Goal: Task Accomplishment & Management: Manage account settings

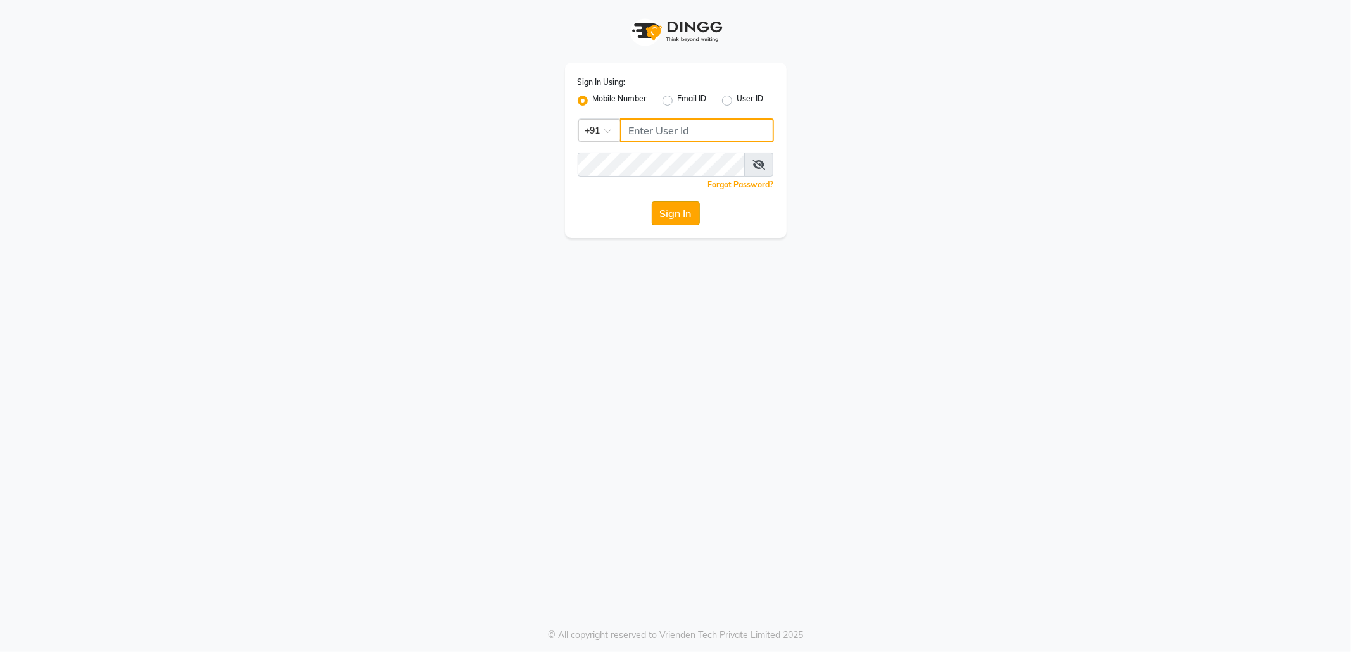
type input "7718826377"
click at [680, 208] on button "Sign In" at bounding box center [676, 213] width 48 height 24
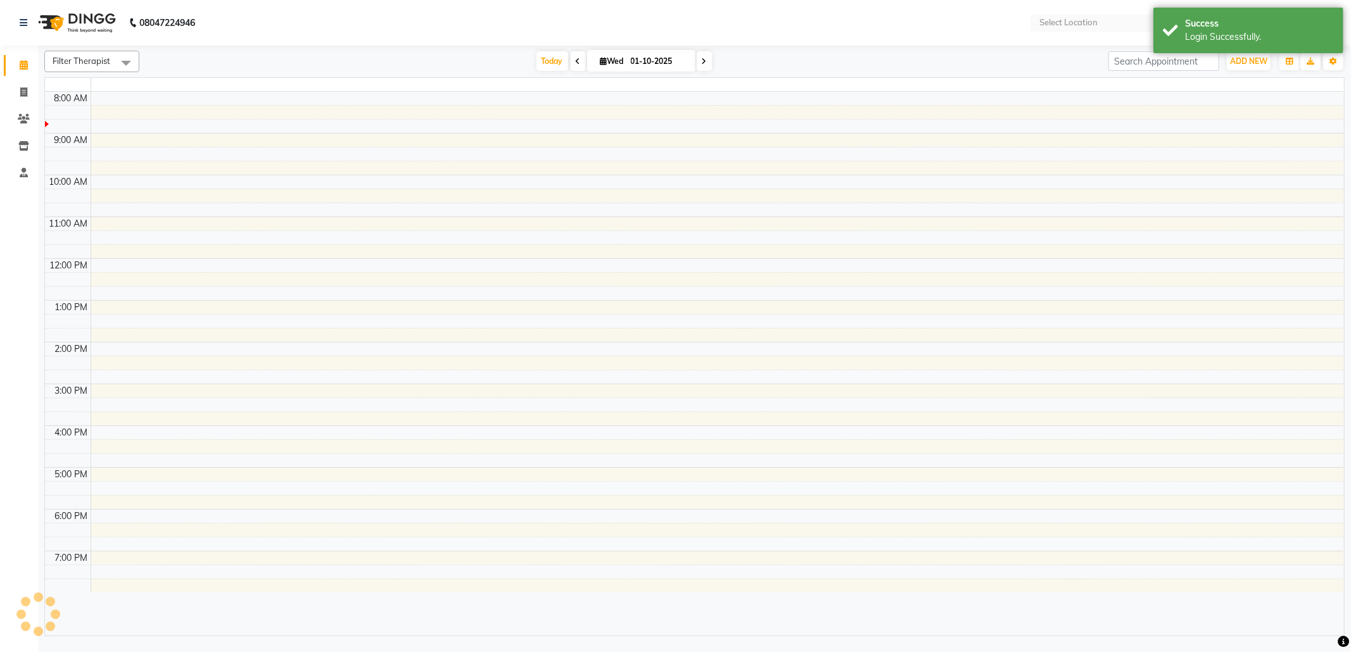
select select "en"
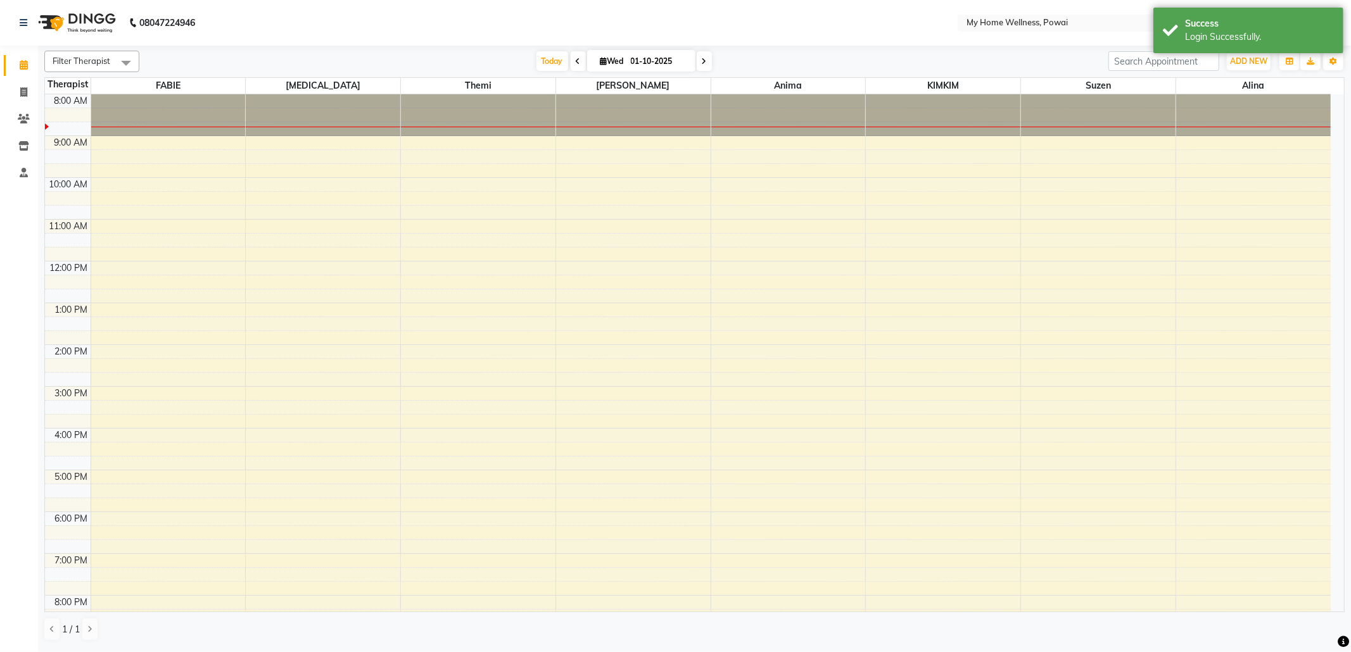
click at [573, 54] on span at bounding box center [578, 61] width 15 height 20
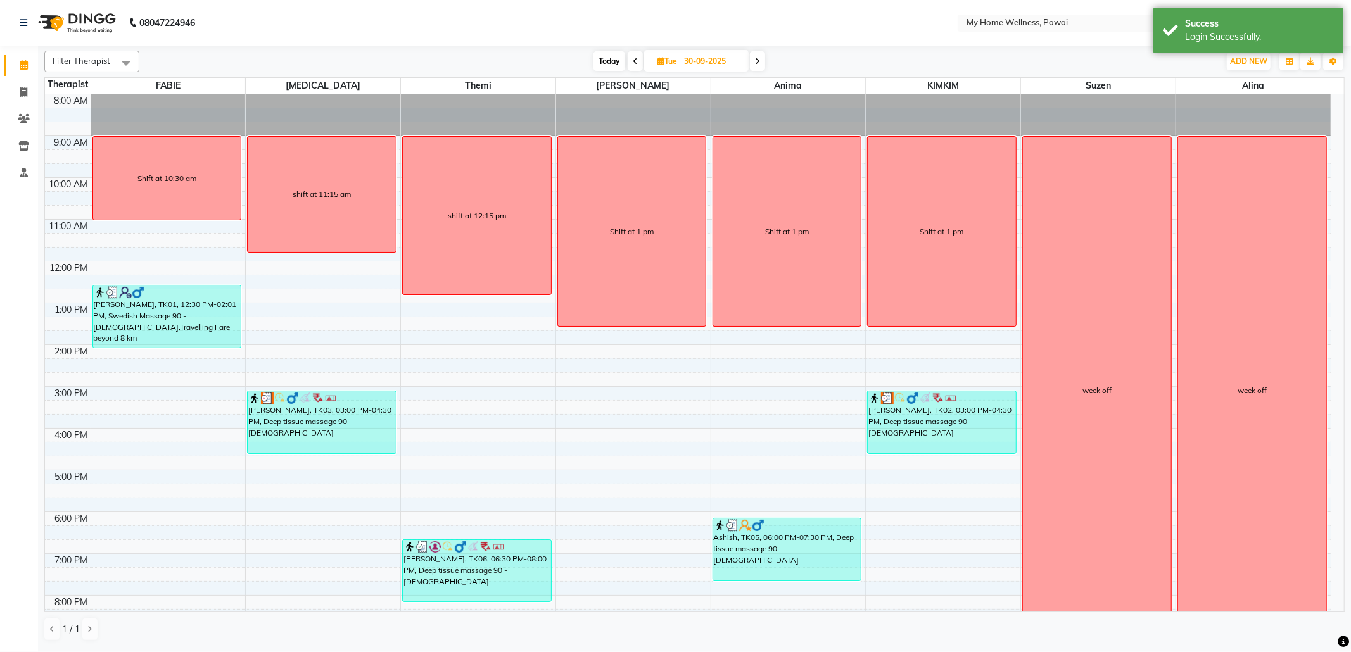
click at [636, 60] on icon at bounding box center [635, 62] width 5 height 8
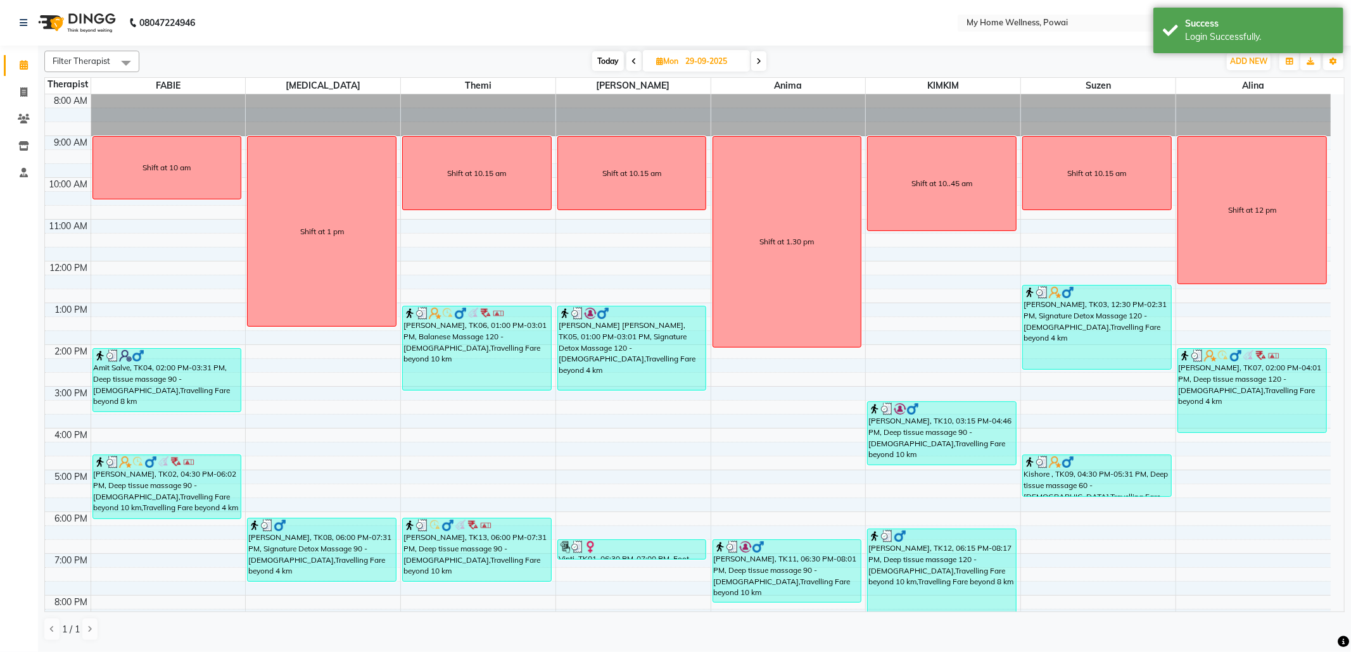
click at [756, 59] on span at bounding box center [758, 61] width 15 height 20
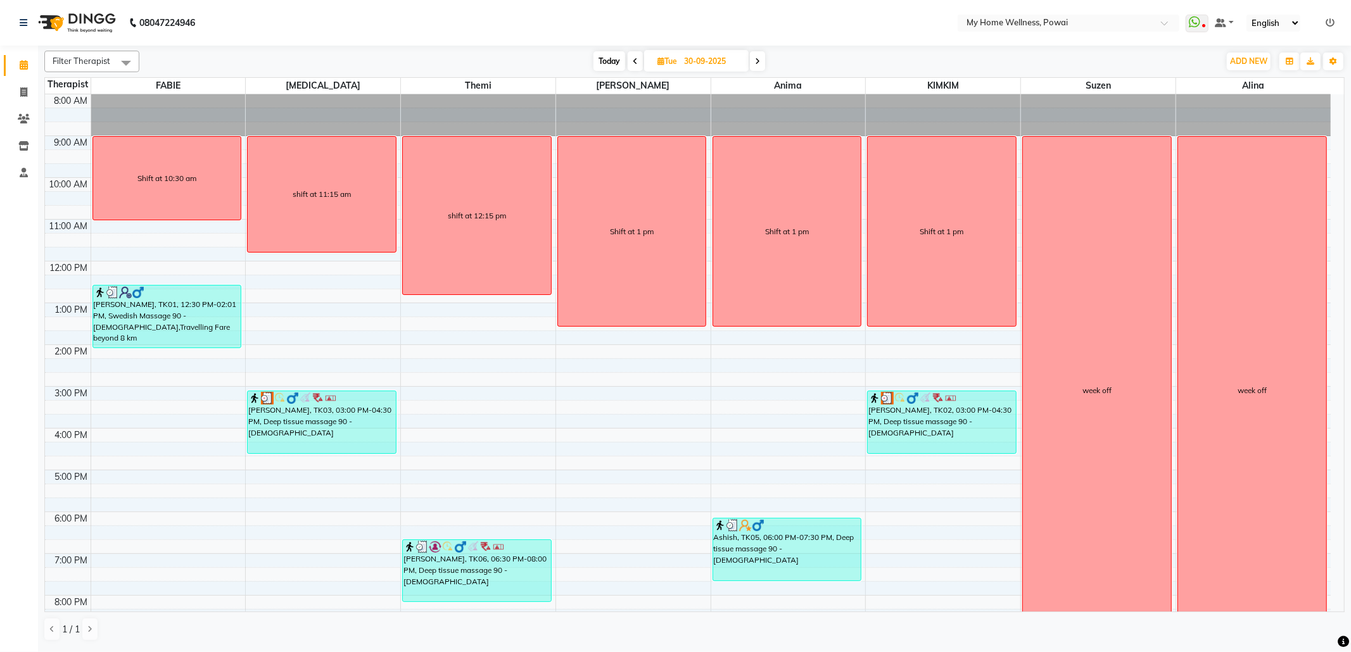
click at [639, 60] on span at bounding box center [635, 61] width 15 height 20
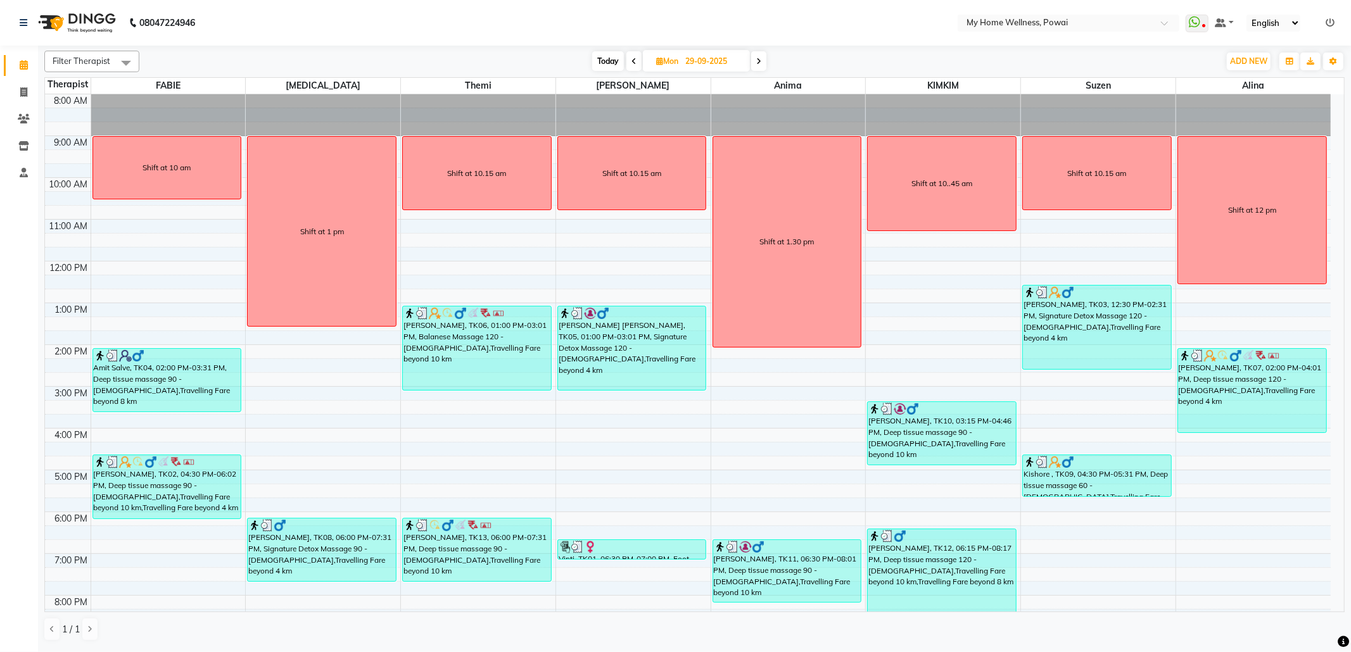
click at [760, 64] on icon at bounding box center [758, 62] width 5 height 8
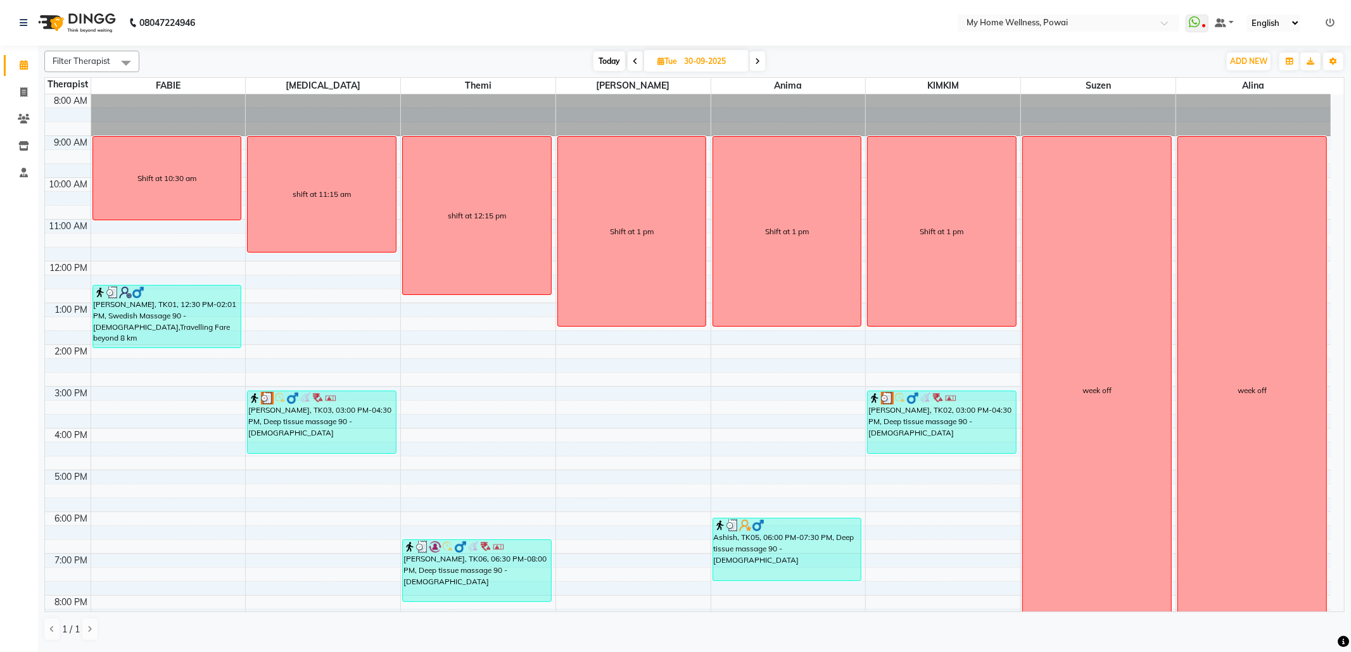
click at [760, 64] on icon at bounding box center [757, 62] width 5 height 8
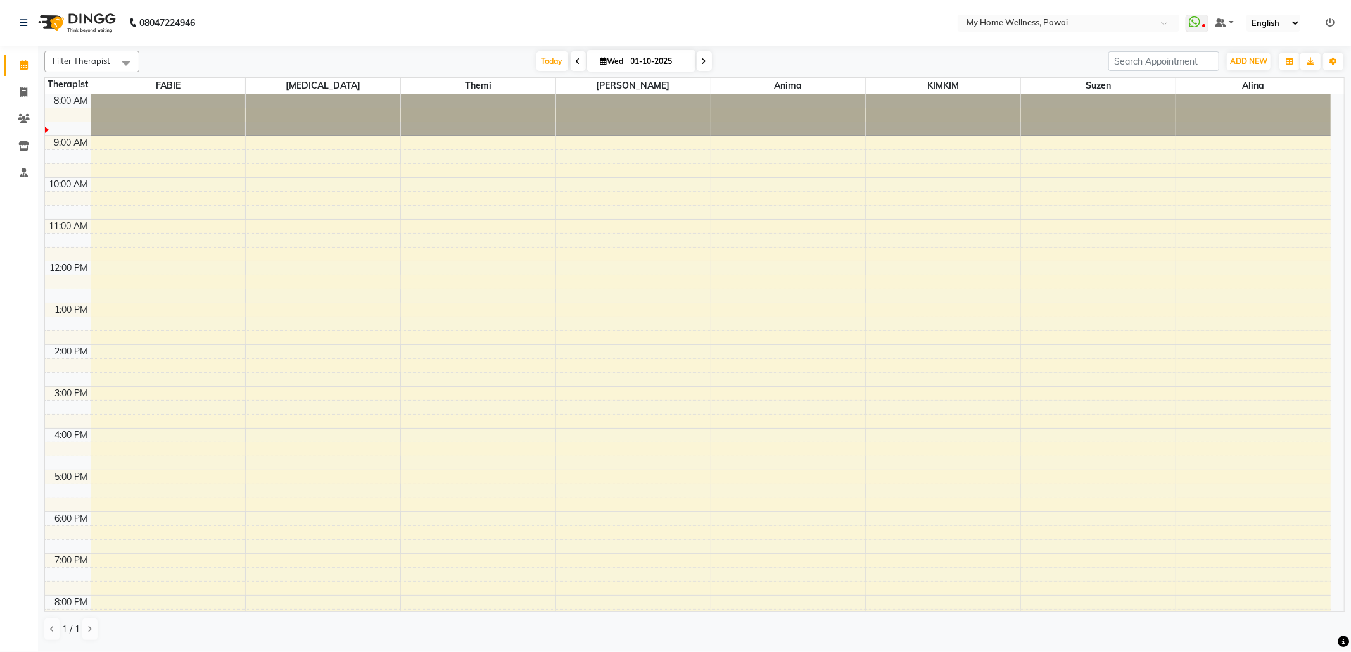
click at [571, 64] on span at bounding box center [578, 61] width 15 height 20
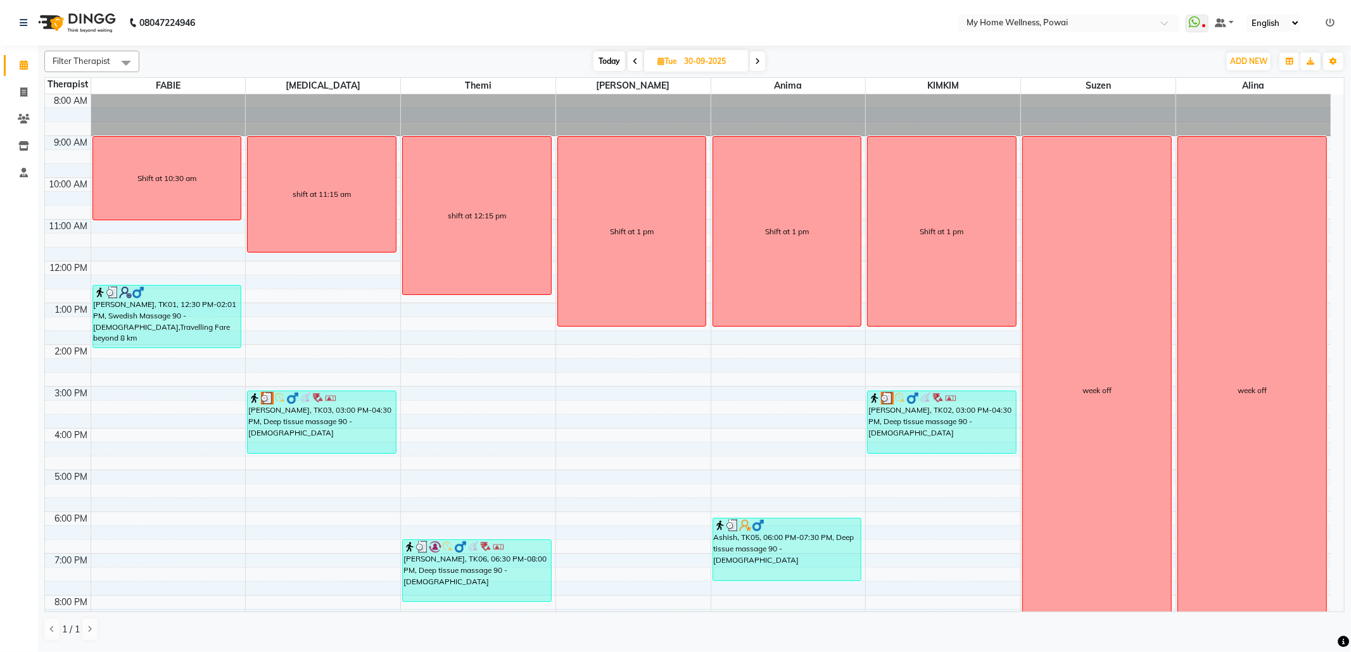
click at [764, 60] on span at bounding box center [757, 61] width 15 height 20
type input "01-10-2025"
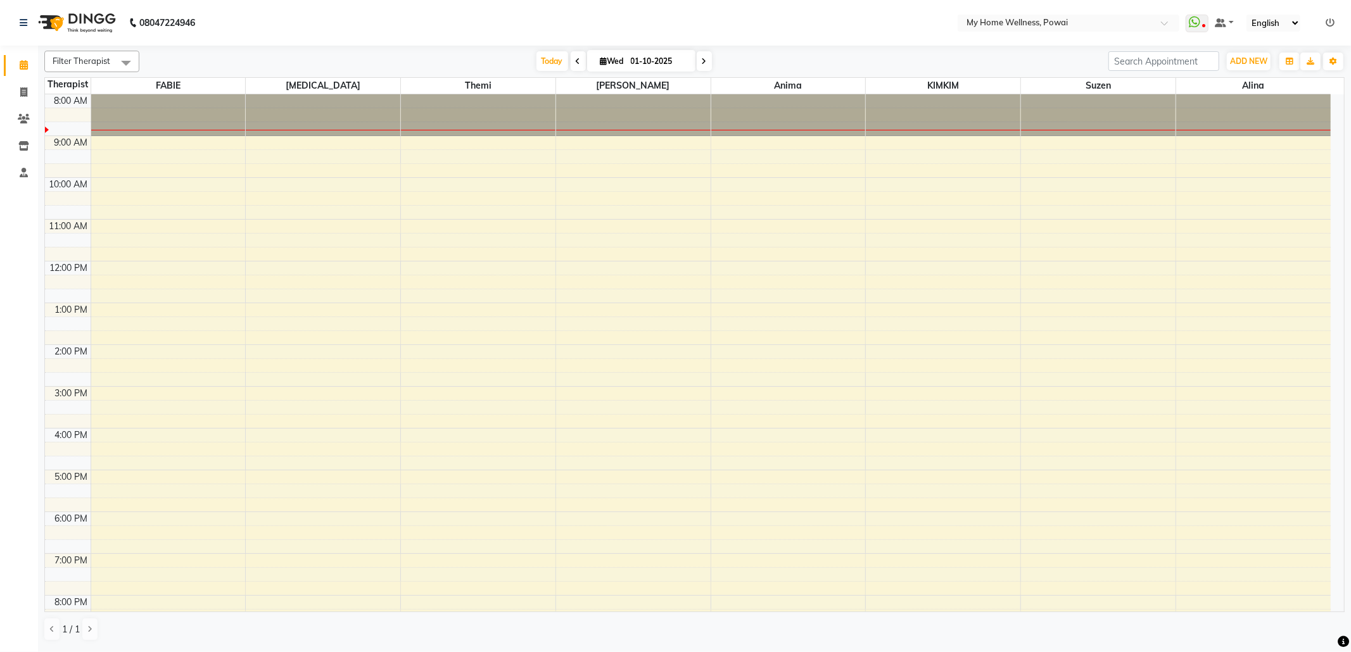
click at [176, 143] on div "8:00 AM 9:00 AM 10:00 AM 11:00 AM 12:00 PM 1:00 PM 2:00 PM 3:00 PM 4:00 PM 5:00…" at bounding box center [688, 386] width 1286 height 585
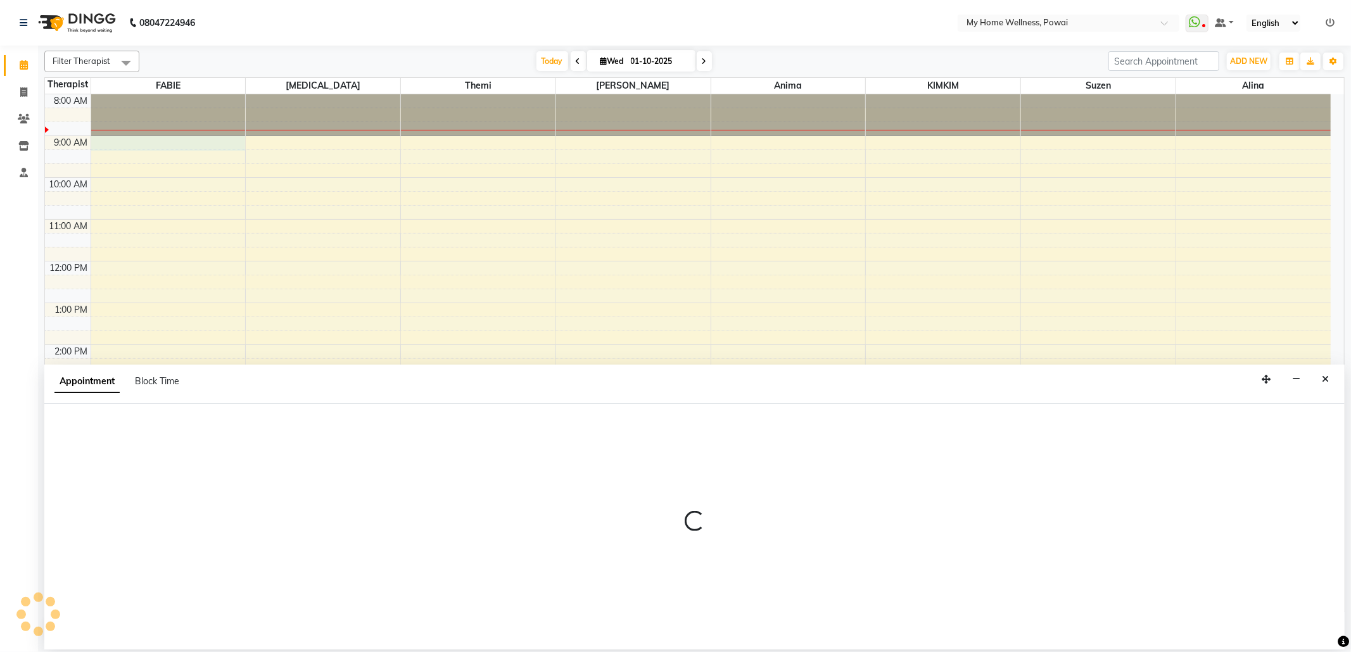
select select "540"
select select "tentative"
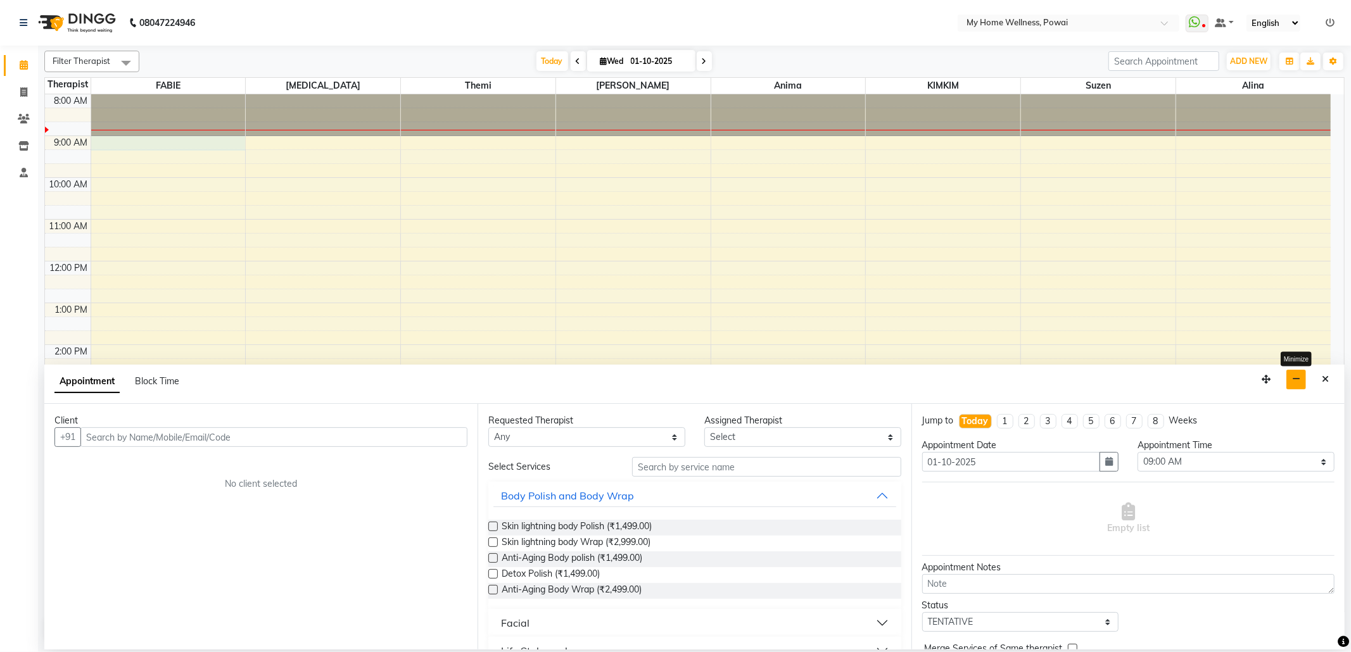
click at [1303, 376] on button "button" at bounding box center [1297, 380] width 20 height 20
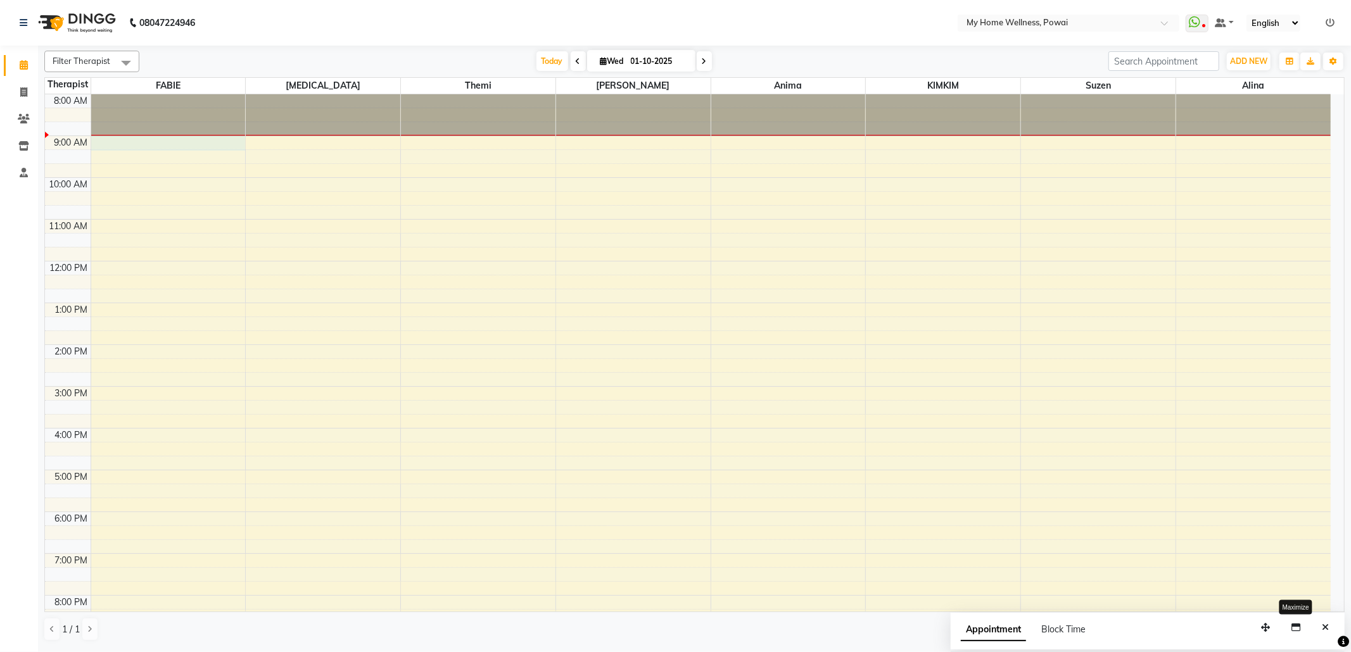
click at [167, 147] on div "8:00 AM 9:00 AM 10:00 AM 11:00 AM 12:00 PM 1:00 PM 2:00 PM 3:00 PM 4:00 PM 5:00…" at bounding box center [688, 386] width 1286 height 585
select select "86797"
select select "tentative"
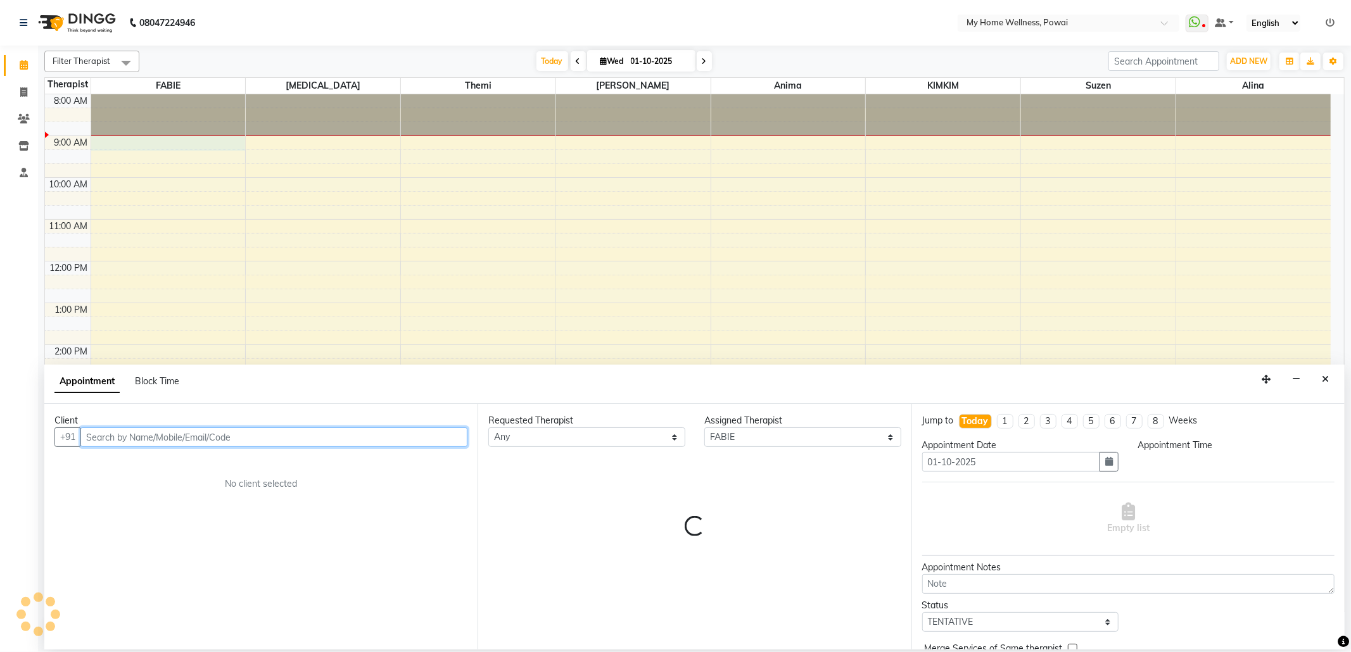
select select "540"
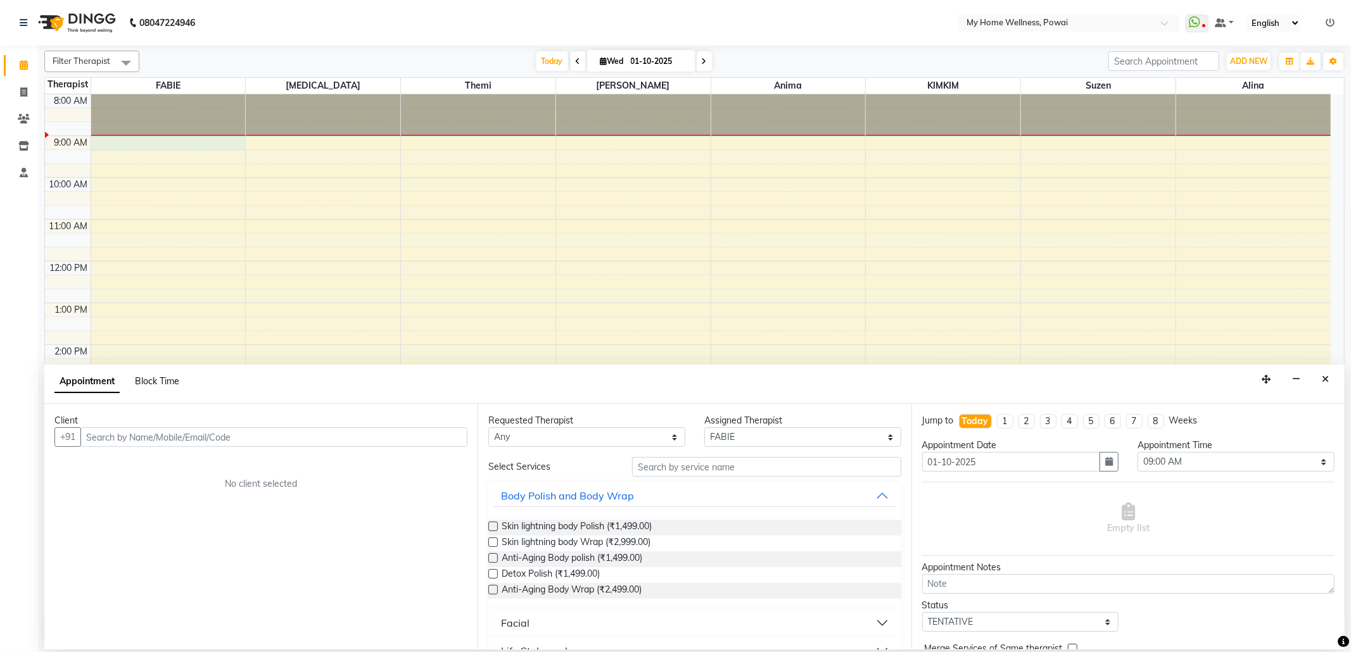
click at [167, 381] on span "Block Time" at bounding box center [157, 381] width 44 height 11
select select "86797"
select select "540"
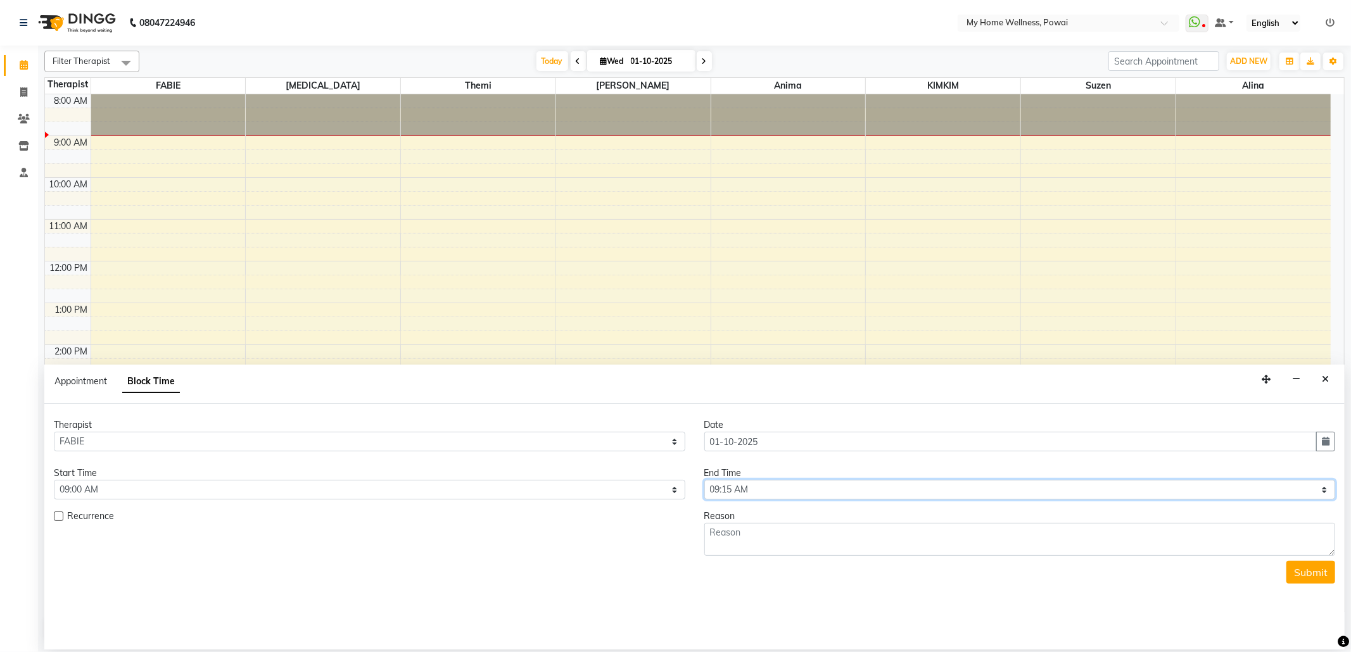
click at [804, 488] on select "Select 09:00 AM 09:15 AM 09:30 AM 09:45 AM 10:00 AM 10:15 AM 10:30 AM 10:45 AM …" at bounding box center [1020, 490] width 632 height 20
select select "1260"
click at [704, 481] on select "Select 09:00 AM 09:15 AM 09:30 AM 09:45 AM 10:00 AM 10:15 AM 10:30 AM 10:45 AM …" at bounding box center [1020, 490] width 632 height 20
click at [775, 540] on textarea at bounding box center [1020, 539] width 632 height 33
type textarea "week off"
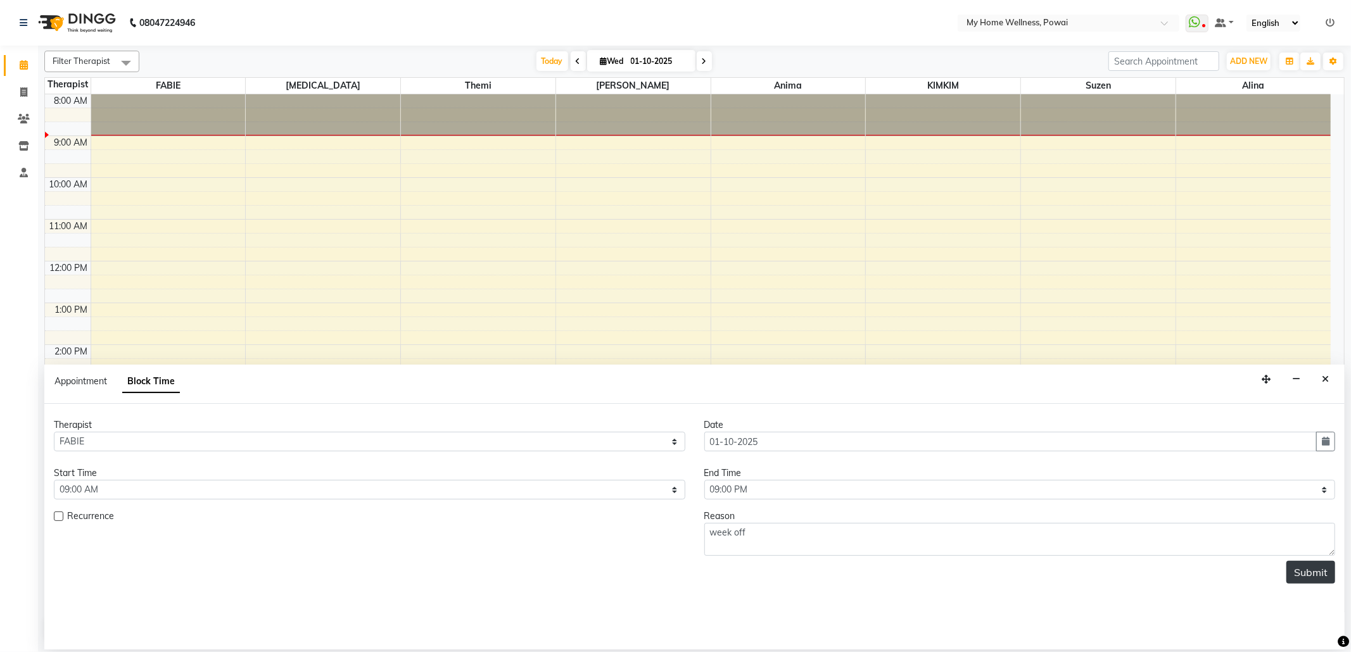
click at [1305, 584] on button "Submit" at bounding box center [1311, 572] width 49 height 23
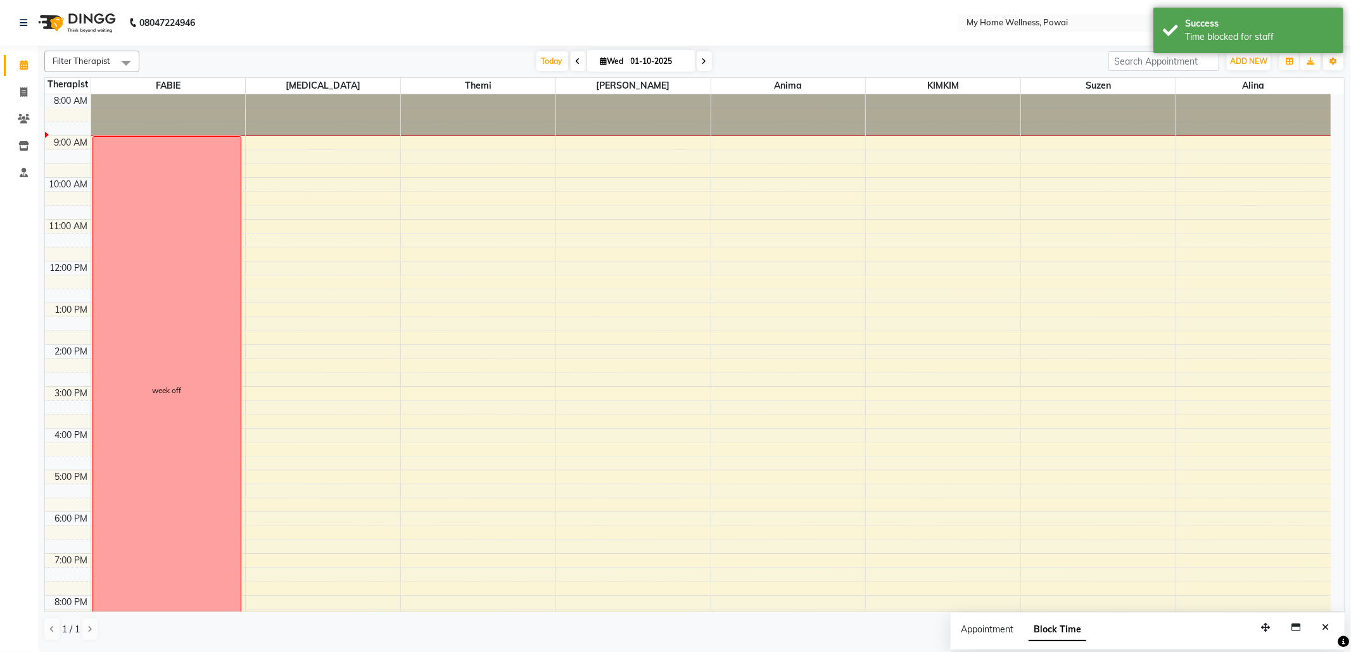
click at [325, 148] on div "8:00 AM 9:00 AM 10:00 AM 11:00 AM 12:00 PM 1:00 PM 2:00 PM 3:00 PM 4:00 PM 5:00…" at bounding box center [688, 386] width 1286 height 585
select select "77701"
select select "tentative"
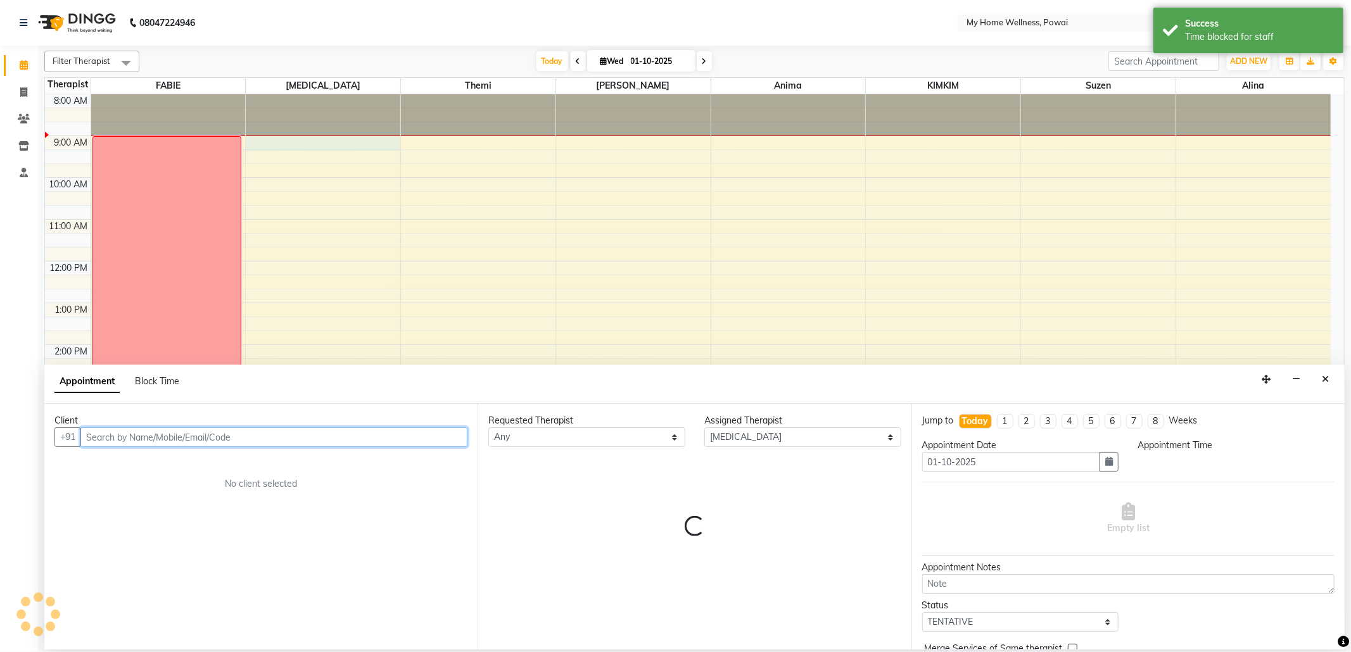
select select "540"
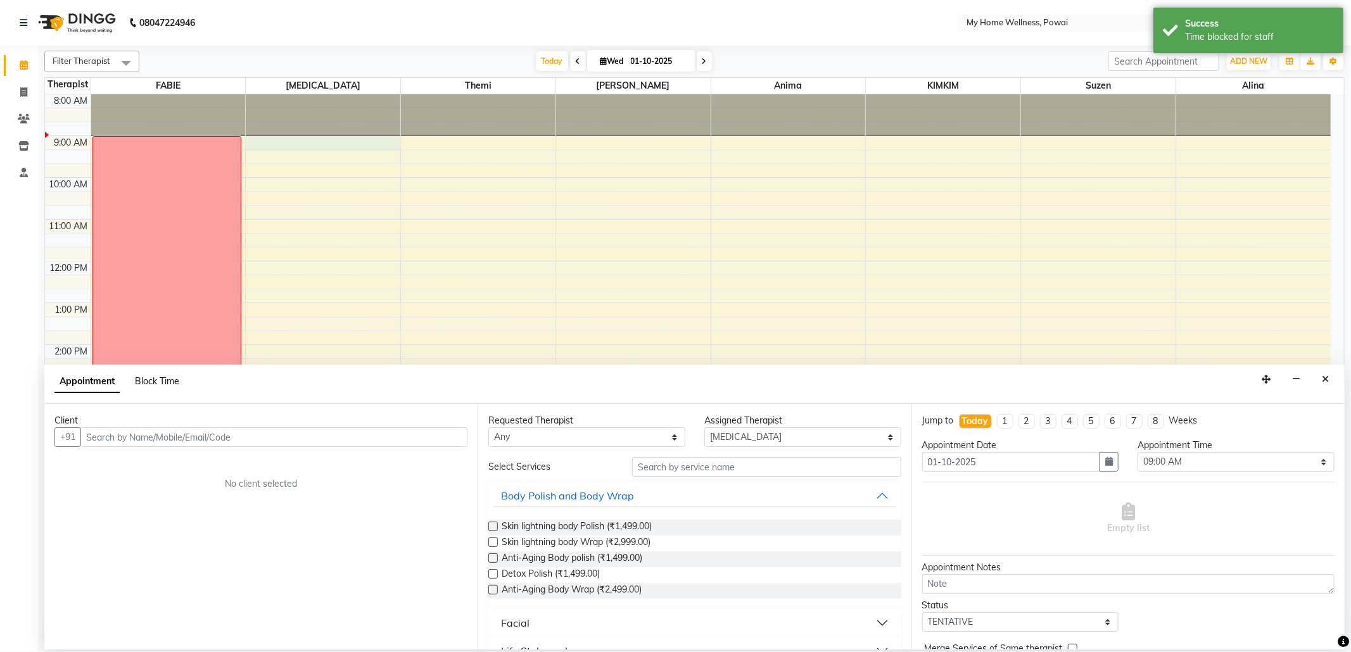
click at [160, 376] on span "Block Time" at bounding box center [157, 381] width 44 height 11
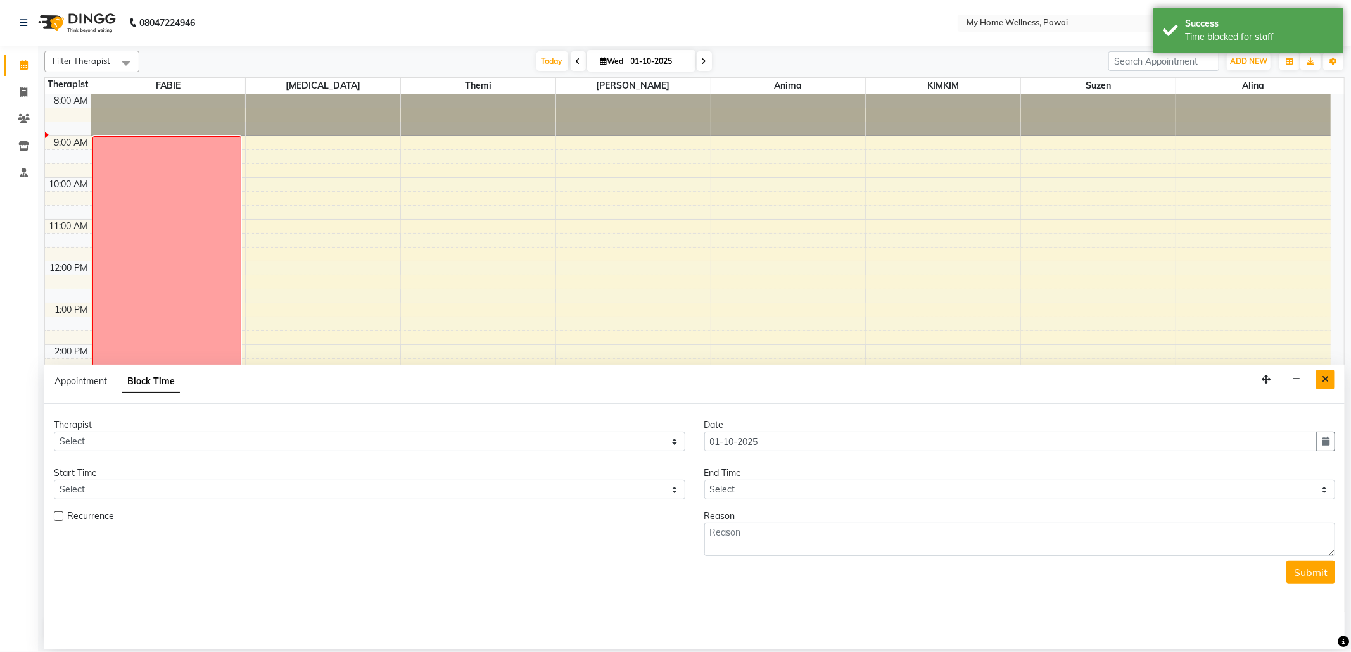
click at [1325, 381] on icon "Close" at bounding box center [1325, 379] width 7 height 9
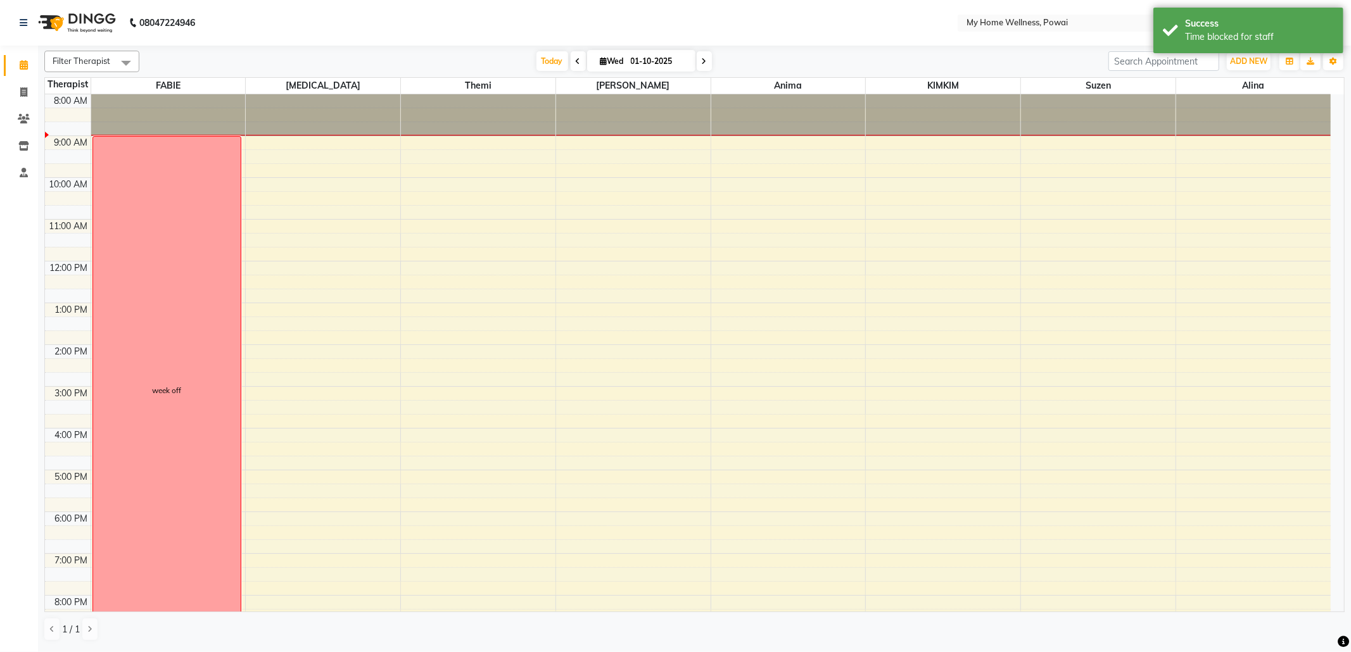
click at [315, 146] on div "8:00 AM 9:00 AM 10:00 AM 11:00 AM 12:00 PM 1:00 PM 2:00 PM 3:00 PM 4:00 PM 5:00…" at bounding box center [688, 386] width 1286 height 585
select select "77701"
select select "tentative"
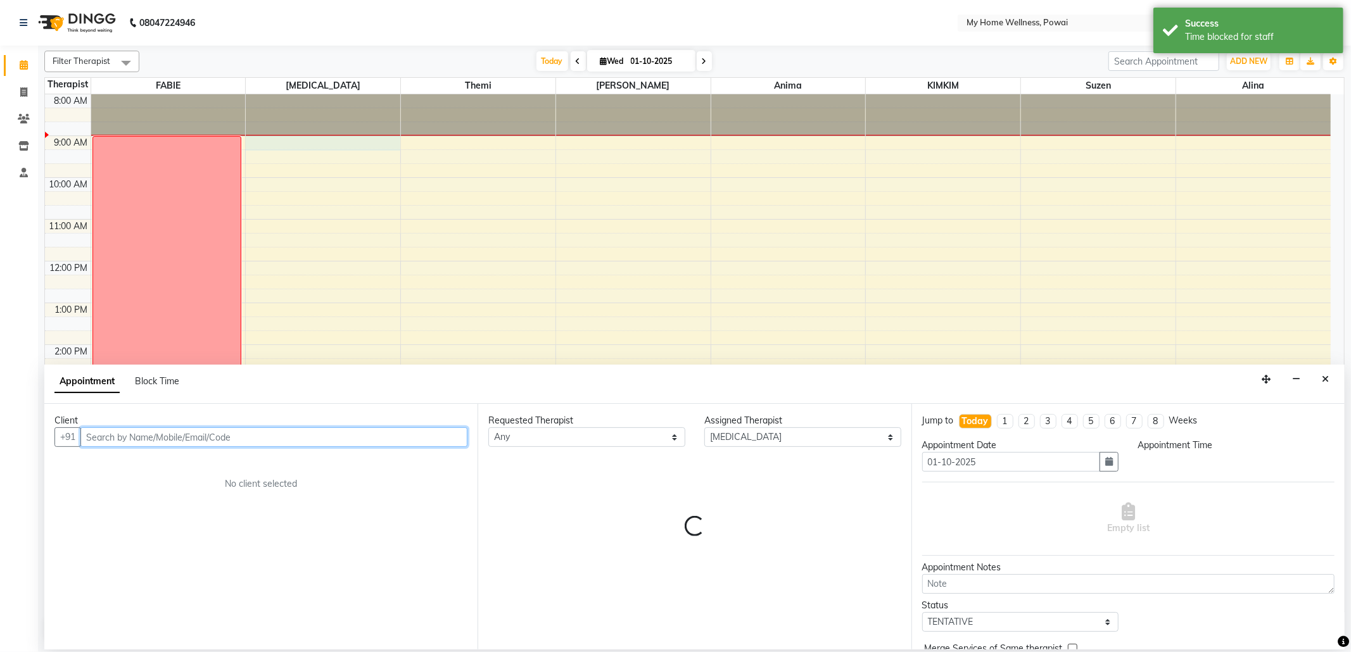
select select "540"
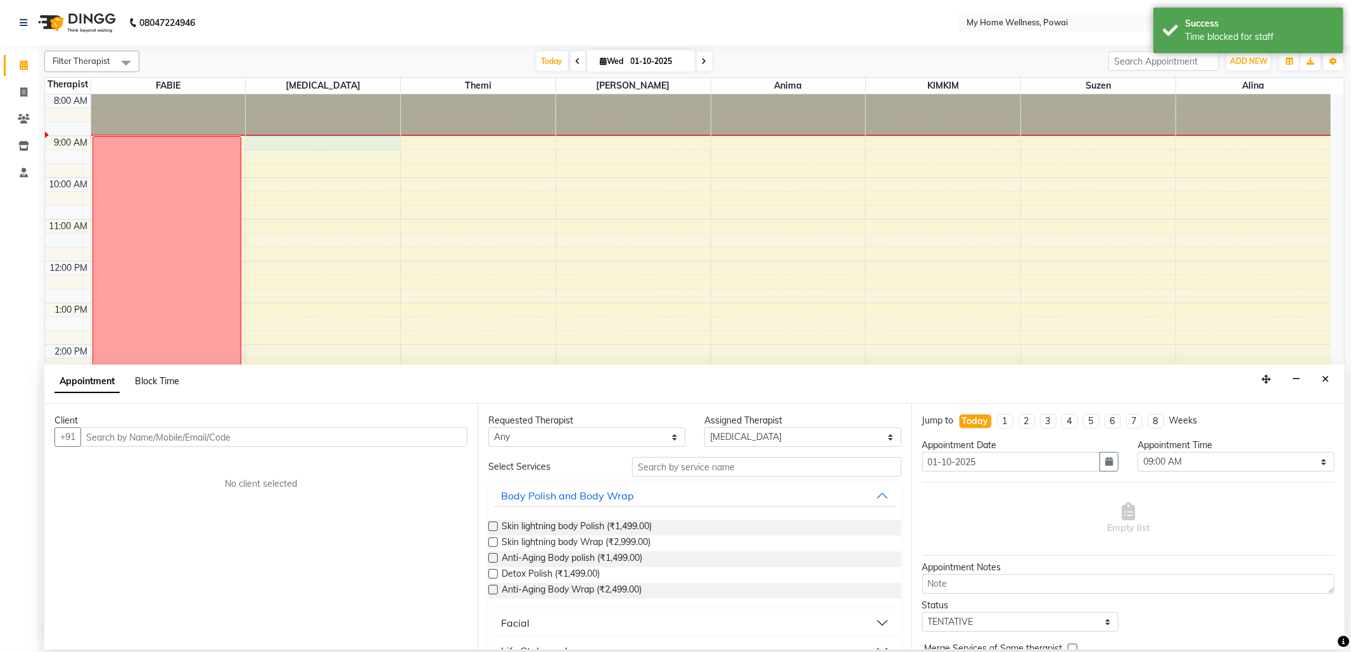
click at [144, 376] on span "Block Time" at bounding box center [157, 381] width 44 height 11
select select "77701"
select select "540"
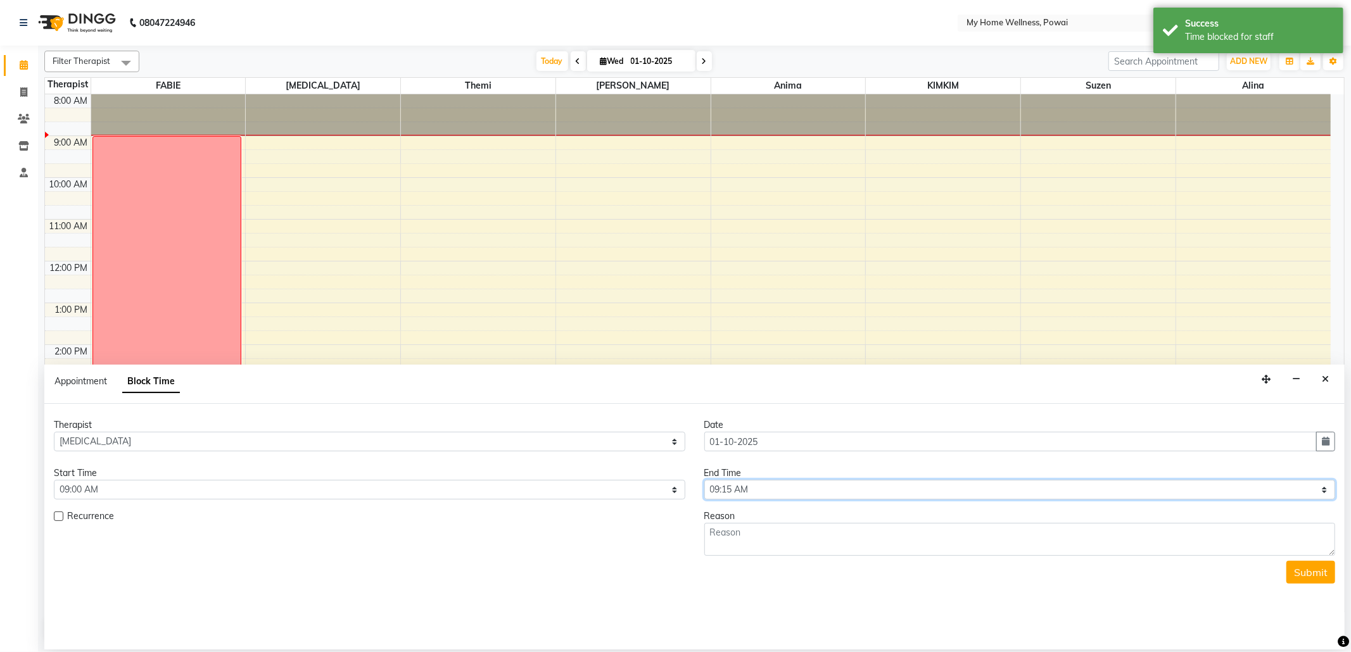
click at [875, 487] on select "Select 09:00 AM 09:15 AM 09:30 AM 09:45 AM 10:00 AM 10:15 AM 10:30 AM 10:45 AM …" at bounding box center [1020, 490] width 632 height 20
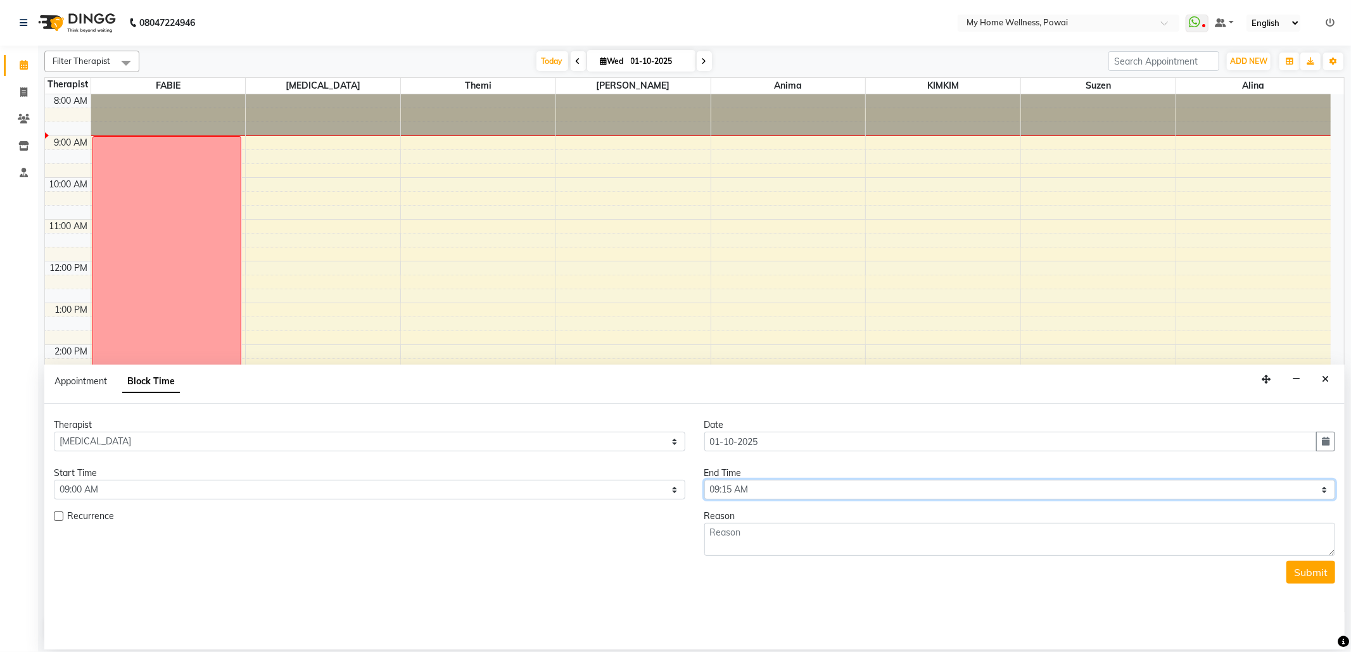
select select "1260"
click at [704, 481] on select "Select 09:00 AM 09:15 AM 09:30 AM 09:45 AM 10:00 AM 10:15 AM 10:30 AM 10:45 AM …" at bounding box center [1020, 490] width 632 height 20
click at [745, 531] on textarea at bounding box center [1020, 539] width 632 height 33
type textarea "Week off"
click at [1314, 573] on button "Submit" at bounding box center [1311, 572] width 49 height 23
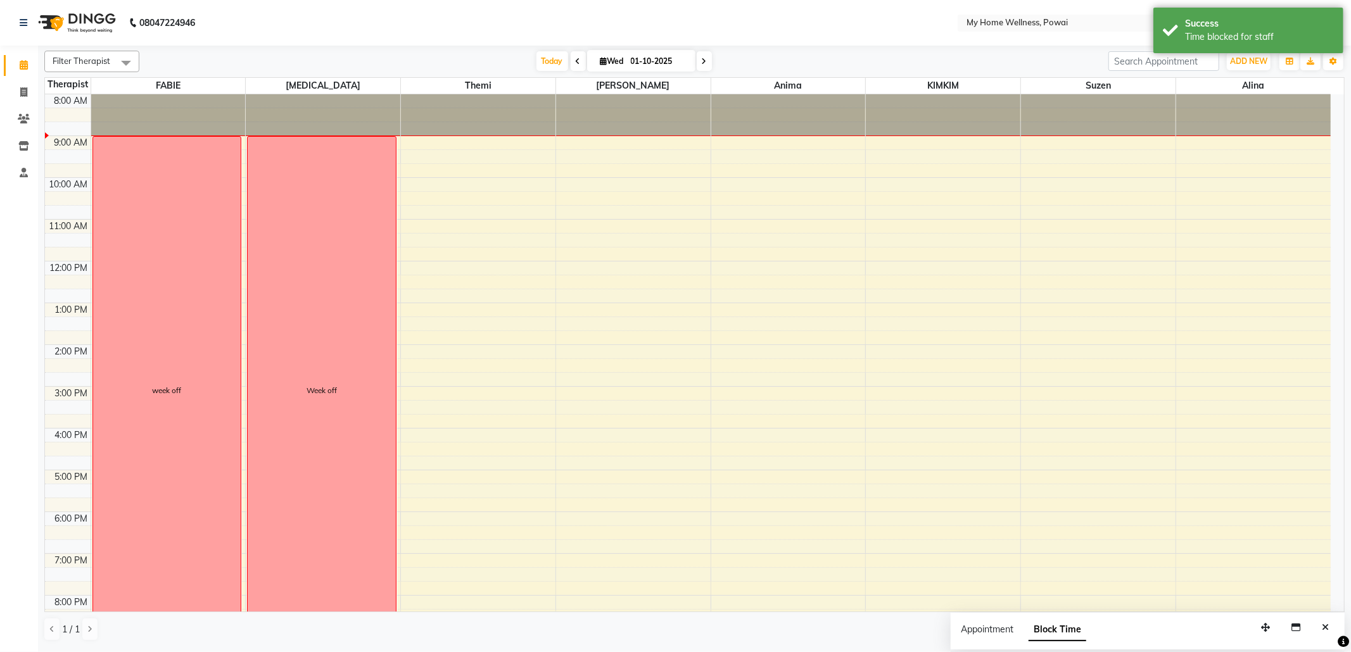
click at [494, 143] on div "8:00 AM 9:00 AM 10:00 AM 11:00 AM 12:00 PM 1:00 PM 2:00 PM 3:00 PM 4:00 PM 5:00…" at bounding box center [688, 386] width 1286 height 585
select select "65929"
select select "tentative"
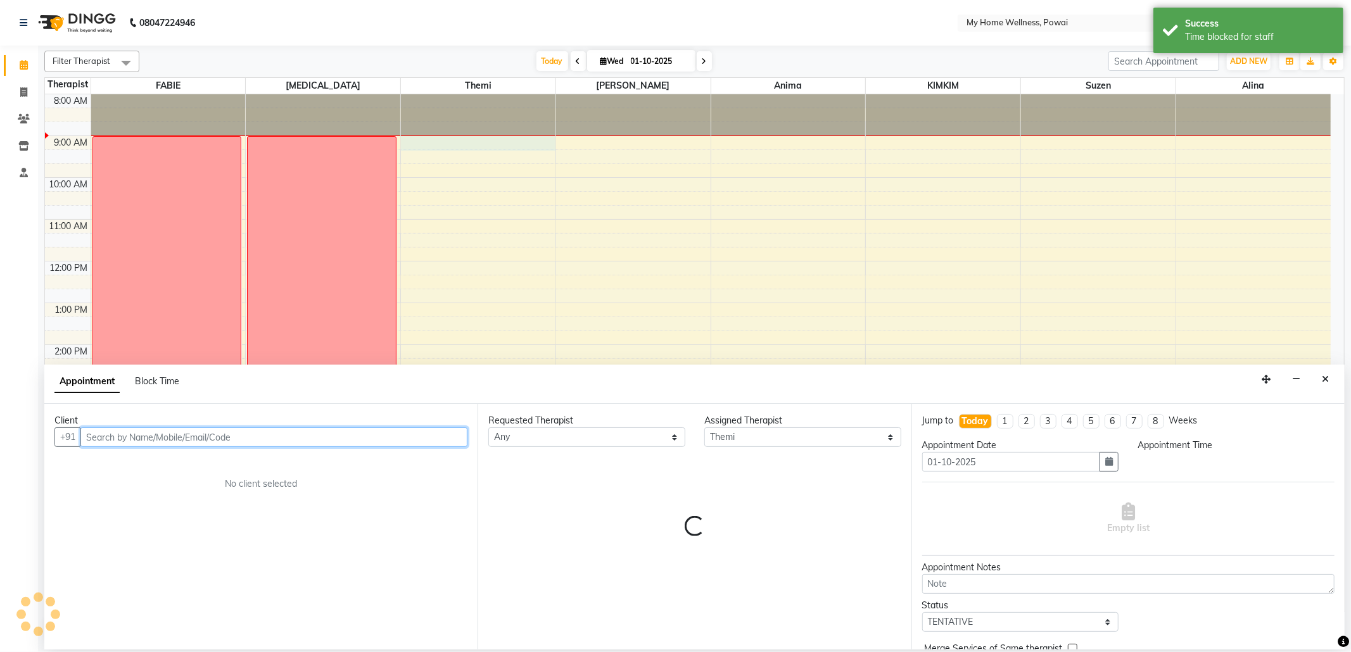
select select "540"
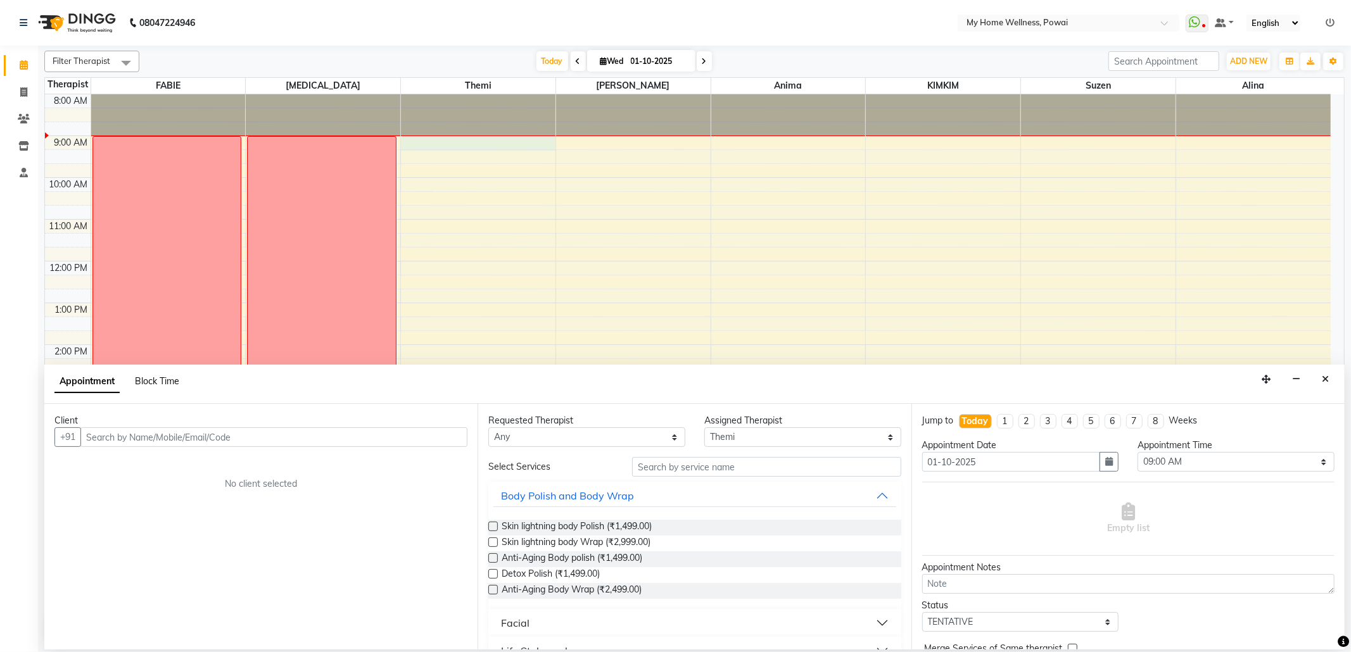
click at [162, 376] on span "Block Time" at bounding box center [157, 381] width 44 height 11
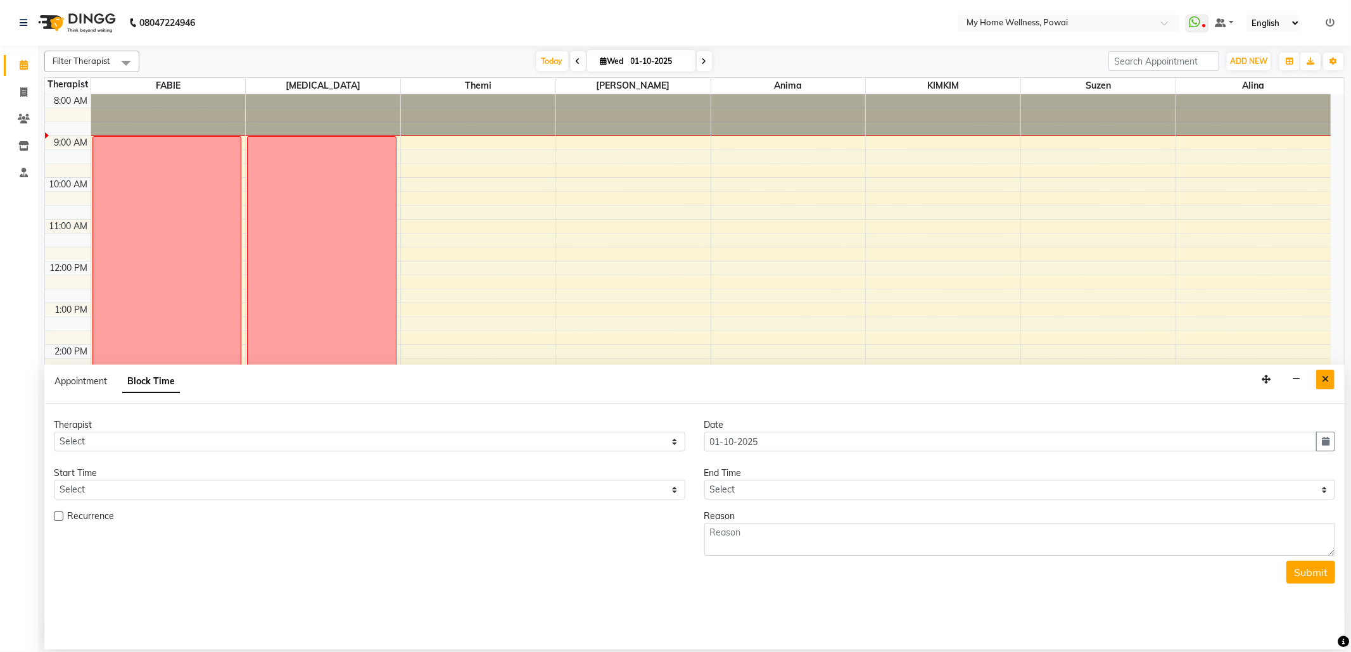
click at [1326, 386] on button "Close" at bounding box center [1325, 380] width 18 height 20
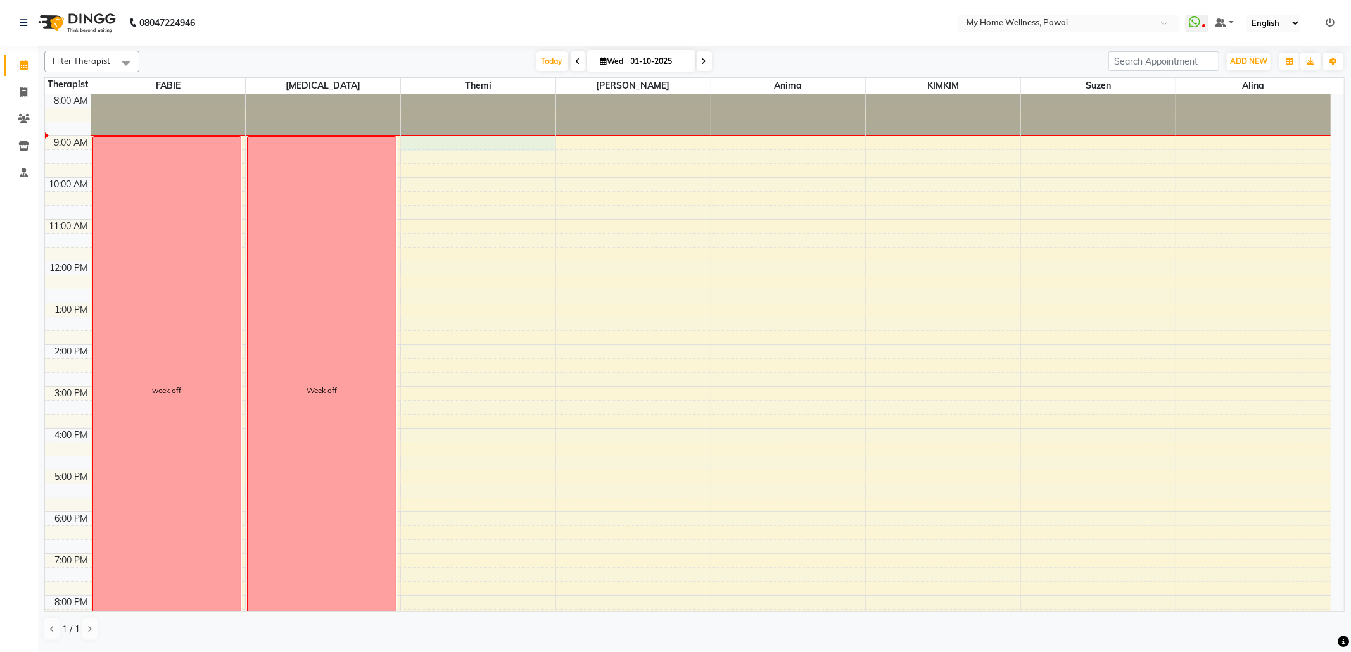
click at [502, 141] on div "8:00 AM 9:00 AM 10:00 AM 11:00 AM 12:00 PM 1:00 PM 2:00 PM 3:00 PM 4:00 PM 5:00…" at bounding box center [688, 386] width 1286 height 585
select select "65929"
select select "540"
select select "tentative"
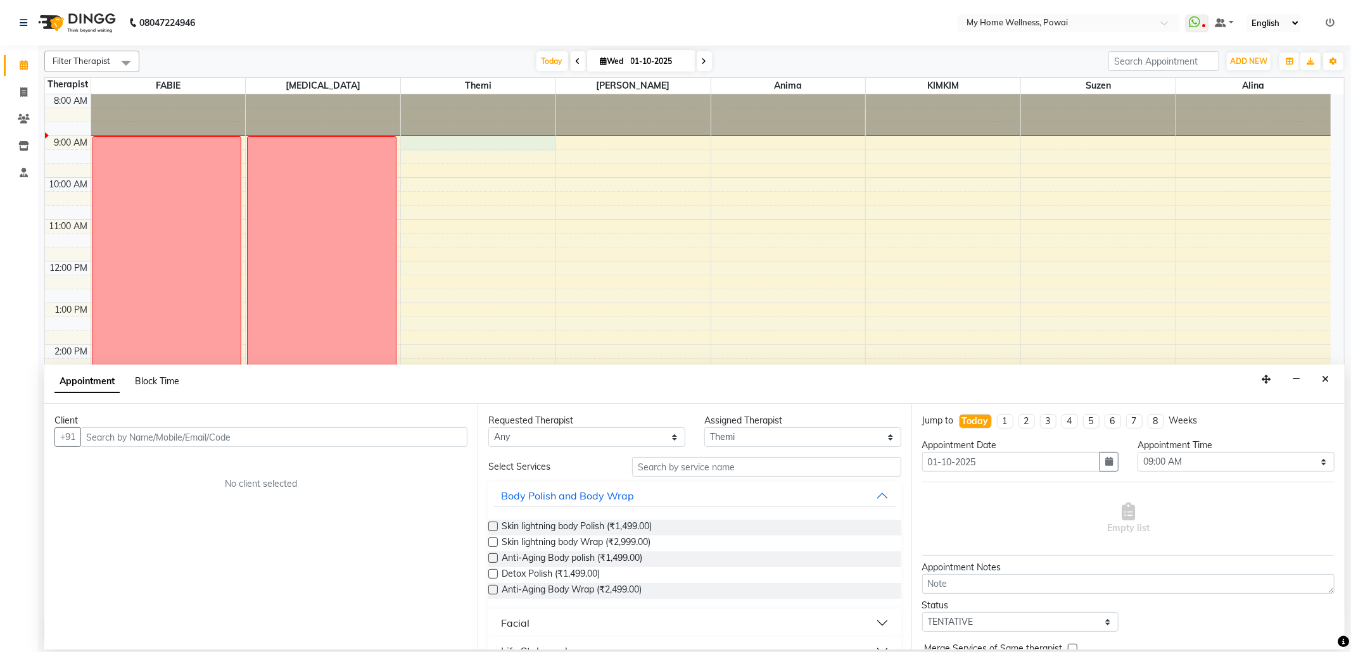
click at [150, 383] on span "Block Time" at bounding box center [157, 381] width 44 height 11
select select "65929"
select select "540"
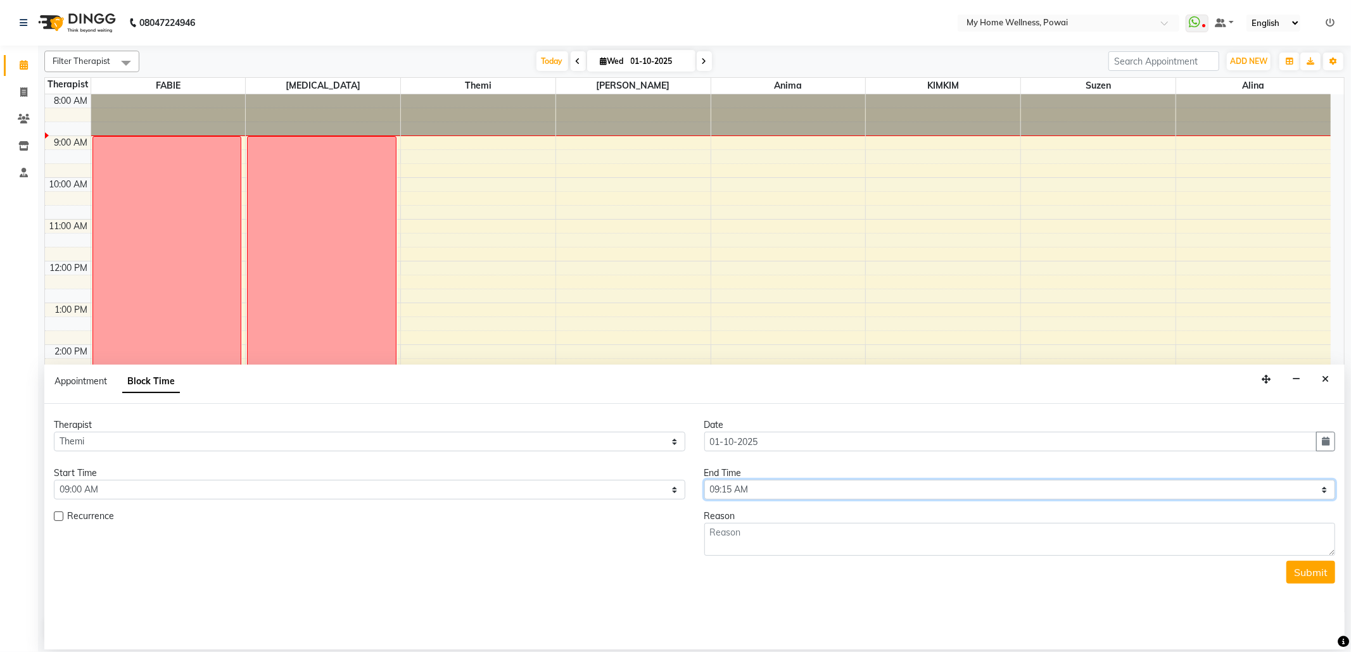
drag, startPoint x: 1040, startPoint y: 497, endPoint x: 1027, endPoint y: 495, distance: 12.7
click at [1040, 497] on select "Select 09:00 AM 09:15 AM 09:30 AM 09:45 AM 10:00 AM 10:15 AM 10:30 AM 10:45 AM …" at bounding box center [1020, 490] width 632 height 20
click at [704, 481] on select "Select 09:00 AM 09:15 AM 09:30 AM 09:45 AM 10:00 AM 10:15 AM 10:30 AM 10:45 AM …" at bounding box center [1020, 490] width 632 height 20
click at [746, 493] on select "Select 09:00 AM 09:15 AM 09:30 AM 09:45 AM 10:00 AM 10:15 AM 10:30 AM 10:45 AM …" at bounding box center [1020, 490] width 632 height 20
select select "780"
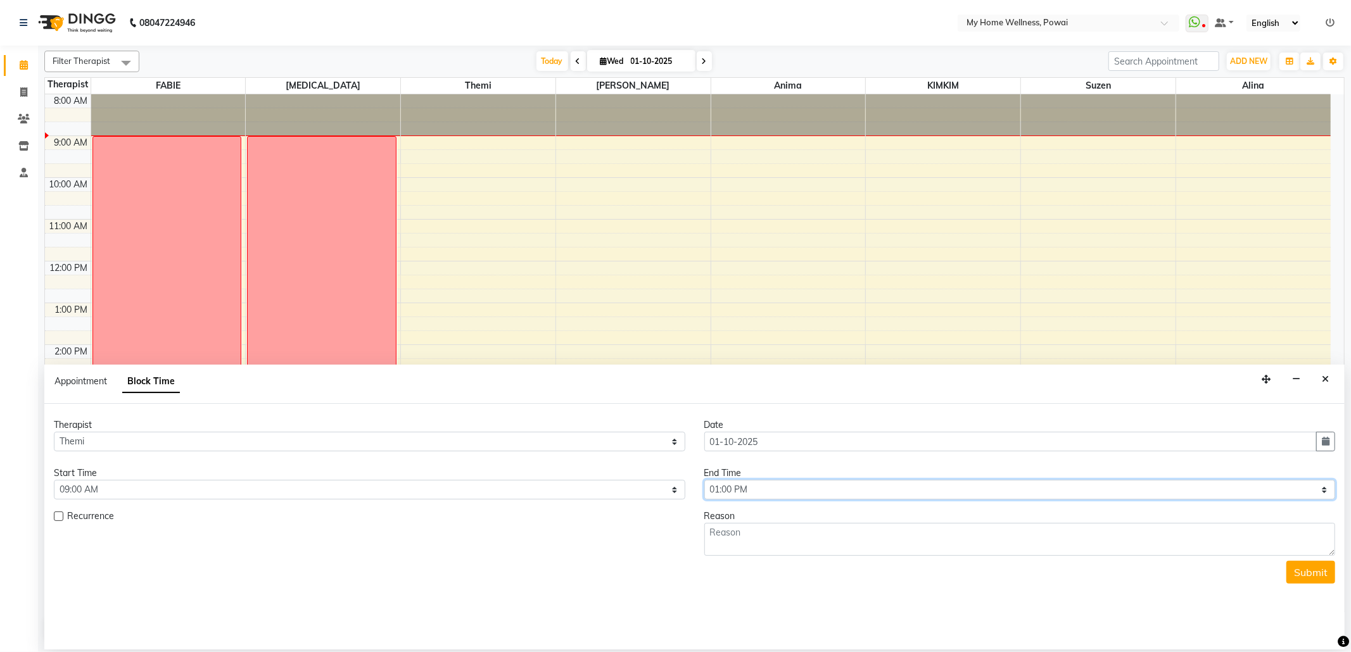
click at [704, 481] on select "Select 09:00 AM 09:15 AM 09:30 AM 09:45 AM 10:00 AM 10:15 AM 10:30 AM 10:45 AM …" at bounding box center [1020, 490] width 632 height 20
click at [758, 540] on textarea at bounding box center [1020, 539] width 632 height 33
type textarea "Shift at 12.30 pm OT"
click at [1310, 576] on button "Submit" at bounding box center [1311, 572] width 49 height 23
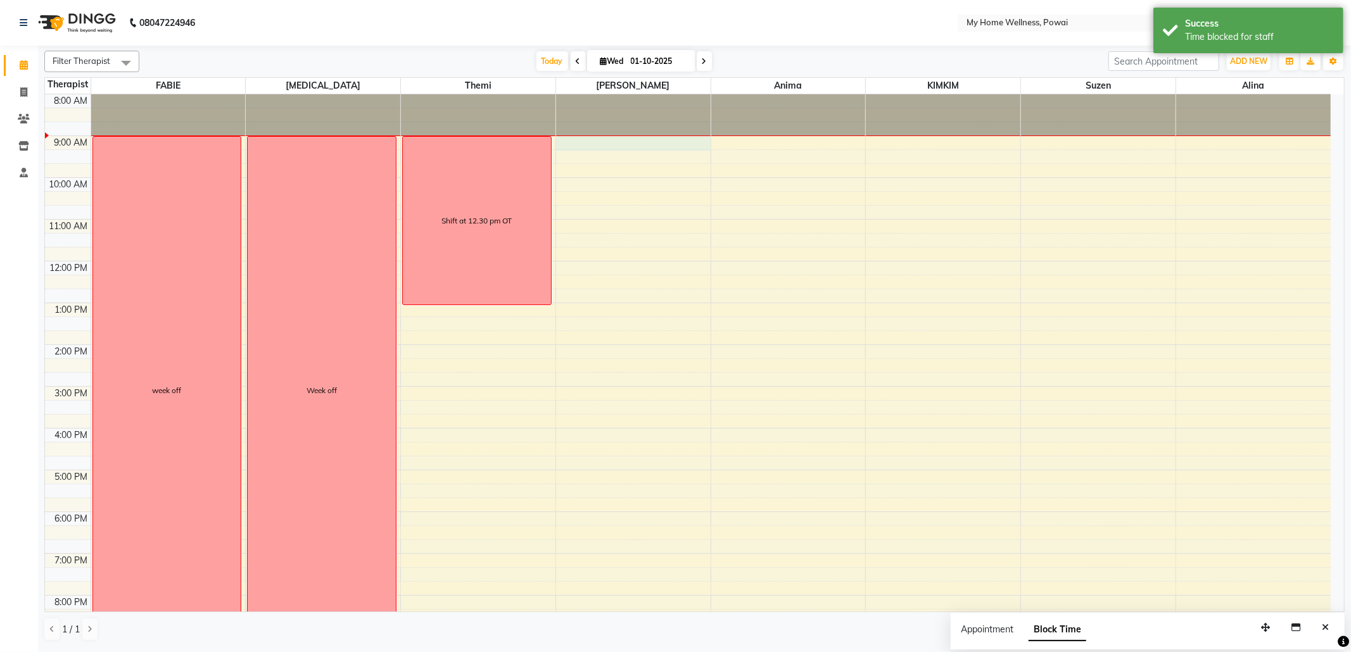
click at [588, 147] on div "8:00 AM 9:00 AM 10:00 AM 11:00 AM 12:00 PM 1:00 PM 2:00 PM 3:00 PM 4:00 PM 5:00…" at bounding box center [688, 386] width 1286 height 585
select select "85690"
select select "540"
select select "tentative"
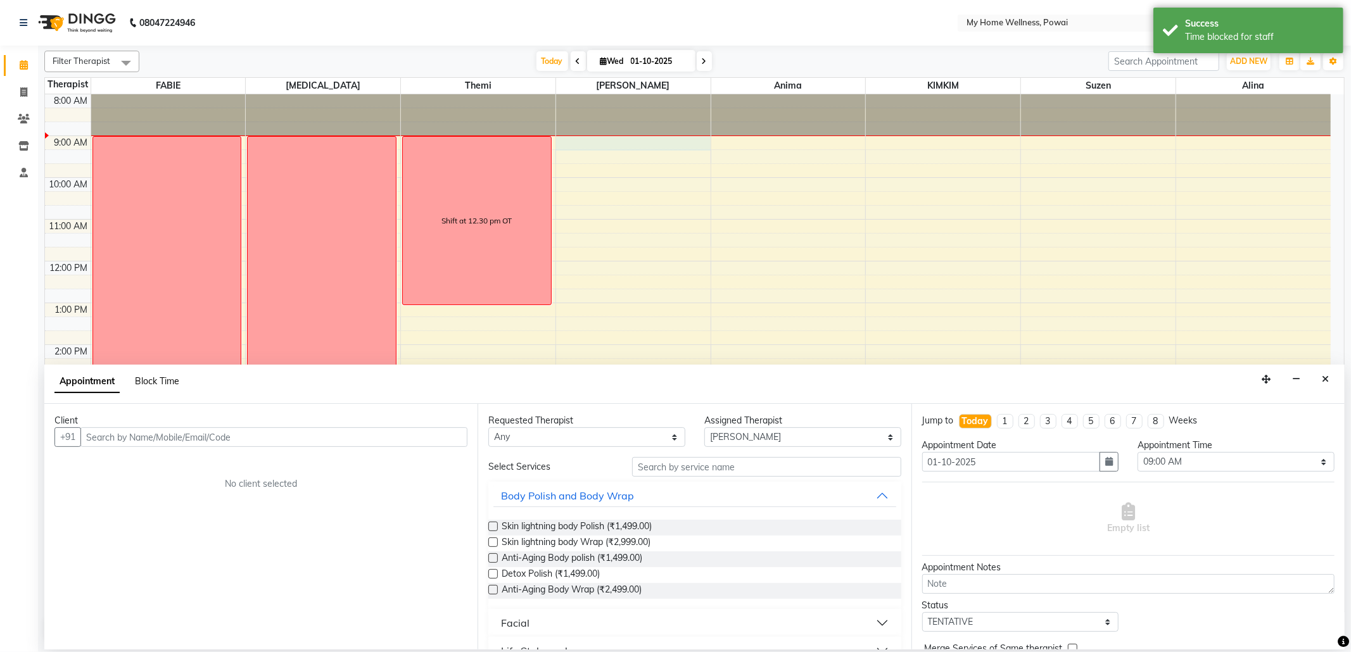
click at [166, 376] on span "Block Time" at bounding box center [157, 381] width 44 height 11
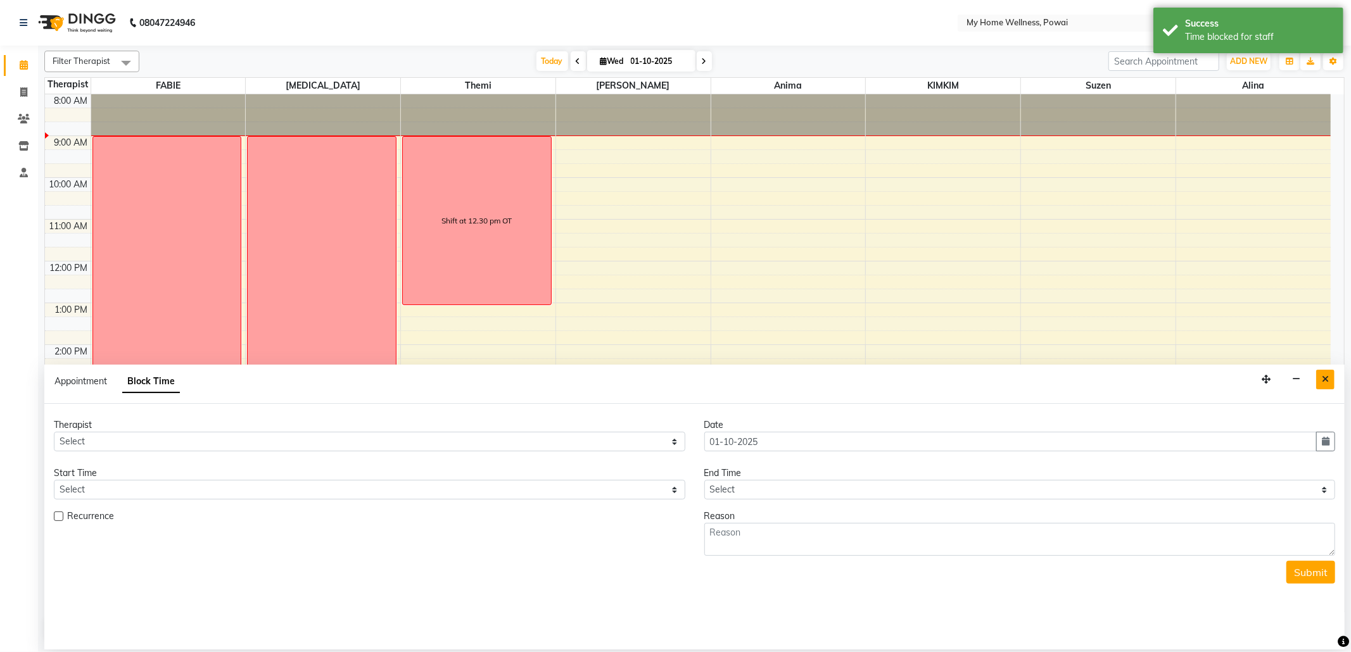
click at [1333, 381] on button "Close" at bounding box center [1325, 380] width 18 height 20
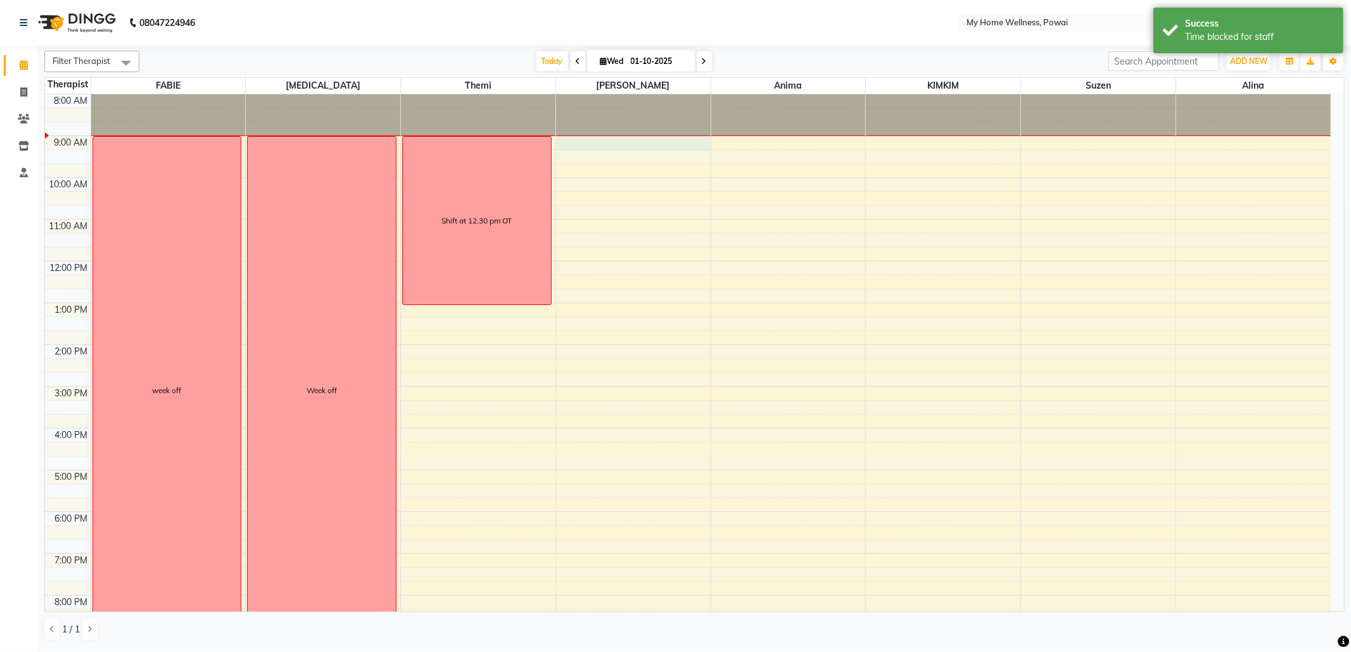
click at [603, 149] on div "8:00 AM 9:00 AM 10:00 AM 11:00 AM 12:00 PM 1:00 PM 2:00 PM 3:00 PM 4:00 PM 5:00…" at bounding box center [688, 386] width 1286 height 585
select select "85690"
select select "540"
select select "tentative"
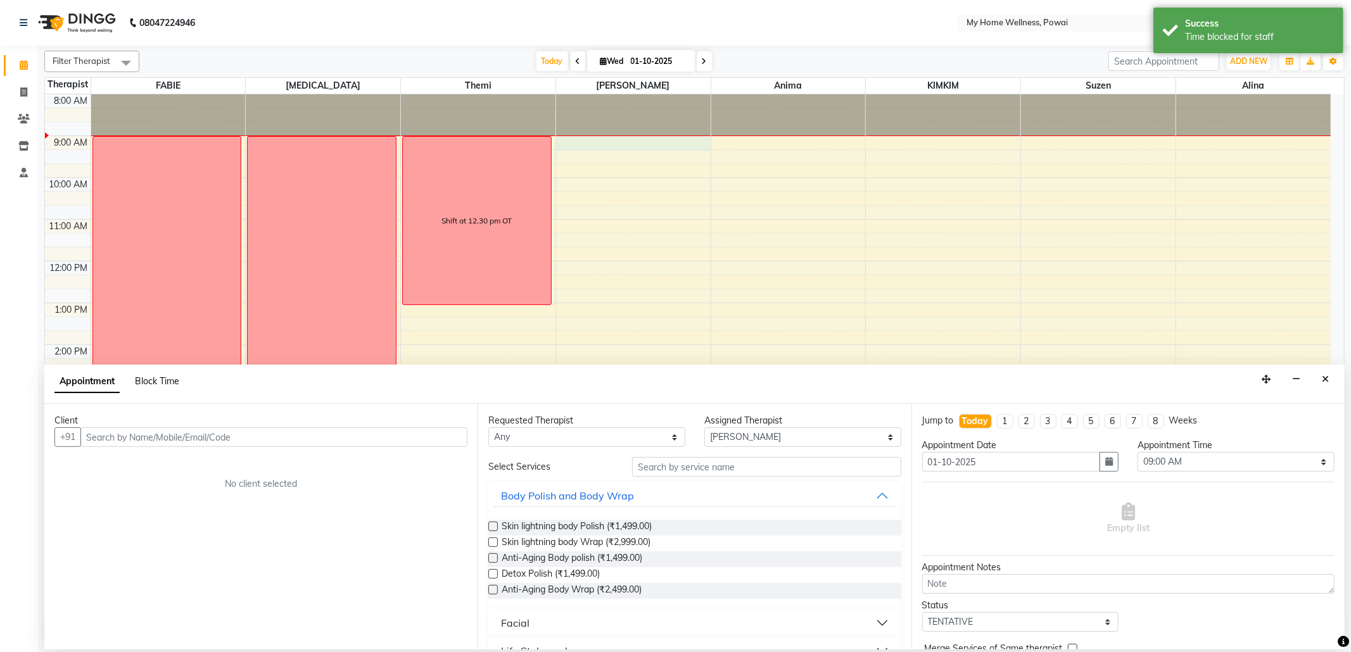
click at [136, 381] on span "Block Time" at bounding box center [157, 381] width 44 height 11
select select "85690"
select select "540"
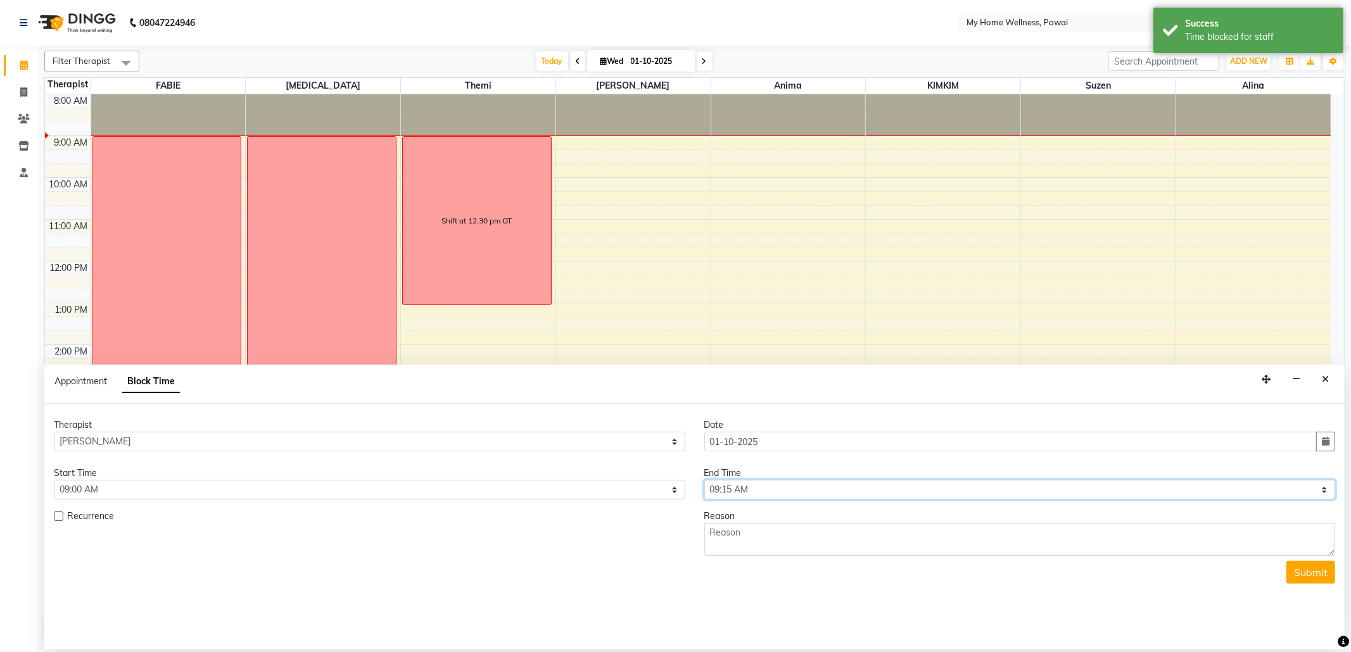
drag, startPoint x: 849, startPoint y: 488, endPoint x: 837, endPoint y: 484, distance: 12.6
click at [848, 488] on select "Select 09:00 AM 09:15 AM 09:30 AM 09:45 AM 10:00 AM 10:15 AM 10:30 AM 10:45 AM …" at bounding box center [1020, 490] width 632 height 20
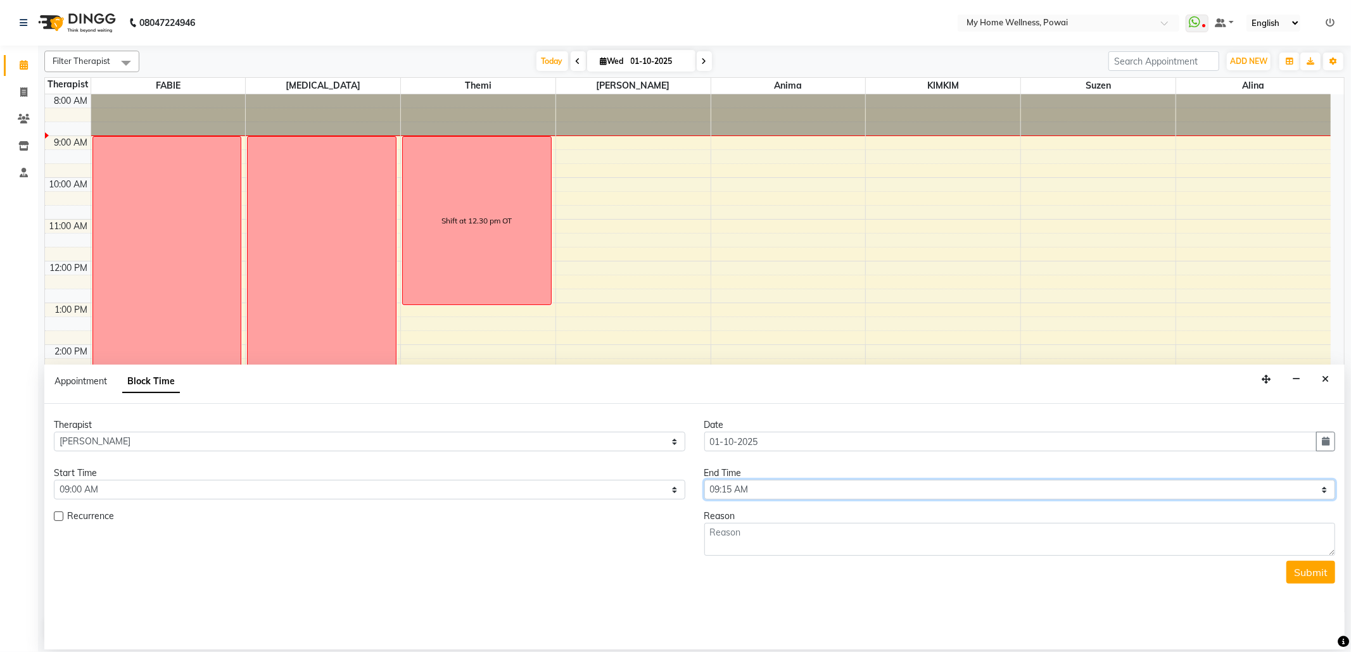
select select "630"
click at [704, 481] on select "Select 09:00 AM 09:15 AM 09:30 AM 09:45 AM 10:00 AM 10:15 AM 10:30 AM 10:45 AM …" at bounding box center [1020, 490] width 632 height 20
click at [814, 537] on textarea at bounding box center [1020, 539] width 632 height 33
type textarea "Shift at 10 am"
click at [1301, 569] on button "Submit" at bounding box center [1311, 572] width 49 height 23
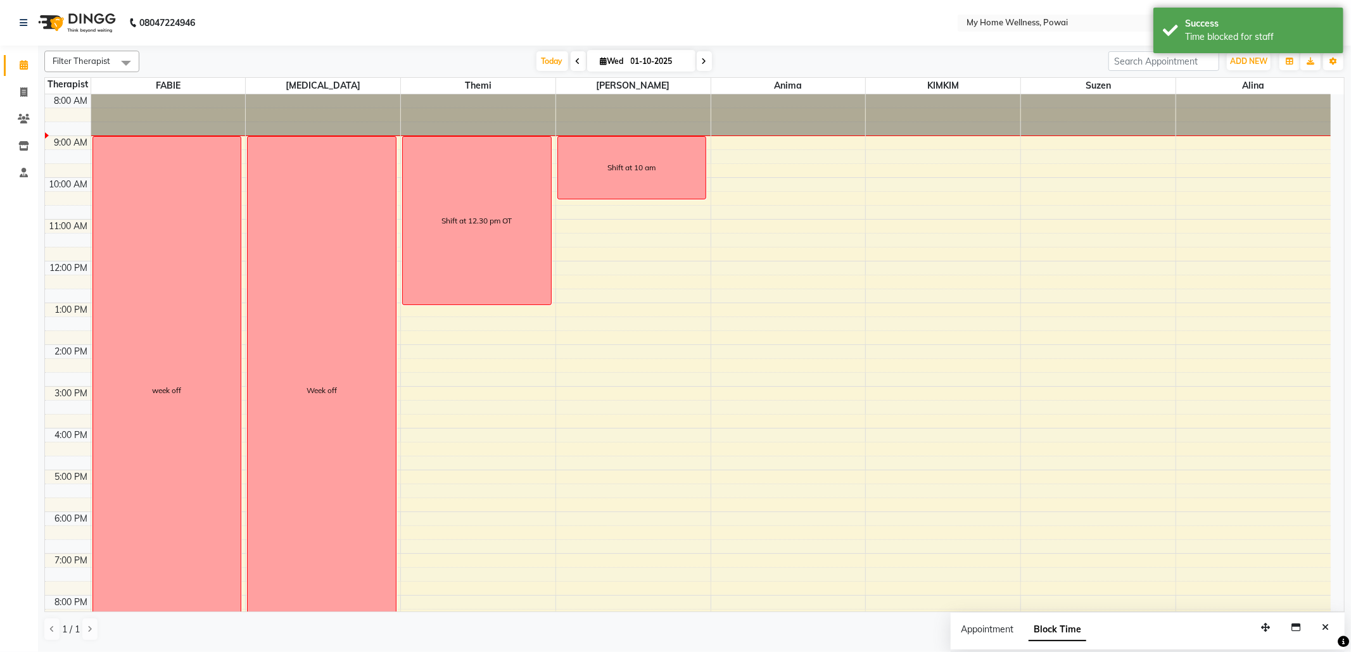
click at [740, 142] on div "8:00 AM 9:00 AM 10:00 AM 11:00 AM 12:00 PM 1:00 PM 2:00 PM 3:00 PM 4:00 PM 5:00…" at bounding box center [688, 386] width 1286 height 585
select select "89436"
select select "tentative"
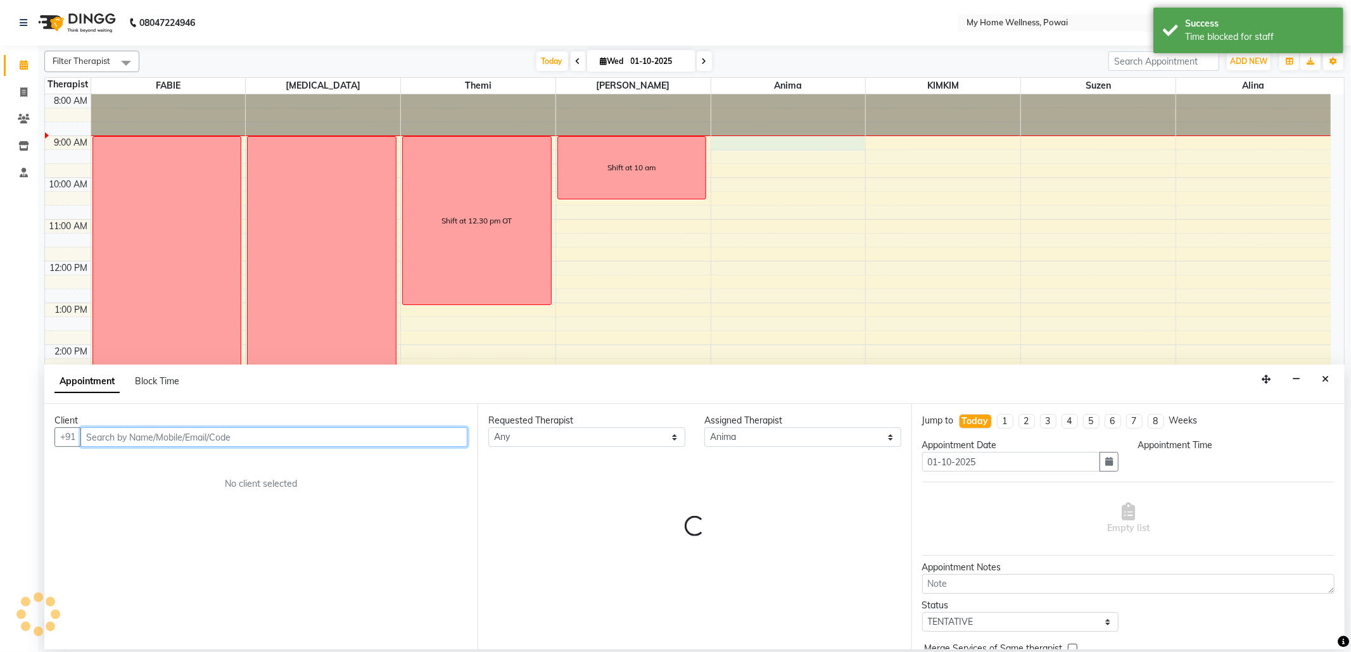
select select "540"
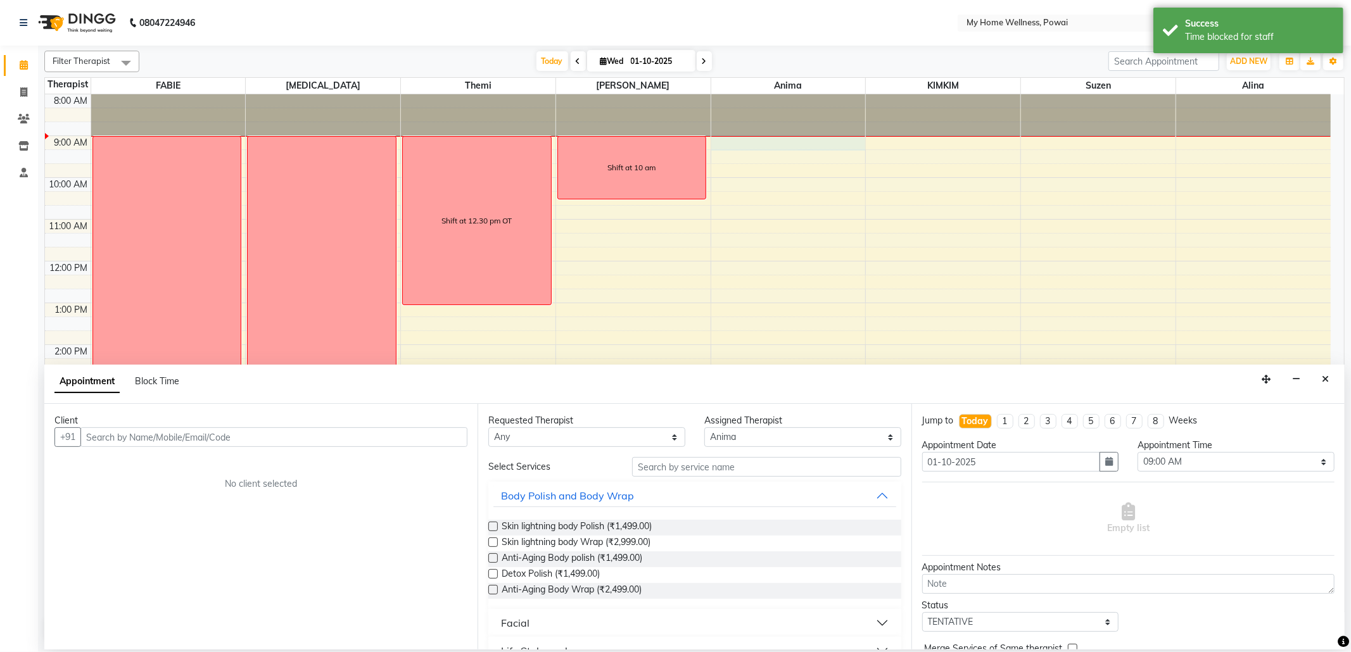
click at [137, 372] on div "Appointment Block Time" at bounding box center [124, 384] width 140 height 29
click at [141, 376] on span "Block Time" at bounding box center [157, 381] width 44 height 11
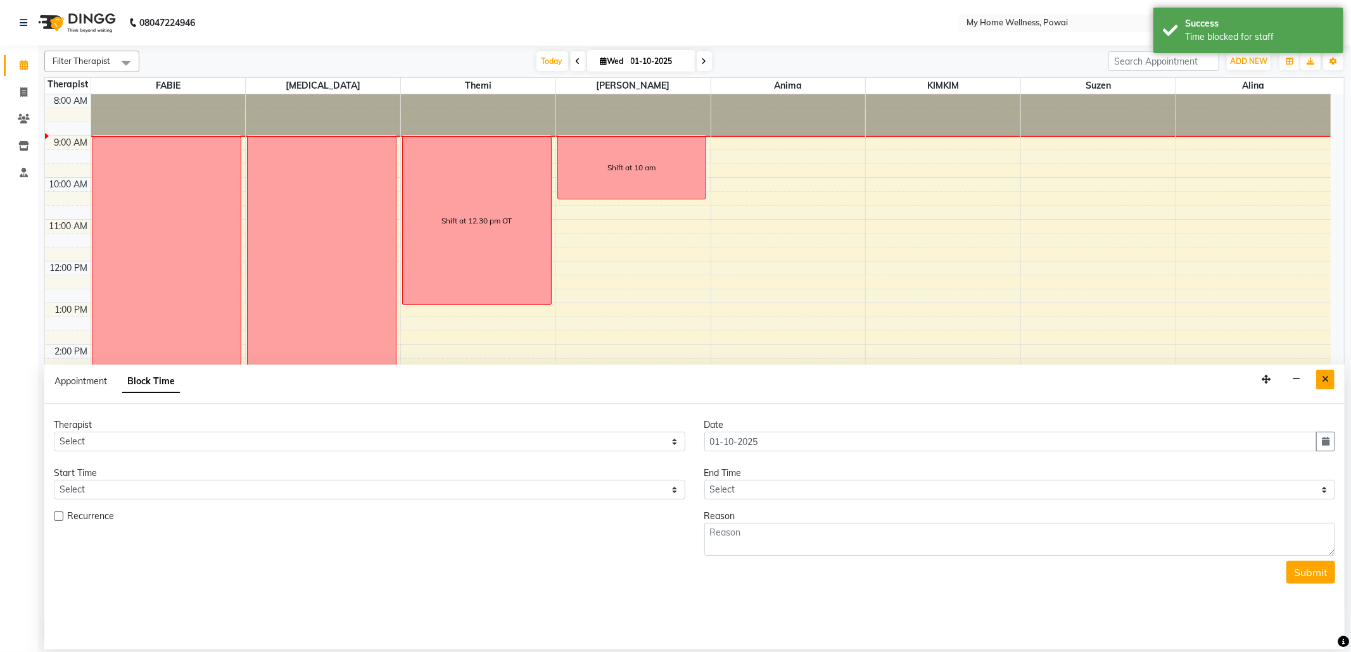
click at [1326, 376] on icon "Close" at bounding box center [1325, 379] width 7 height 9
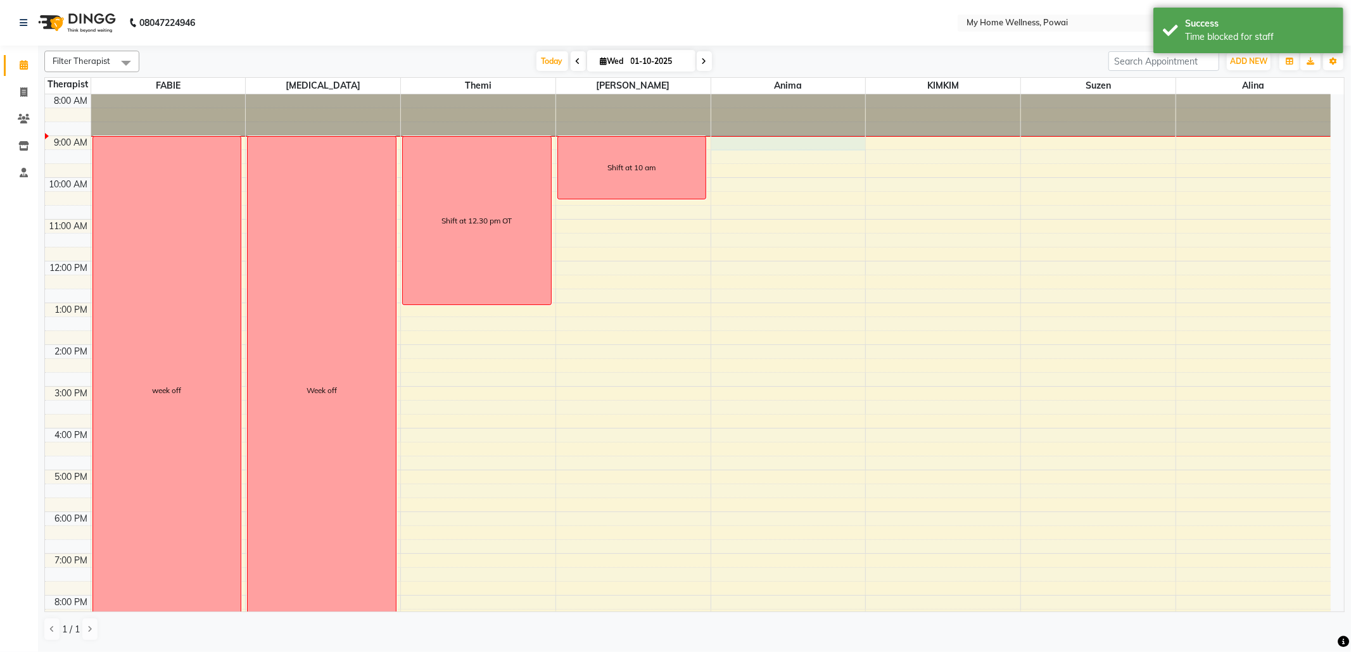
click at [758, 146] on div "8:00 AM 9:00 AM 10:00 AM 11:00 AM 12:00 PM 1:00 PM 2:00 PM 3:00 PM 4:00 PM 5:00…" at bounding box center [688, 386] width 1286 height 585
select select "89436"
select select "540"
select select "tentative"
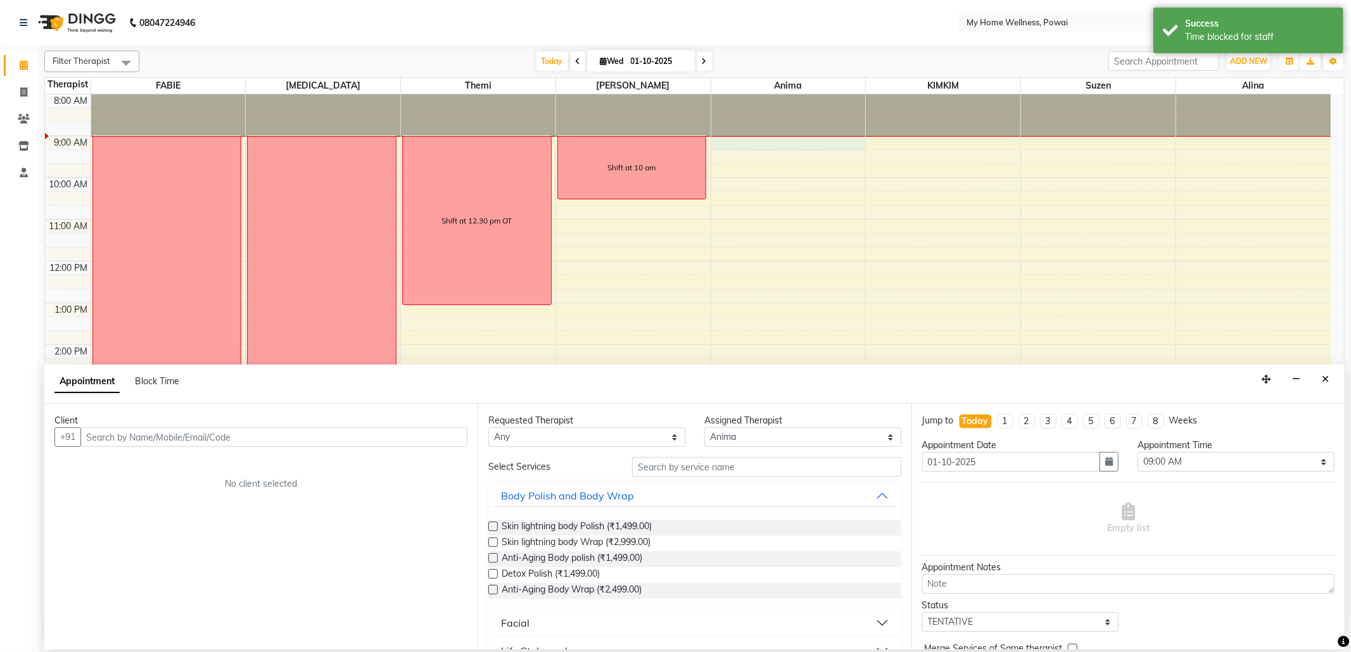
click at [132, 385] on div "Appointment Block Time" at bounding box center [116, 381] width 125 height 13
click at [160, 383] on span "Block Time" at bounding box center [157, 381] width 44 height 11
select select "89436"
select select "540"
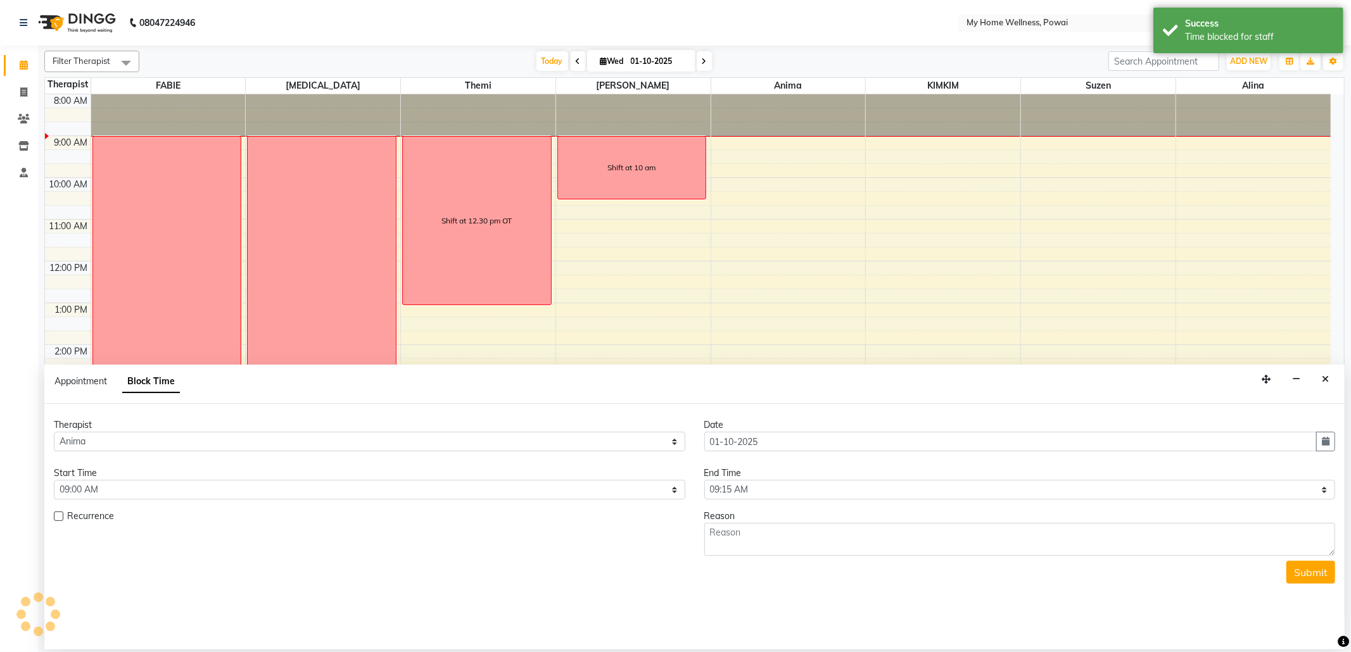
scroll to position [43, 0]
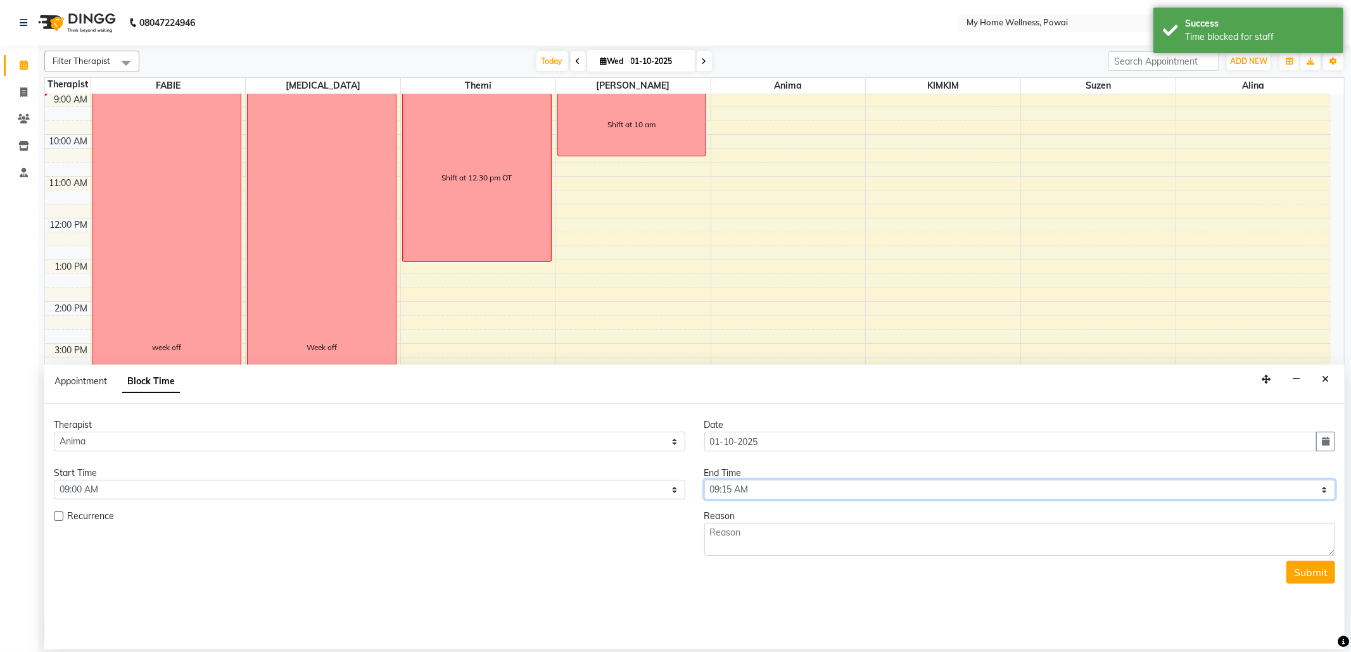
click at [839, 490] on select "Select 09:00 AM 09:15 AM 09:30 AM 09:45 AM 10:00 AM 10:15 AM 10:30 AM 10:45 AM …" at bounding box center [1020, 490] width 632 height 20
select select "780"
click at [704, 481] on select "Select 09:00 AM 09:15 AM 09:30 AM 09:45 AM 10:00 AM 10:15 AM 10:30 AM 10:45 AM …" at bounding box center [1020, 490] width 632 height 20
click at [772, 536] on textarea at bounding box center [1020, 539] width 632 height 33
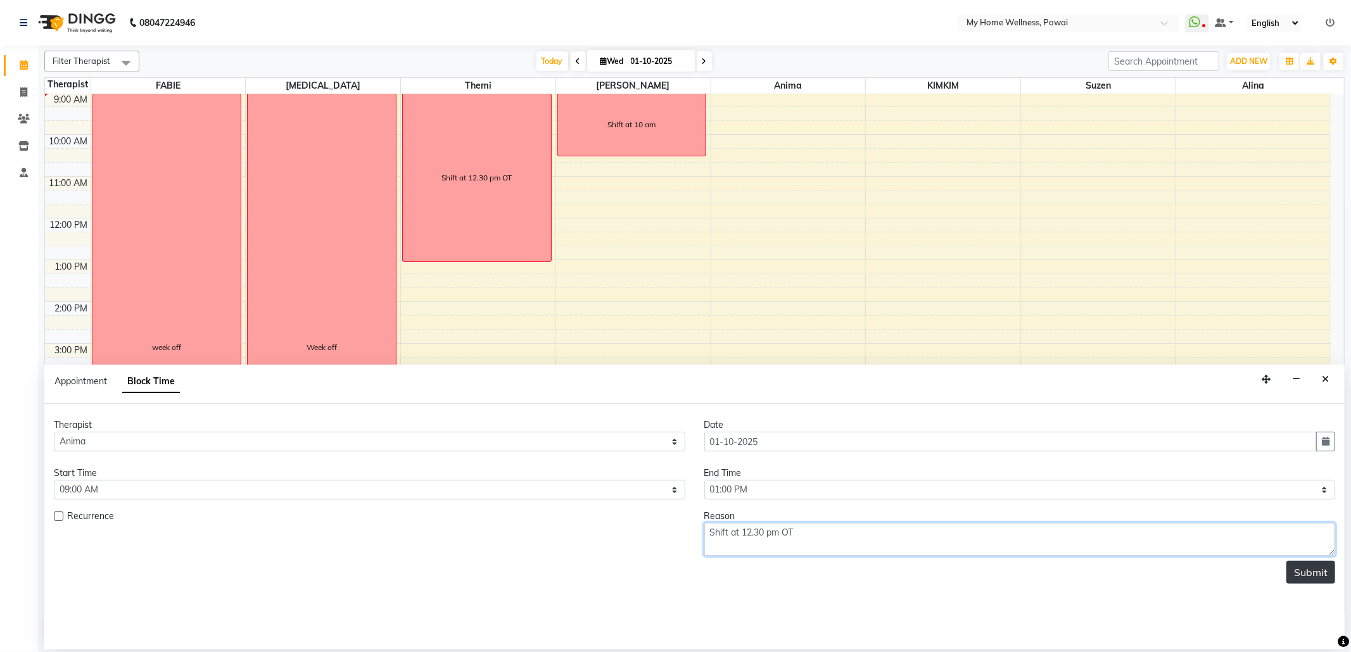
type textarea "Shift at 12.30 pm OT"
click at [1306, 579] on button "Submit" at bounding box center [1311, 572] width 49 height 23
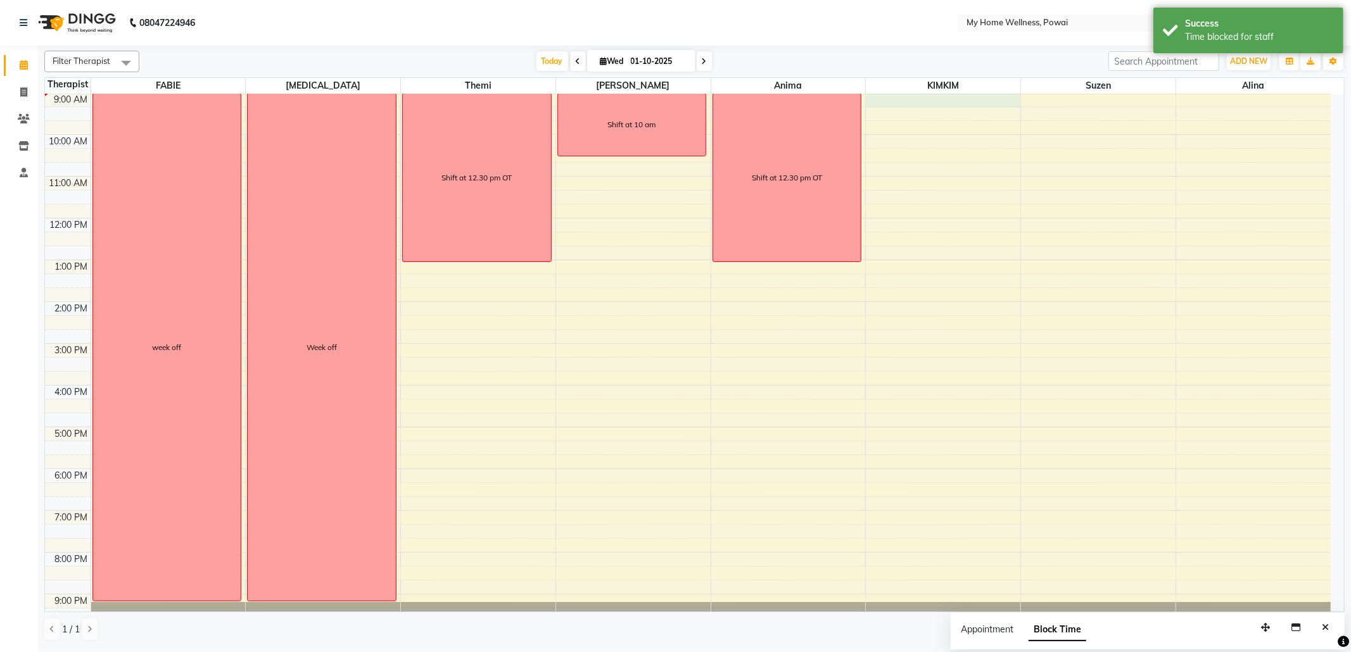
click at [903, 103] on div "8:00 AM 9:00 AM 10:00 AM 11:00 AM 12:00 PM 1:00 PM 2:00 PM 3:00 PM 4:00 PM 5:00…" at bounding box center [688, 343] width 1286 height 585
select select "87908"
select select "540"
select select "tentative"
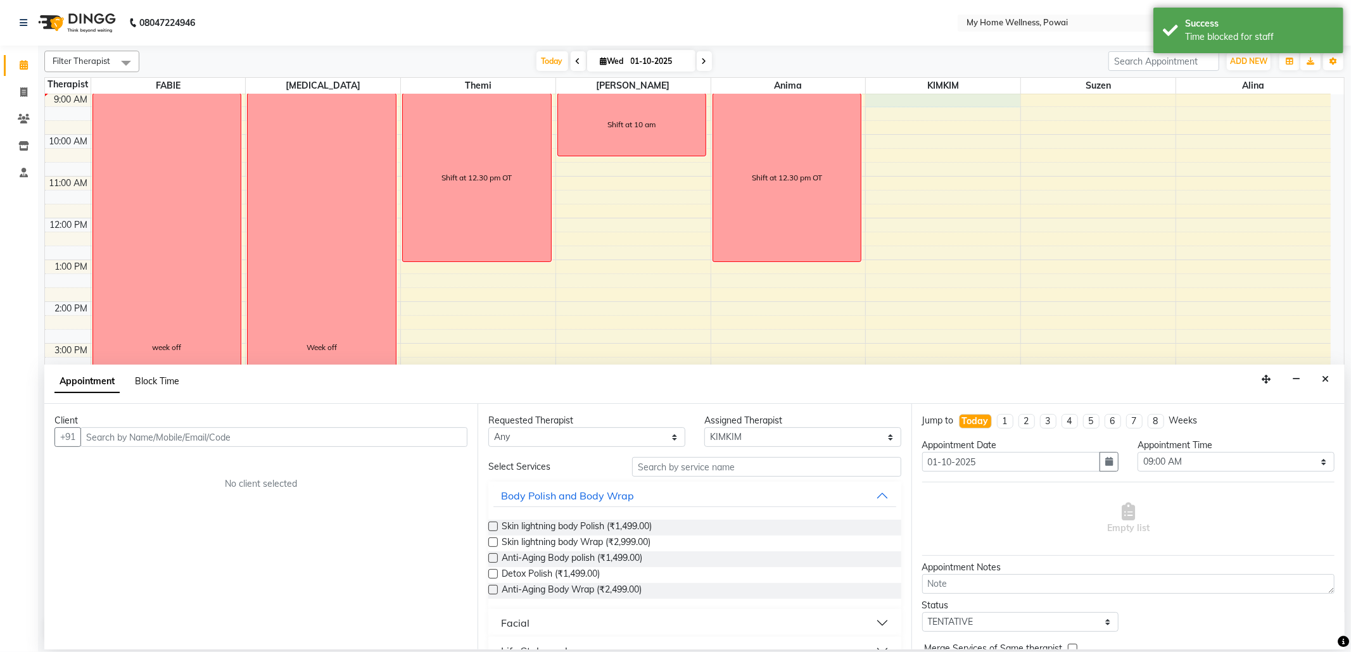
click at [176, 383] on span "Block Time" at bounding box center [157, 381] width 44 height 11
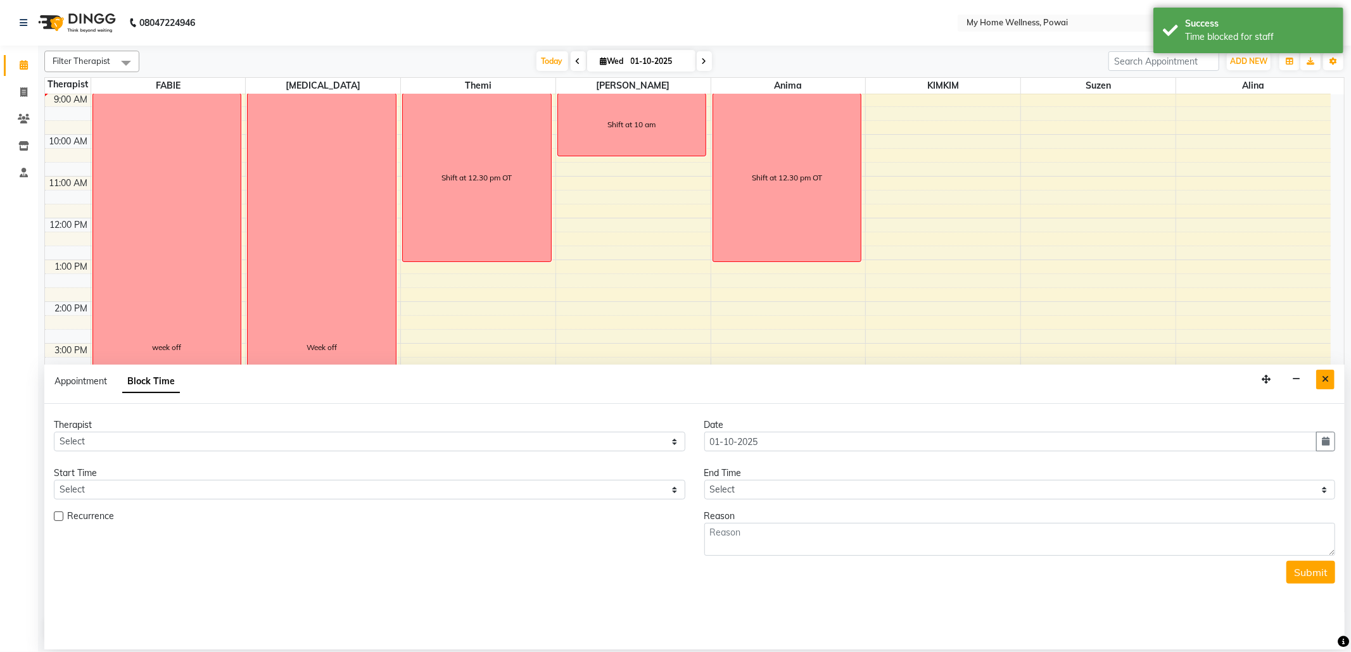
click at [1331, 386] on button "Close" at bounding box center [1325, 380] width 18 height 20
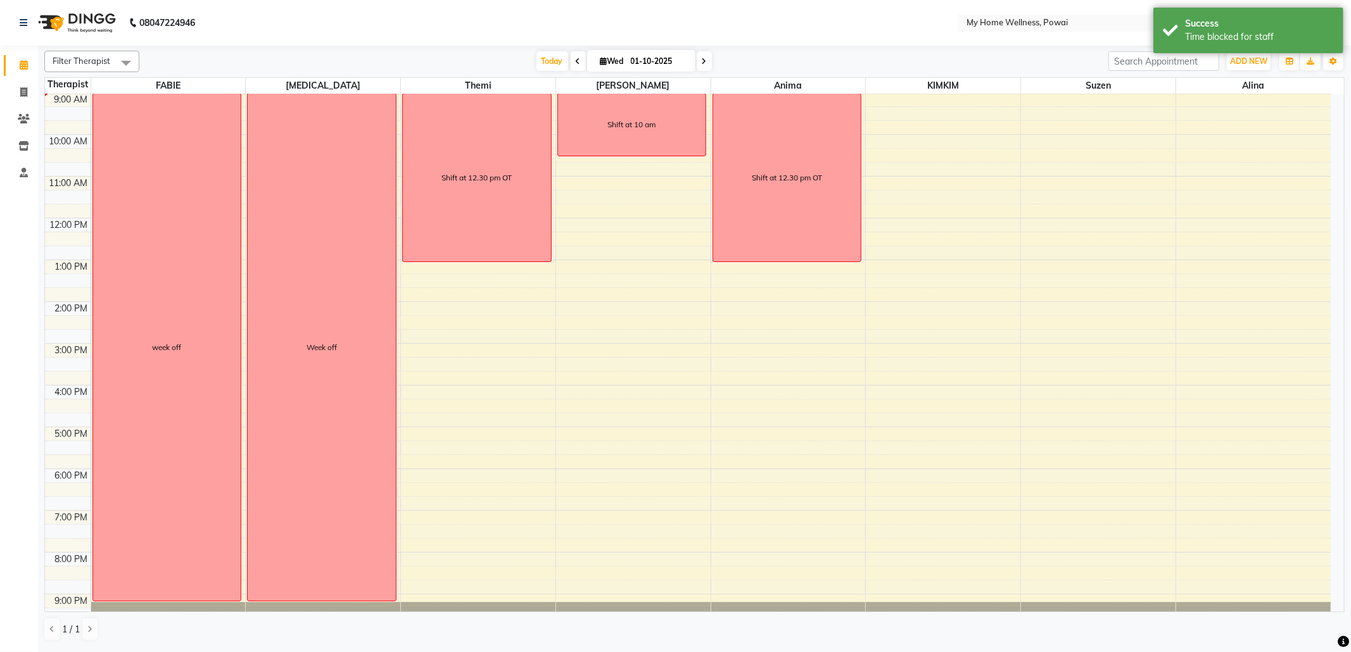
click at [951, 100] on div "8:00 AM 9:00 AM 10:00 AM 11:00 AM 12:00 PM 1:00 PM 2:00 PM 3:00 PM 4:00 PM 5:00…" at bounding box center [688, 343] width 1286 height 585
select select "87908"
select select "tentative"
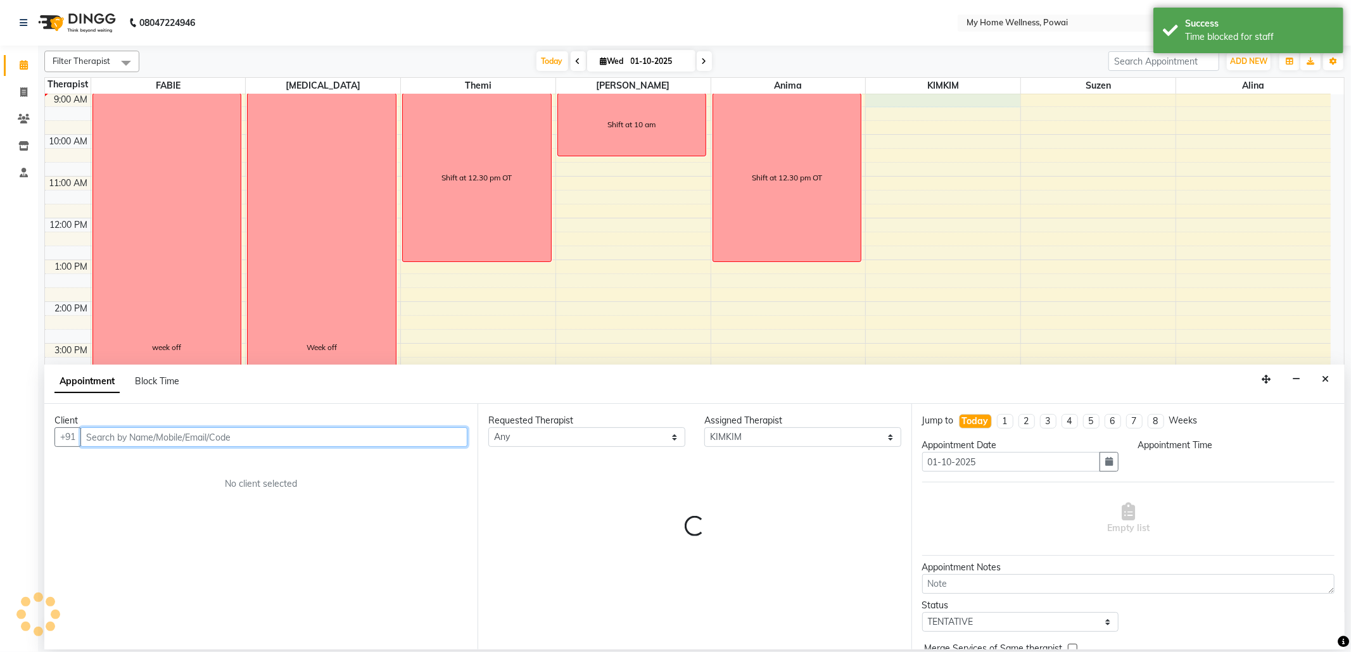
select select "540"
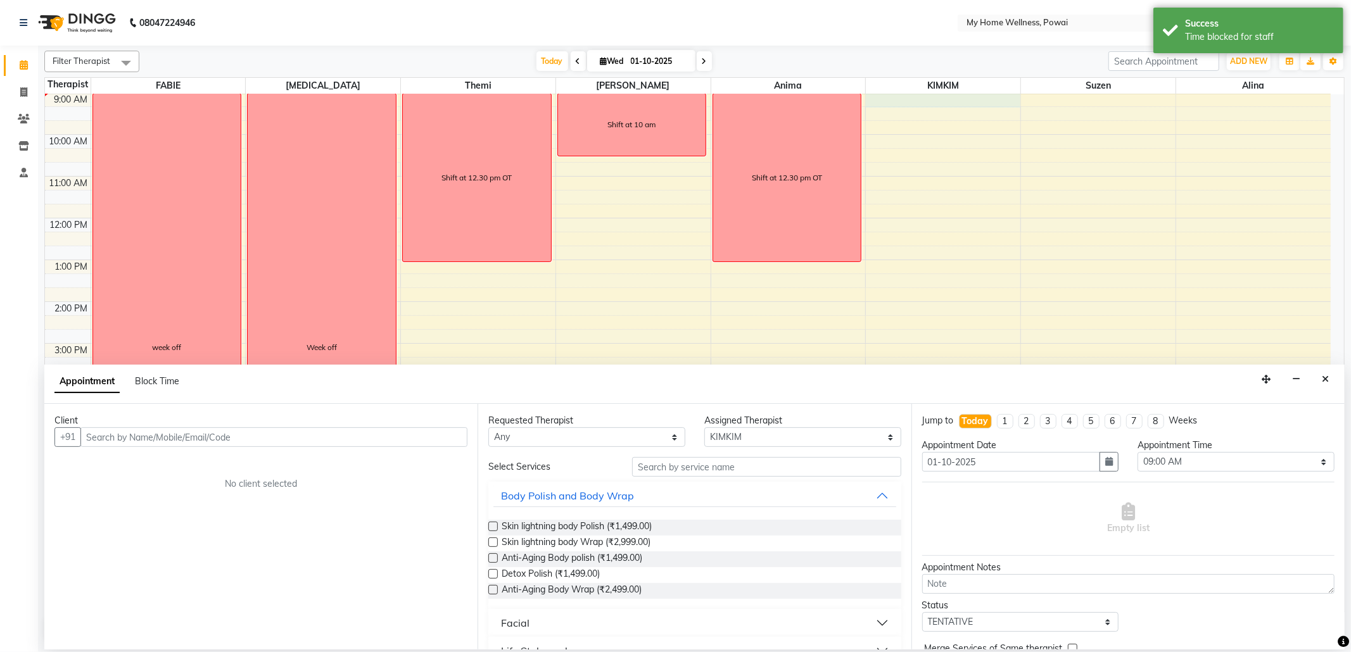
click at [180, 381] on div "Appointment Block Time" at bounding box center [124, 381] width 140 height 13
click at [167, 381] on span "Block Time" at bounding box center [157, 381] width 44 height 11
select select "87908"
select select "540"
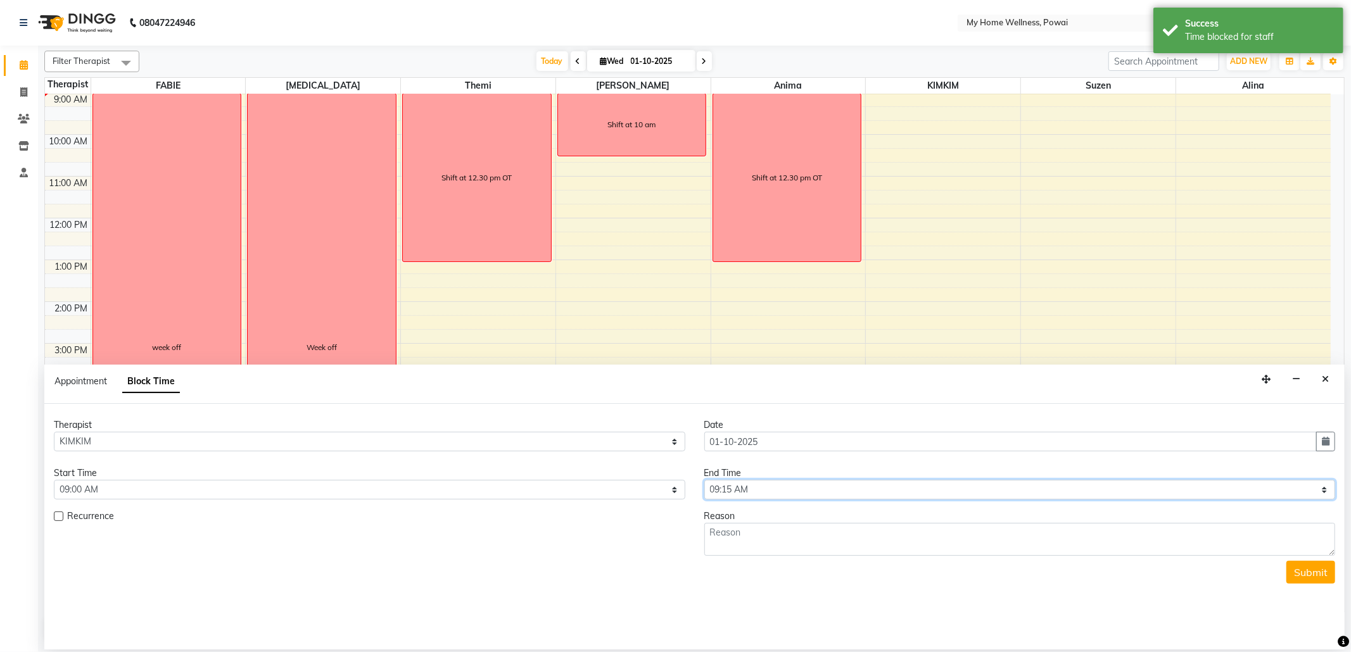
click at [837, 489] on select "Select 09:00 AM 09:15 AM 09:30 AM 09:45 AM 10:00 AM 10:15 AM 10:30 AM 10:45 AM …" at bounding box center [1020, 490] width 632 height 20
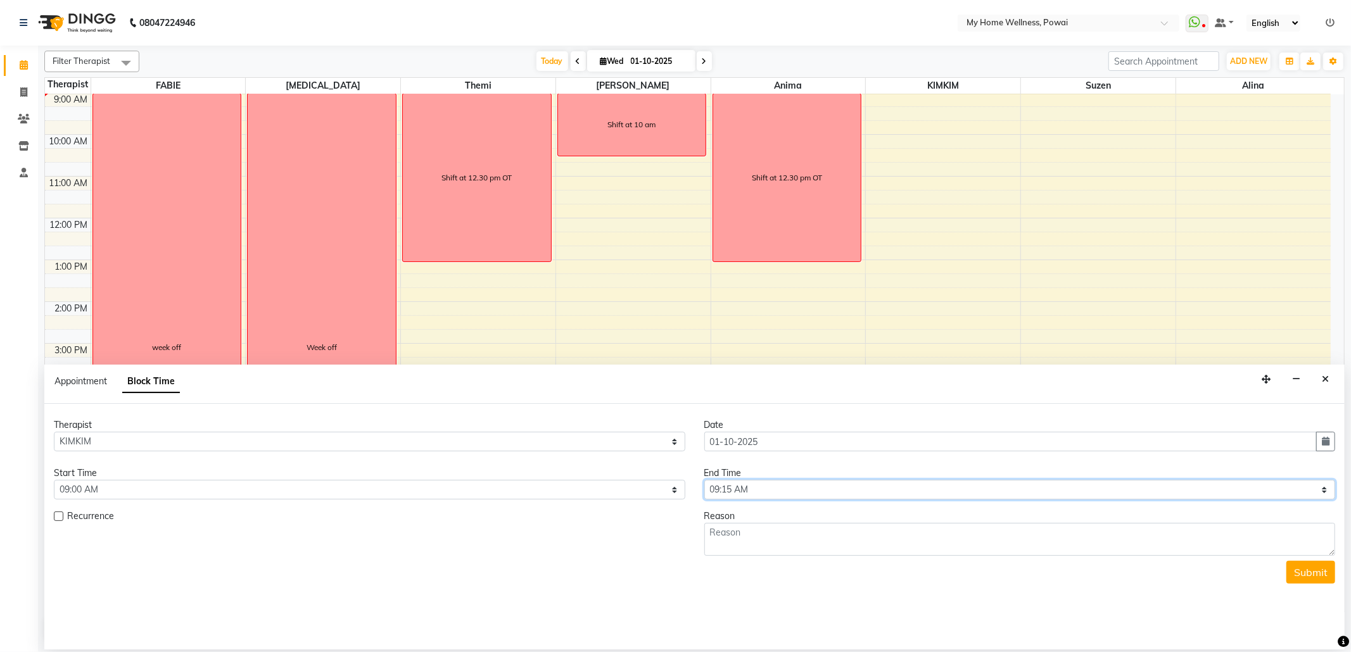
select select "1260"
click at [704, 481] on select "Select 09:00 AM 09:15 AM 09:30 AM 09:45 AM 10:00 AM 10:15 AM 10:30 AM 10:45 AM …" at bounding box center [1020, 490] width 632 height 20
click at [788, 538] on textarea at bounding box center [1020, 539] width 632 height 33
type textarea "Week off"
click at [1302, 576] on button "Submit" at bounding box center [1311, 572] width 49 height 23
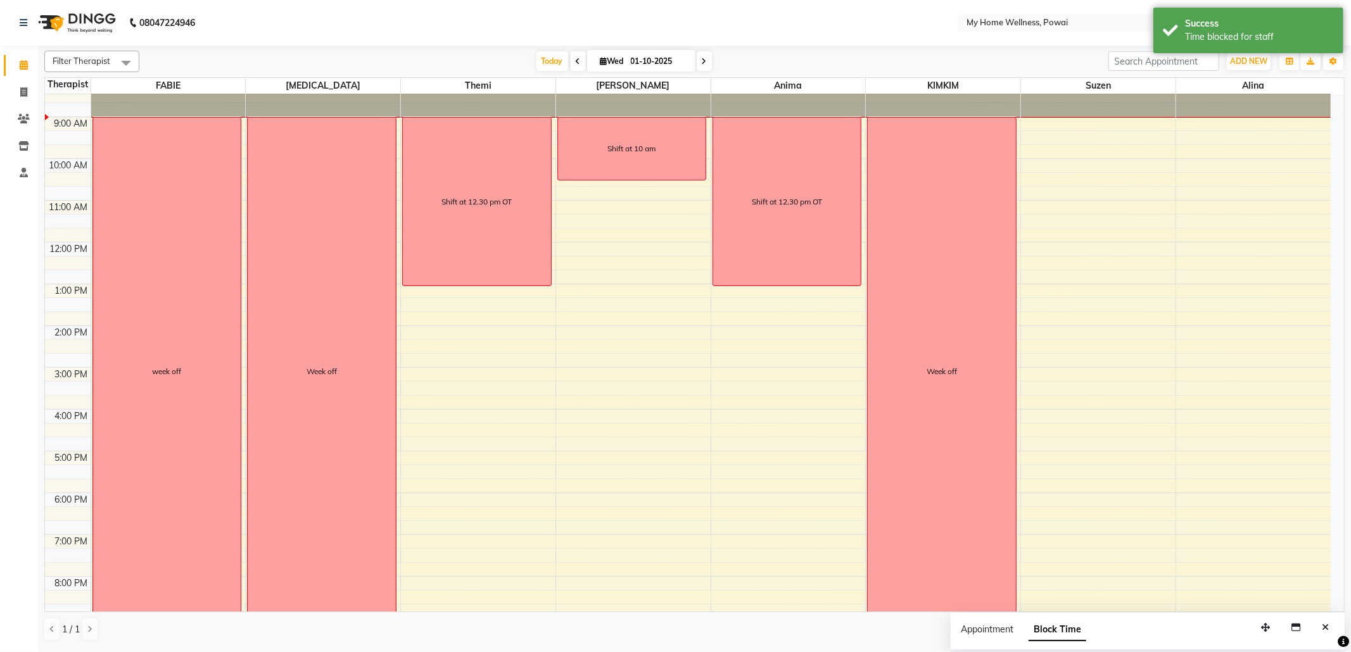
scroll to position [0, 0]
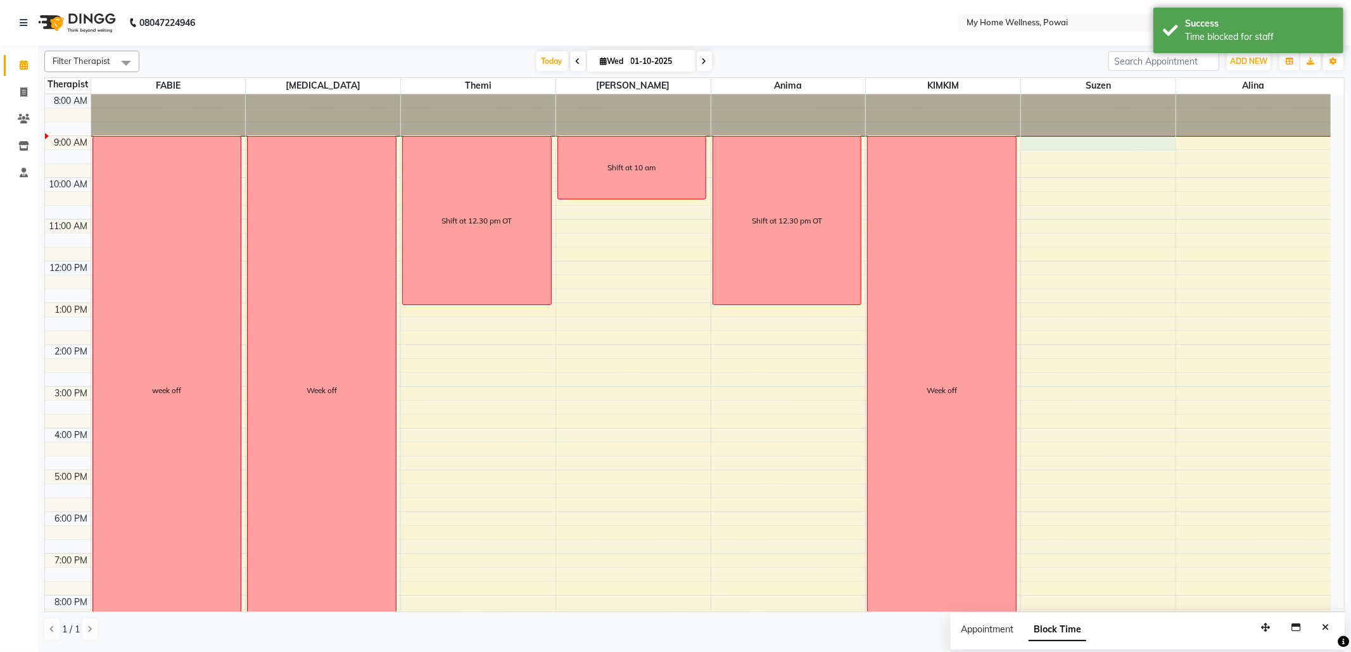
click at [1076, 137] on div at bounding box center [1098, 136] width 155 height 1
select select "29657"
select select "540"
select select "tentative"
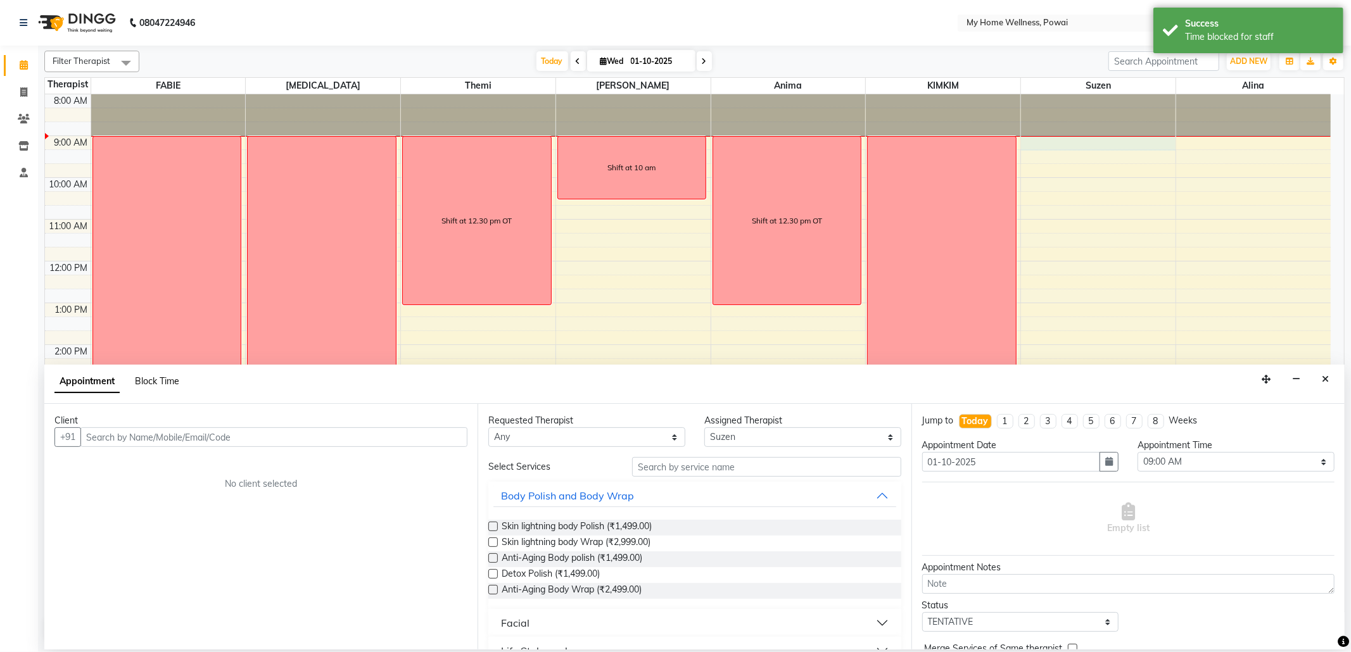
click at [147, 386] on span "Block Time" at bounding box center [157, 381] width 44 height 11
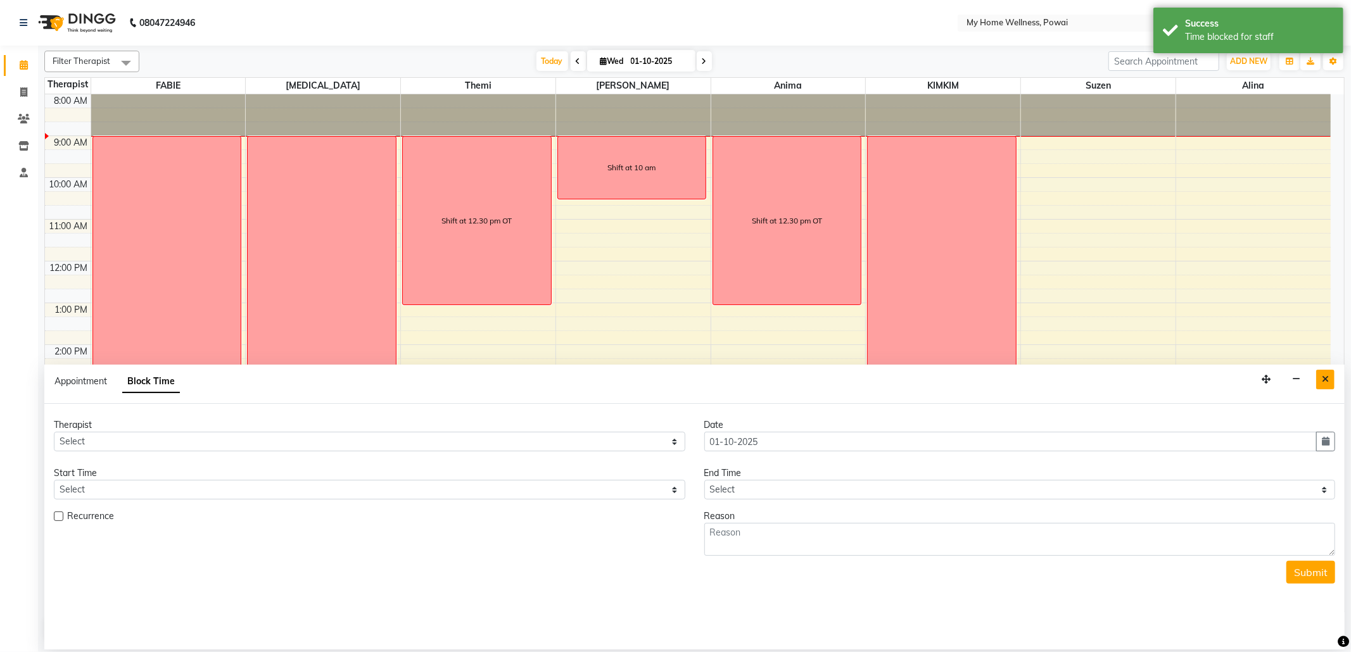
click at [1328, 379] on icon "Close" at bounding box center [1325, 379] width 7 height 9
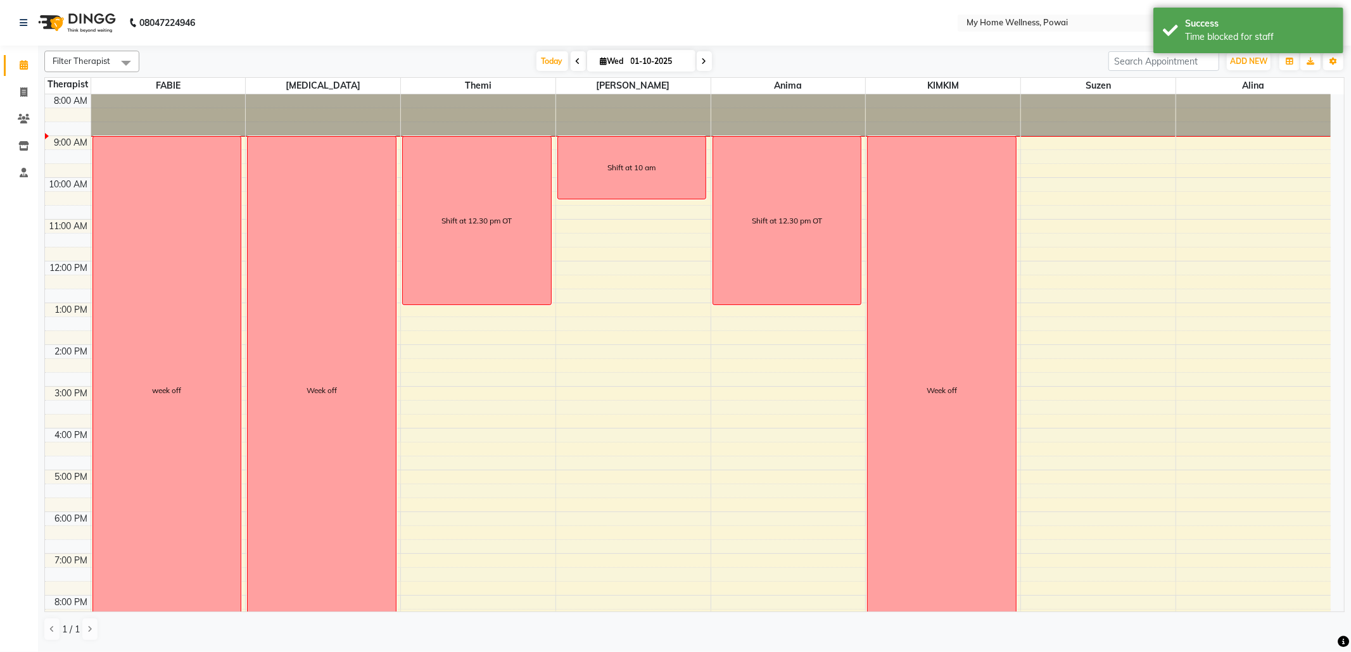
click at [1093, 148] on div "8:00 AM 9:00 AM 10:00 AM 11:00 AM 12:00 PM 1:00 PM 2:00 PM 3:00 PM 4:00 PM 5:00…" at bounding box center [688, 386] width 1286 height 585
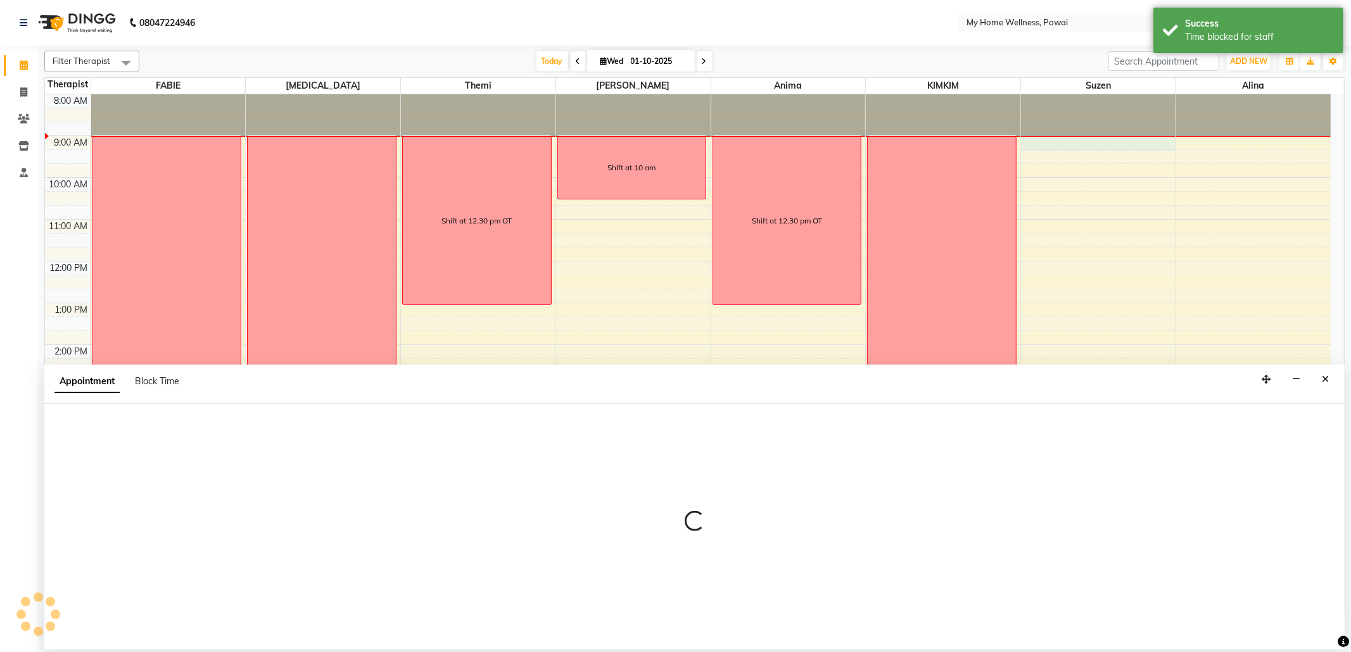
select select "29657"
select select "540"
select select "tentative"
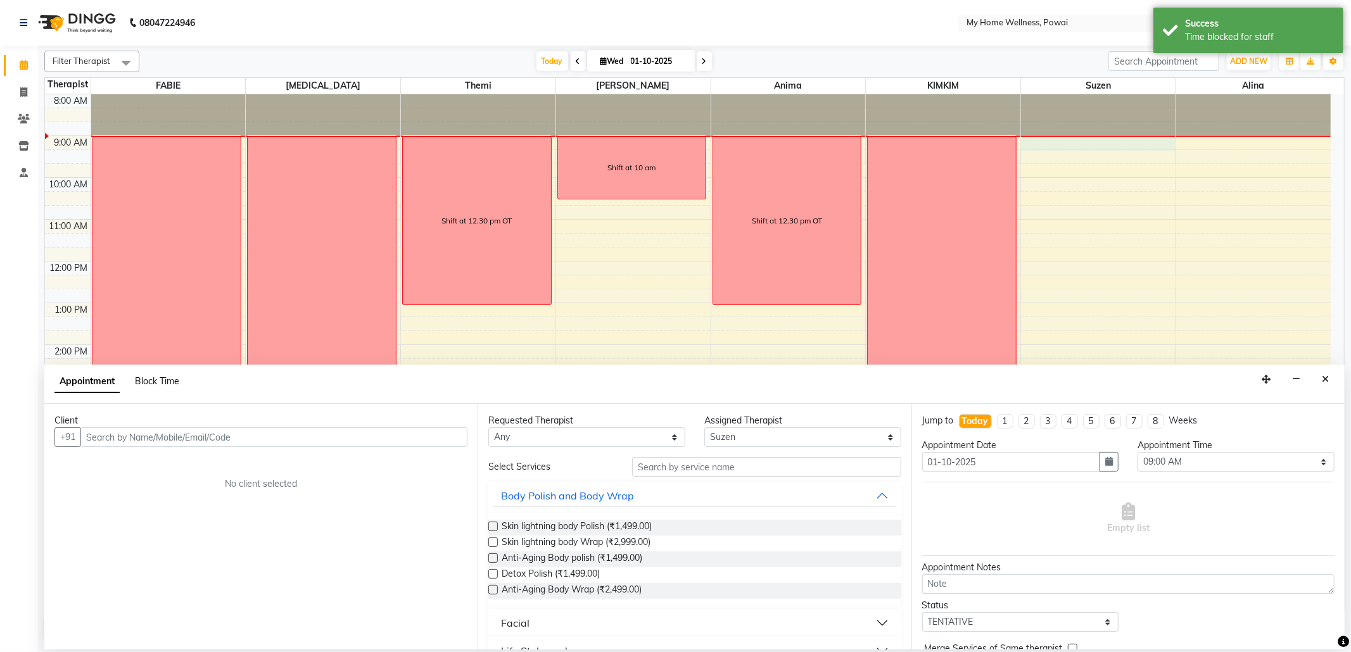
click at [170, 383] on span "Block Time" at bounding box center [157, 381] width 44 height 11
select select "29657"
select select "540"
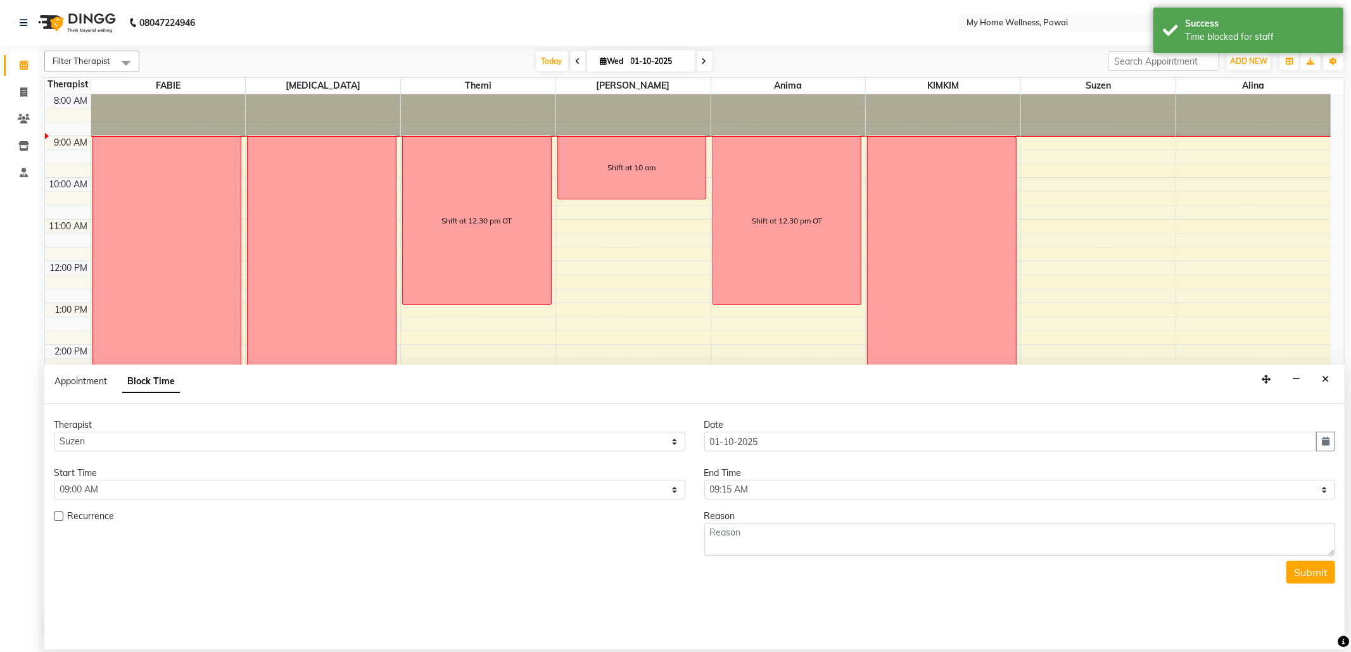
scroll to position [43, 0]
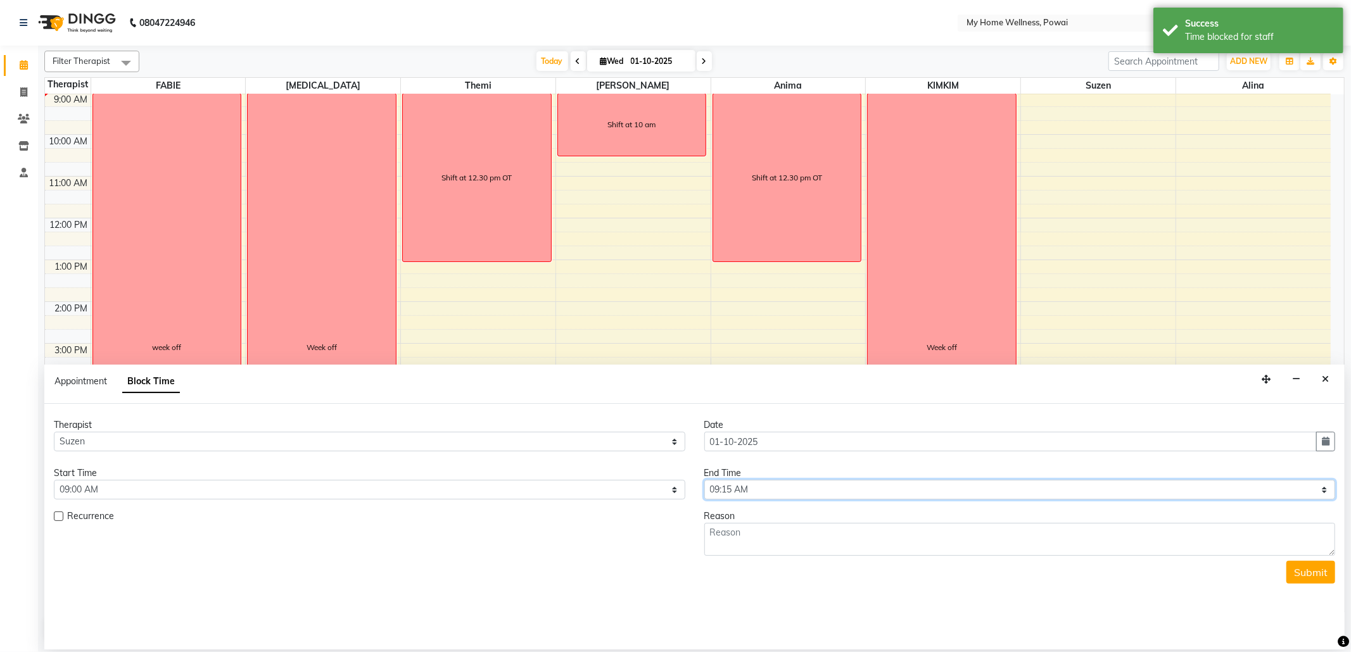
click at [755, 495] on select "Select 09:00 AM 09:15 AM 09:30 AM 09:45 AM 10:00 AM 10:15 AM 10:30 AM 10:45 AM …" at bounding box center [1020, 490] width 632 height 20
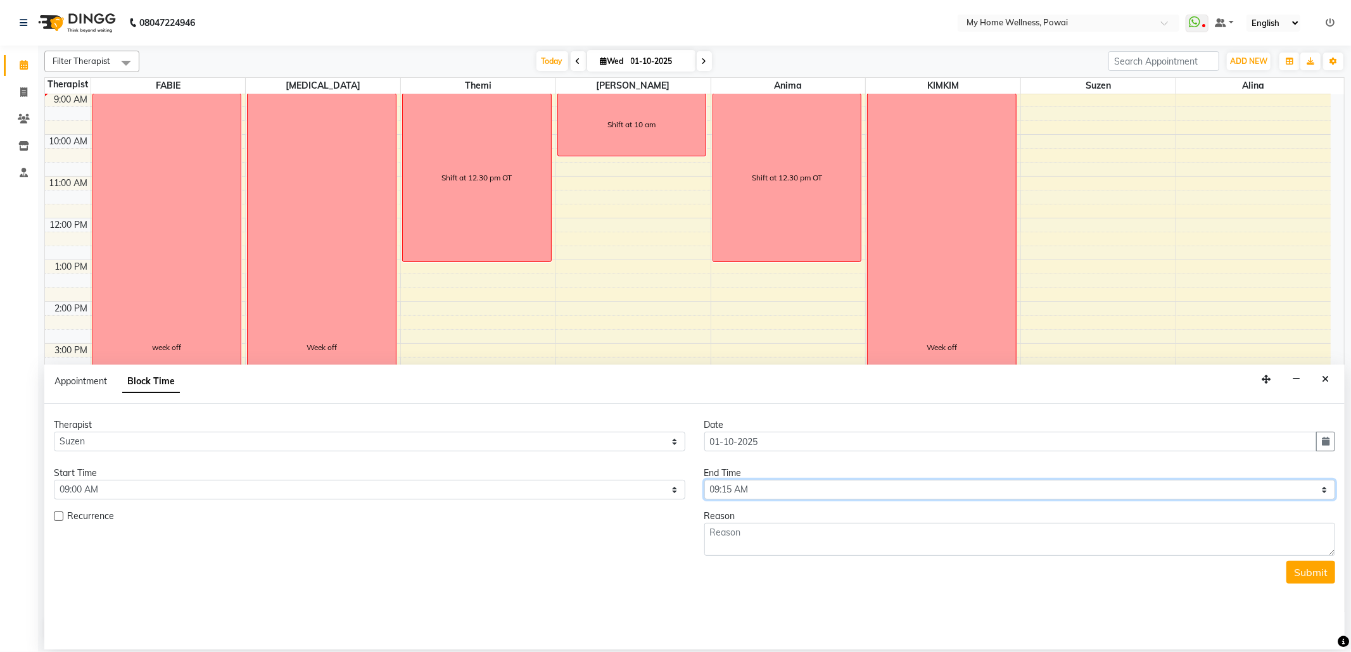
select select "630"
click at [704, 481] on select "Select 09:00 AM 09:15 AM 09:30 AM 09:45 AM 10:00 AM 10:15 AM 10:30 AM 10:45 AM …" at bounding box center [1020, 490] width 632 height 20
click at [812, 546] on textarea at bounding box center [1020, 539] width 632 height 33
type textarea "Shift at 10 am"
click at [1309, 578] on button "Submit" at bounding box center [1311, 572] width 49 height 23
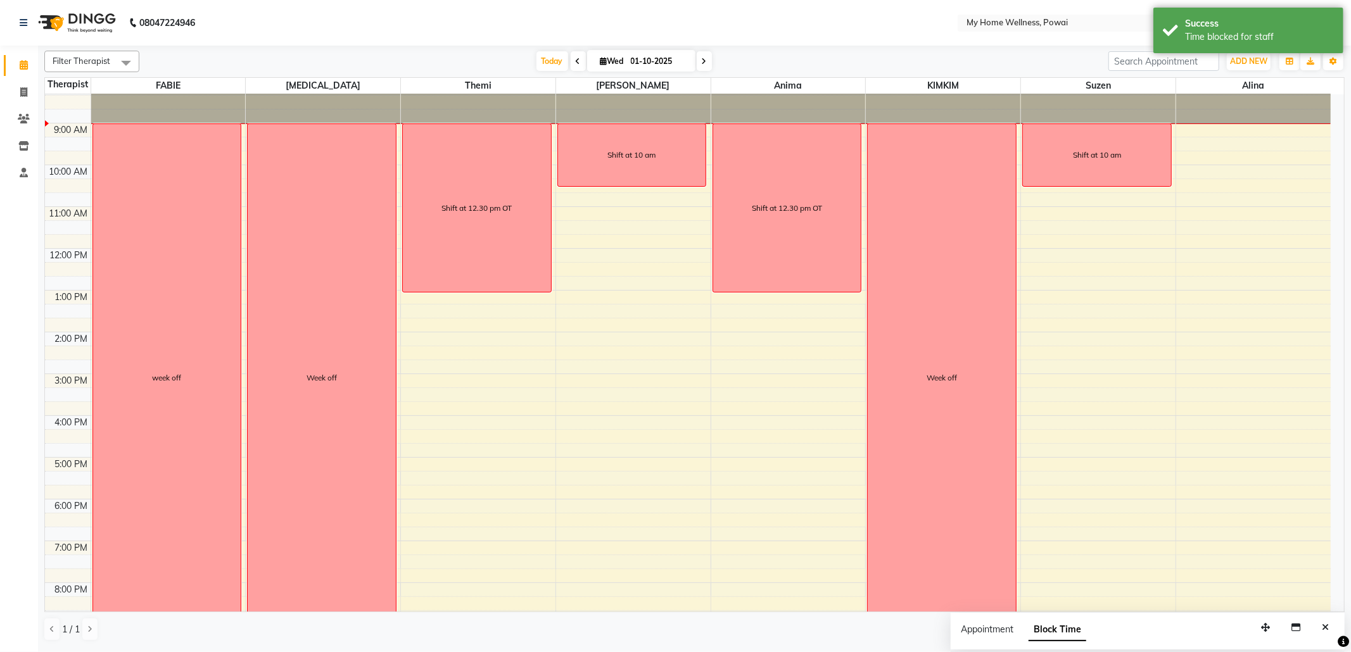
scroll to position [0, 0]
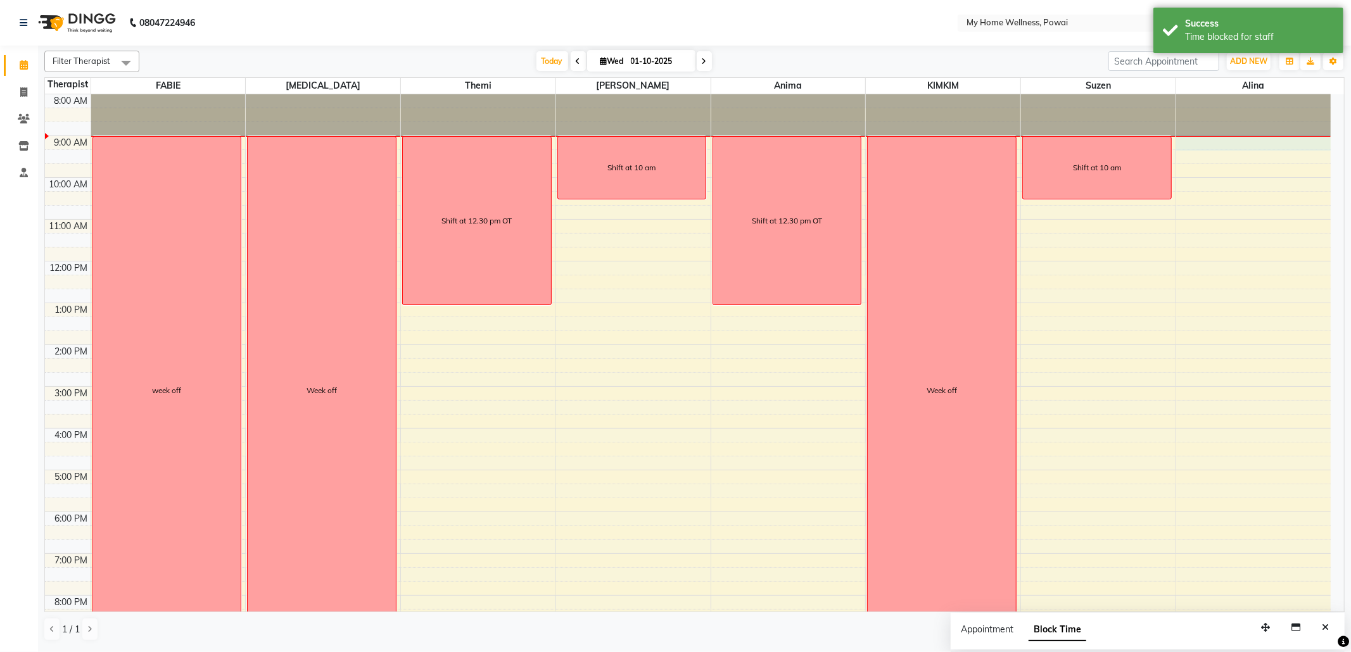
click at [1192, 143] on div "8:00 AM 9:00 AM 10:00 AM 11:00 AM 12:00 PM 1:00 PM 2:00 PM 3:00 PM 4:00 PM 5:00…" at bounding box center [688, 386] width 1286 height 585
select select "30586"
select select "540"
select select "tentative"
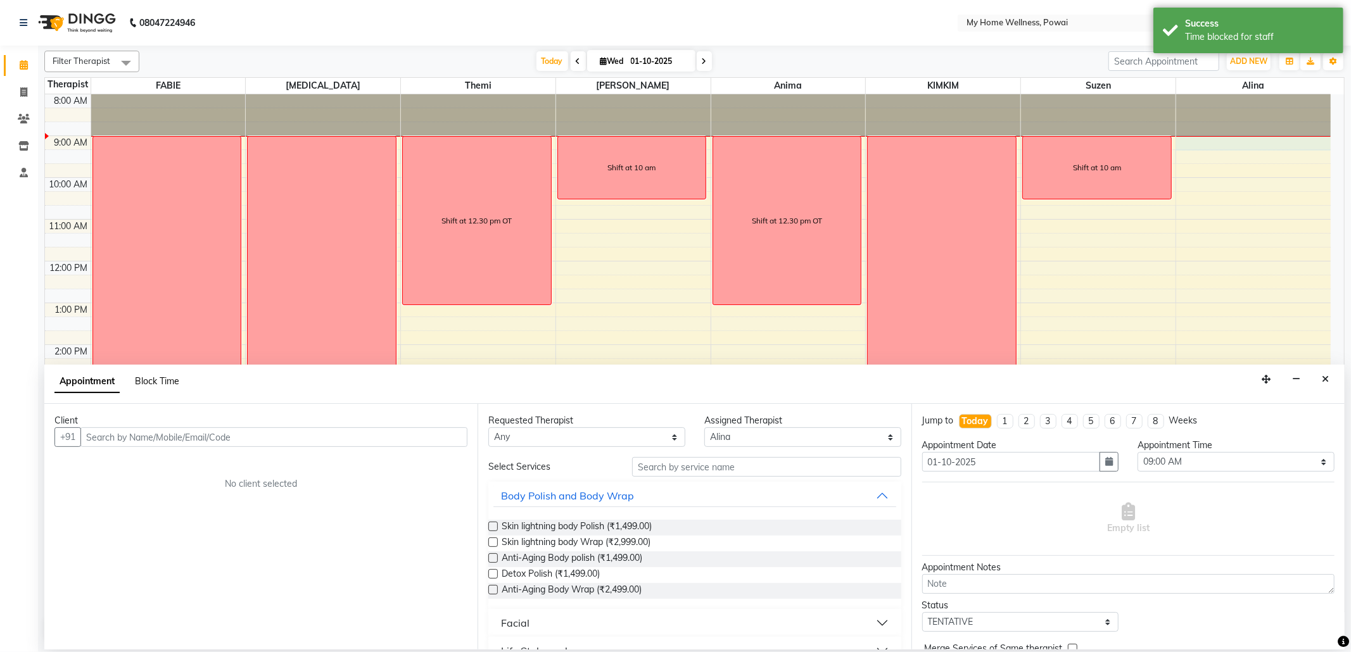
click at [158, 383] on span "Block Time" at bounding box center [157, 381] width 44 height 11
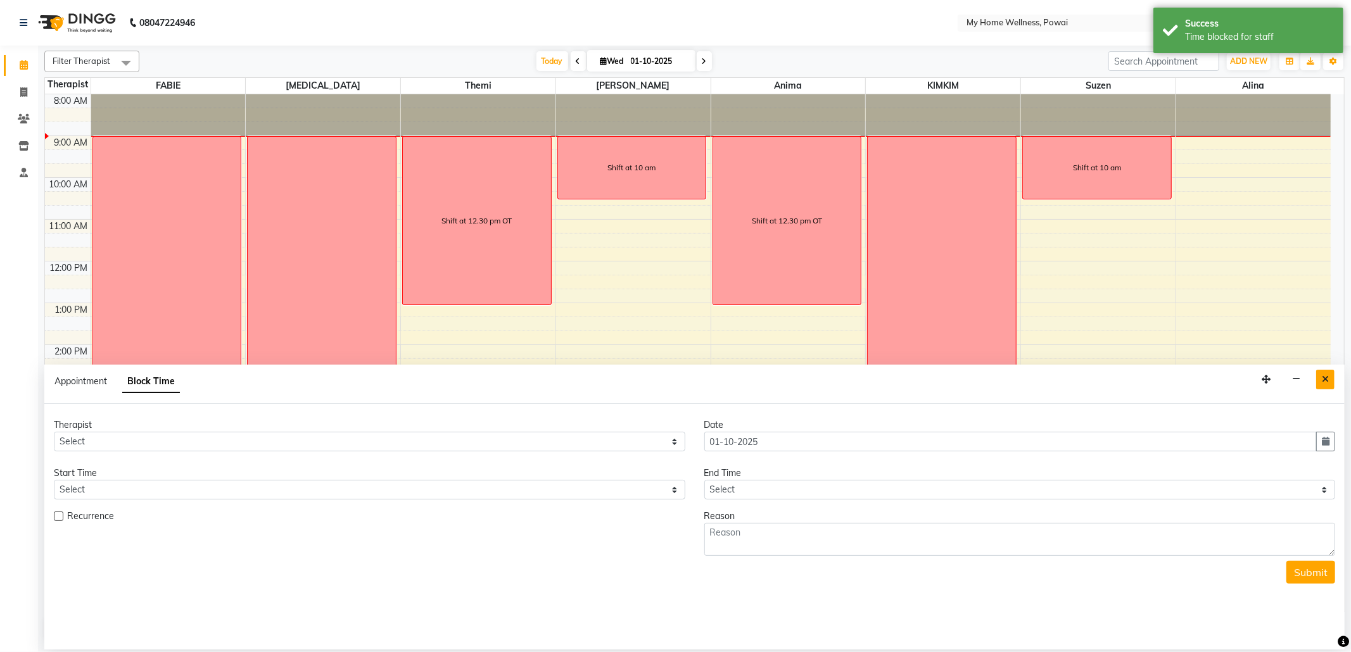
click at [1328, 383] on icon "Close" at bounding box center [1325, 379] width 7 height 9
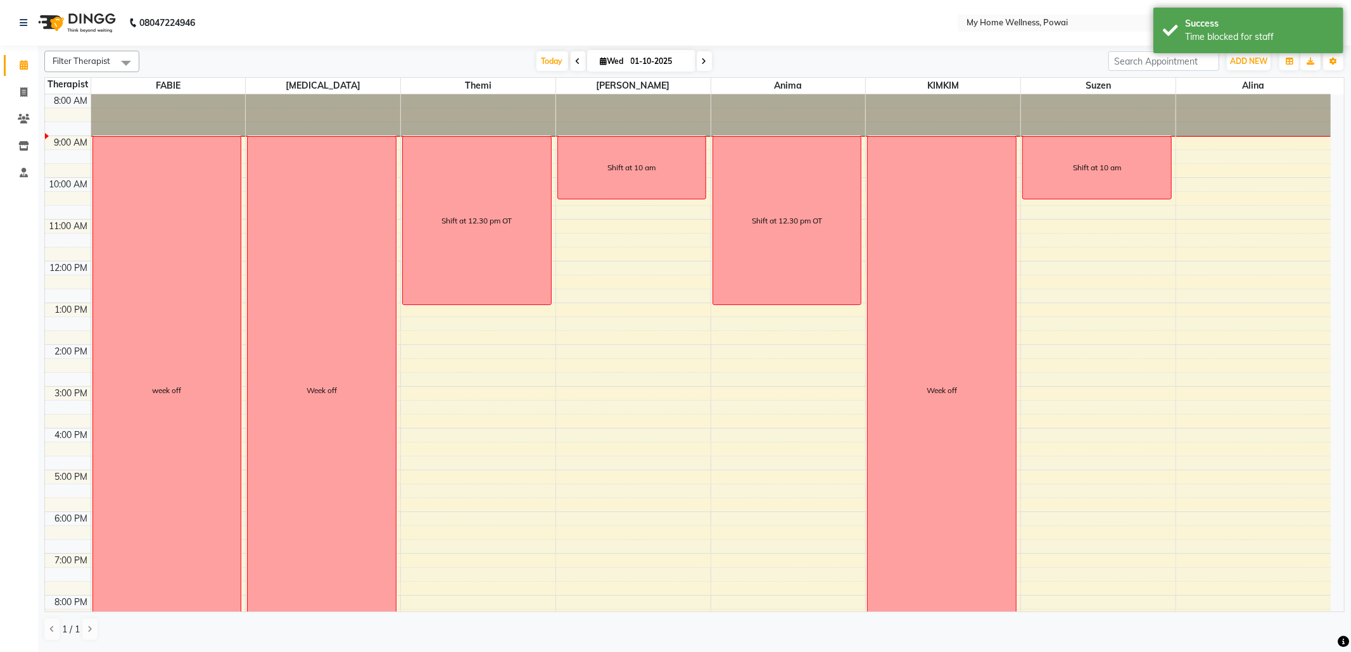
click at [1197, 145] on div "8:00 AM 9:00 AM 10:00 AM 11:00 AM 12:00 PM 1:00 PM 2:00 PM 3:00 PM 4:00 PM 5:00…" at bounding box center [688, 386] width 1286 height 585
select select "30586"
select select "540"
select select "tentative"
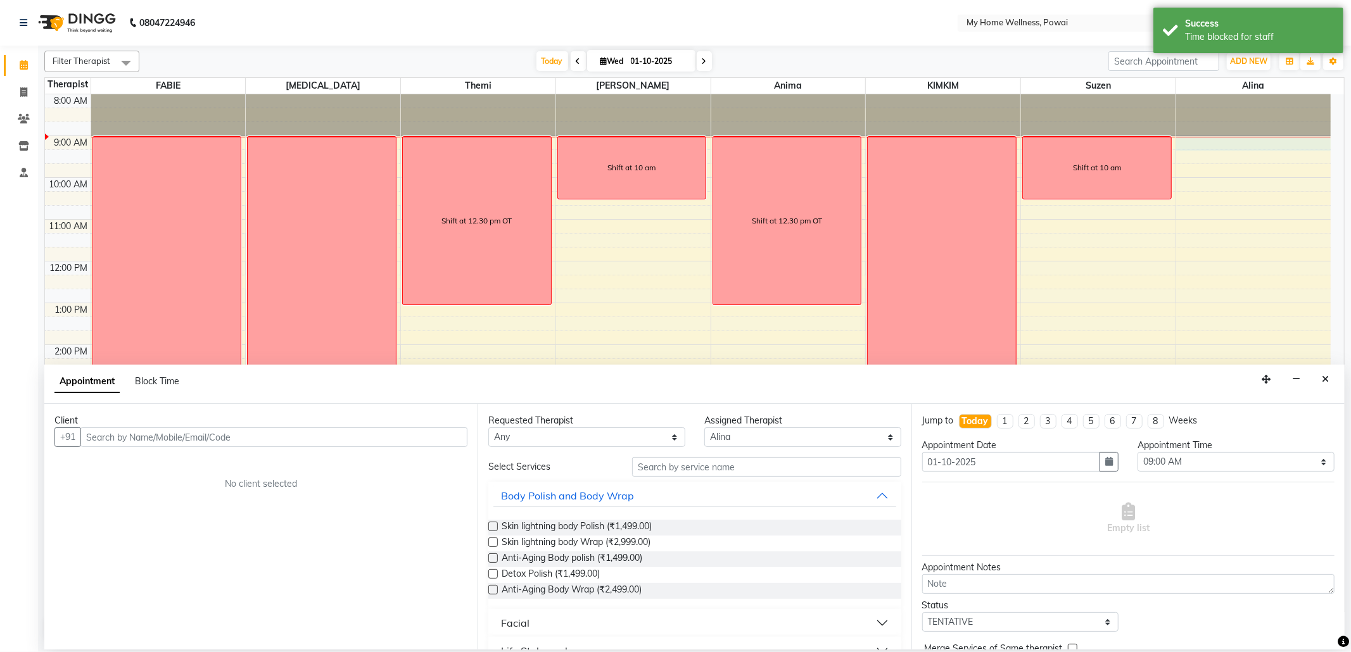
click at [165, 374] on div "Appointment Block Time" at bounding box center [124, 384] width 140 height 29
click at [165, 376] on span "Block Time" at bounding box center [157, 381] width 44 height 11
select select "30586"
select select "540"
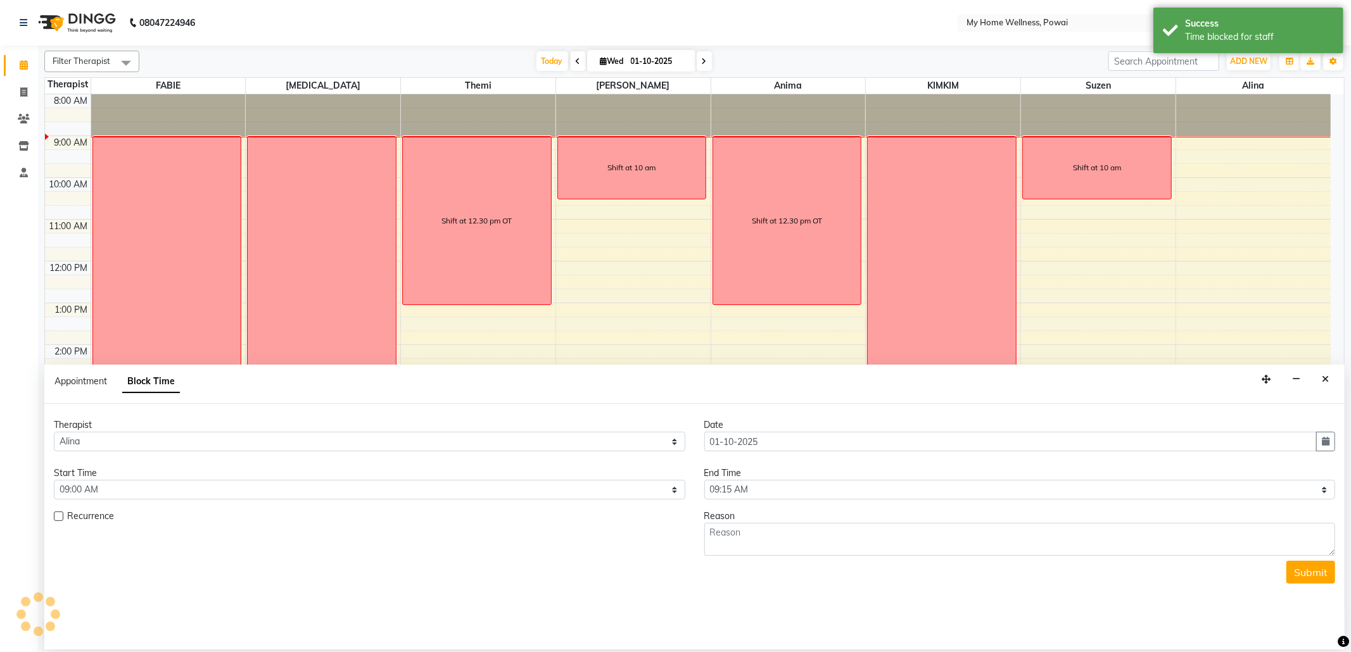
scroll to position [43, 0]
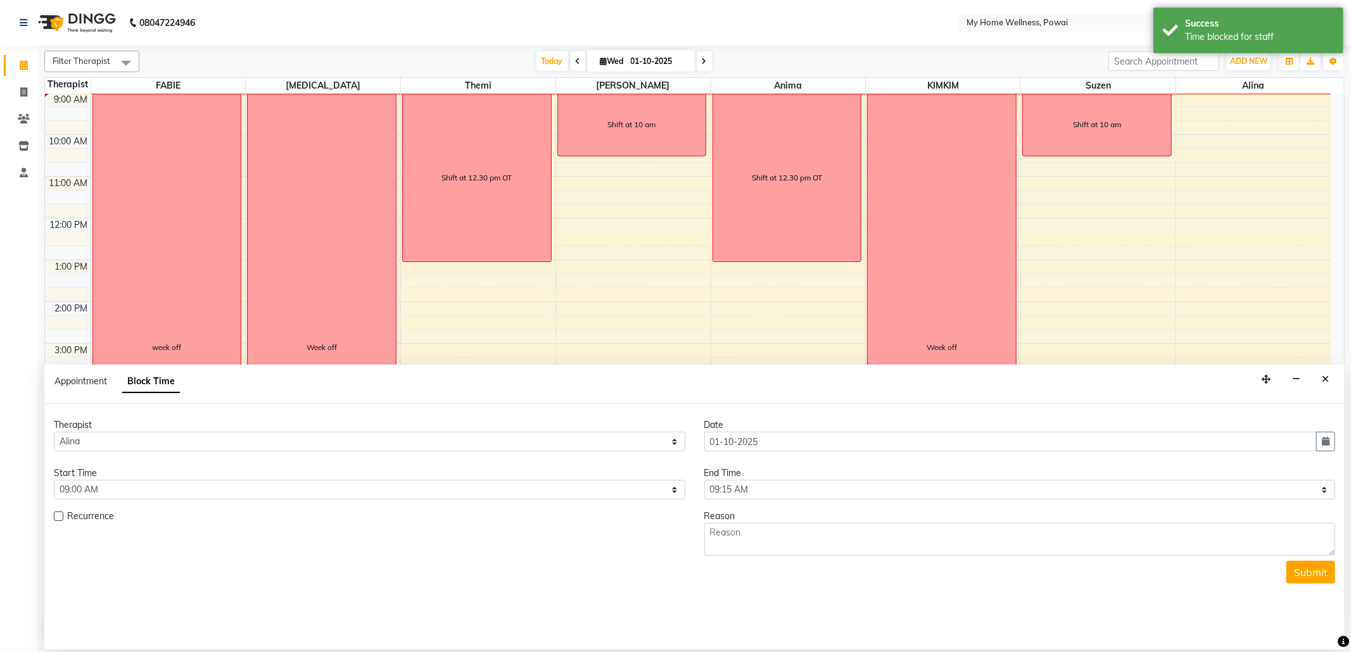
click at [791, 474] on div "End Time" at bounding box center [1020, 473] width 632 height 13
click at [789, 492] on select "Select 09:00 AM 09:15 AM 09:30 AM 09:45 AM 10:00 AM 10:15 AM 10:30 AM 10:45 AM …" at bounding box center [1020, 490] width 632 height 20
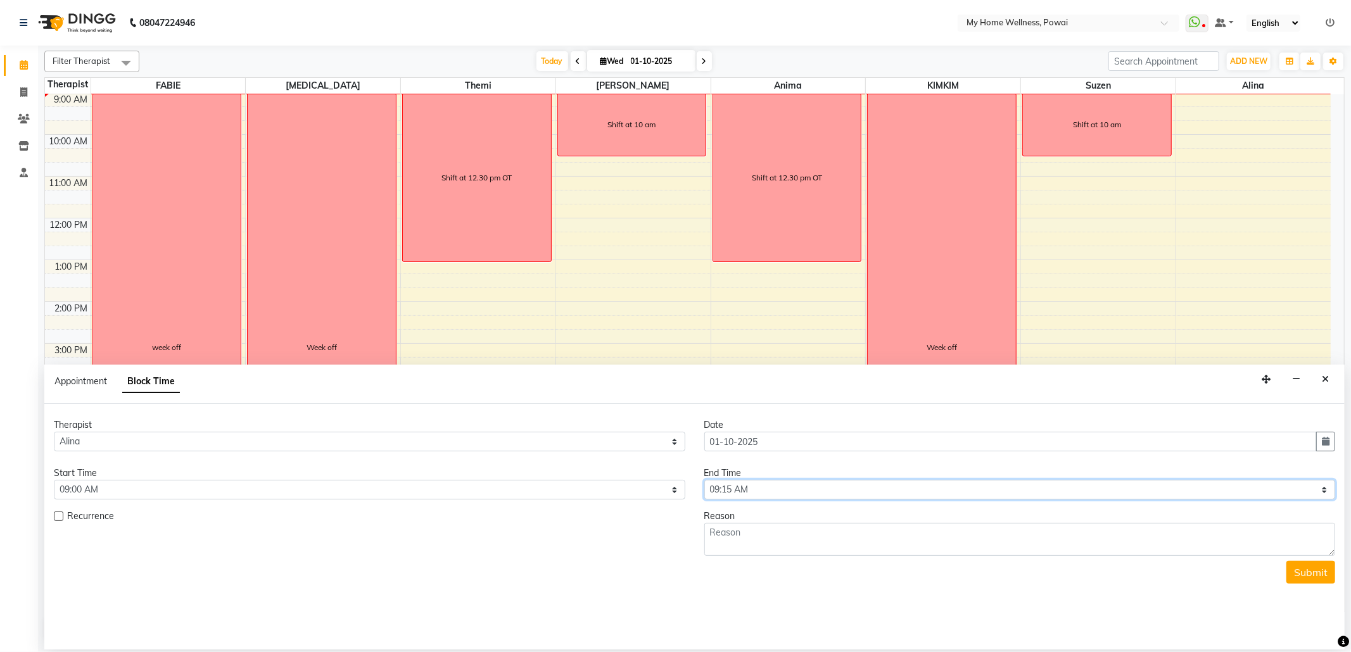
select select "630"
click at [704, 481] on select "Select 09:00 AM 09:15 AM 09:30 AM 09:45 AM 10:00 AM 10:15 AM 10:30 AM 10:45 AM …" at bounding box center [1020, 490] width 632 height 20
click at [797, 550] on textarea at bounding box center [1020, 539] width 632 height 33
type textarea "Shift at 10 am"
click at [1328, 568] on button "Submit" at bounding box center [1311, 572] width 49 height 23
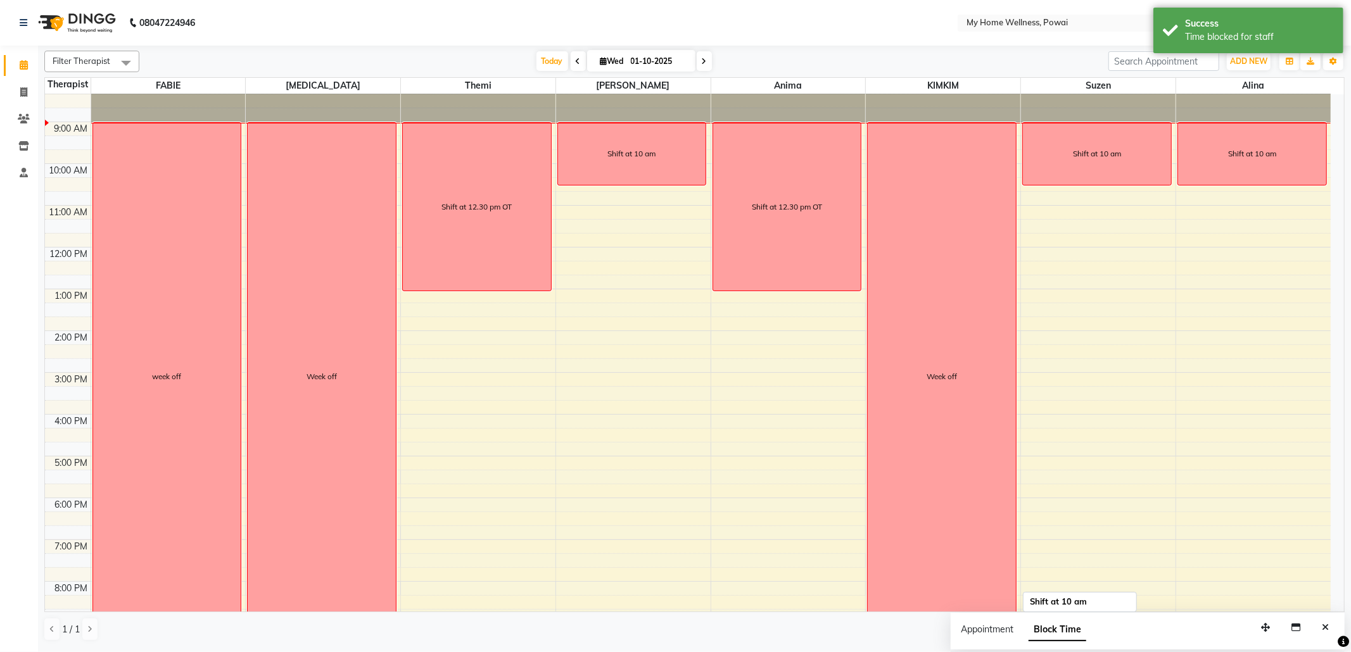
scroll to position [0, 0]
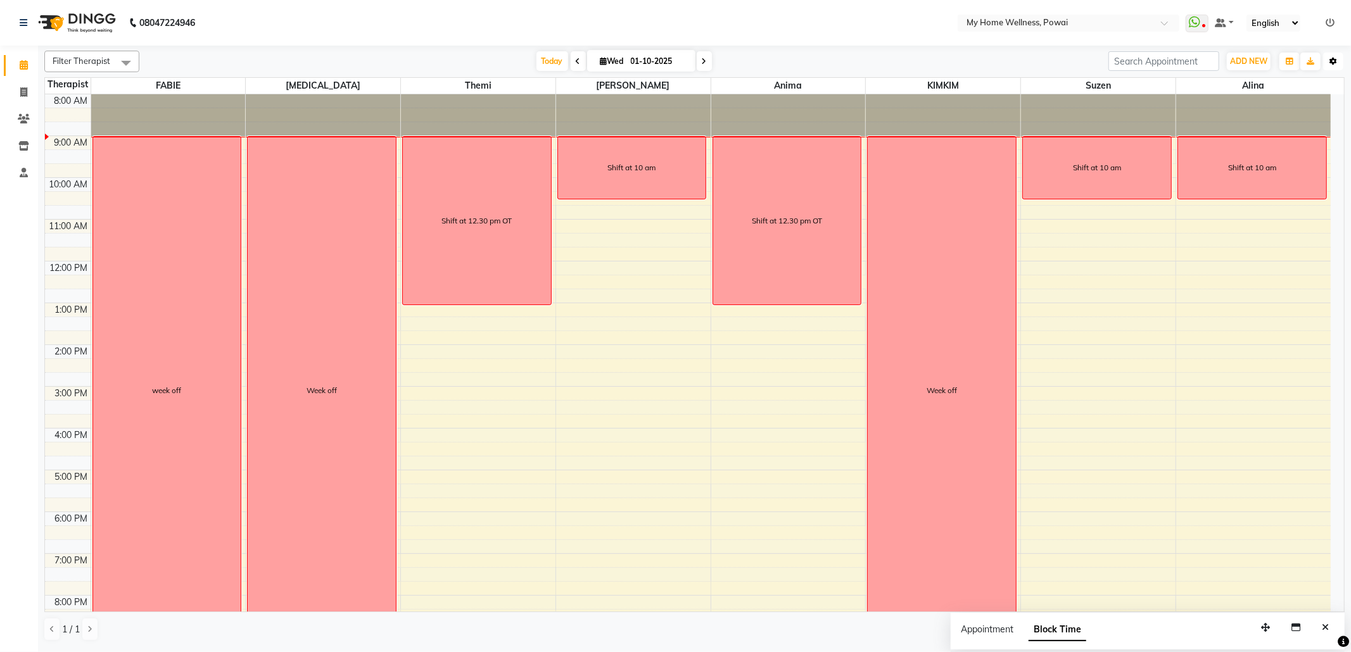
click at [1338, 59] on button "Toggle Dropdown" at bounding box center [1333, 62] width 20 height 18
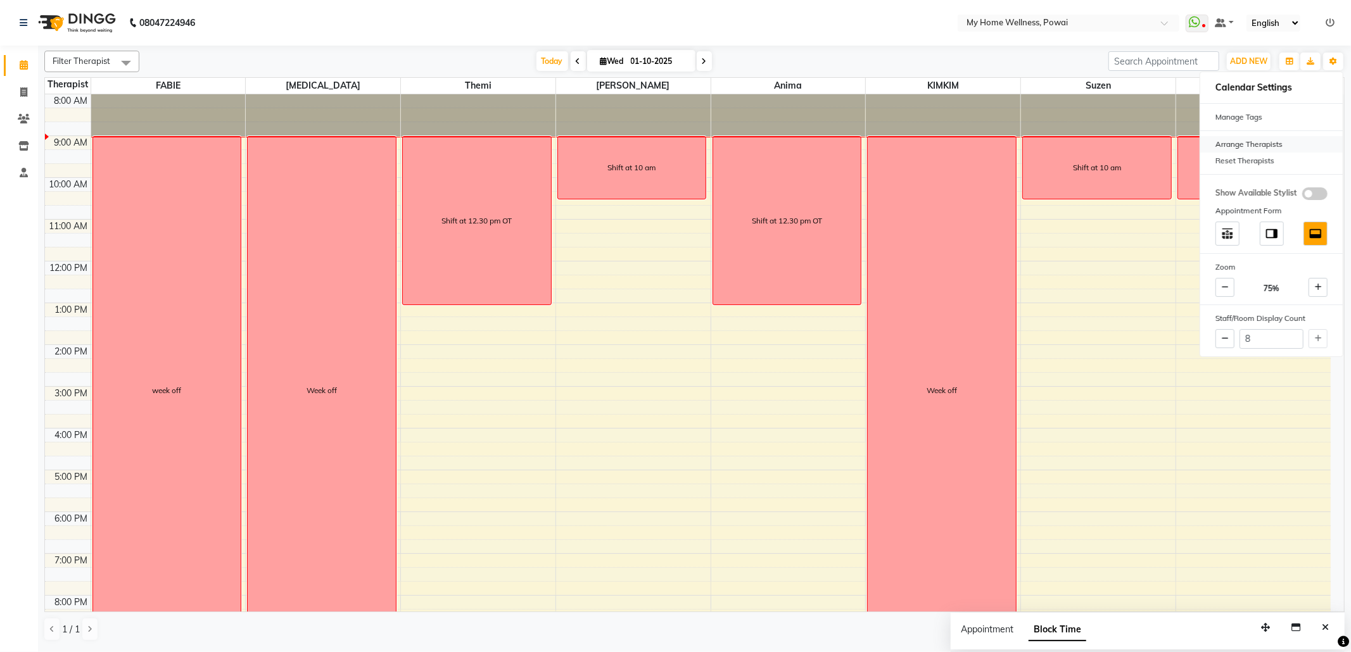
click at [1247, 141] on div "Arrange Therapists" at bounding box center [1271, 144] width 143 height 16
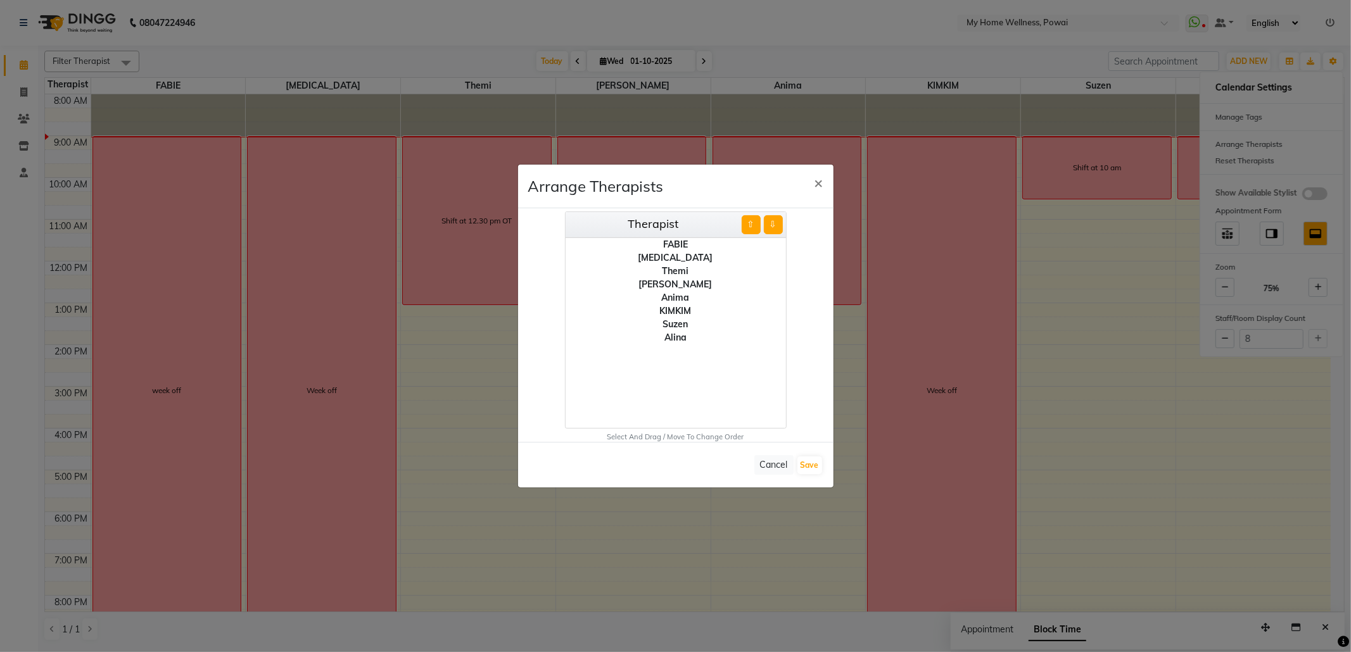
click at [680, 324] on div "Suzen" at bounding box center [676, 324] width 220 height 13
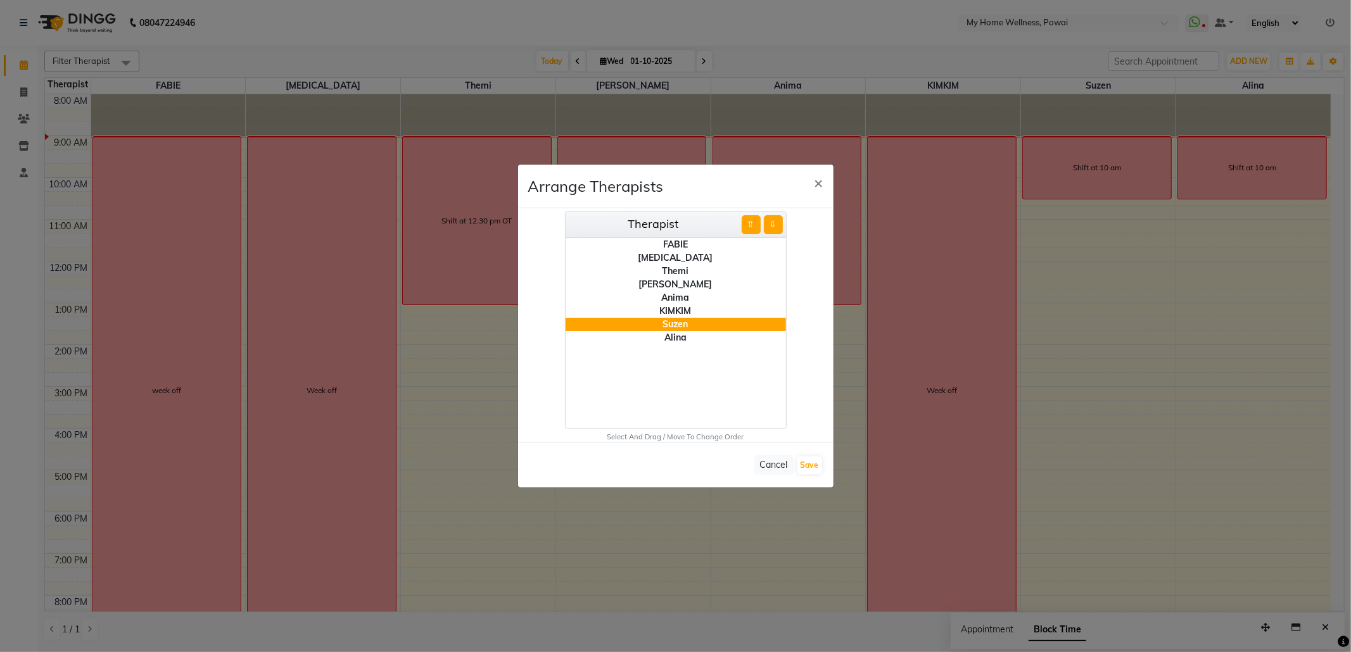
click at [677, 281] on div "[PERSON_NAME]" at bounding box center [676, 284] width 220 height 13
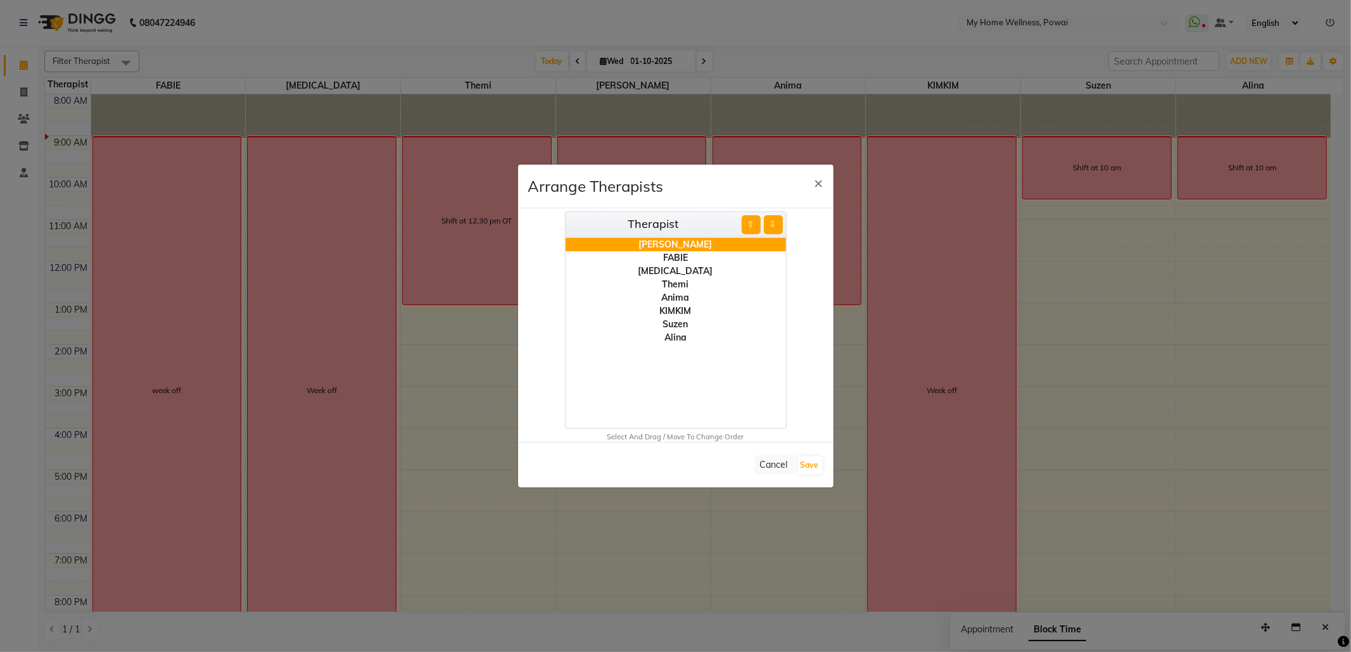
click at [672, 322] on div "Suzen" at bounding box center [676, 324] width 220 height 13
click at [673, 338] on div "Alina" at bounding box center [676, 337] width 220 height 13
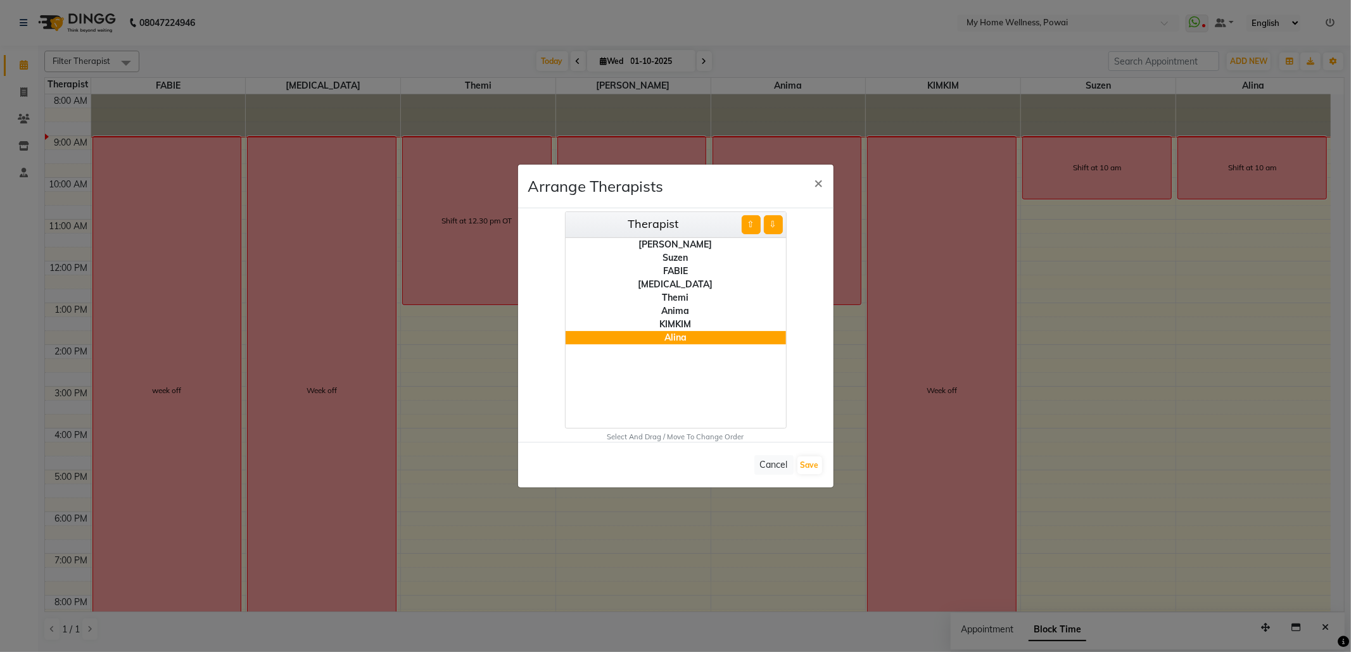
drag, startPoint x: 672, startPoint y: 338, endPoint x: 675, endPoint y: 315, distance: 22.9
click at [673, 280] on ul "[PERSON_NAME] [MEDICAL_DATA] Themi Anima [PERSON_NAME]" at bounding box center [676, 333] width 220 height 190
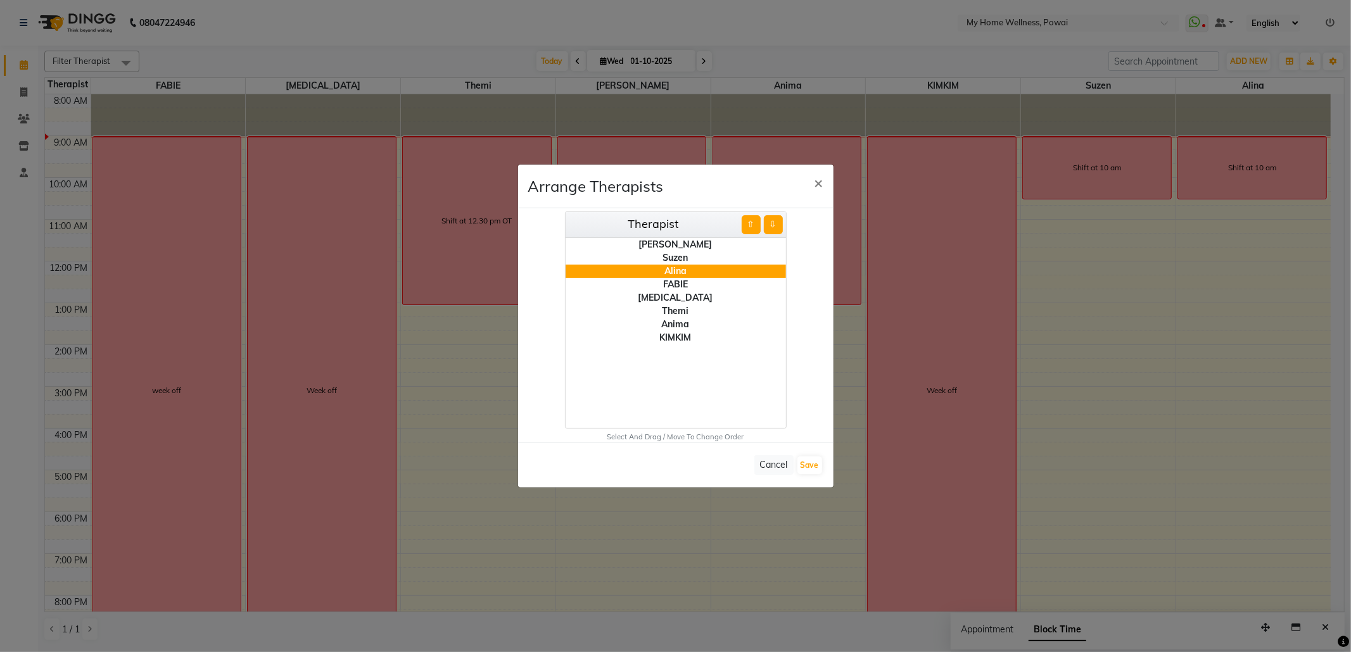
click at [674, 310] on div "Themi" at bounding box center [676, 311] width 220 height 13
click at [678, 322] on div "Anima" at bounding box center [676, 324] width 220 height 13
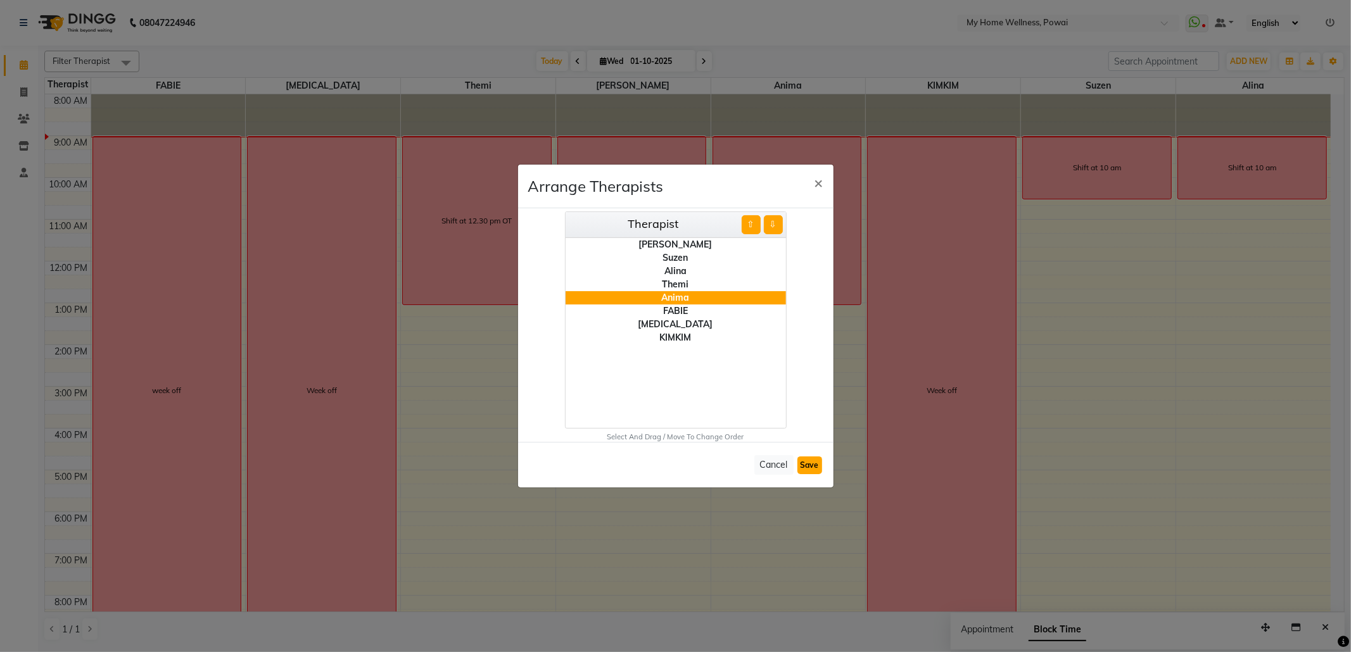
click at [812, 465] on button "Save" at bounding box center [810, 466] width 25 height 18
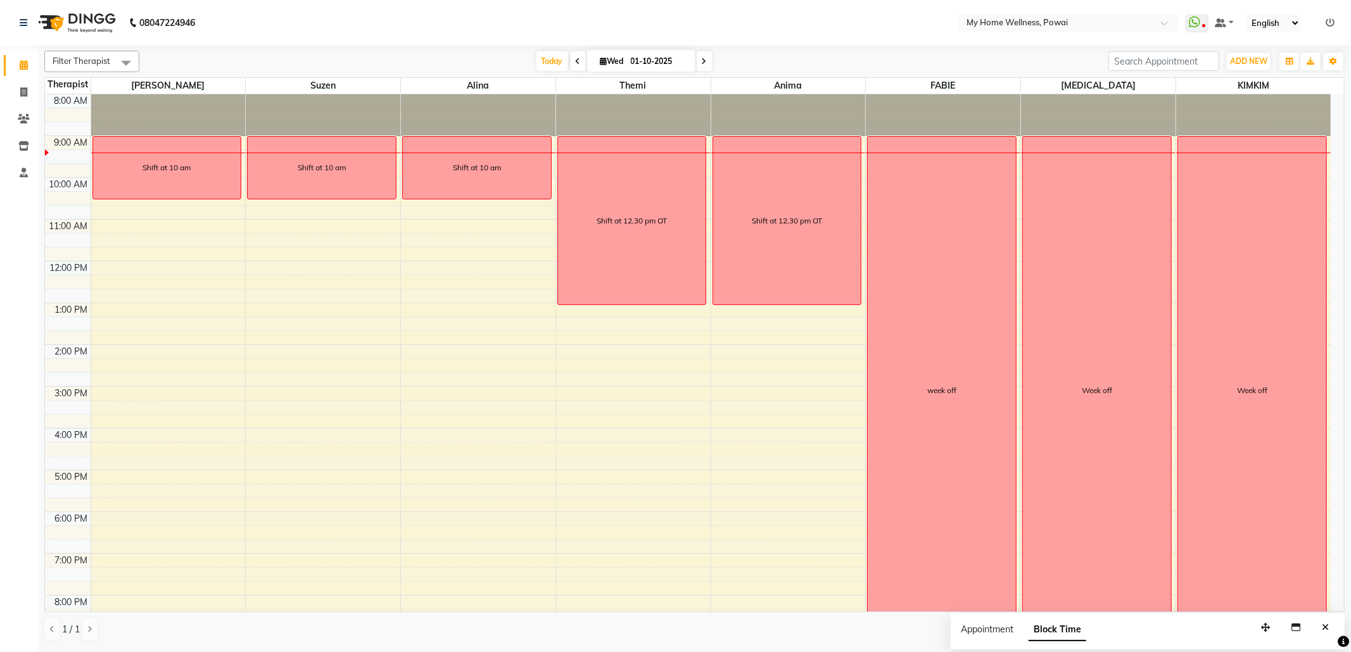
click at [574, 64] on span at bounding box center [578, 61] width 15 height 20
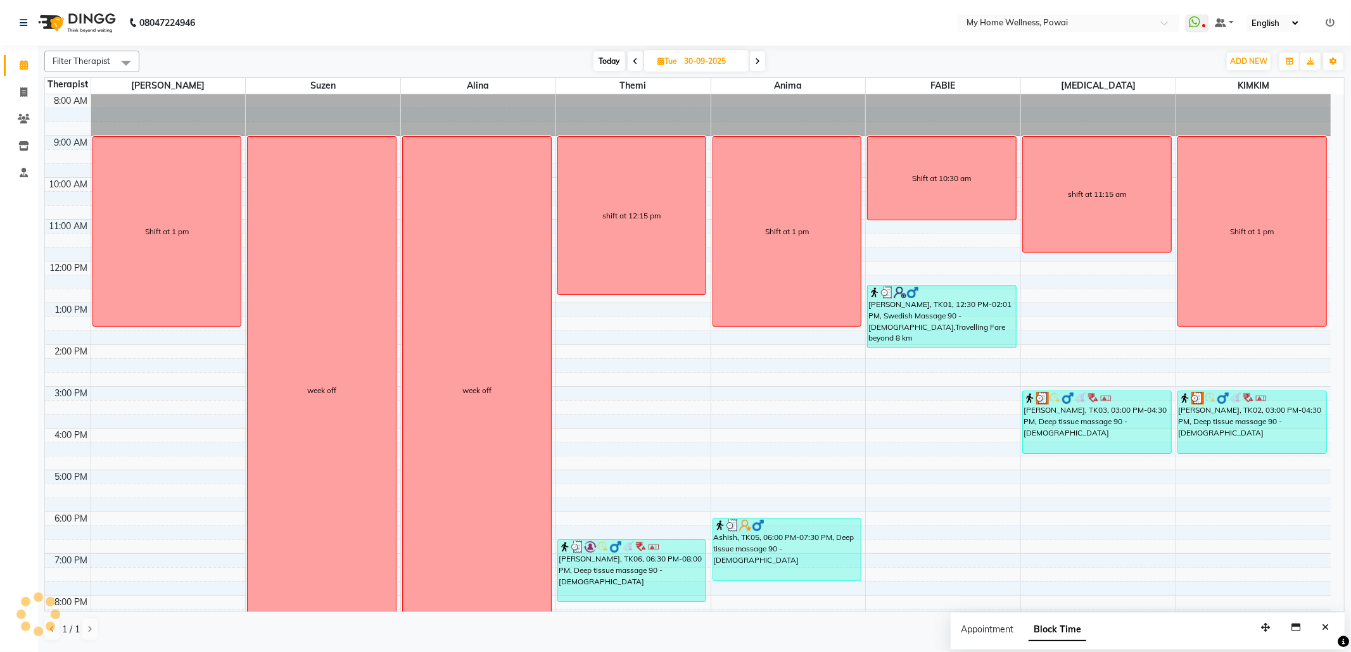
scroll to position [43, 0]
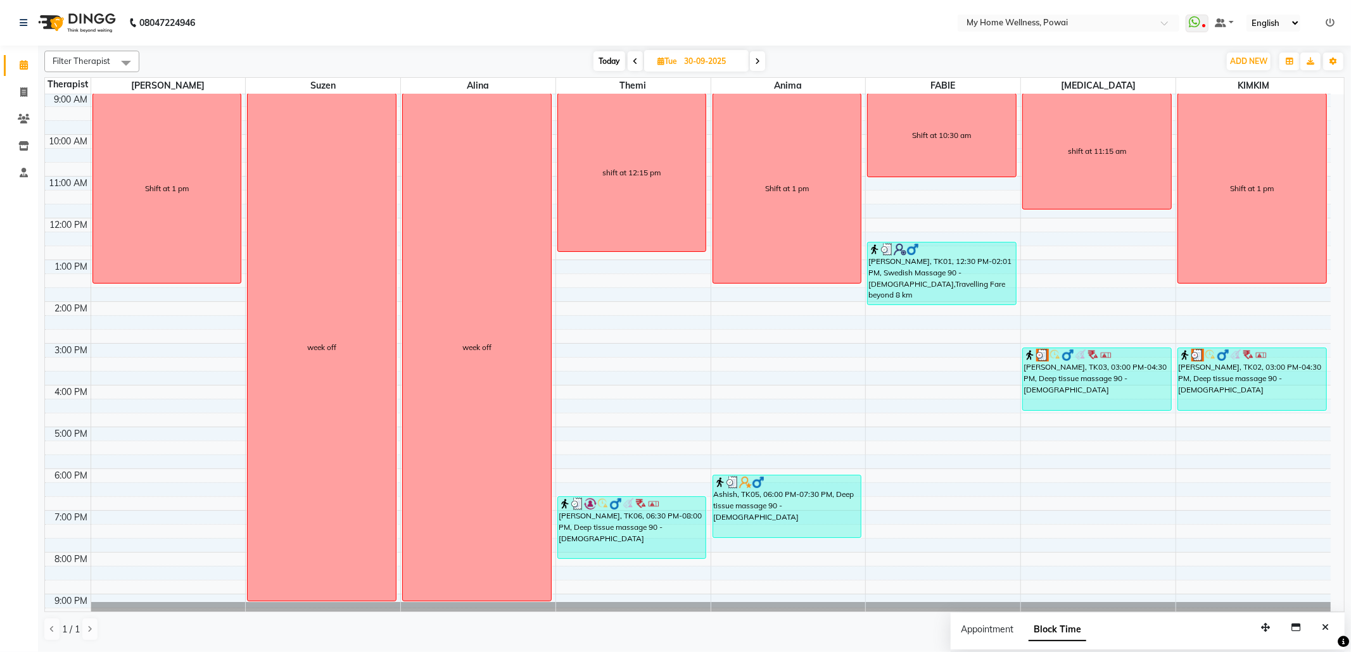
click at [756, 65] on icon at bounding box center [757, 62] width 5 height 8
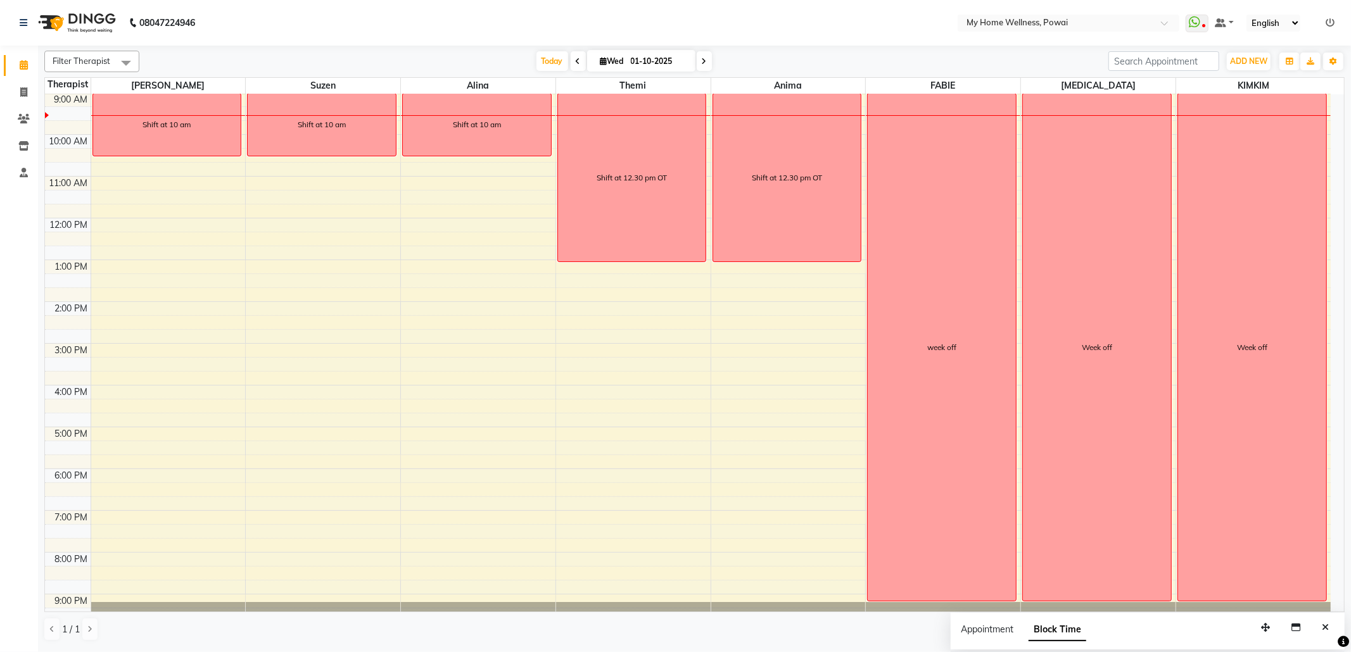
click at [576, 61] on span at bounding box center [578, 61] width 15 height 20
type input "30-09-2025"
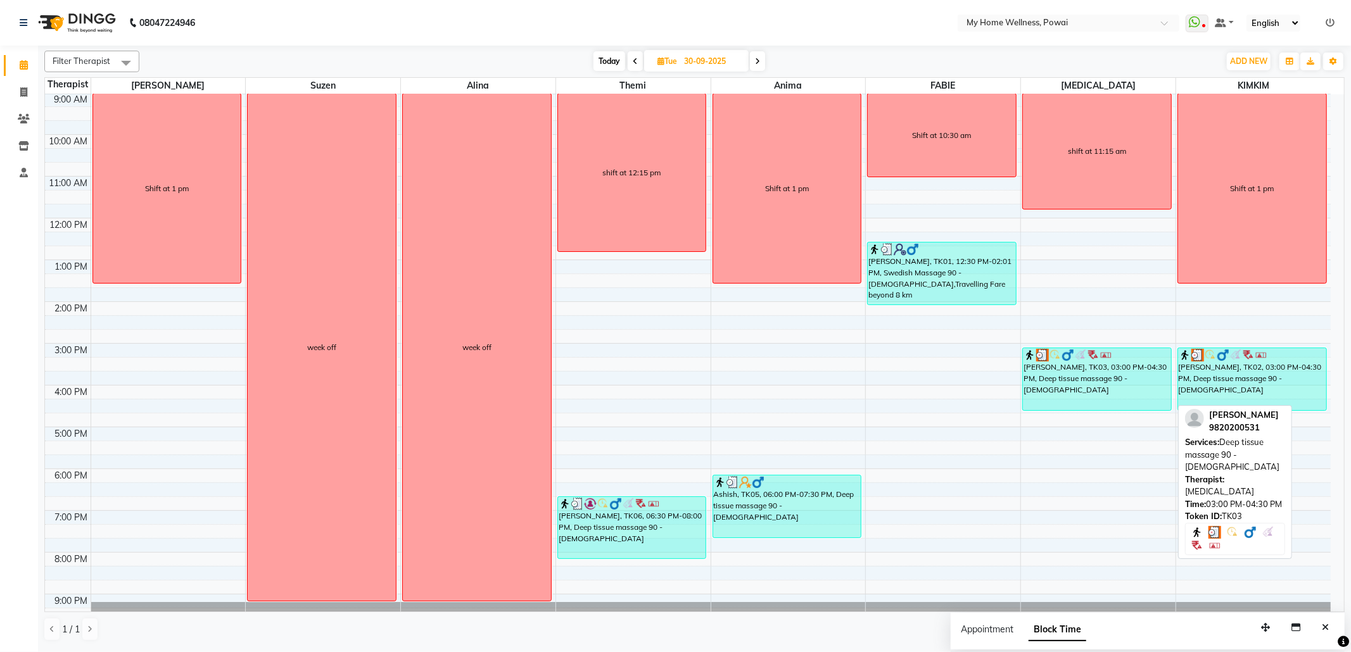
click at [1055, 365] on div "[PERSON_NAME], TK03, 03:00 PM-04:30 PM, Deep tissue massage 90 - [DEMOGRAPHIC_D…" at bounding box center [1097, 379] width 148 height 62
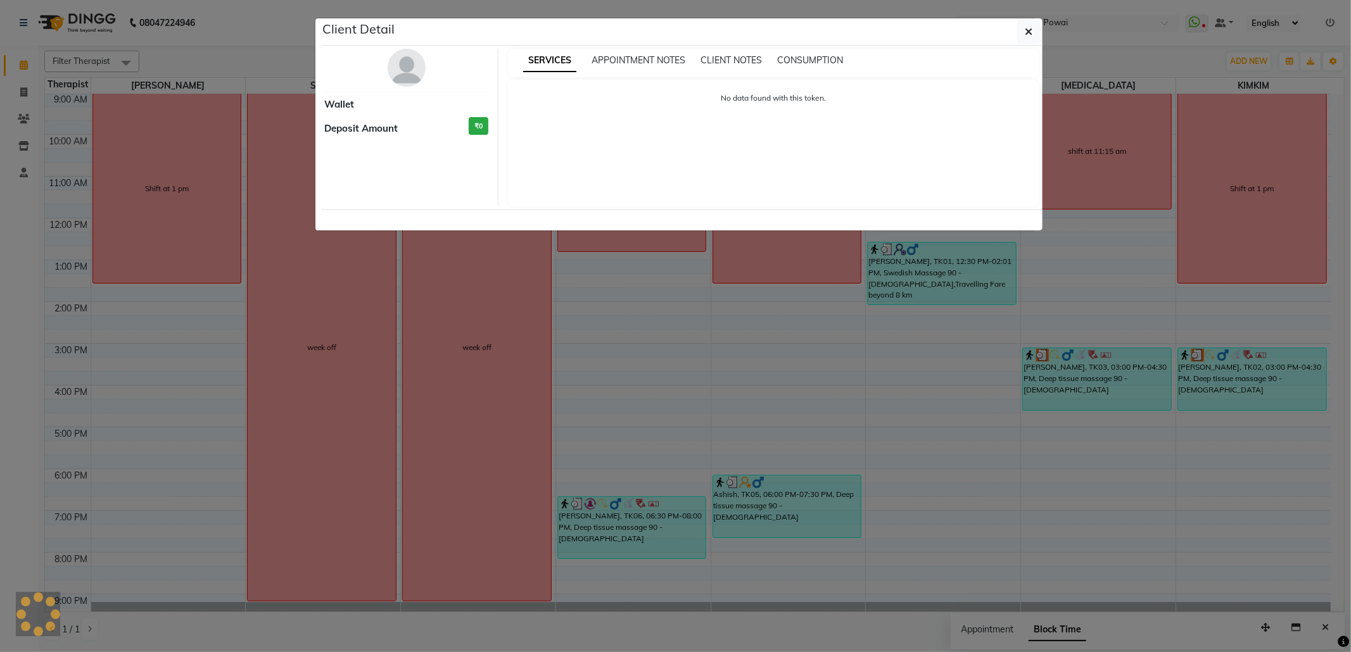
select select "3"
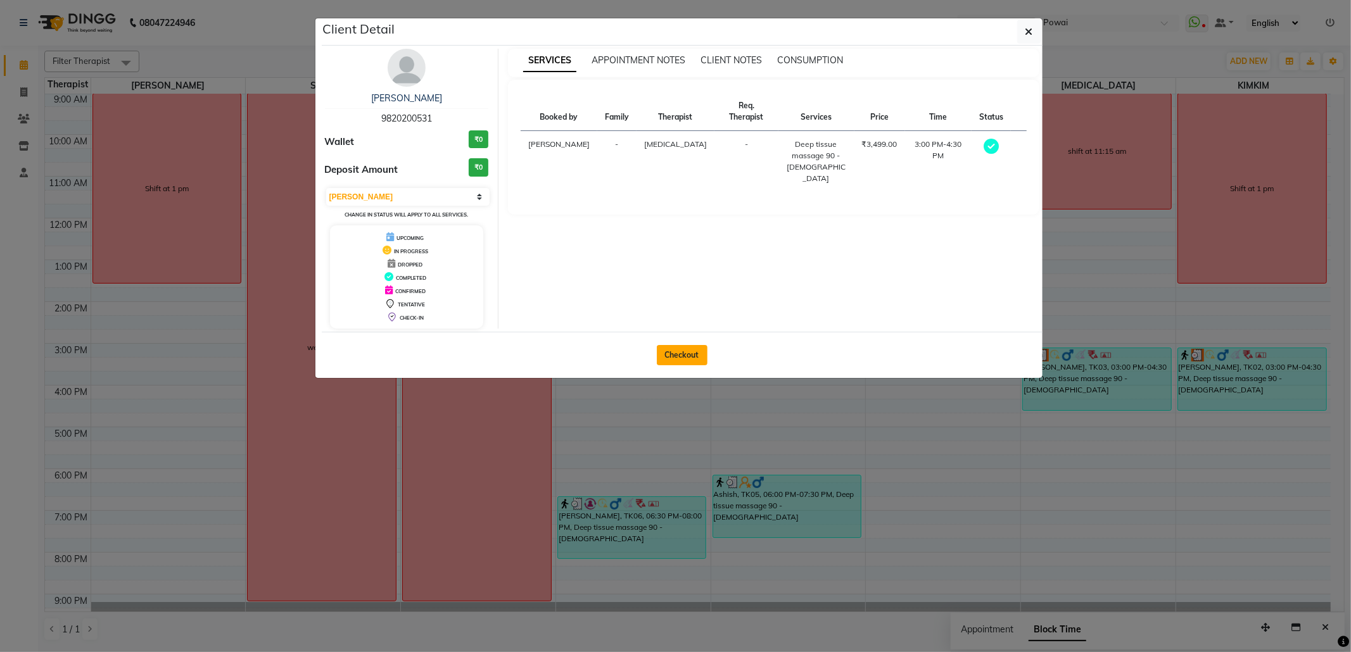
click at [695, 348] on button "Checkout" at bounding box center [682, 355] width 51 height 20
select select "682"
select select "service"
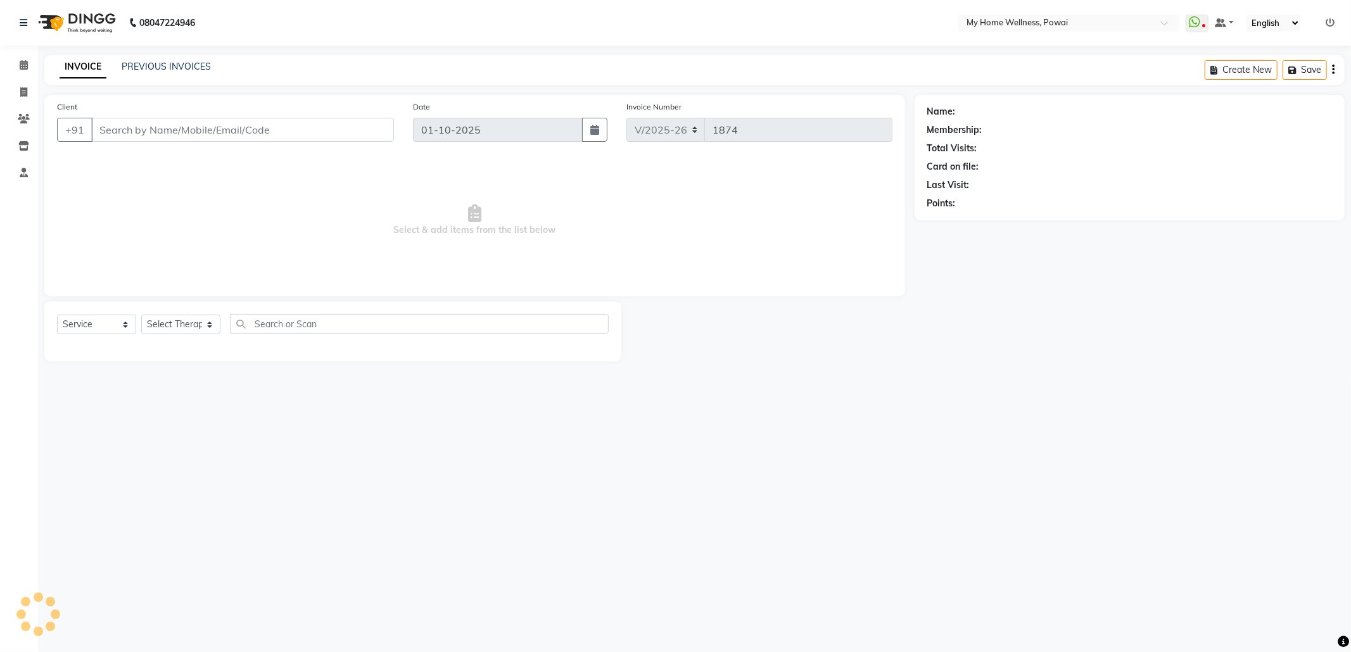
type input "98******31"
type input "30-09-2025"
select select "77701"
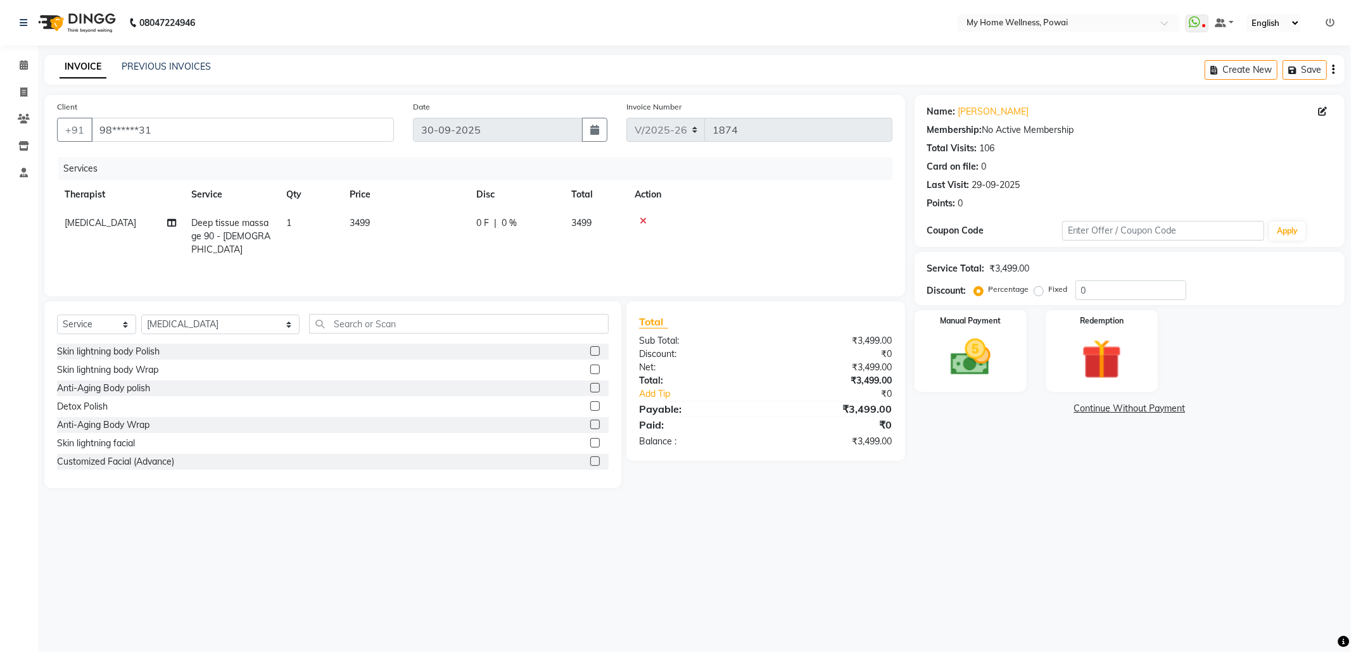
click at [253, 245] on td "Deep tissue massage 90 - [DEMOGRAPHIC_DATA]" at bounding box center [231, 236] width 95 height 55
select select "77701"
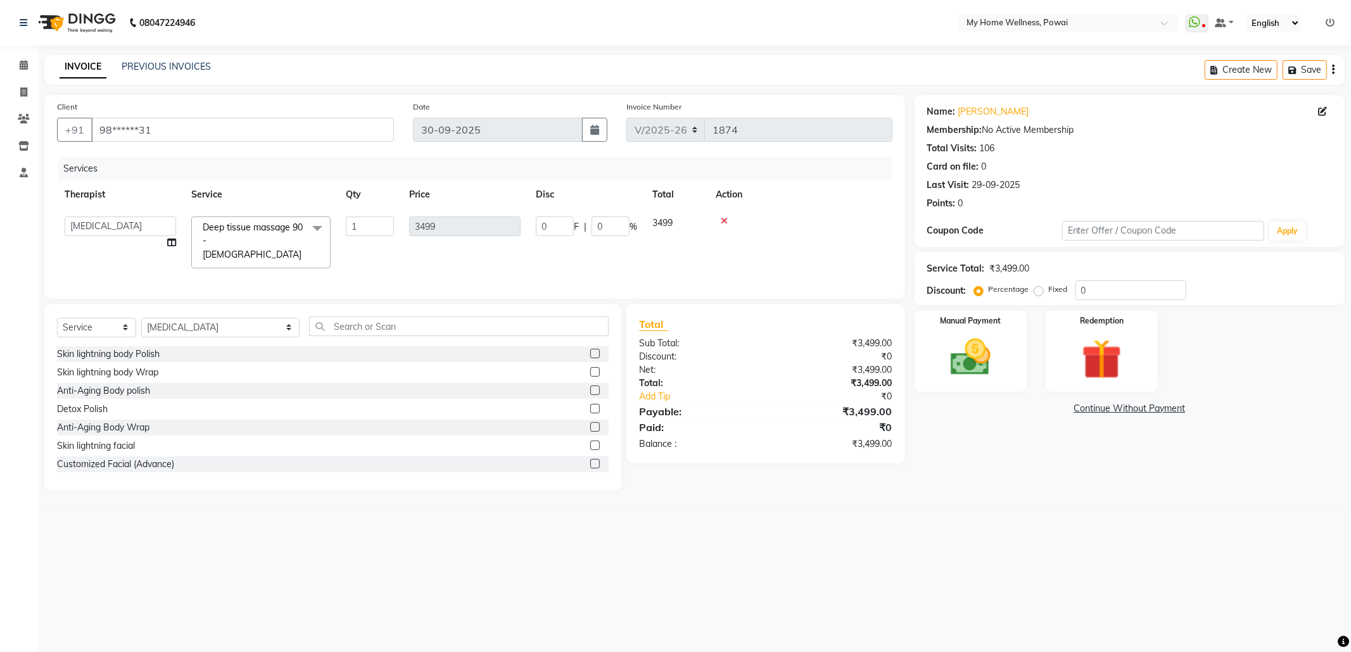
click at [259, 243] on span "Deep tissue massage 90 - [DEMOGRAPHIC_DATA] x" at bounding box center [255, 241] width 111 height 41
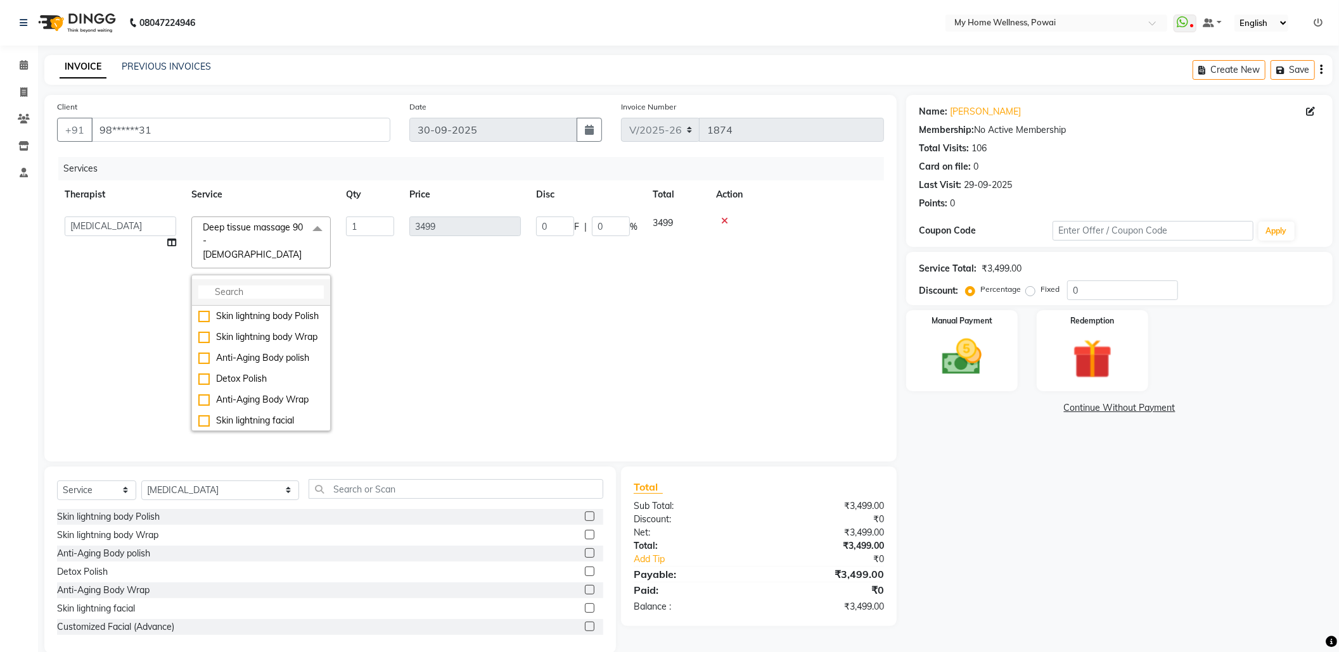
click at [224, 286] on input "multiselect-search" at bounding box center [260, 292] width 125 height 13
type input "ba"
click at [196, 379] on li "Balanese Massage 90 - [DEMOGRAPHIC_DATA]" at bounding box center [261, 391] width 138 height 34
checkbox input "true"
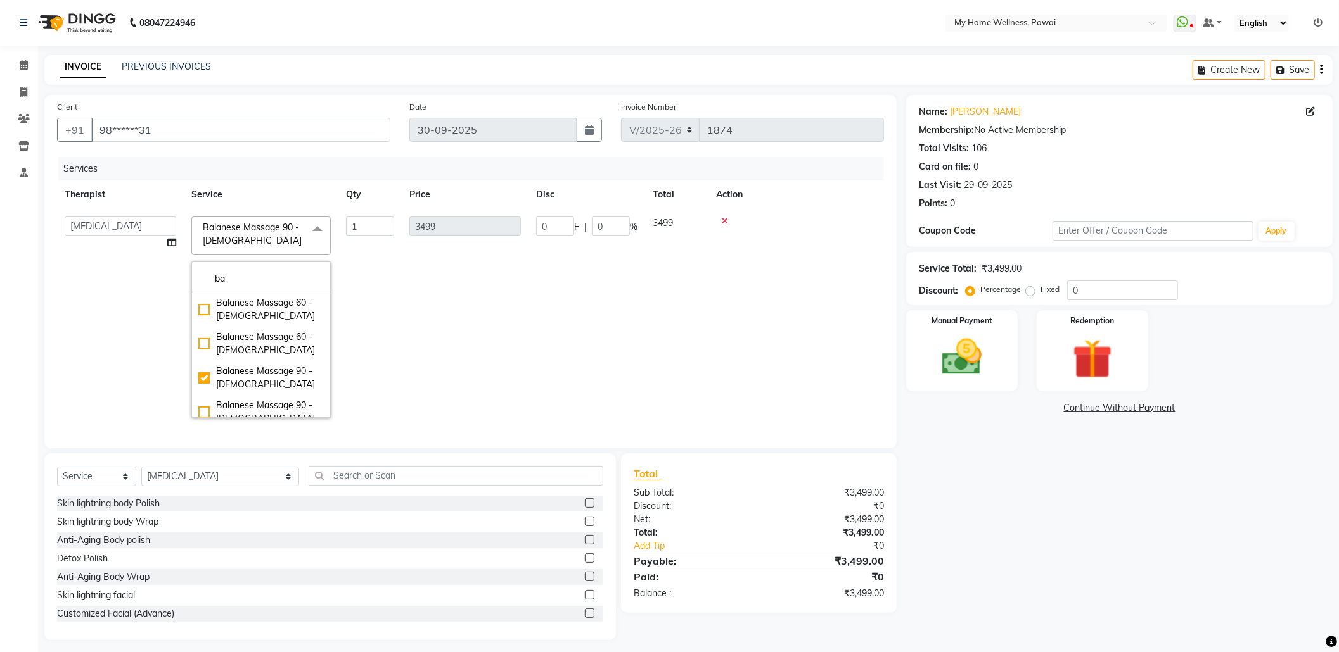
click at [398, 348] on td "1" at bounding box center [369, 317] width 63 height 217
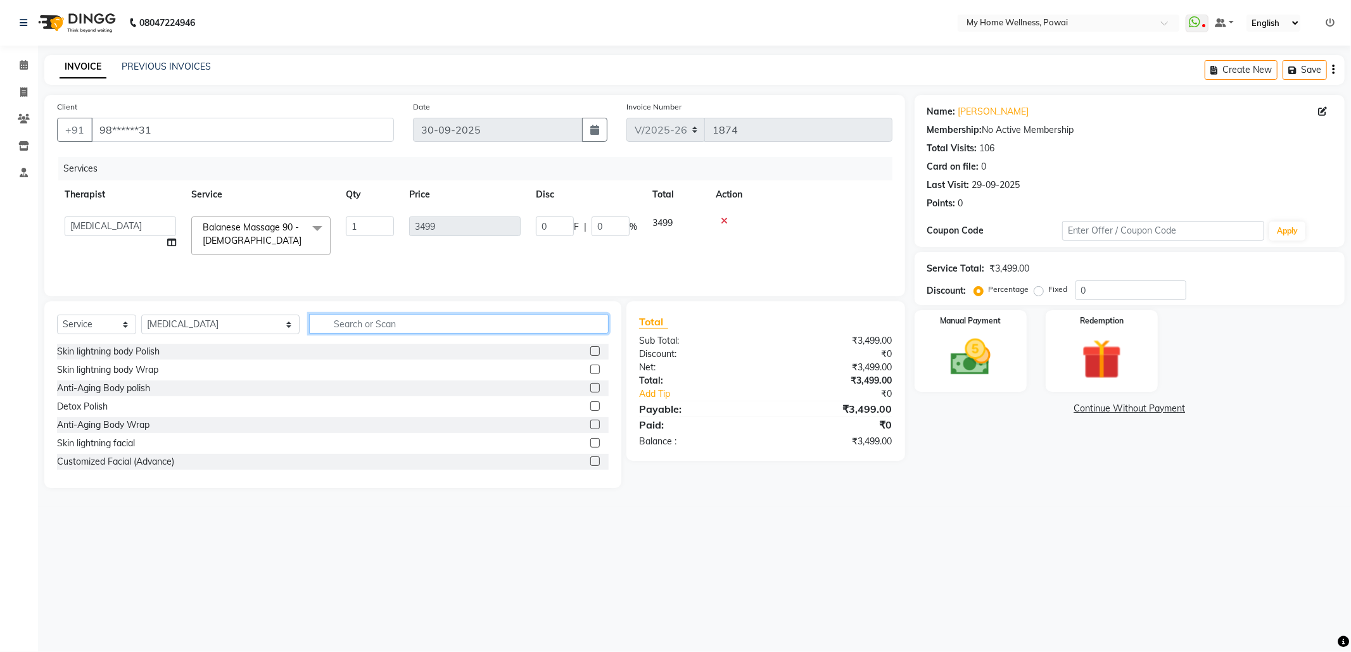
click at [345, 318] on input "text" at bounding box center [459, 324] width 300 height 20
type input "tr"
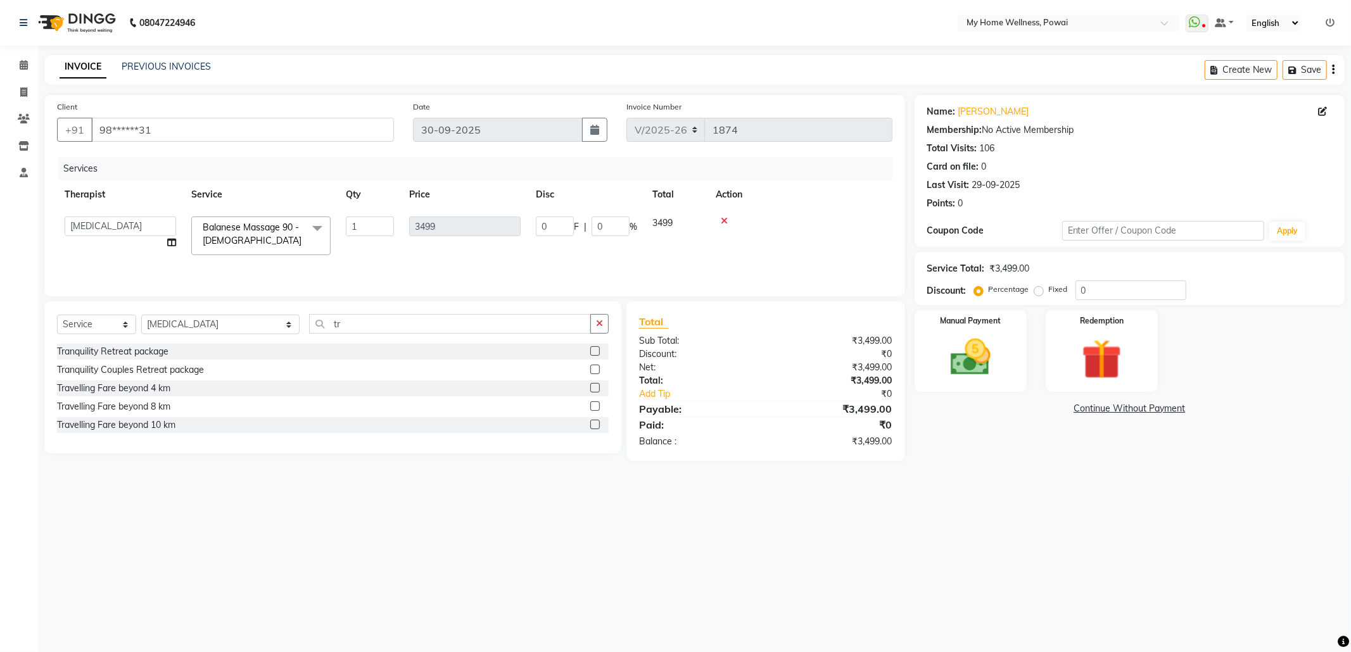
click at [597, 429] on label at bounding box center [595, 425] width 10 height 10
click at [597, 429] on input "checkbox" at bounding box center [594, 425] width 8 height 8
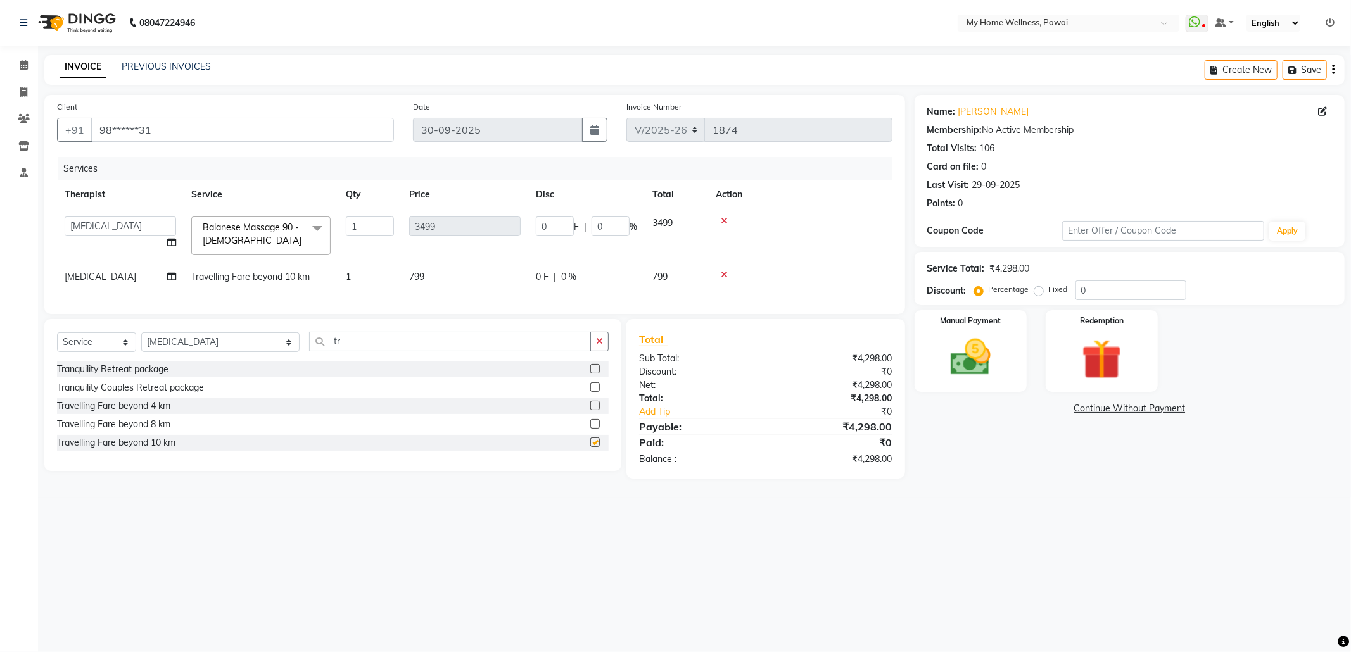
checkbox input "false"
click at [1049, 292] on label "Fixed" at bounding box center [1058, 289] width 19 height 11
click at [1037, 292] on input "Fixed" at bounding box center [1041, 289] width 9 height 9
radio input "true"
click at [1093, 291] on input "0" at bounding box center [1131, 291] width 111 height 20
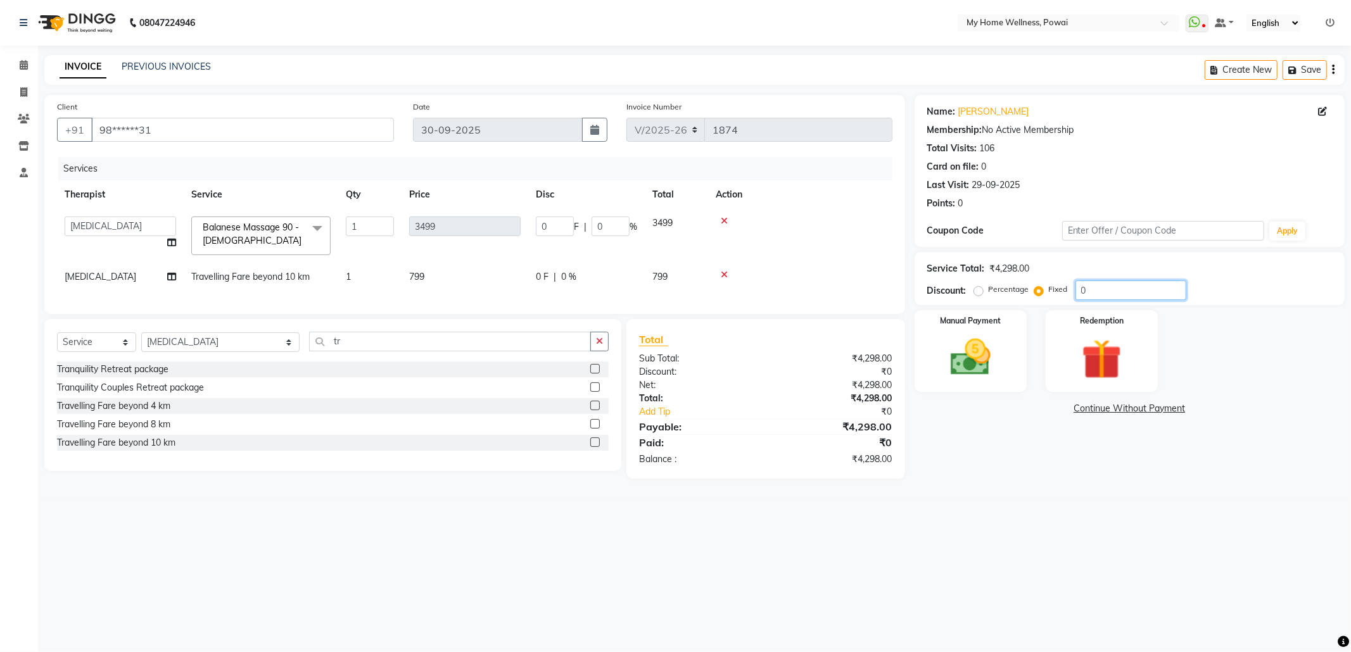
type input "09"
type input "7.33"
type input "0.21"
type input "098"
type input "79.78"
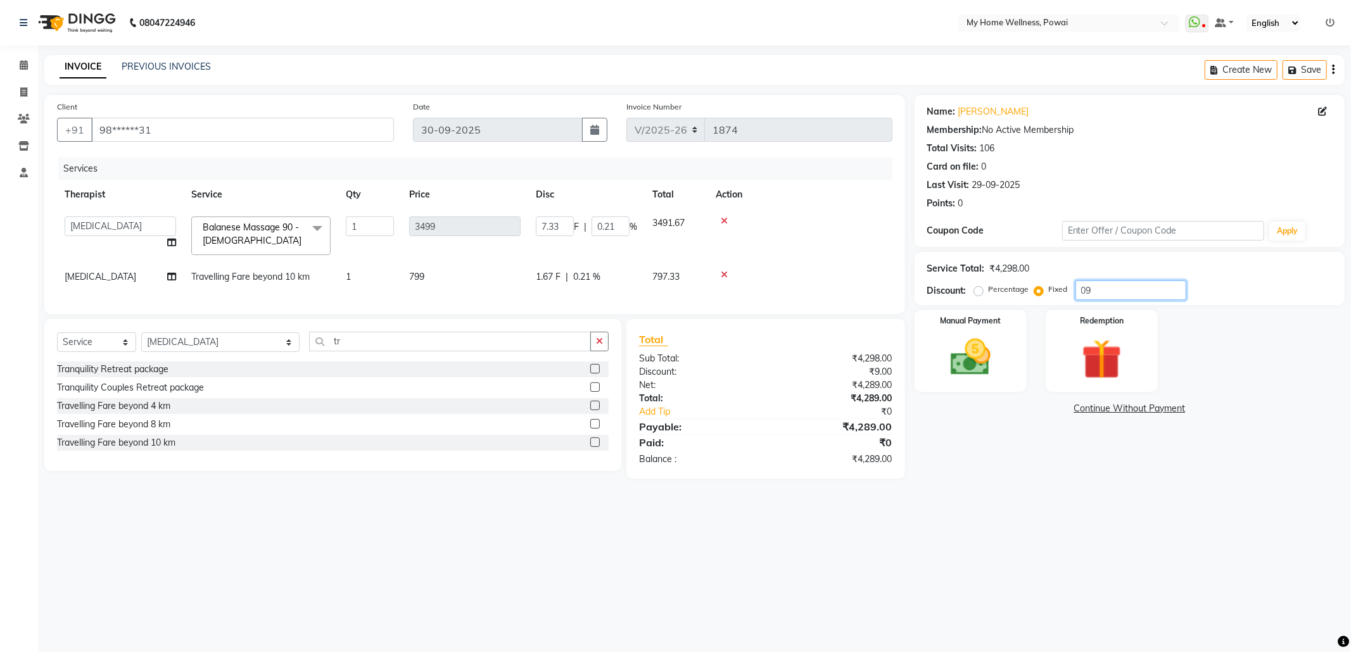
type input "2.28"
type input "098"
click at [993, 358] on img at bounding box center [971, 358] width 68 height 48
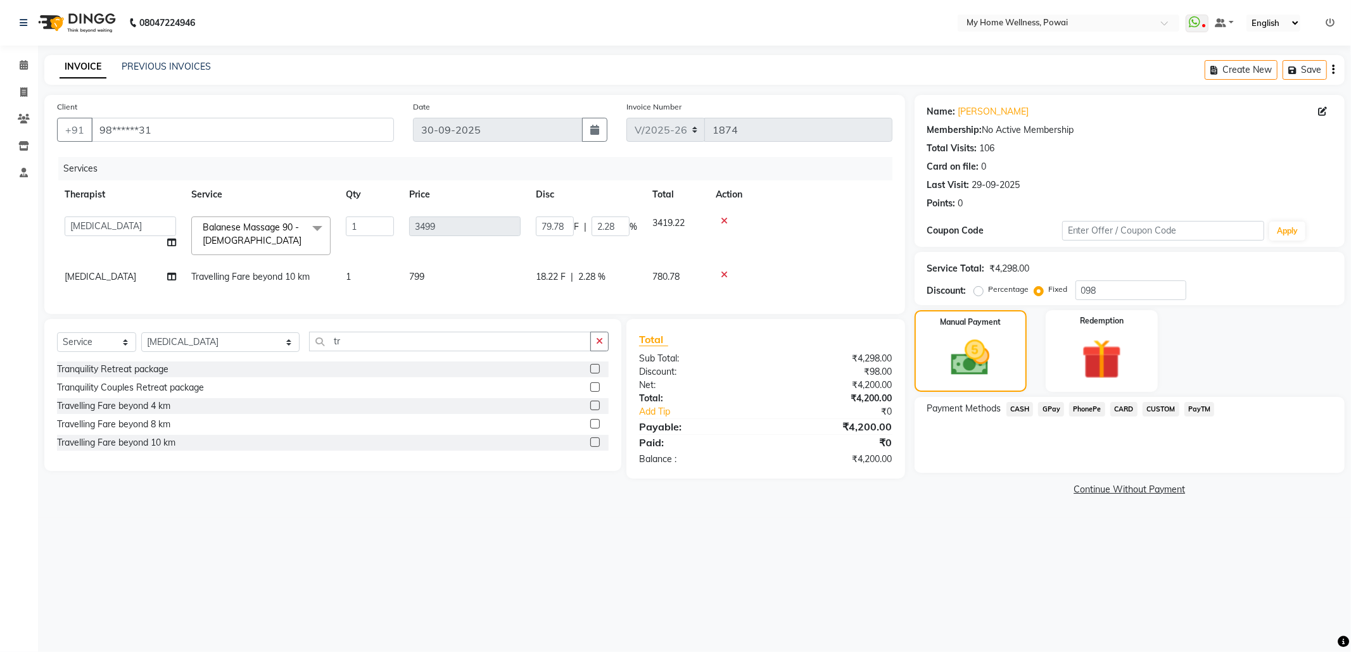
click at [1040, 411] on span "GPay" at bounding box center [1051, 409] width 26 height 15
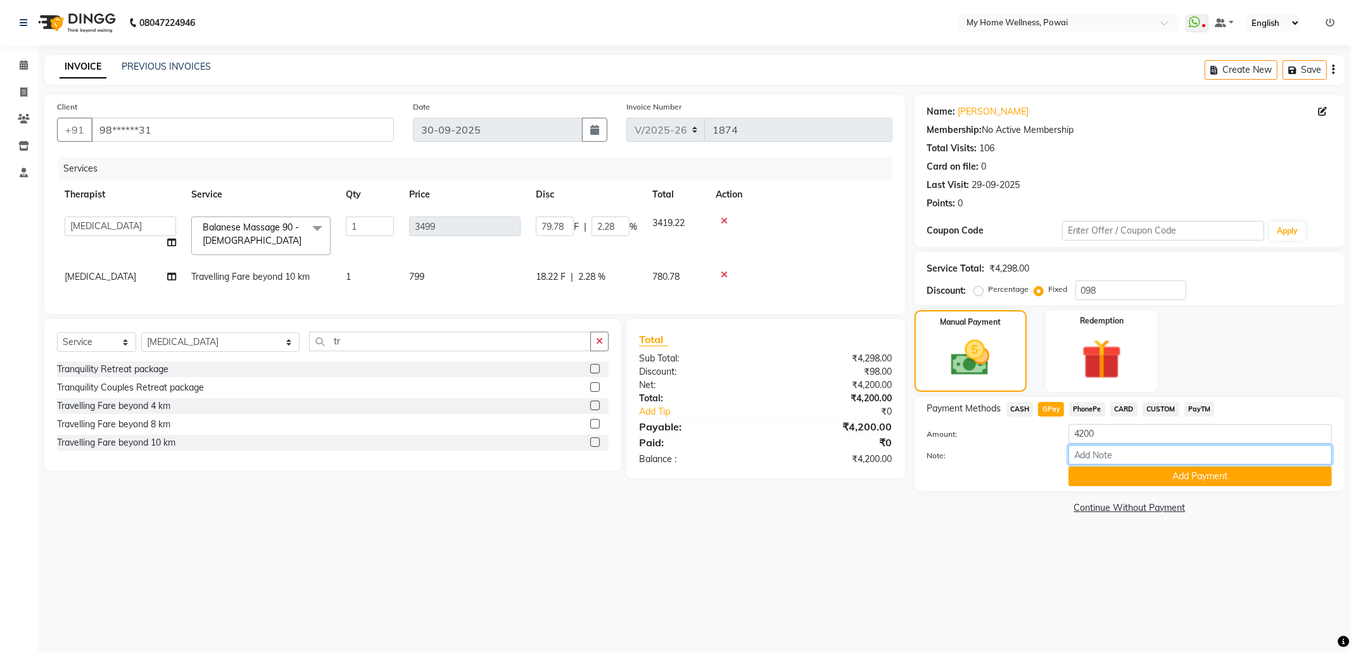
click at [1098, 448] on input "Note:" at bounding box center [1201, 455] width 264 height 20
type input "Company account"
click at [1119, 480] on button "Add Payment" at bounding box center [1201, 477] width 264 height 20
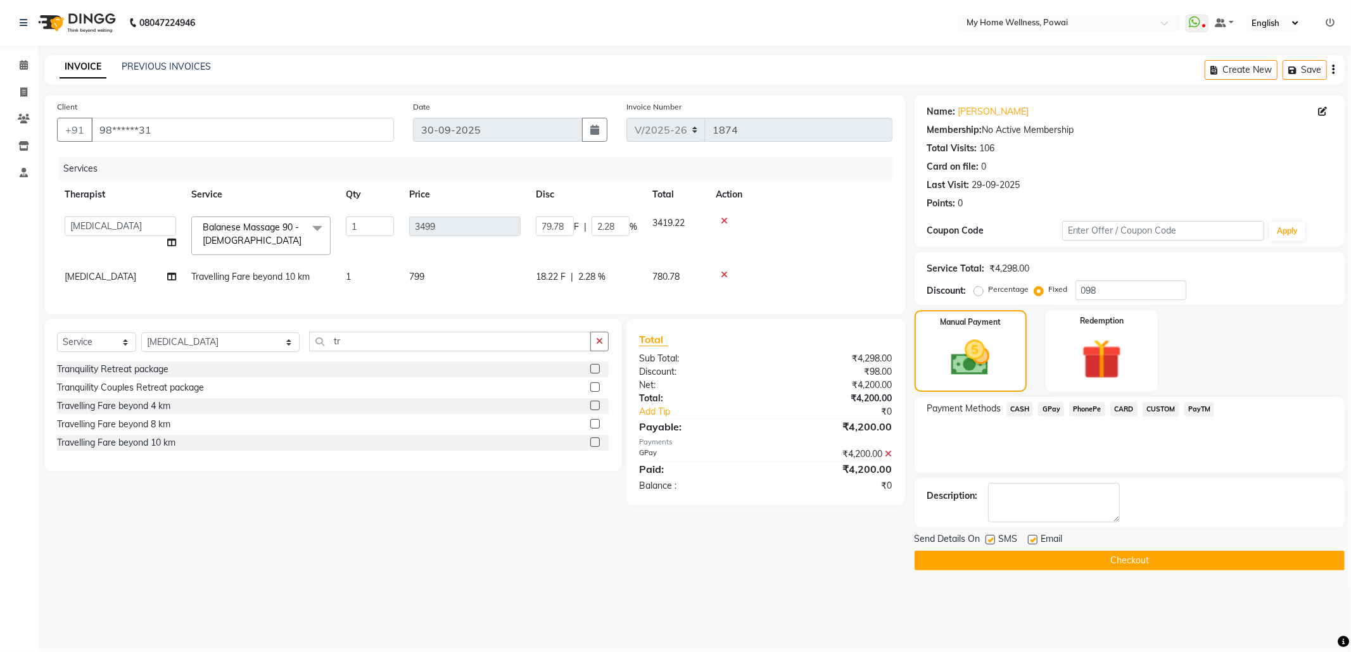
click at [1014, 559] on button "Checkout" at bounding box center [1130, 561] width 430 height 20
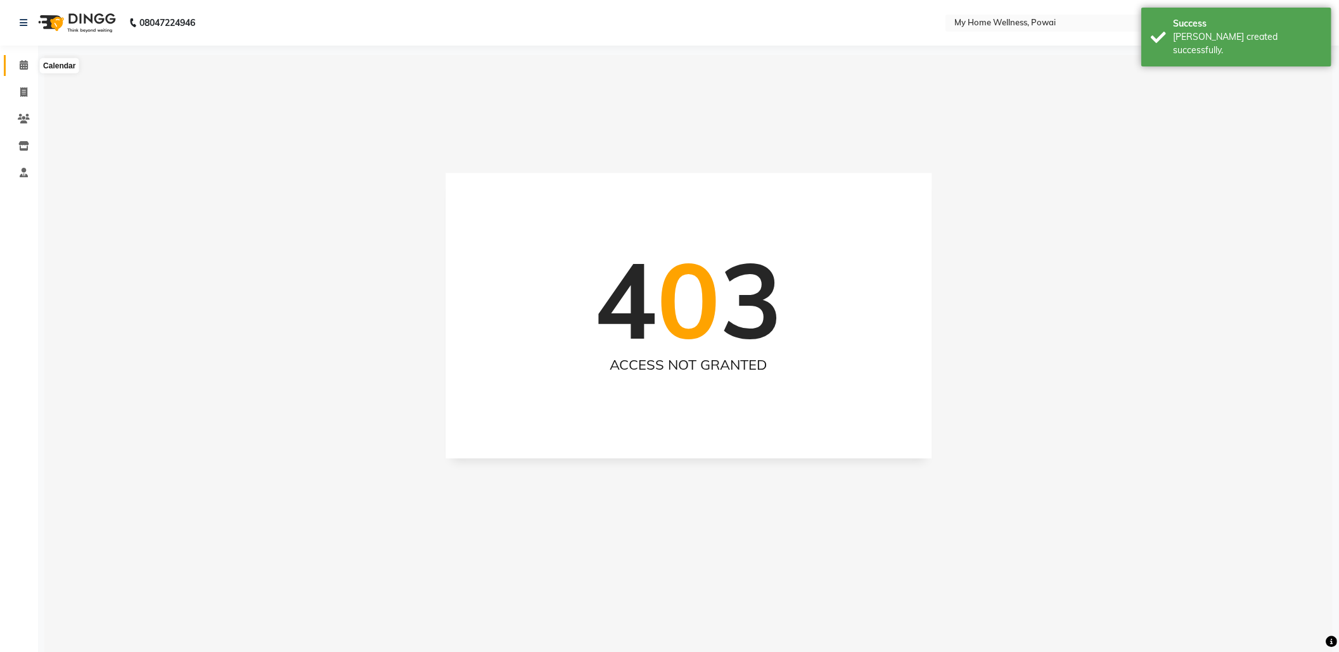
click at [28, 63] on span at bounding box center [24, 65] width 22 height 15
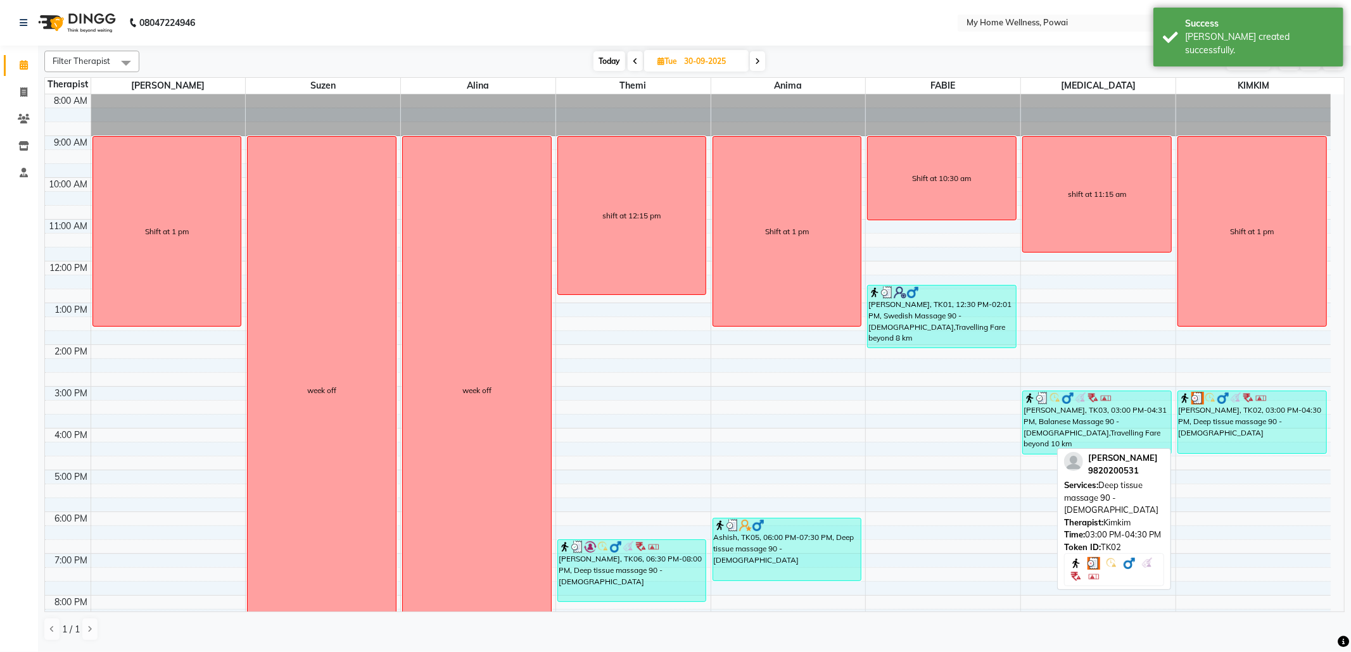
click at [1197, 423] on div "[PERSON_NAME], TK02, 03:00 PM-04:30 PM, Deep tissue massage 90 - [DEMOGRAPHIC_D…" at bounding box center [1252, 422] width 148 height 62
select select "3"
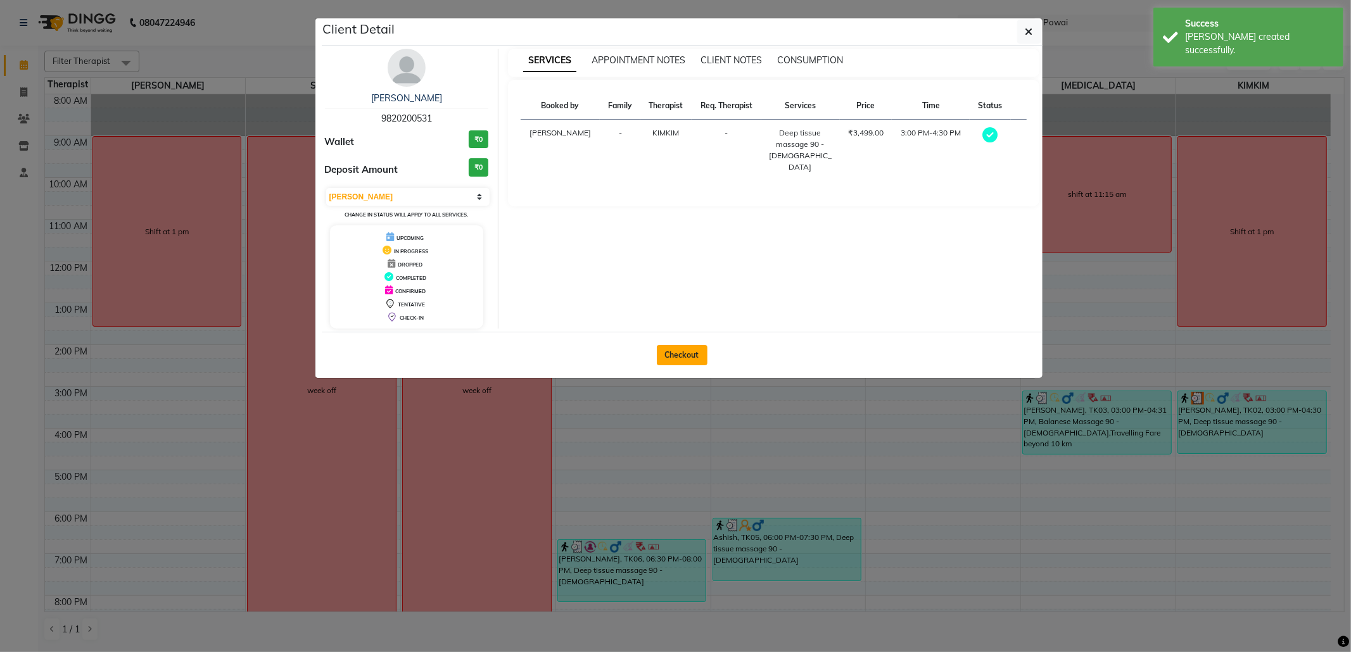
click at [679, 350] on button "Checkout" at bounding box center [682, 355] width 51 height 20
select select "682"
select select "service"
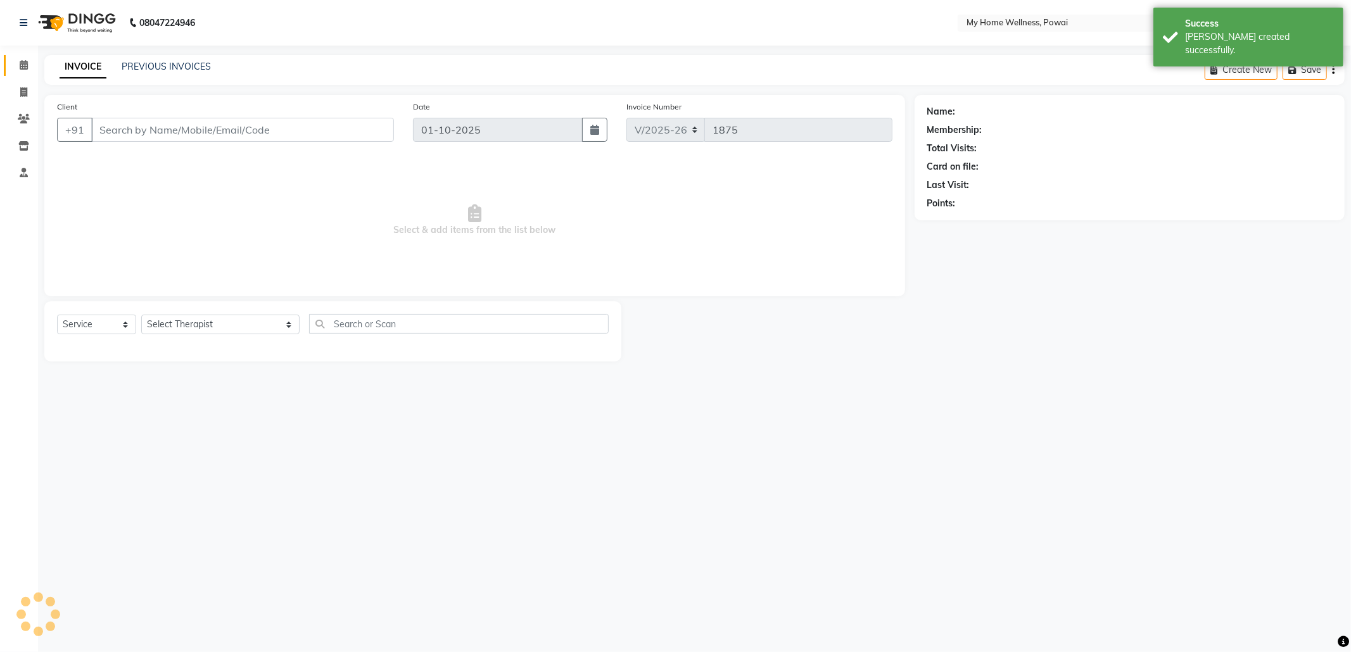
type input "98******31"
type input "30-09-2025"
select select "87908"
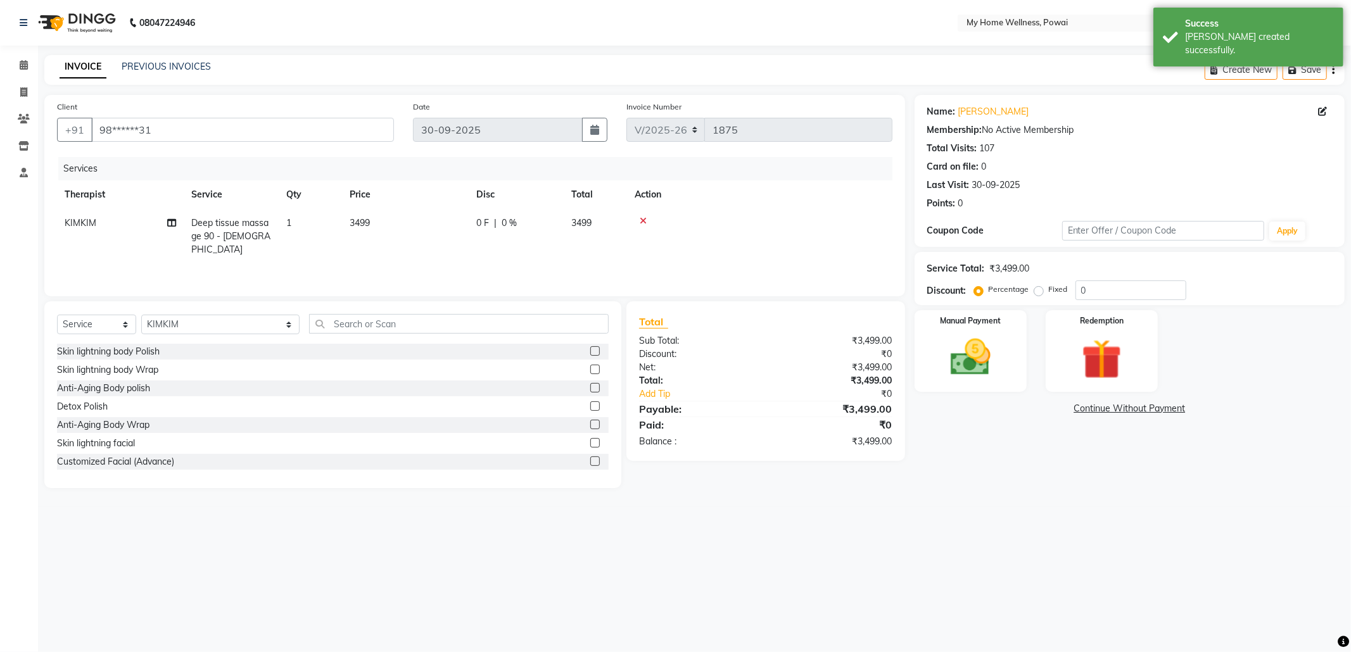
click at [250, 234] on td "Deep tissue massage 90 - [DEMOGRAPHIC_DATA]" at bounding box center [231, 236] width 95 height 55
select select "87908"
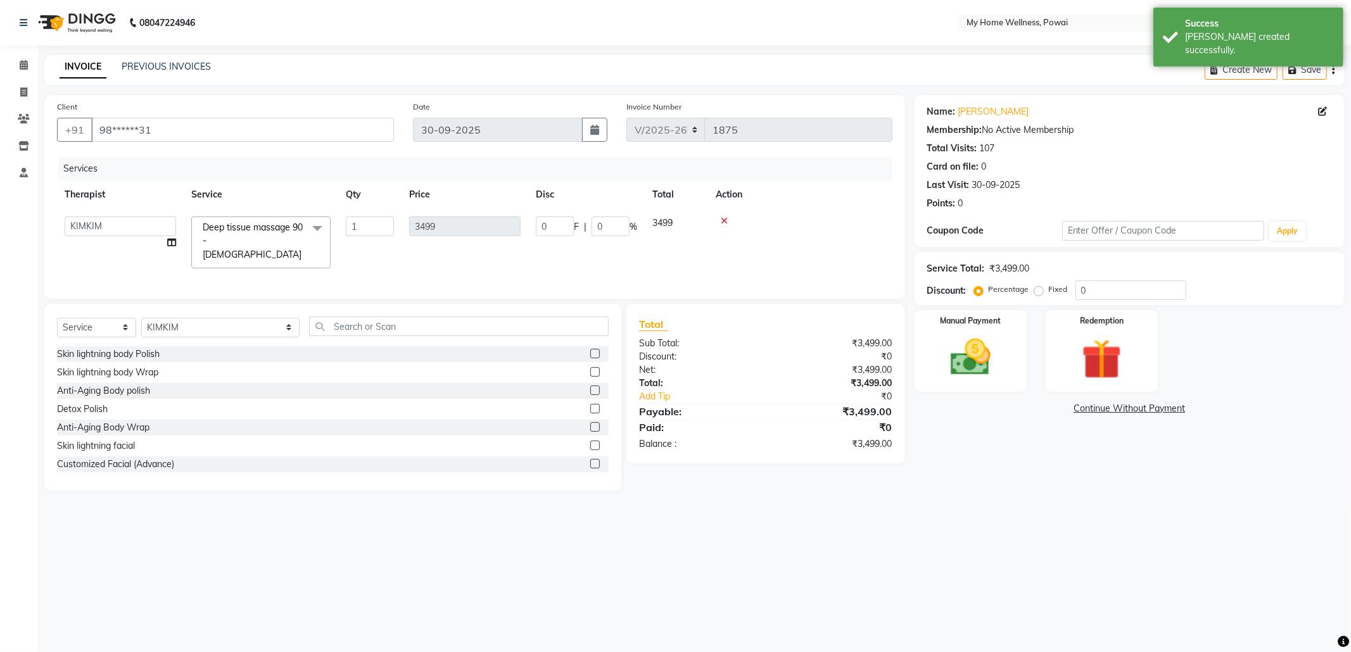
click at [271, 234] on span "Deep tissue massage 90 - [DEMOGRAPHIC_DATA] x" at bounding box center [255, 241] width 111 height 41
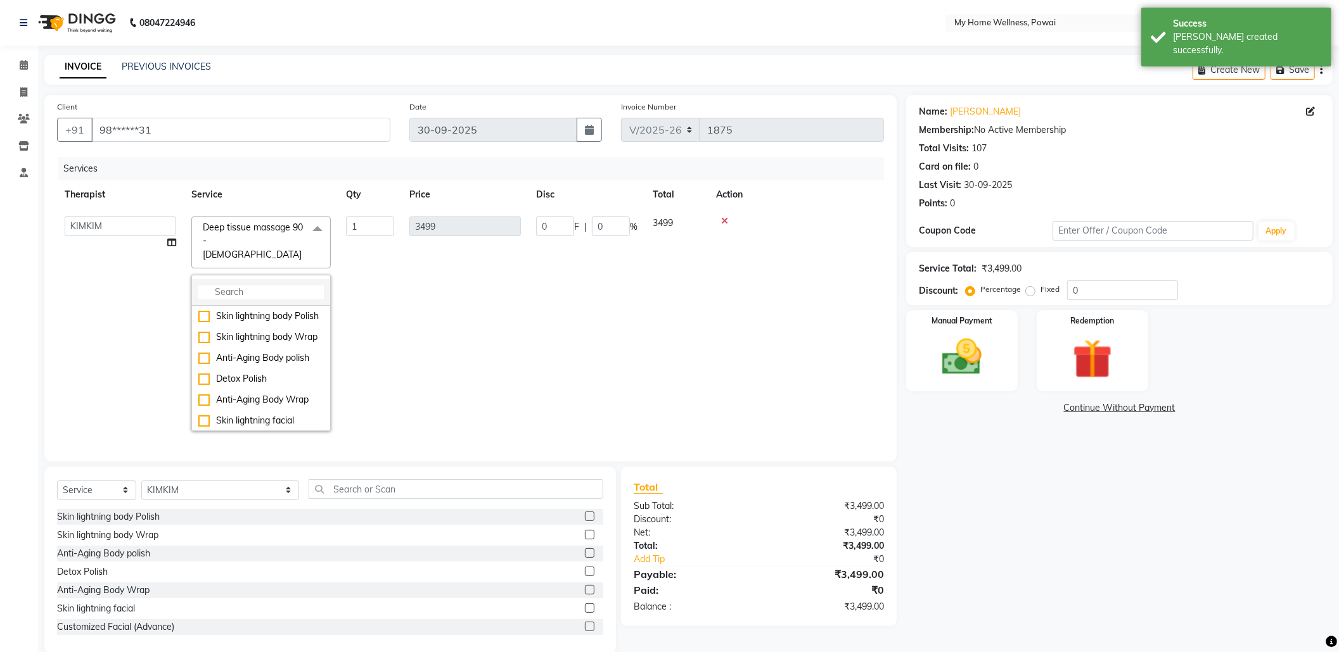
click at [228, 286] on input "multiselect-search" at bounding box center [260, 292] width 125 height 13
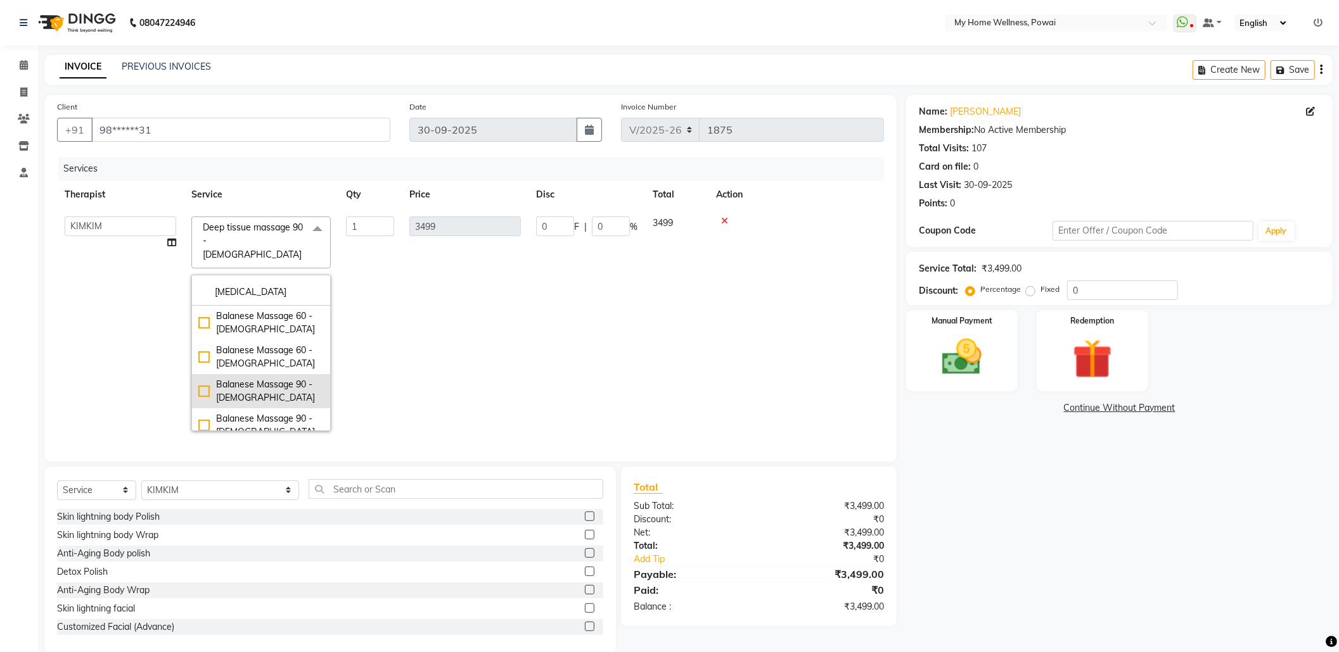
type input "[MEDICAL_DATA]"
click at [203, 381] on div "Balanese Massage 90 - [DEMOGRAPHIC_DATA]" at bounding box center [260, 391] width 125 height 27
checkbox input "true"
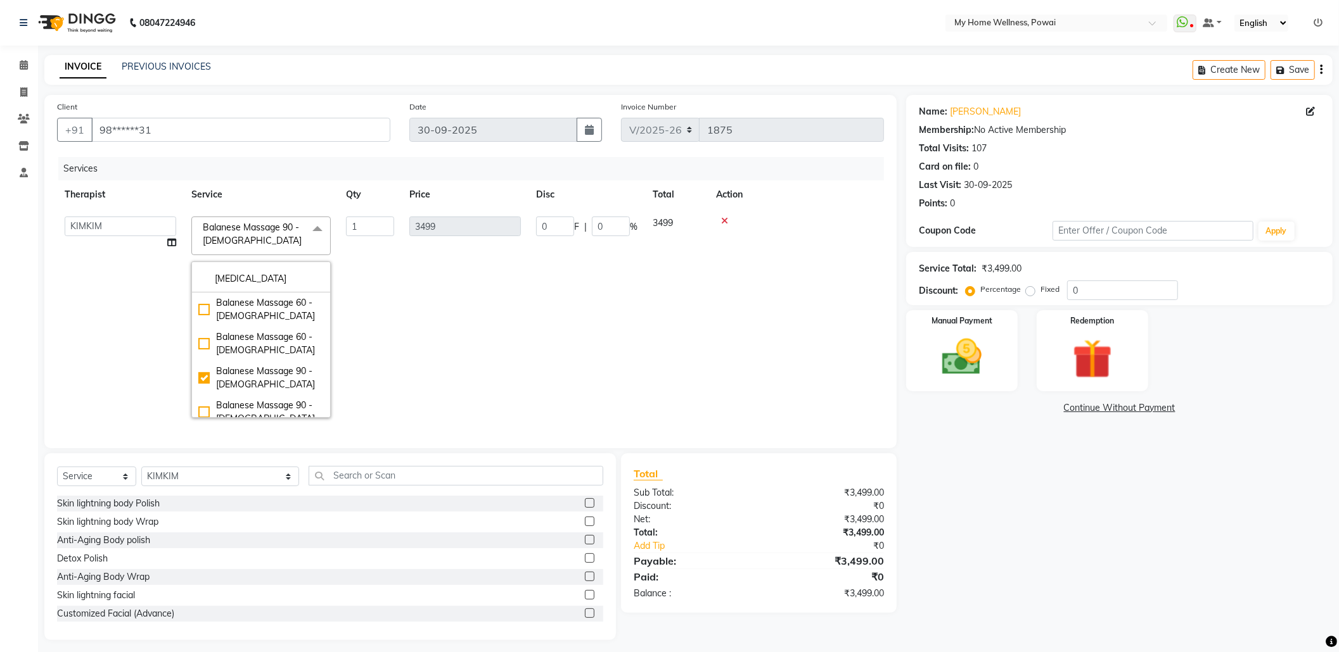
click at [410, 322] on td "3499" at bounding box center [465, 317] width 127 height 217
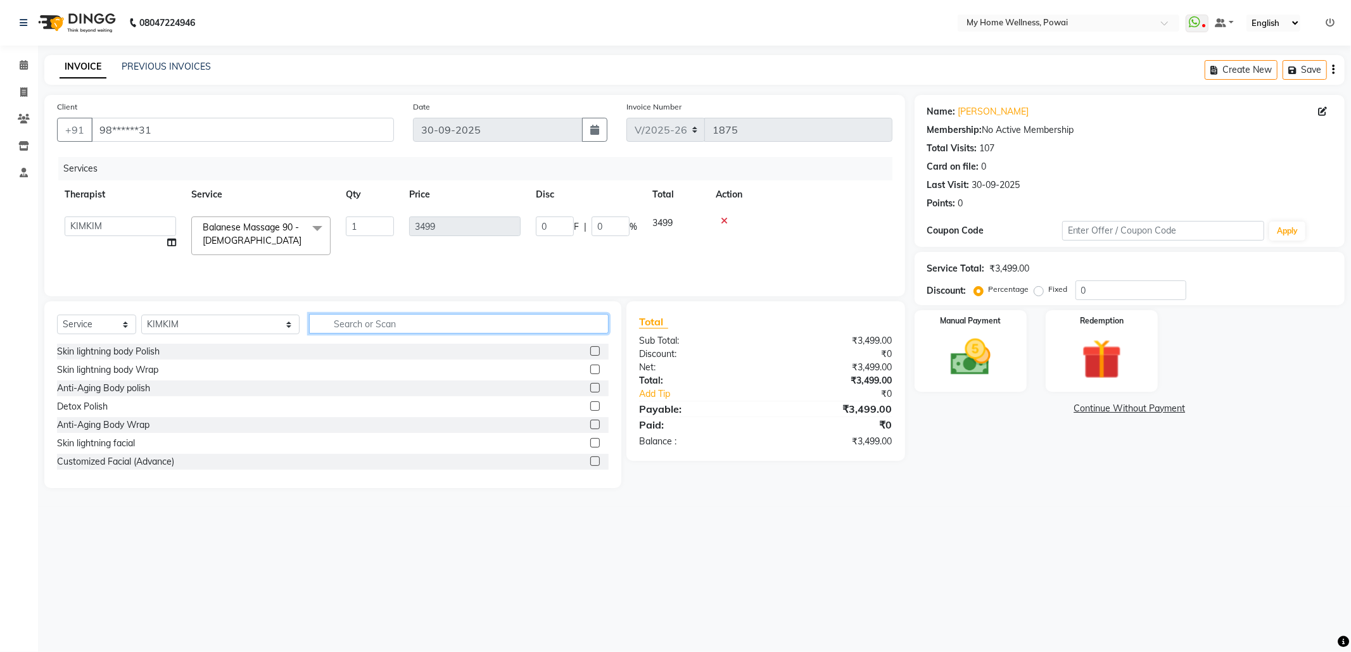
click at [309, 332] on input "text" at bounding box center [459, 324] width 300 height 20
type input "tr"
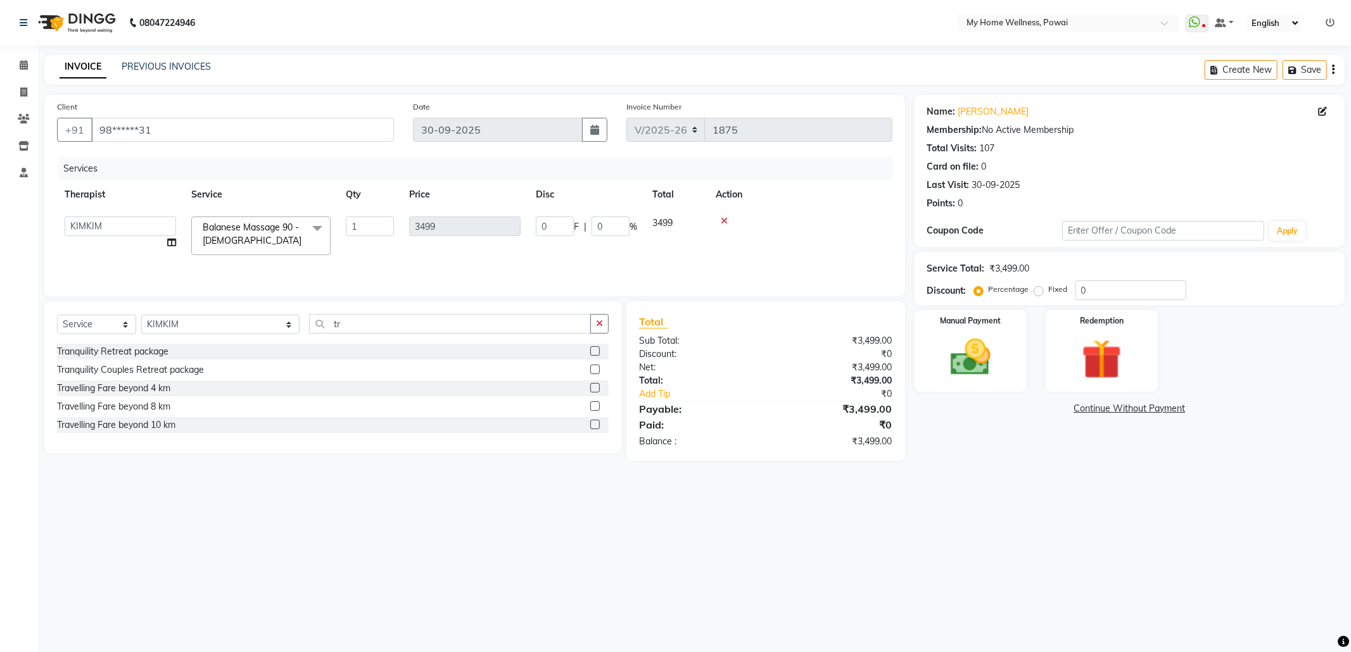
click at [594, 429] on label at bounding box center [595, 425] width 10 height 10
click at [594, 429] on input "checkbox" at bounding box center [594, 425] width 8 height 8
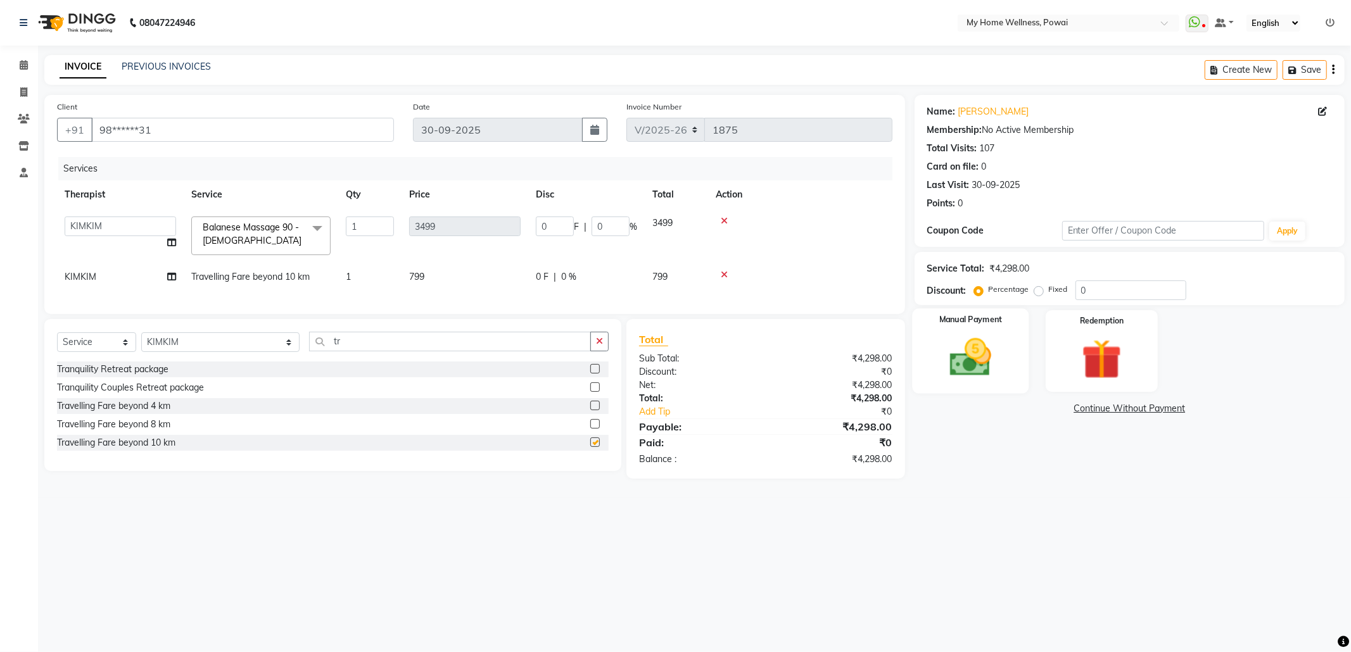
checkbox input "false"
click at [1049, 289] on label "Fixed" at bounding box center [1058, 289] width 19 height 11
click at [1040, 289] on input "Fixed" at bounding box center [1041, 289] width 9 height 9
radio input "true"
click at [1083, 284] on input "0" at bounding box center [1131, 291] width 111 height 20
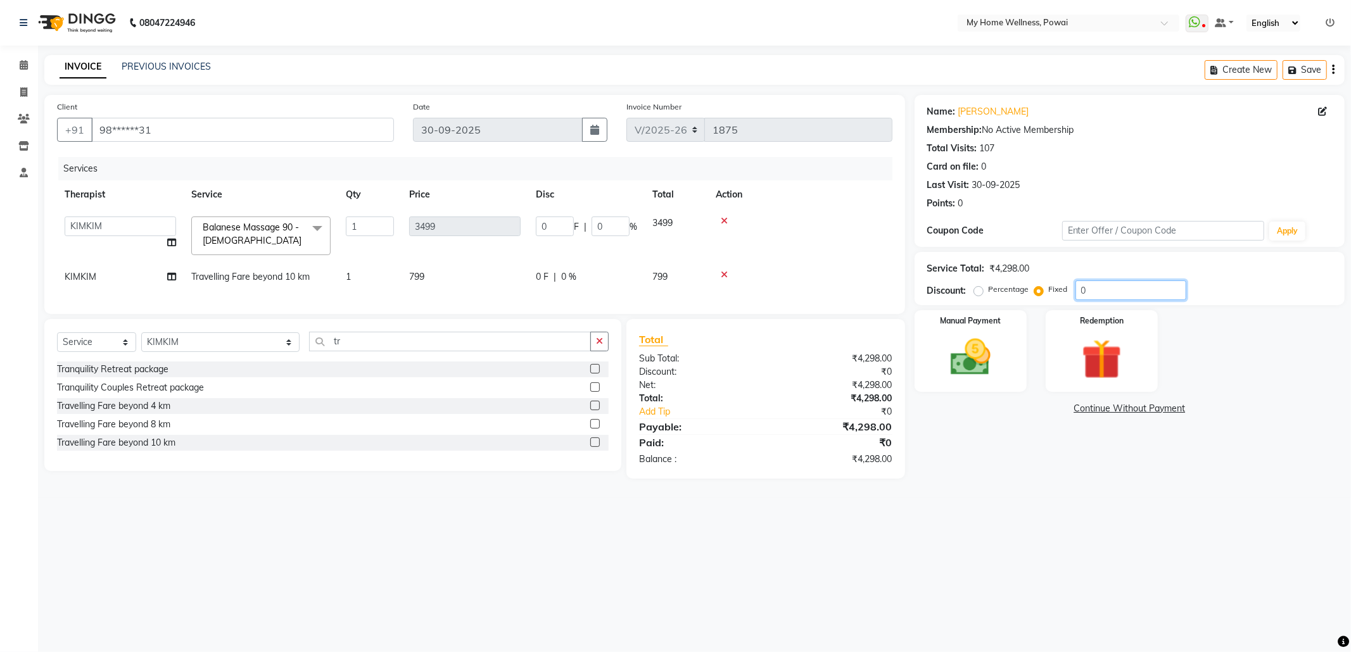
type input "90"
type input "73.27"
type input "2.09"
type input "980"
type input "797.82"
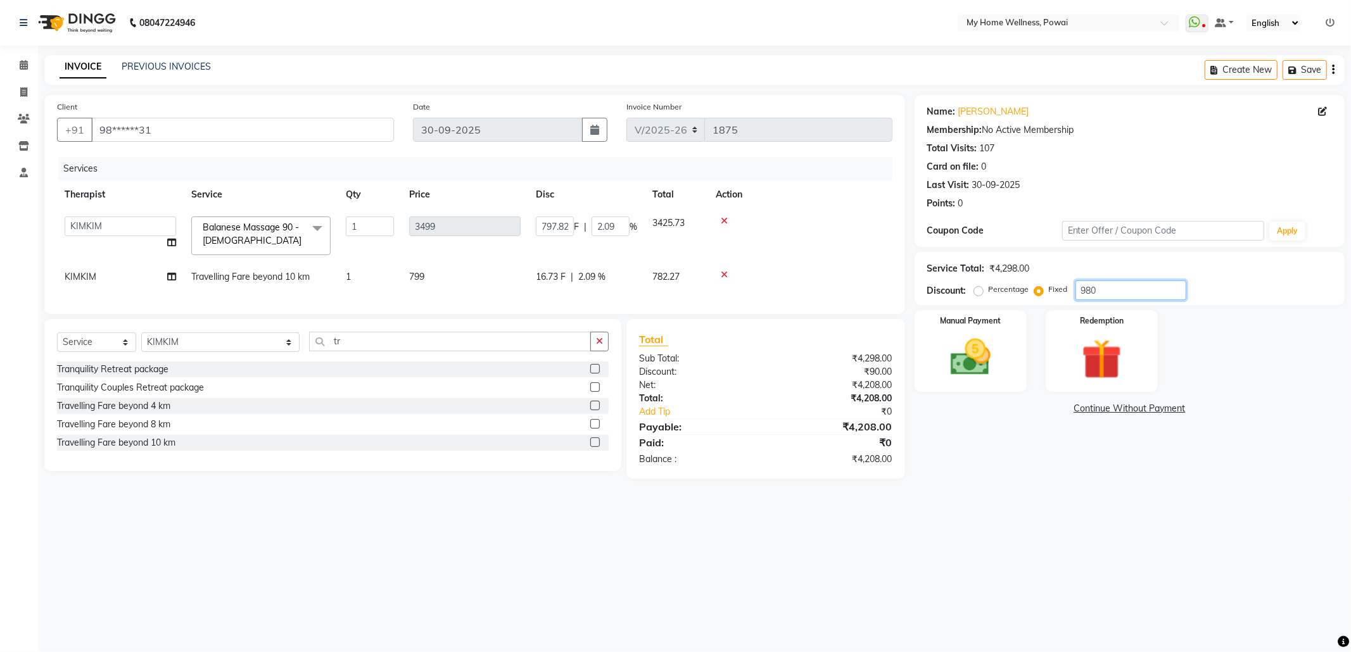
type input "22.8"
click at [1123, 289] on input "980" at bounding box center [1131, 291] width 111 height 20
type input "98"
type input "79.78"
type input "2.28"
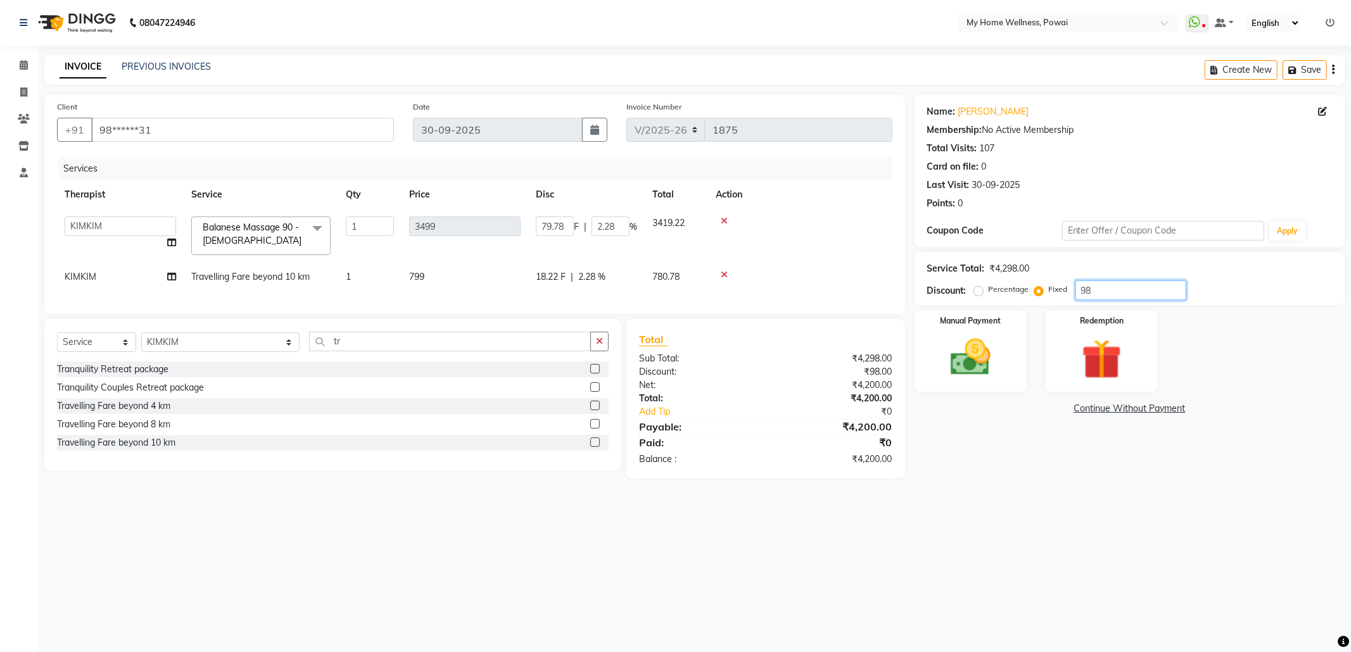
type input "9"
type input "7.33"
type input "0.21"
type input "0"
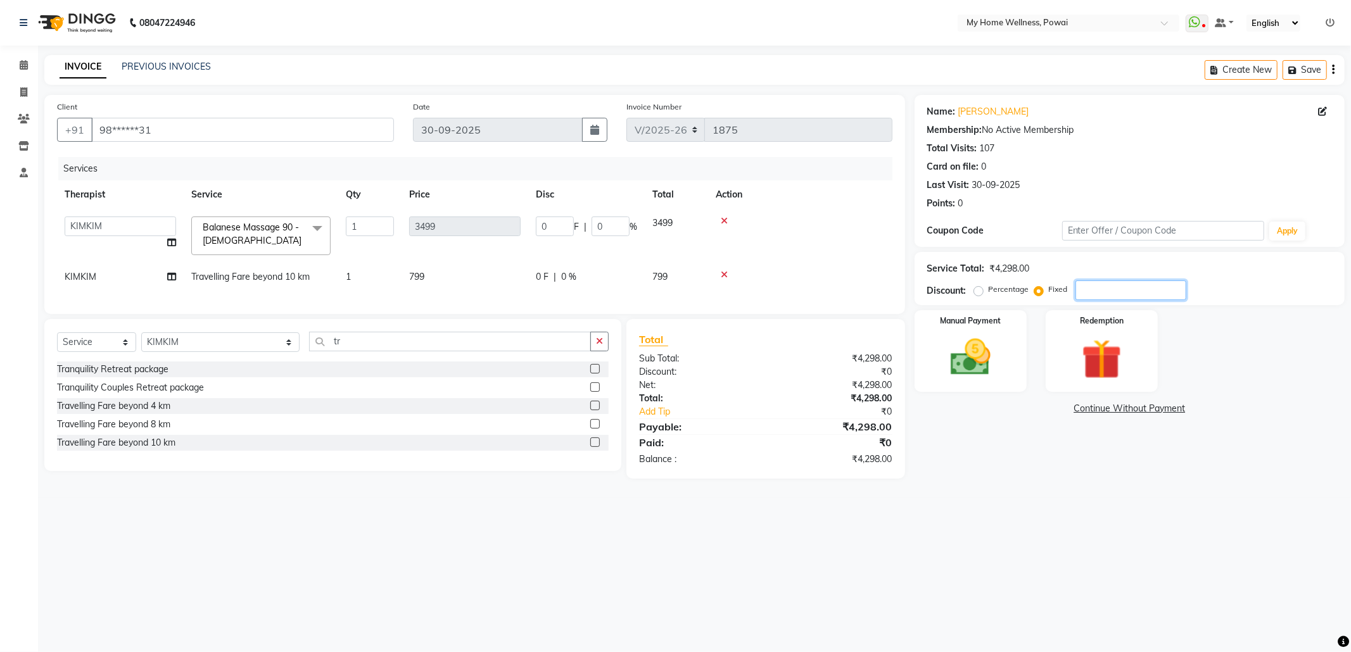
type input "9"
type input "7.33"
type input "0.21"
type input "98"
type input "79.78"
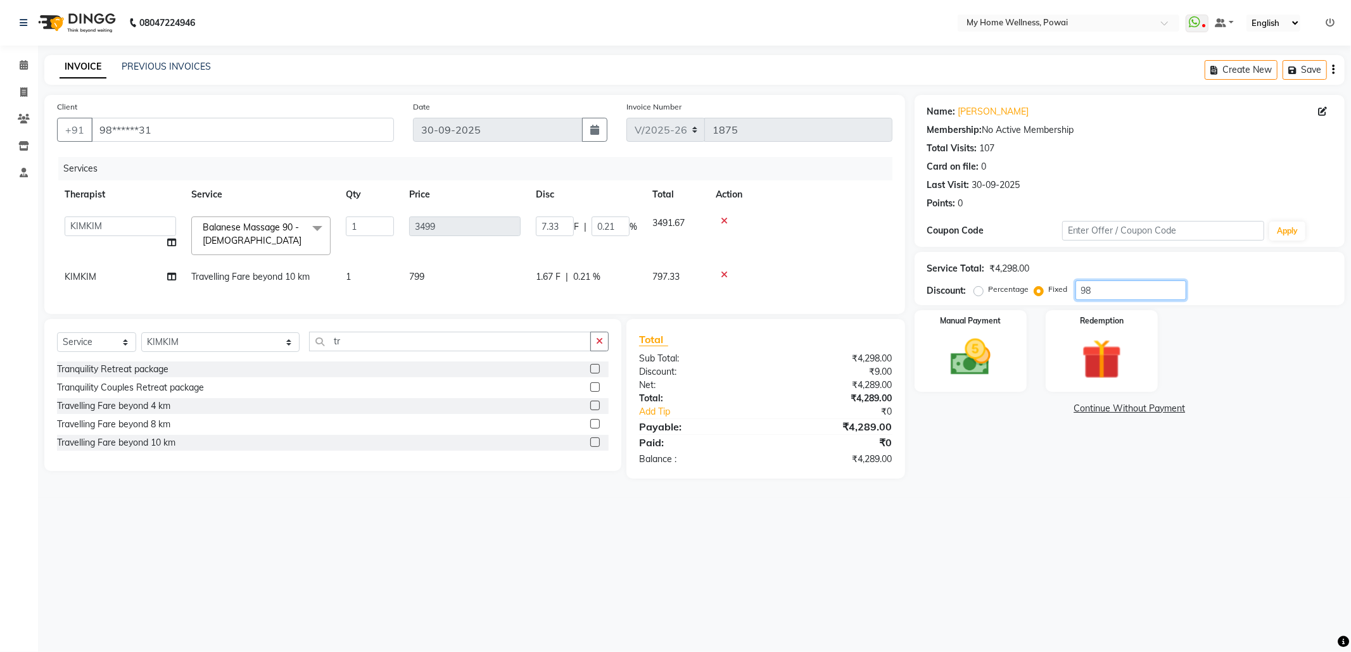
type input "2.28"
type input "98"
click at [972, 358] on img at bounding box center [971, 358] width 68 height 48
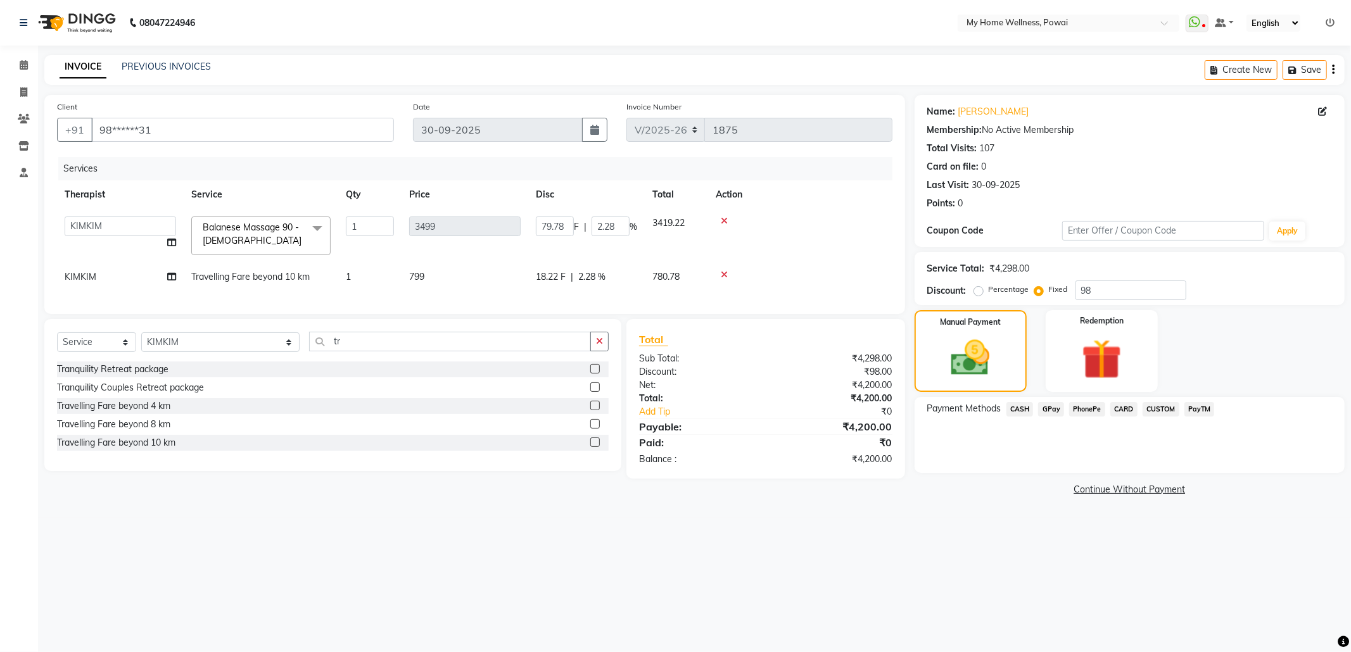
click at [1045, 407] on span "GPay" at bounding box center [1051, 409] width 26 height 15
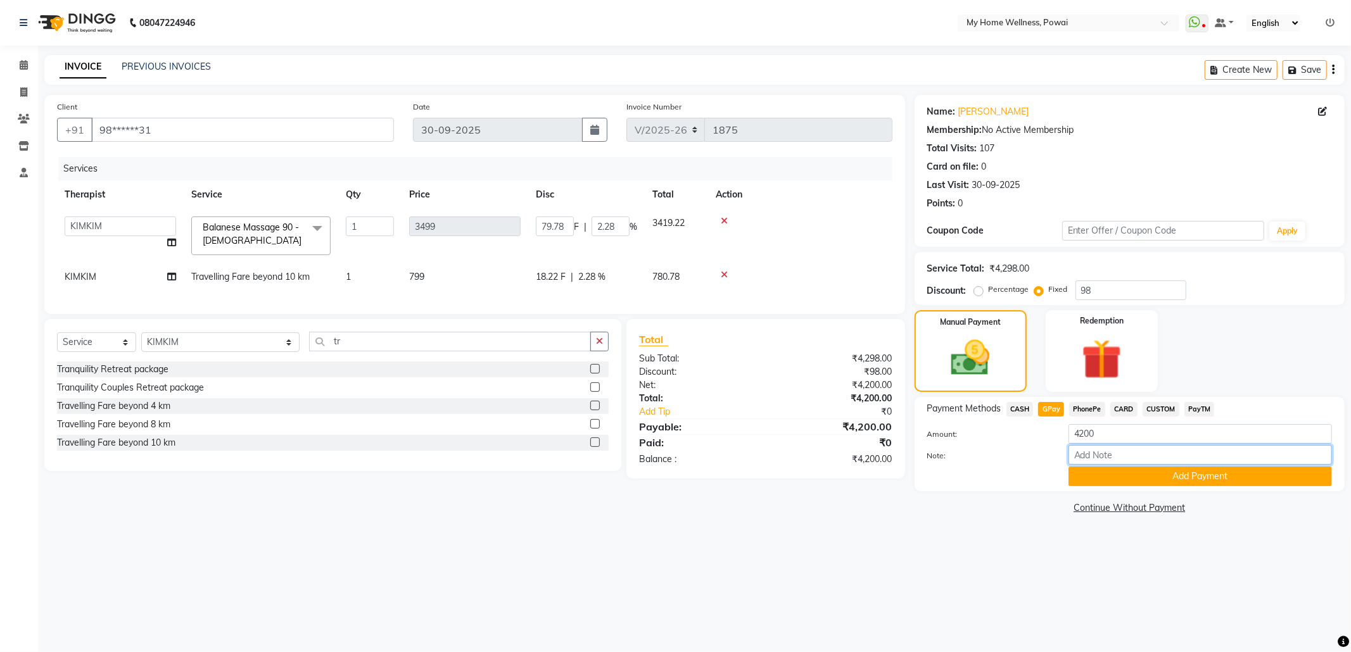
drag, startPoint x: 1098, startPoint y: 459, endPoint x: 1107, endPoint y: 440, distance: 21.2
click at [1098, 459] on input "Note:" at bounding box center [1201, 455] width 264 height 20
type input "Company account"
click at [1106, 474] on button "Add Payment" at bounding box center [1201, 477] width 264 height 20
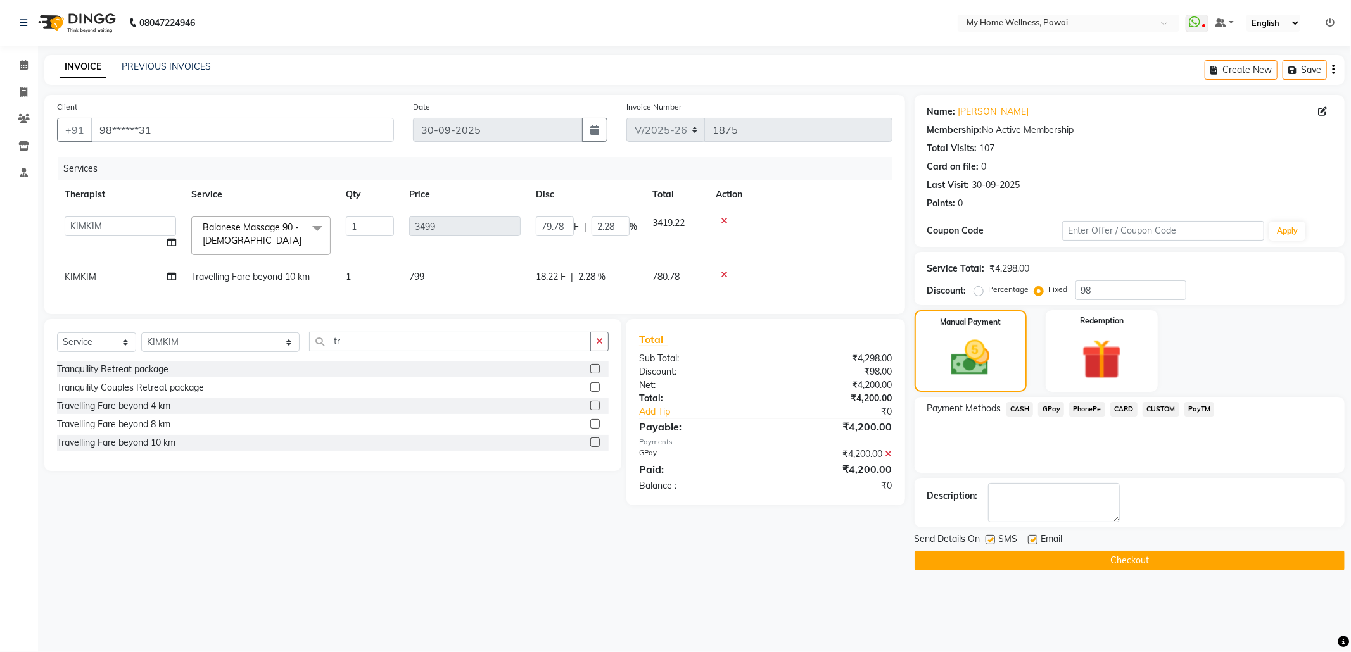
click at [1002, 557] on button "Checkout" at bounding box center [1130, 561] width 430 height 20
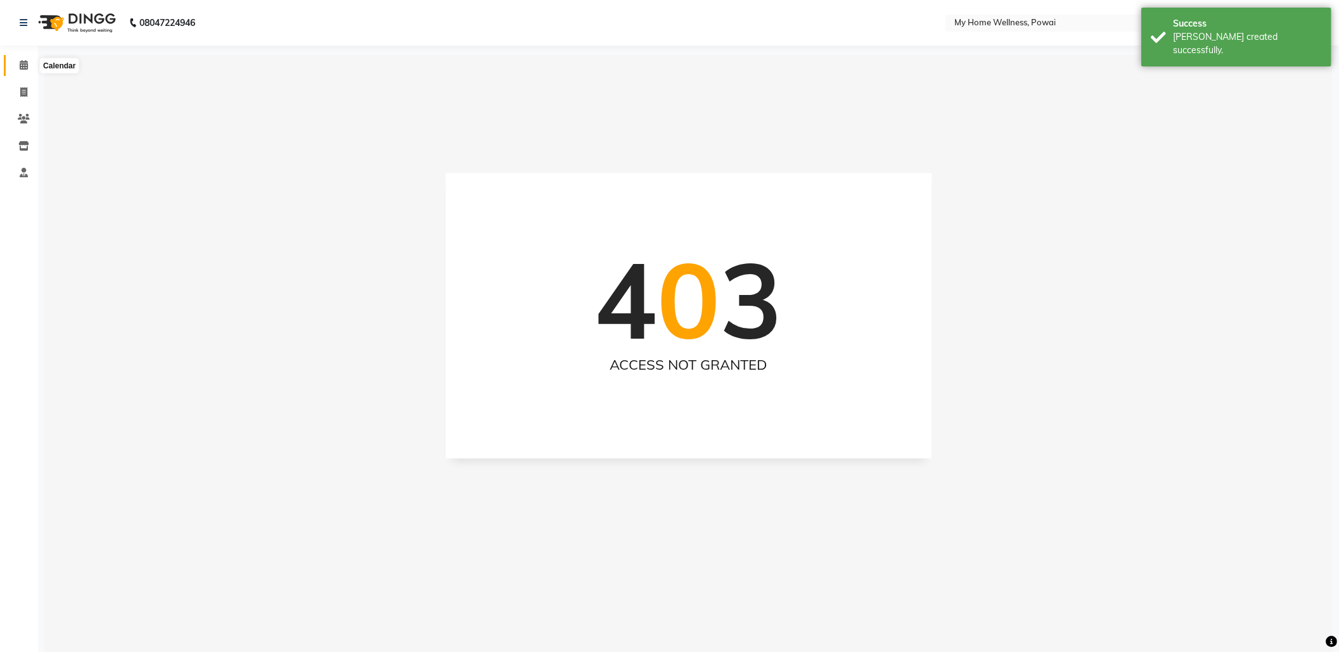
click at [30, 58] on span at bounding box center [24, 65] width 22 height 15
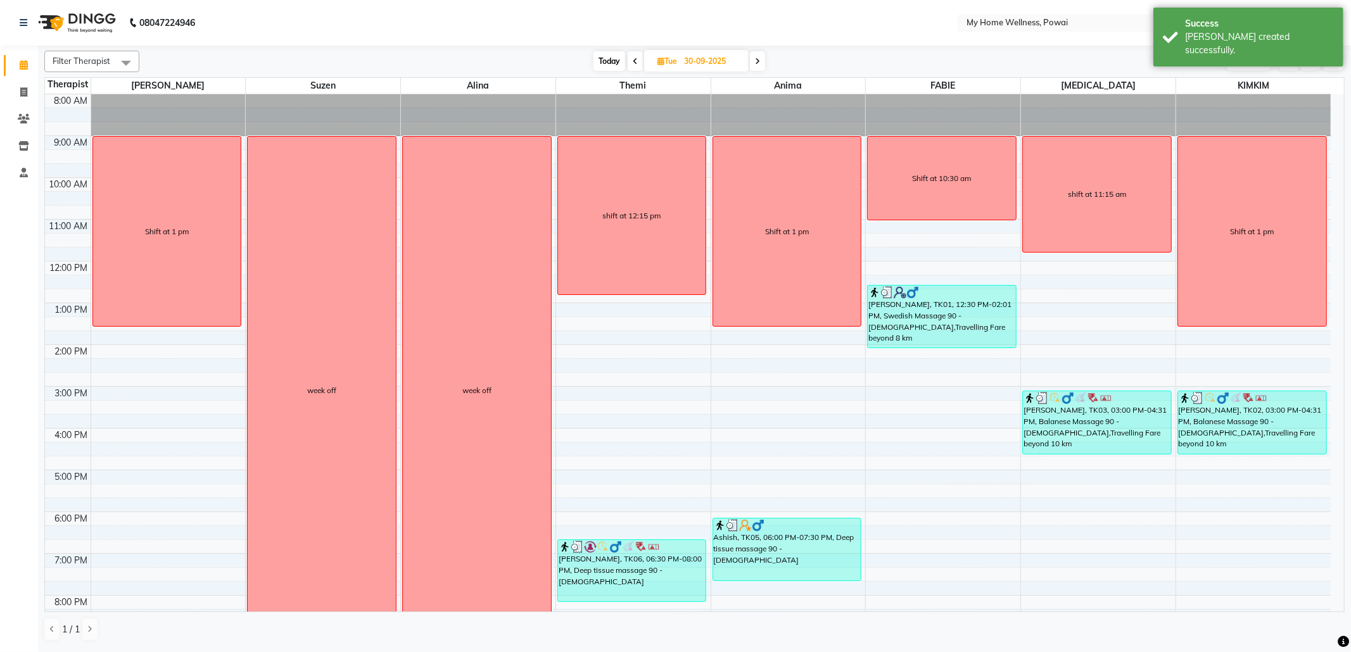
click at [758, 58] on icon at bounding box center [757, 62] width 5 height 8
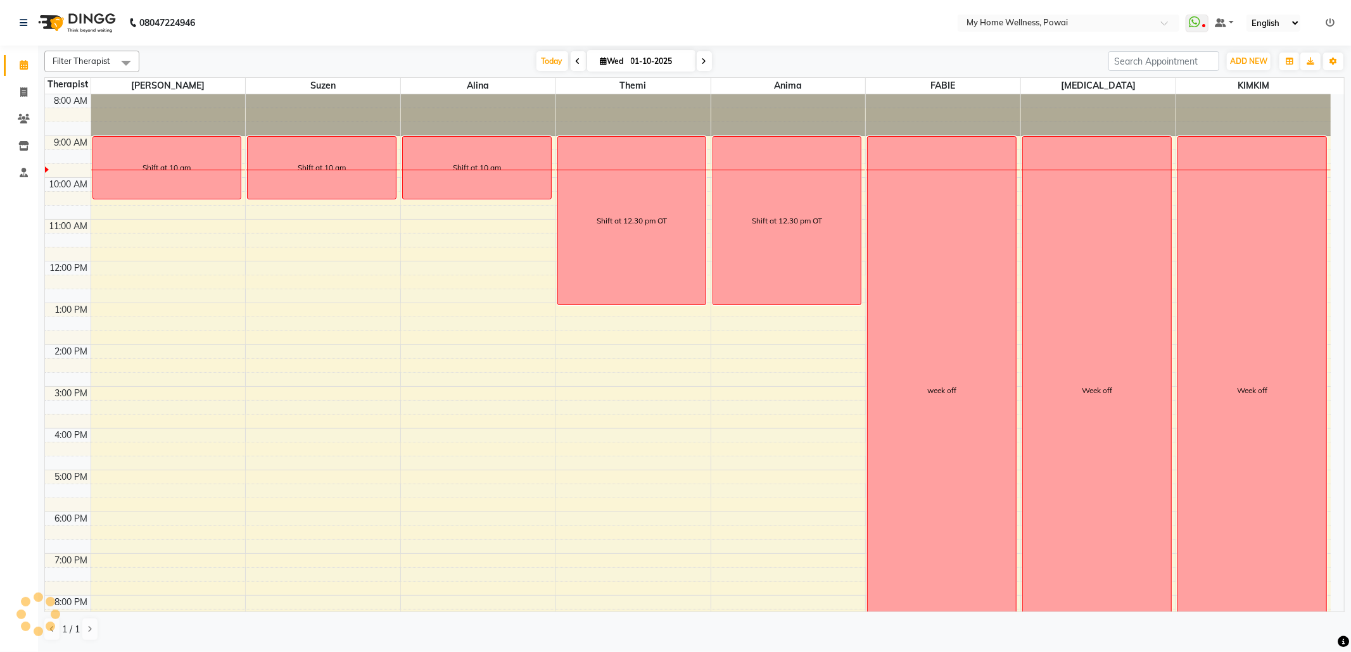
scroll to position [43, 0]
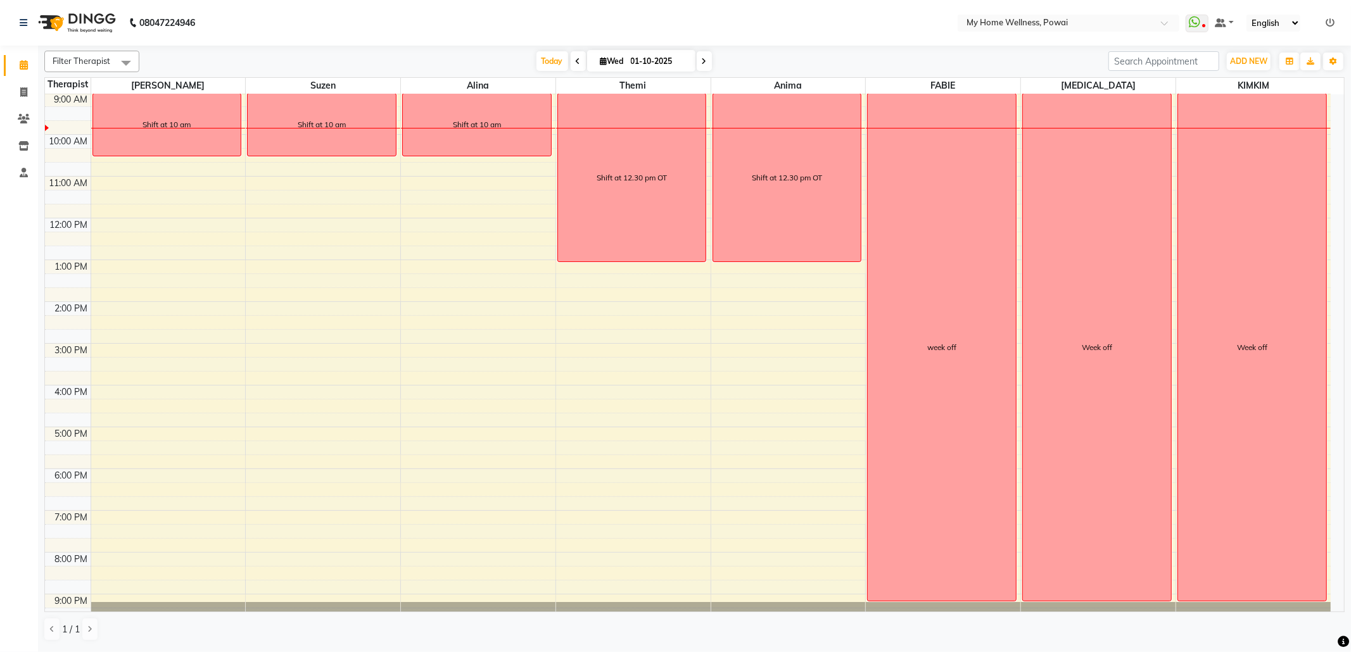
click at [576, 59] on icon at bounding box center [578, 62] width 5 height 8
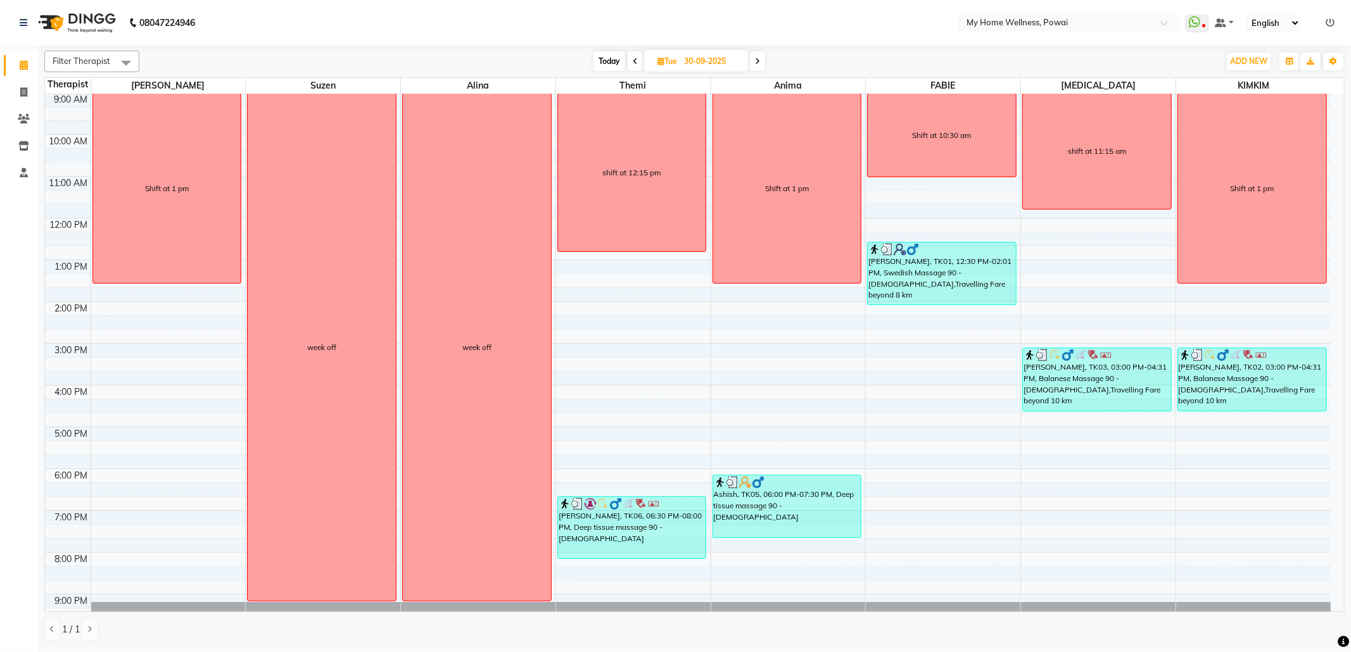
click at [634, 60] on icon at bounding box center [635, 62] width 5 height 8
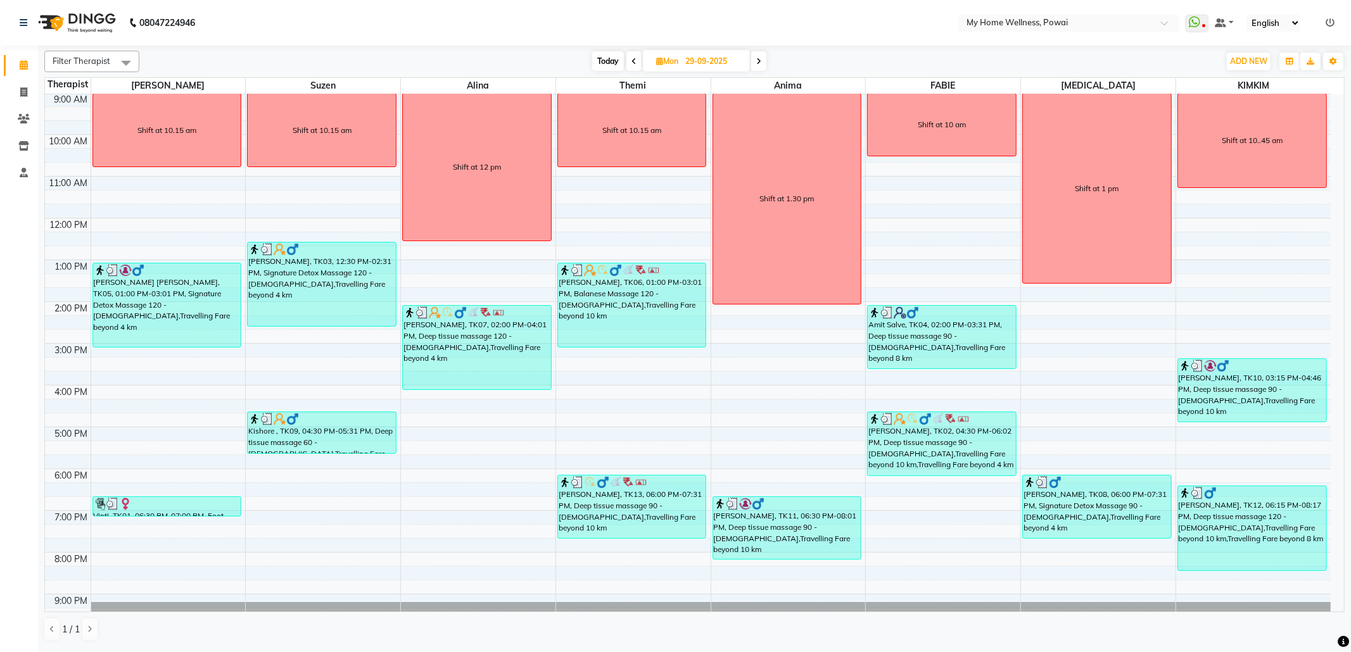
click at [609, 53] on span "Today" at bounding box center [608, 61] width 32 height 20
type input "01-10-2025"
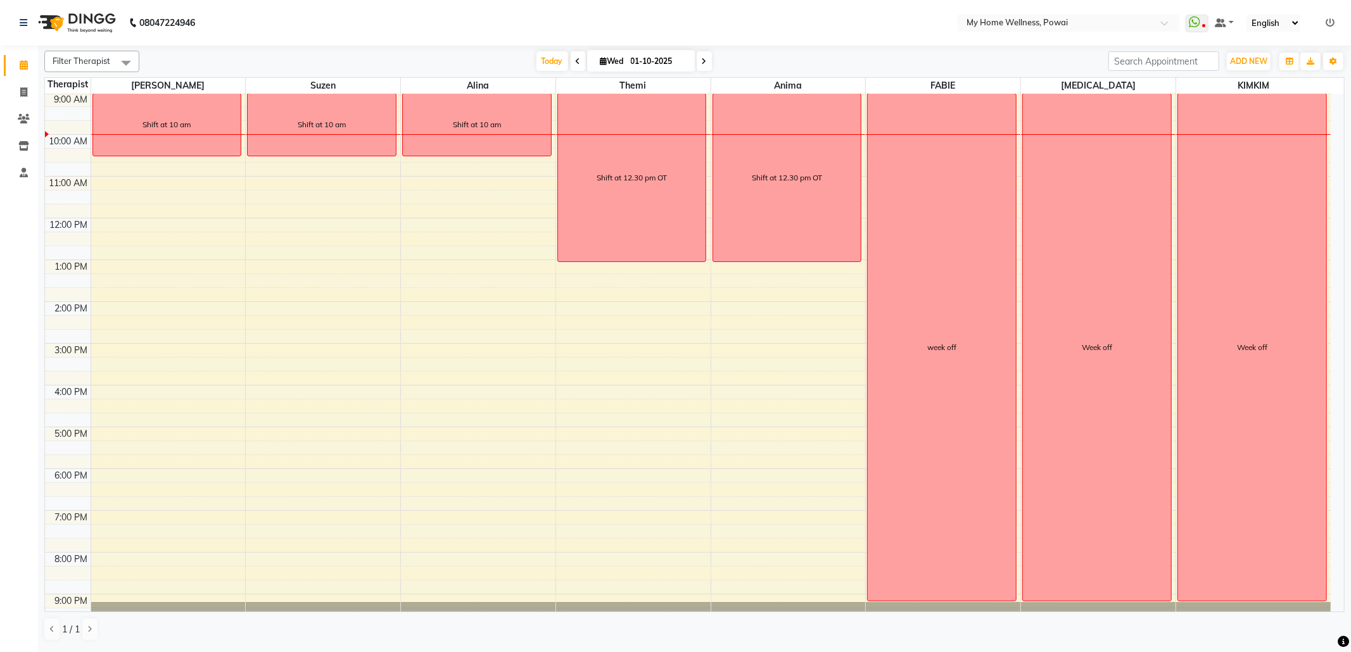
click at [614, 57] on span "Wed" at bounding box center [612, 61] width 30 height 10
select select "10"
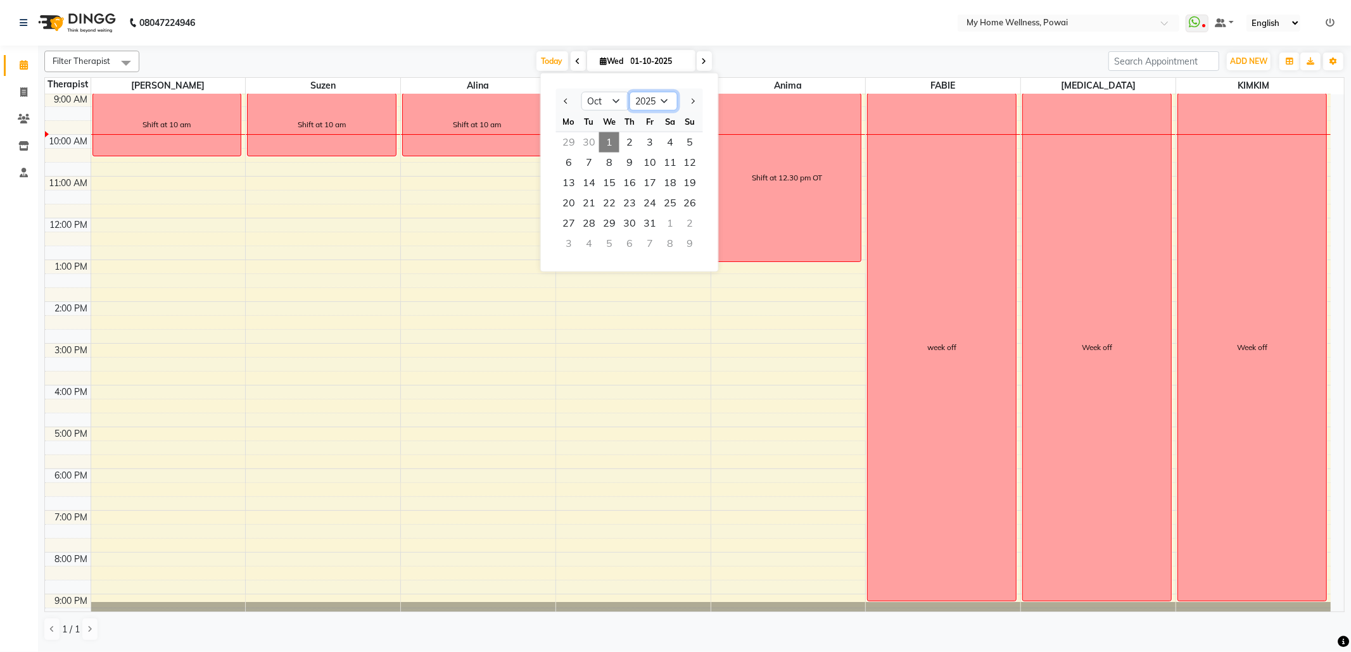
click at [661, 101] on select "2015 2016 2017 2018 2019 2020 2021 2022 2023 2024 2025 2026 2027 2028 2029 2030…" at bounding box center [654, 101] width 48 height 19
select select "2024"
click at [630, 92] on select "2015 2016 2017 2018 2019 2020 2021 2022 2023 2024 2025 2026 2027 2028 2029 2030…" at bounding box center [654, 101] width 48 height 19
click at [594, 145] on span "1" at bounding box center [589, 142] width 20 height 20
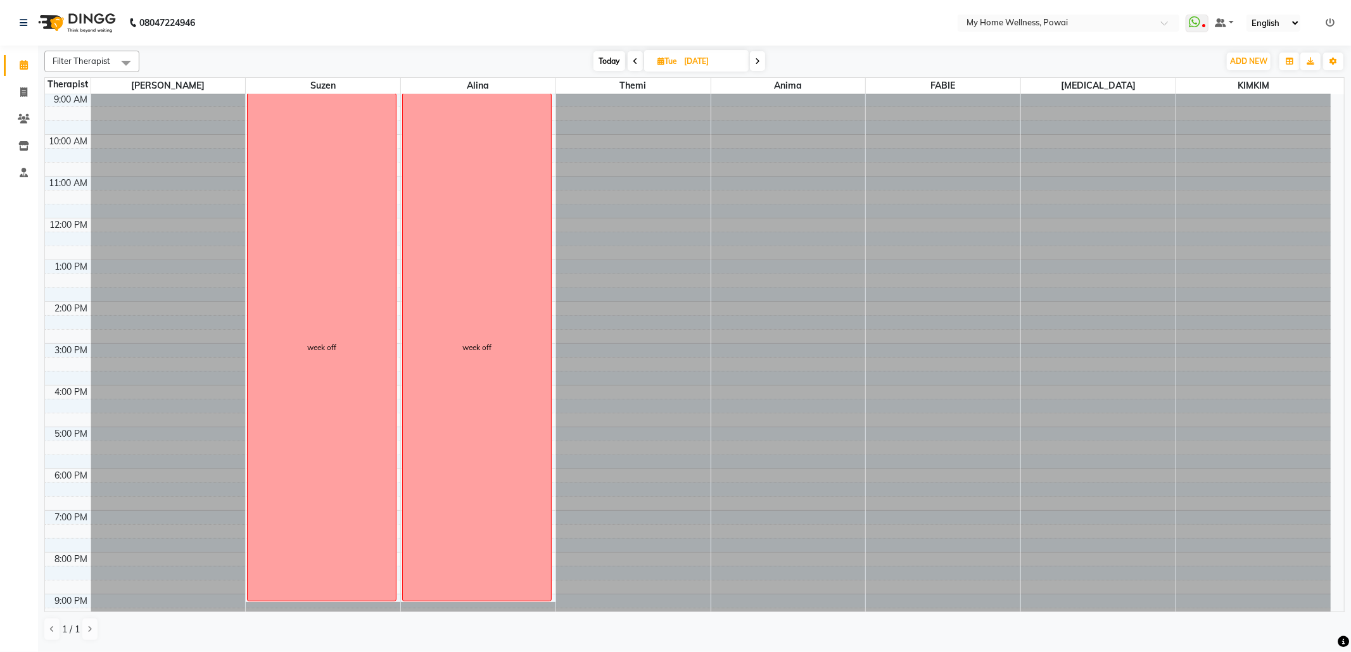
click at [759, 61] on icon at bounding box center [757, 62] width 5 height 8
type input "[DATE]"
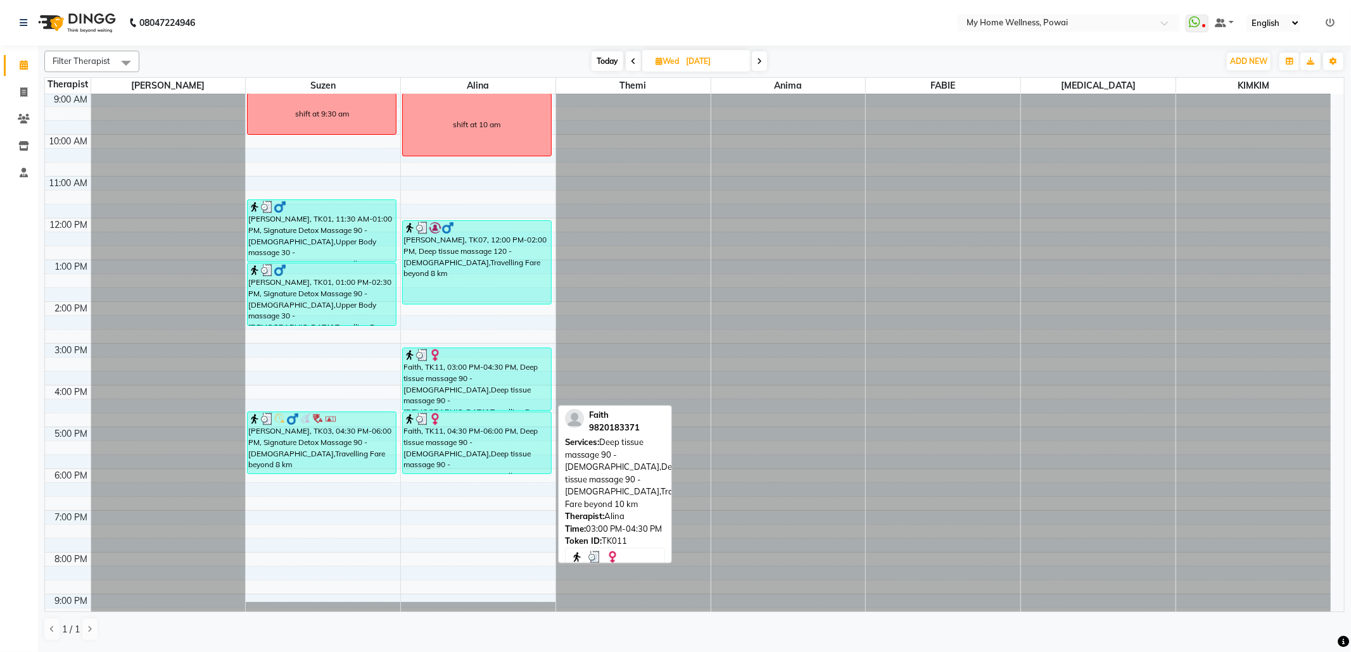
click at [509, 393] on div "Faith, TK11, 03:00 PM-04:30 PM, Deep tissue massage 90 - [DEMOGRAPHIC_DATA],Dee…" at bounding box center [477, 379] width 148 height 62
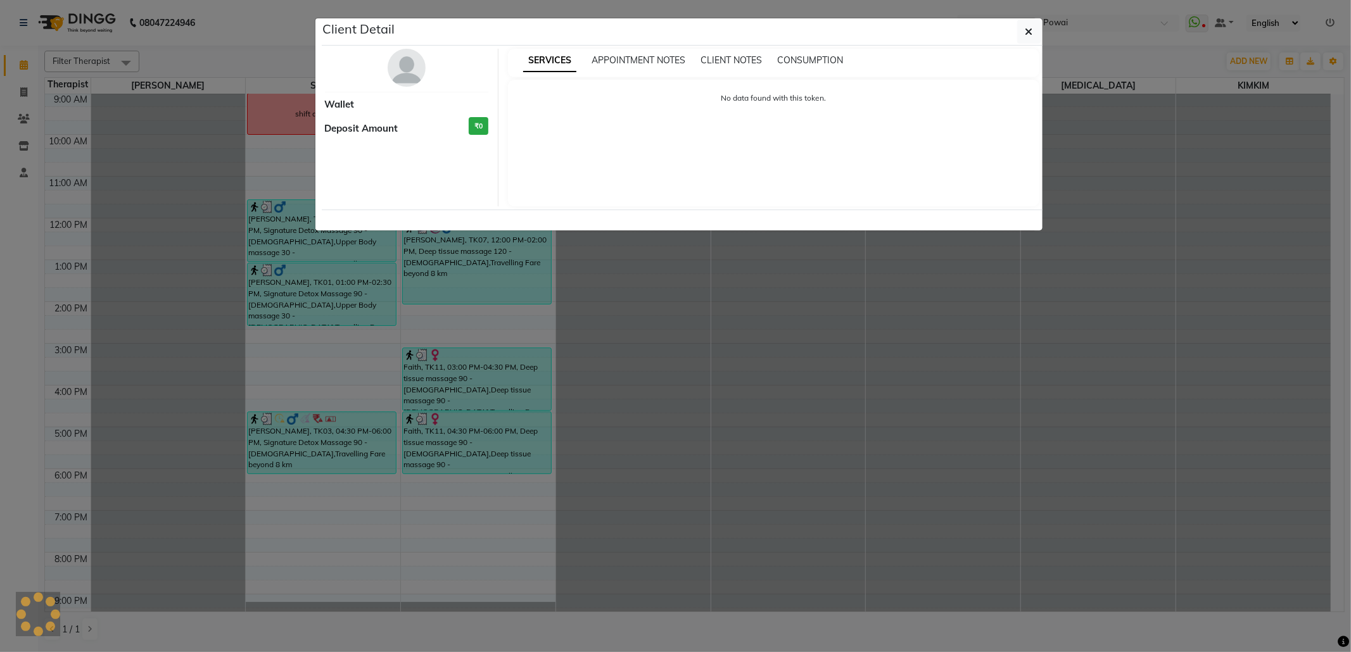
select select "3"
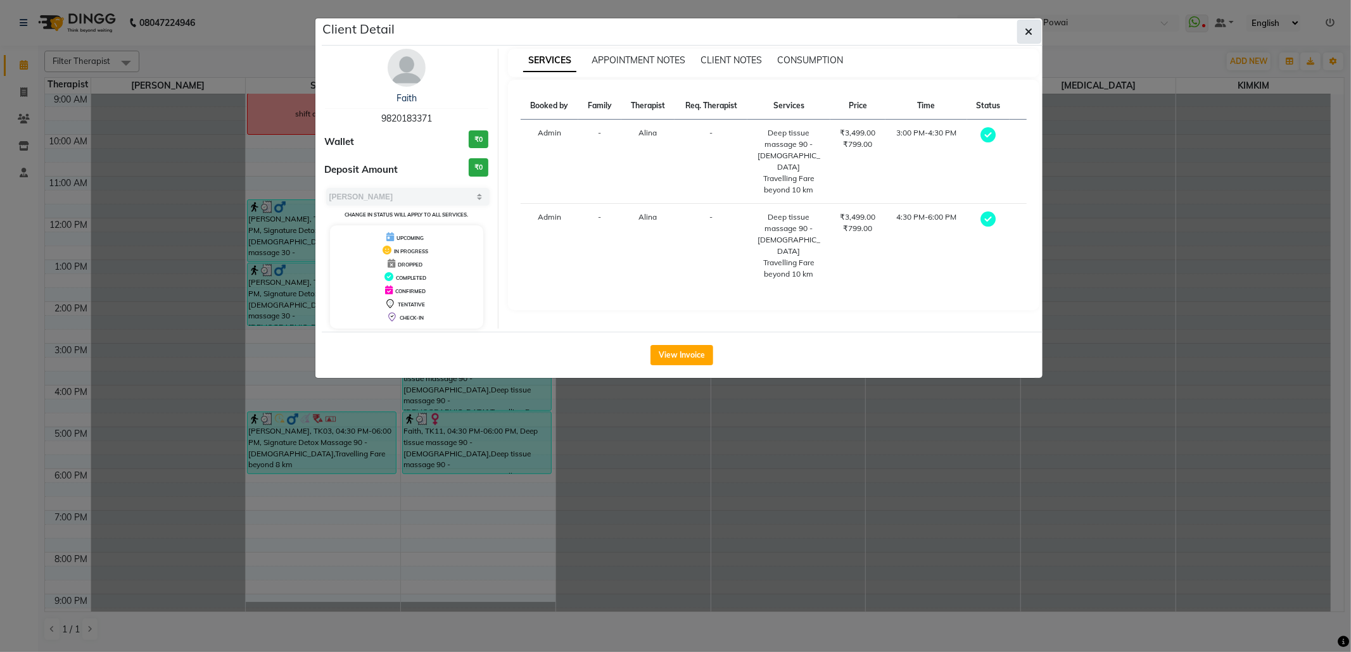
click at [1024, 25] on button "button" at bounding box center [1029, 32] width 24 height 24
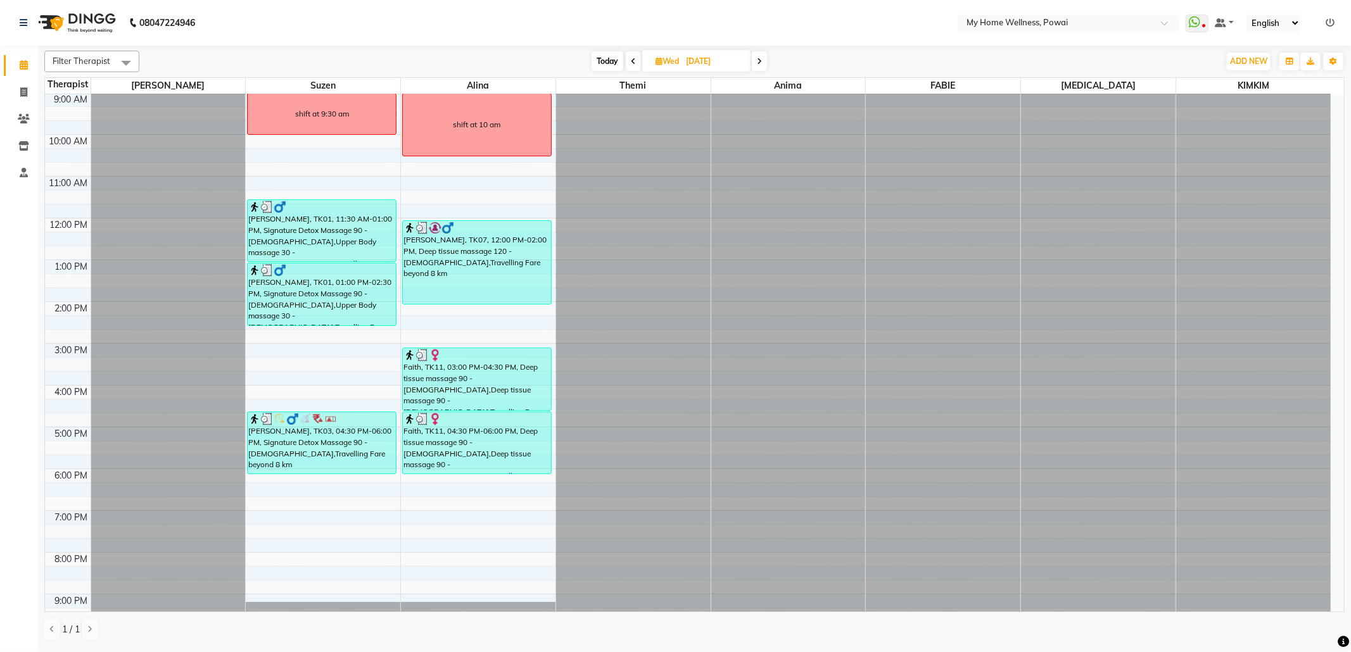
click at [756, 64] on span at bounding box center [759, 61] width 15 height 20
type input "[DATE]"
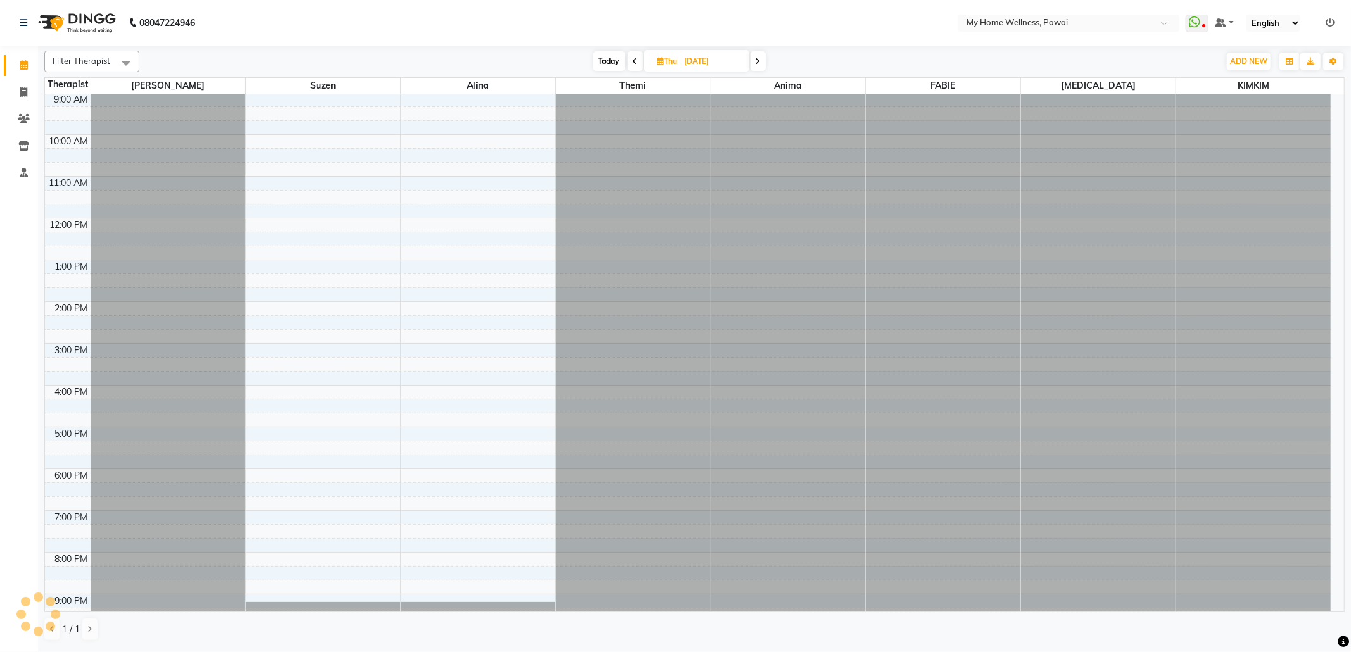
scroll to position [77, 0]
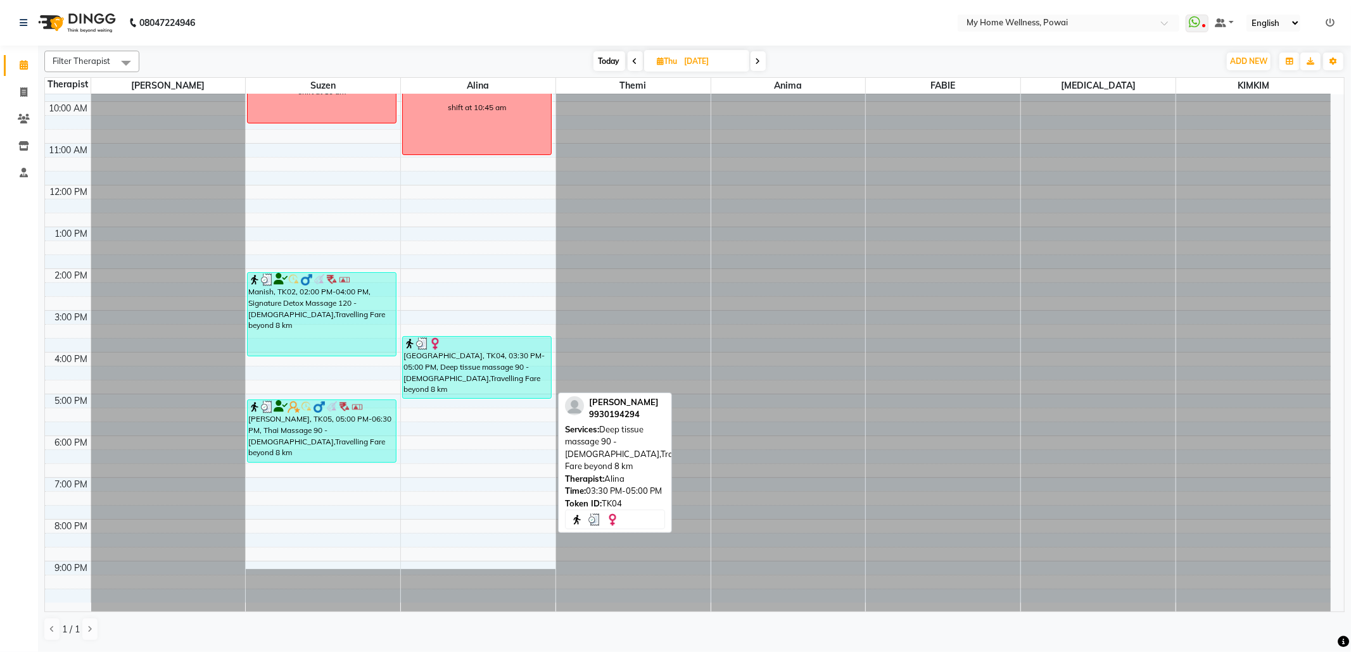
click at [506, 379] on div "[GEOGRAPHIC_DATA], TK04, 03:30 PM-05:00 PM, Deep tissue massage 90 - [DEMOGRAPH…" at bounding box center [477, 367] width 148 height 61
select select "3"
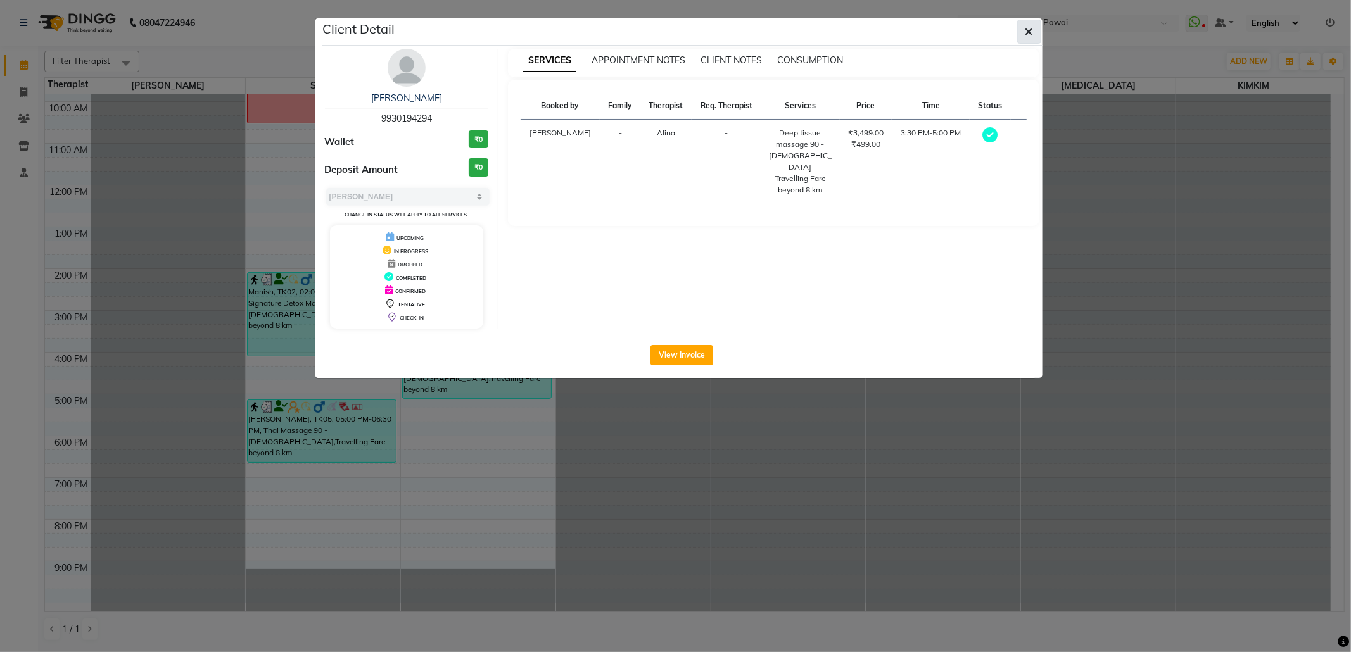
click at [1040, 27] on button "button" at bounding box center [1029, 32] width 24 height 24
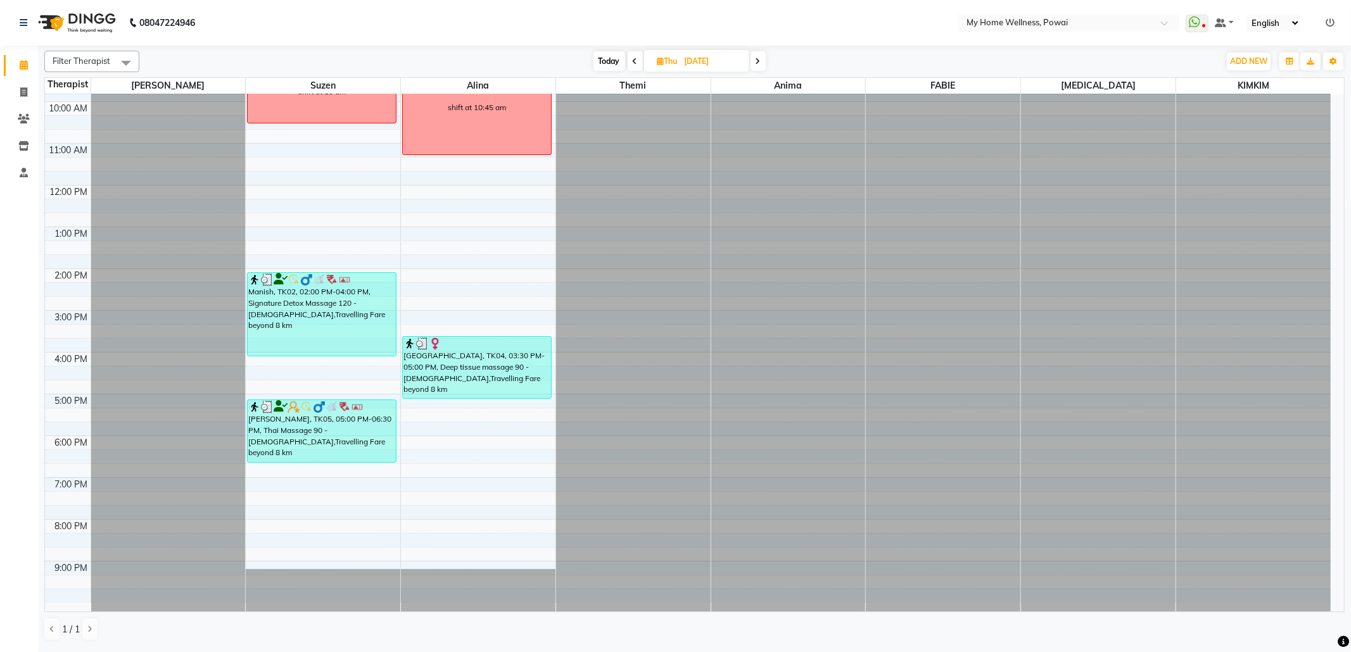
click at [761, 54] on span at bounding box center [758, 61] width 15 height 20
type input "[DATE]"
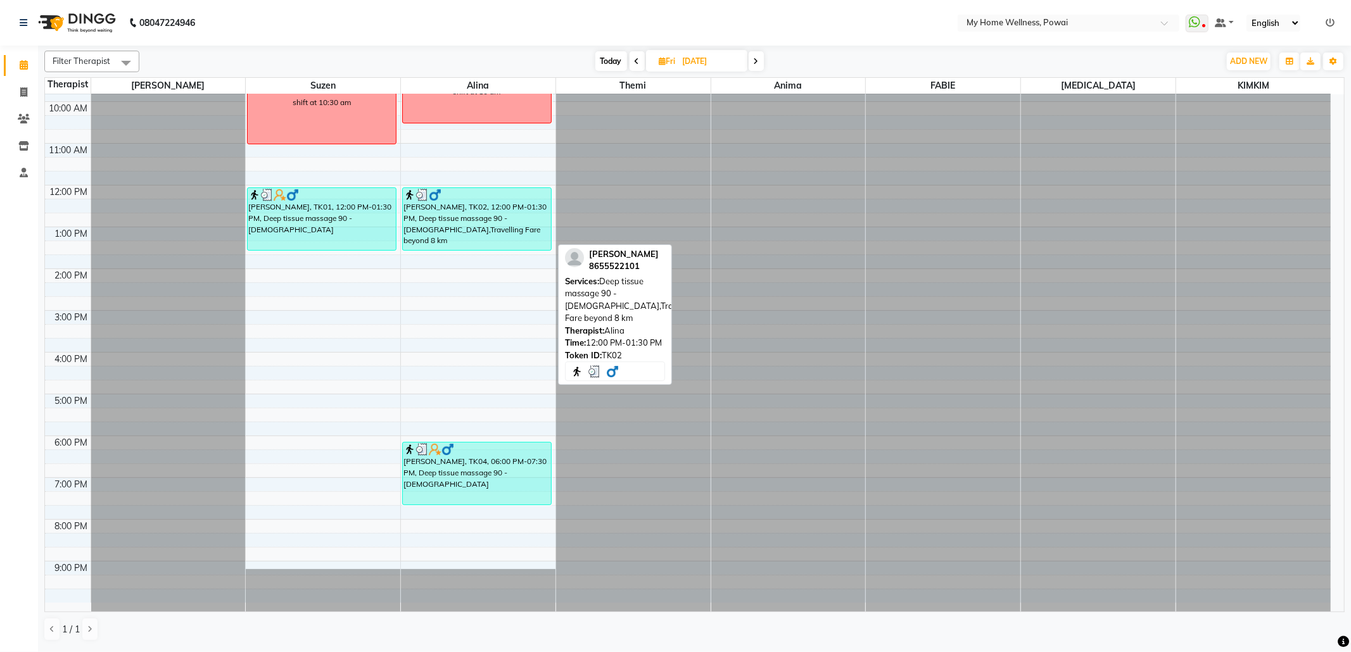
click at [499, 229] on div "[PERSON_NAME], TK02, 12:00 PM-01:30 PM, Deep tissue massage 90 - [DEMOGRAPHIC_D…" at bounding box center [477, 219] width 148 height 62
select select "3"
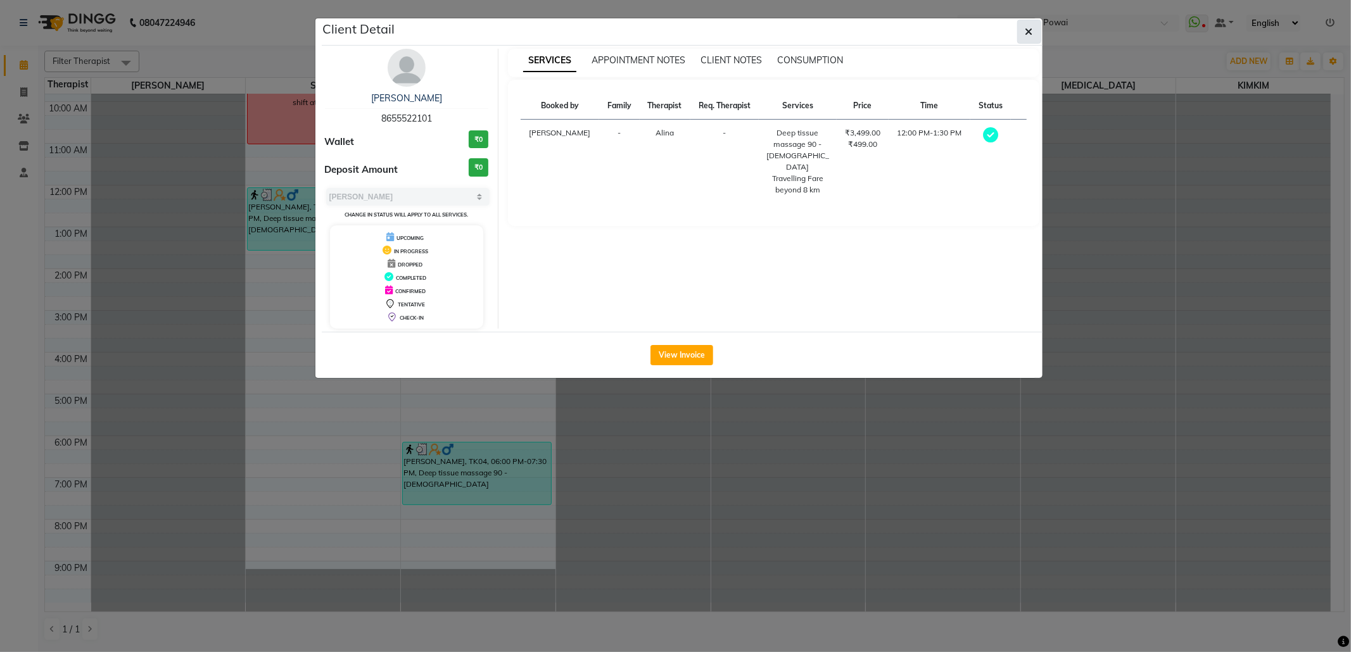
click at [1025, 44] on button "button" at bounding box center [1029, 32] width 24 height 24
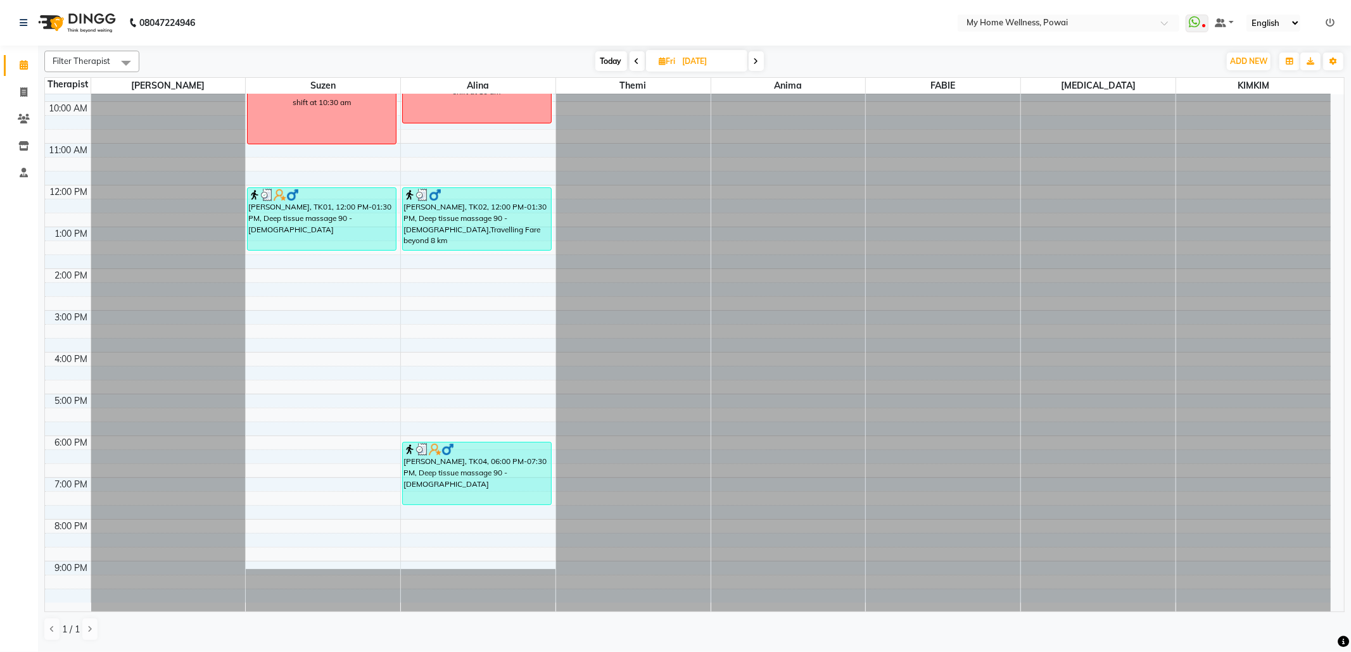
click at [763, 62] on span at bounding box center [756, 61] width 15 height 20
type input "[DATE]"
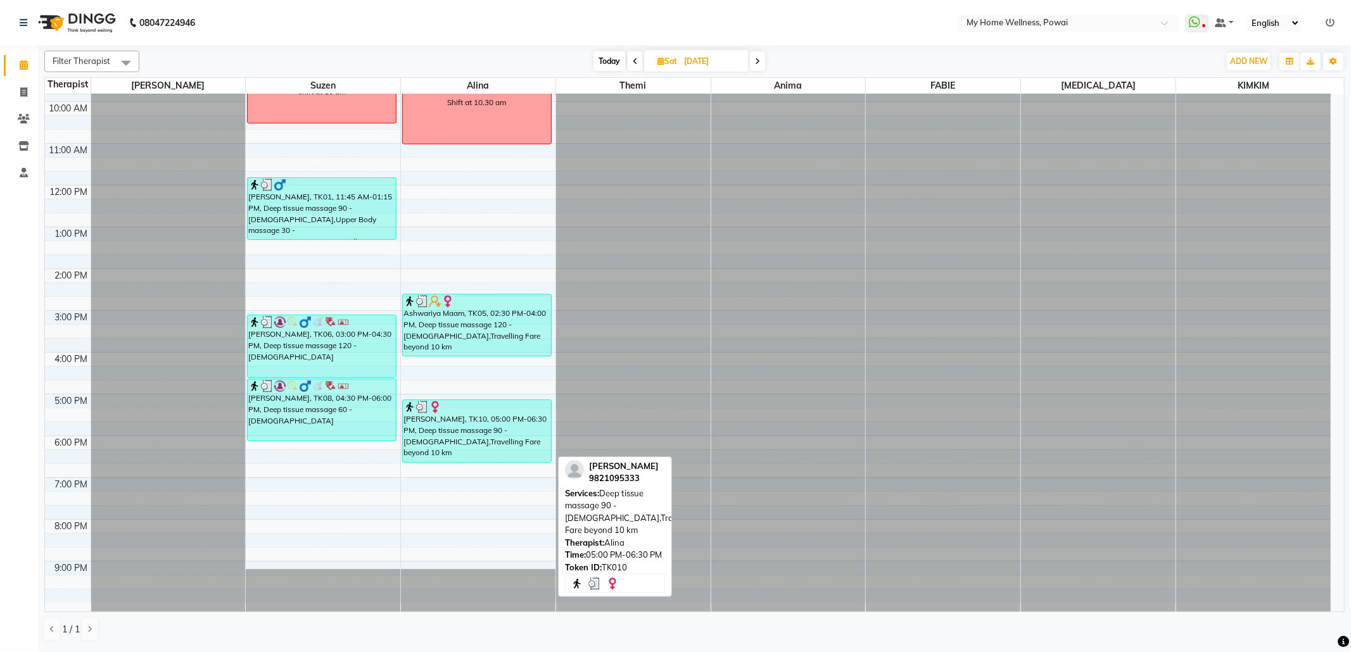
click at [506, 426] on div "[PERSON_NAME], TK10, 05:00 PM-06:30 PM, Deep tissue massage 90 - [DEMOGRAPHIC_D…" at bounding box center [477, 431] width 148 height 62
select select "3"
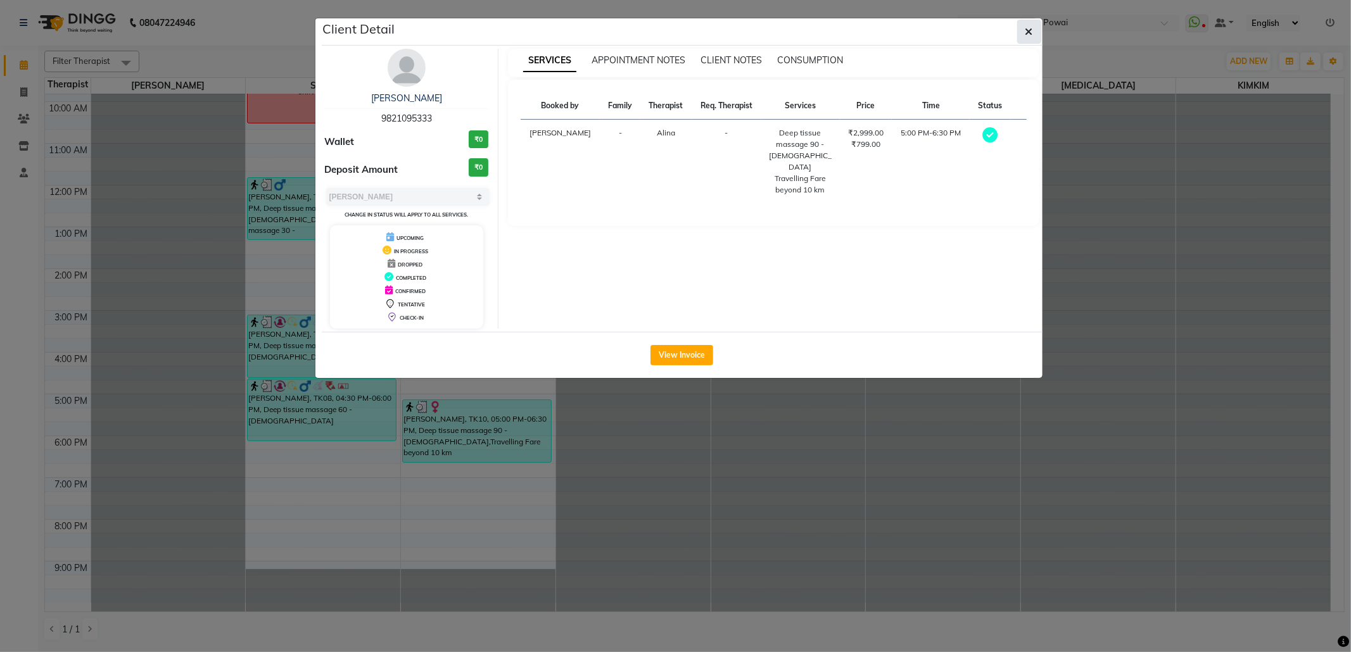
click at [1026, 30] on icon "button" at bounding box center [1030, 32] width 8 height 10
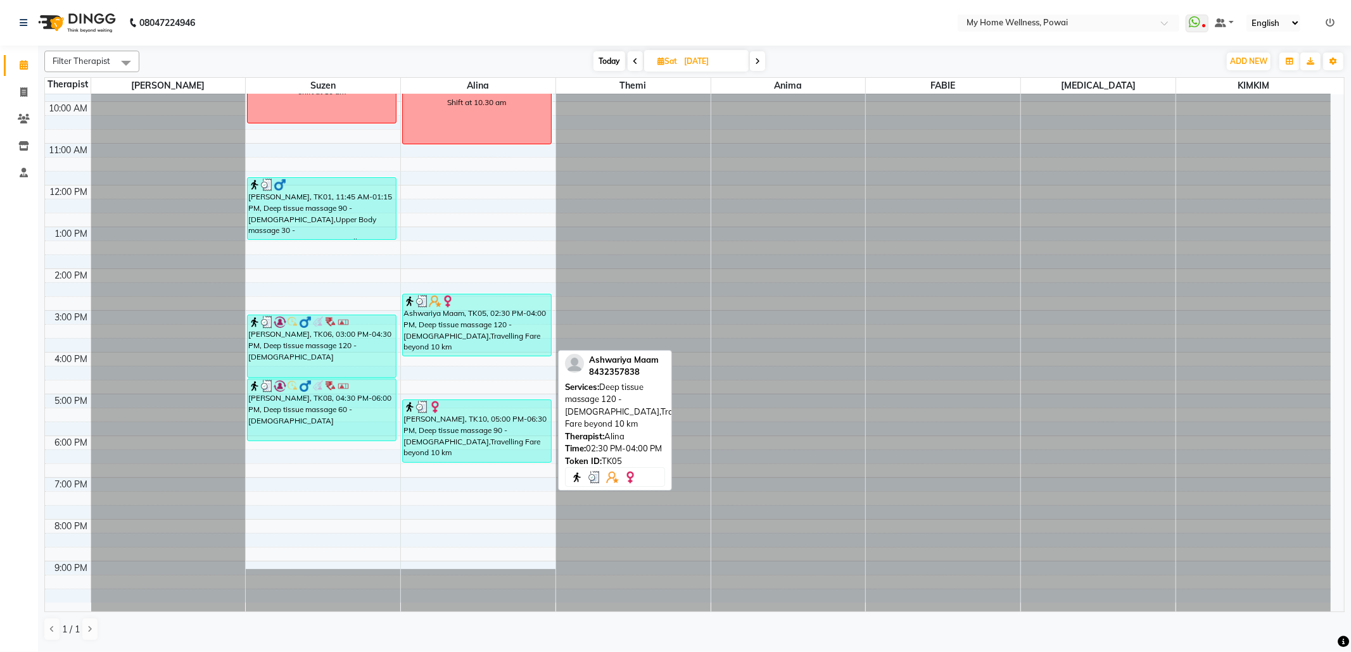
click at [421, 337] on div "Ashwariya Maam, TK05, 02:30 PM-04:00 PM, Deep tissue massage 120 - [DEMOGRAPHIC…" at bounding box center [477, 325] width 148 height 61
select select "3"
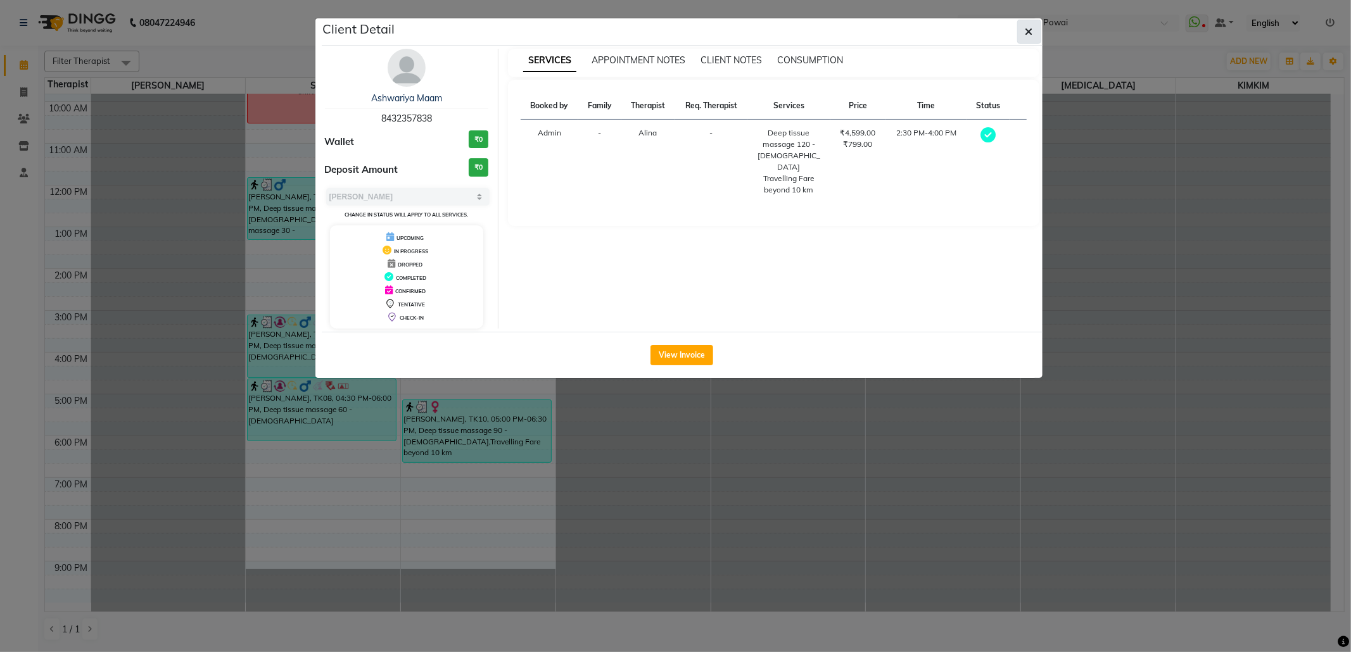
click at [1035, 30] on button "button" at bounding box center [1029, 32] width 24 height 24
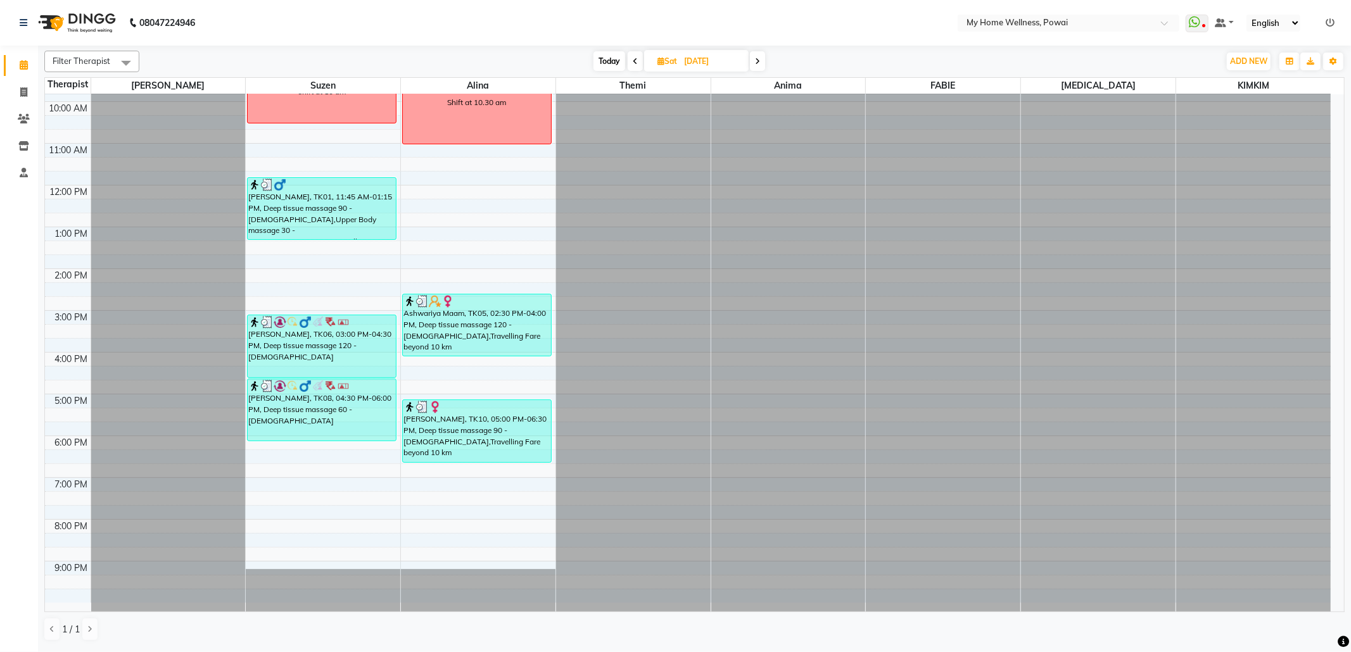
click at [763, 66] on span at bounding box center [757, 61] width 15 height 20
type input "[DATE]"
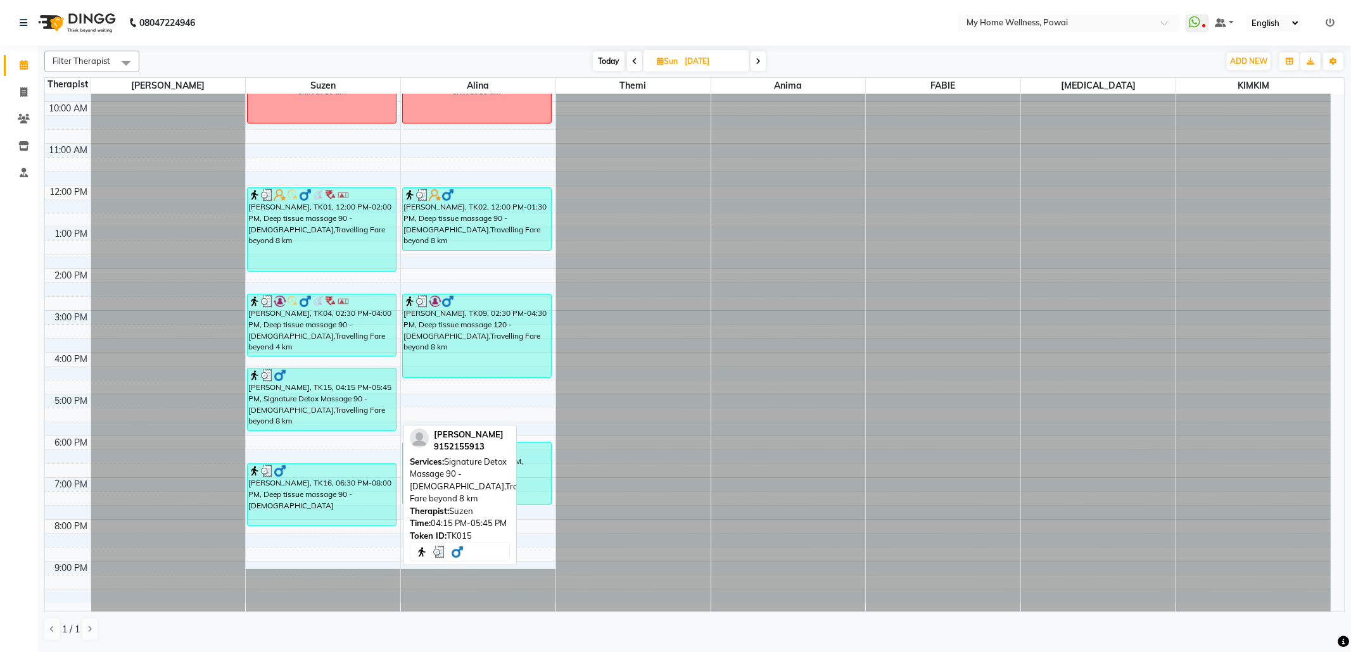
click at [313, 422] on div "[PERSON_NAME], TK15, 04:15 PM-05:45 PM, Signature Detox Massage 90 - [DEMOGRAPH…" at bounding box center [322, 400] width 148 height 62
select select "3"
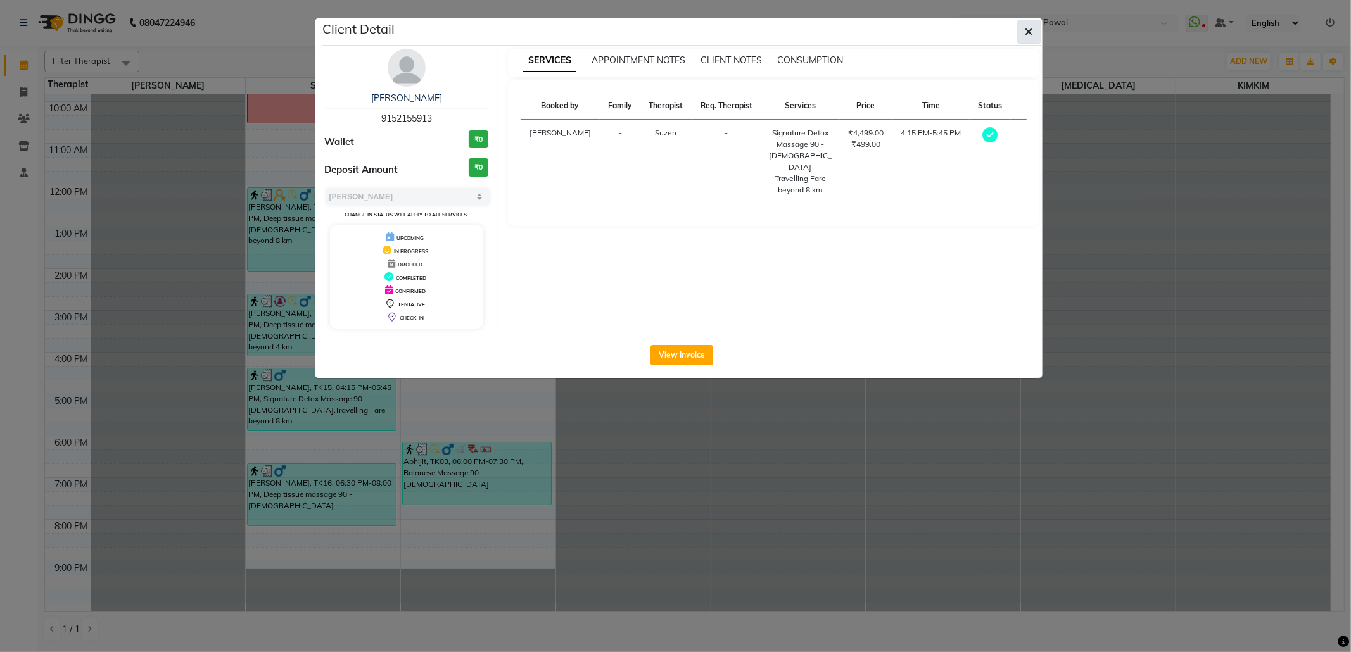
click at [1026, 34] on icon "button" at bounding box center [1030, 32] width 8 height 10
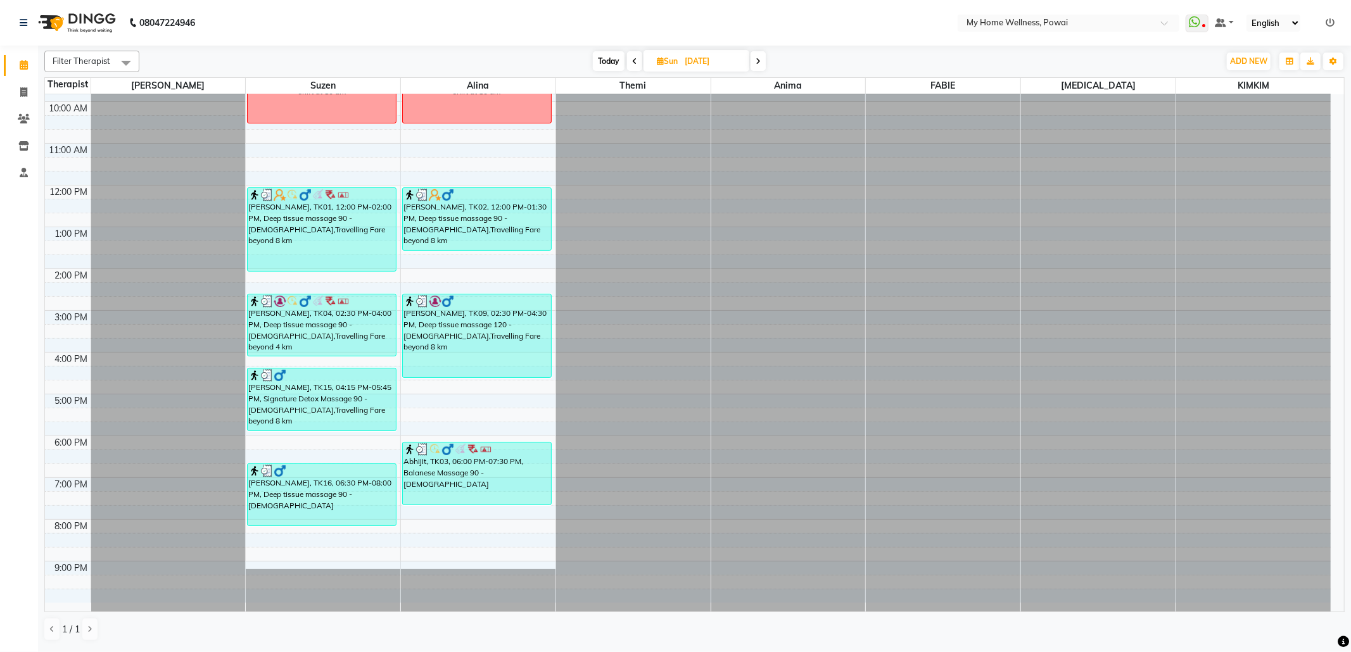
click at [758, 61] on icon at bounding box center [758, 62] width 5 height 8
type input "[DATE]"
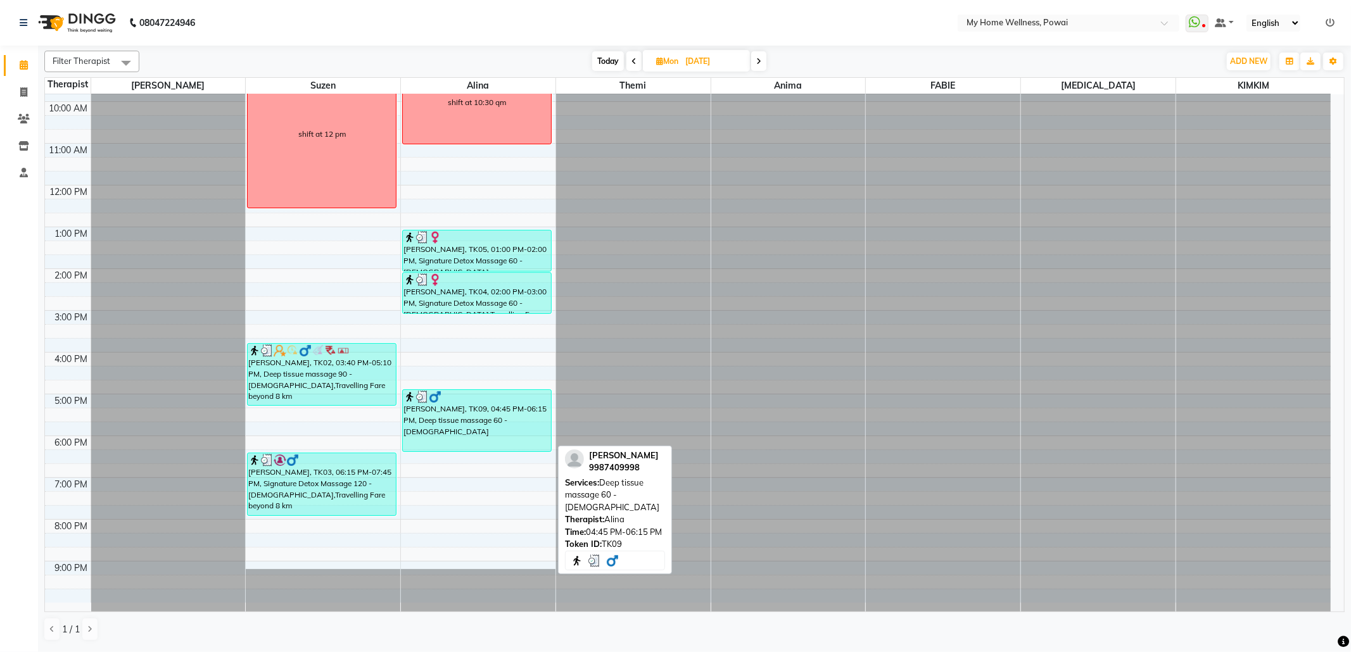
click at [462, 421] on div "[PERSON_NAME], TK09, 04:45 PM-06:15 PM, Deep tissue massage 60 - [DEMOGRAPHIC_D…" at bounding box center [477, 420] width 148 height 61
select select "3"
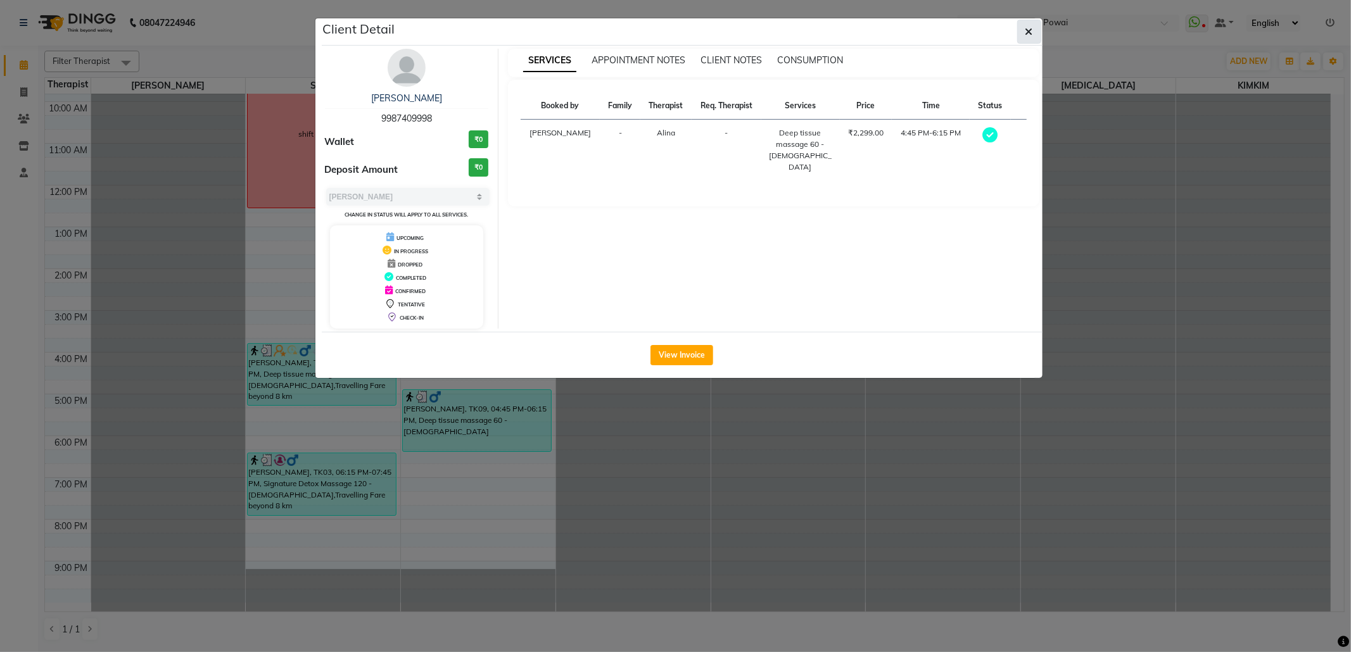
click at [1033, 32] on button "button" at bounding box center [1029, 32] width 24 height 24
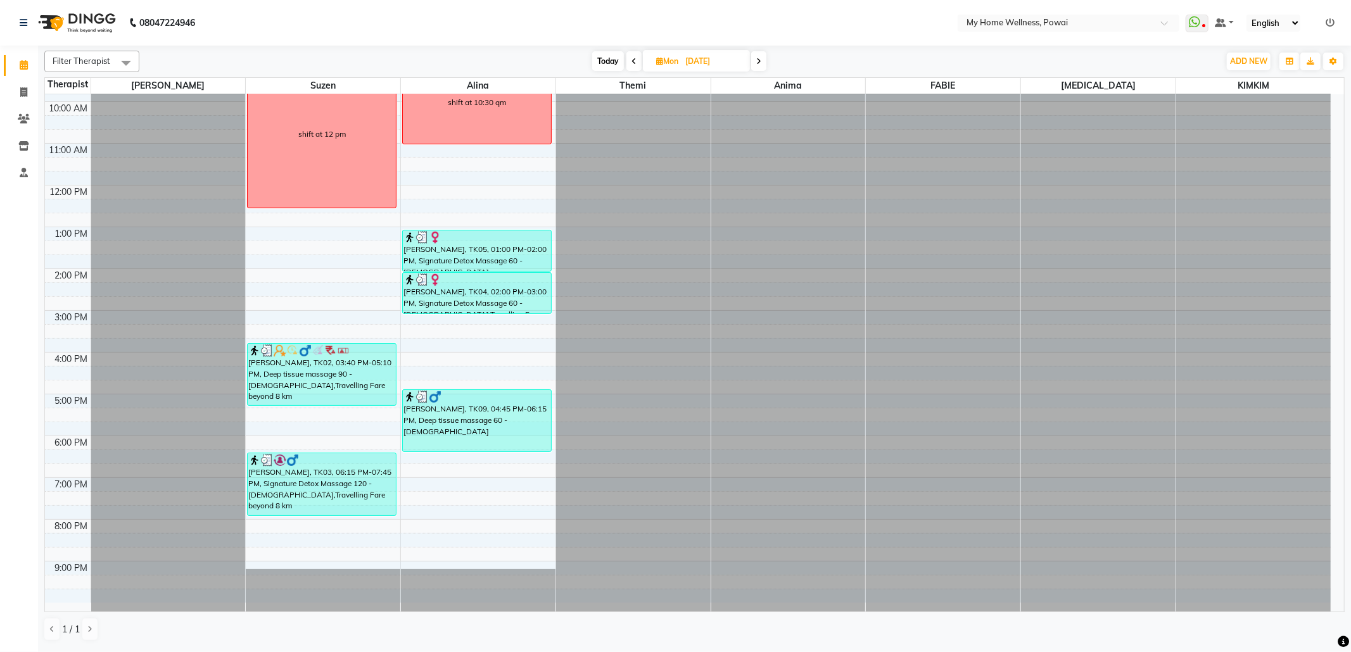
click at [763, 61] on span at bounding box center [758, 61] width 15 height 20
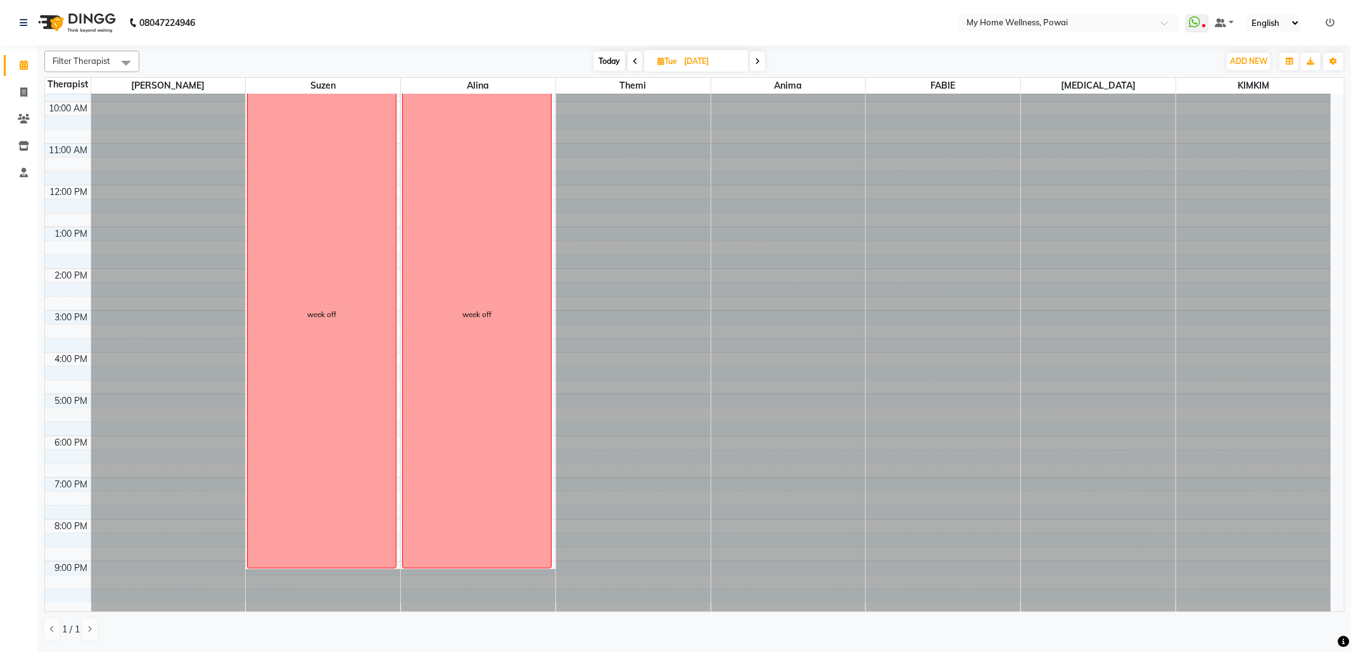
click at [756, 56] on span at bounding box center [757, 61] width 15 height 20
type input "[DATE]"
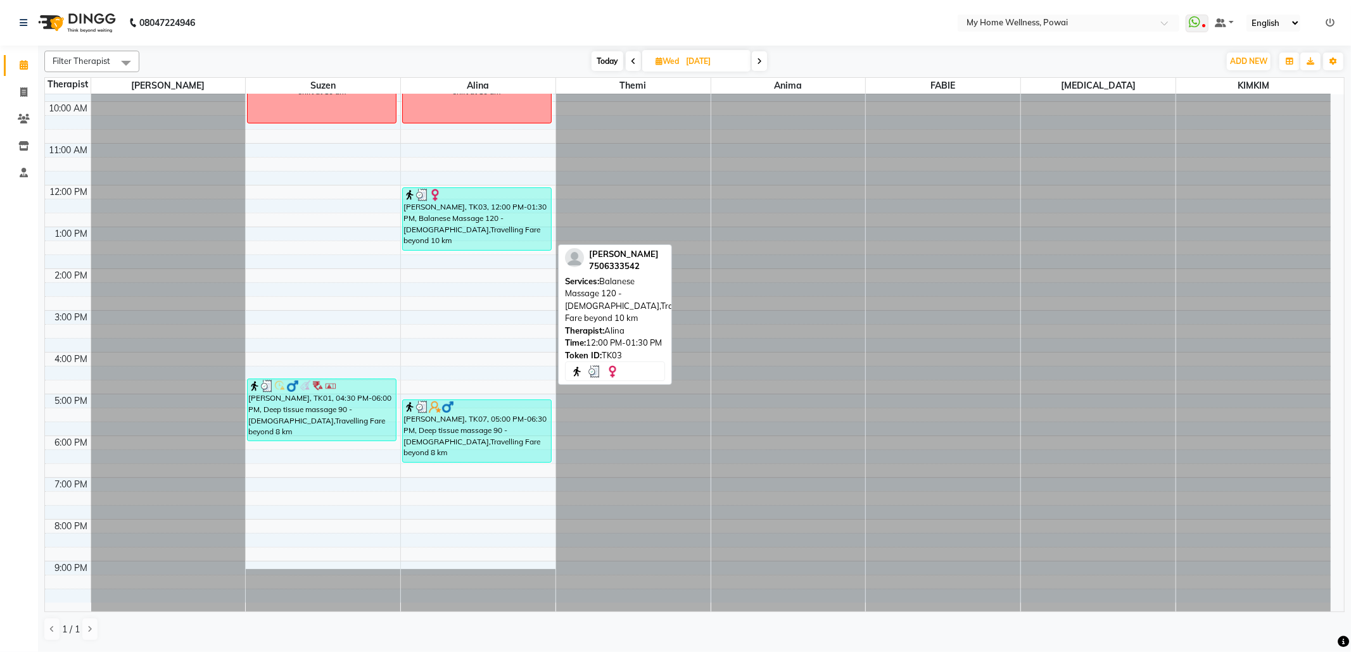
click at [487, 218] on div "[PERSON_NAME], TK03, 12:00 PM-01:30 PM, Balanese Massage 120 - [DEMOGRAPHIC_DAT…" at bounding box center [477, 219] width 148 height 62
select select "3"
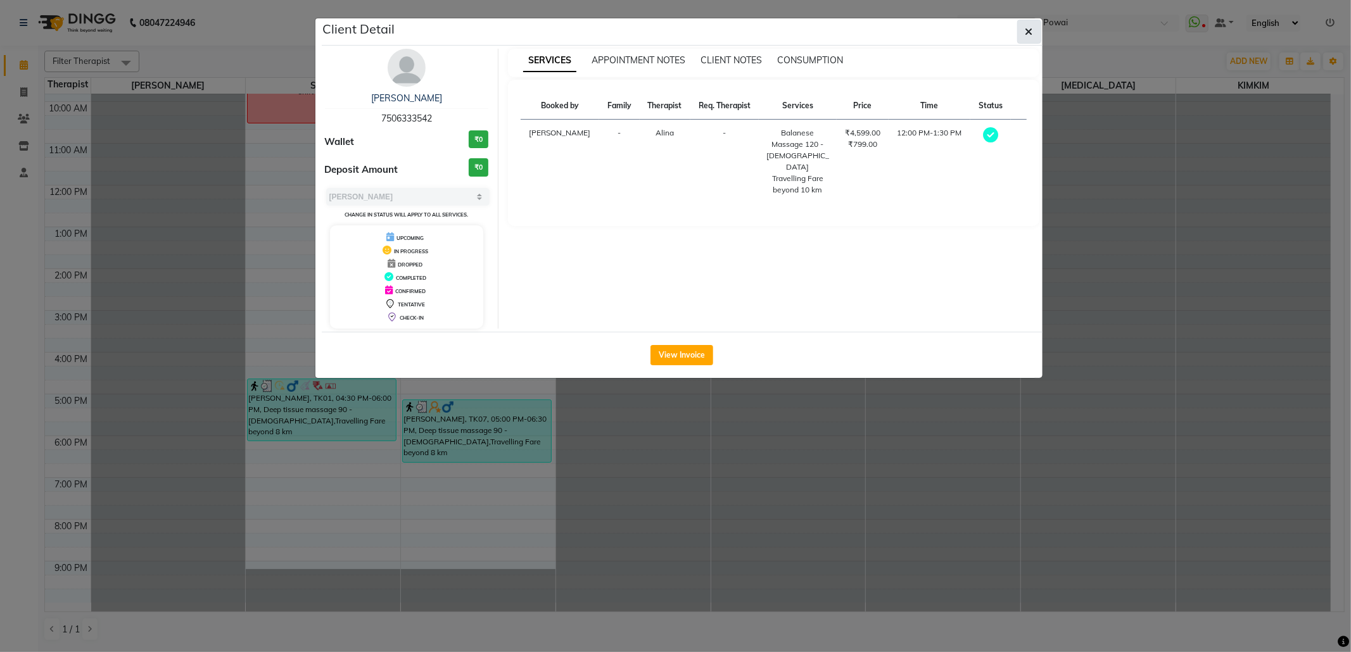
click at [1035, 31] on button "button" at bounding box center [1029, 32] width 24 height 24
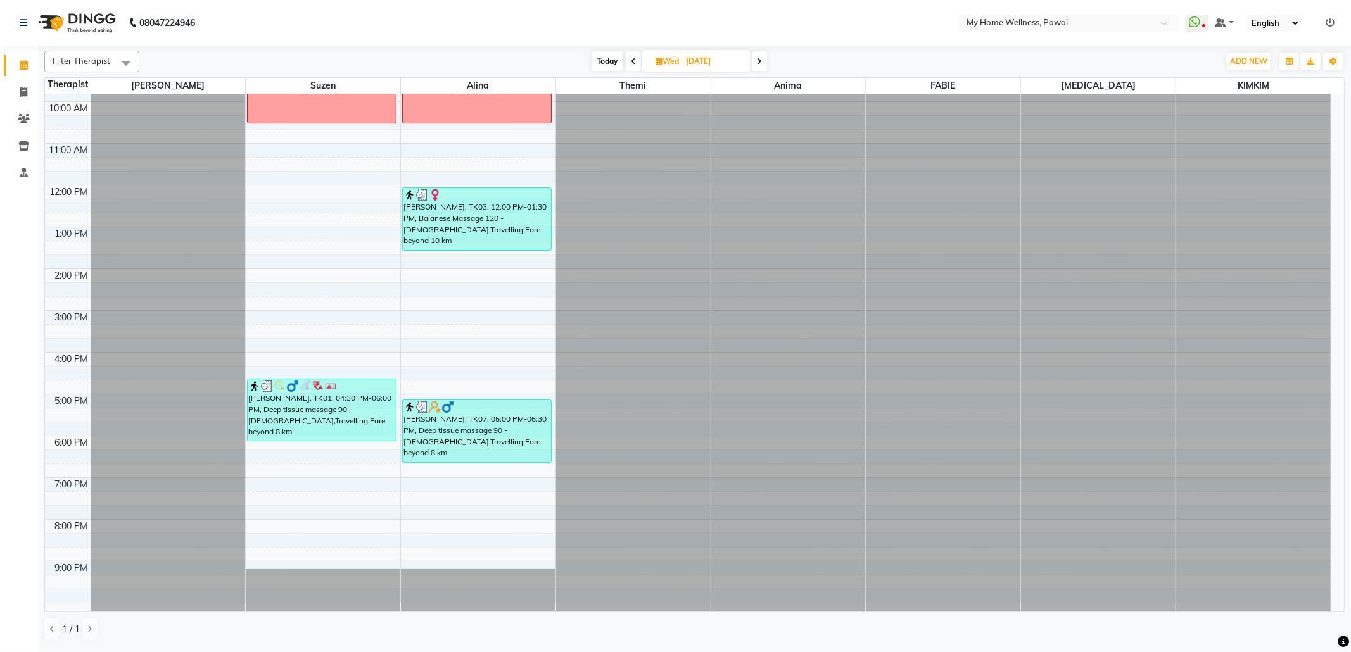
click at [763, 65] on span at bounding box center [759, 61] width 15 height 20
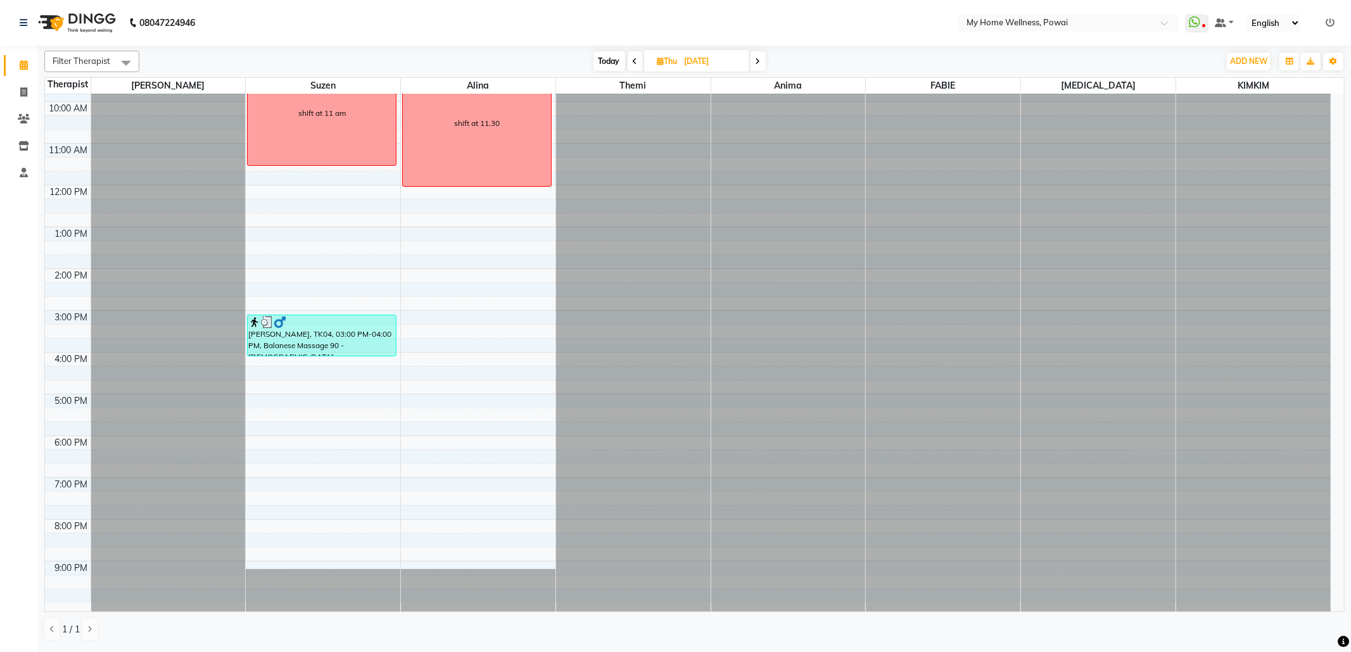
click at [763, 65] on span at bounding box center [758, 61] width 15 height 20
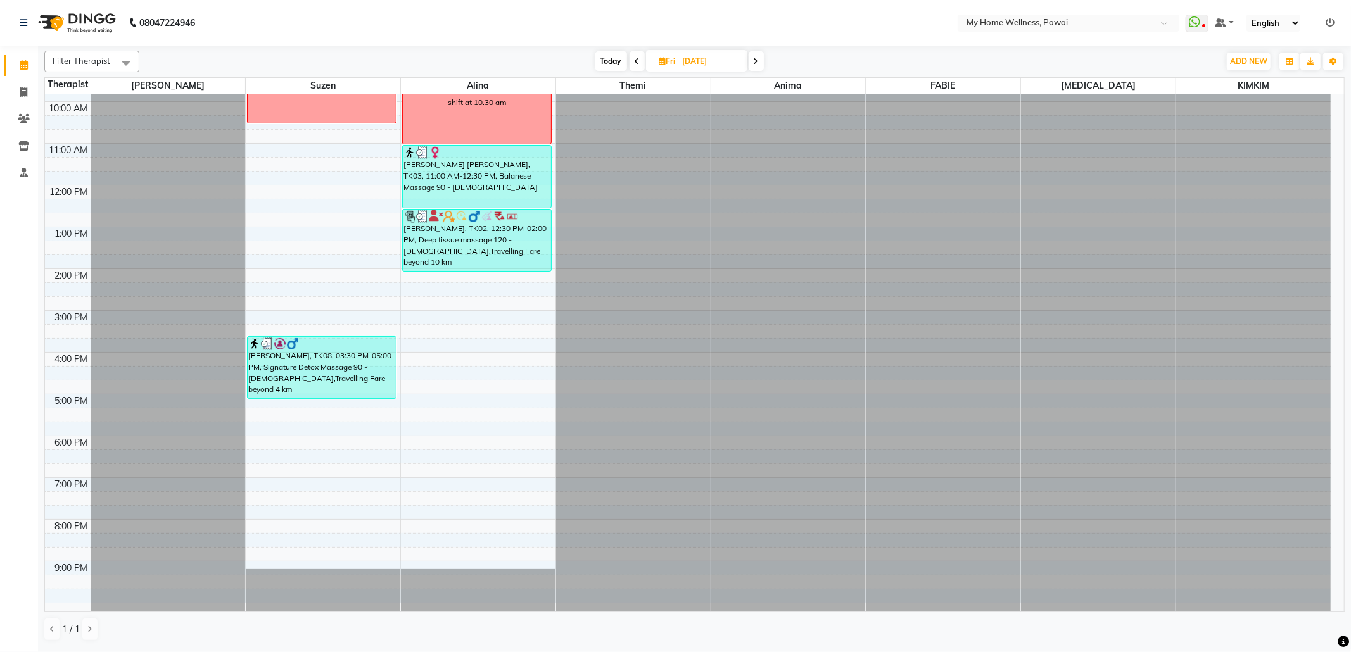
click at [763, 65] on span at bounding box center [756, 61] width 15 height 20
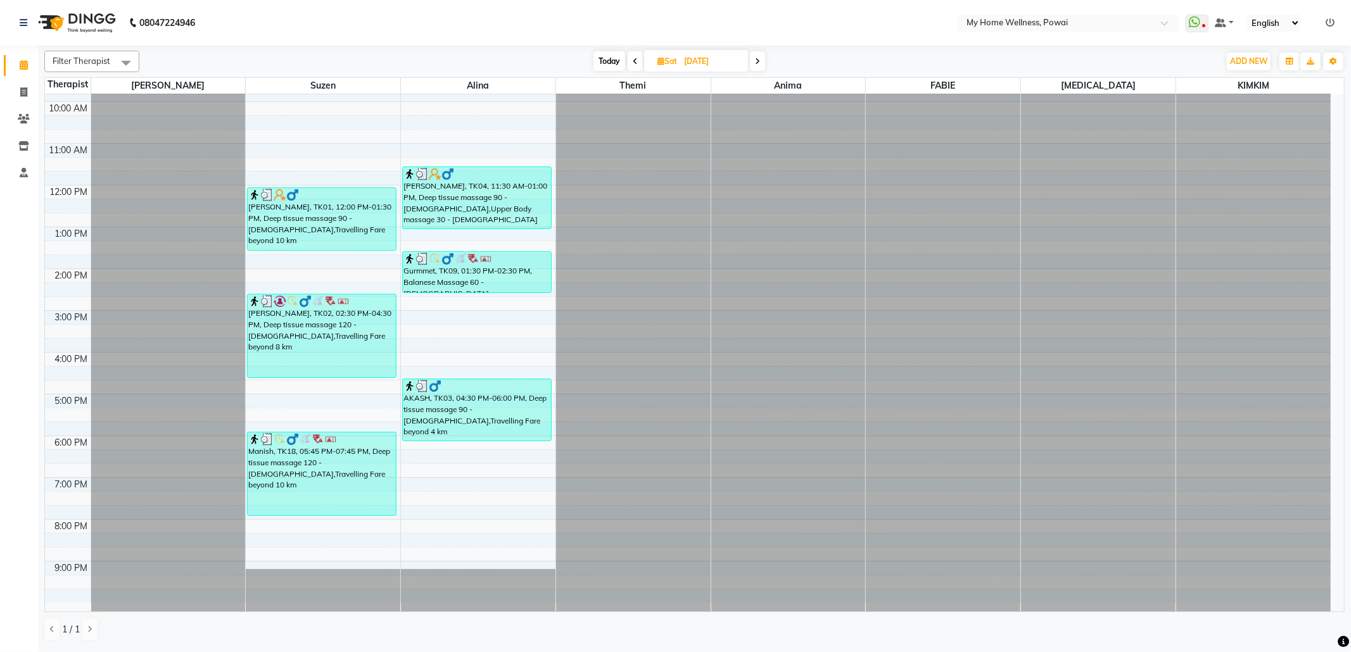
click at [763, 65] on span at bounding box center [757, 61] width 15 height 20
type input "[DATE]"
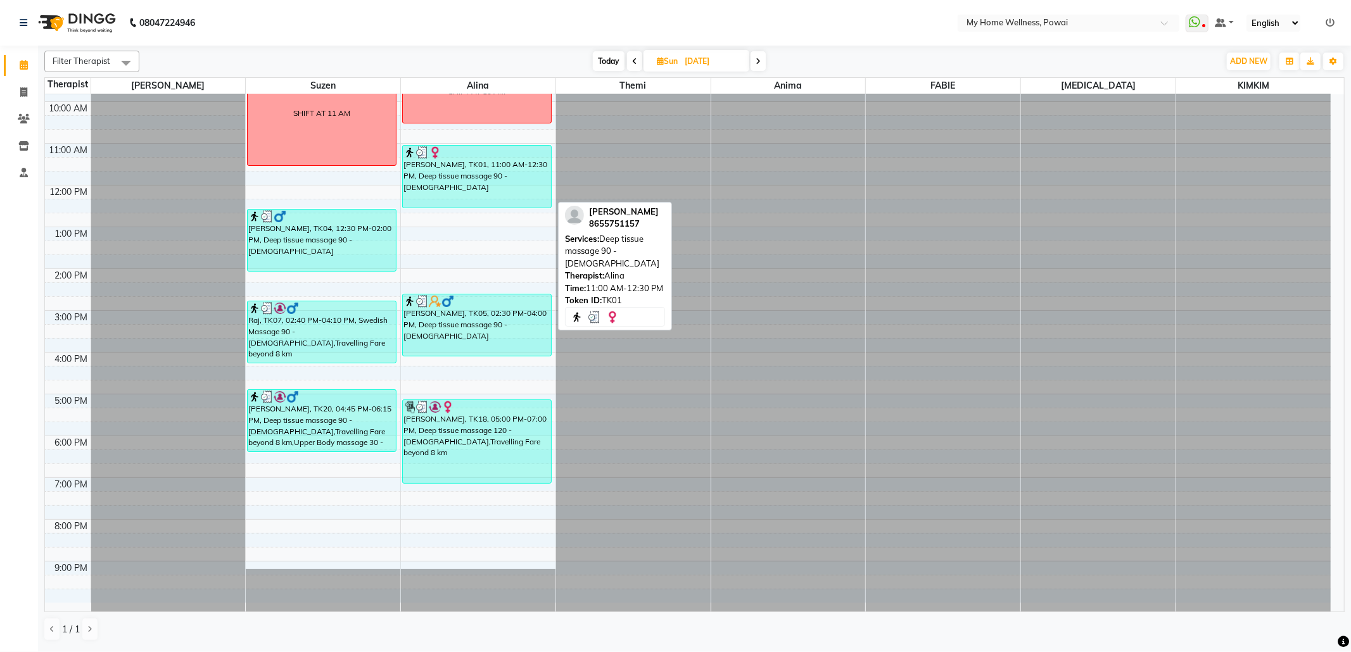
click at [500, 175] on div "[PERSON_NAME], TK01, 11:00 AM-12:30 PM, Deep tissue massage 90 - [DEMOGRAPHIC_D…" at bounding box center [477, 177] width 148 height 62
select select "3"
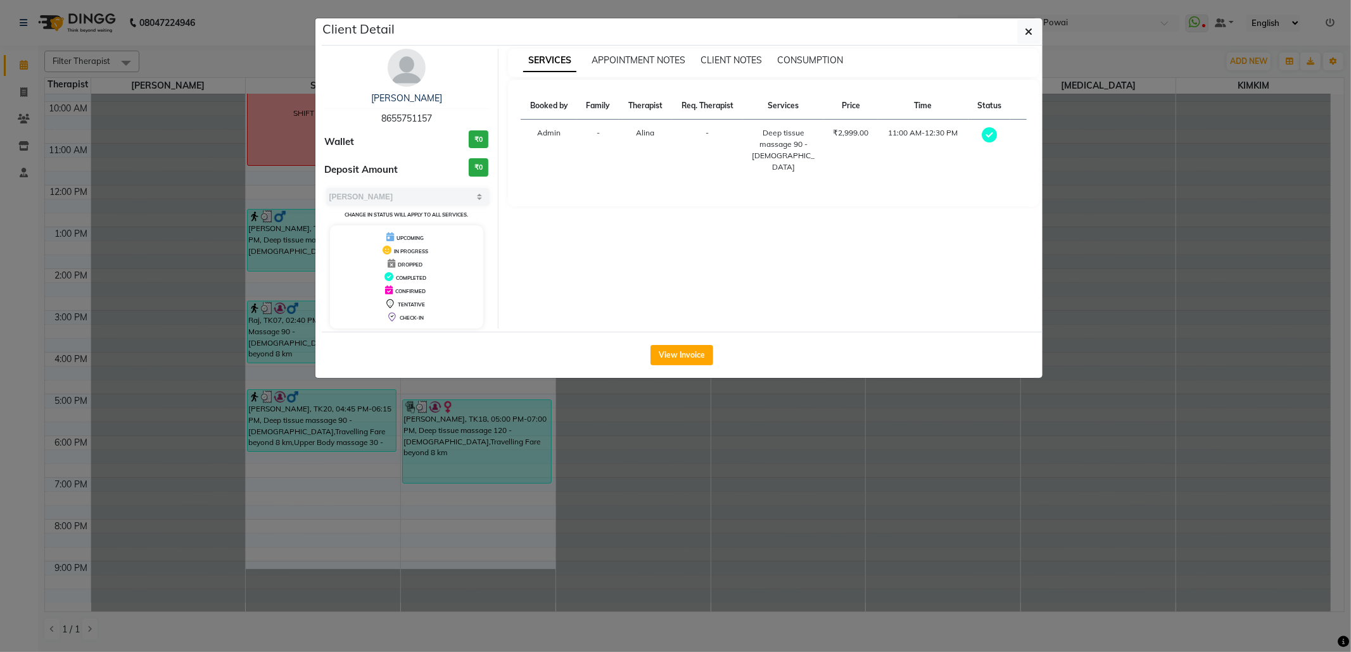
click at [1019, 9] on ngb-modal-window "Client Detail Tokine Kyuhara 8655751157 Wallet ₹0 Deposit Amount ₹0 Select MARK…" at bounding box center [675, 326] width 1351 height 652
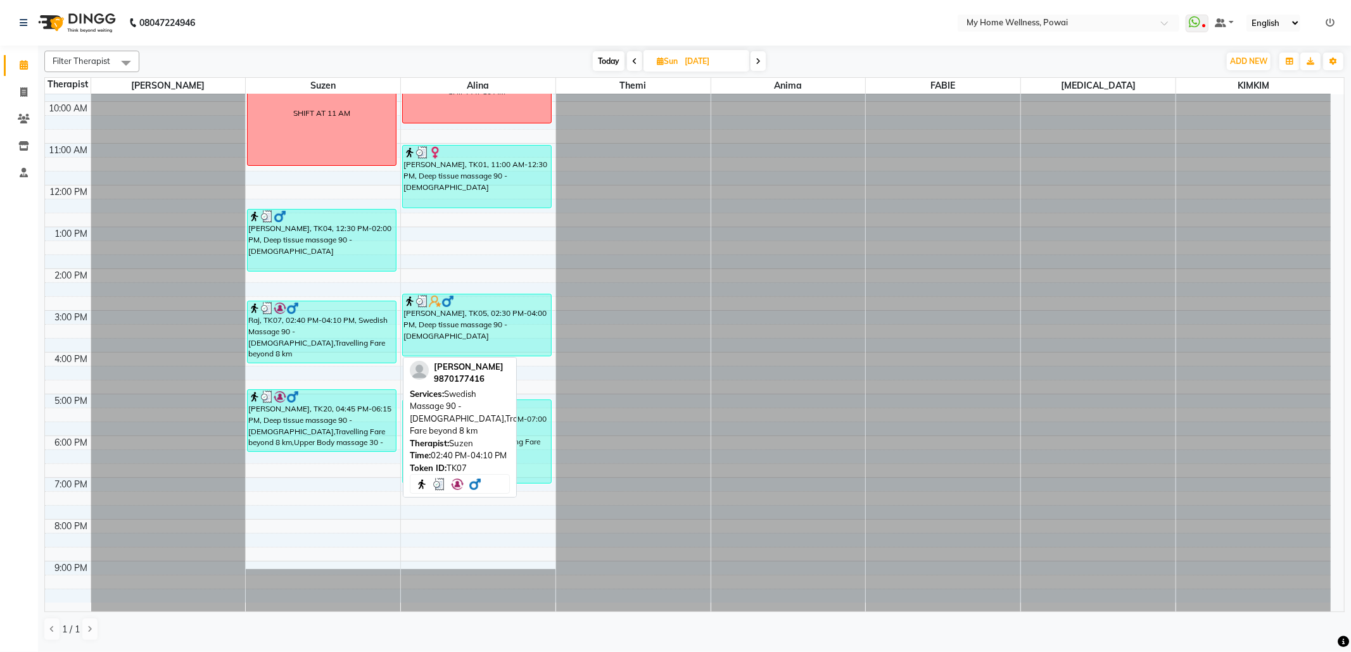
click at [330, 343] on div "Raj, TK07, 02:40 PM-04:10 PM, Swedish Massage 90 - [DEMOGRAPHIC_DATA],Travellin…" at bounding box center [322, 332] width 148 height 61
select select "3"
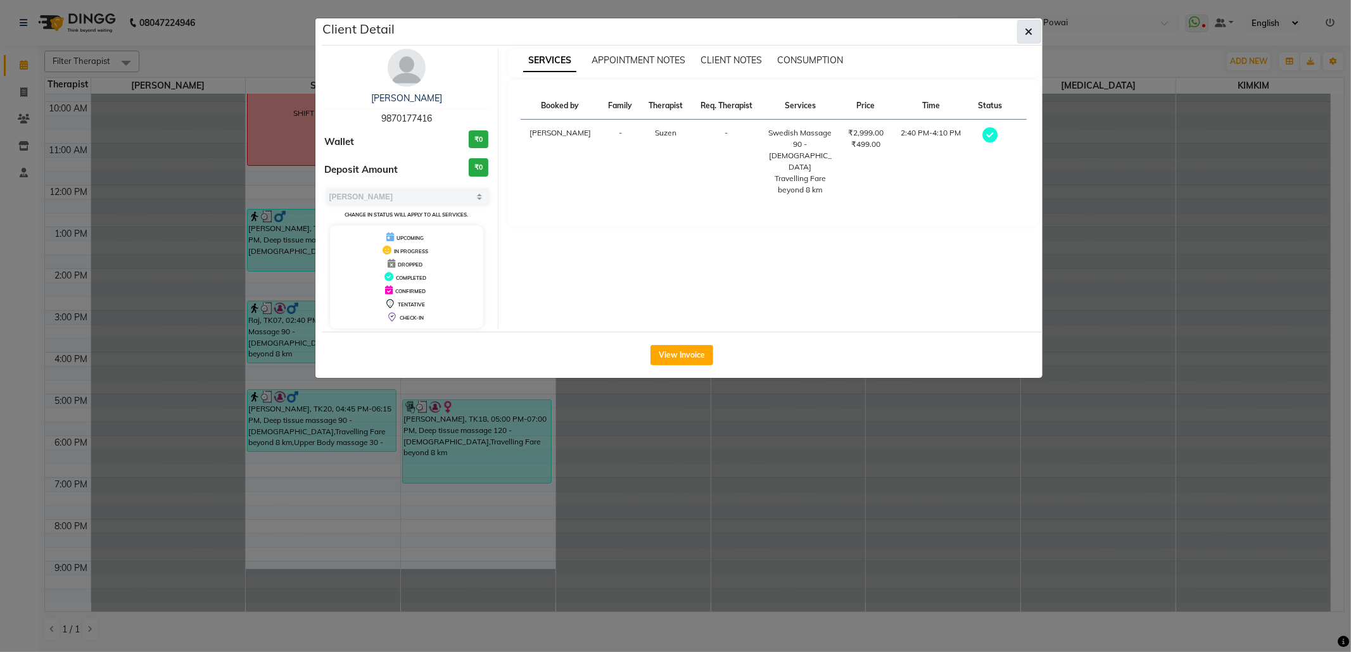
click at [1026, 30] on icon "button" at bounding box center [1030, 32] width 8 height 10
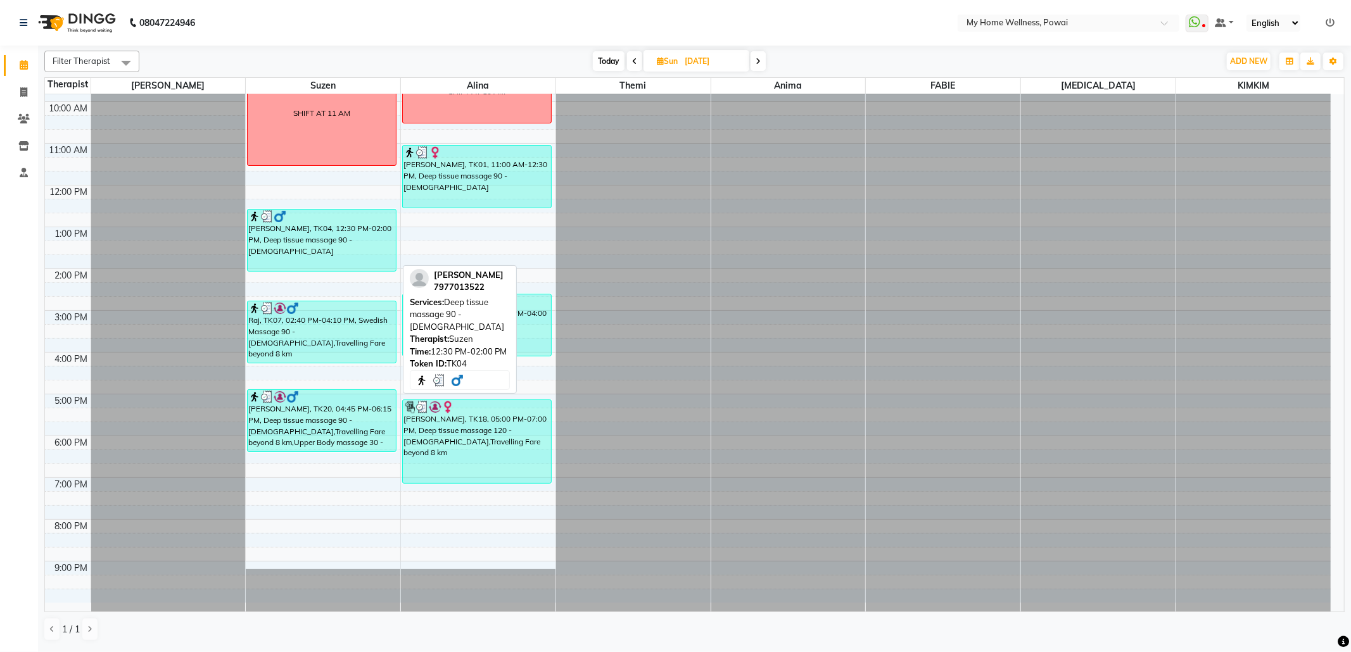
click at [356, 247] on div "[PERSON_NAME], TK04, 12:30 PM-02:00 PM, Deep tissue massage 90 - [DEMOGRAPHIC_D…" at bounding box center [322, 240] width 148 height 61
select select "3"
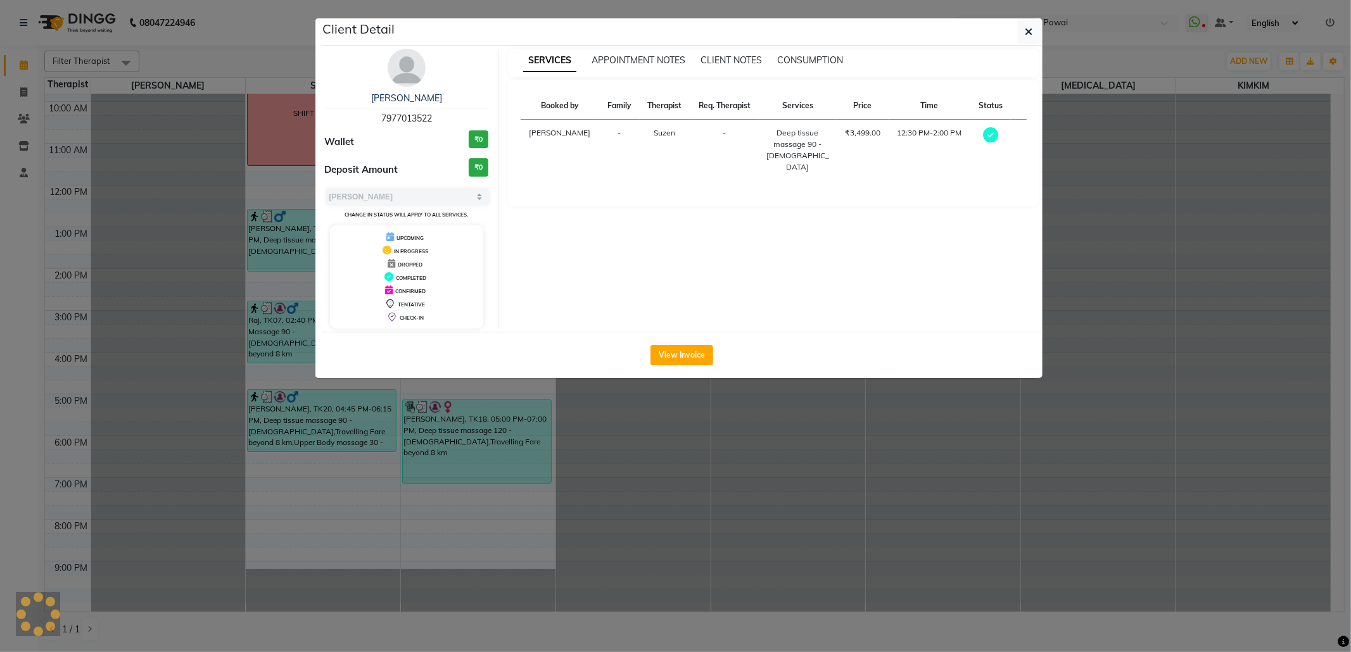
click at [424, 100] on div "[PERSON_NAME]" at bounding box center [407, 98] width 164 height 13
click at [421, 100] on link "[PERSON_NAME]" at bounding box center [406, 97] width 71 height 11
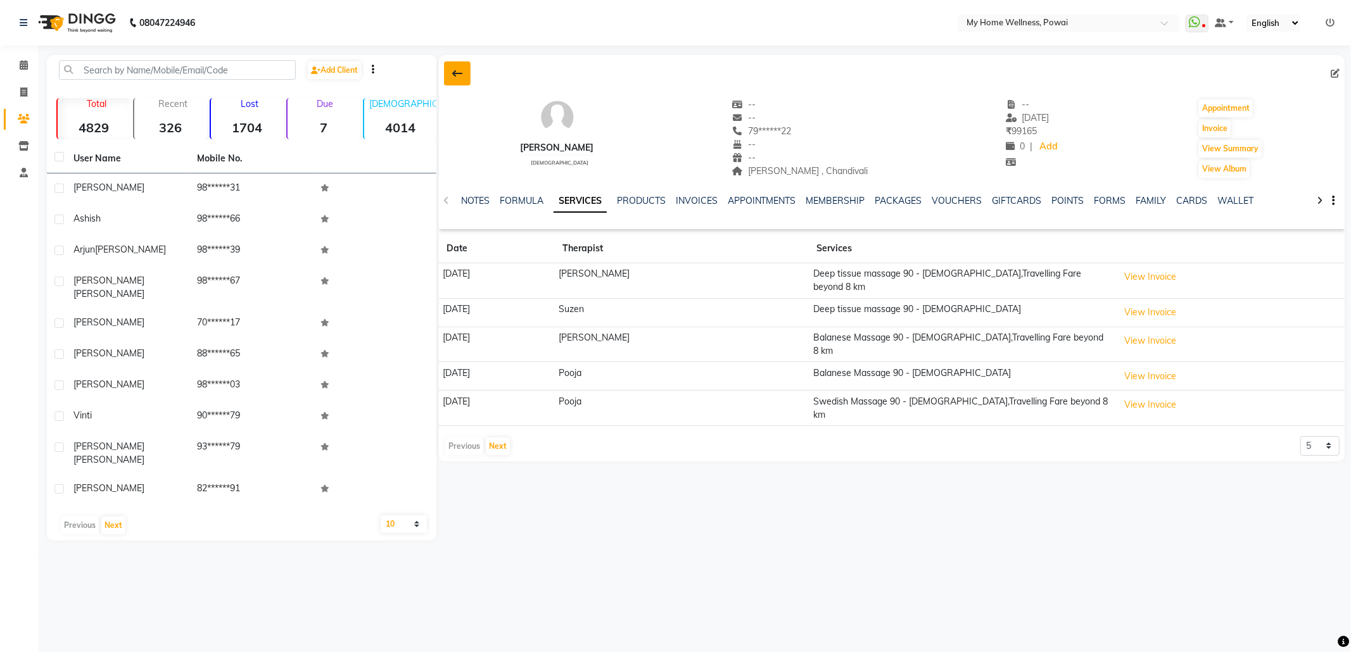
click at [468, 71] on button at bounding box center [457, 73] width 27 height 24
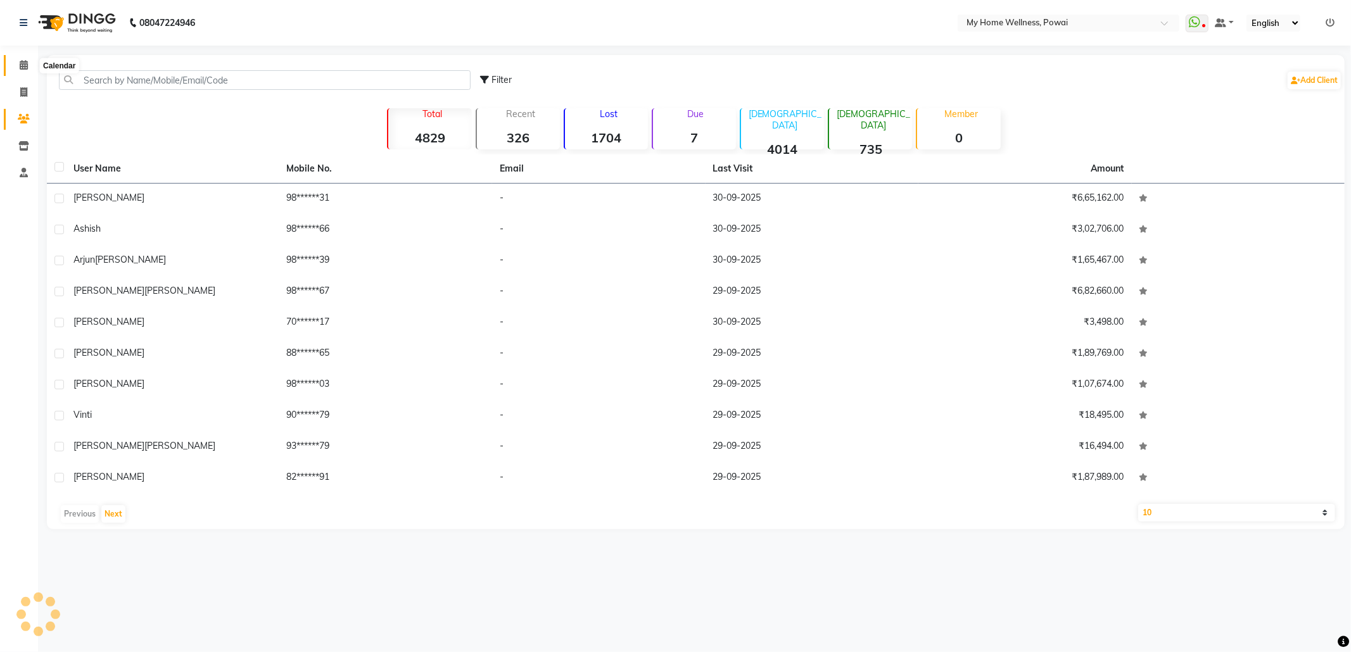
click at [21, 67] on icon at bounding box center [24, 65] width 8 height 10
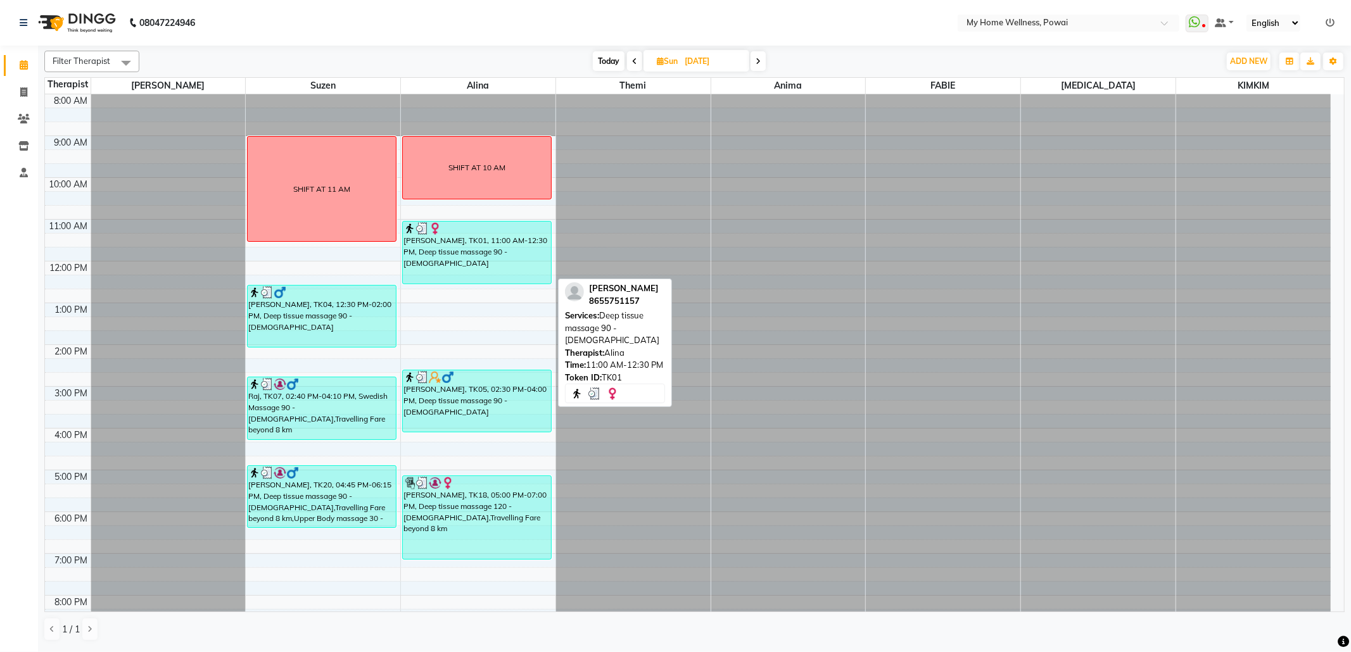
click at [455, 269] on div "[PERSON_NAME], TK01, 11:00 AM-12:30 PM, Deep tissue massage 90 - [DEMOGRAPHIC_D…" at bounding box center [477, 253] width 148 height 62
select select "3"
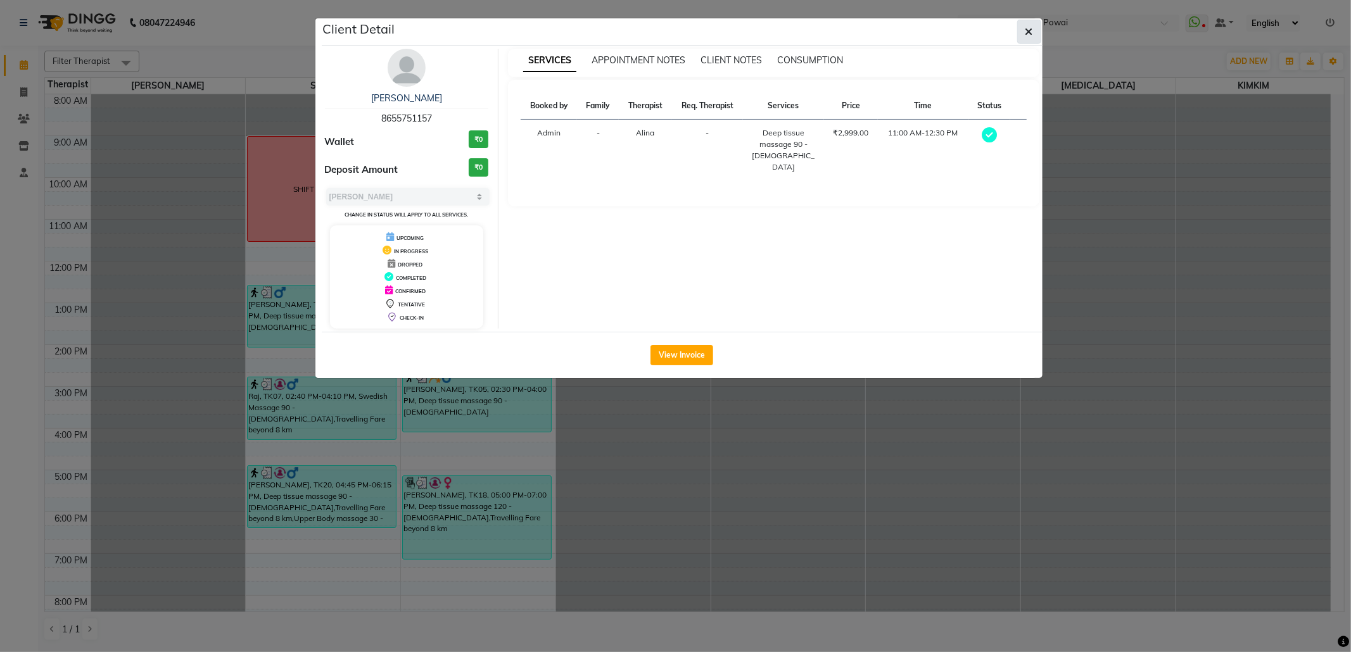
click at [1034, 25] on button "button" at bounding box center [1029, 32] width 24 height 24
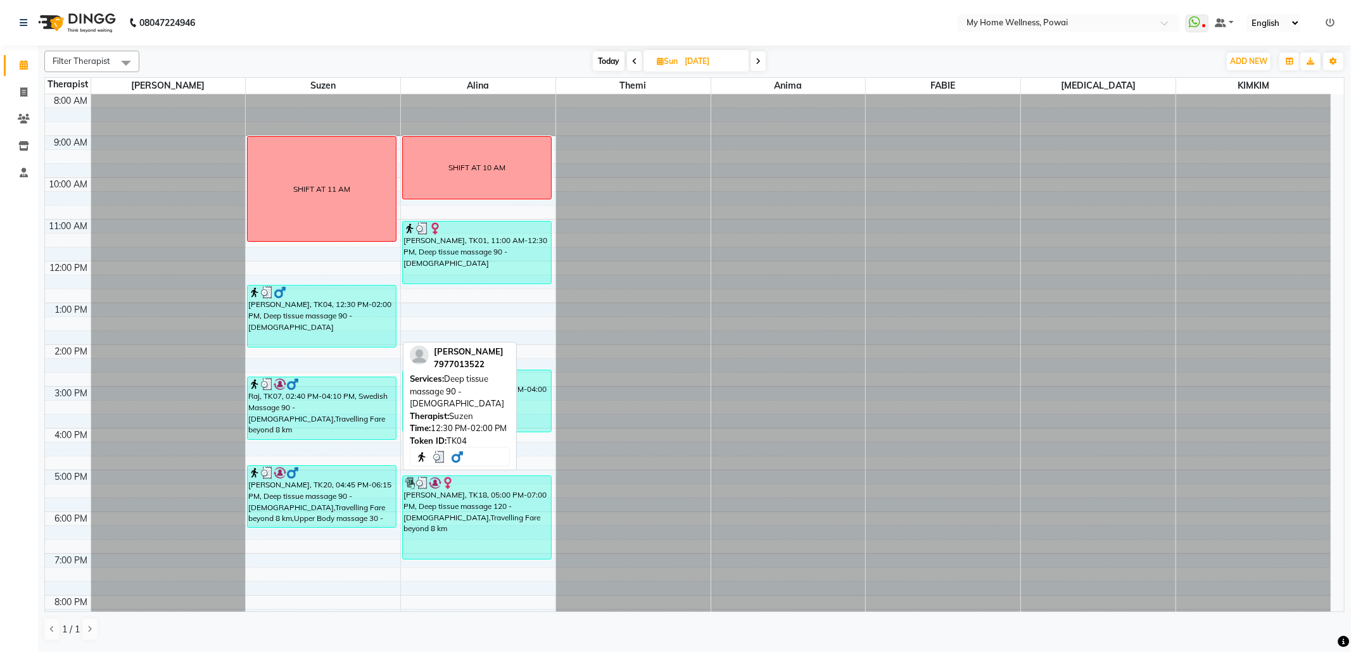
click at [310, 327] on div "[PERSON_NAME], TK04, 12:30 PM-02:00 PM, Deep tissue massage 90 - [DEMOGRAPHIC_D…" at bounding box center [322, 316] width 148 height 61
select select "3"
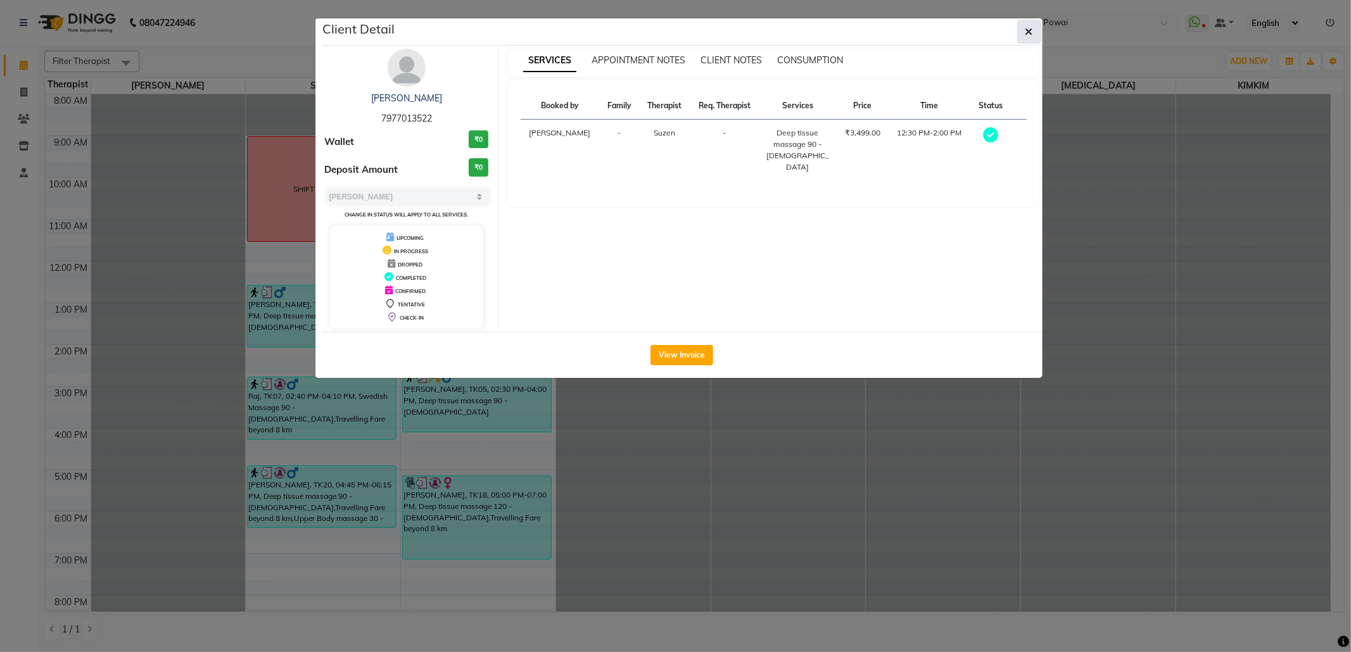
click at [1017, 23] on button "button" at bounding box center [1029, 32] width 24 height 24
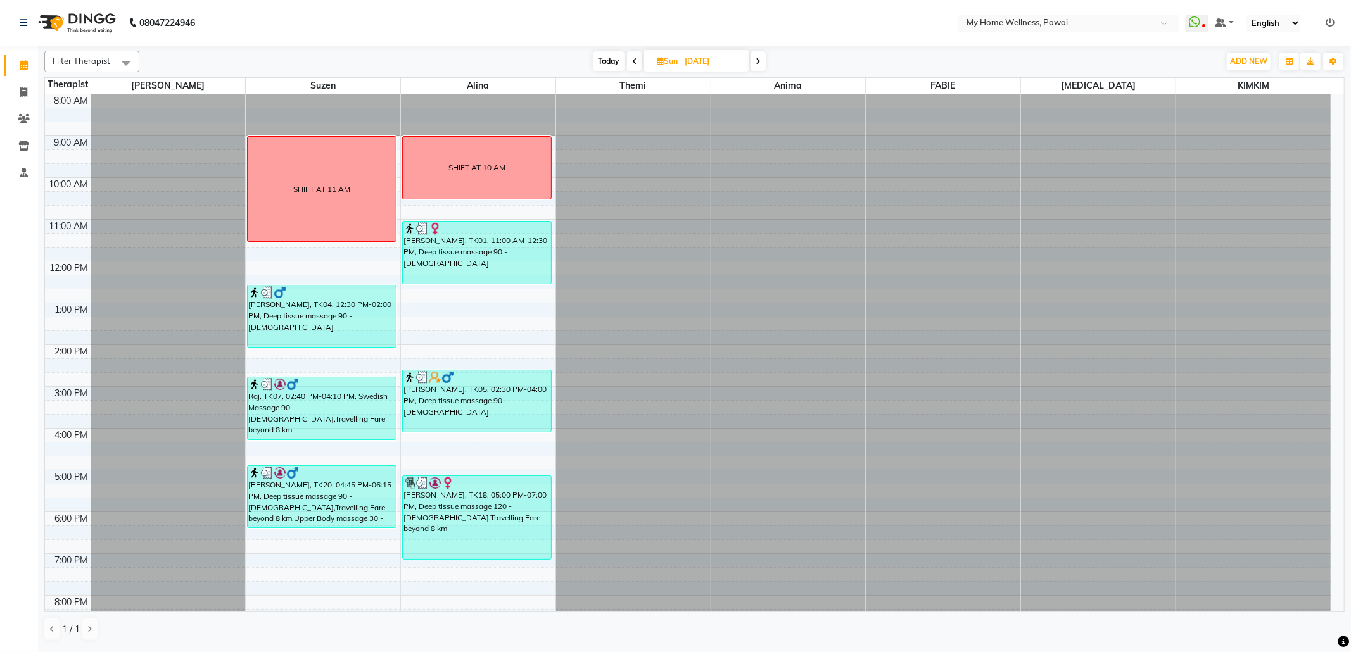
click at [756, 63] on icon at bounding box center [758, 62] width 5 height 8
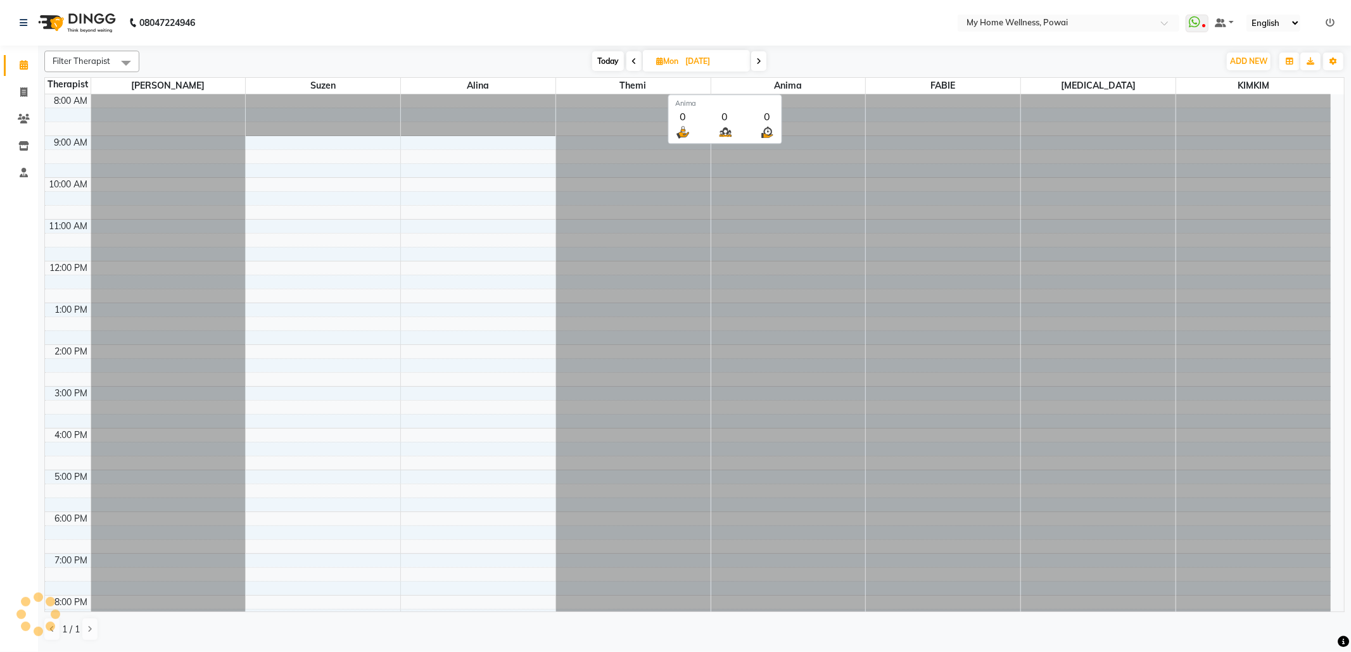
scroll to position [77, 0]
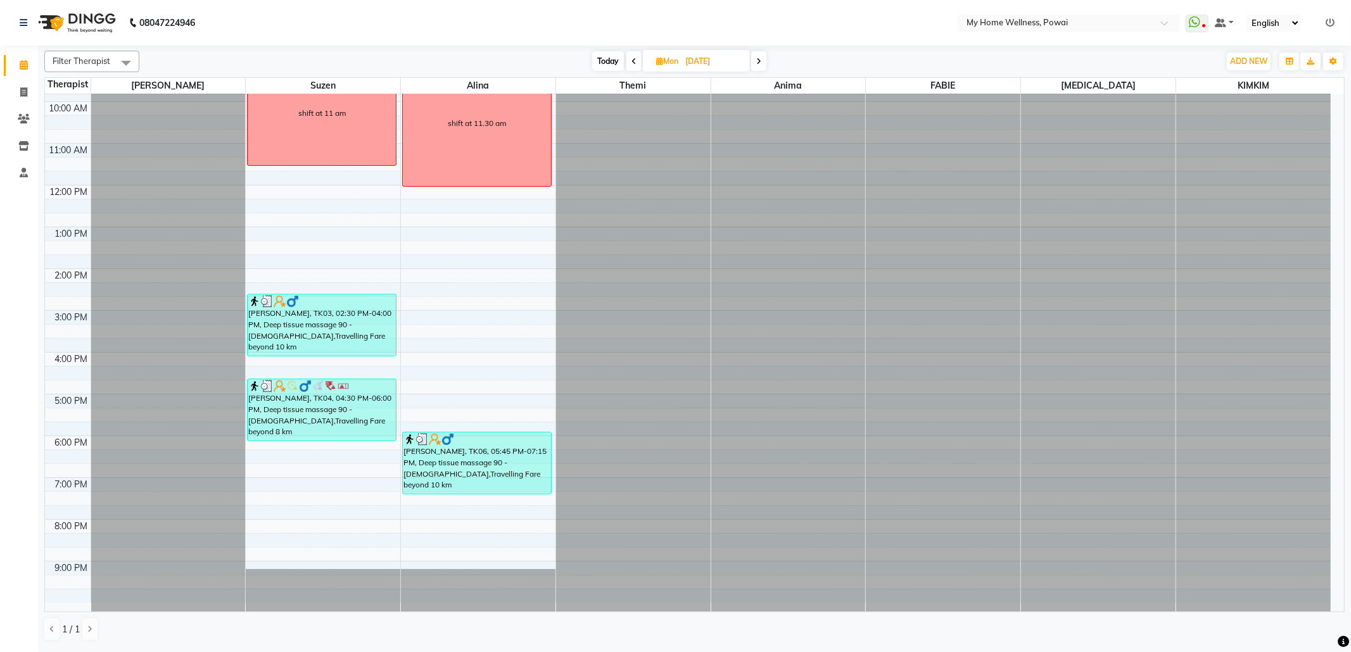
click at [770, 61] on div "[DATE] [DATE]" at bounding box center [679, 61] width 1067 height 19
click at [759, 62] on icon at bounding box center [758, 62] width 5 height 8
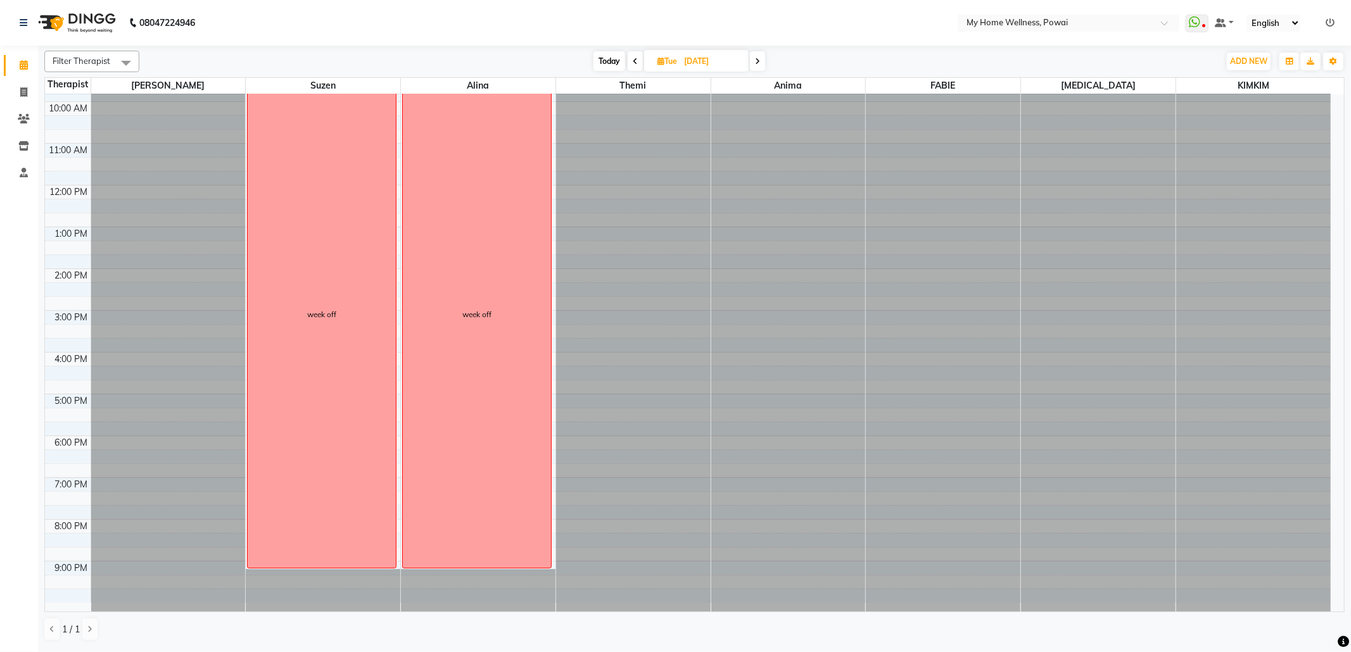
click at [758, 59] on icon at bounding box center [757, 62] width 5 height 8
type input "[DATE]"
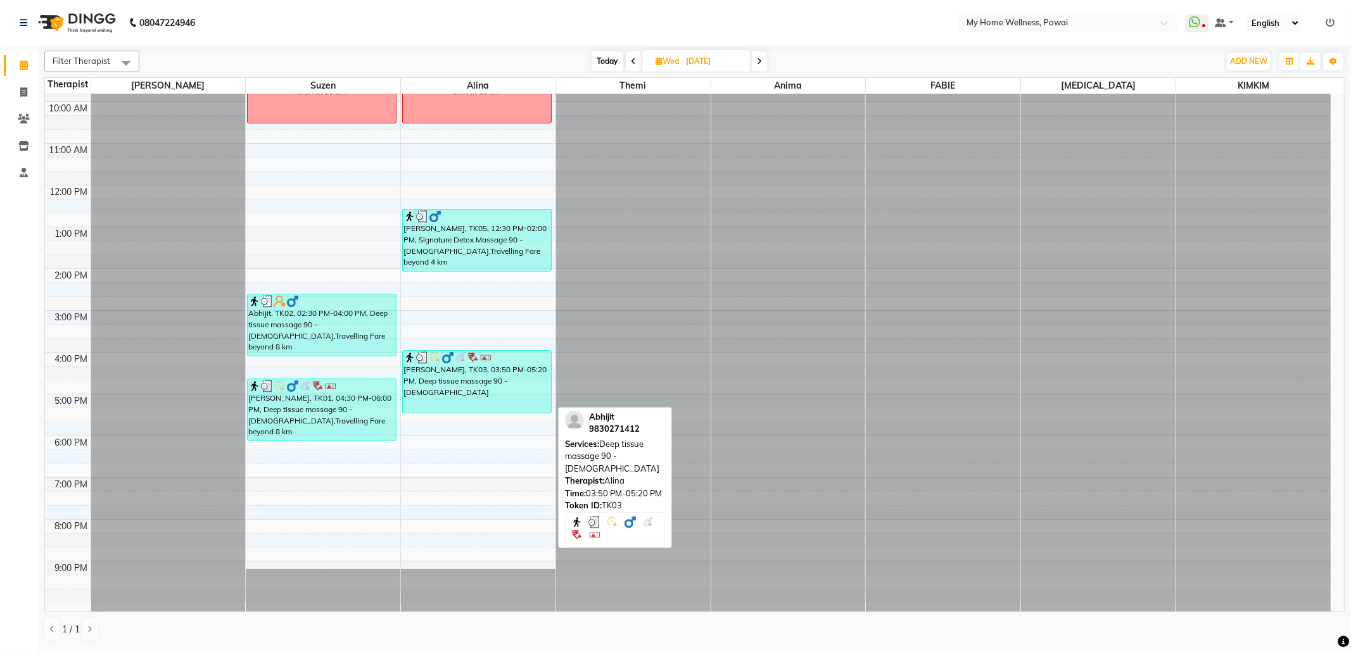
click at [436, 394] on div "[PERSON_NAME], TK03, 03:50 PM-05:20 PM, Deep tissue massage 90 - [DEMOGRAPHIC_D…" at bounding box center [477, 382] width 148 height 62
select select "3"
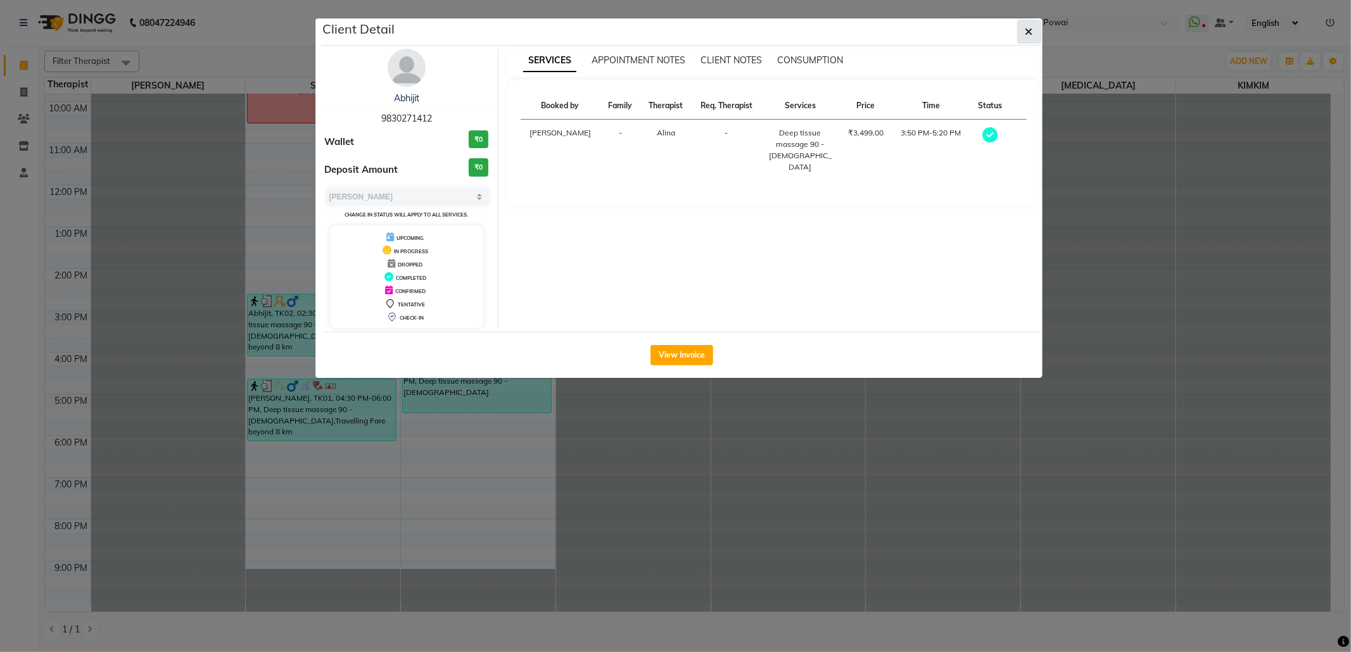
click at [1029, 21] on button "button" at bounding box center [1029, 32] width 24 height 24
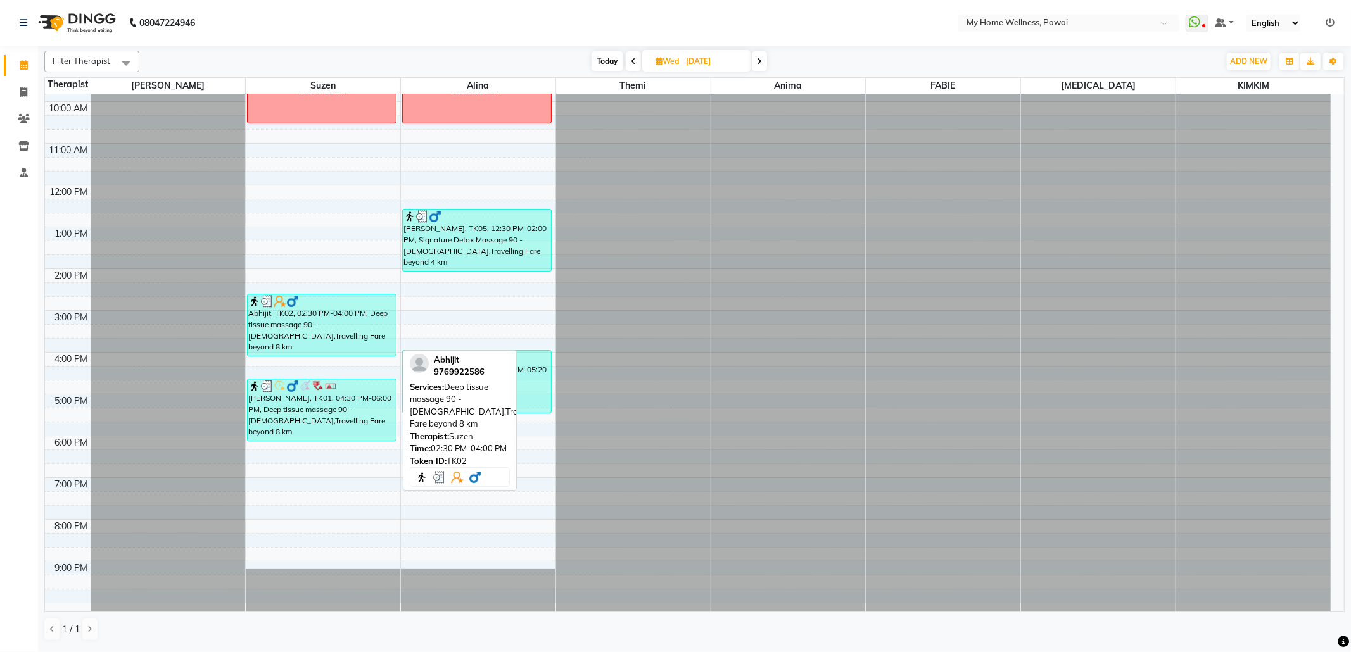
click at [299, 326] on div "Abhijit, TK02, 02:30 PM-04:00 PM, Deep tissue massage 90 - [DEMOGRAPHIC_DATA],T…" at bounding box center [322, 325] width 148 height 61
select select "3"
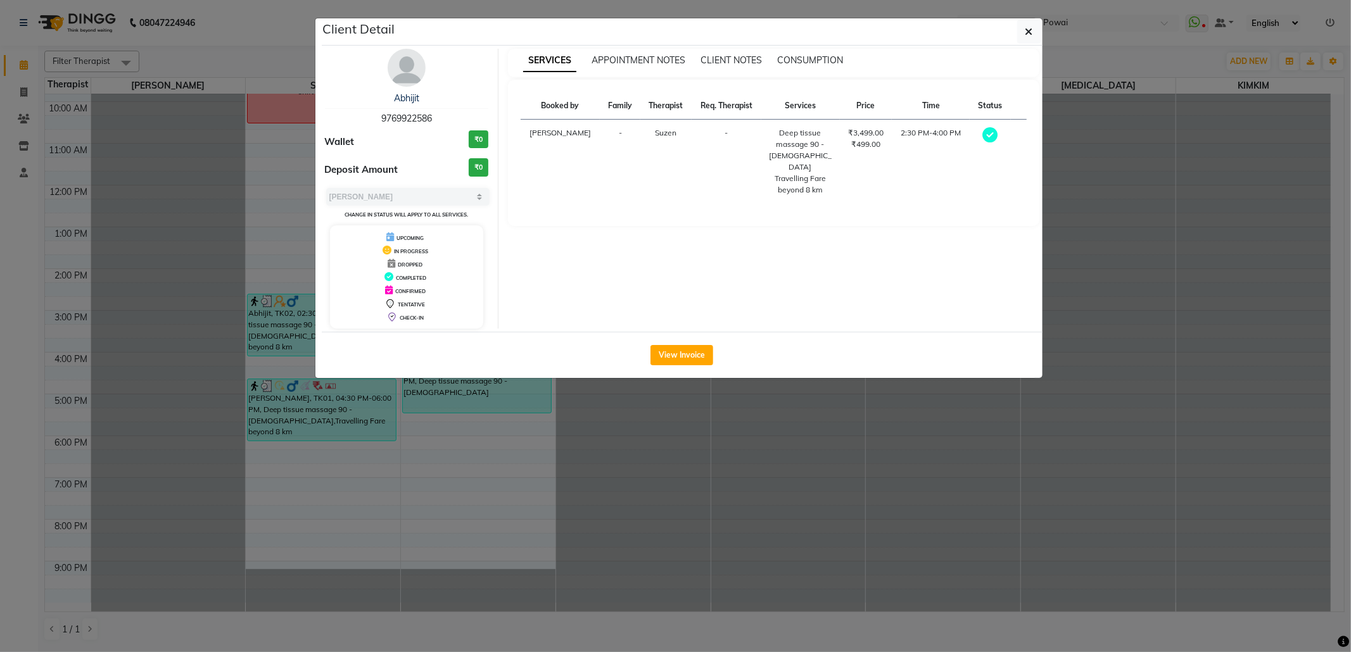
click at [1043, 32] on ngb-modal-window "Client Detail Abhijit 9769922586 Wallet ₹0 Deposit Amount ₹0 Select MARK DONE U…" at bounding box center [675, 326] width 1351 height 652
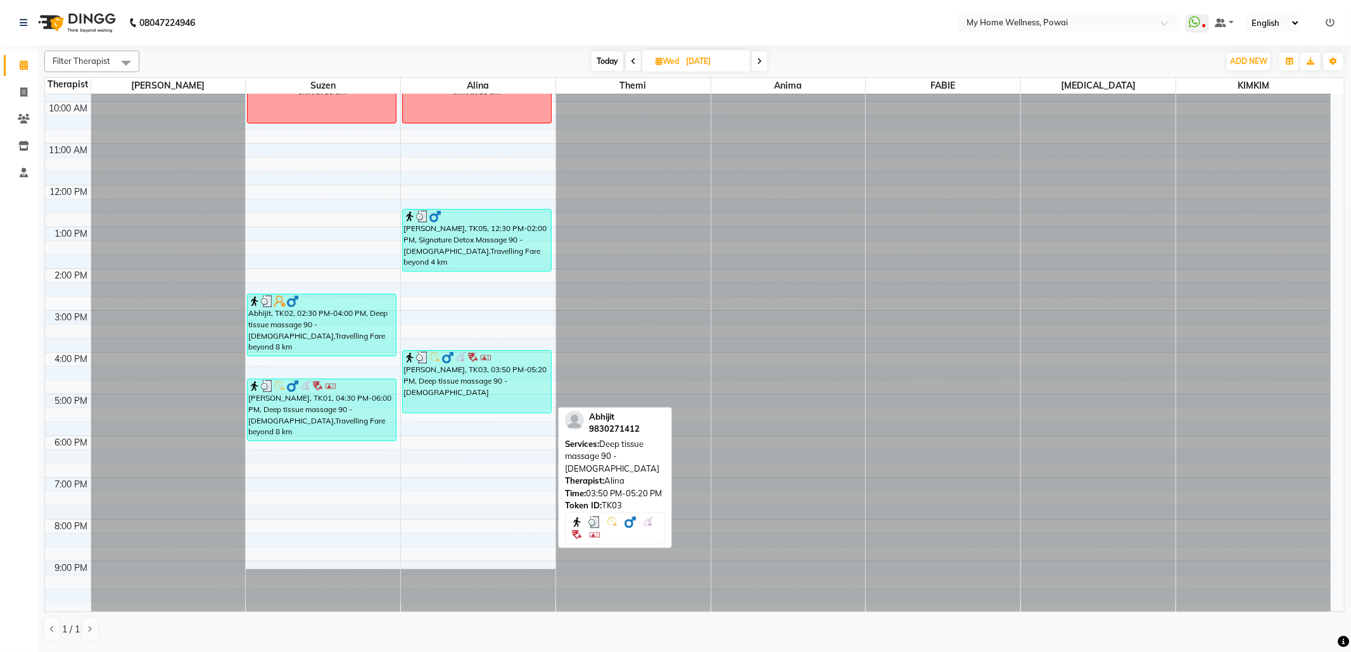
click at [439, 402] on div "[PERSON_NAME], TK03, 03:50 PM-05:20 PM, Deep tissue massage 90 - [DEMOGRAPHIC_D…" at bounding box center [477, 382] width 148 height 62
select select "3"
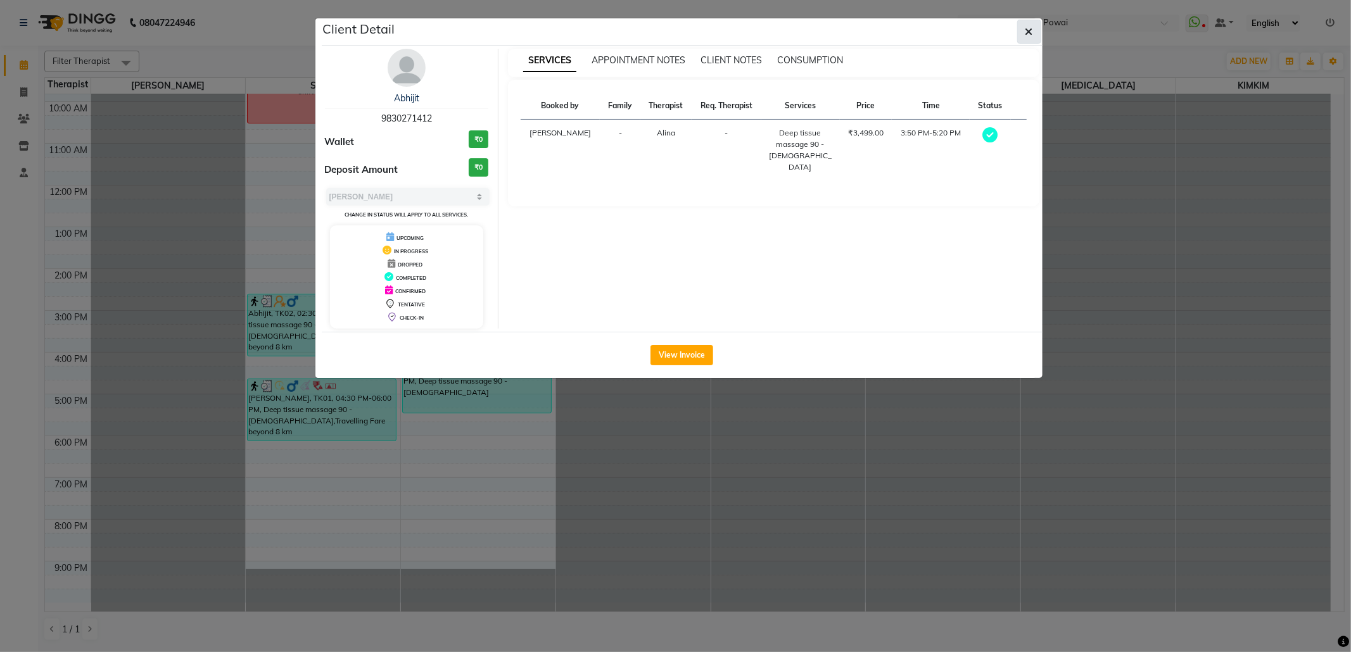
click at [1029, 34] on icon "button" at bounding box center [1030, 32] width 8 height 10
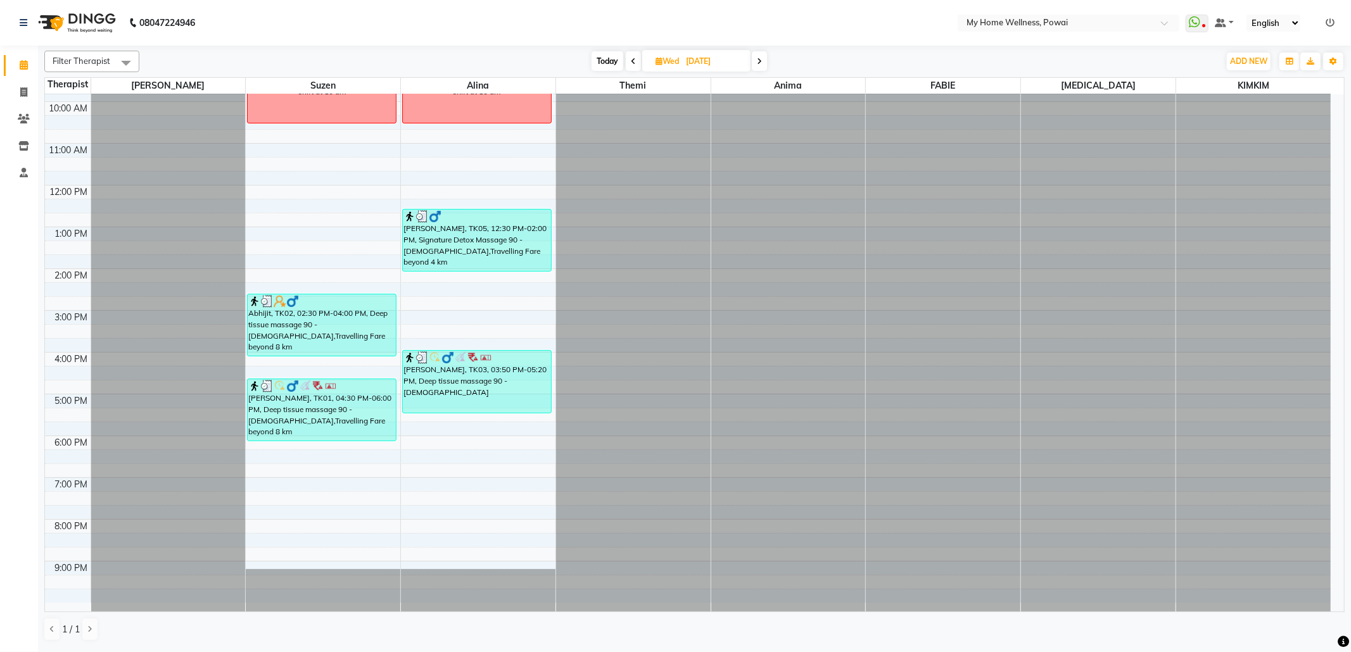
click at [768, 61] on div "[DATE] [DATE]" at bounding box center [679, 61] width 178 height 19
click at [761, 59] on icon at bounding box center [759, 62] width 5 height 8
type input "[DATE]"
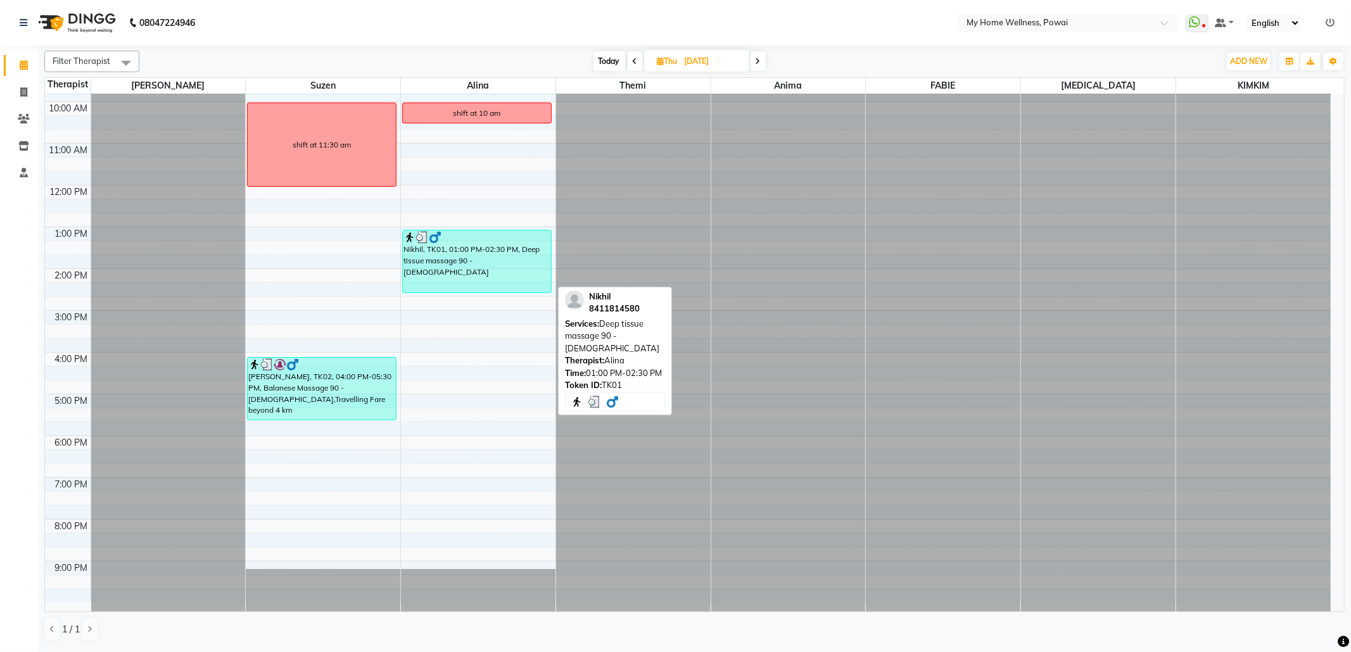
click at [476, 283] on div "Nikhil, TK01, 01:00 PM-02:30 PM, Deep tissue massage 90 - [DEMOGRAPHIC_DATA]" at bounding box center [477, 262] width 148 height 62
select select "3"
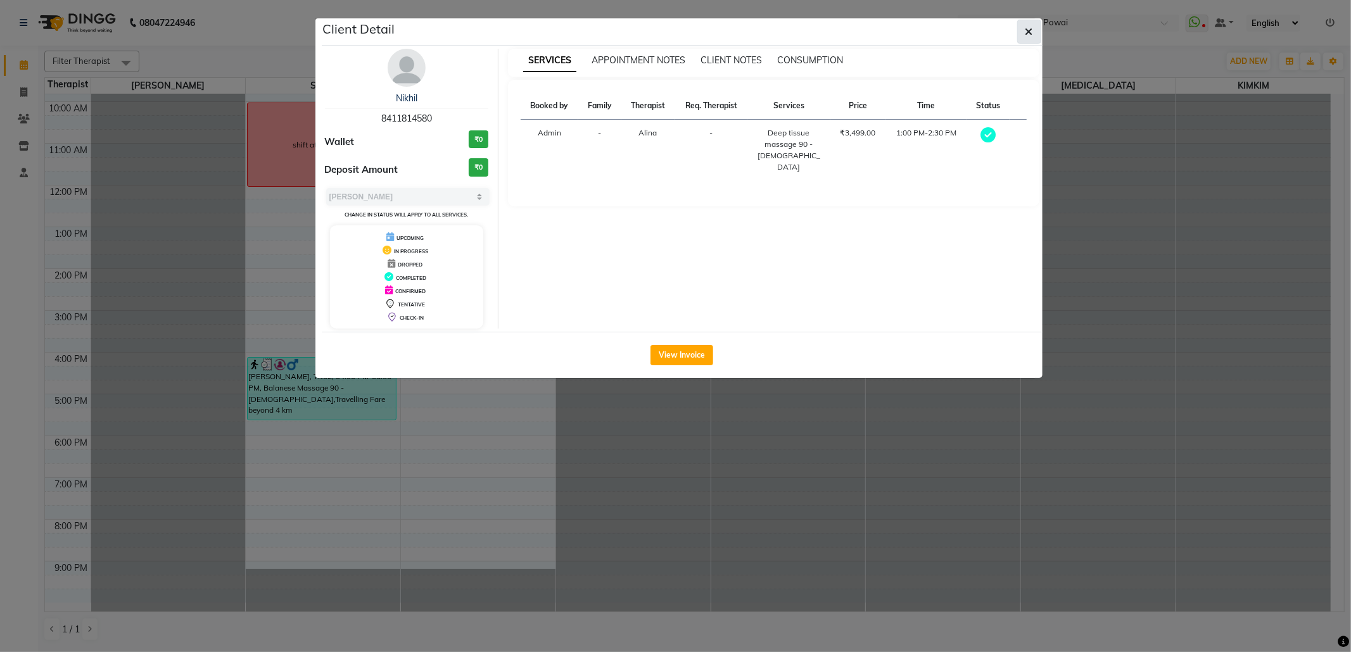
click at [1024, 34] on button "button" at bounding box center [1029, 32] width 24 height 24
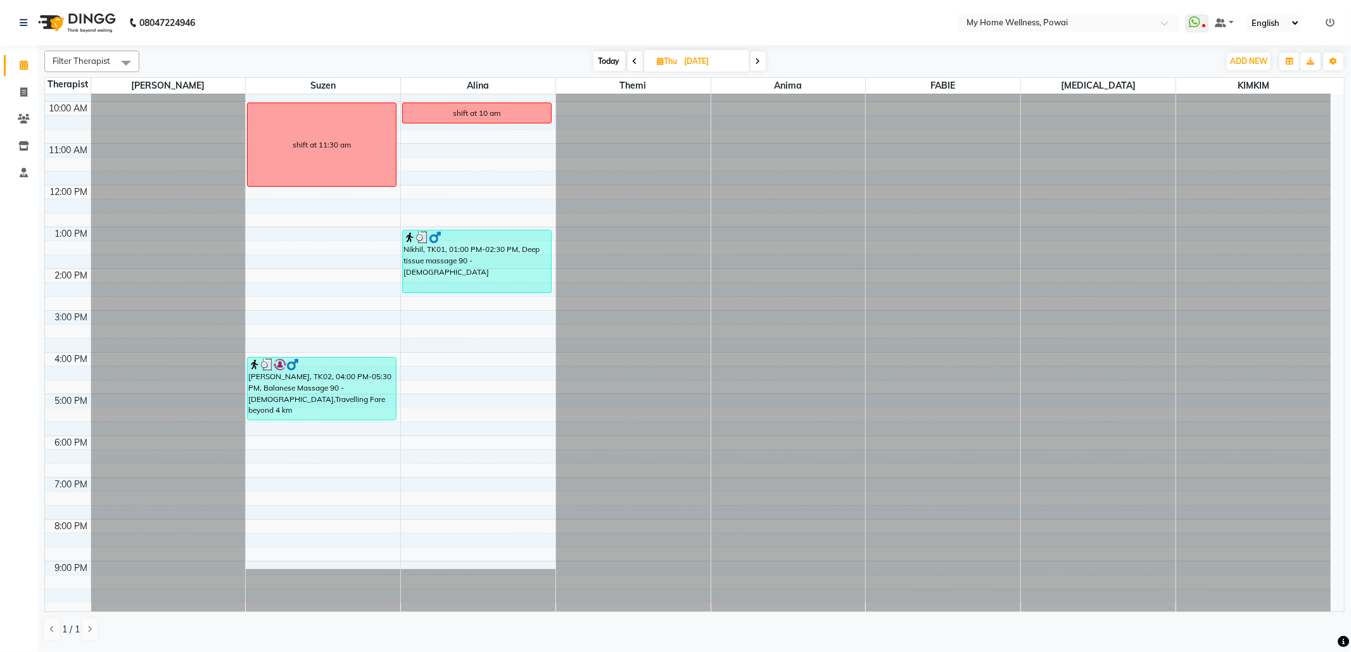
click at [764, 62] on span at bounding box center [758, 61] width 15 height 20
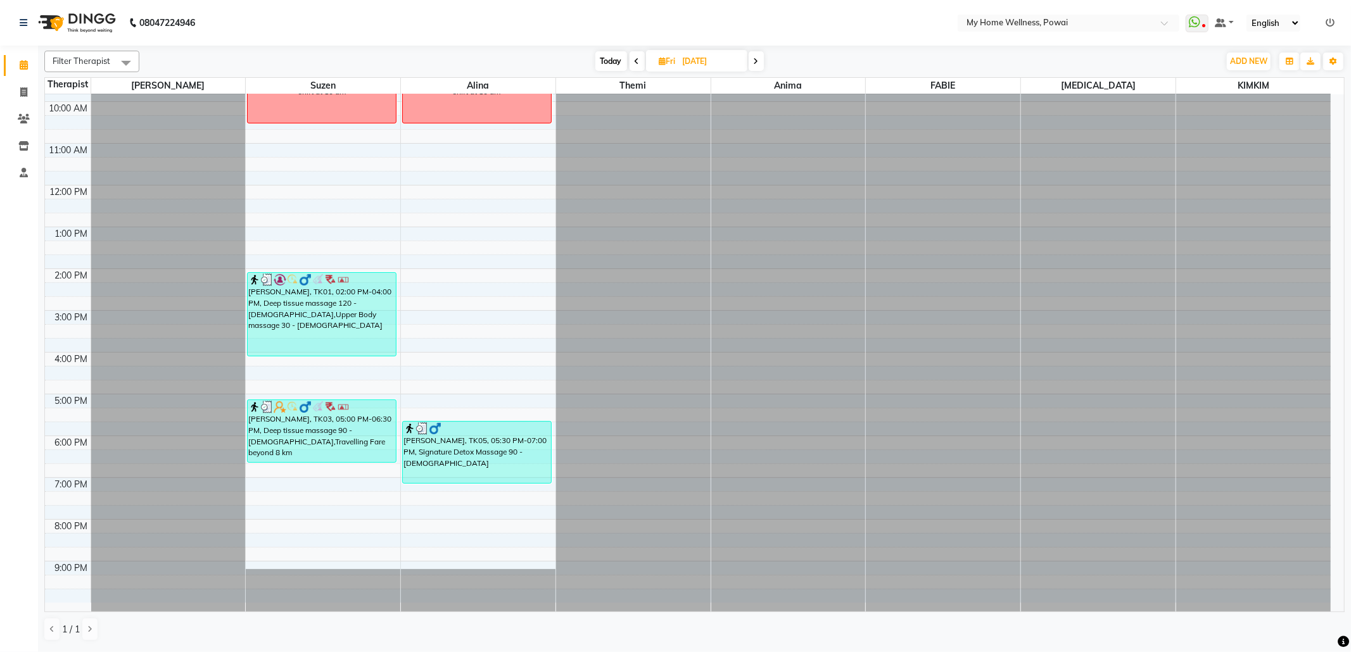
click at [756, 66] on span at bounding box center [756, 61] width 15 height 20
type input "[DATE]"
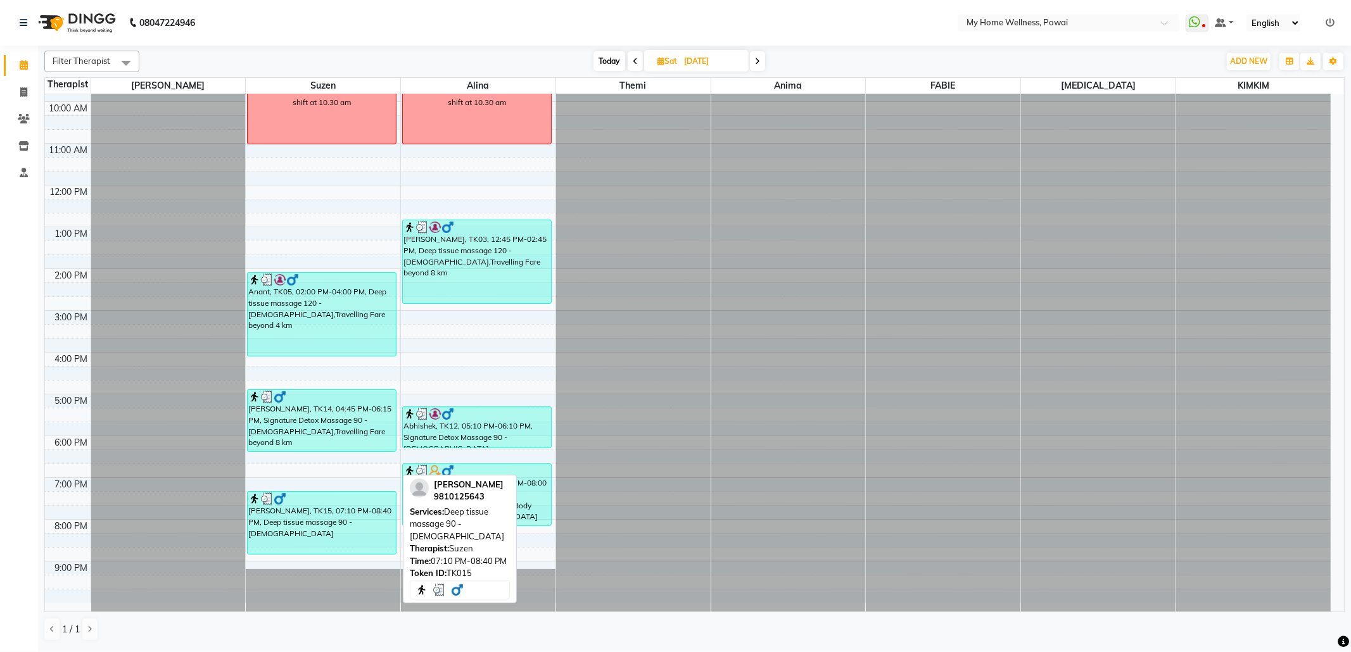
click at [371, 546] on div "[PERSON_NAME], TK15, 07:10 PM-08:40 PM, Deep tissue massage 90 - [DEMOGRAPHIC_D…" at bounding box center [322, 523] width 148 height 62
select select "3"
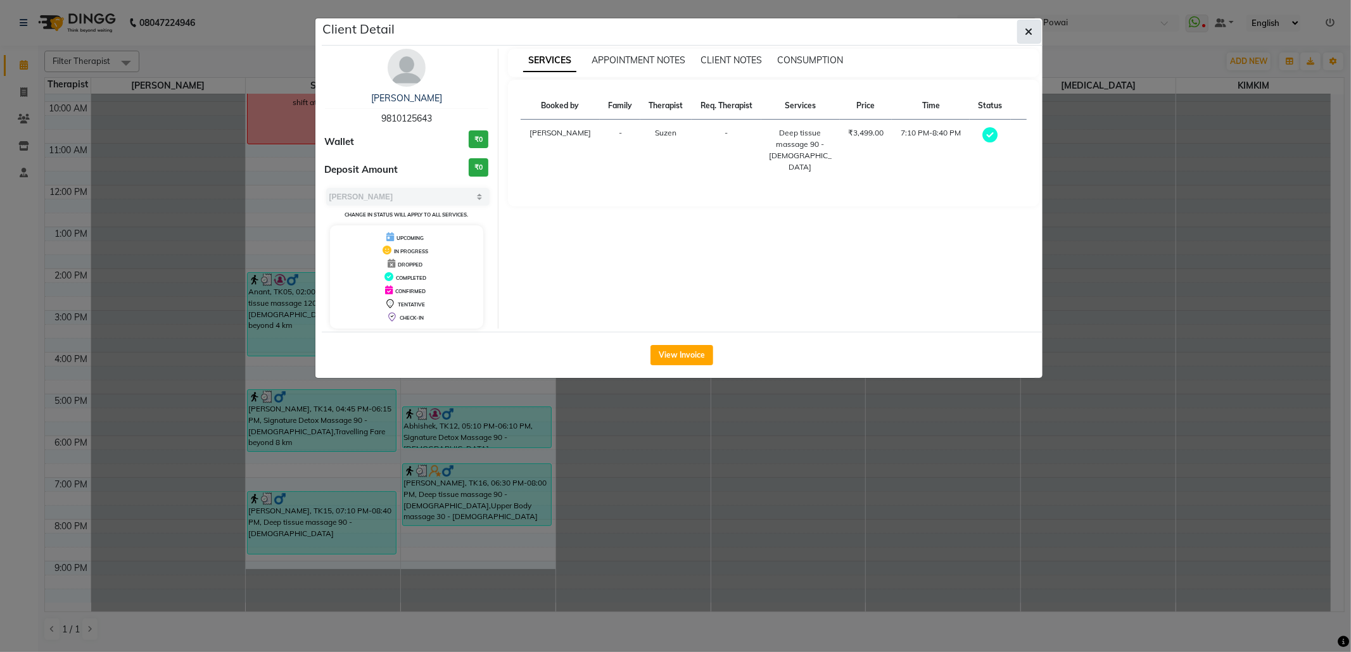
click at [1040, 22] on button "button" at bounding box center [1029, 32] width 24 height 24
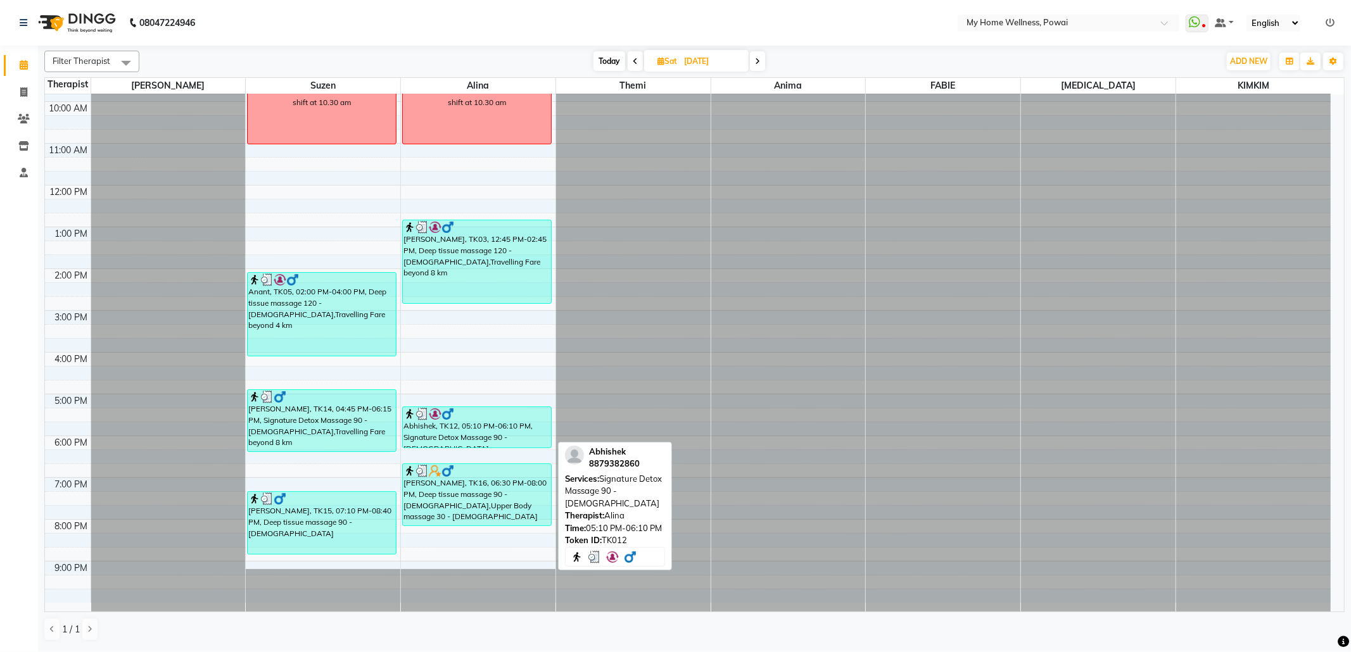
click at [431, 427] on div "Abhishek, TK12, 05:10 PM-06:10 PM, Signature Detox Massage 90 - [DEMOGRAPHIC_DA…" at bounding box center [477, 427] width 148 height 41
select select "3"
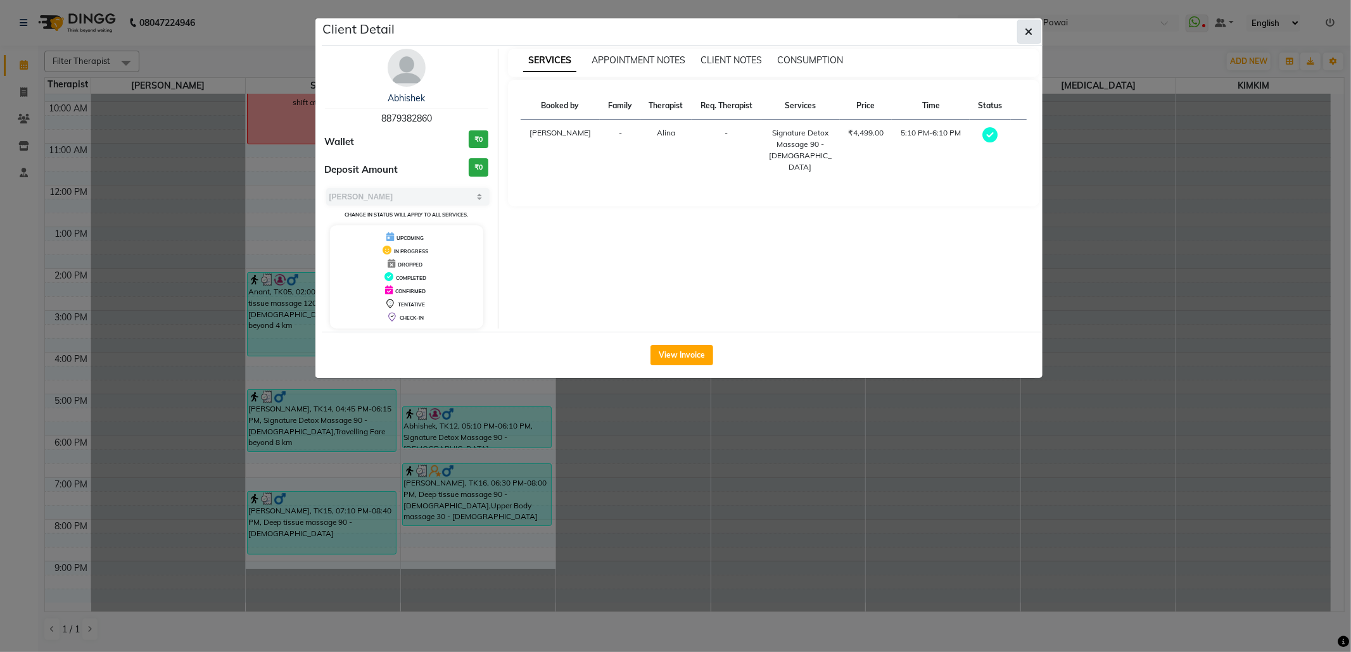
click at [1022, 34] on button "button" at bounding box center [1029, 32] width 24 height 24
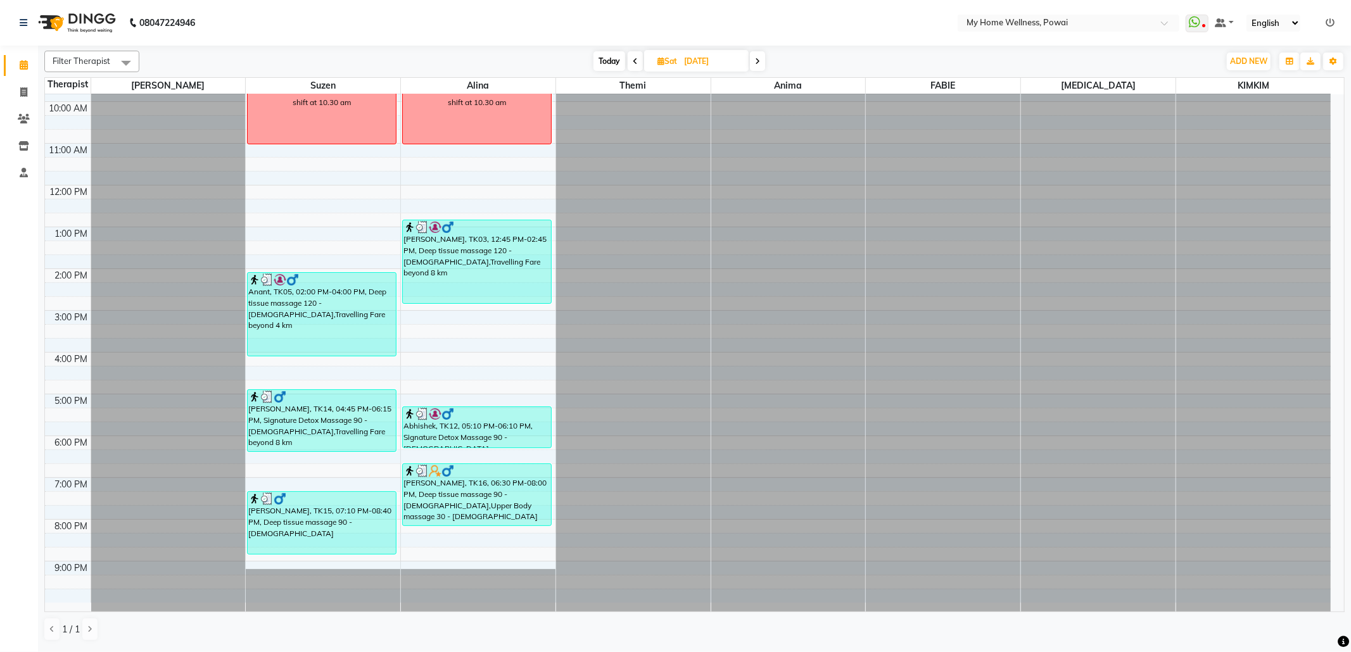
click at [758, 63] on icon at bounding box center [757, 62] width 5 height 8
type input "[DATE]"
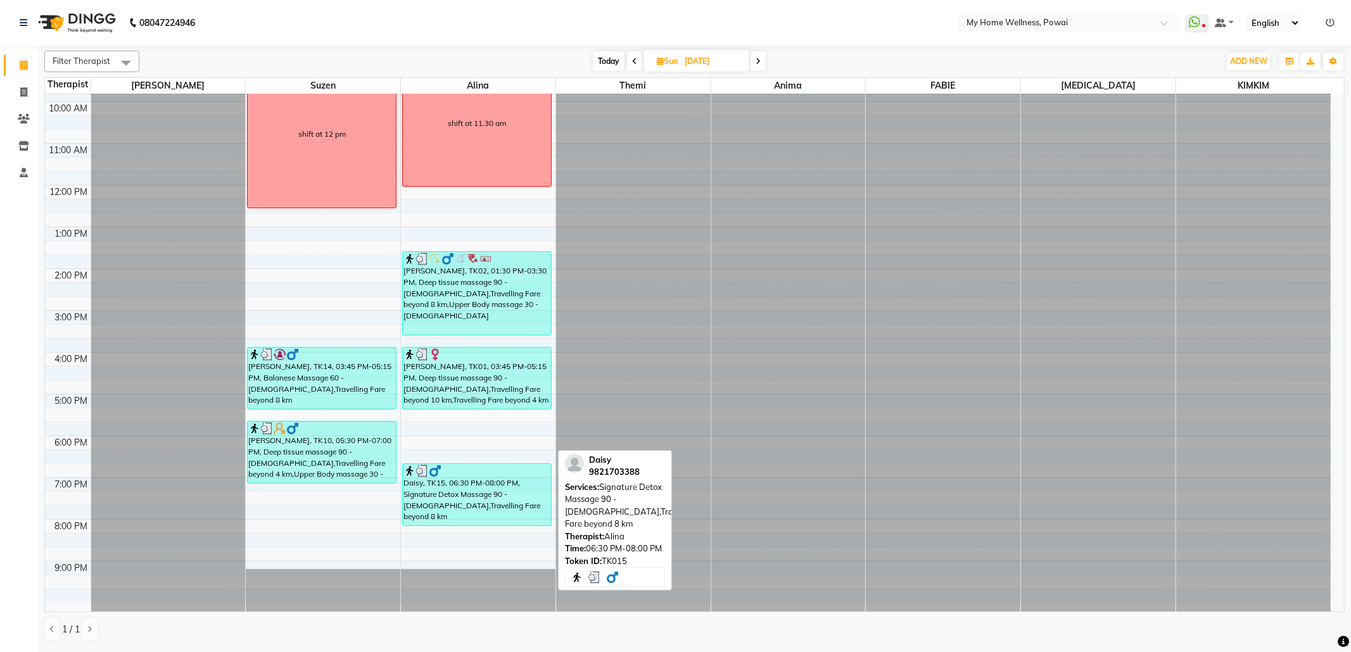
click at [481, 513] on div "Daisy, TK15, 06:30 PM-08:00 PM, Signature Detox Massage 90 - [DEMOGRAPHIC_DATA]…" at bounding box center [477, 494] width 148 height 61
select select "3"
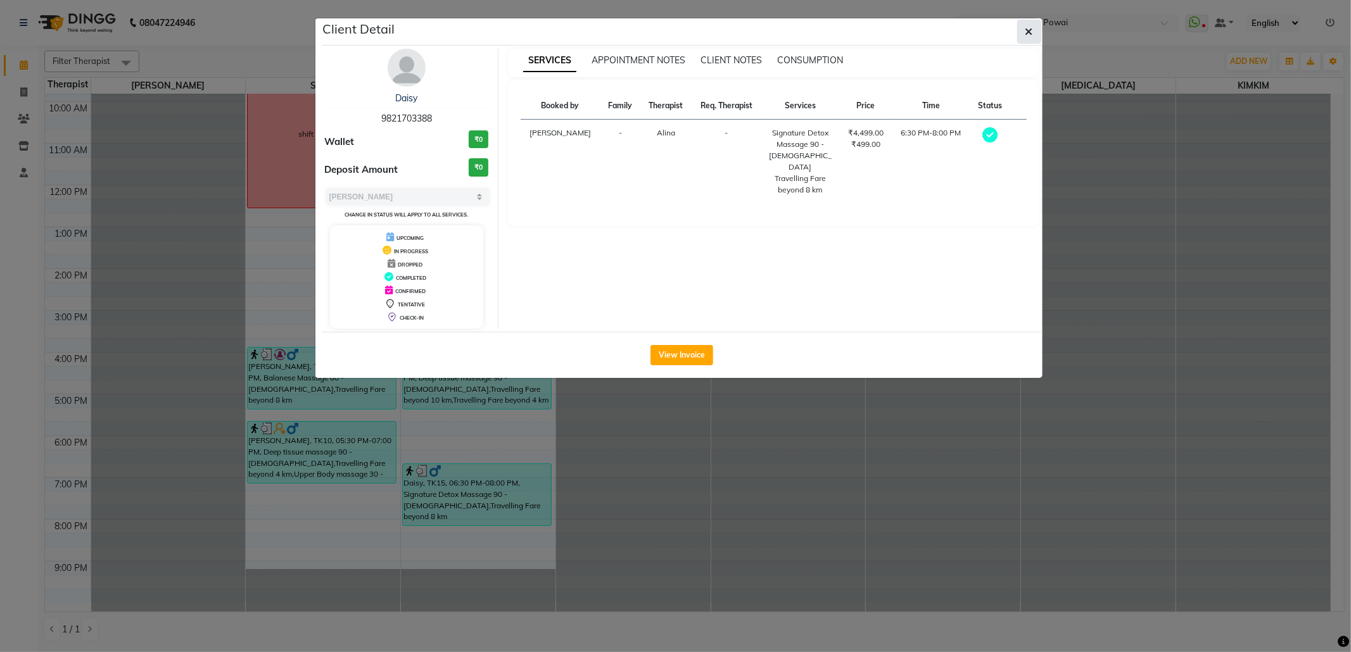
click at [1017, 33] on button "button" at bounding box center [1029, 32] width 24 height 24
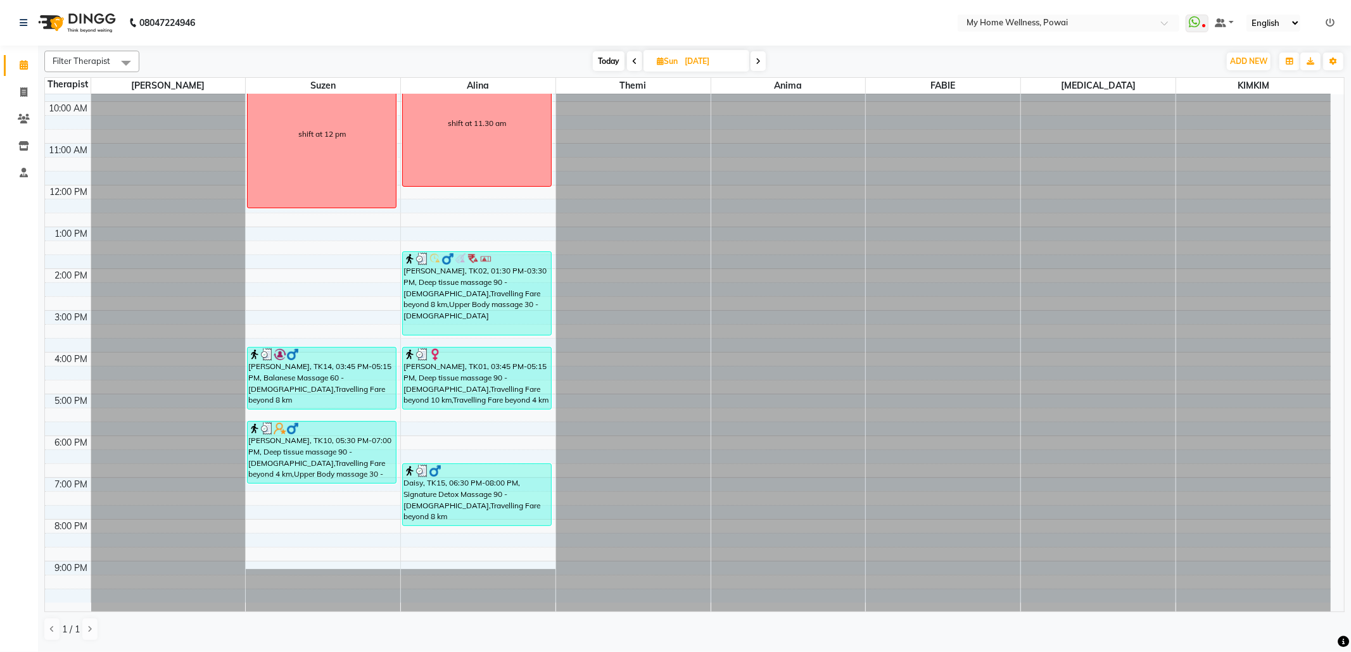
click at [758, 58] on icon at bounding box center [758, 62] width 5 height 8
type input "[DATE]"
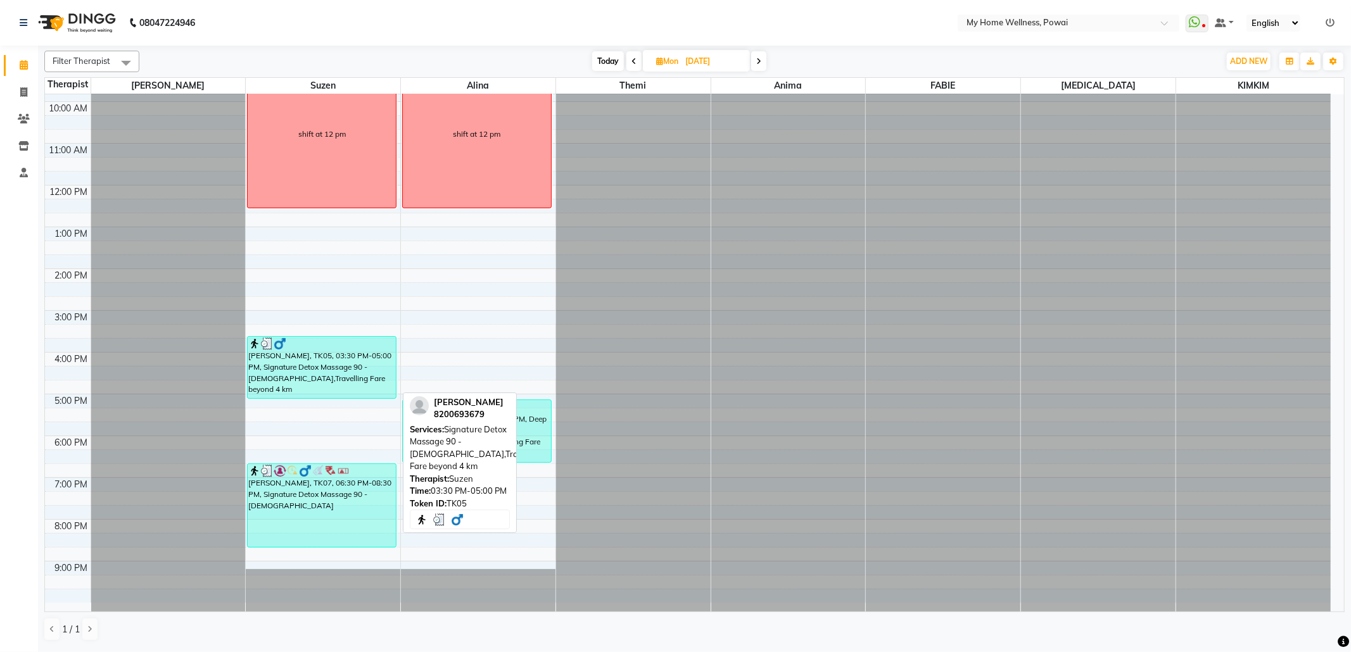
click at [366, 378] on div "[PERSON_NAME], TK05, 03:30 PM-05:00 PM, Signature Detox Massage 90 - [DEMOGRAPH…" at bounding box center [322, 367] width 148 height 61
select select "3"
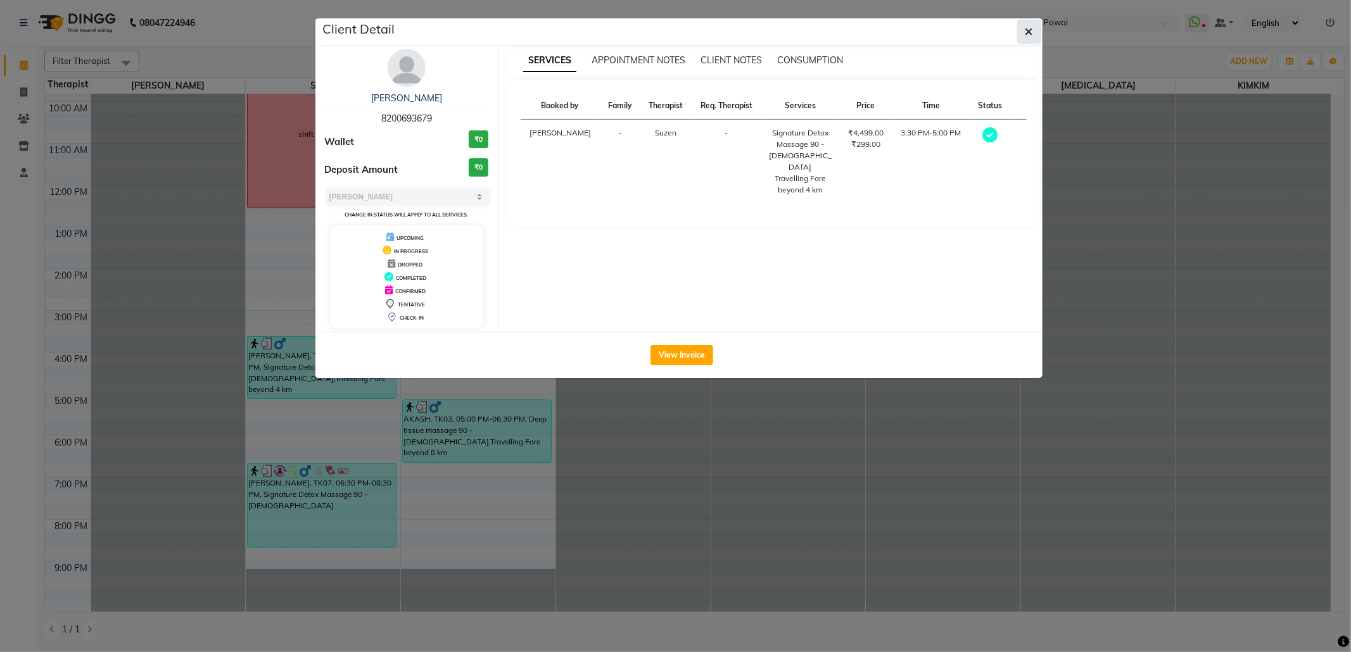
click at [1017, 24] on button "button" at bounding box center [1029, 32] width 24 height 24
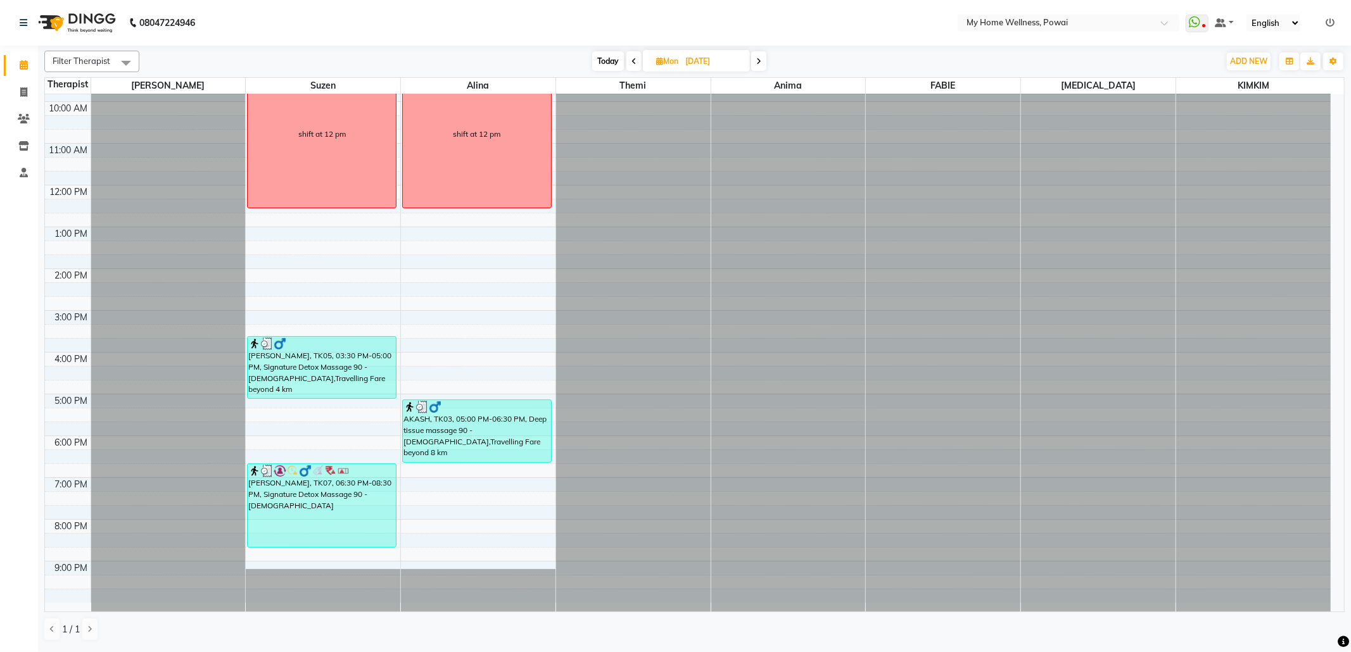
click at [764, 56] on span at bounding box center [758, 61] width 15 height 20
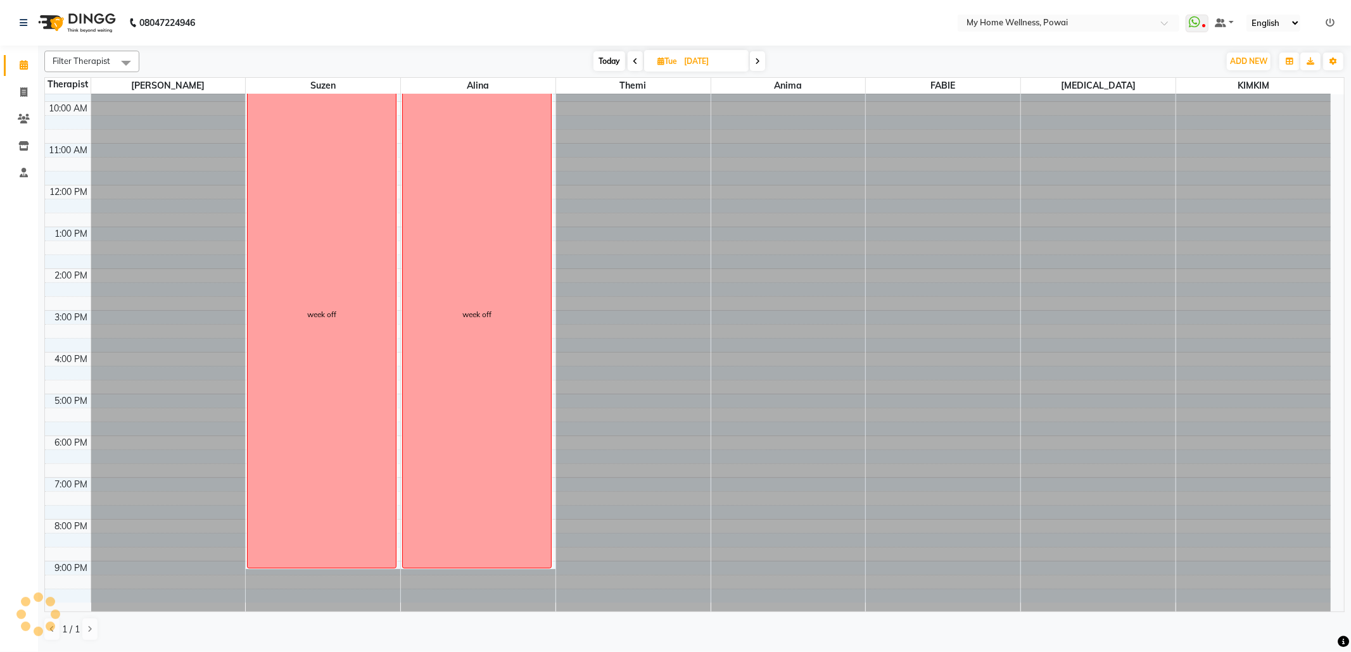
click at [765, 60] on span at bounding box center [757, 61] width 15 height 20
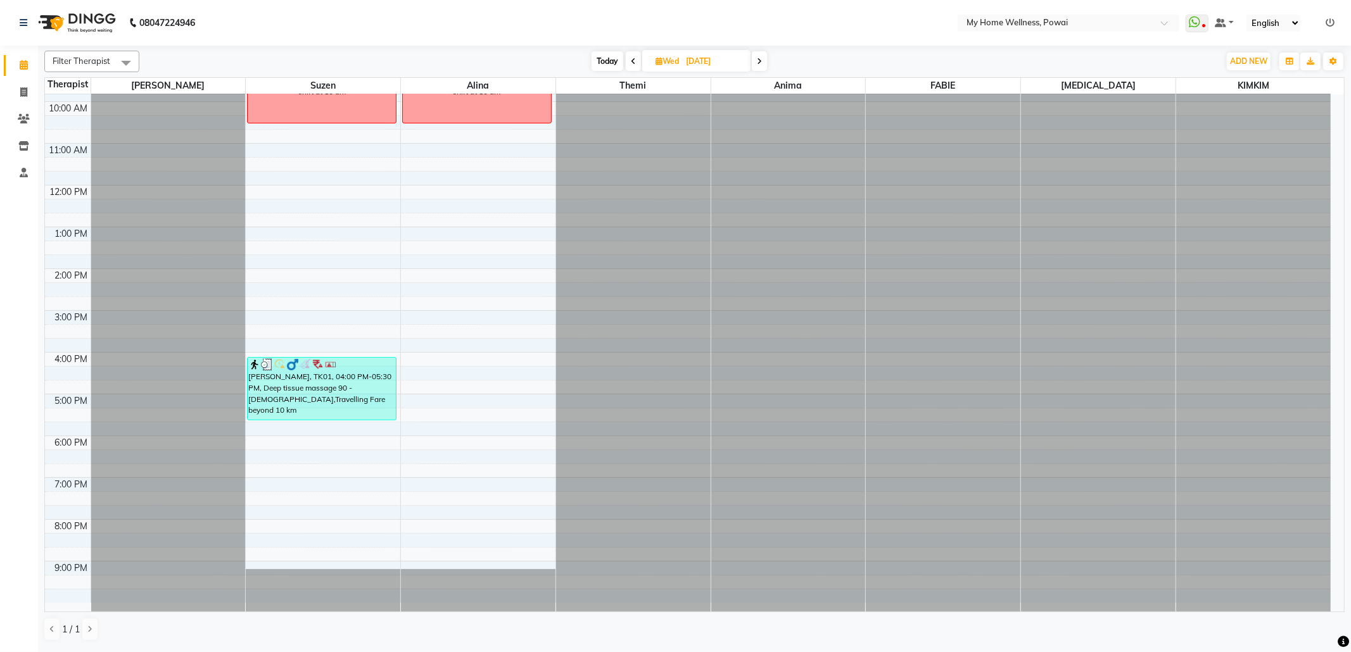
click at [762, 60] on icon at bounding box center [759, 62] width 5 height 8
type input "[DATE]"
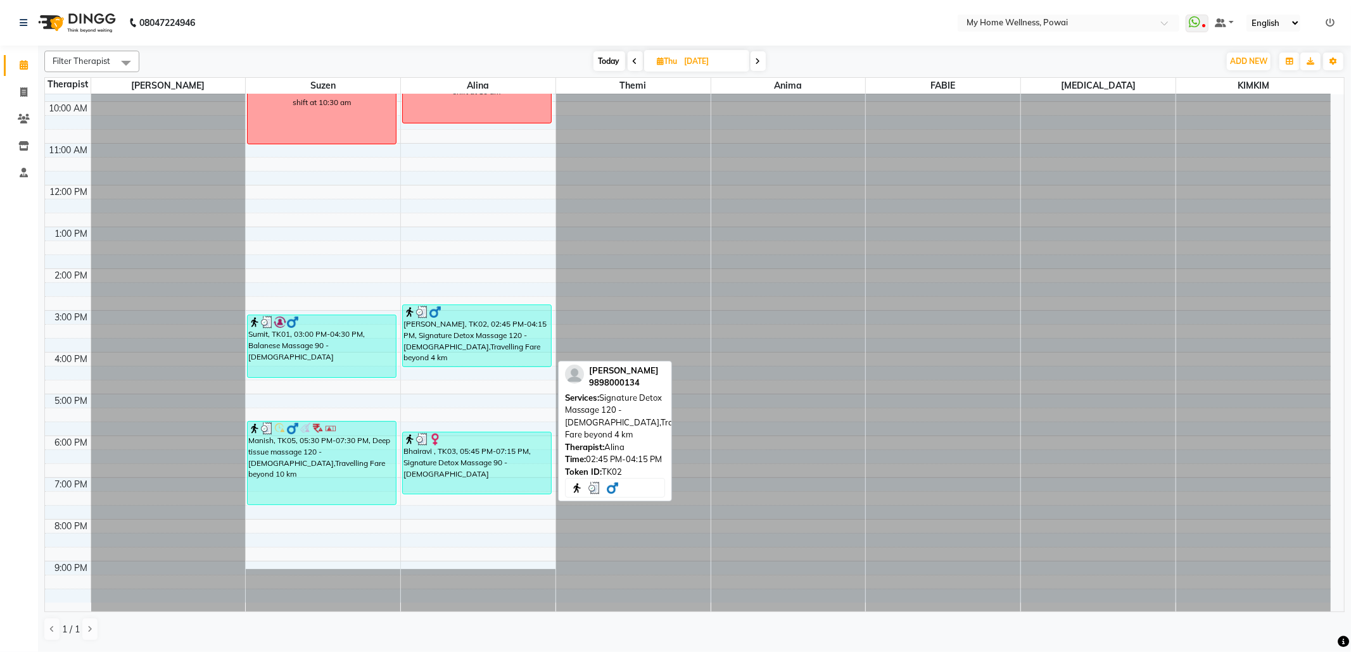
click at [525, 353] on div "[PERSON_NAME], TK02, 02:45 PM-04:15 PM, Signature Detox Massage 120 - [DEMOGRAP…" at bounding box center [477, 335] width 148 height 61
select select "3"
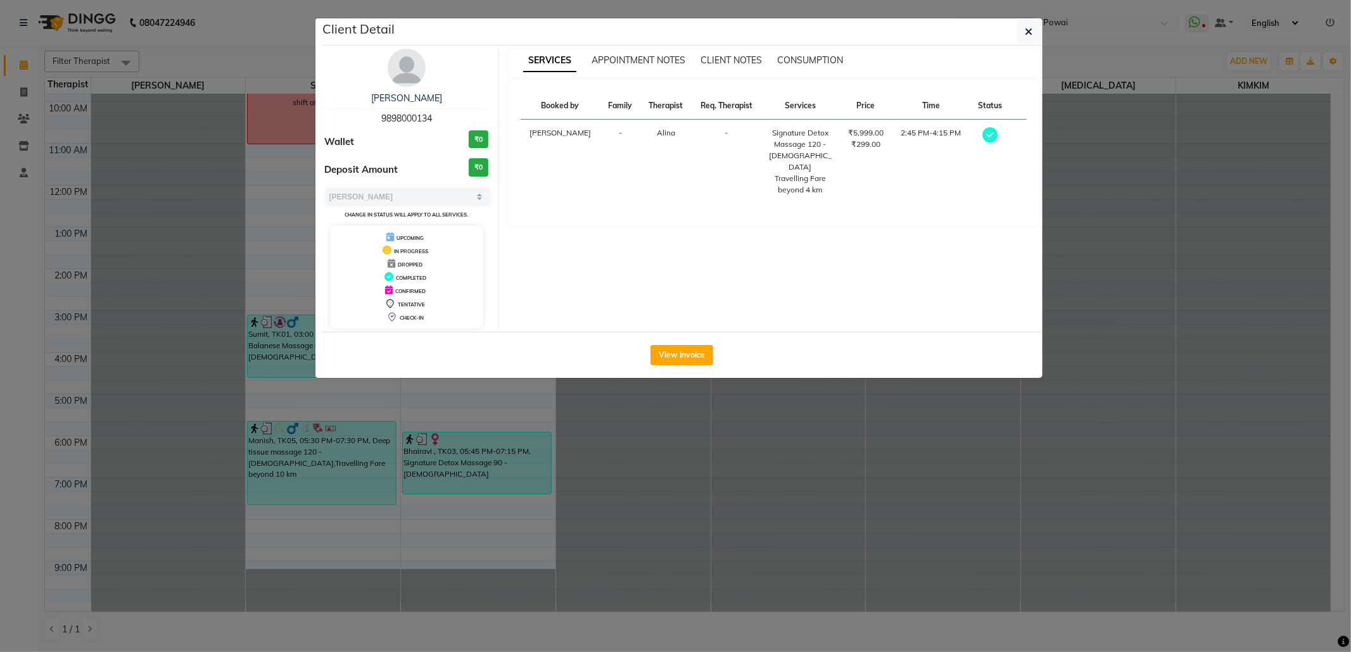
click at [520, 550] on ngb-modal-window "Client Detail [PERSON_NAME] 9898000134 Wallet ₹0 Deposit Amount ₹0 Select MARK …" at bounding box center [675, 326] width 1351 height 652
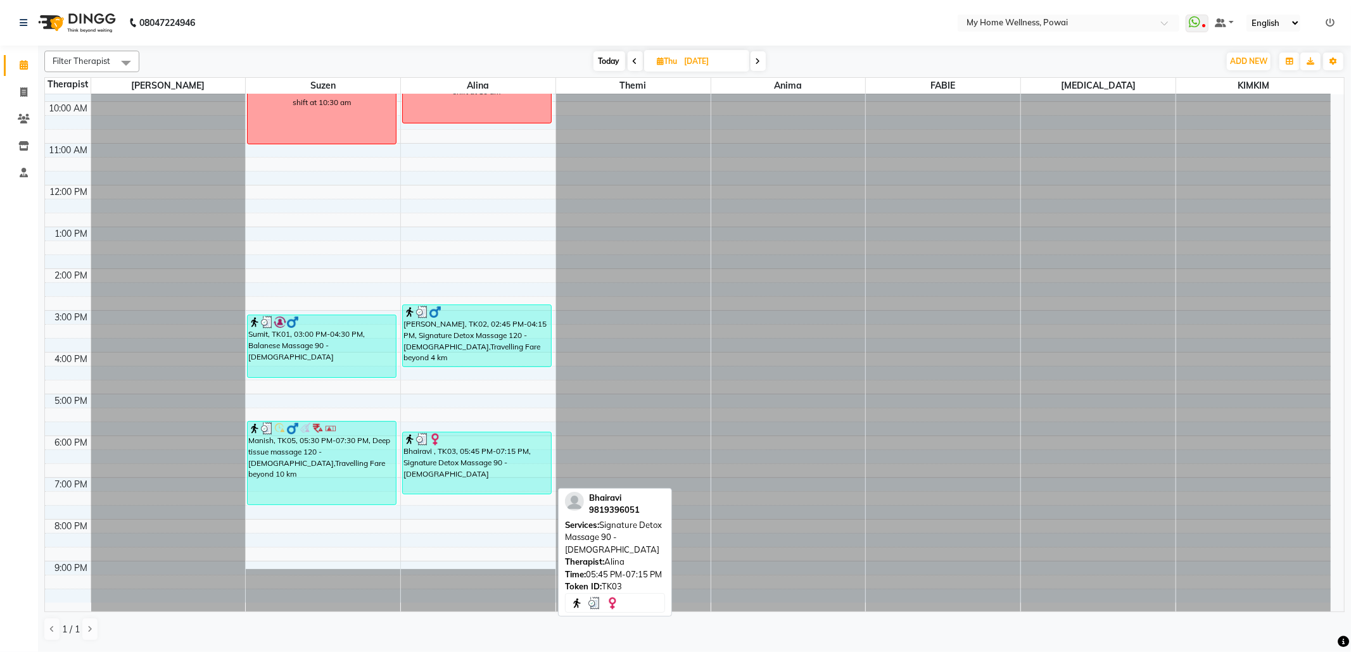
click at [447, 456] on div "Bhairavi , TK03, 05:45 PM-07:15 PM, Signature Detox Massage 90 - [DEMOGRAPHIC_D…" at bounding box center [477, 463] width 148 height 61
select select "3"
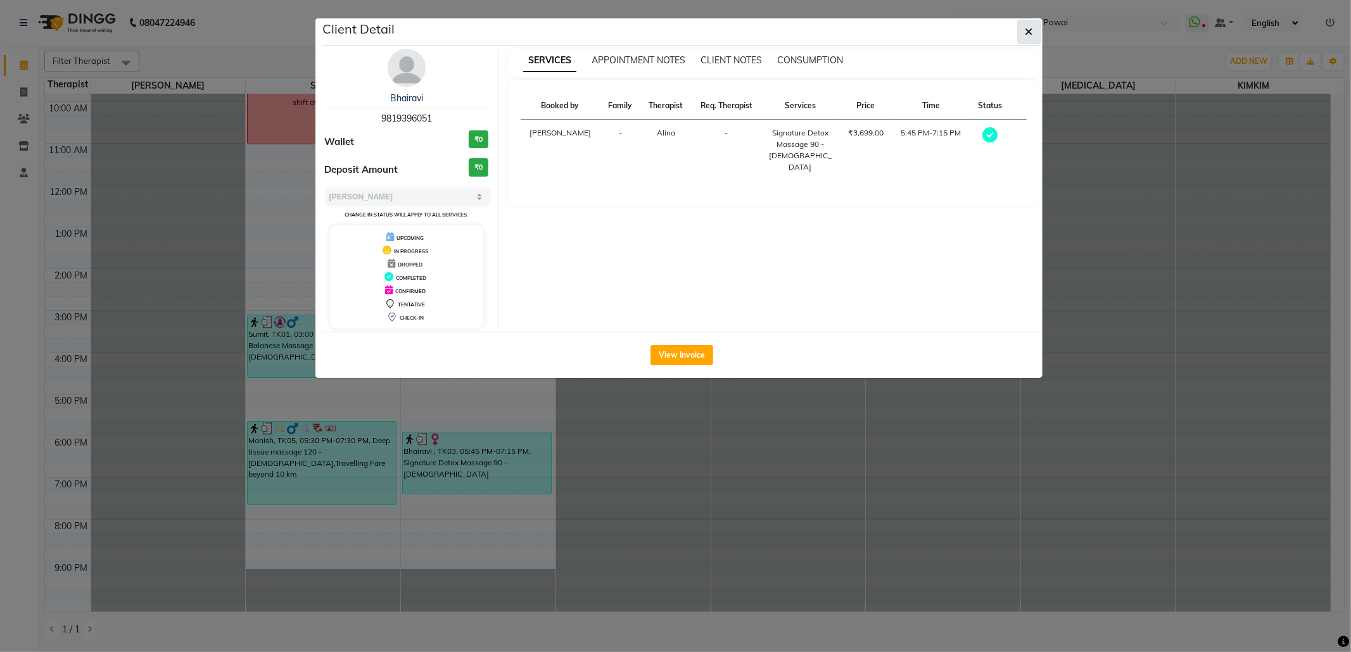
click at [1029, 41] on button "button" at bounding box center [1029, 32] width 24 height 24
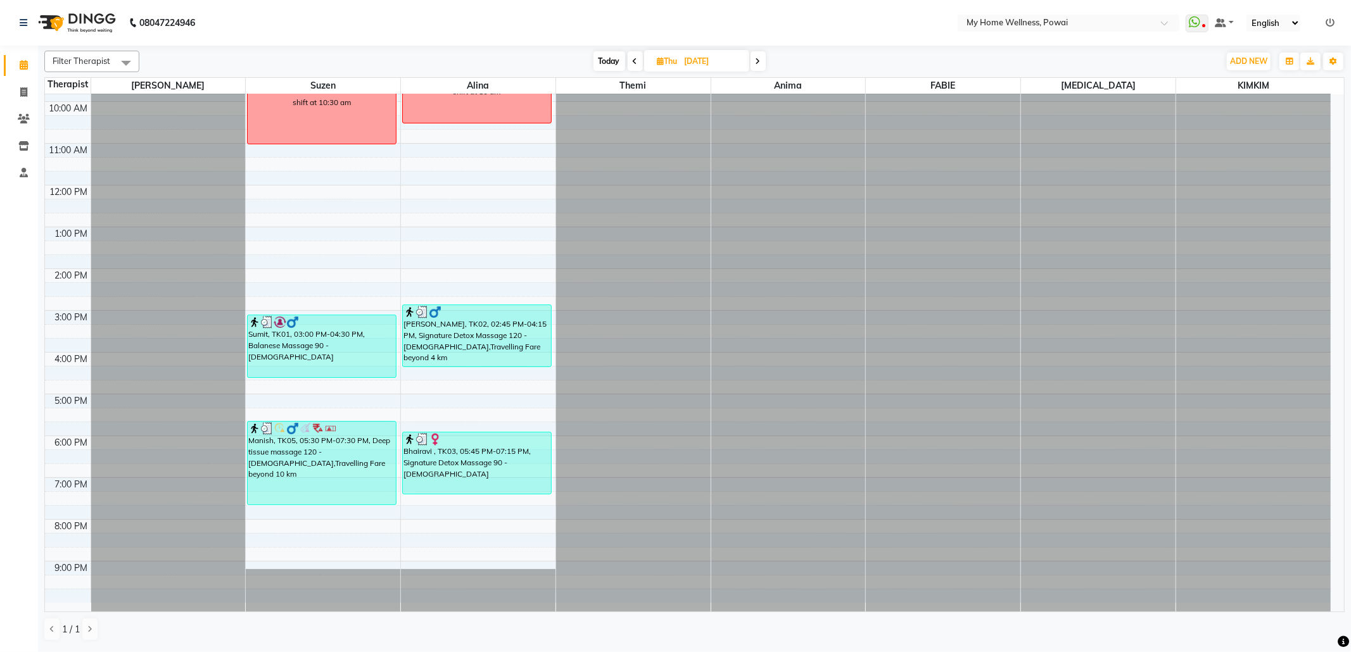
click at [761, 61] on span at bounding box center [758, 61] width 15 height 20
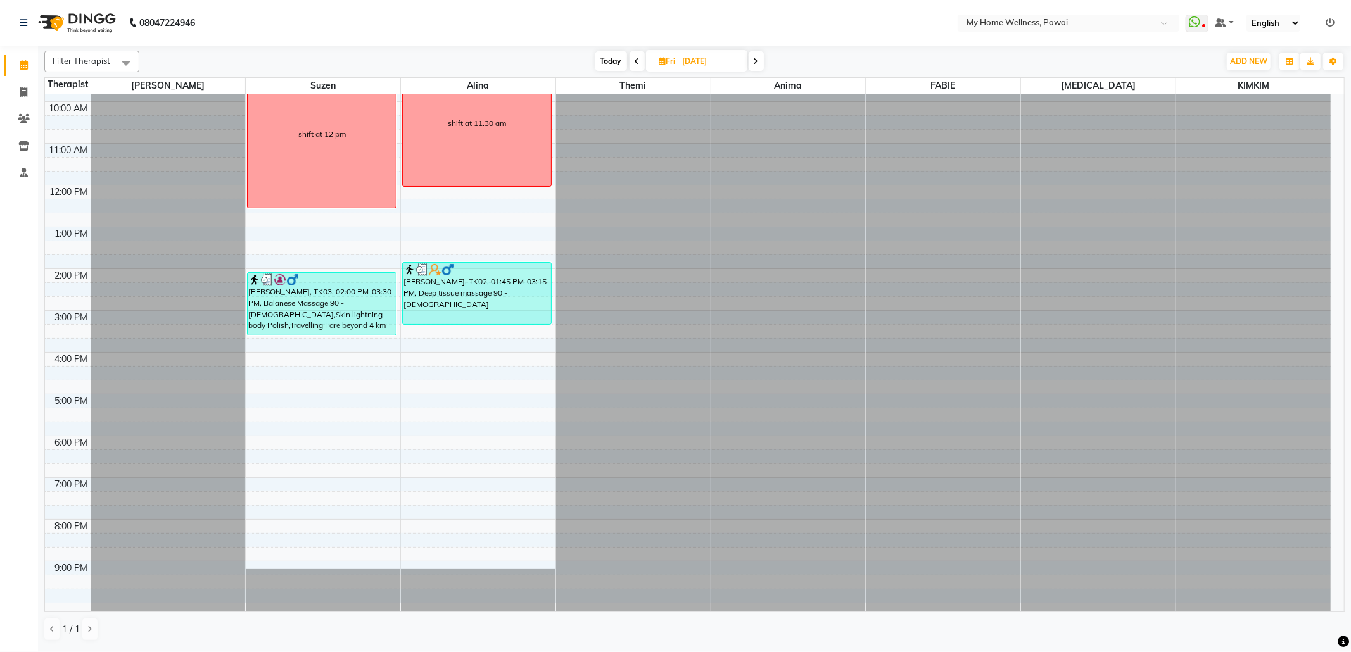
click at [754, 66] on span at bounding box center [756, 61] width 15 height 20
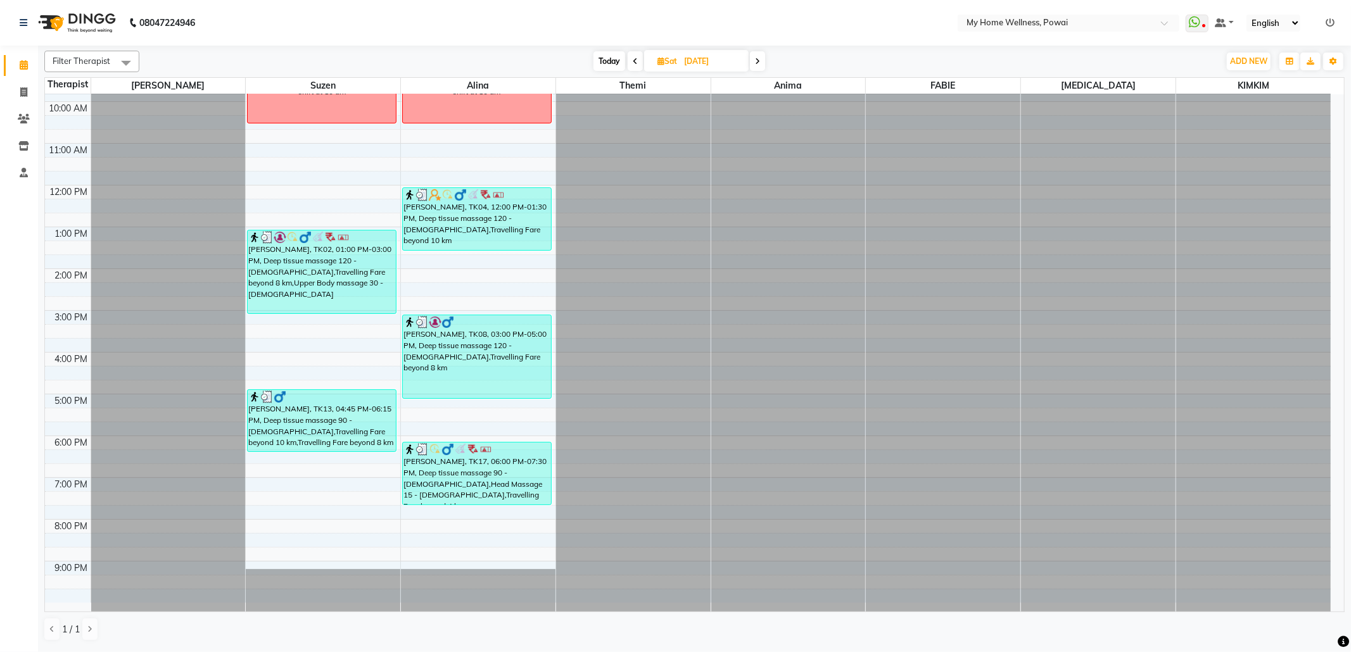
click at [763, 61] on span at bounding box center [757, 61] width 15 height 20
type input "[DATE]"
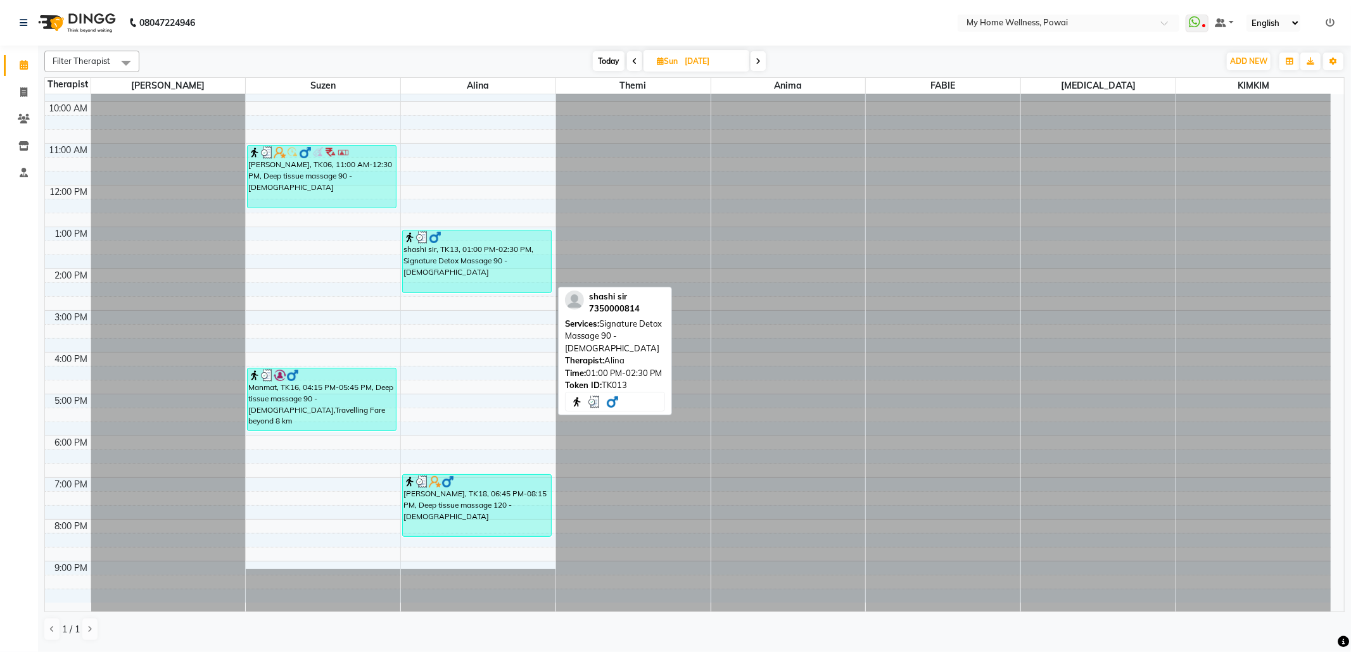
click at [464, 261] on div "shashi sir, TK13, 01:00 PM-02:30 PM, Signature Detox Massage 90 - [DEMOGRAPHIC_…" at bounding box center [477, 262] width 148 height 62
select select "3"
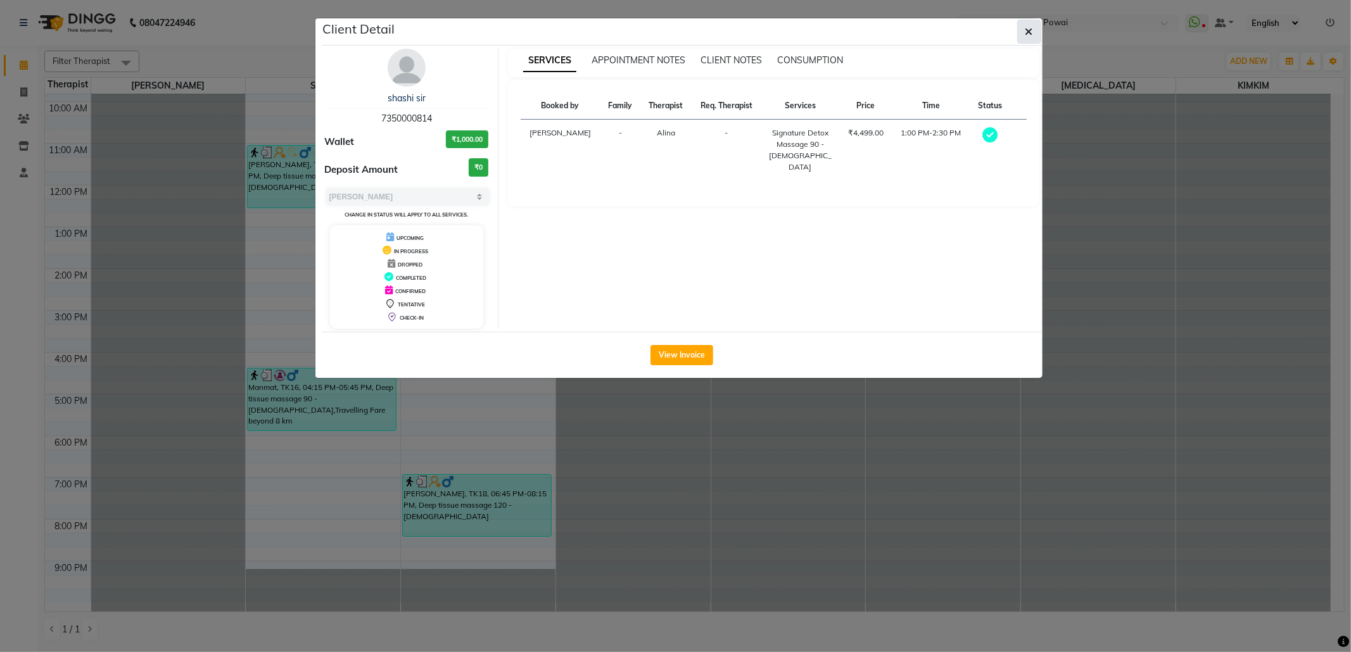
click at [1027, 42] on button "button" at bounding box center [1029, 32] width 24 height 24
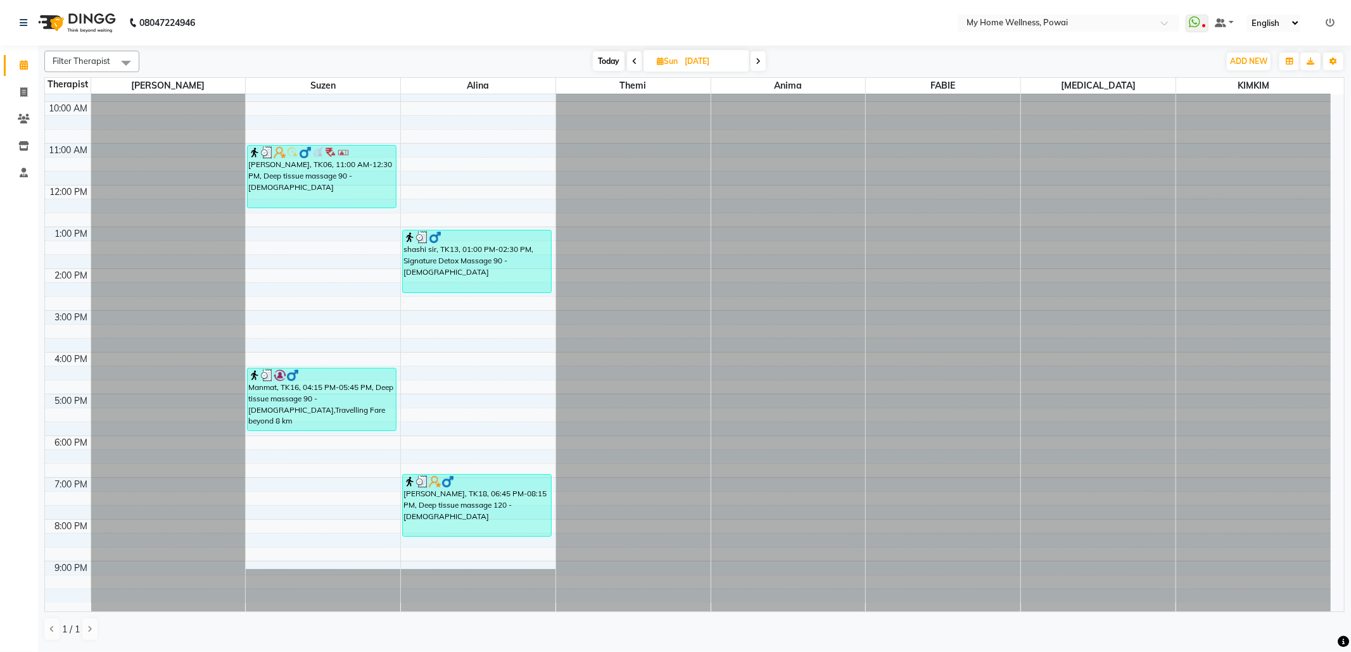
click at [761, 54] on span at bounding box center [758, 61] width 15 height 20
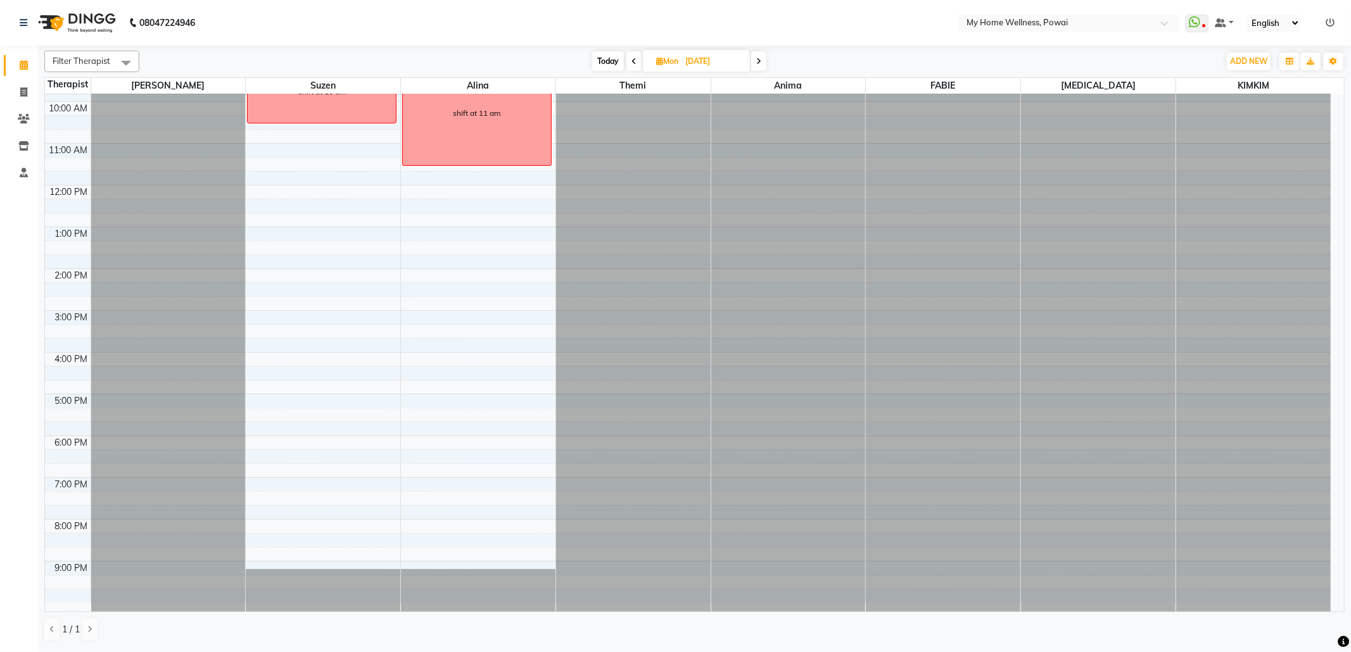
click at [758, 64] on icon at bounding box center [758, 62] width 5 height 8
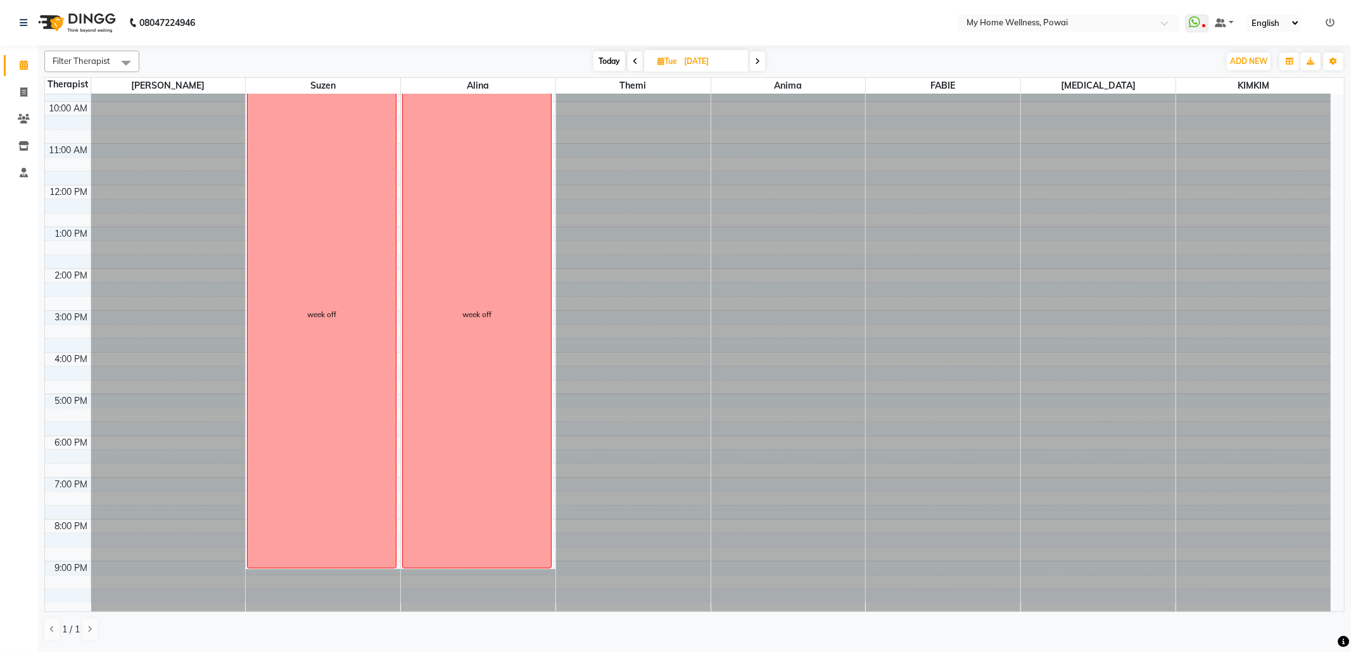
click at [758, 64] on icon at bounding box center [757, 62] width 5 height 8
type input "[DATE]"
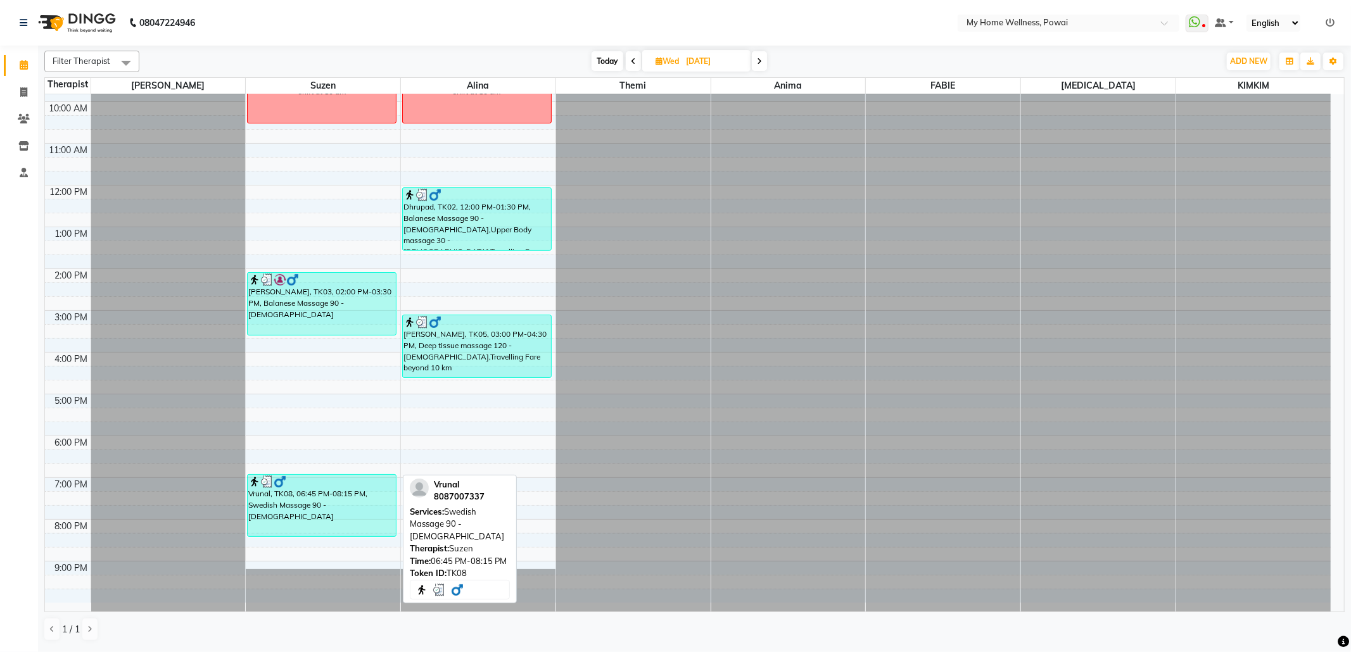
click at [363, 527] on div "Vrunal, TK08, 06:45 PM-08:15 PM, Swedish Massage 90 - [DEMOGRAPHIC_DATA]" at bounding box center [322, 505] width 148 height 61
select select "3"
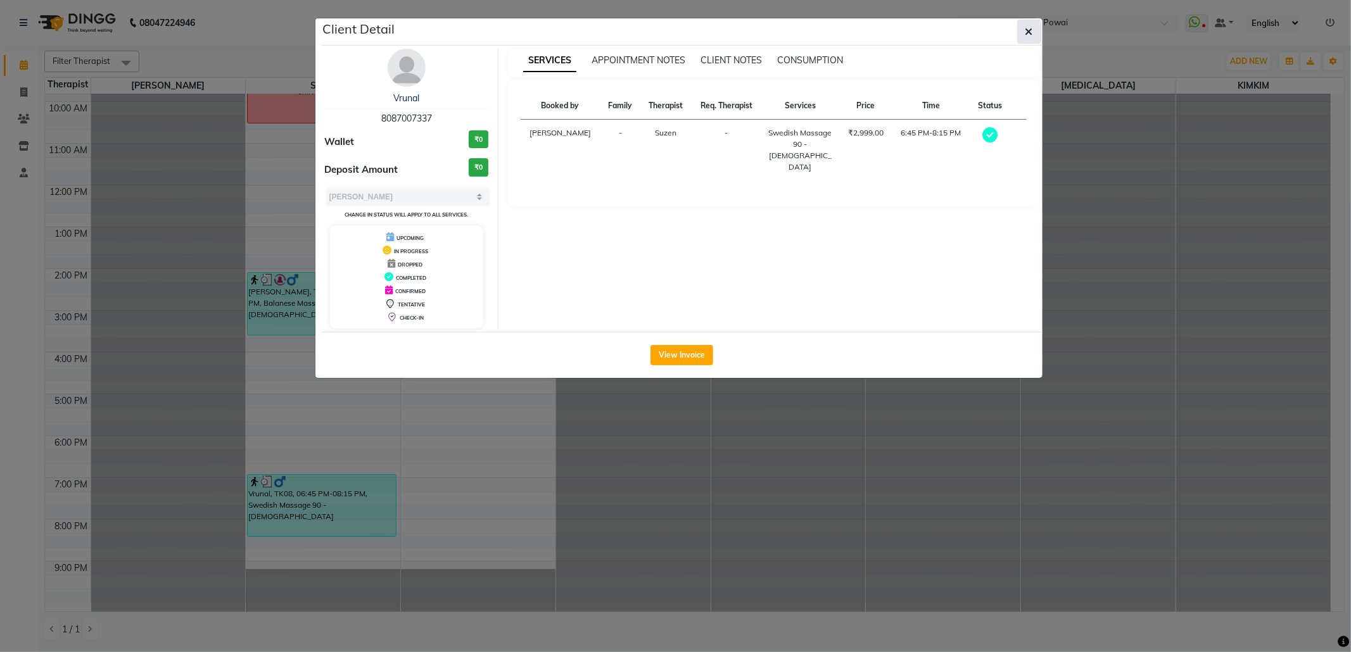
click at [1027, 35] on icon "button" at bounding box center [1030, 32] width 8 height 10
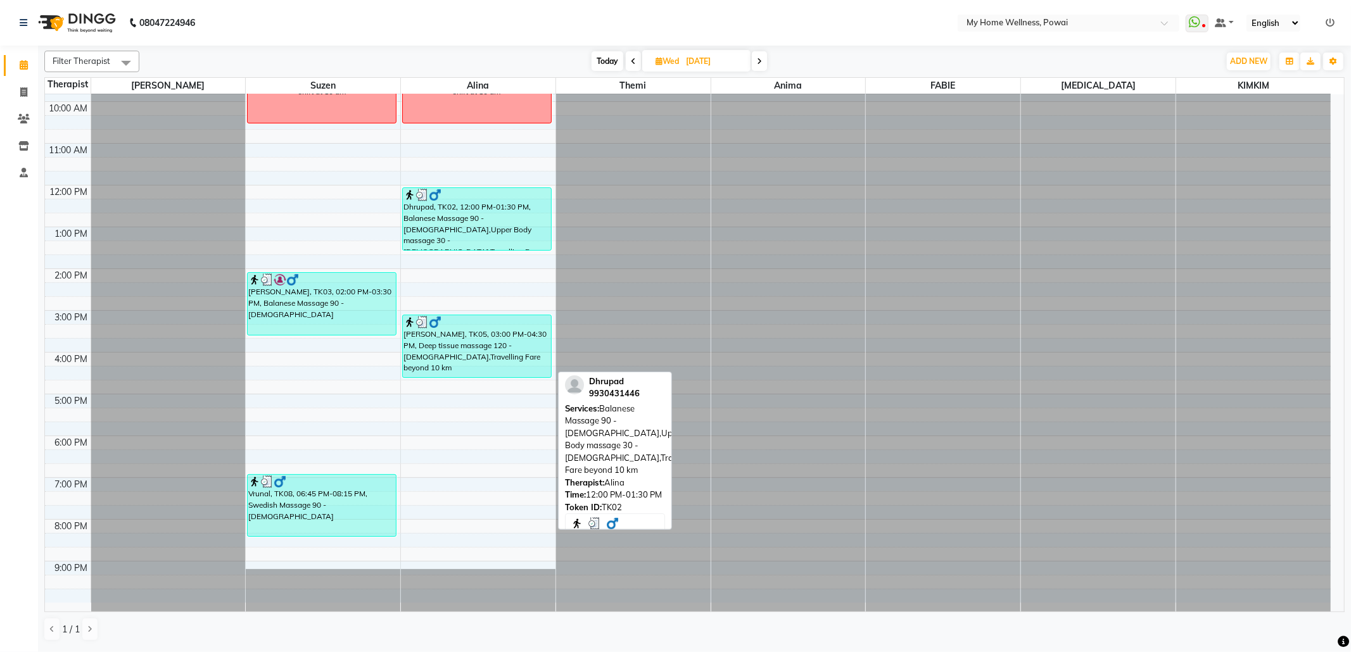
click at [437, 246] on div "Dhrupad, TK02, 12:00 PM-01:30 PM, Balanese Massage 90 - [DEMOGRAPHIC_DATA],Uppe…" at bounding box center [477, 219] width 148 height 62
select select "3"
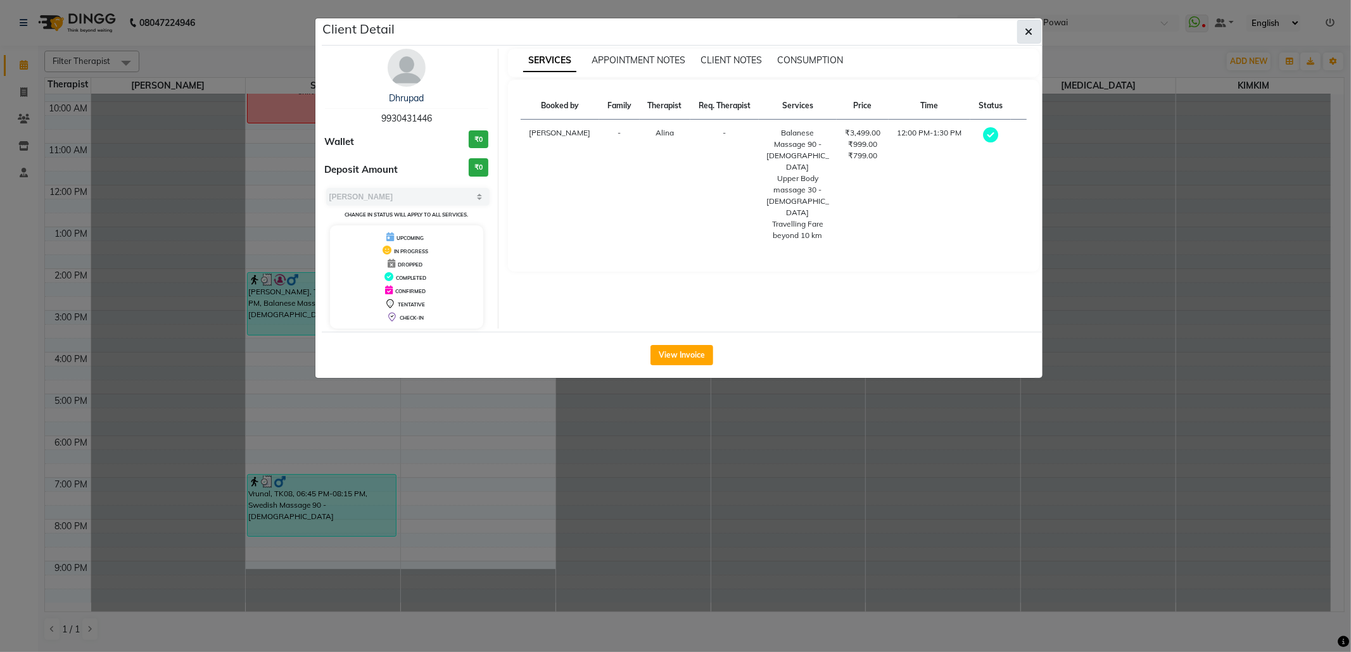
click at [1019, 38] on button "button" at bounding box center [1029, 32] width 24 height 24
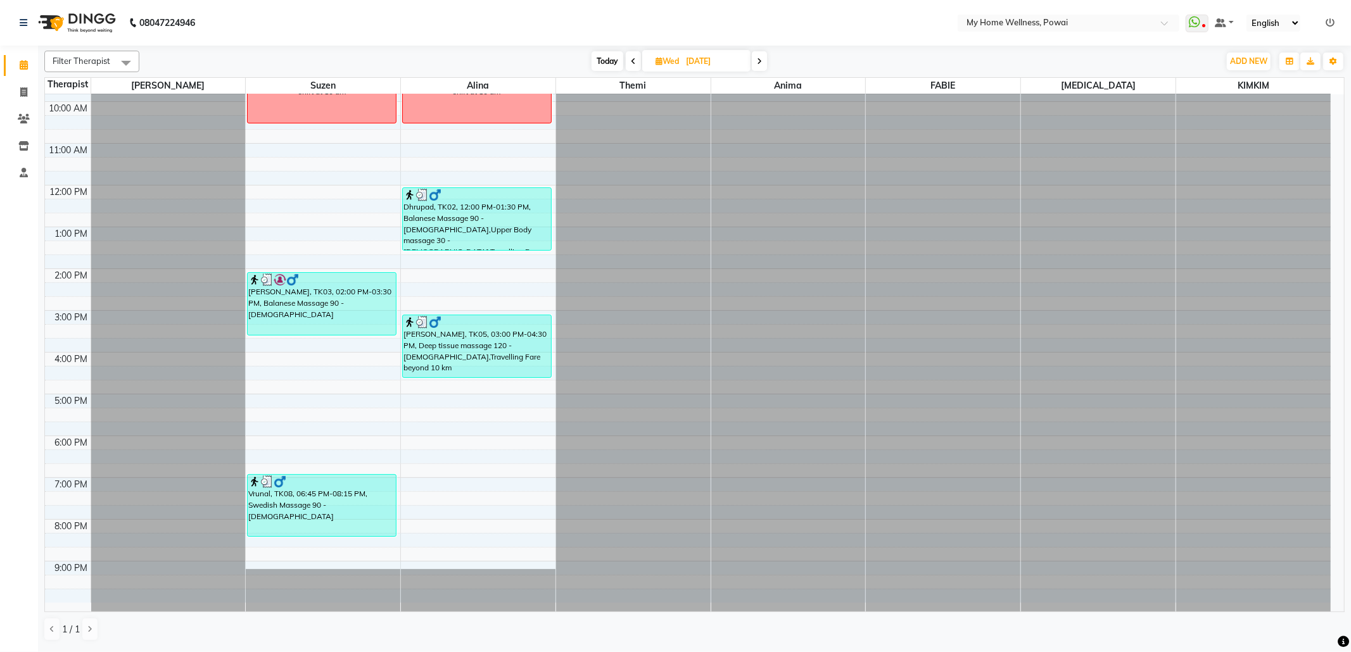
click at [755, 60] on span at bounding box center [759, 61] width 15 height 20
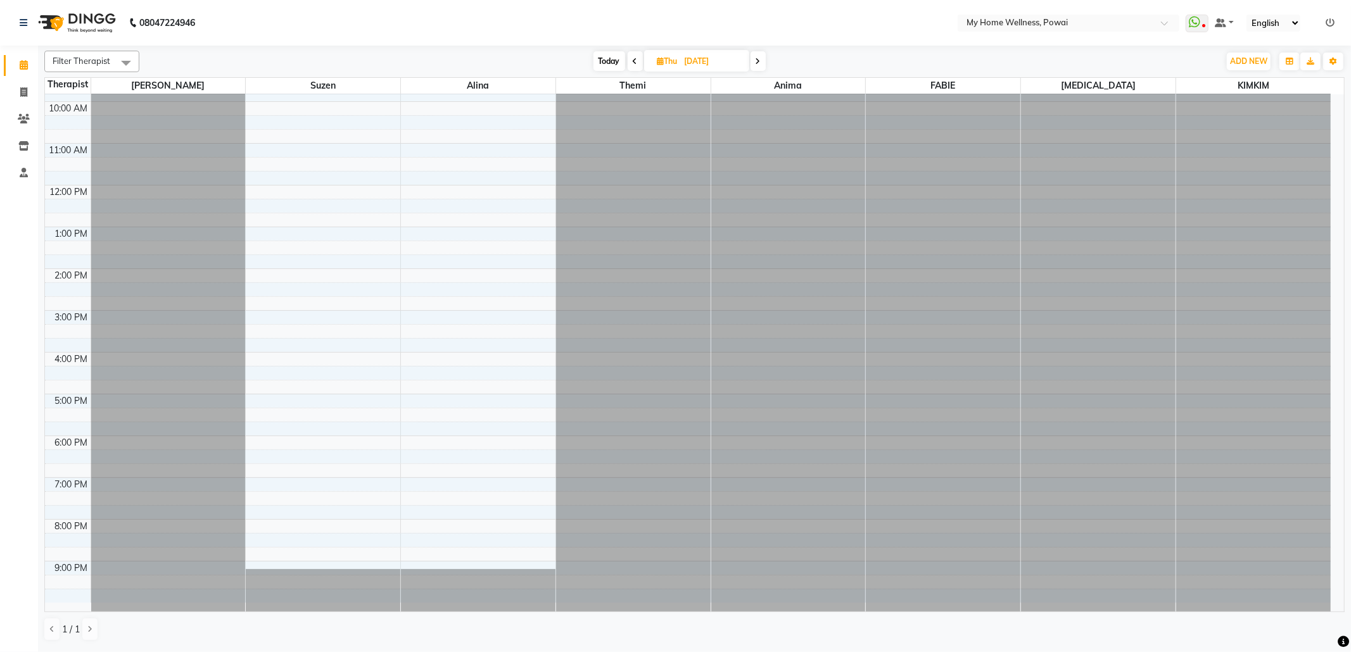
scroll to position [0, 0]
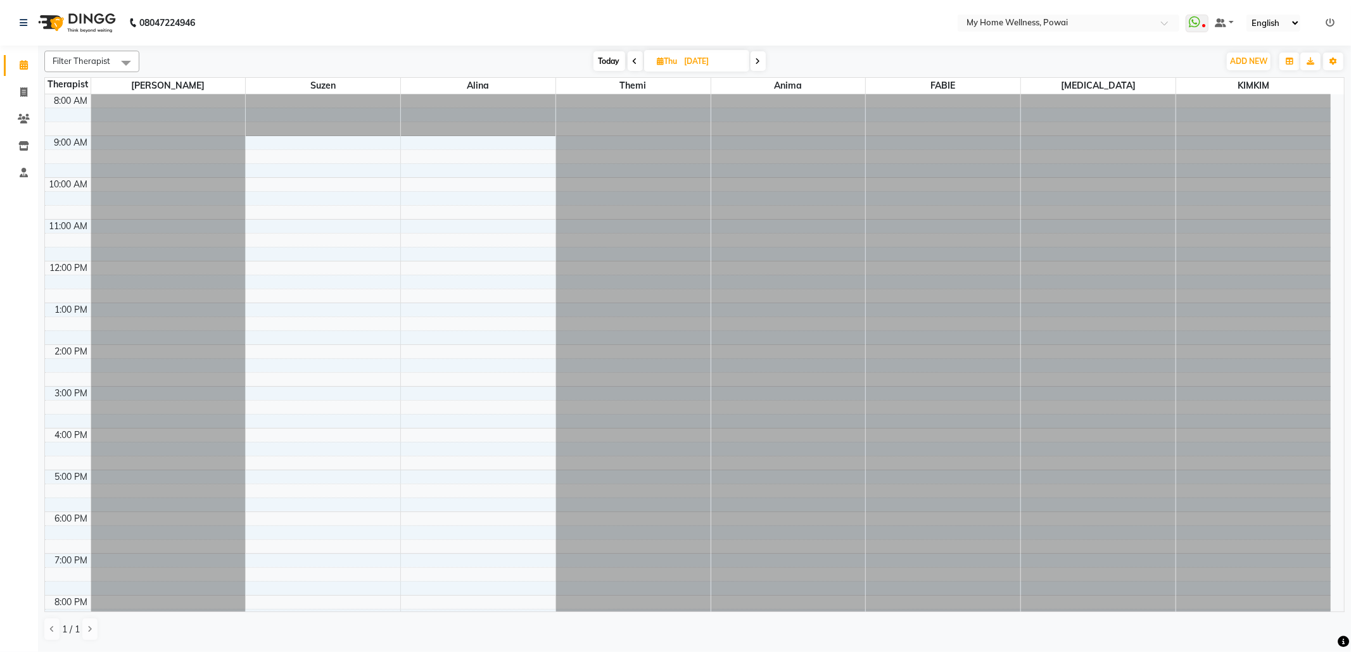
click at [758, 59] on icon at bounding box center [758, 62] width 5 height 8
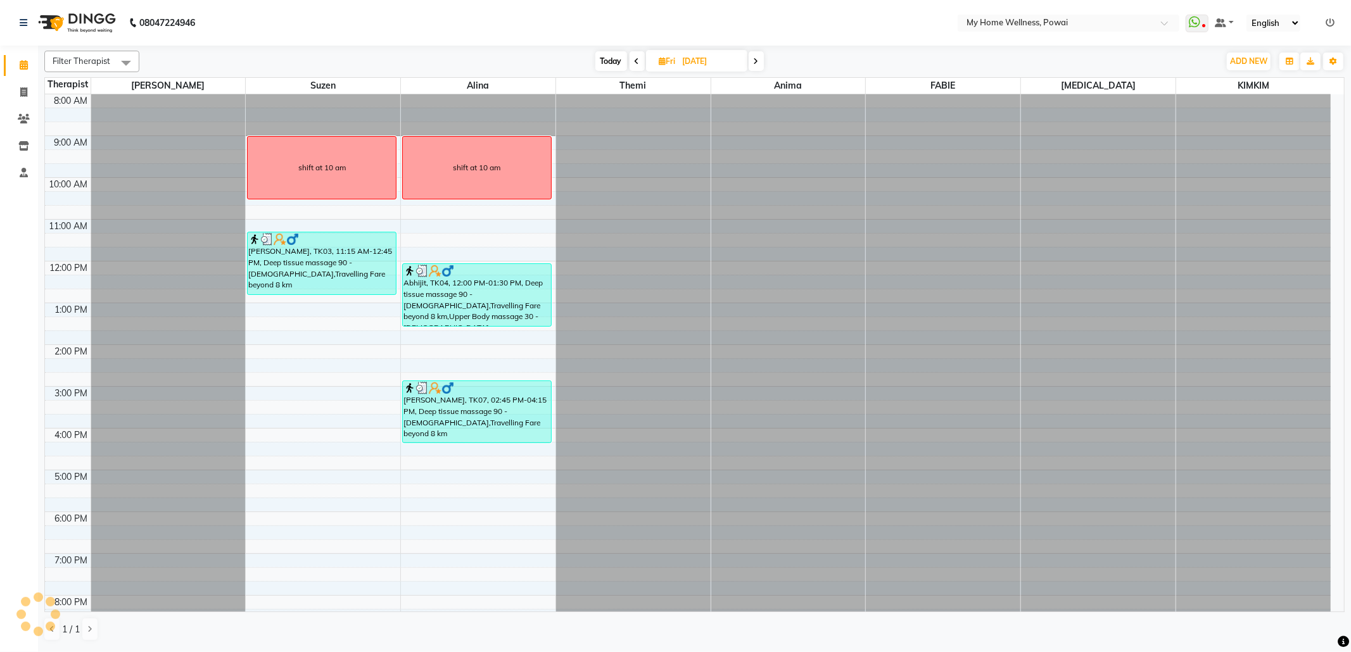
scroll to position [77, 0]
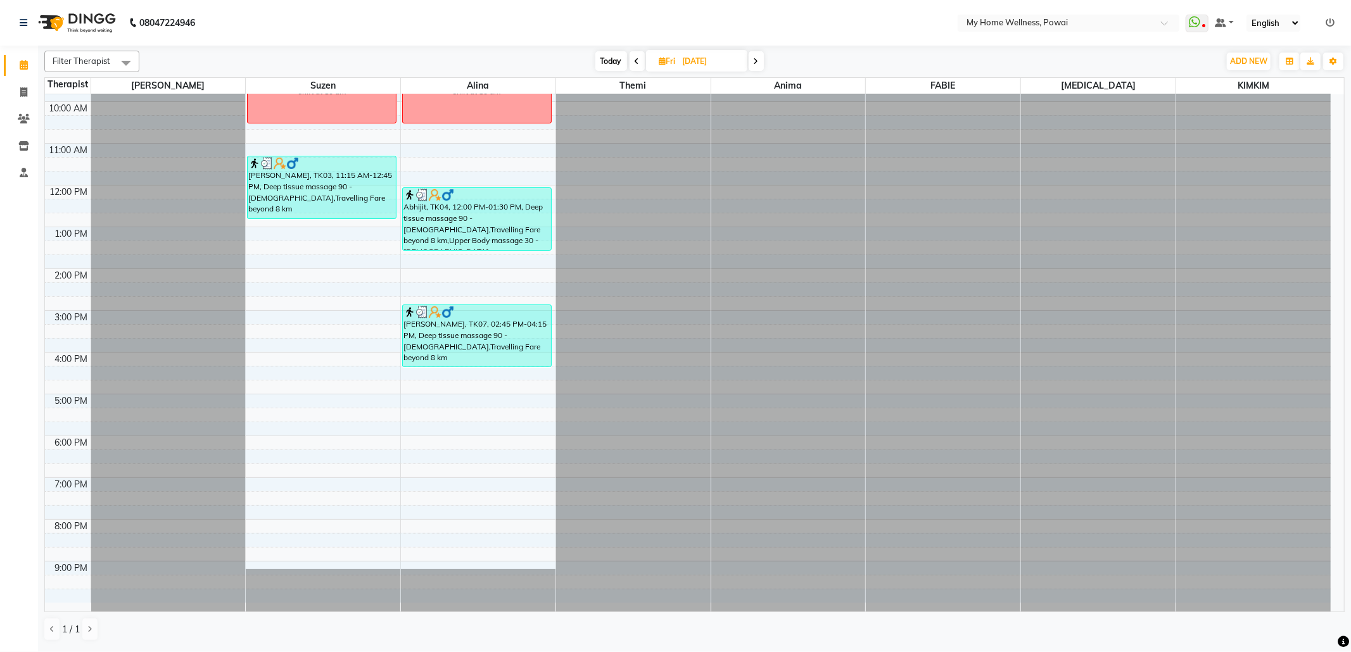
click at [754, 63] on icon at bounding box center [756, 62] width 5 height 8
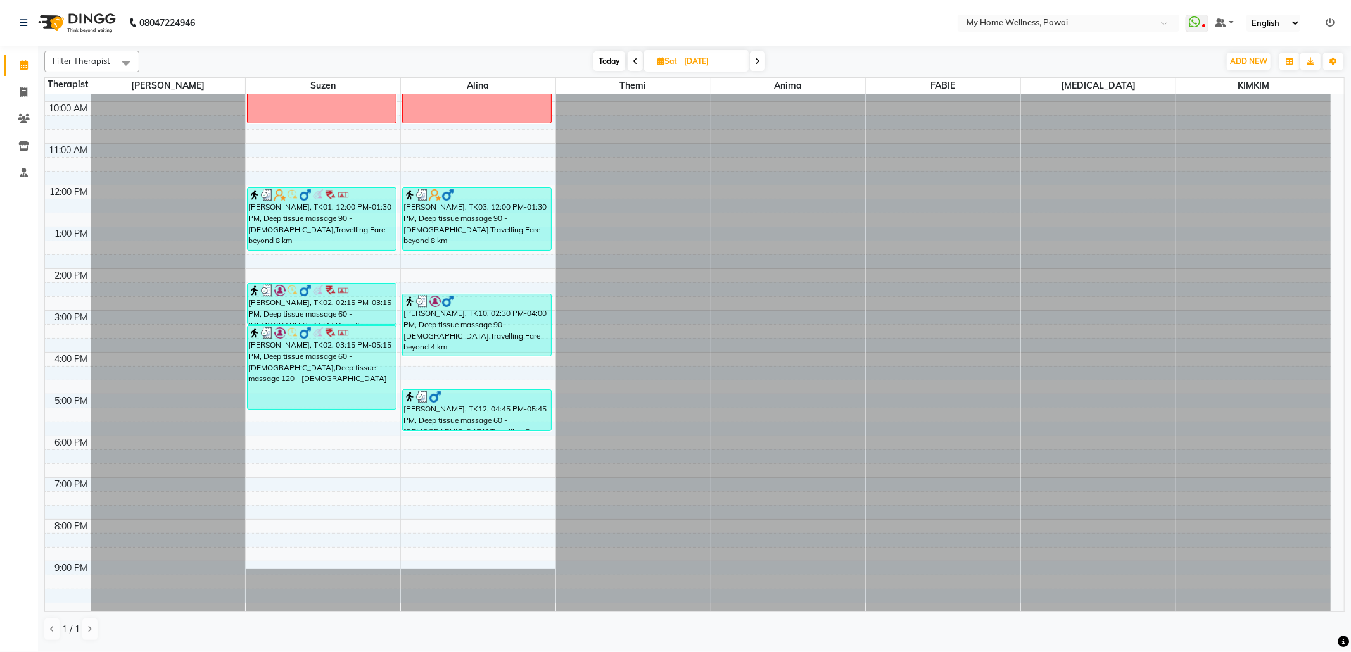
click at [760, 63] on icon at bounding box center [757, 62] width 5 height 8
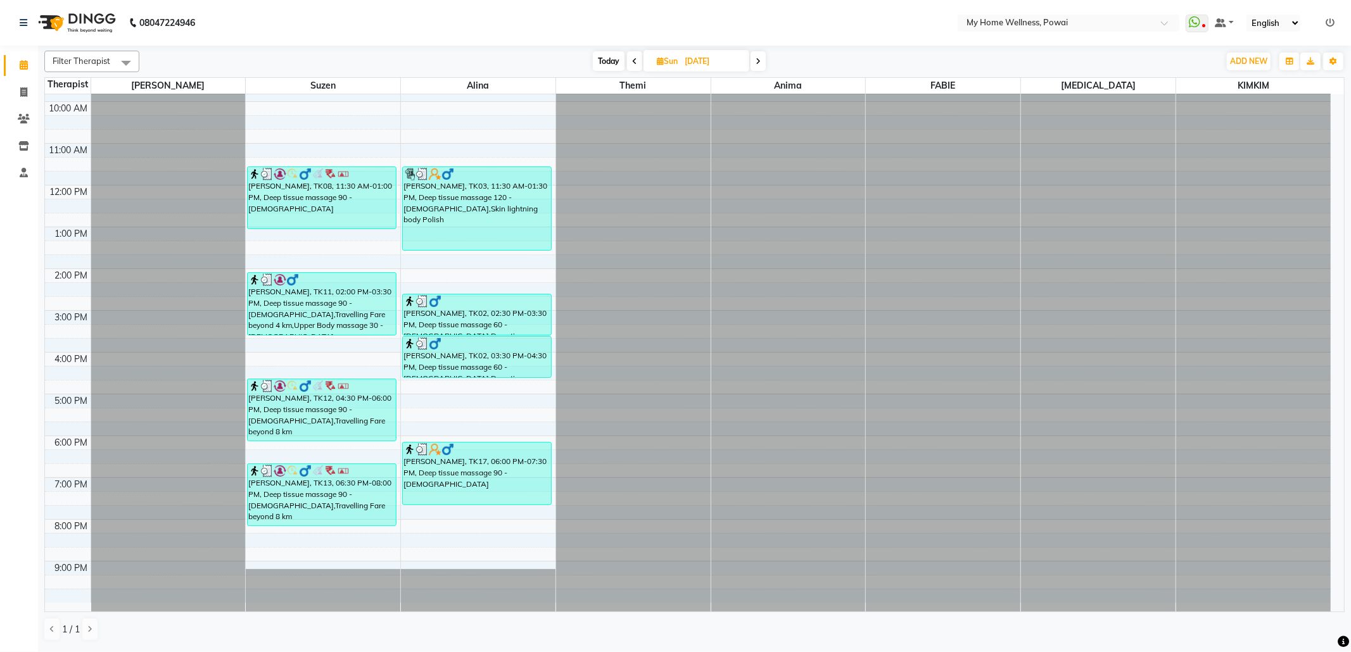
click at [763, 61] on span at bounding box center [758, 61] width 15 height 20
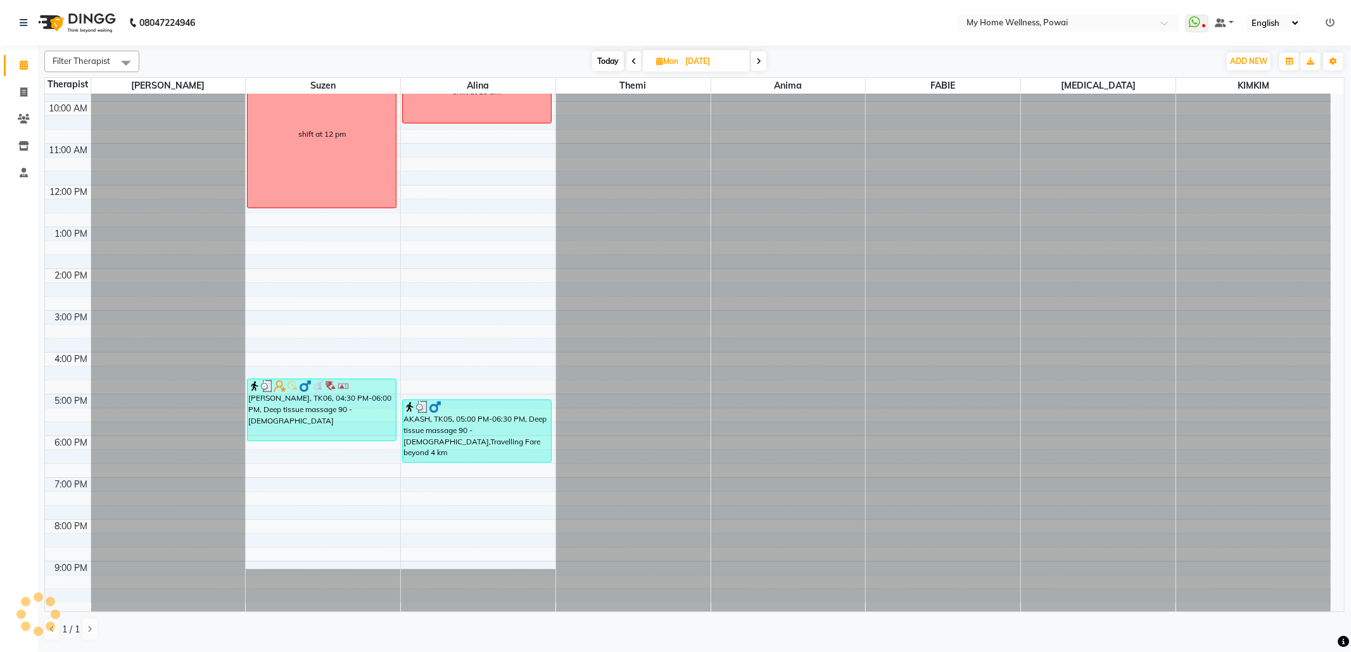
click at [758, 54] on span at bounding box center [758, 61] width 15 height 20
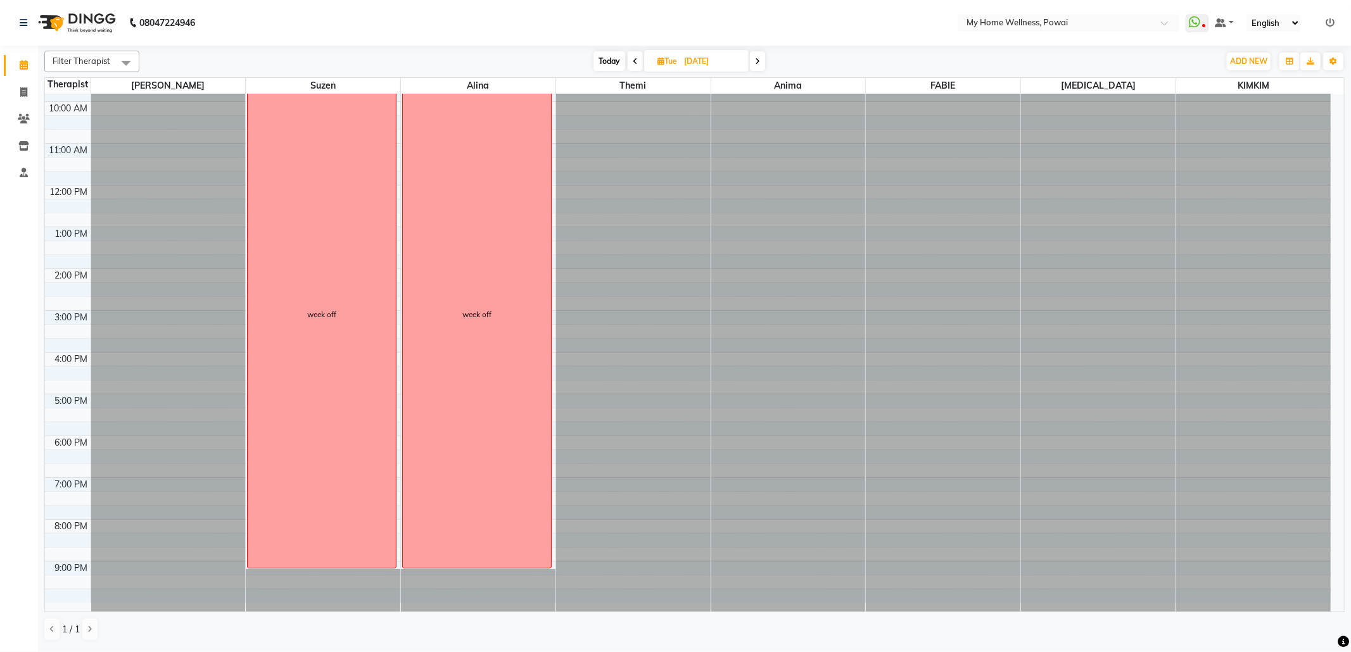
click at [758, 54] on span at bounding box center [757, 61] width 15 height 20
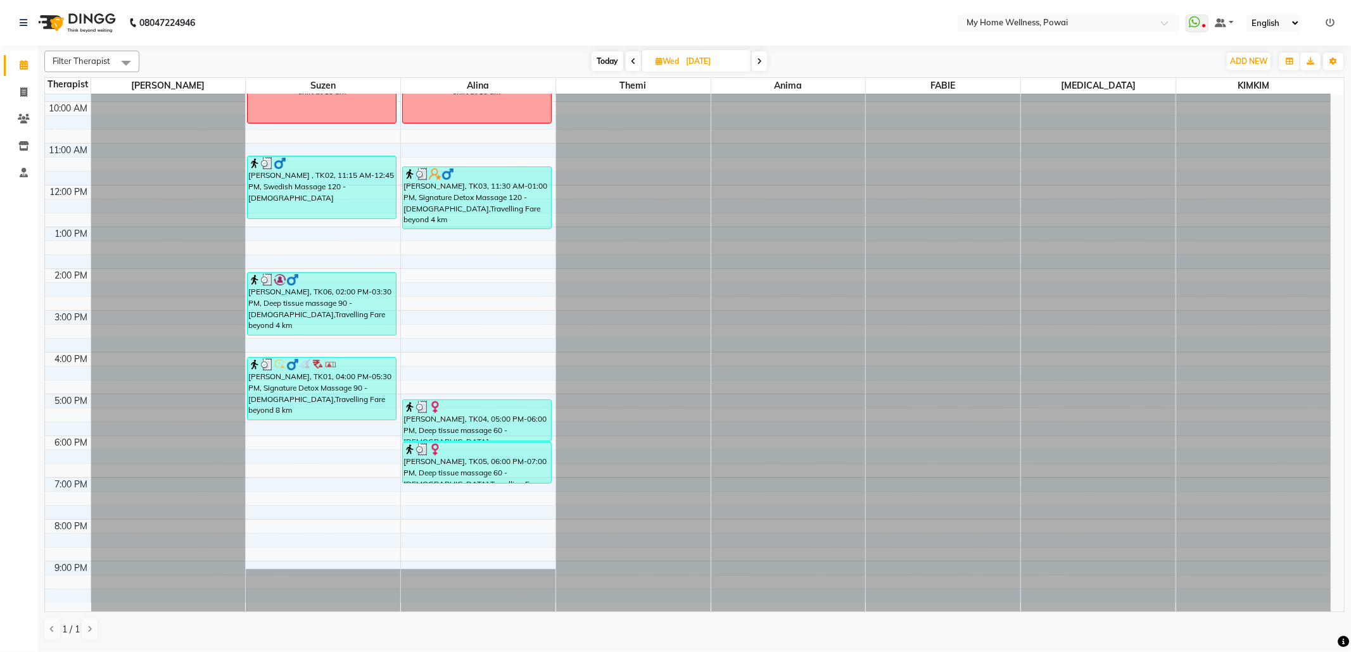
click at [758, 54] on span at bounding box center [759, 61] width 15 height 20
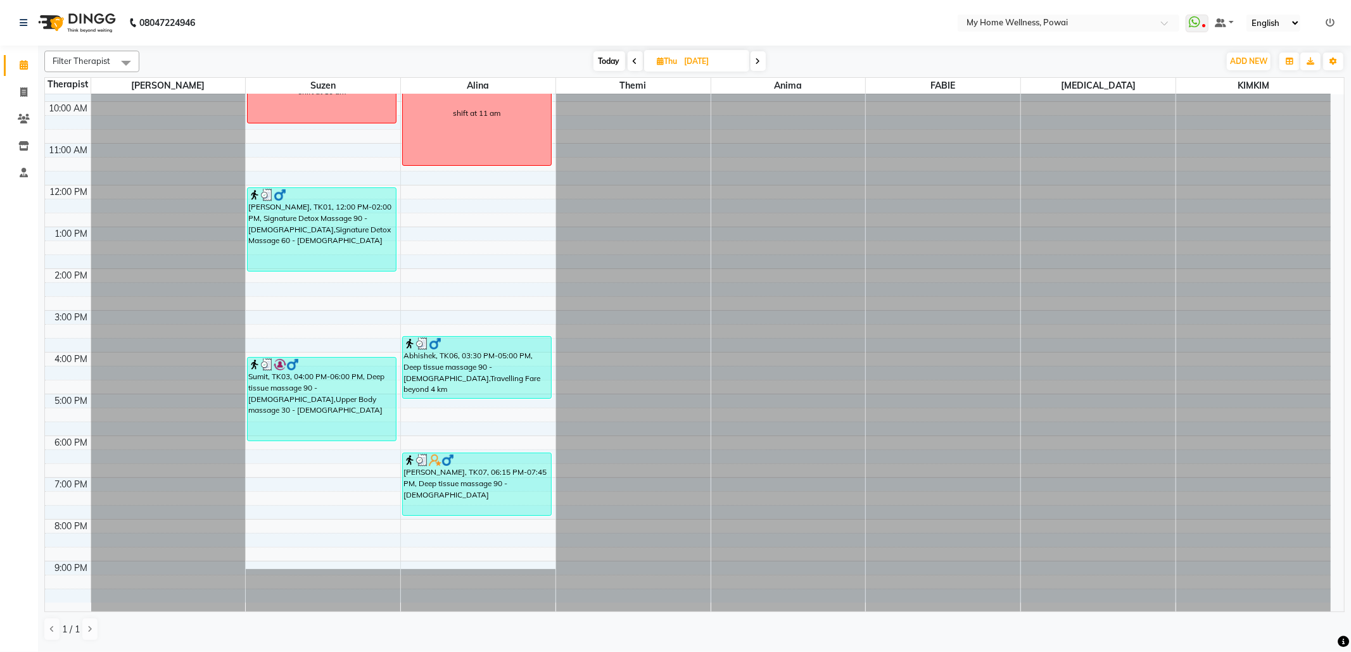
click at [758, 54] on span at bounding box center [758, 61] width 15 height 20
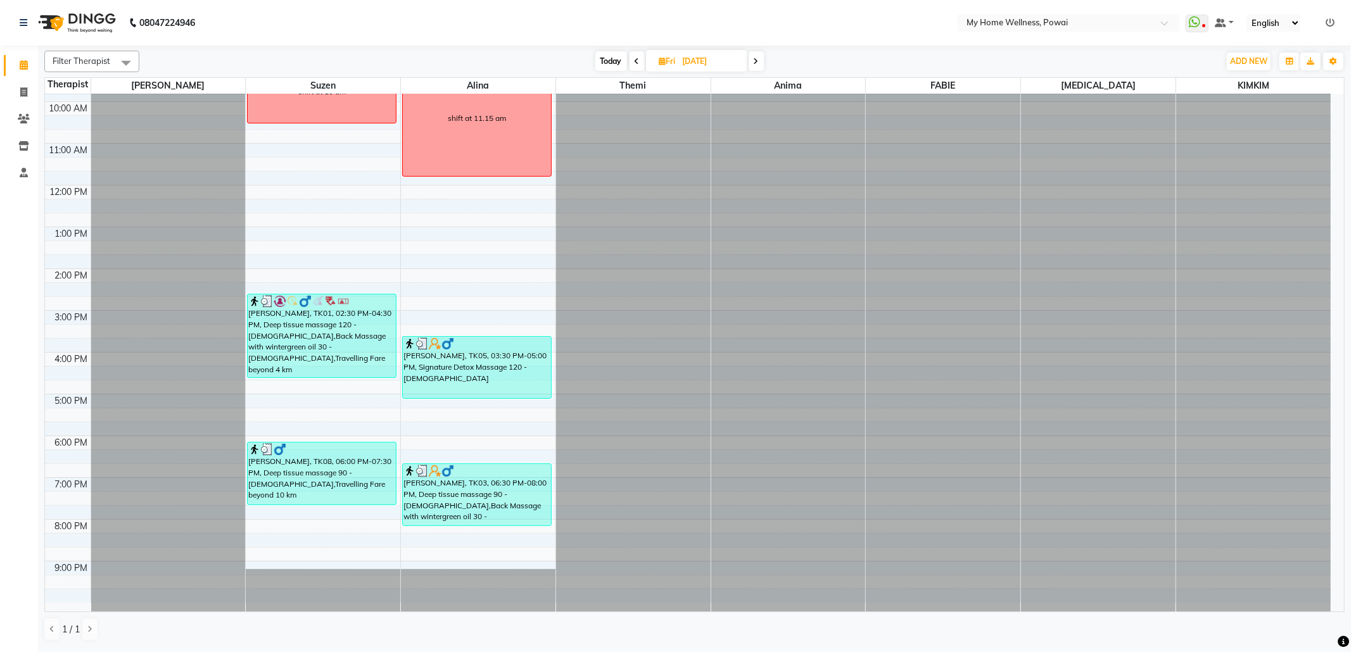
click at [758, 54] on span at bounding box center [756, 61] width 15 height 20
type input "[DATE]"
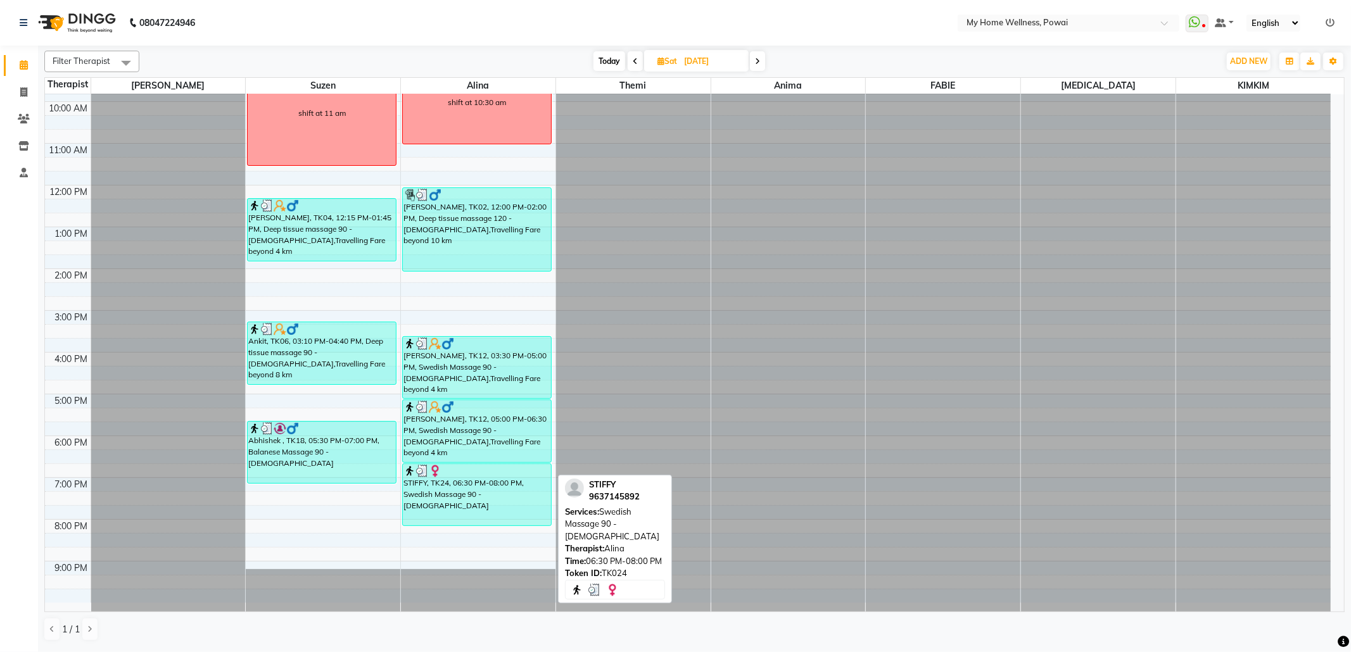
click at [510, 503] on div "STIFFY, TK24, 06:30 PM-08:00 PM, Swedish Massage 90 - [DEMOGRAPHIC_DATA]" at bounding box center [477, 494] width 148 height 61
select select "3"
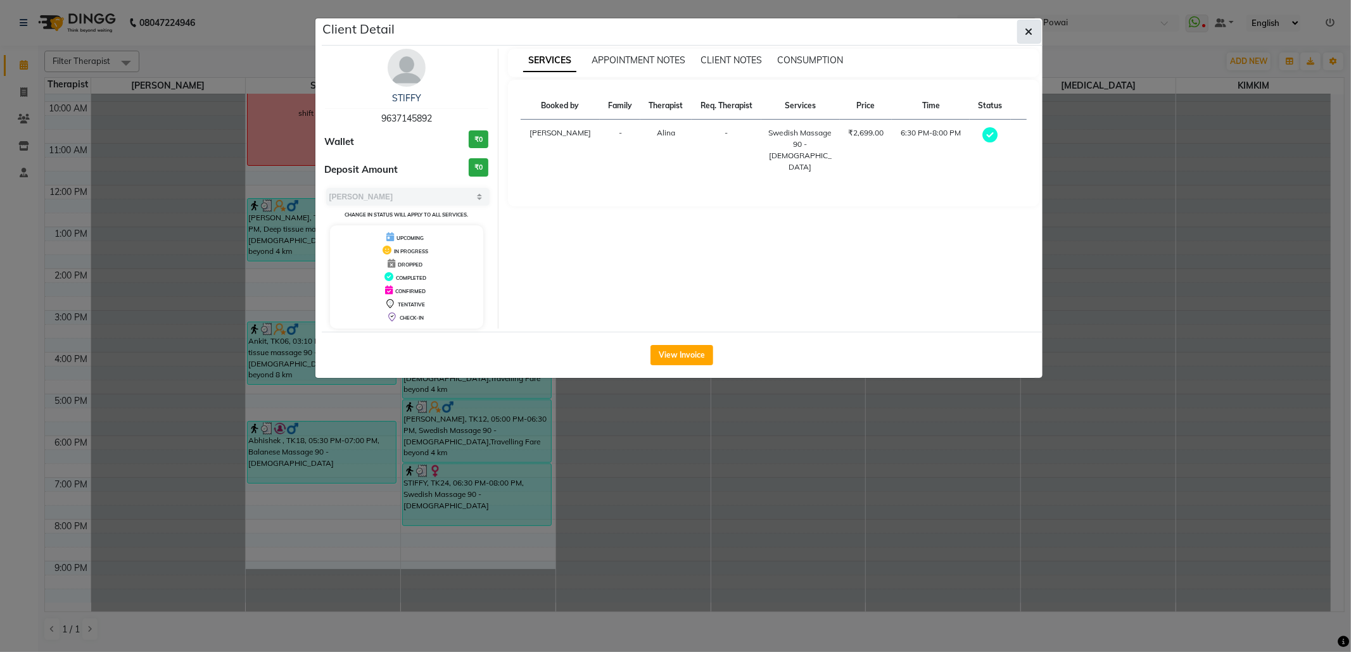
click at [1029, 34] on icon "button" at bounding box center [1030, 32] width 8 height 10
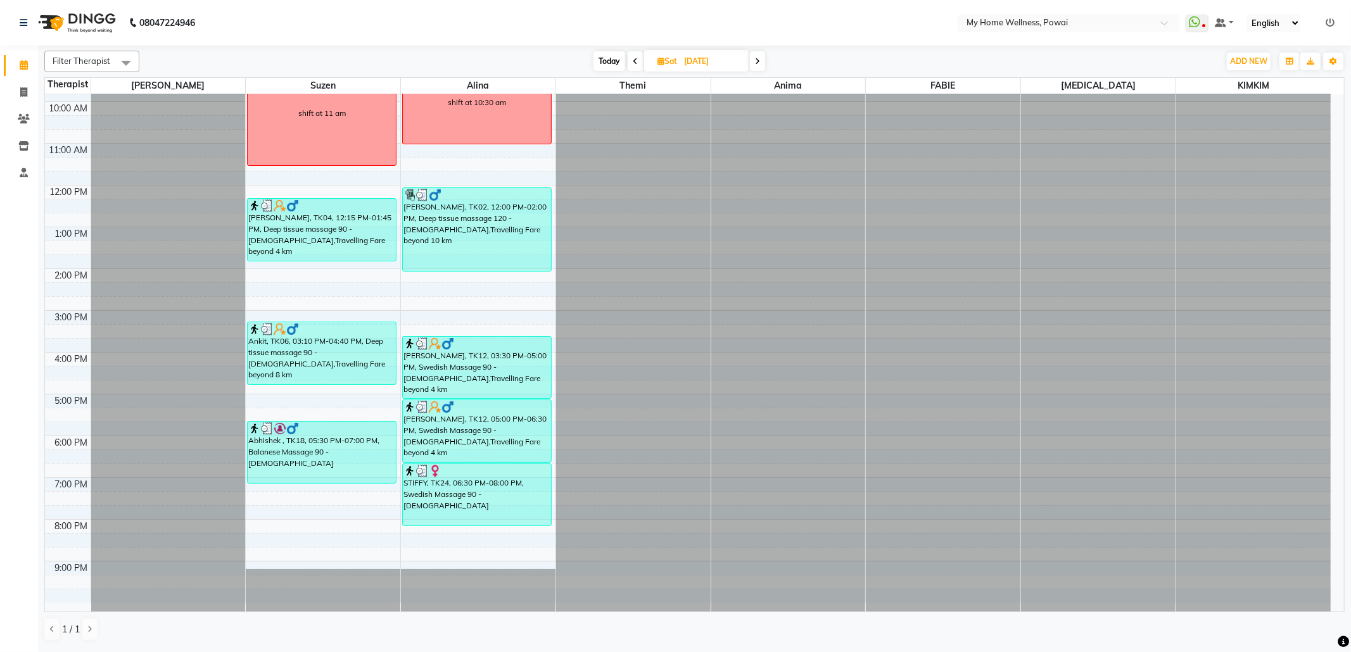
click at [758, 61] on icon at bounding box center [757, 62] width 5 height 8
type input "[DATE]"
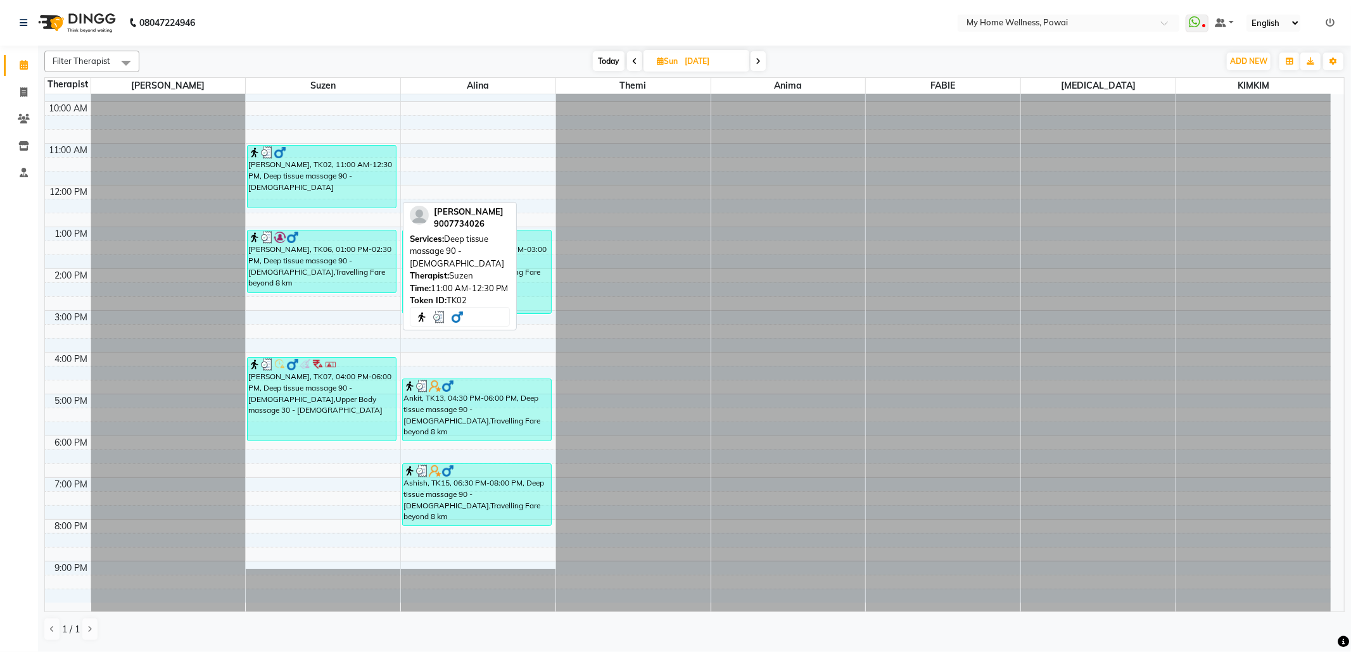
click at [323, 193] on div "[PERSON_NAME], TK02, 11:00 AM-12:30 PM, Deep tissue massage 90 - [DEMOGRAPHIC_D…" at bounding box center [322, 177] width 148 height 62
select select "3"
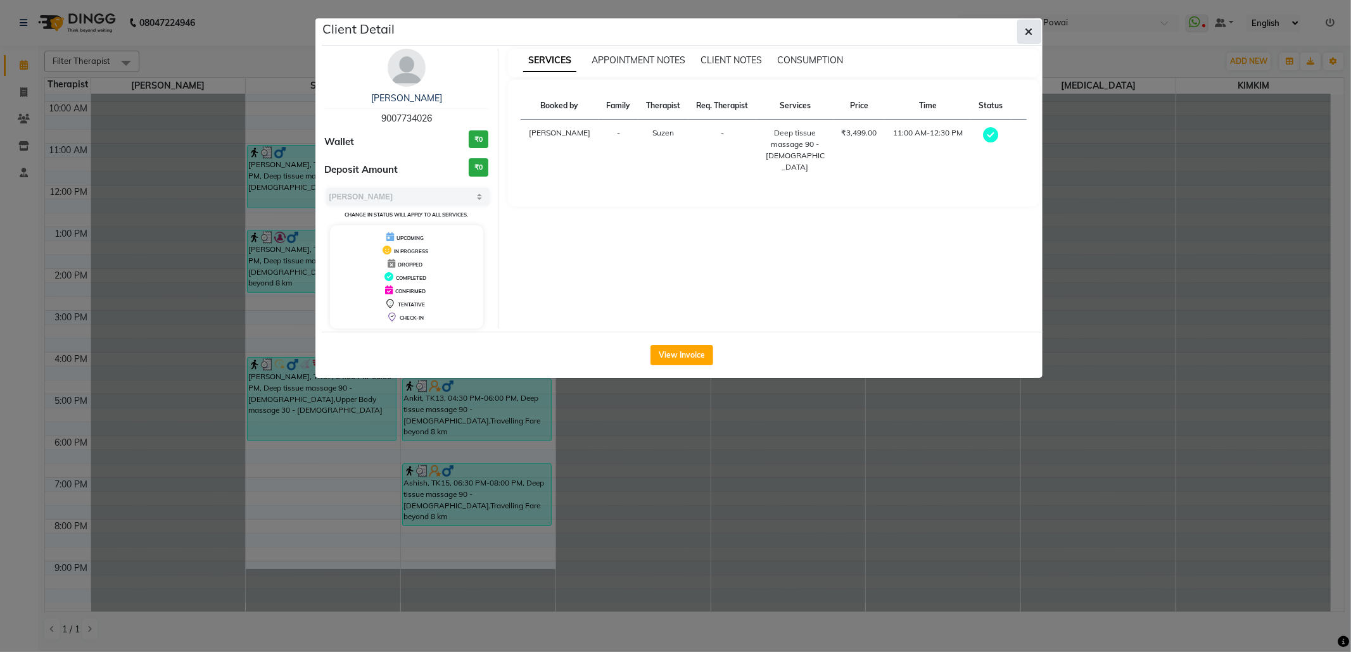
click at [1026, 31] on icon "button" at bounding box center [1030, 32] width 8 height 10
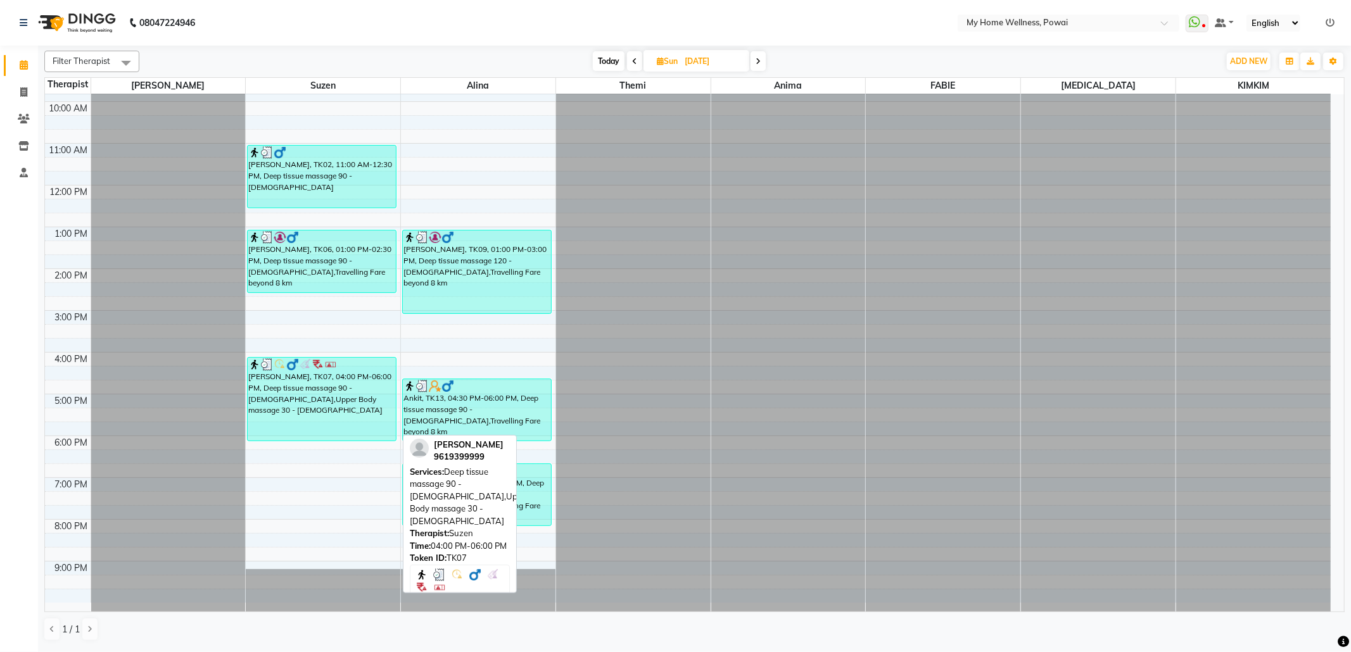
click at [281, 398] on div "[PERSON_NAME], TK07, 04:00 PM-06:00 PM, Deep tissue massage 90 - [DEMOGRAPHIC_D…" at bounding box center [322, 399] width 148 height 83
select select "3"
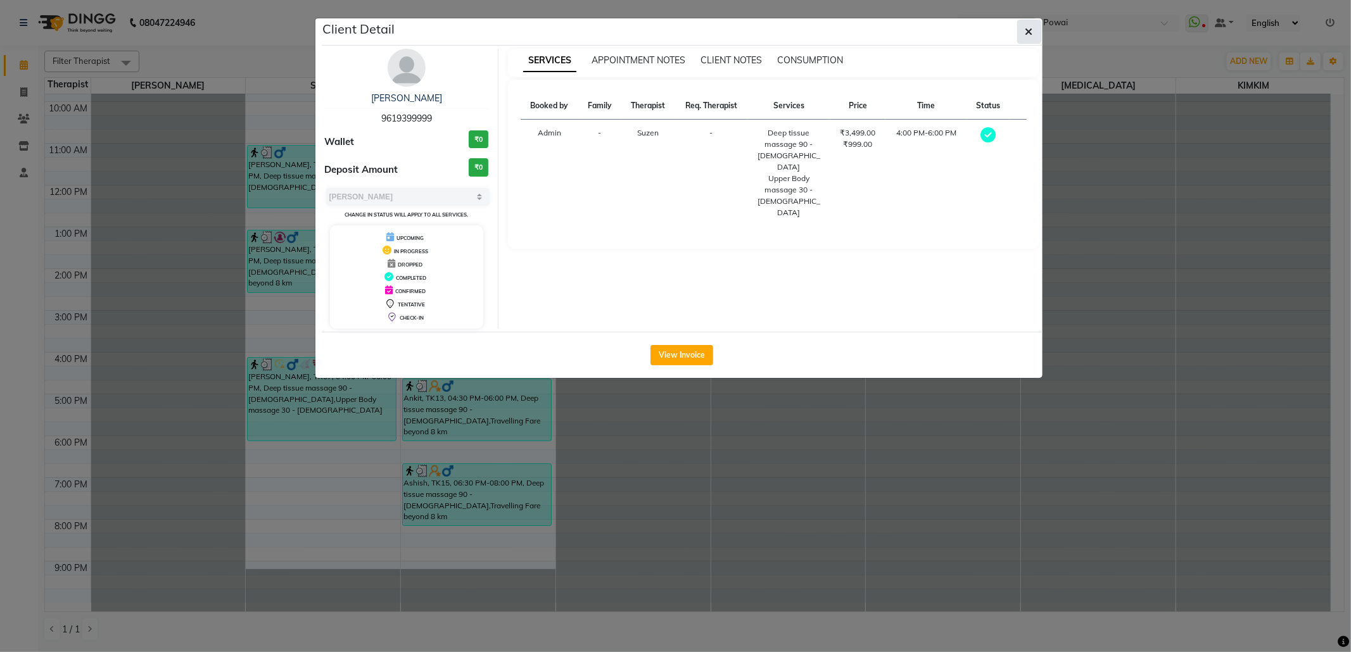
click at [1022, 25] on button "button" at bounding box center [1029, 32] width 24 height 24
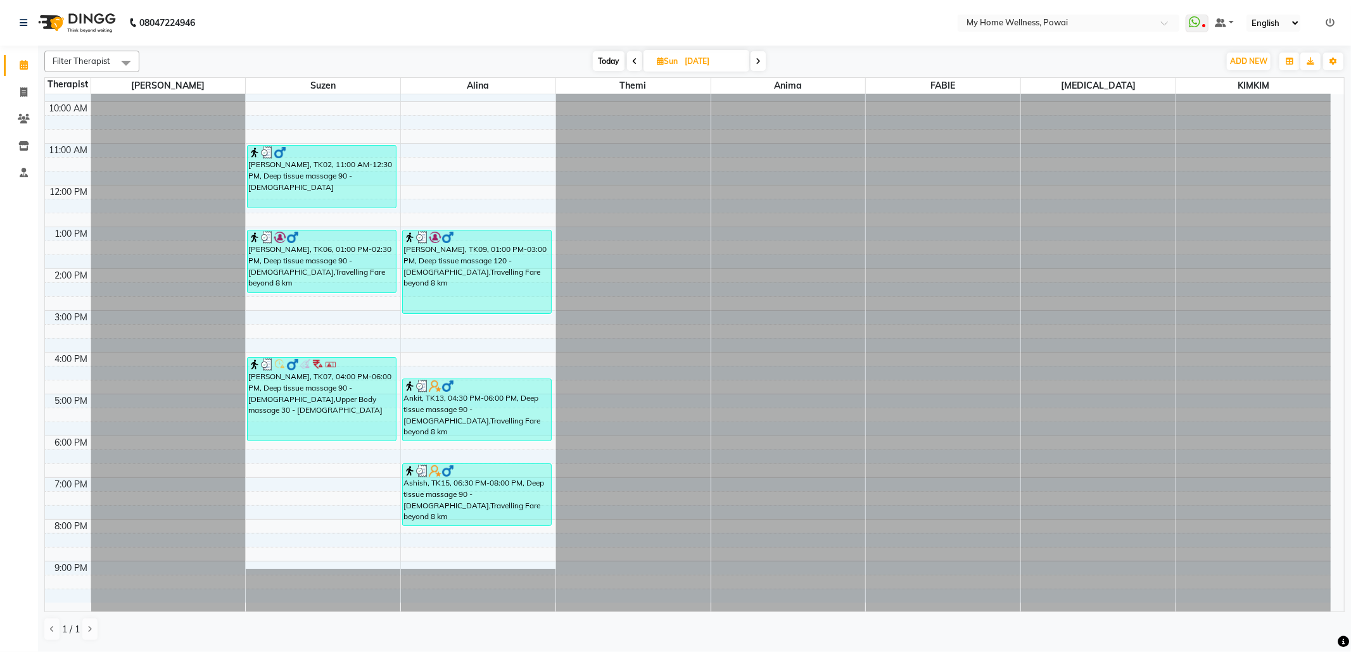
click at [759, 61] on icon at bounding box center [758, 62] width 5 height 8
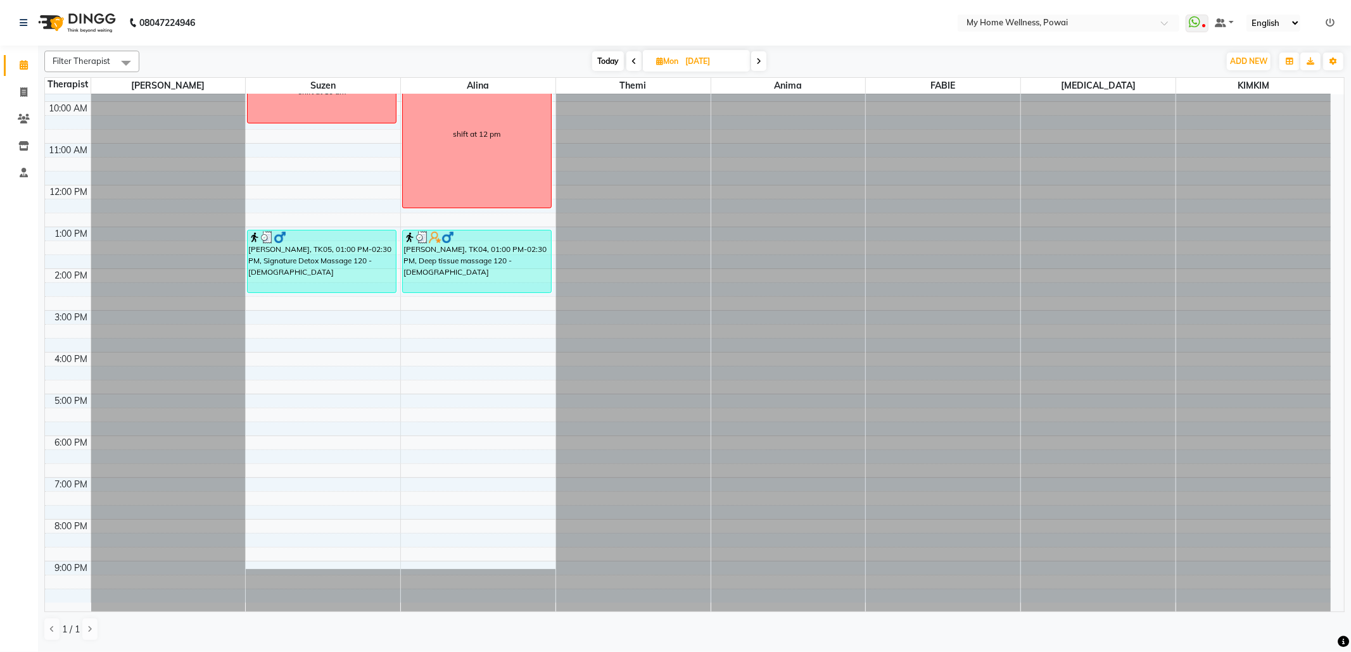
click at [759, 66] on span at bounding box center [758, 61] width 15 height 20
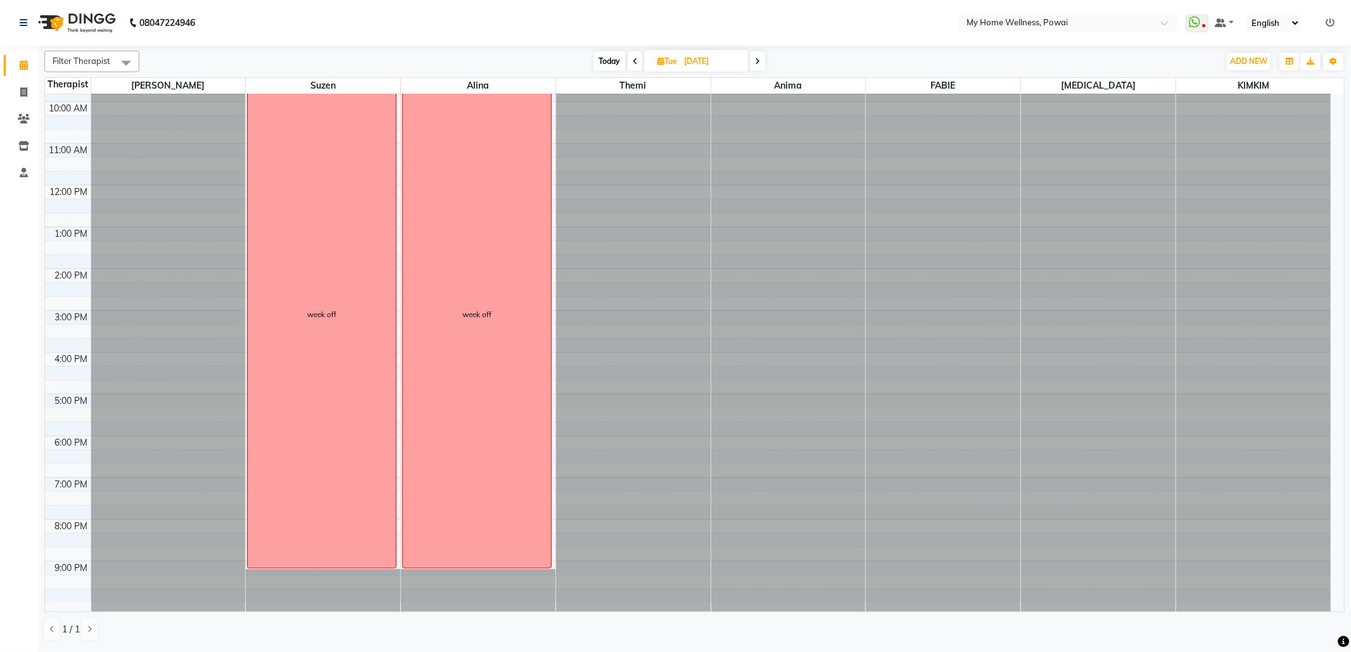
click at [759, 66] on span at bounding box center [757, 61] width 15 height 20
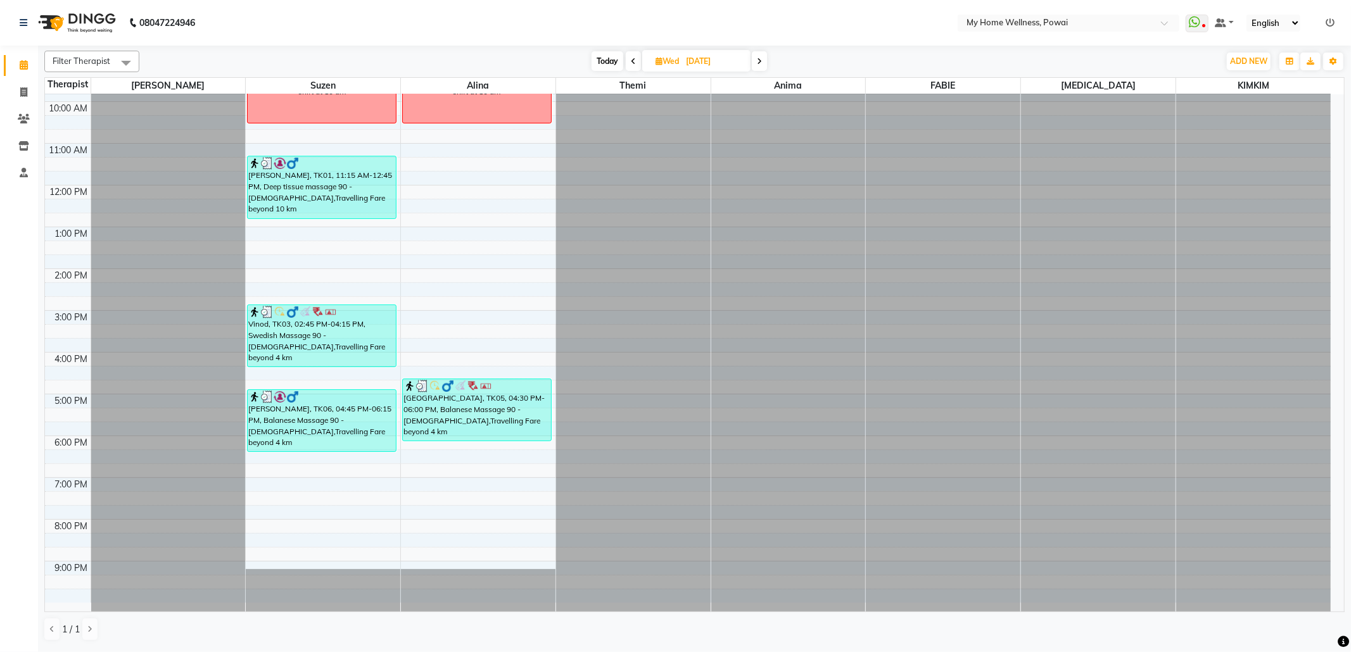
click at [759, 66] on span at bounding box center [759, 61] width 15 height 20
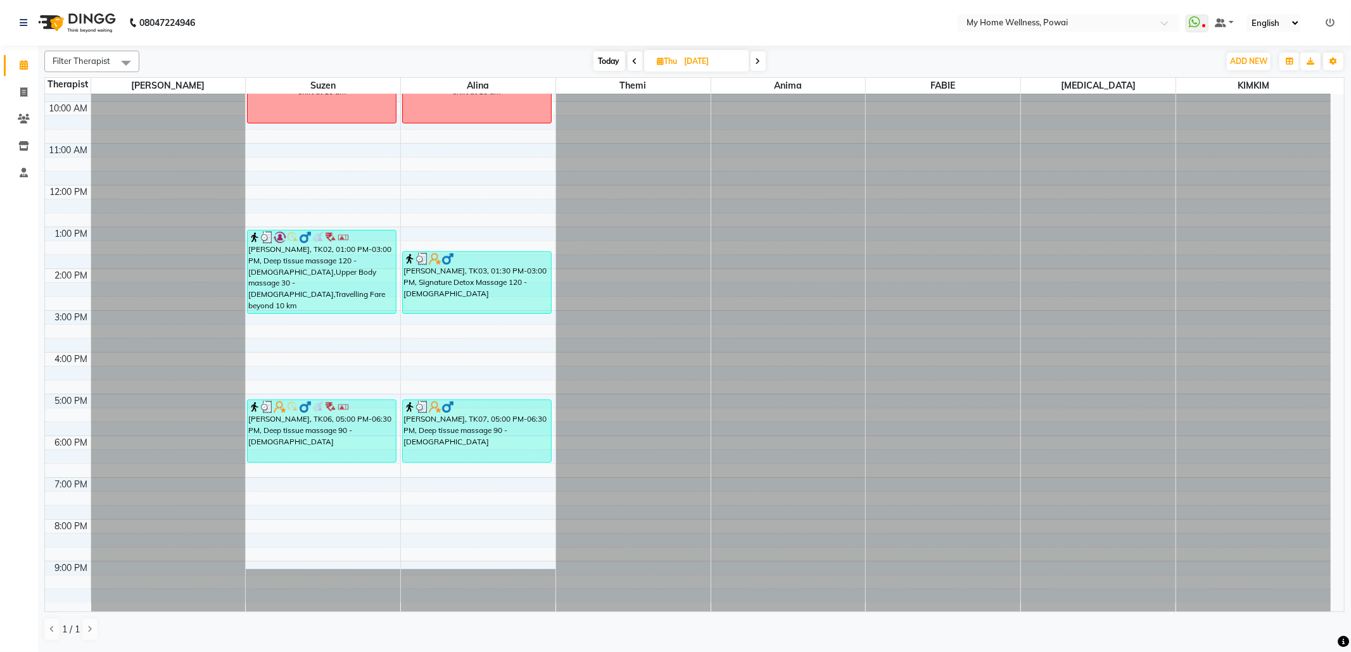
click at [637, 67] on span at bounding box center [635, 61] width 15 height 20
type input "[DATE]"
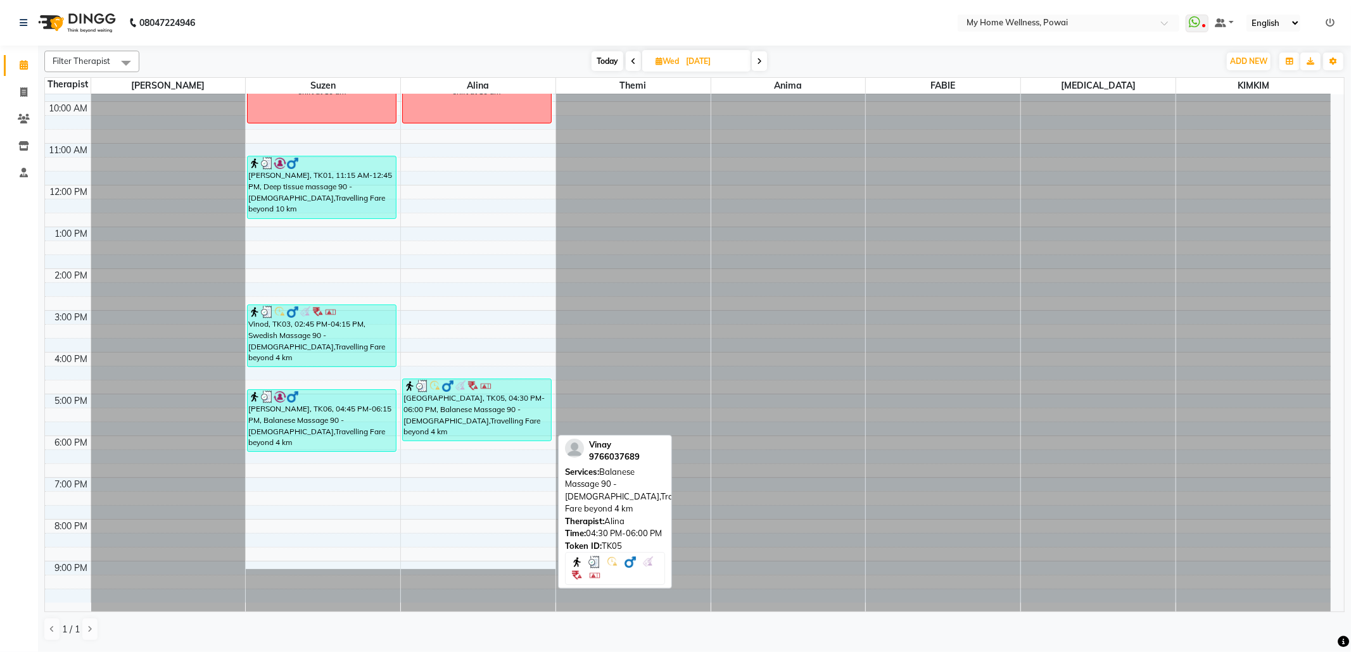
click at [502, 416] on div "[GEOGRAPHIC_DATA], TK05, 04:30 PM-06:00 PM, Balanese Massage 90 - [DEMOGRAPHIC_…" at bounding box center [477, 409] width 148 height 61
select select "3"
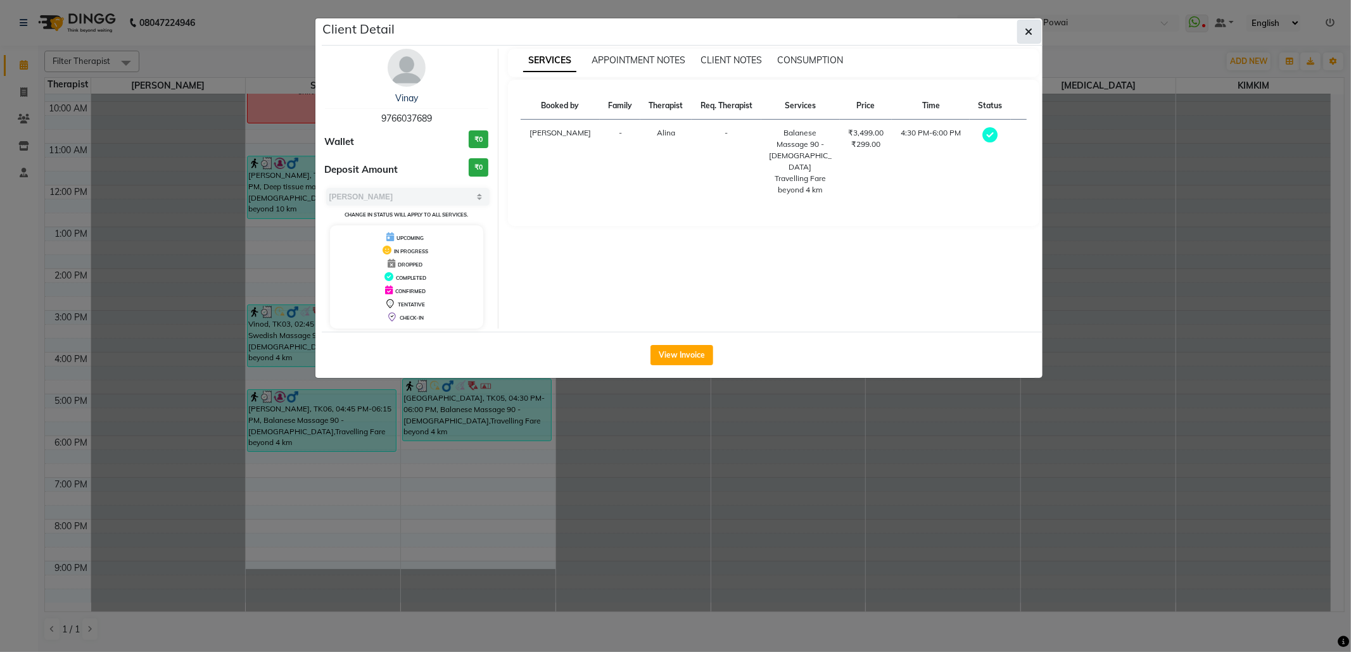
click at [1029, 33] on icon "button" at bounding box center [1030, 32] width 8 height 10
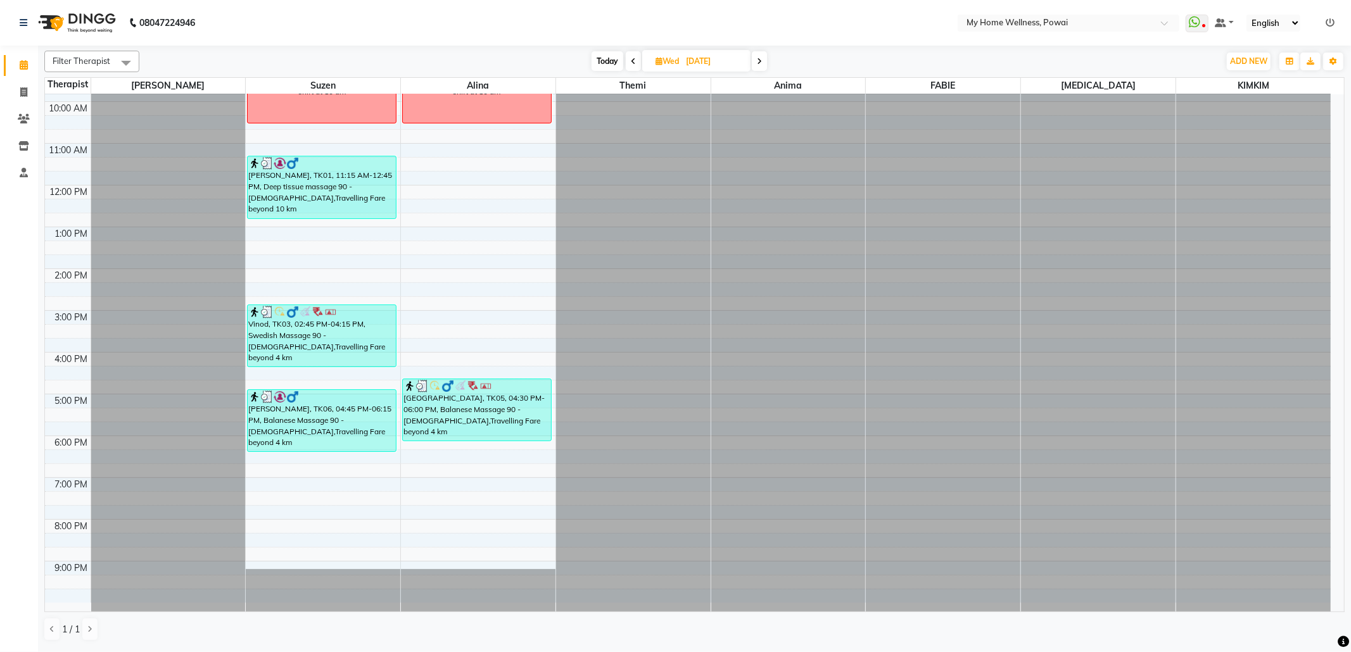
click at [758, 64] on icon at bounding box center [759, 62] width 5 height 8
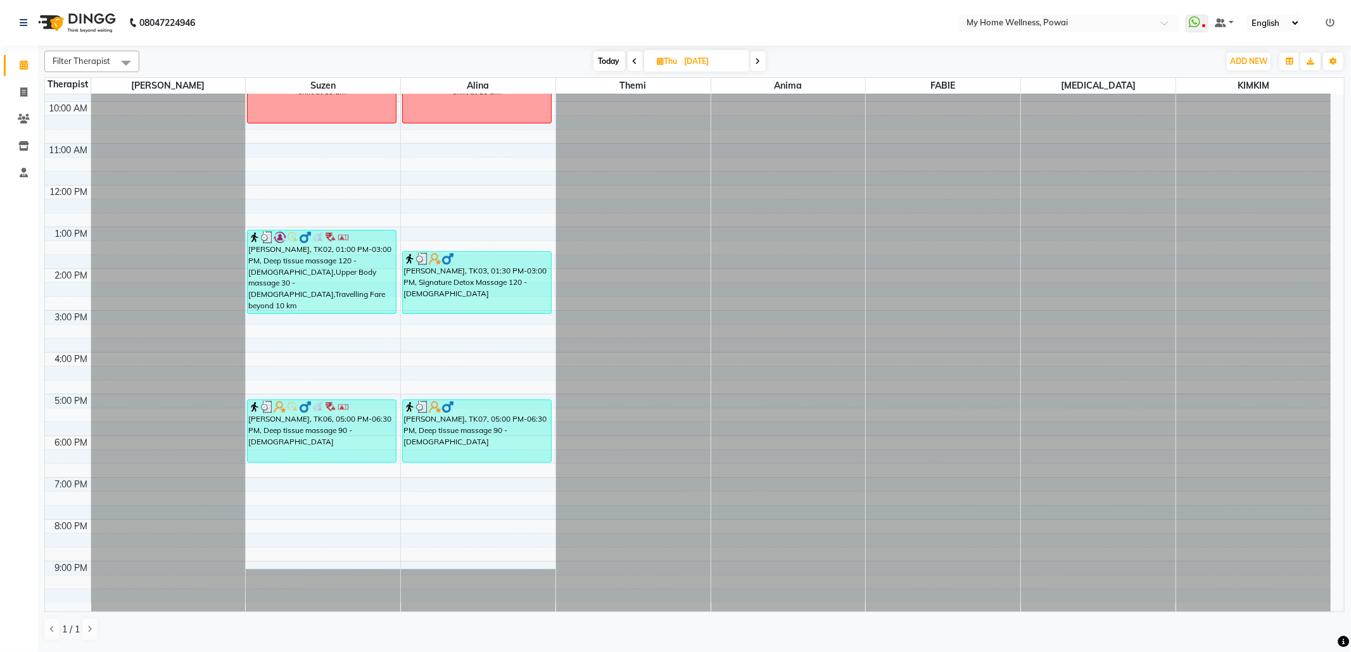
click at [763, 61] on span at bounding box center [758, 61] width 15 height 20
type input "[DATE]"
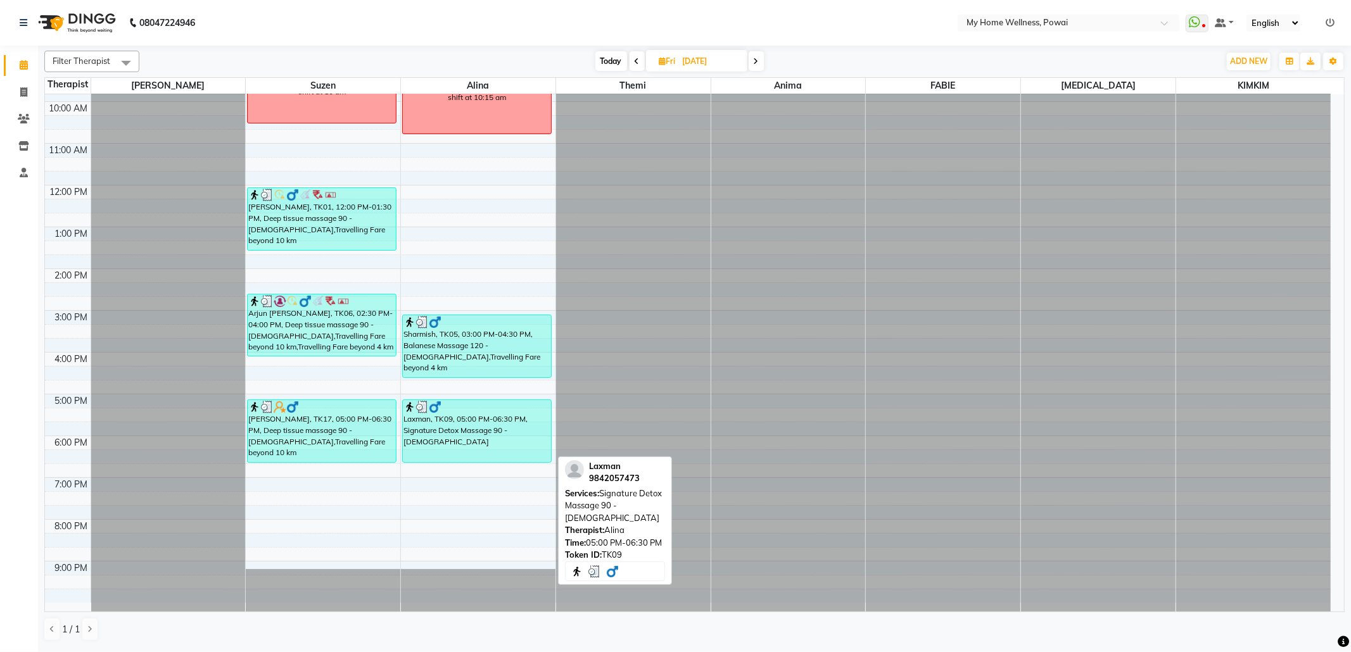
click at [509, 422] on div "Laxman, TK09, 05:00 PM-06:30 PM, Signature Detox Massage 90 - [DEMOGRAPHIC_DATA]" at bounding box center [477, 431] width 148 height 62
select select "3"
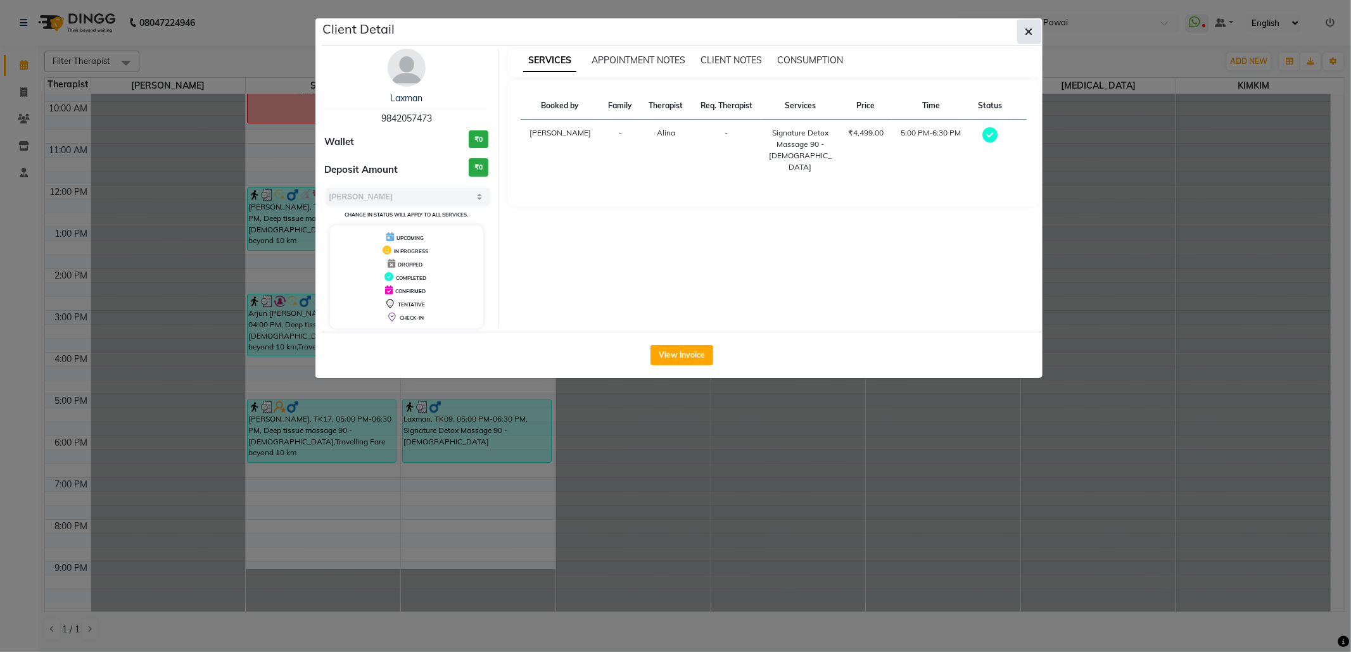
click at [1037, 38] on button "button" at bounding box center [1029, 32] width 24 height 24
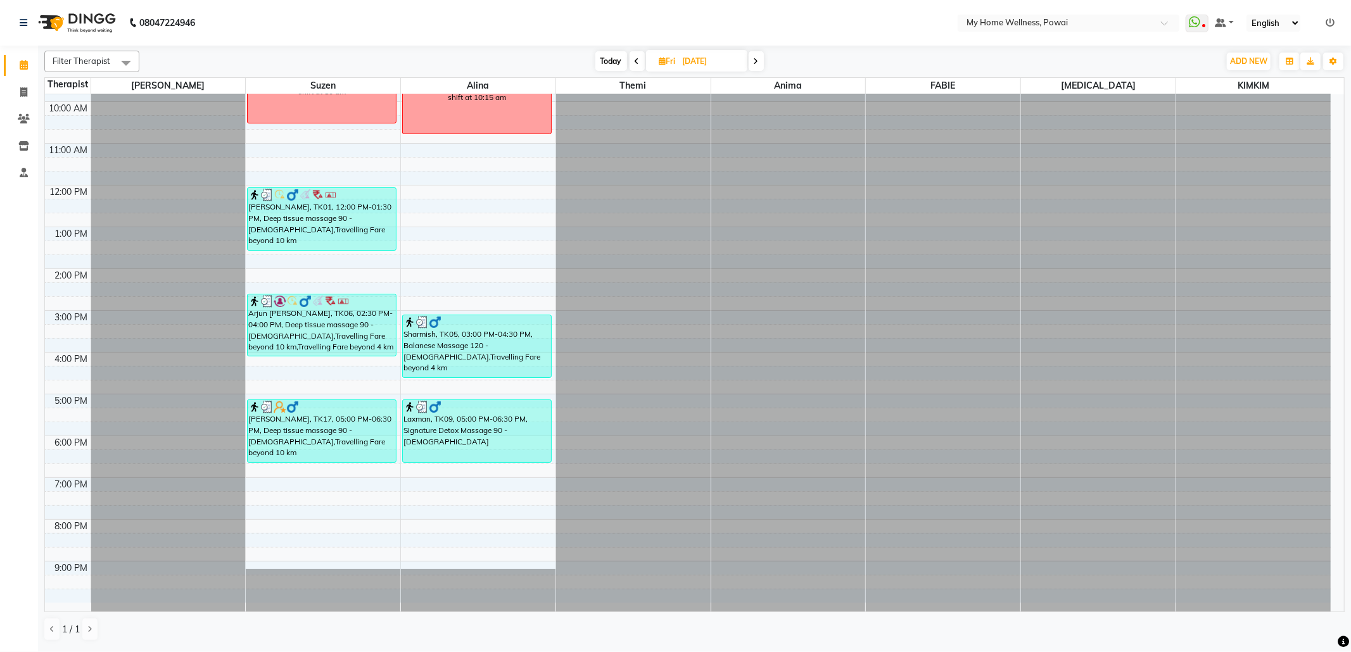
click at [755, 65] on icon at bounding box center [756, 62] width 5 height 8
type input "[DATE]"
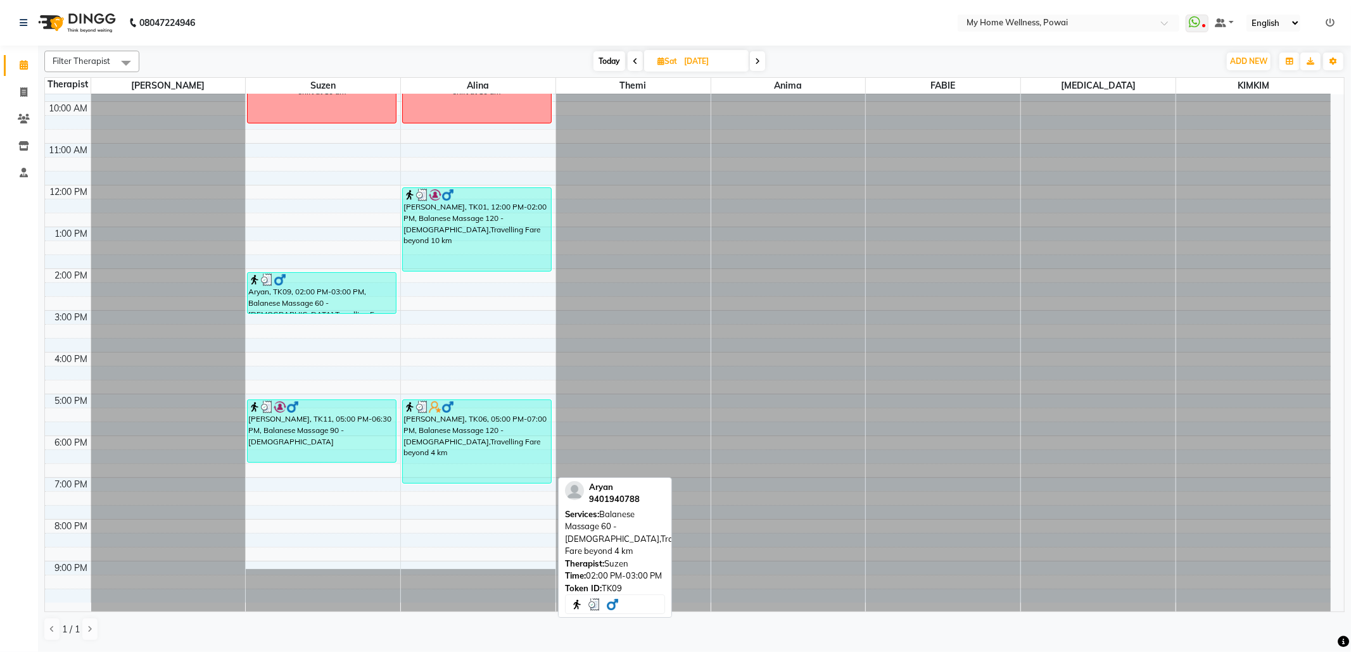
click at [353, 308] on div "Aryan, TK09, 02:00 PM-03:00 PM, Balanese Massage 60 - [DEMOGRAPHIC_DATA],Travel…" at bounding box center [322, 293] width 148 height 41
select select "3"
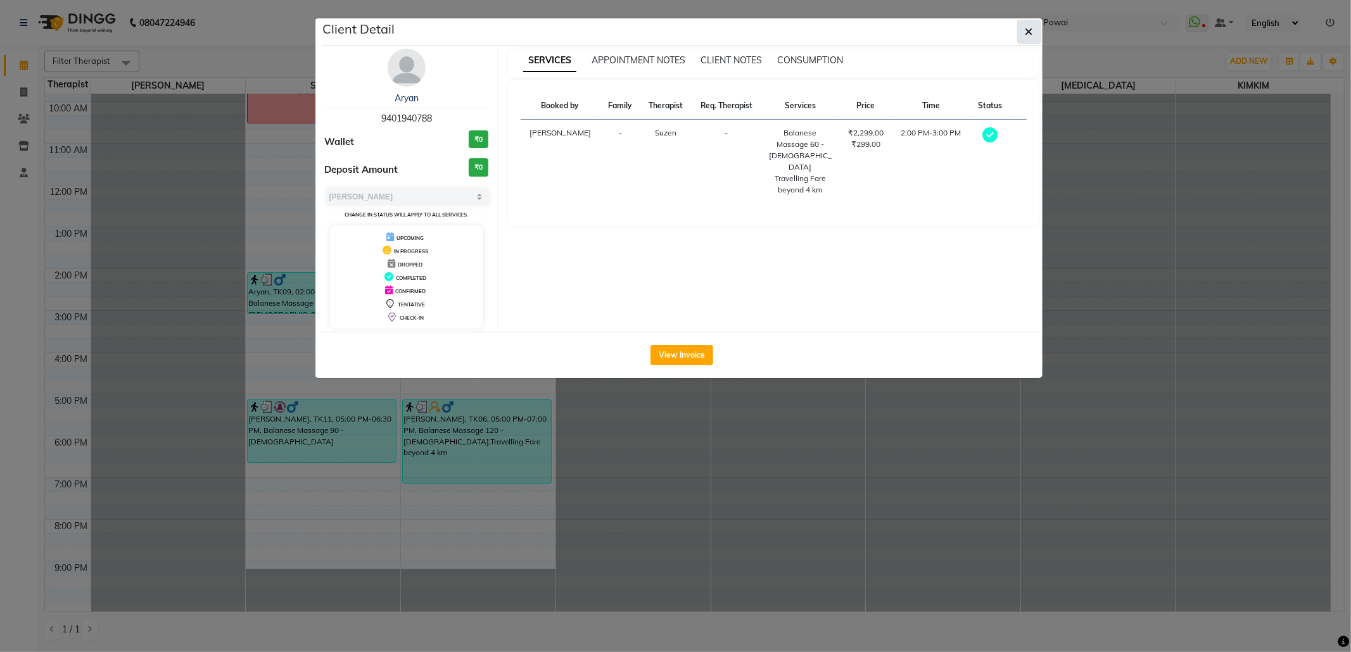
click at [1033, 32] on button "button" at bounding box center [1029, 32] width 24 height 24
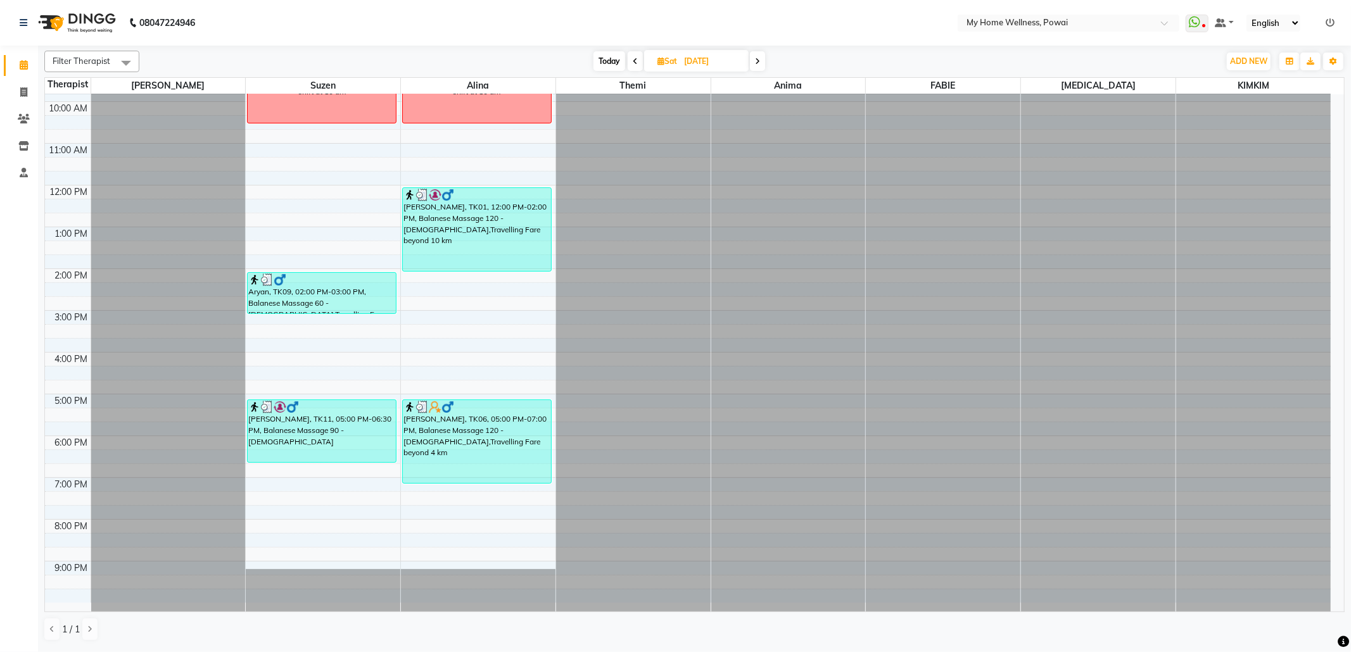
click at [763, 65] on span at bounding box center [757, 61] width 15 height 20
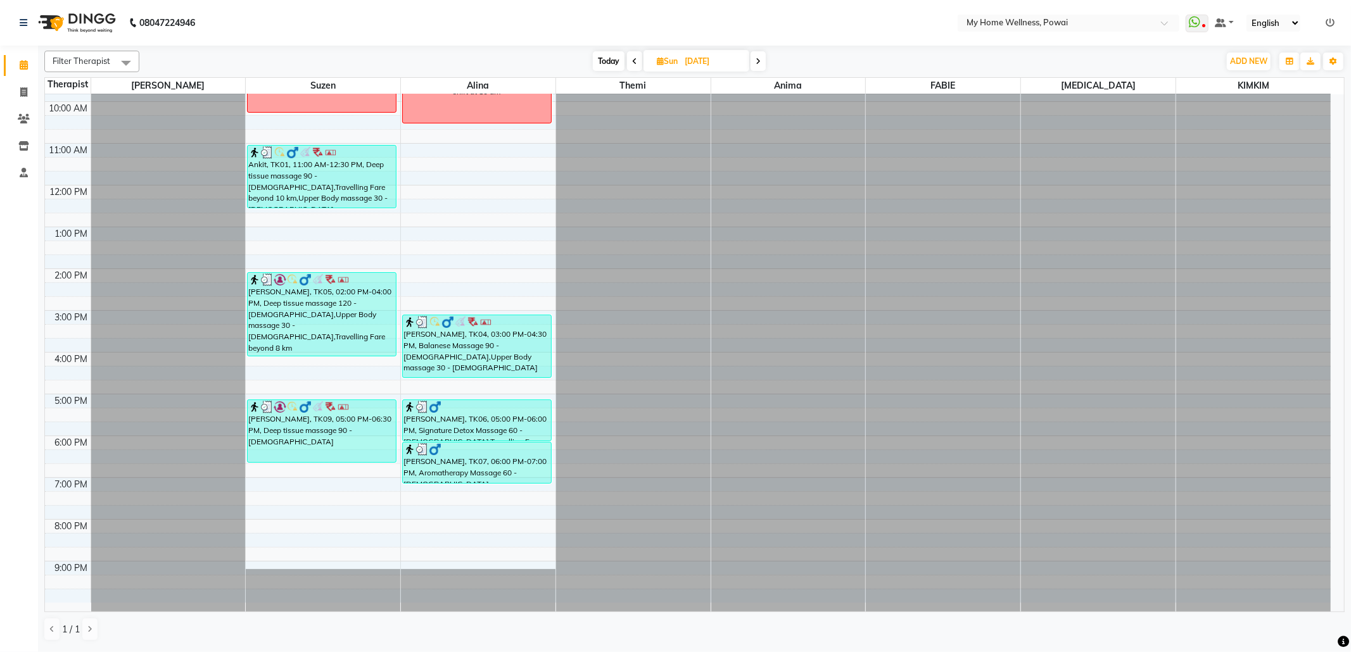
click at [763, 66] on span at bounding box center [758, 61] width 15 height 20
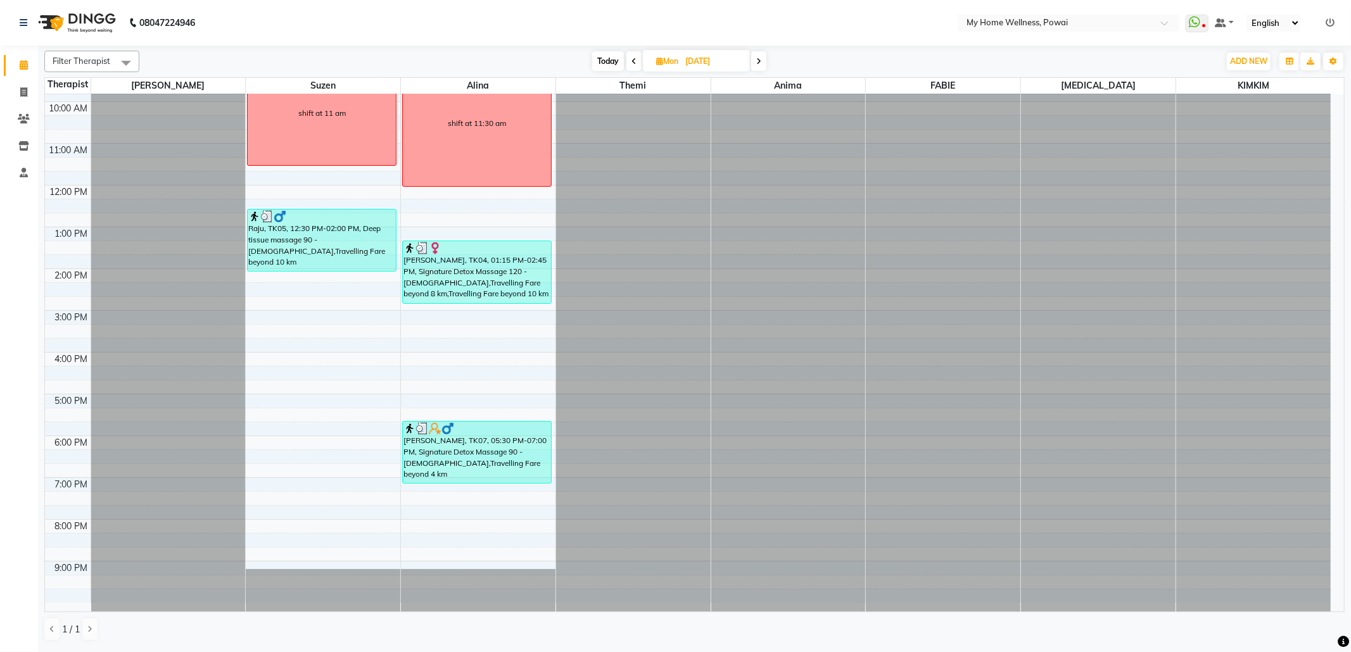
click at [763, 66] on span at bounding box center [758, 61] width 15 height 20
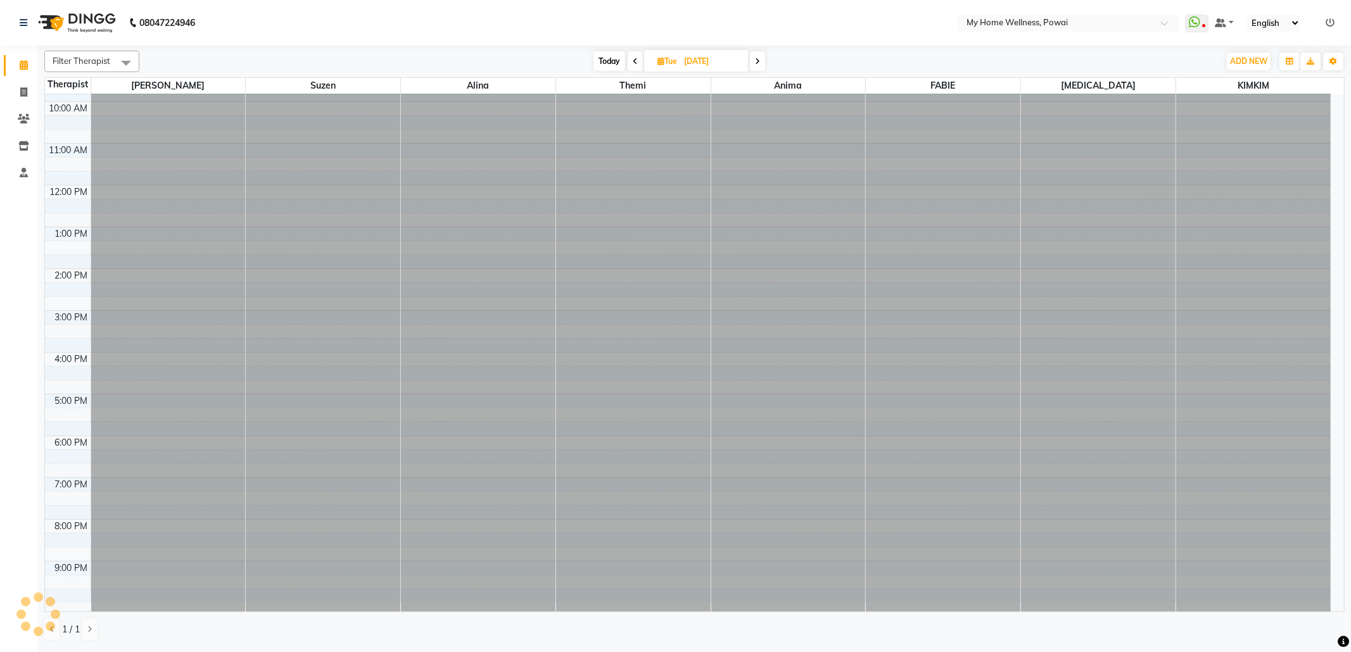
scroll to position [0, 0]
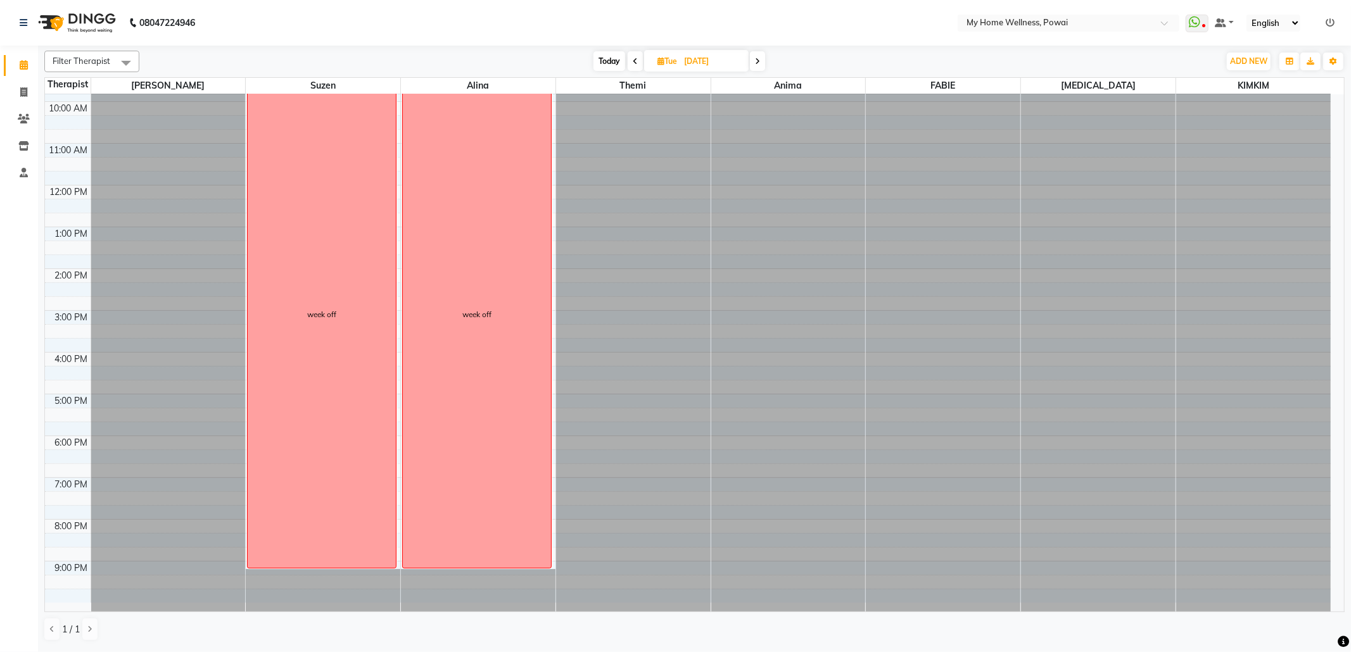
click at [763, 66] on span at bounding box center [757, 61] width 15 height 20
type input "[DATE]"
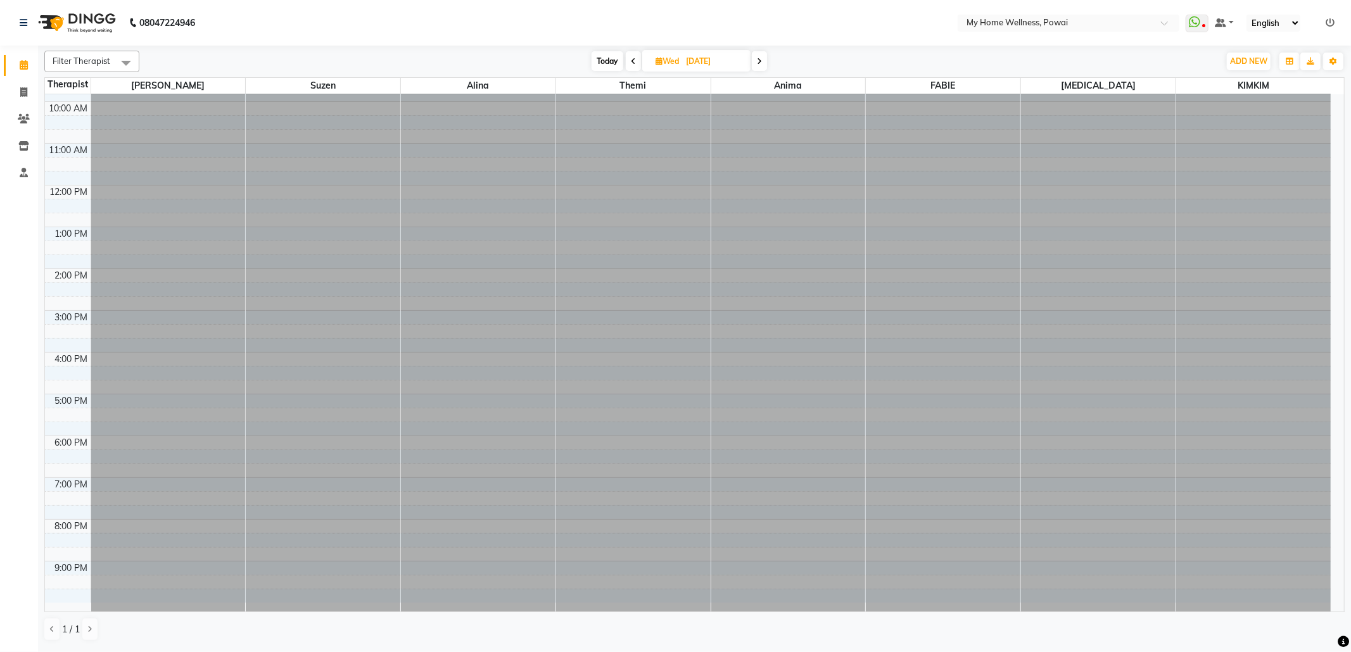
scroll to position [77, 0]
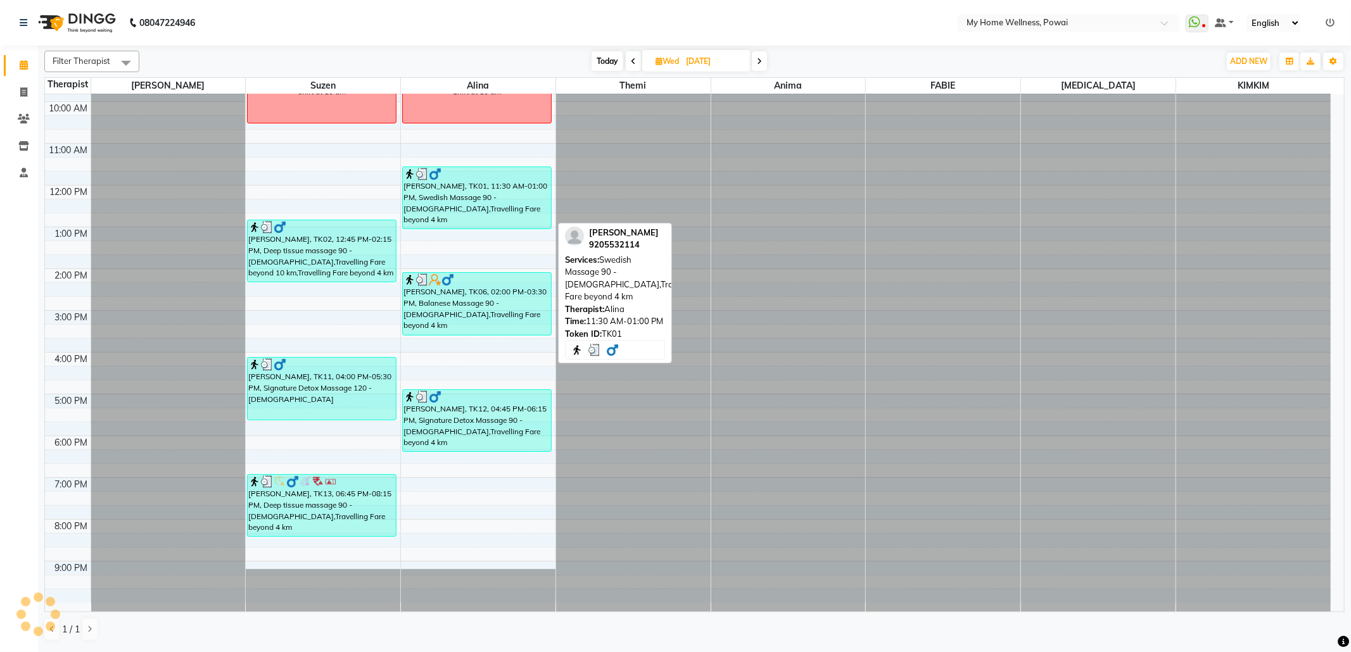
click at [472, 191] on div "[PERSON_NAME], TK01, 11:30 AM-01:00 PM, Swedish Massage 90 - [DEMOGRAPHIC_DATA]…" at bounding box center [477, 197] width 148 height 61
select select "3"
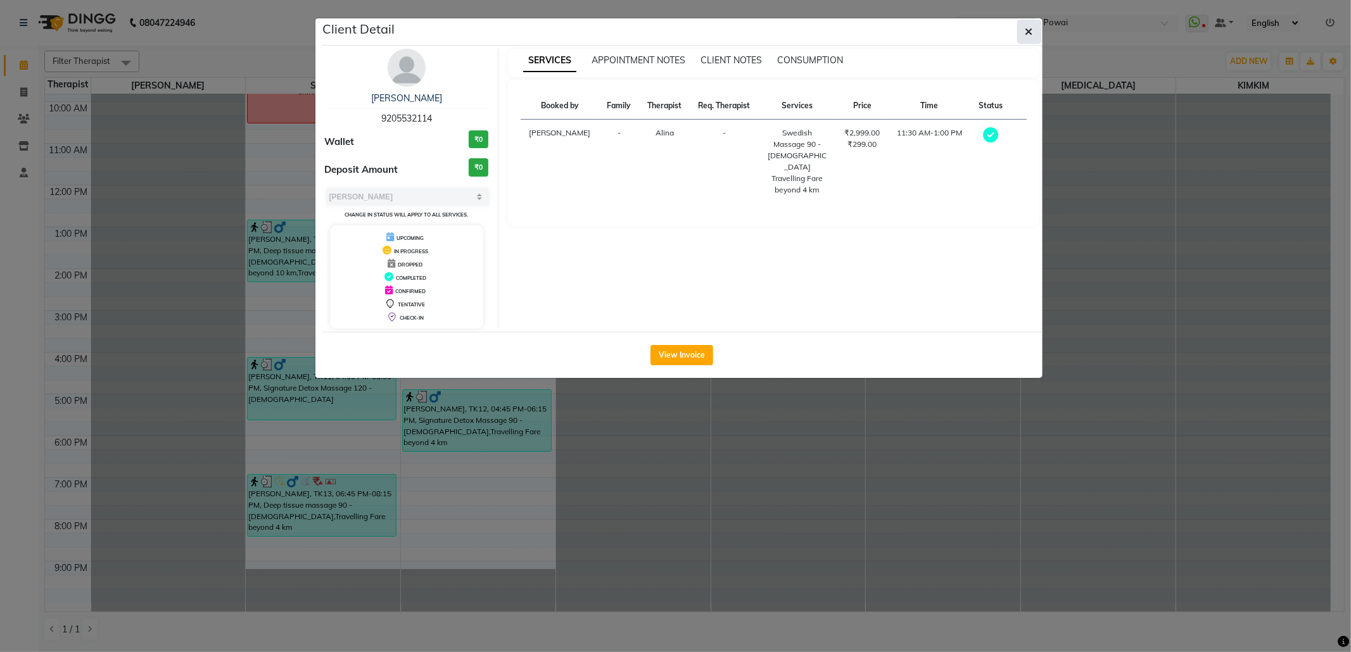
click at [1034, 35] on button "button" at bounding box center [1029, 32] width 24 height 24
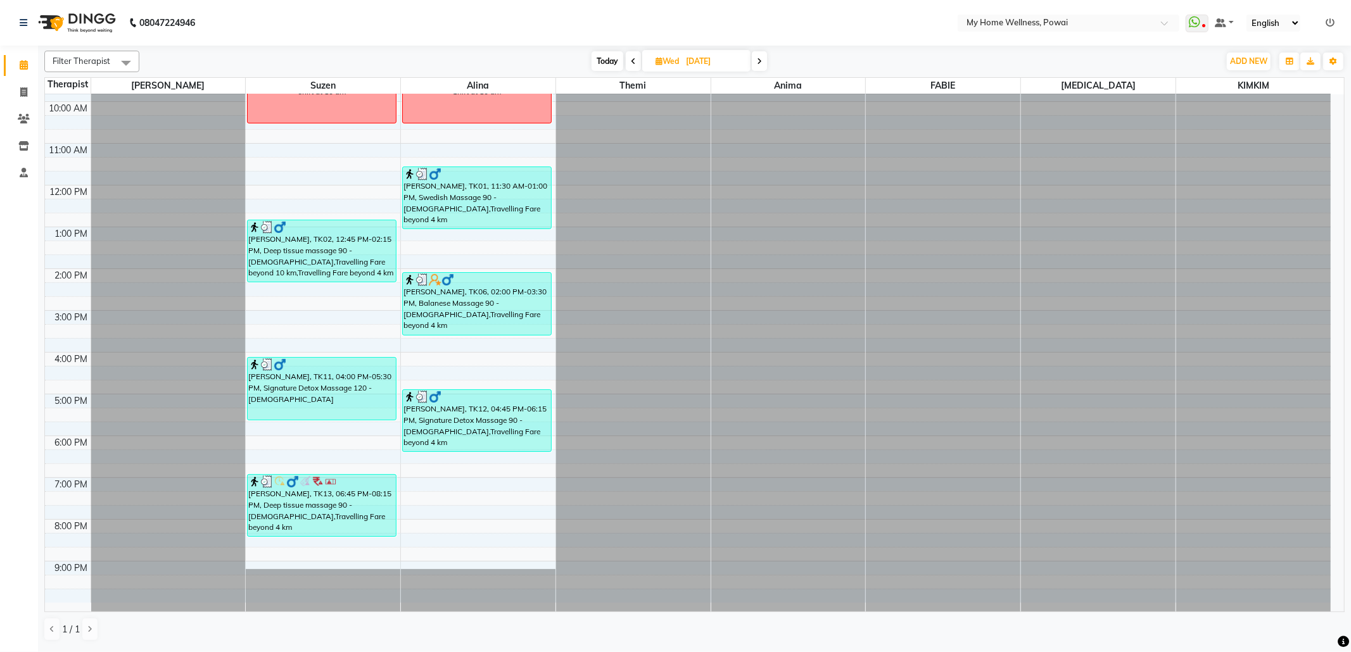
click at [755, 51] on span at bounding box center [759, 61] width 15 height 20
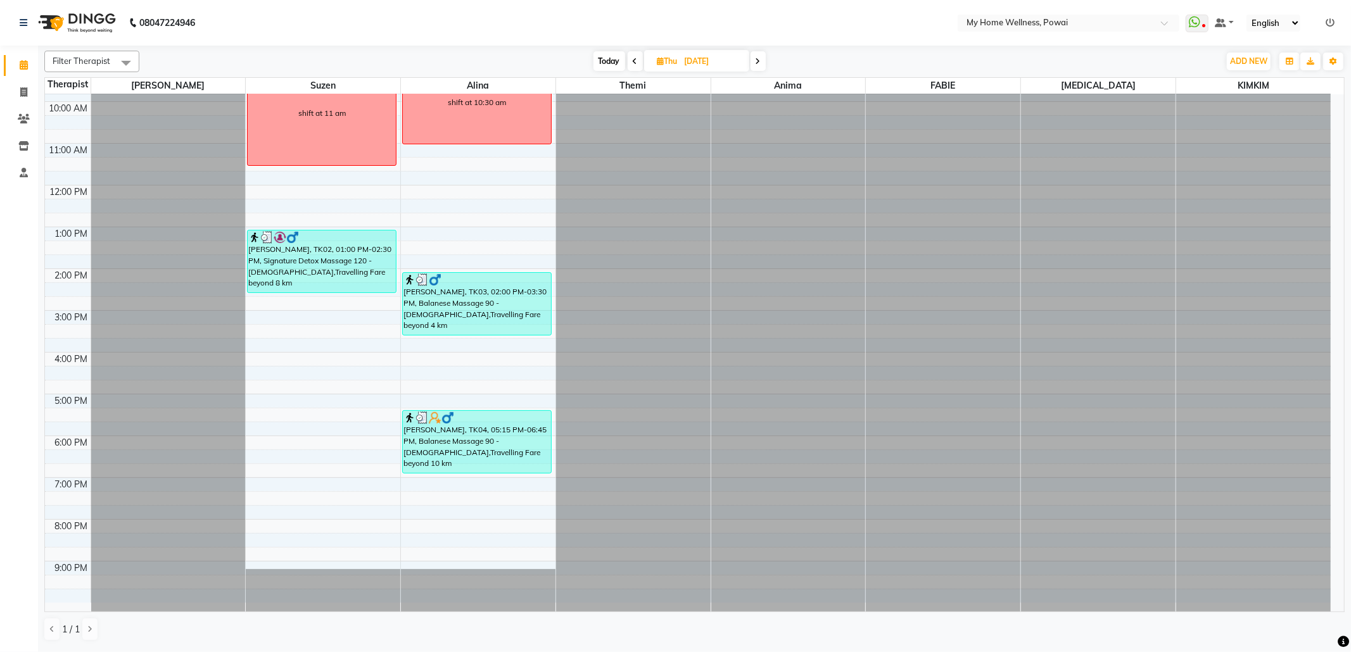
click at [761, 61] on icon at bounding box center [758, 62] width 5 height 8
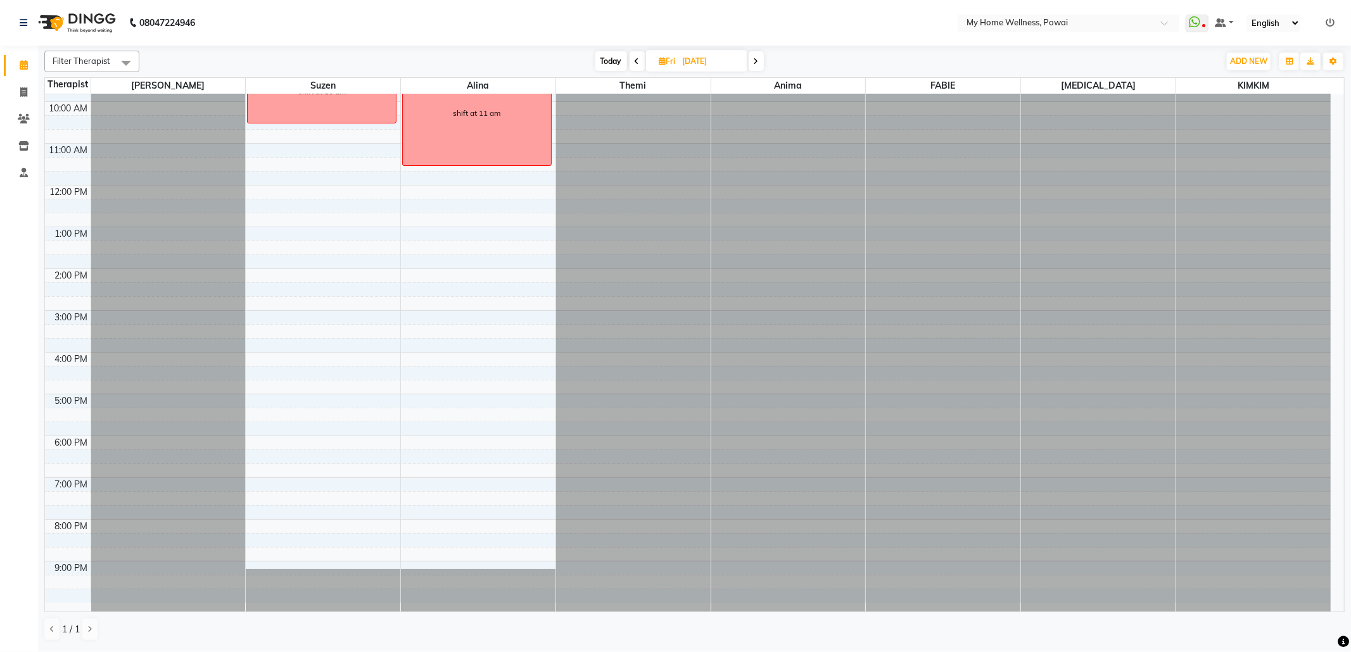
click at [761, 61] on span at bounding box center [756, 61] width 15 height 20
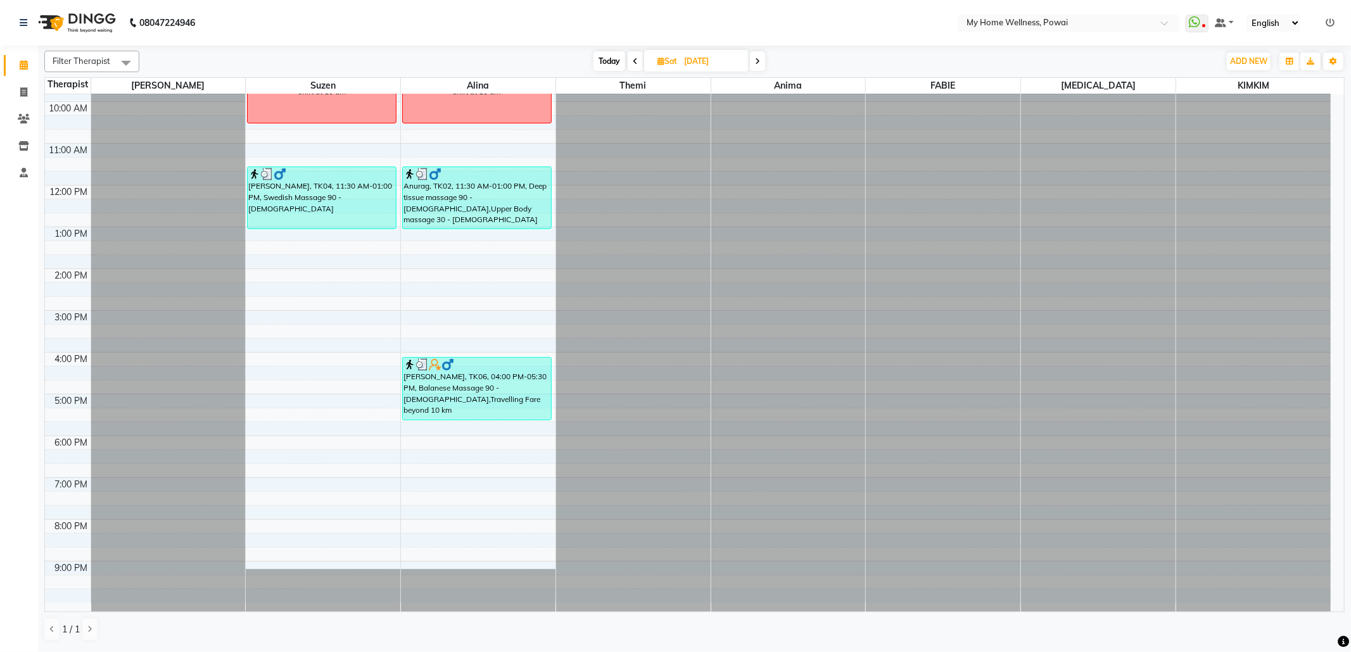
click at [761, 61] on span at bounding box center [757, 61] width 15 height 20
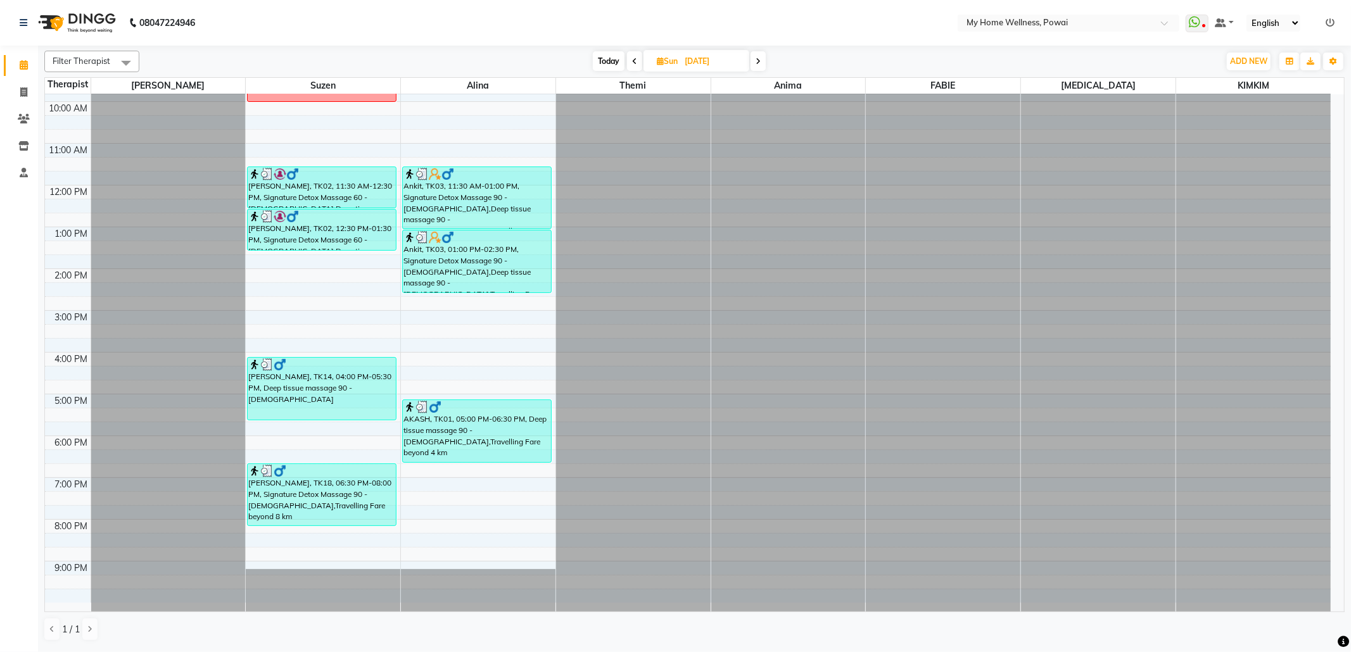
click at [761, 60] on icon at bounding box center [758, 62] width 5 height 8
type input "[DATE]"
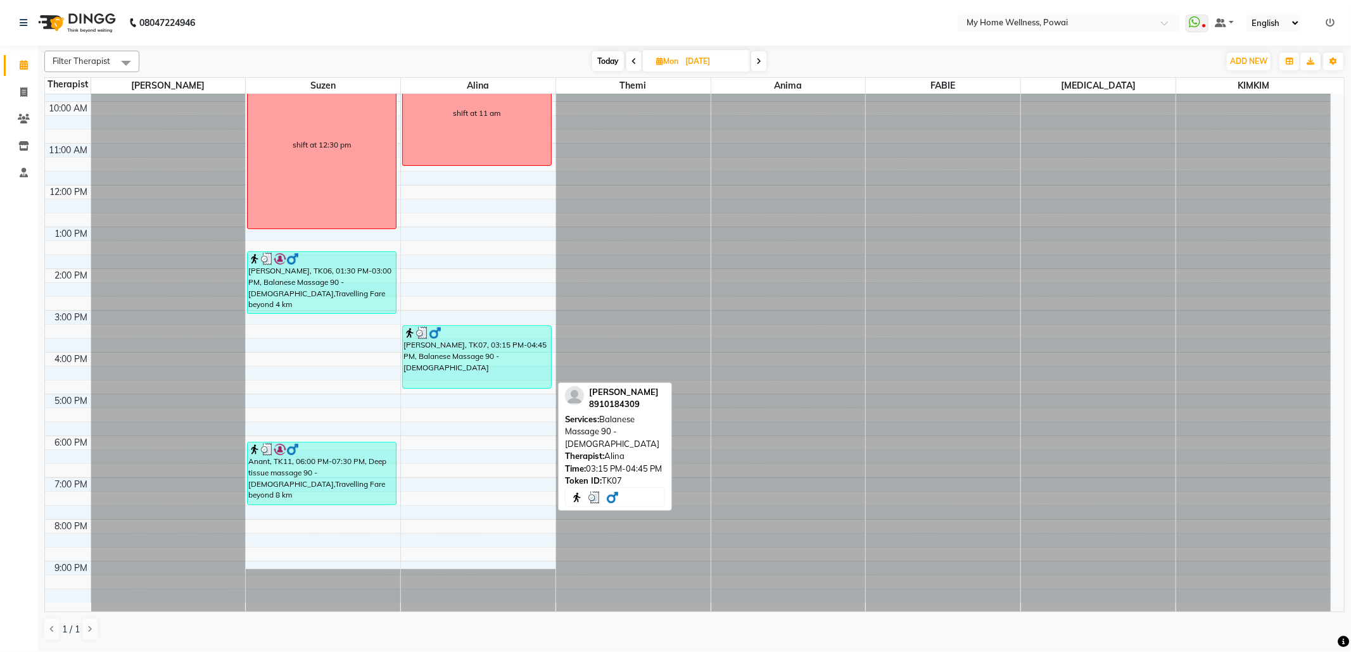
click at [489, 350] on div "[PERSON_NAME], TK07, 03:15 PM-04:45 PM, Balanese Massage 90 - [DEMOGRAPHIC_DATA]" at bounding box center [477, 357] width 148 height 62
select select "3"
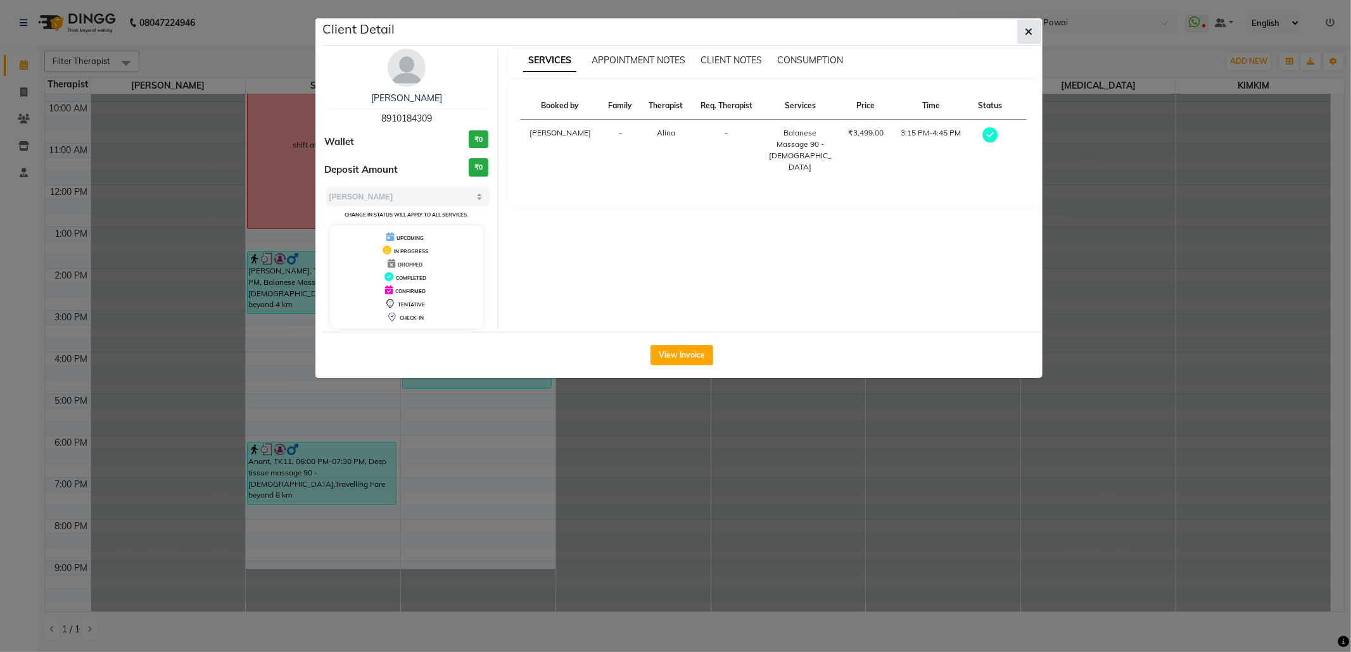
click at [1020, 34] on button "button" at bounding box center [1029, 32] width 24 height 24
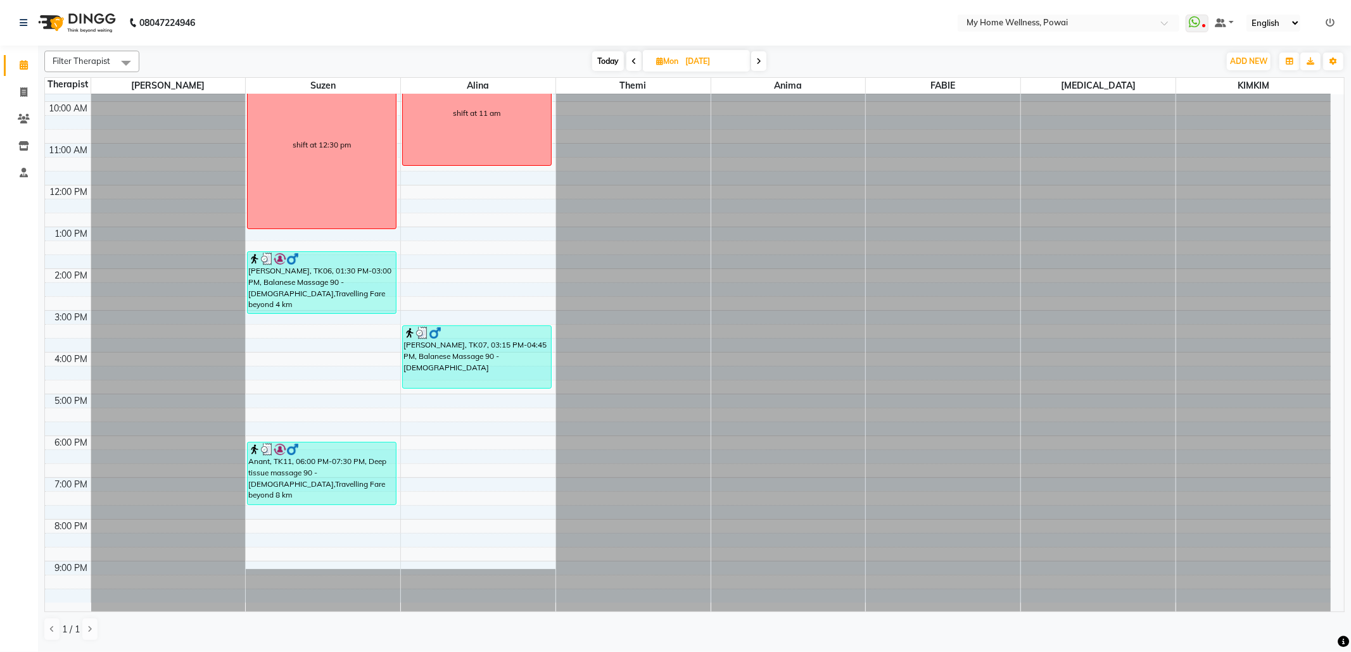
click at [766, 58] on span at bounding box center [758, 61] width 15 height 20
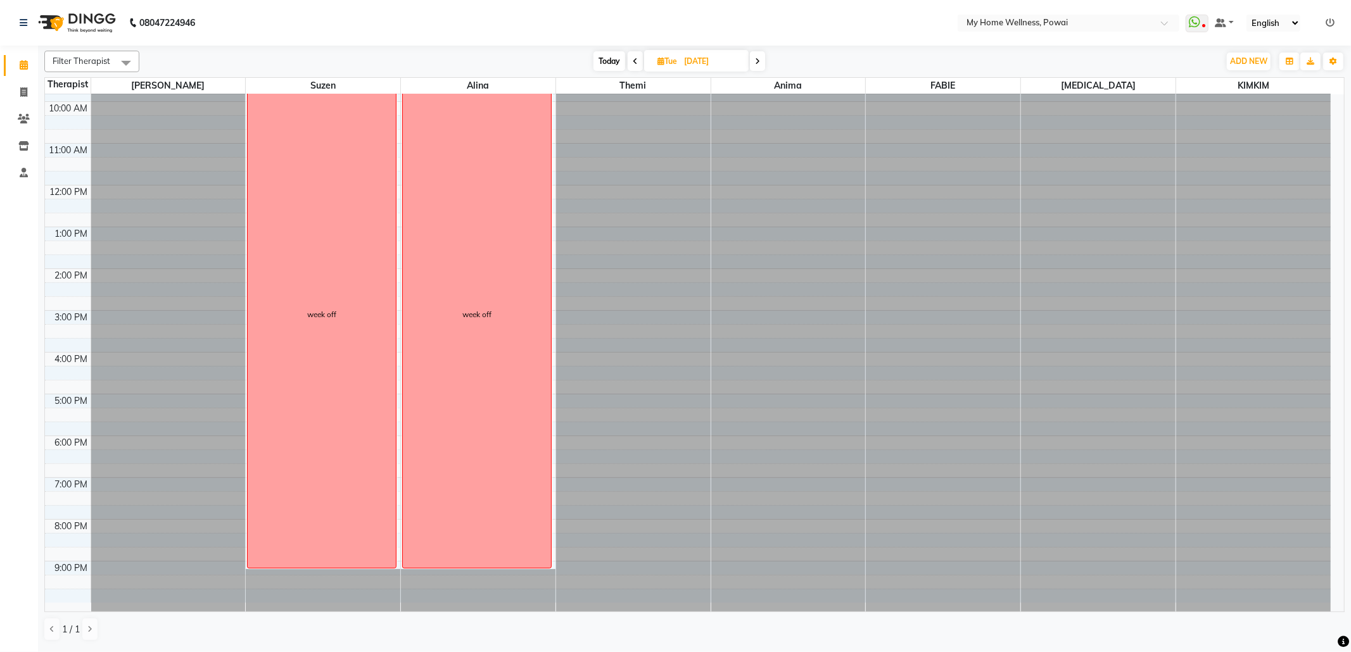
click at [763, 62] on span at bounding box center [757, 61] width 15 height 20
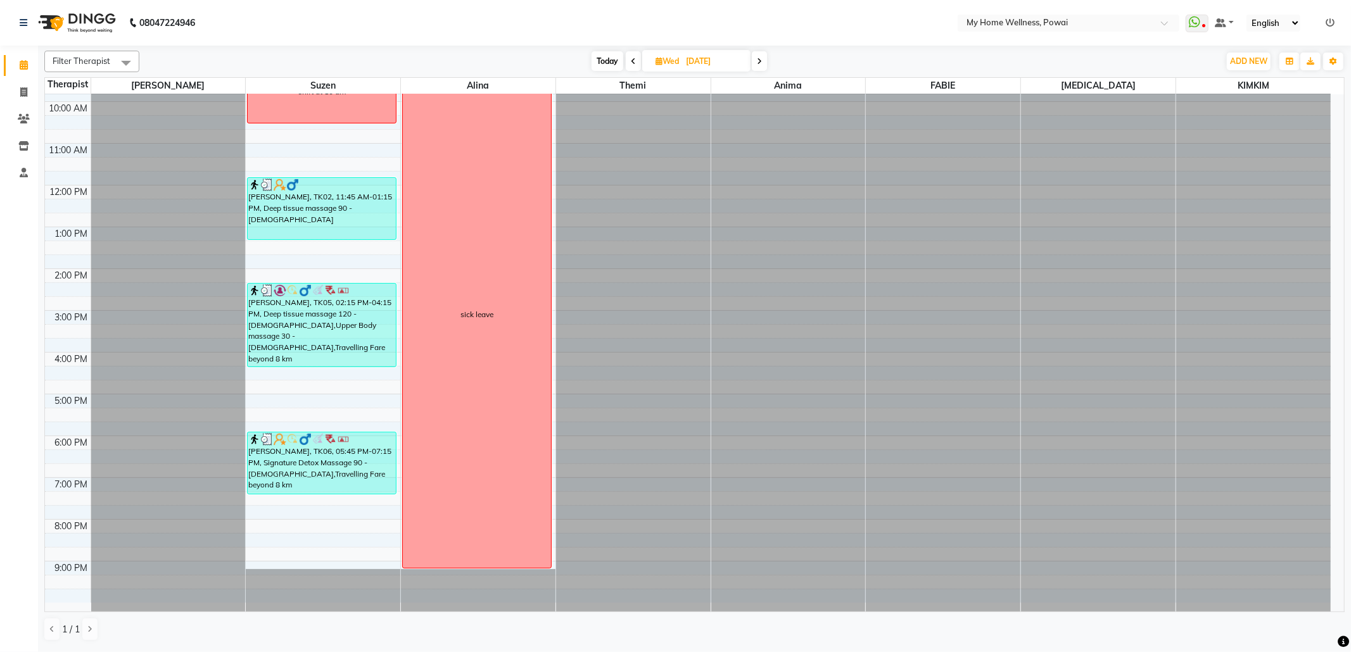
click at [762, 62] on icon at bounding box center [759, 62] width 5 height 8
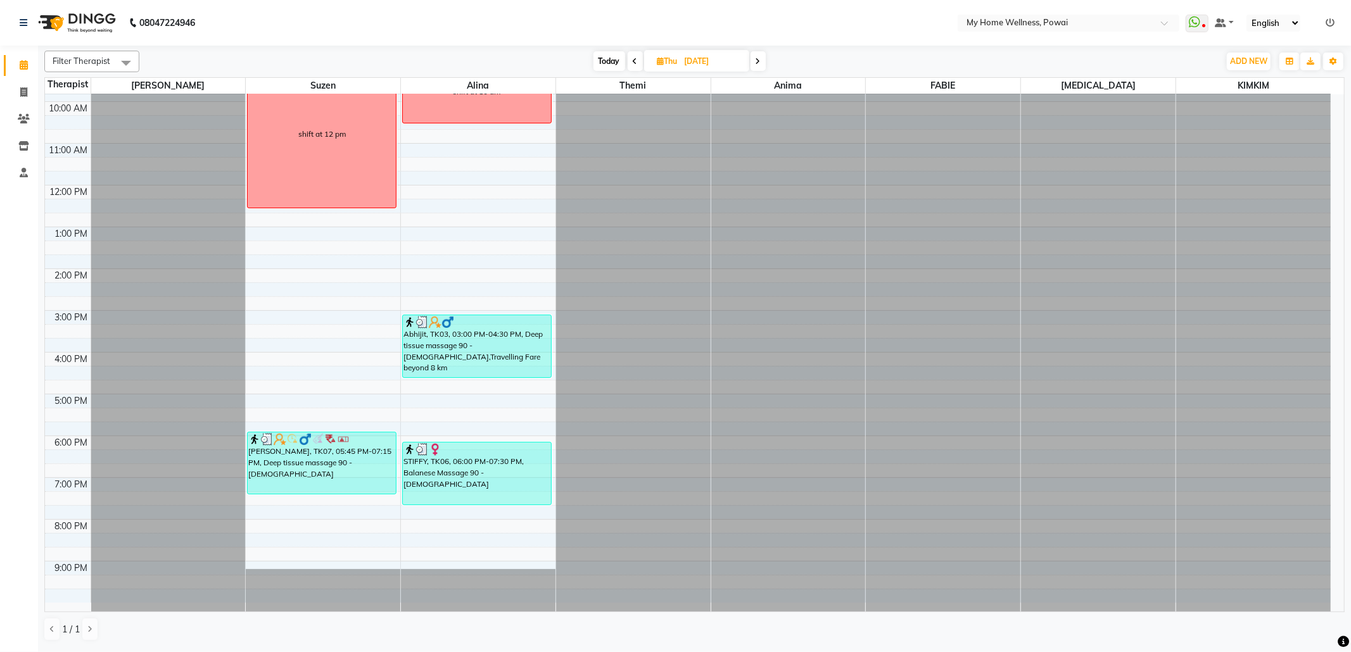
click at [763, 62] on span at bounding box center [758, 61] width 15 height 20
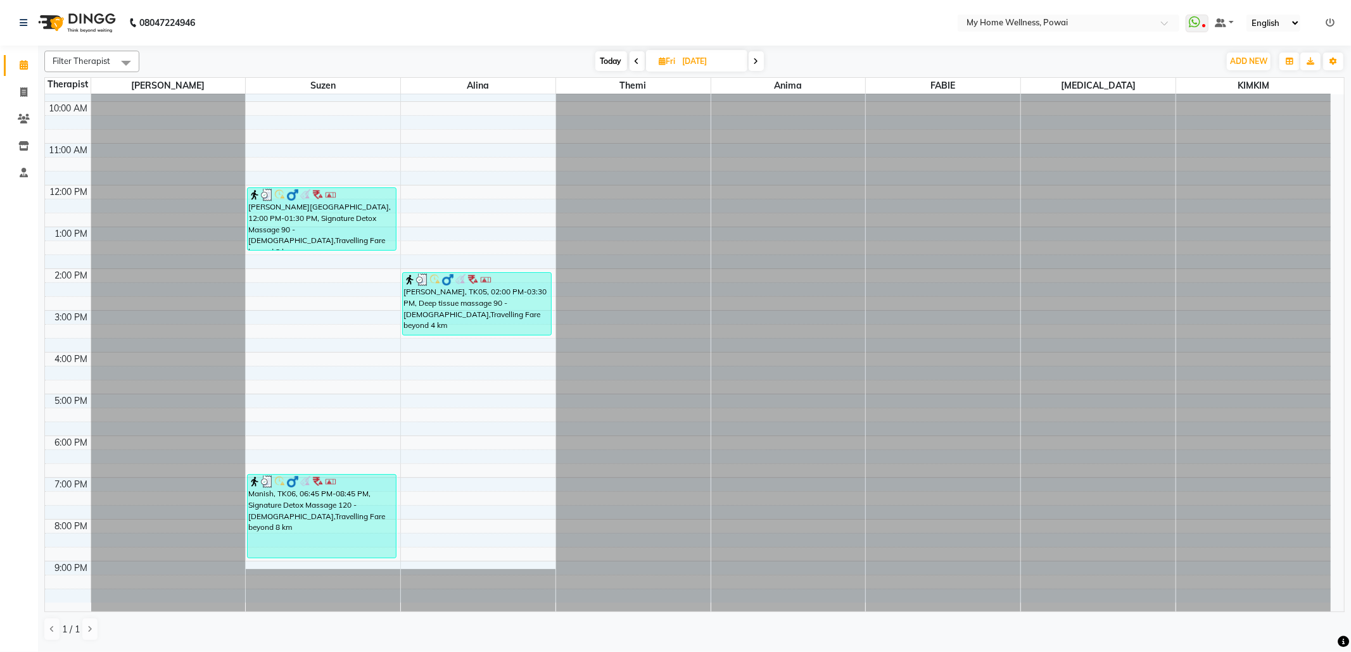
click at [763, 62] on span at bounding box center [756, 61] width 15 height 20
type input "[DATE]"
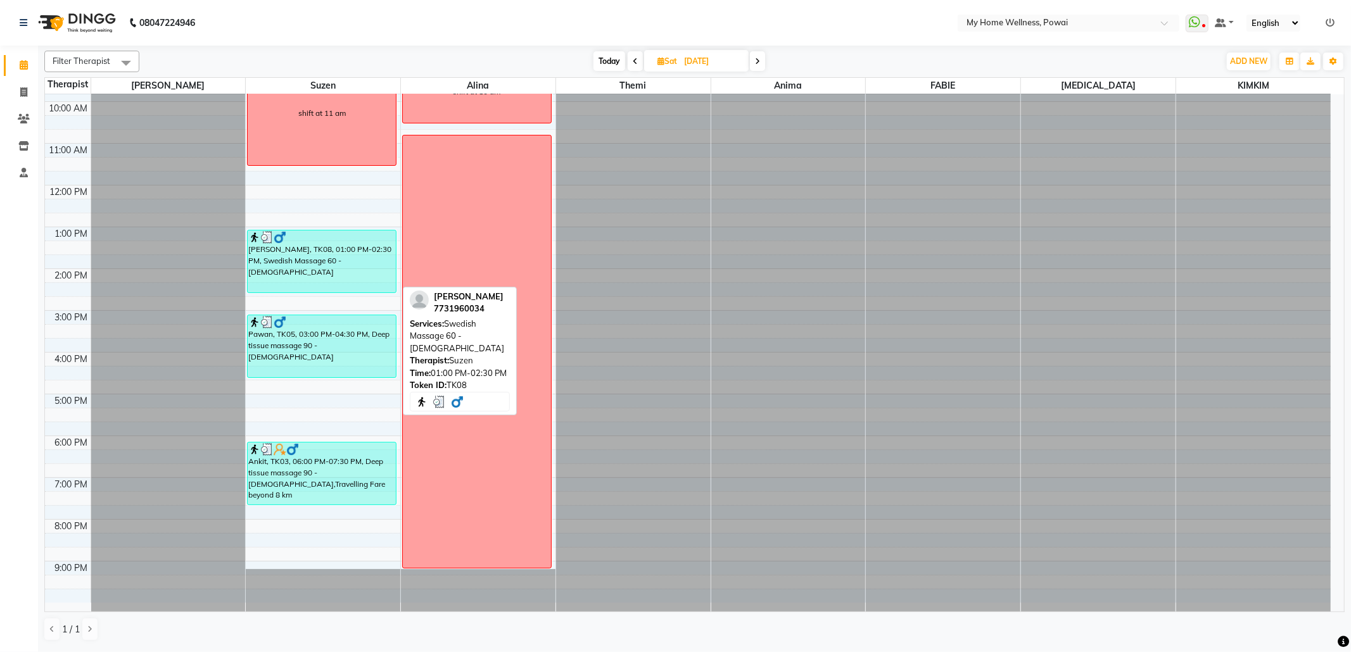
click at [298, 274] on div "[PERSON_NAME], TK08, 01:00 PM-02:30 PM, Swedish Massage 60 - [DEMOGRAPHIC_DATA]" at bounding box center [322, 262] width 148 height 62
select select "3"
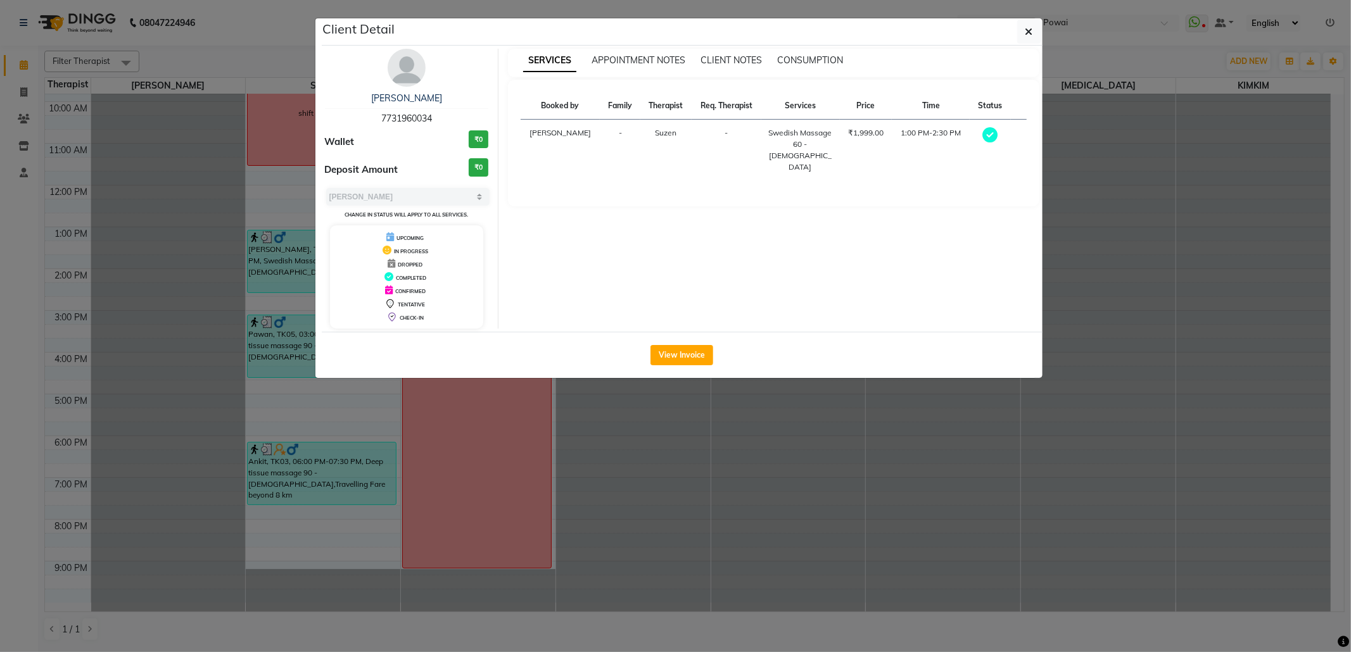
click at [1010, 29] on div "Client Detail" at bounding box center [682, 31] width 721 height 27
click at [1030, 29] on icon "button" at bounding box center [1030, 32] width 8 height 10
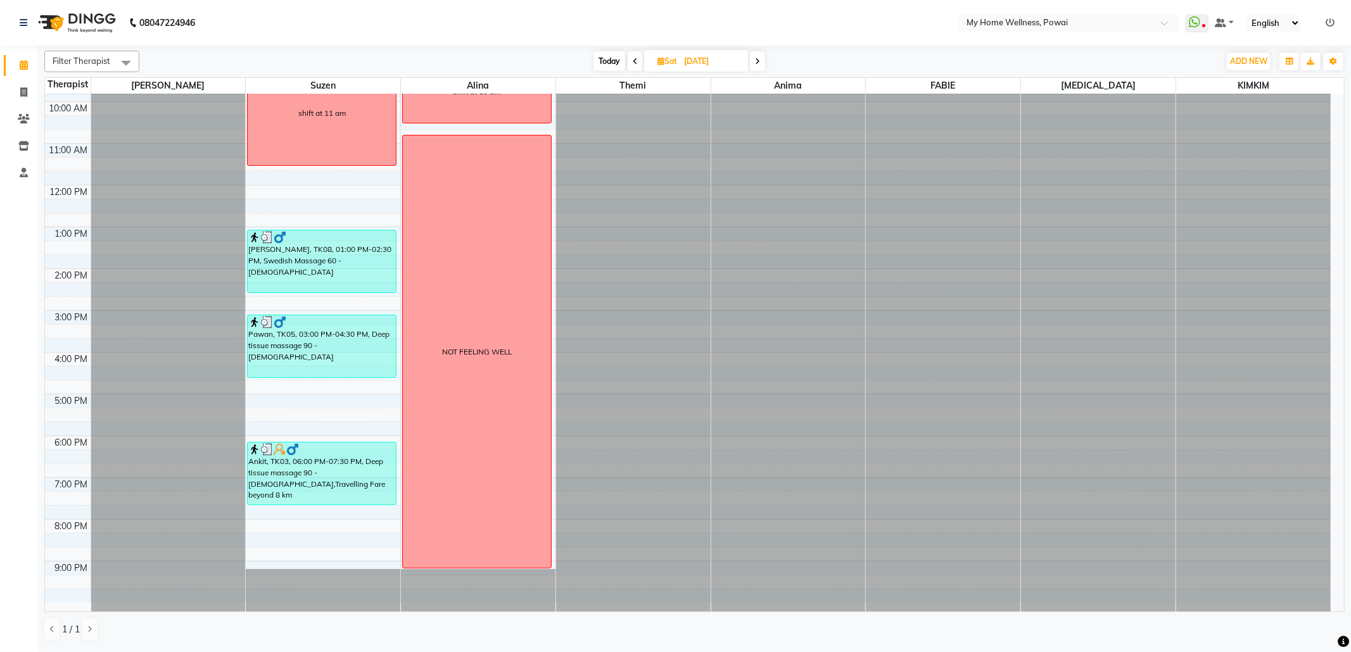
click at [765, 61] on span at bounding box center [757, 61] width 15 height 20
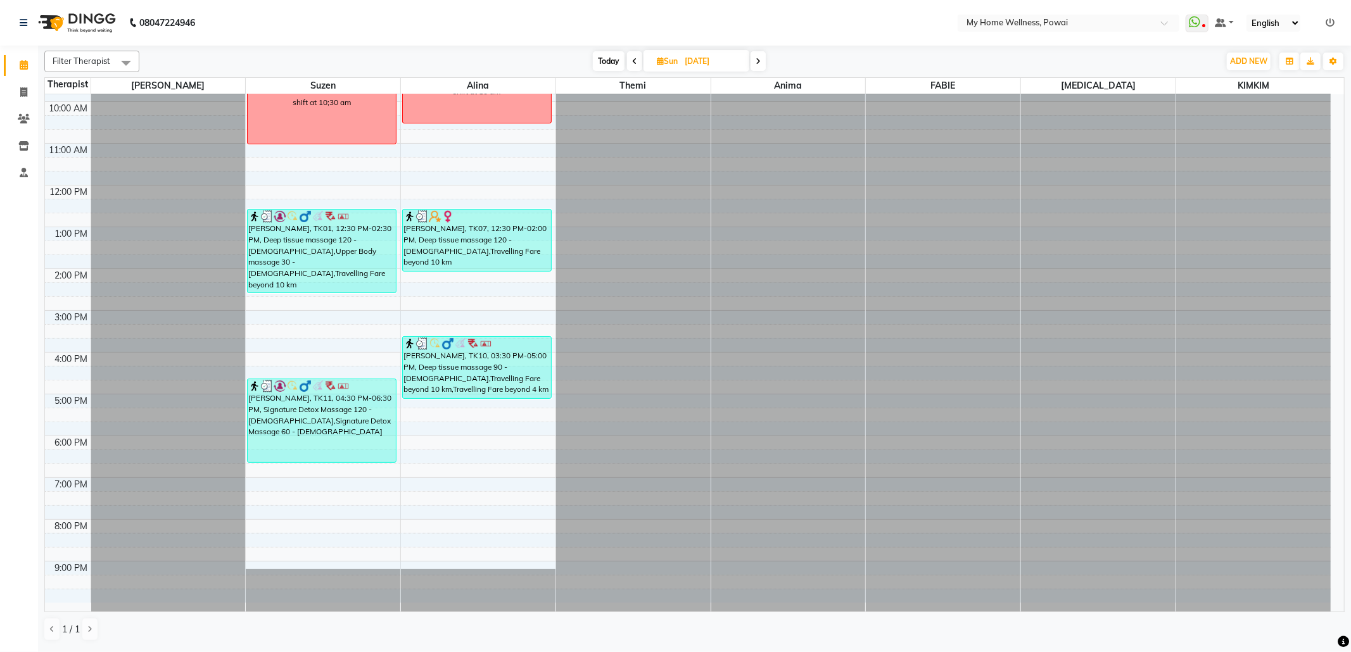
click at [634, 51] on span at bounding box center [634, 61] width 15 height 20
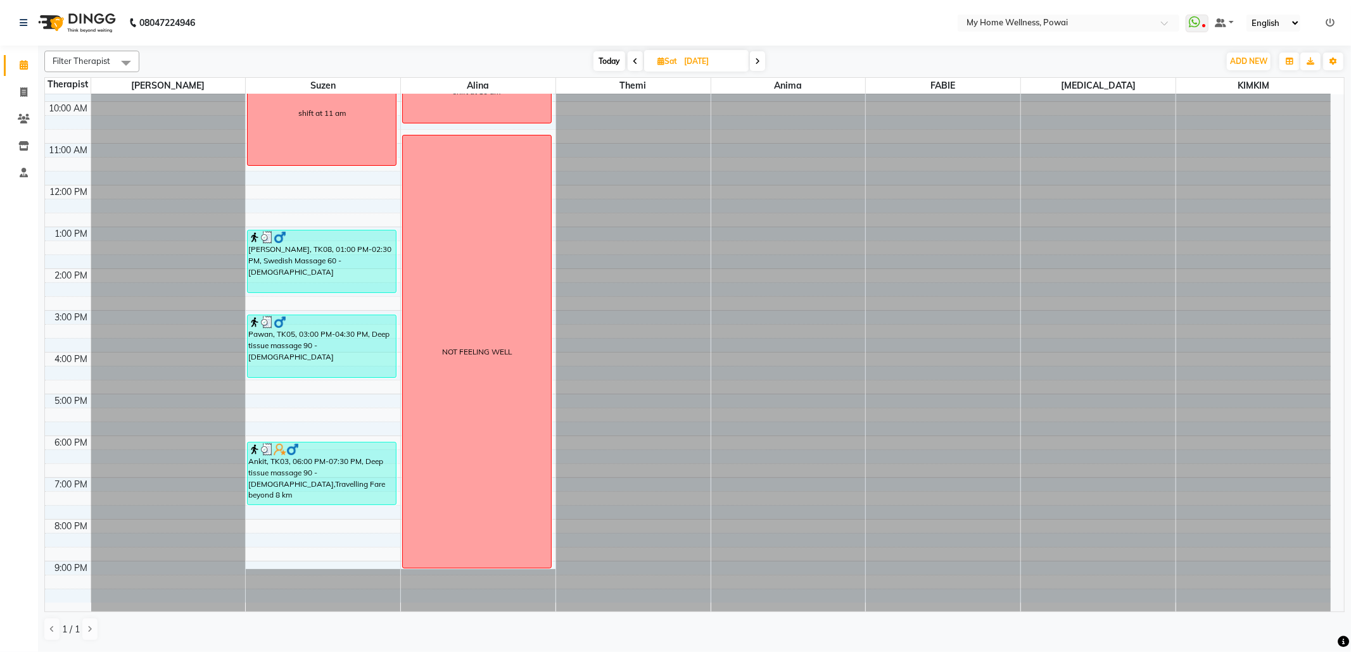
click at [614, 58] on span "Today" at bounding box center [610, 61] width 32 height 20
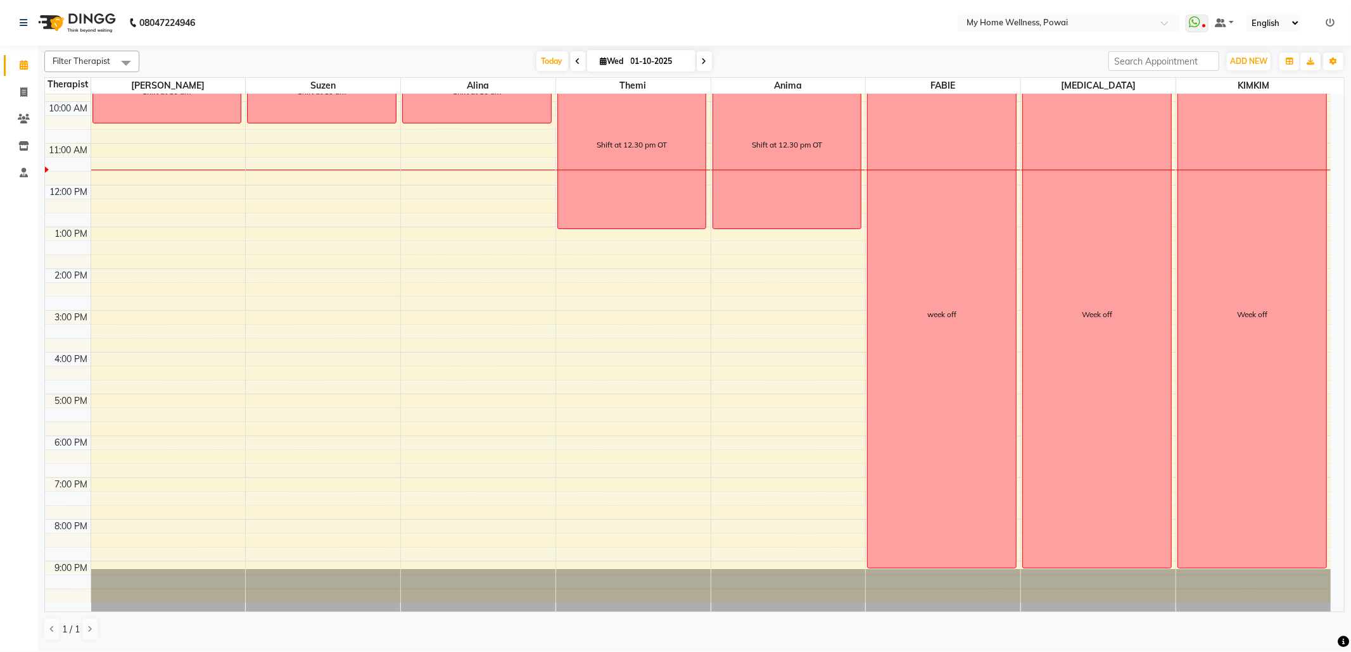
click at [658, 62] on input "01-10-2025" at bounding box center [658, 61] width 63 height 19
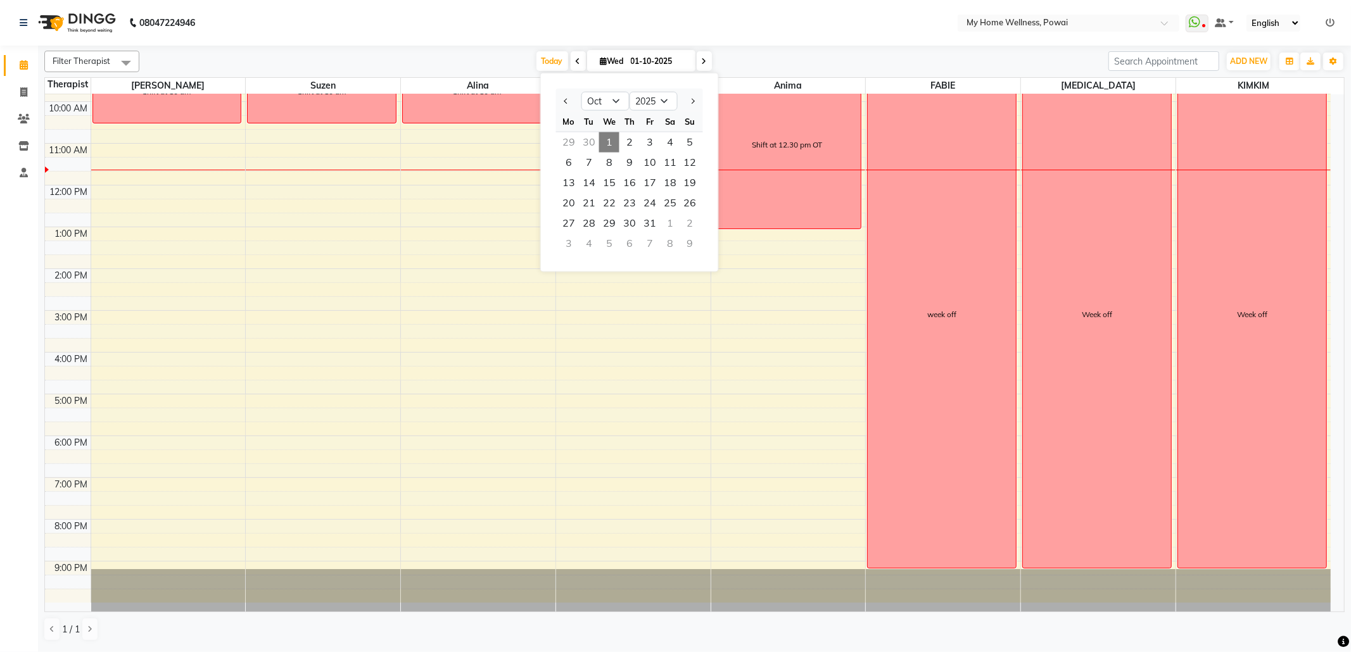
click at [571, 137] on div "29" at bounding box center [569, 142] width 20 height 20
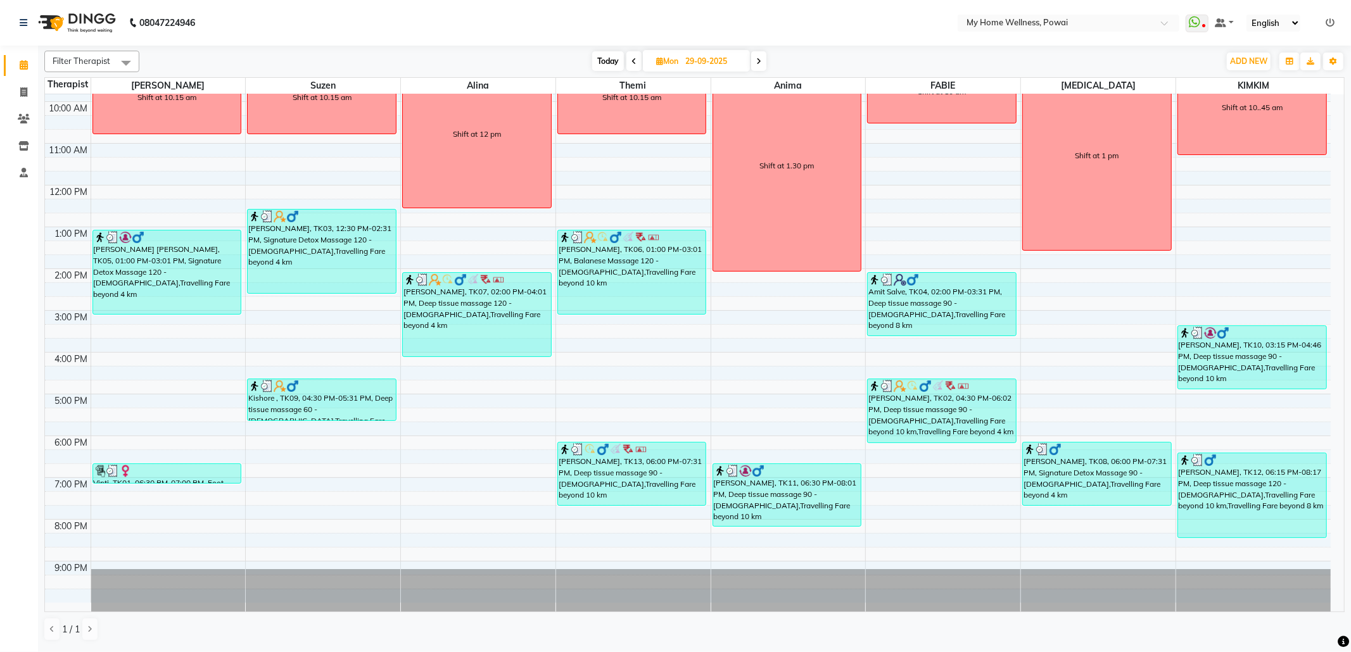
click at [629, 63] on span at bounding box center [634, 61] width 15 height 20
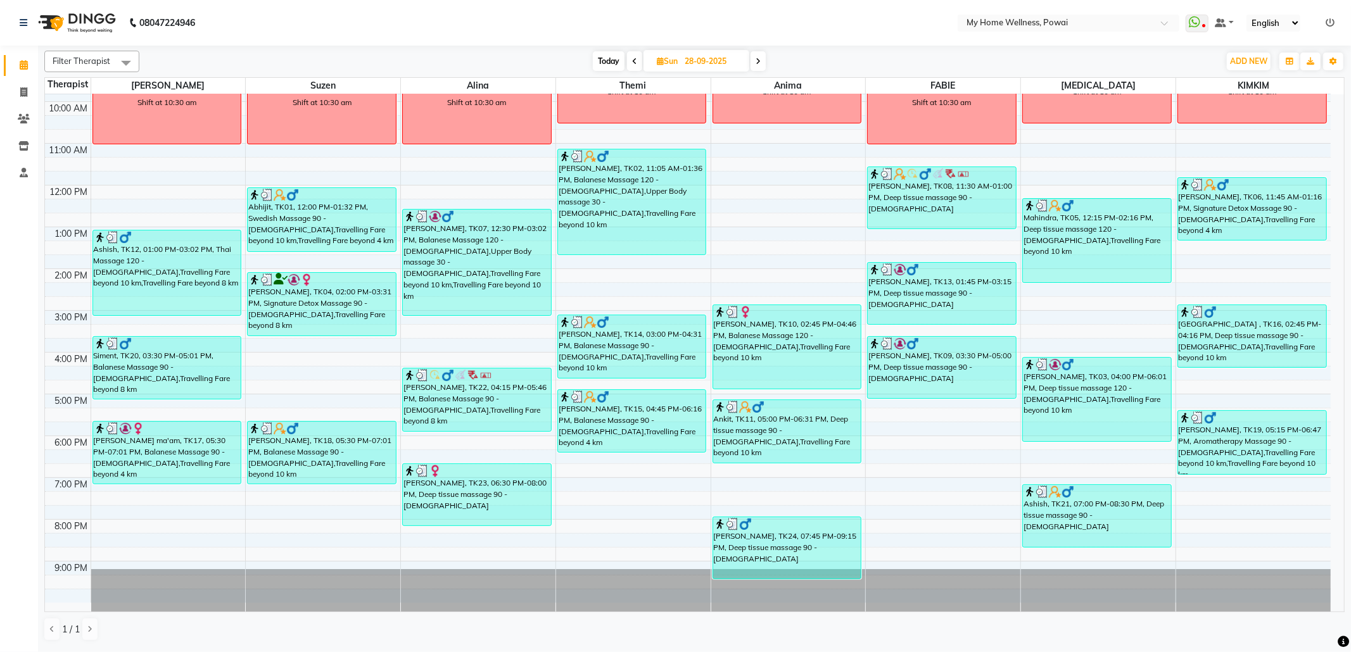
click at [759, 66] on span at bounding box center [758, 61] width 15 height 20
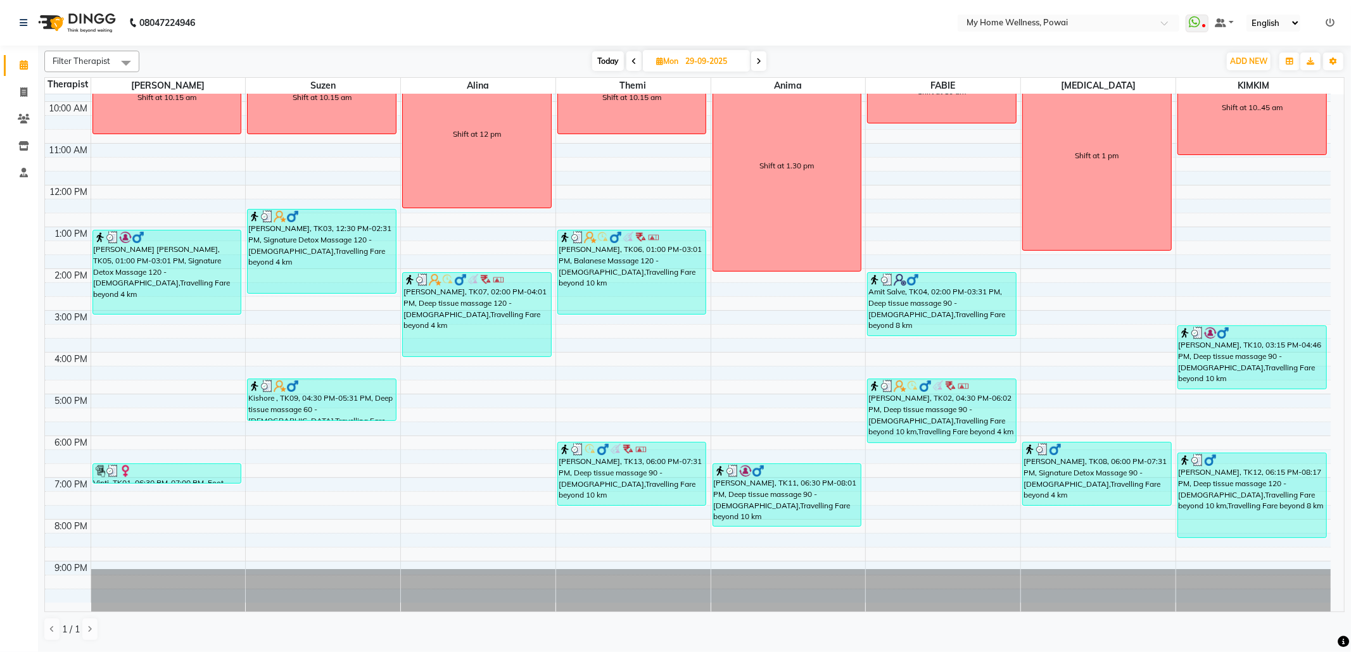
click at [763, 66] on span at bounding box center [758, 61] width 15 height 20
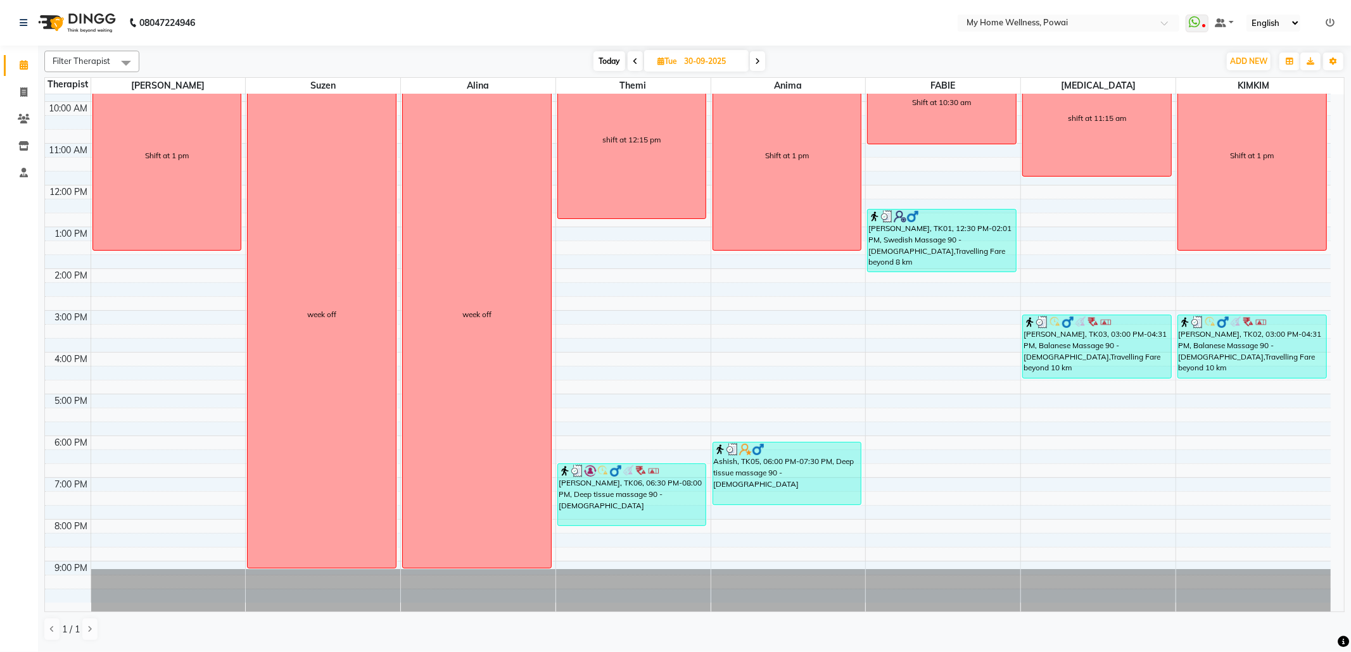
click at [633, 58] on icon at bounding box center [635, 62] width 5 height 8
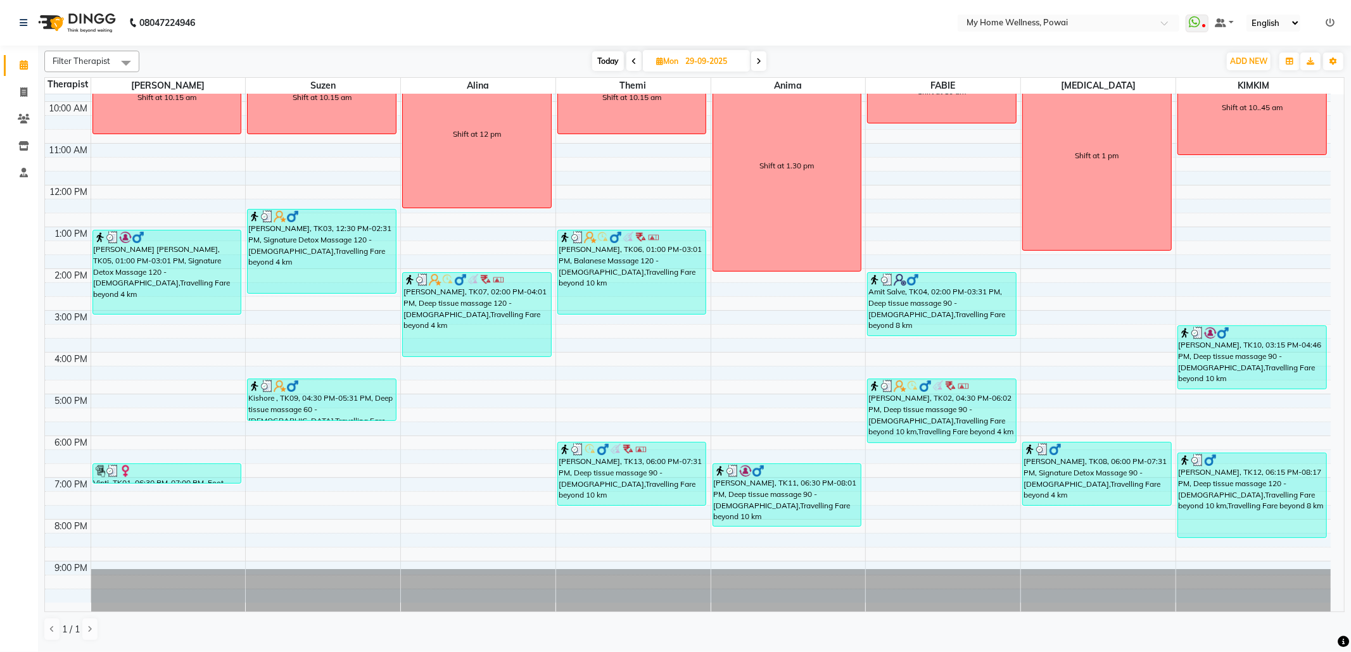
click at [761, 62] on icon at bounding box center [758, 62] width 5 height 8
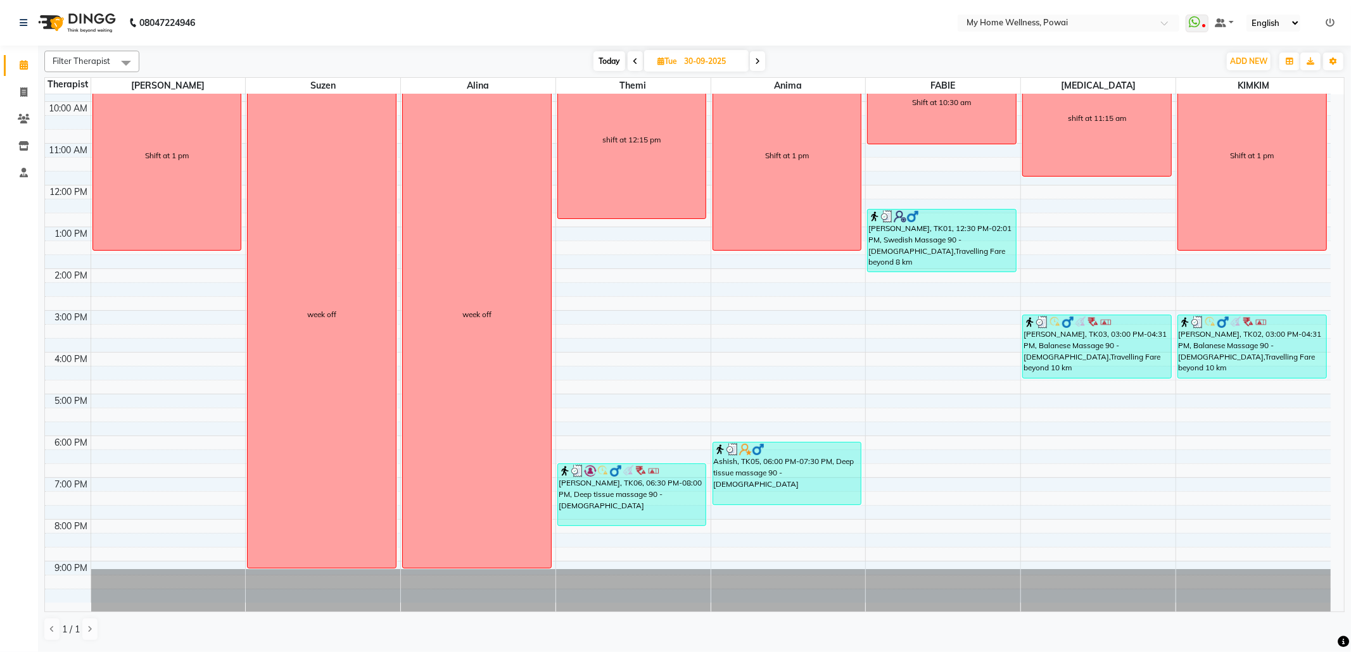
click at [633, 61] on icon at bounding box center [635, 62] width 5 height 8
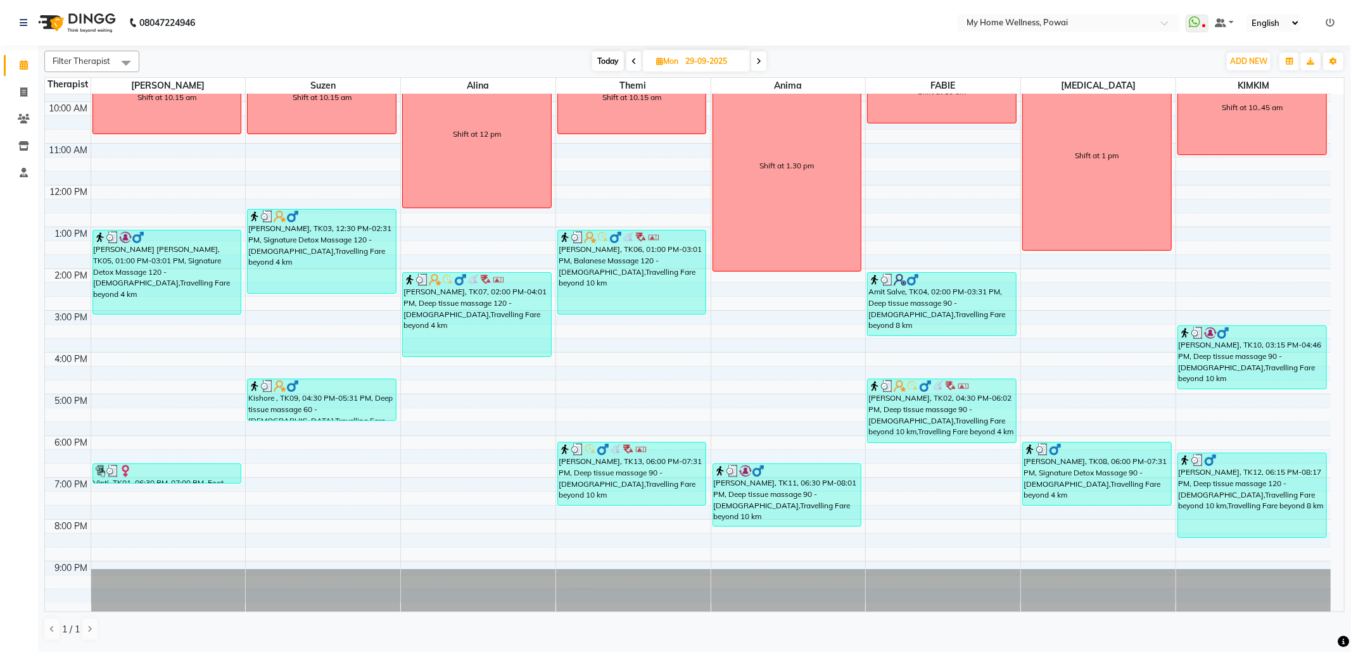
click at [632, 61] on icon at bounding box center [634, 62] width 5 height 8
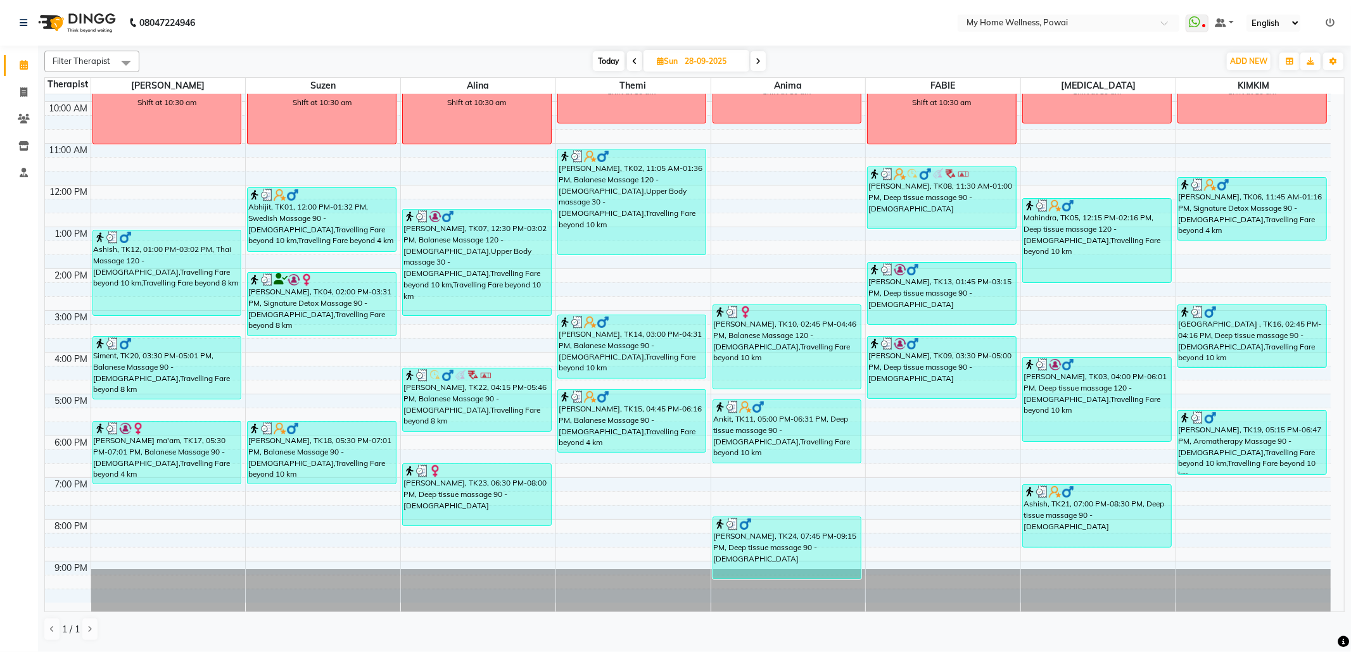
click at [636, 65] on icon at bounding box center [634, 62] width 5 height 8
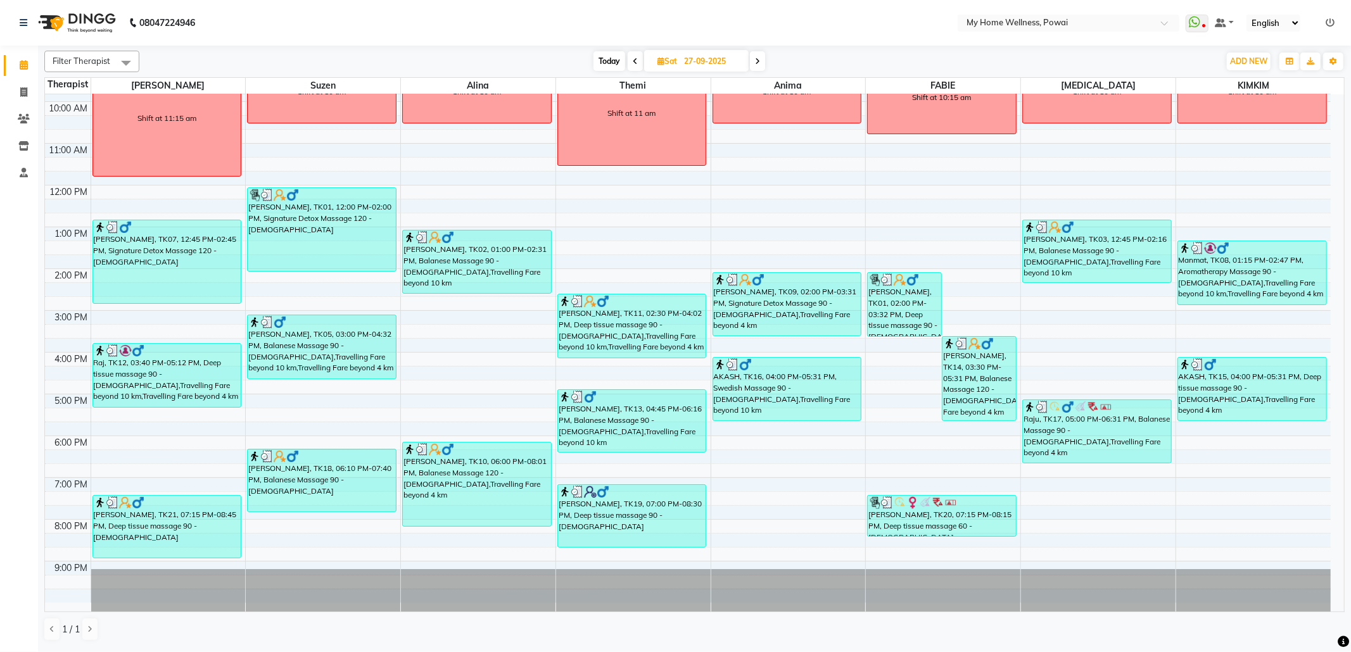
click at [758, 67] on span at bounding box center [757, 61] width 15 height 20
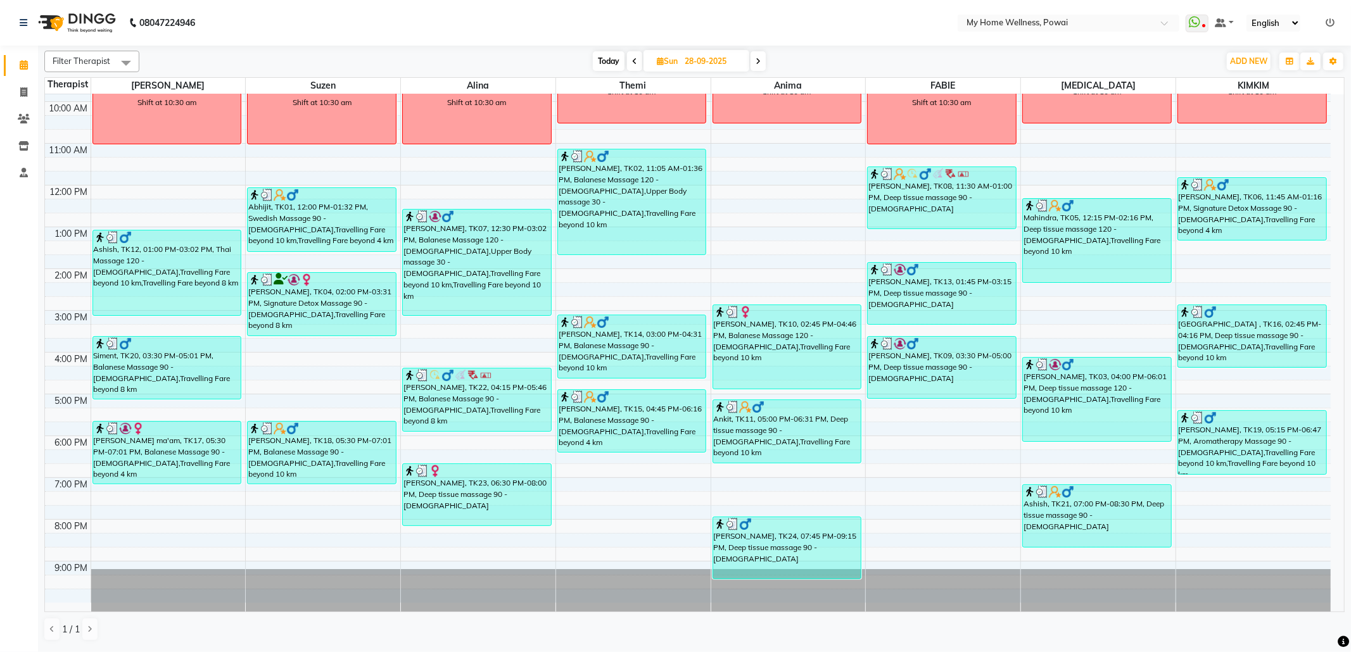
click at [758, 67] on span at bounding box center [758, 61] width 15 height 20
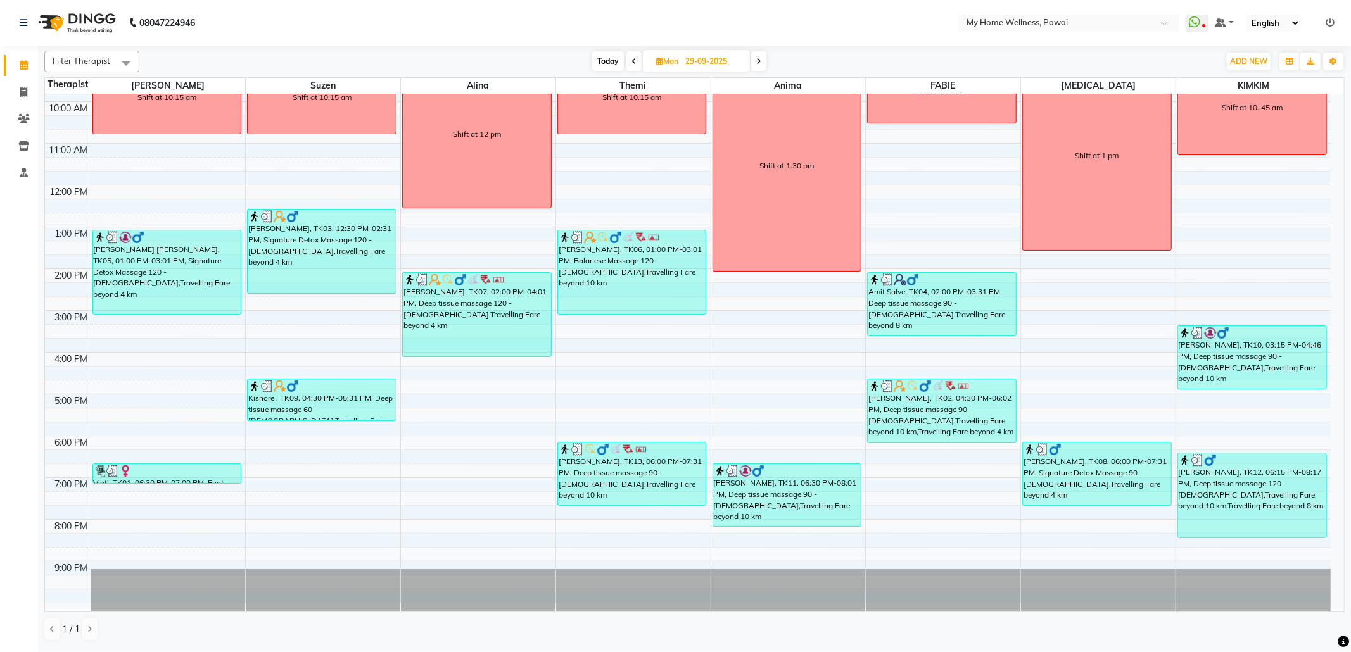
click at [673, 59] on span "Mon" at bounding box center [667, 61] width 29 height 10
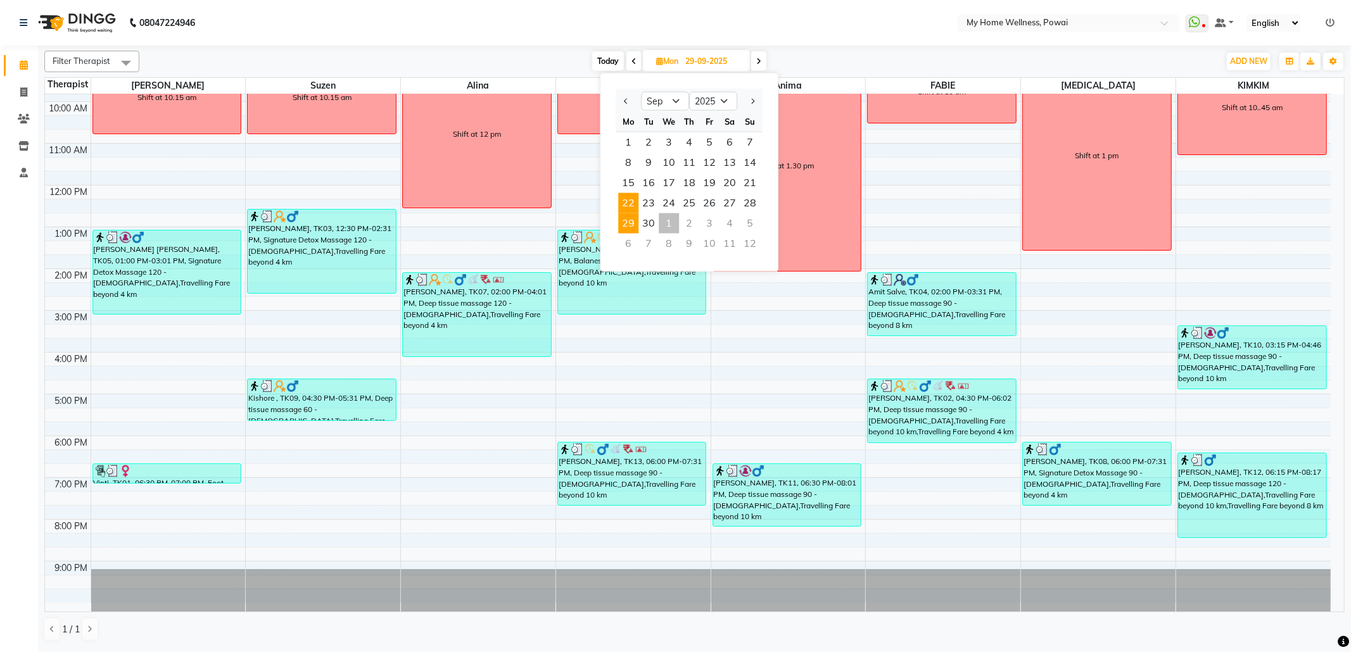
click at [629, 207] on span "22" at bounding box center [628, 203] width 20 height 20
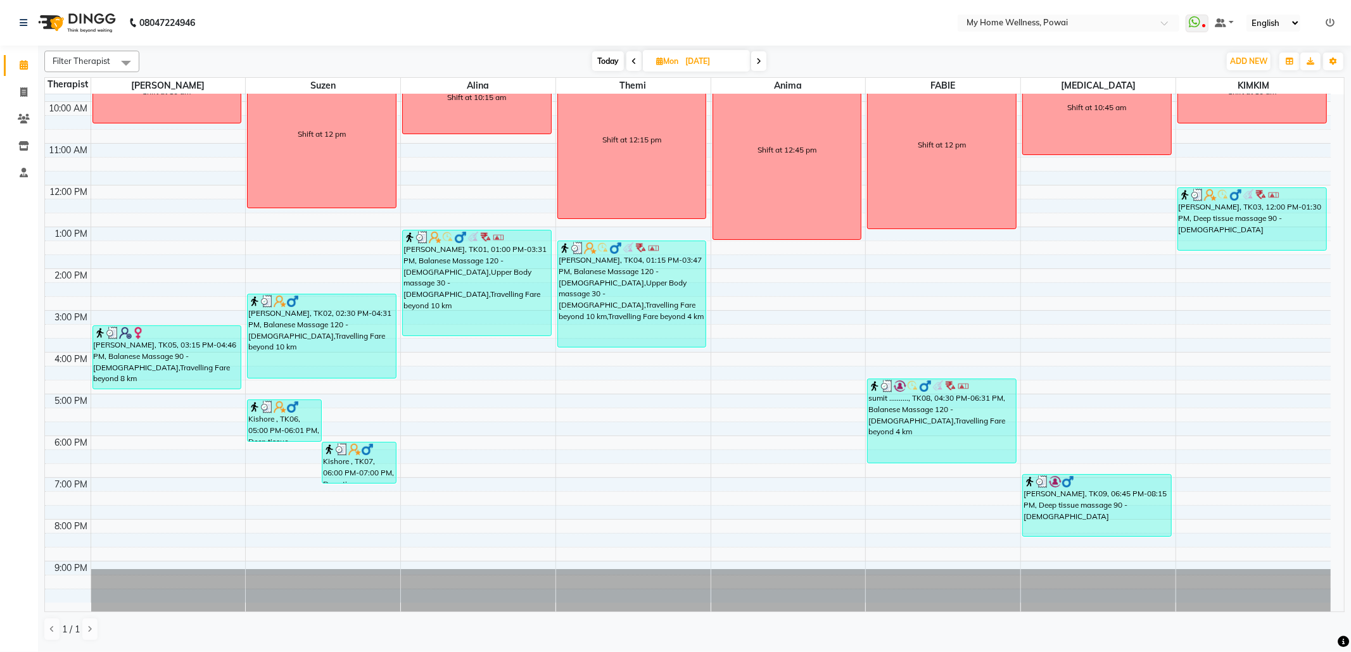
click at [699, 59] on input "[DATE]" at bounding box center [713, 61] width 63 height 19
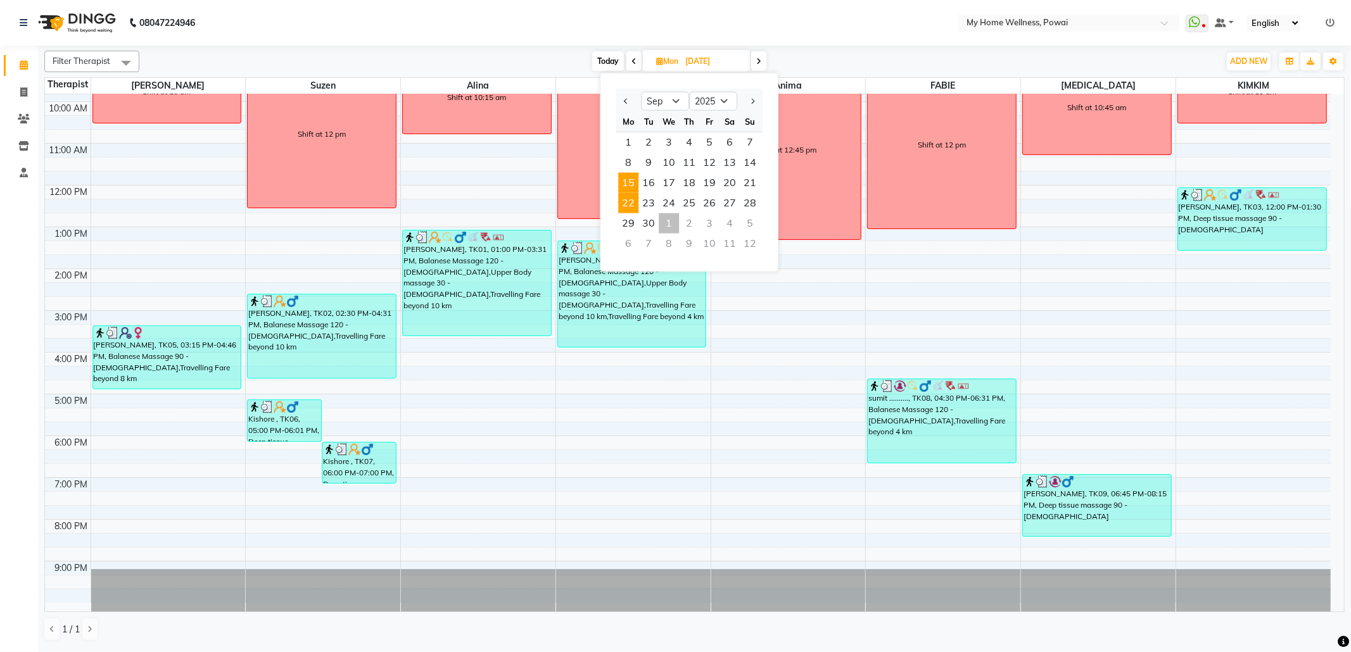
click at [629, 182] on span "15" at bounding box center [628, 183] width 20 height 20
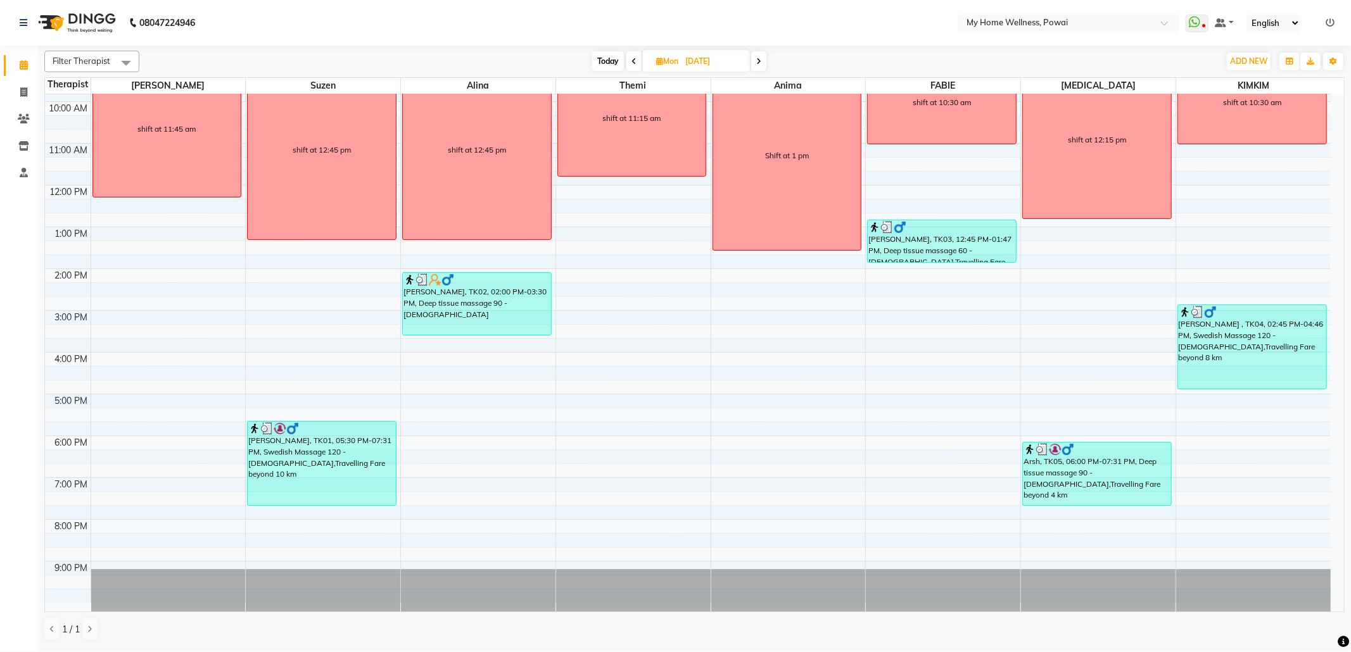
click at [675, 53] on span "[DATE]" at bounding box center [696, 61] width 107 height 22
click at [685, 64] on input "[DATE]" at bounding box center [713, 61] width 63 height 19
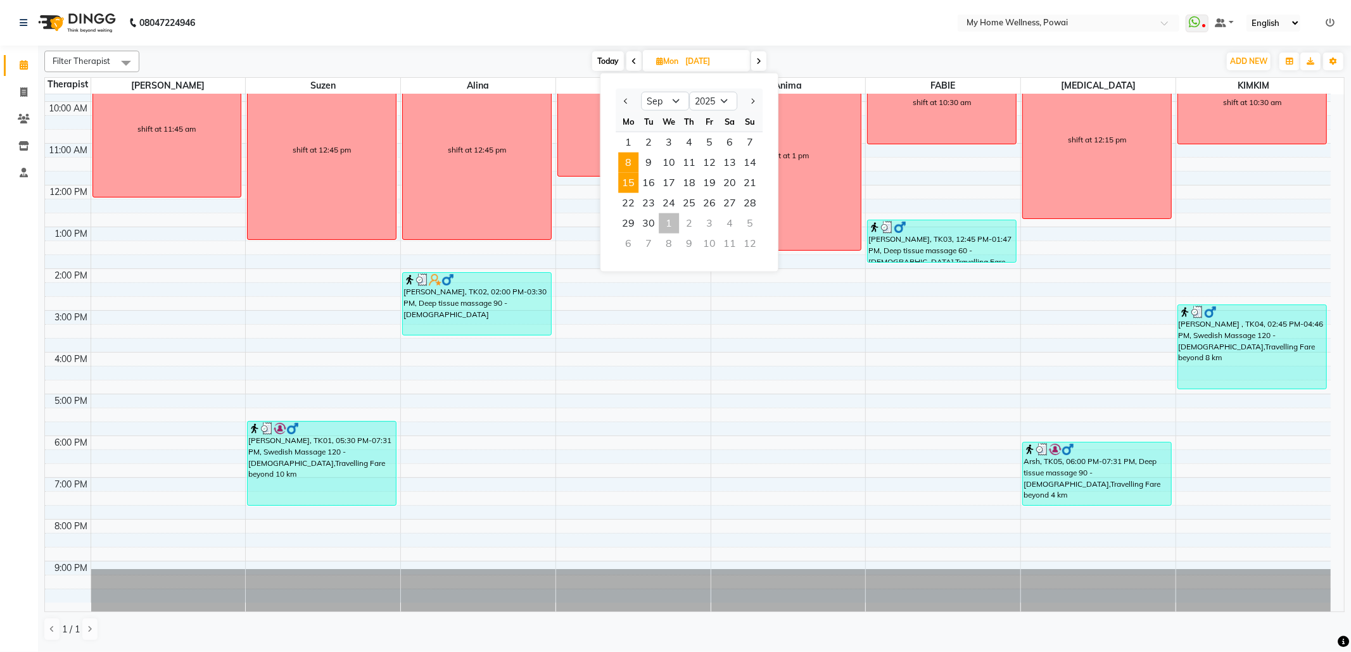
click at [627, 156] on span "8" at bounding box center [628, 163] width 20 height 20
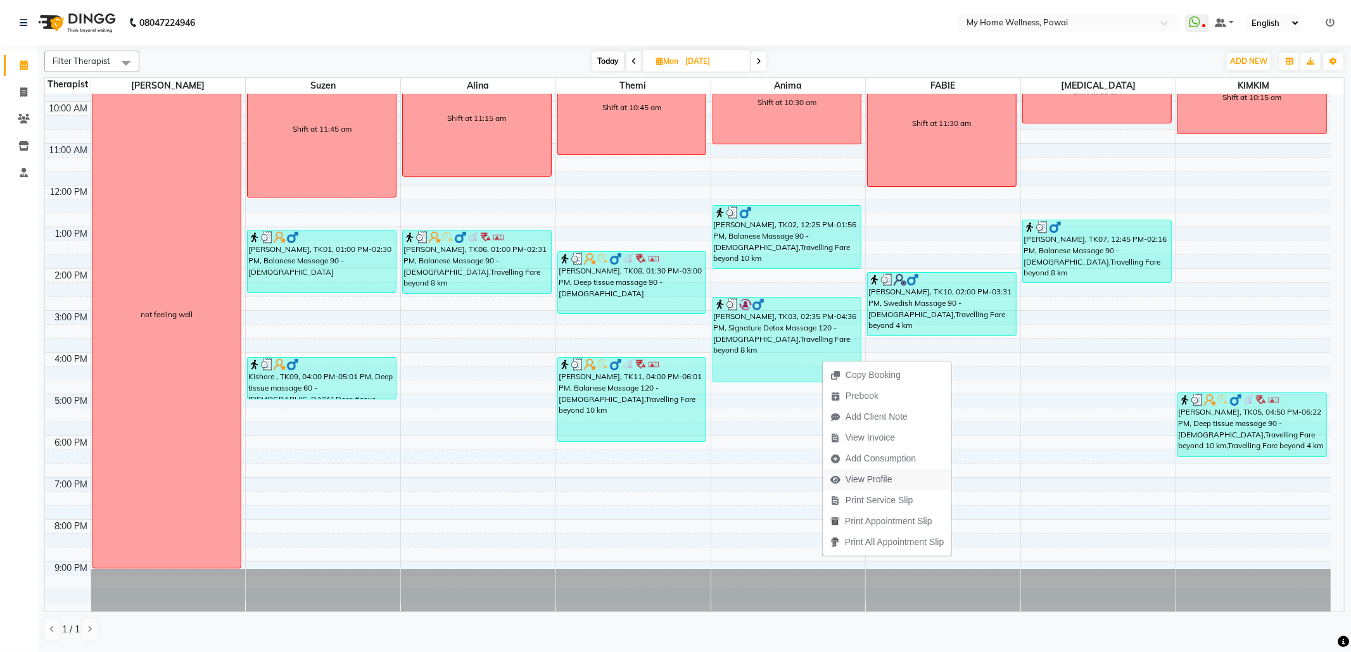
click at [890, 479] on span "View Profile" at bounding box center [869, 479] width 47 height 13
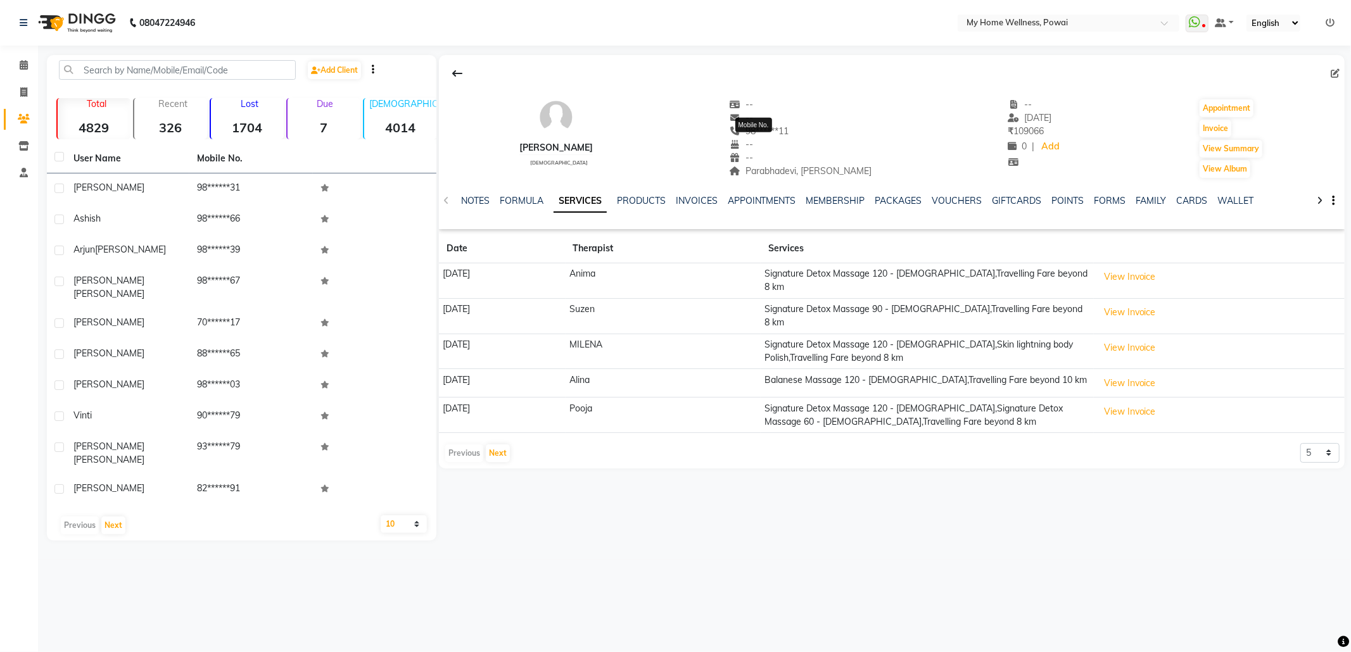
click at [759, 132] on span "98******11" at bounding box center [760, 130] width 60 height 11
click at [211, 74] on input "text" at bounding box center [177, 70] width 237 height 20
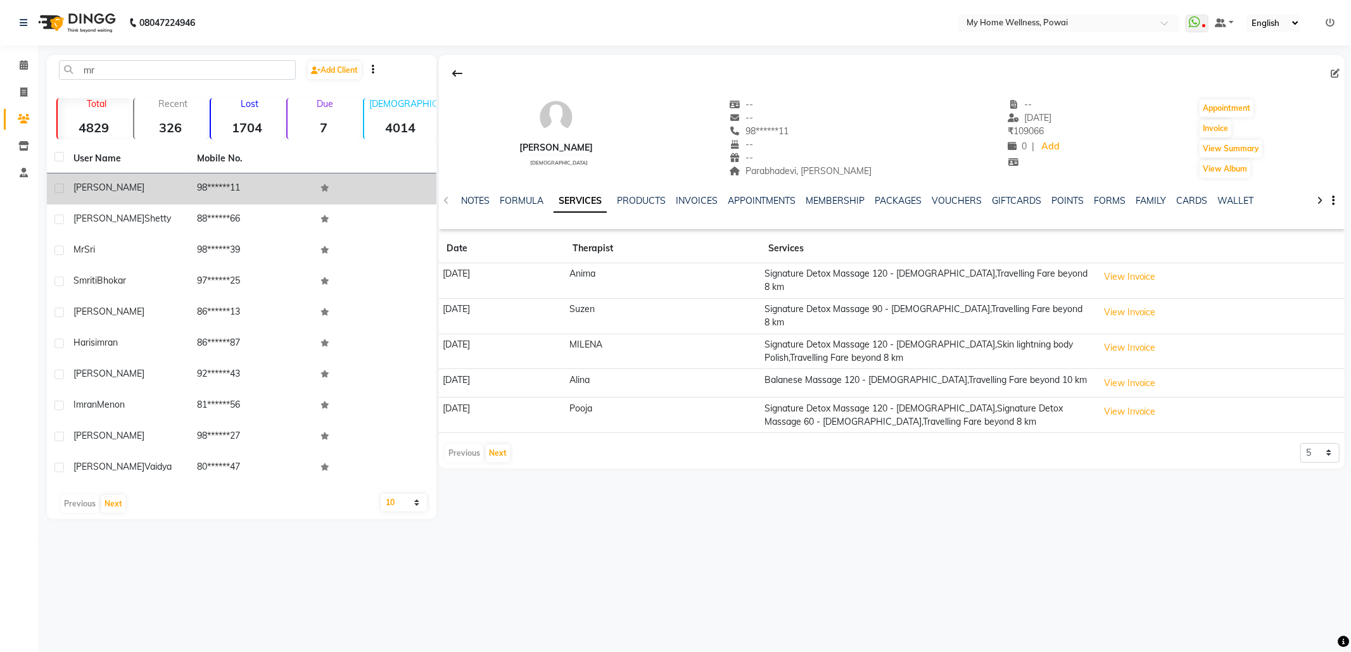
click at [191, 191] on td "98******11" at bounding box center [251, 189] width 124 height 31
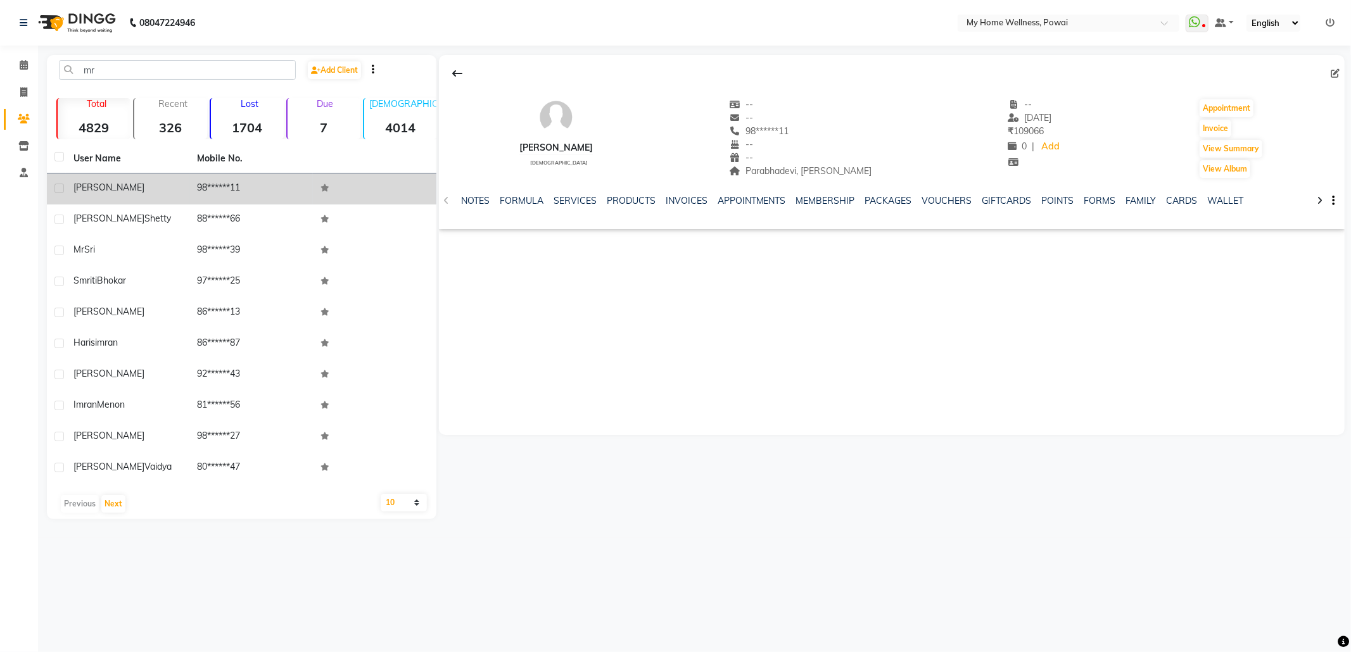
click at [191, 191] on td "98******11" at bounding box center [251, 189] width 124 height 31
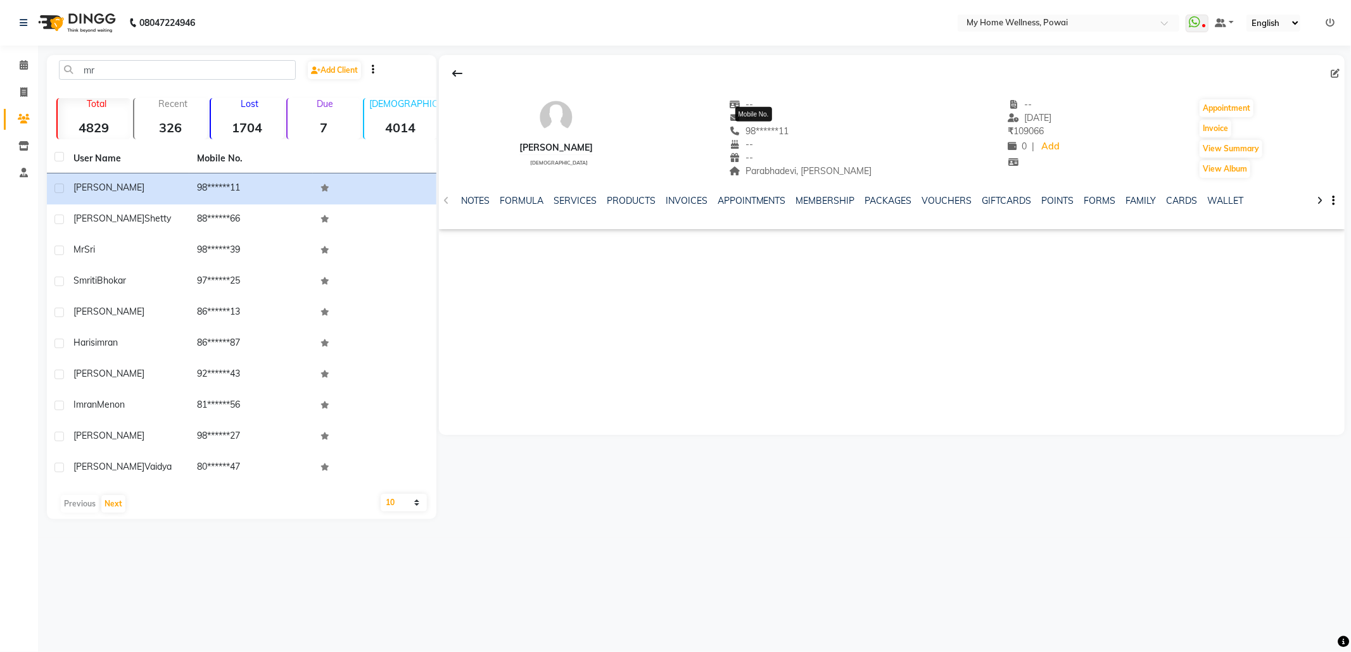
click at [765, 130] on span "98******11" at bounding box center [760, 130] width 60 height 11
click at [730, 127] on span "98******11" at bounding box center [760, 130] width 60 height 11
click at [761, 127] on span "98******11" at bounding box center [760, 130] width 60 height 11
click at [25, 63] on icon at bounding box center [24, 65] width 8 height 10
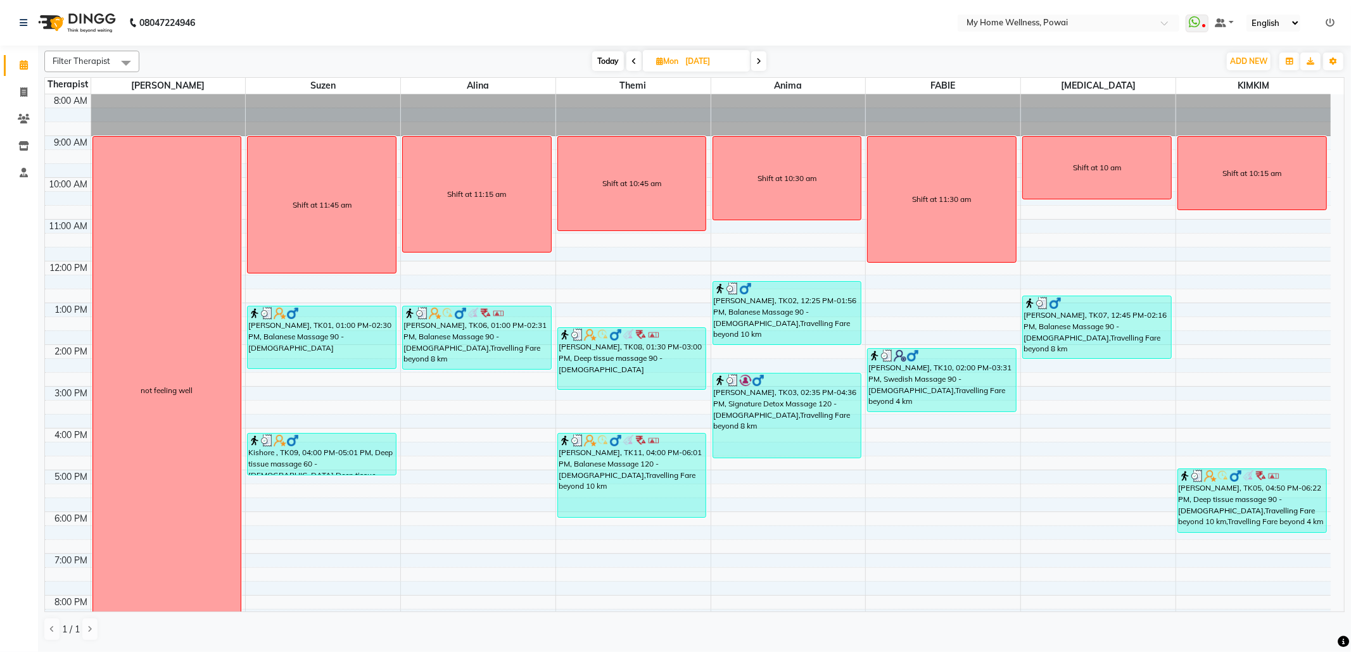
click at [702, 57] on input "[DATE]" at bounding box center [713, 61] width 63 height 19
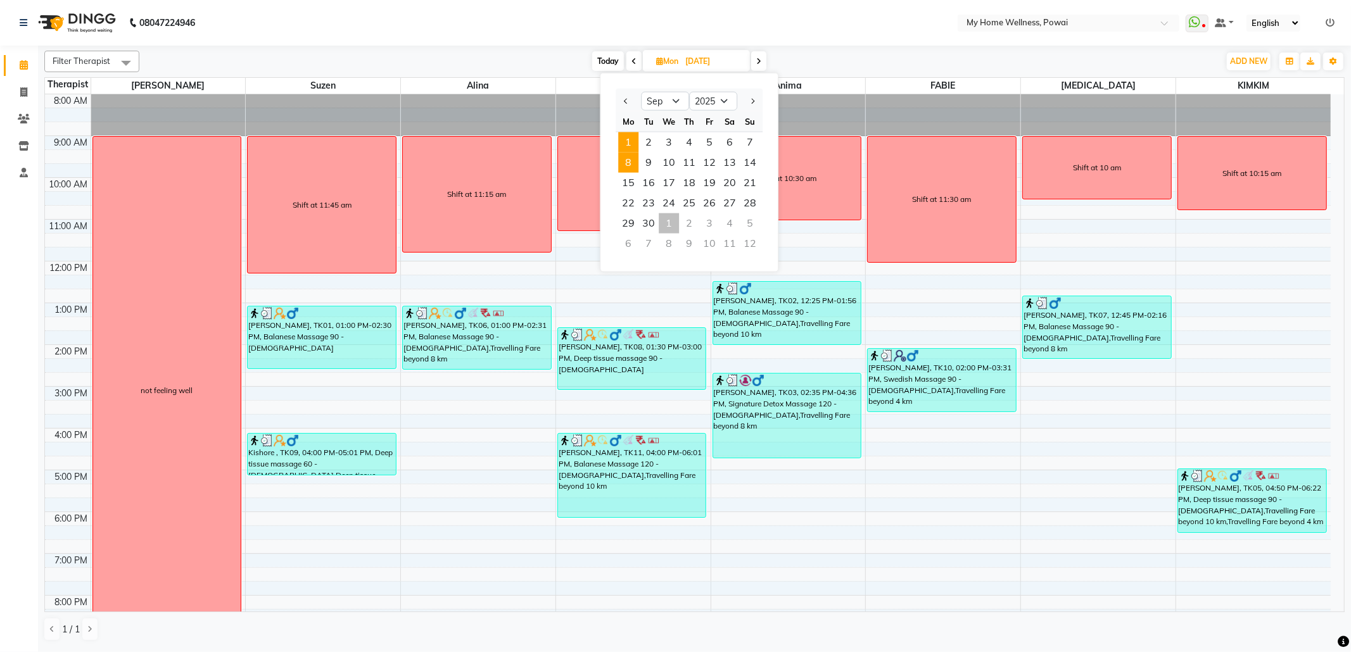
click at [631, 138] on span "1" at bounding box center [628, 142] width 20 height 20
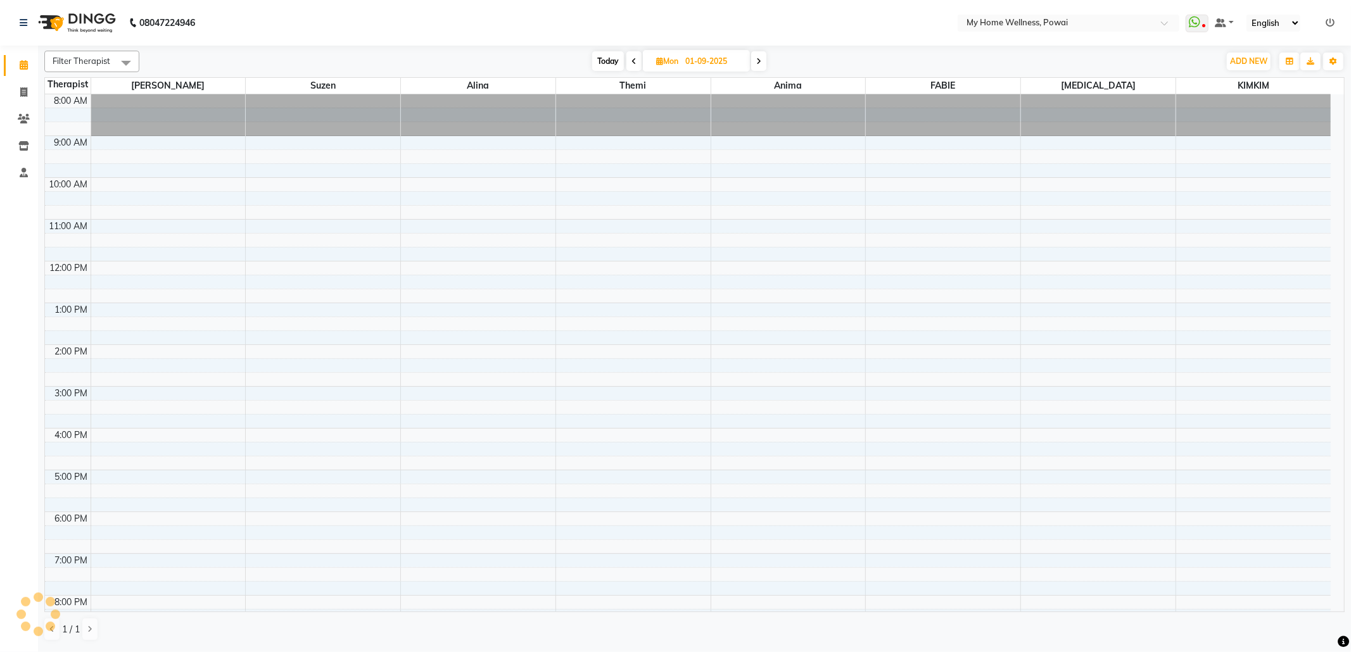
scroll to position [77, 0]
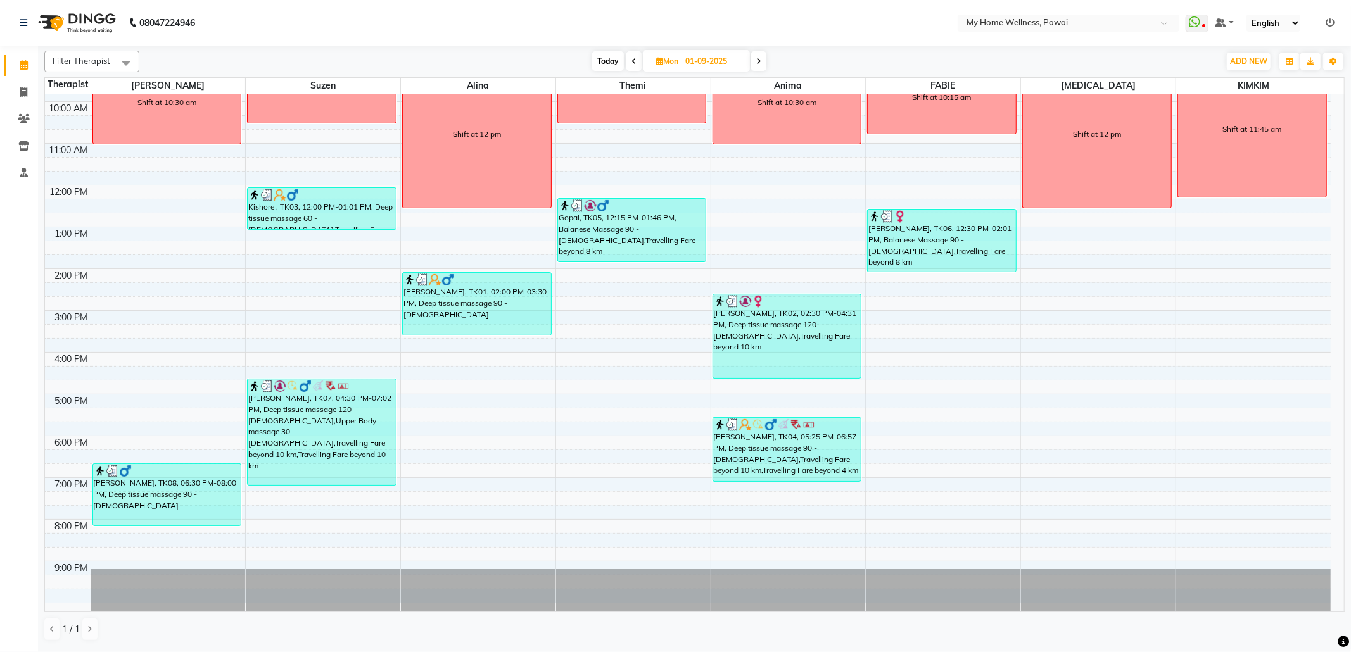
click at [758, 54] on span at bounding box center [758, 61] width 15 height 20
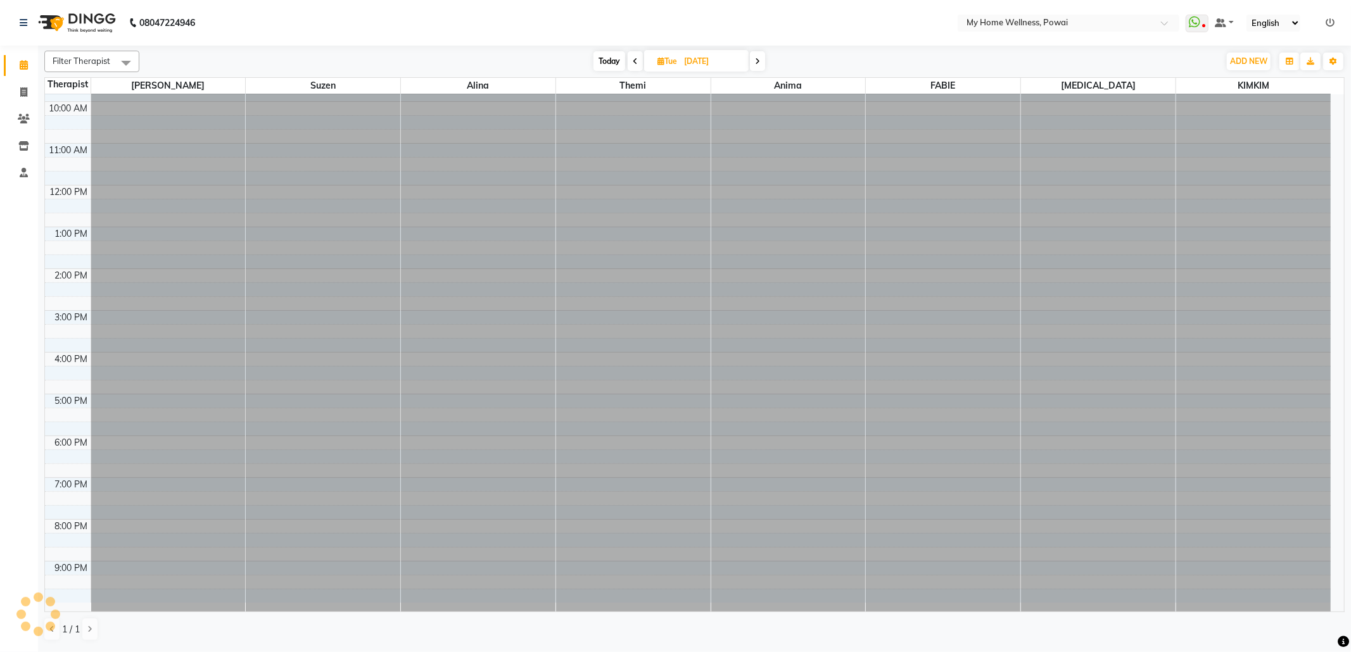
click at [758, 56] on span at bounding box center [757, 61] width 15 height 20
click at [758, 56] on span at bounding box center [759, 61] width 15 height 20
click at [758, 56] on span at bounding box center [758, 61] width 15 height 20
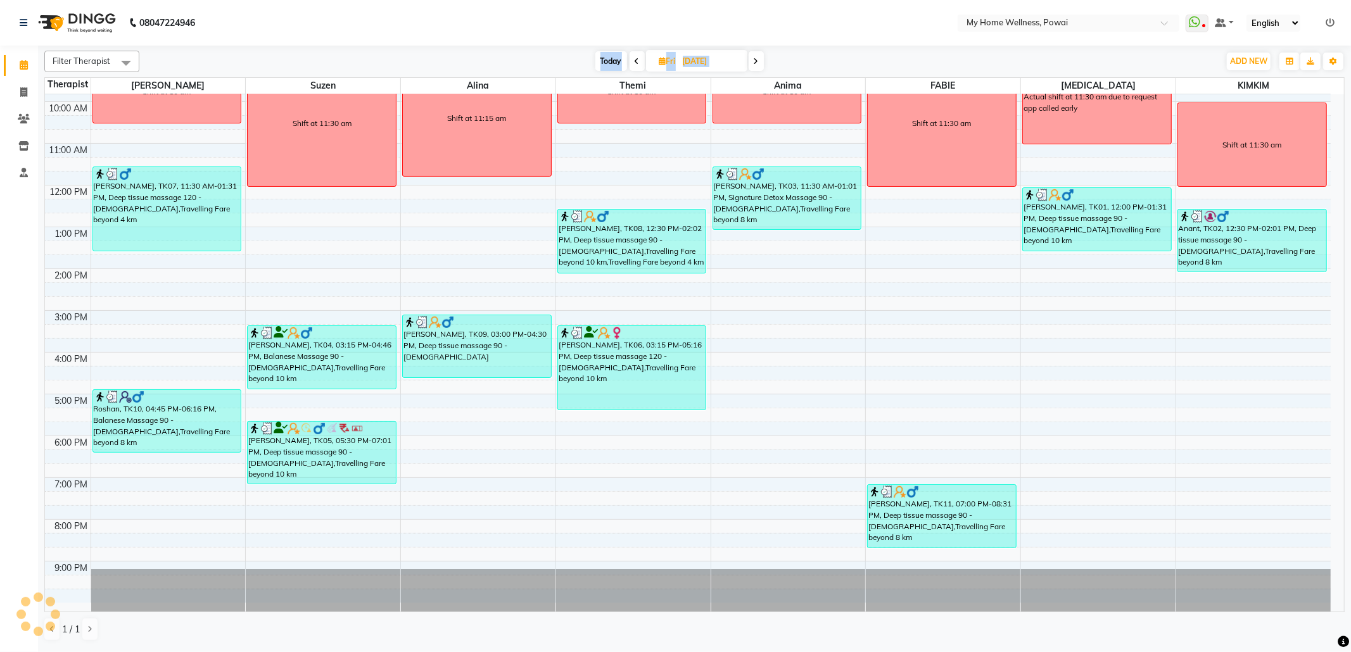
click at [758, 56] on span at bounding box center [756, 61] width 15 height 20
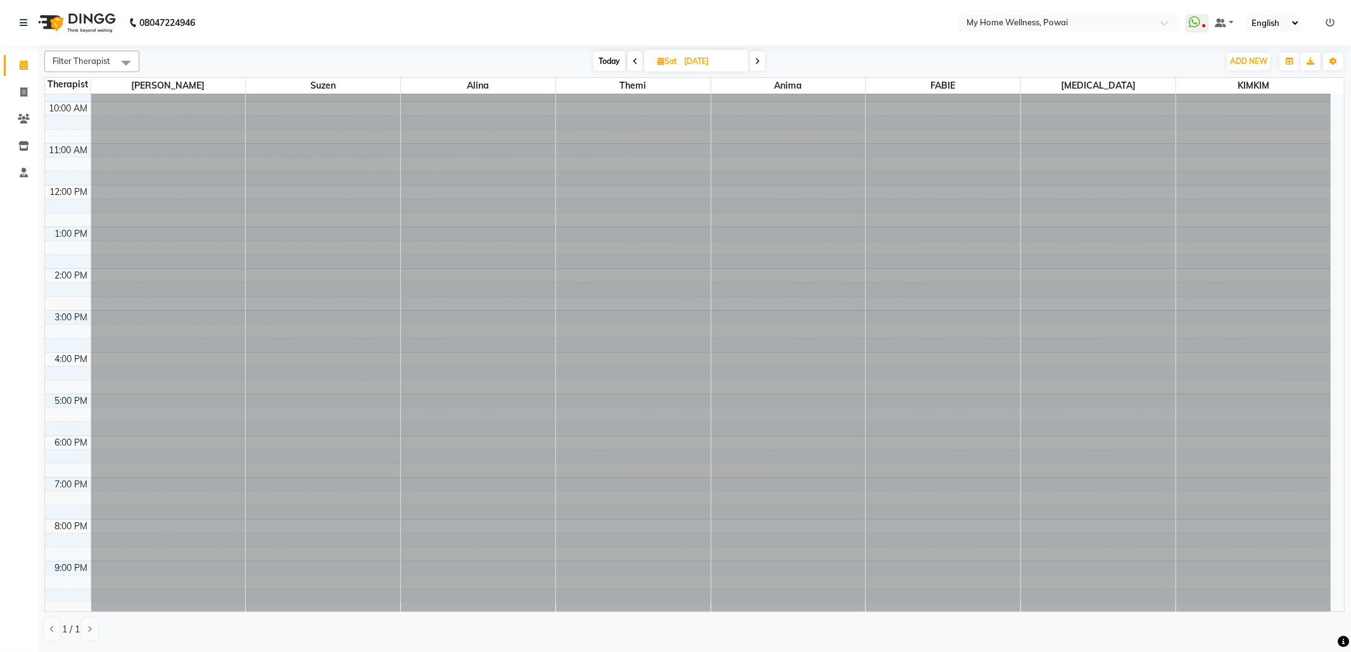
scroll to position [77, 0]
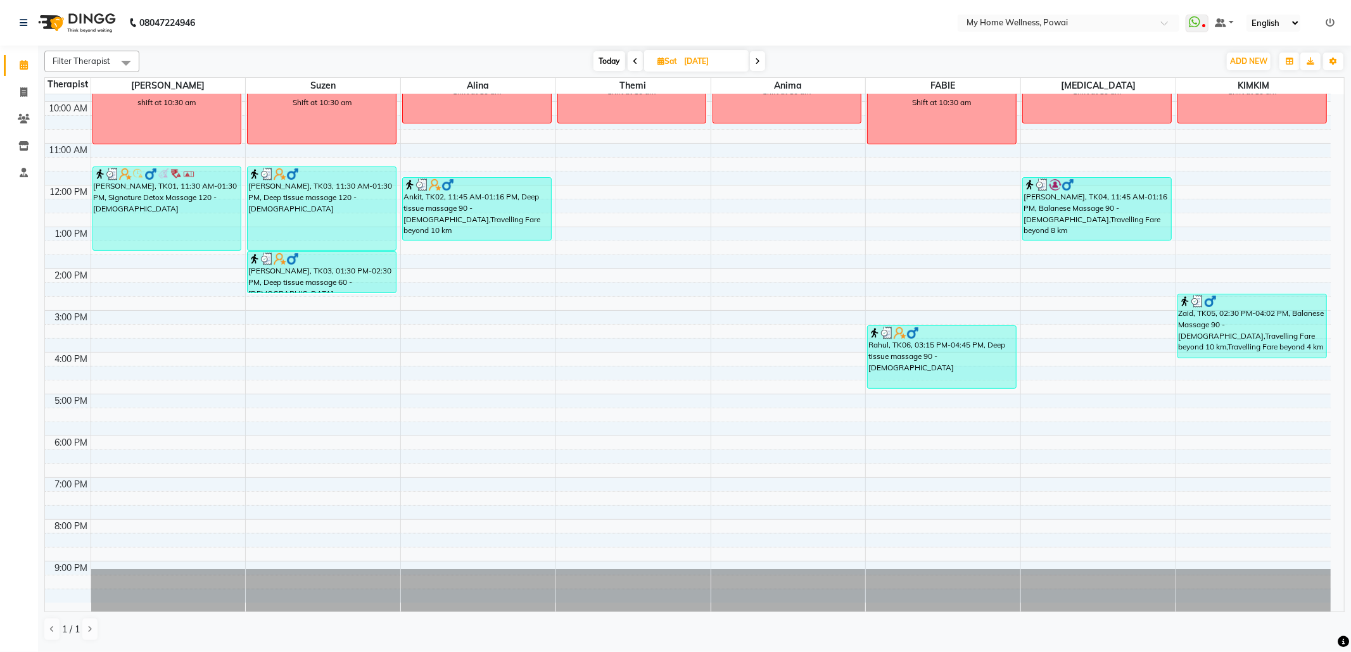
click at [680, 61] on input "[DATE]" at bounding box center [711, 61] width 63 height 19
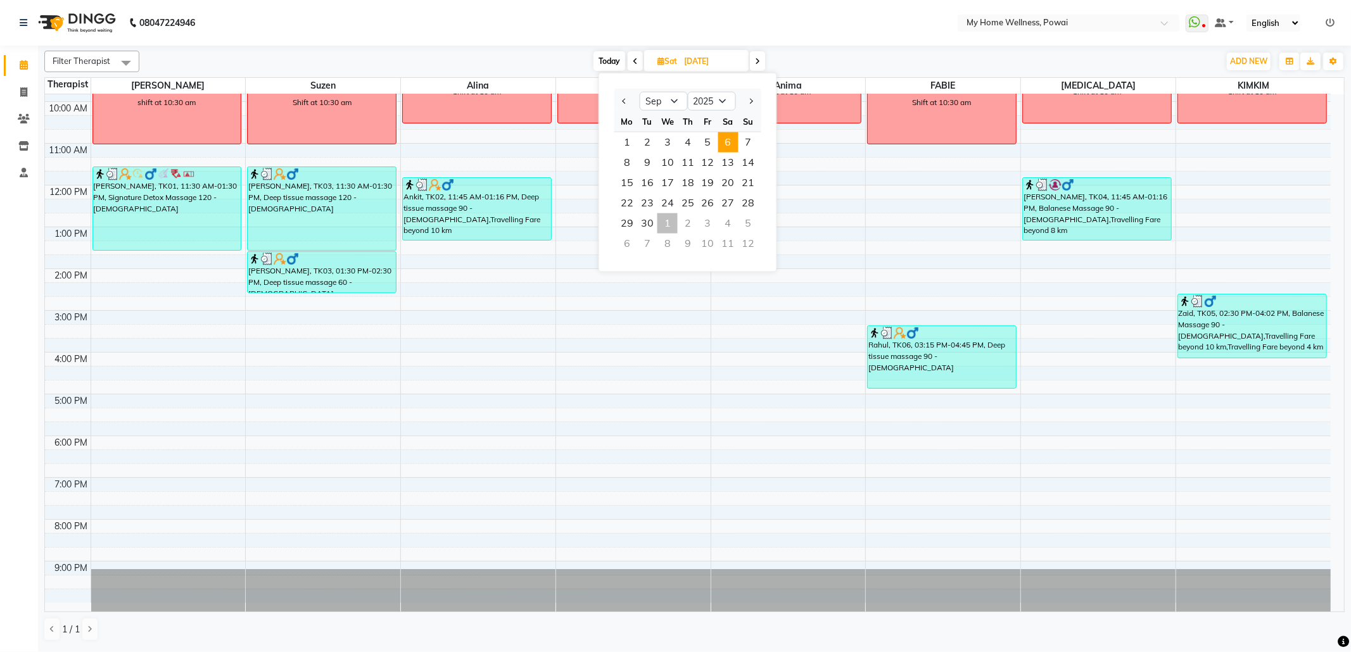
click at [730, 165] on span "13" at bounding box center [728, 163] width 20 height 20
